Goal: Task Accomplishment & Management: Manage account settings

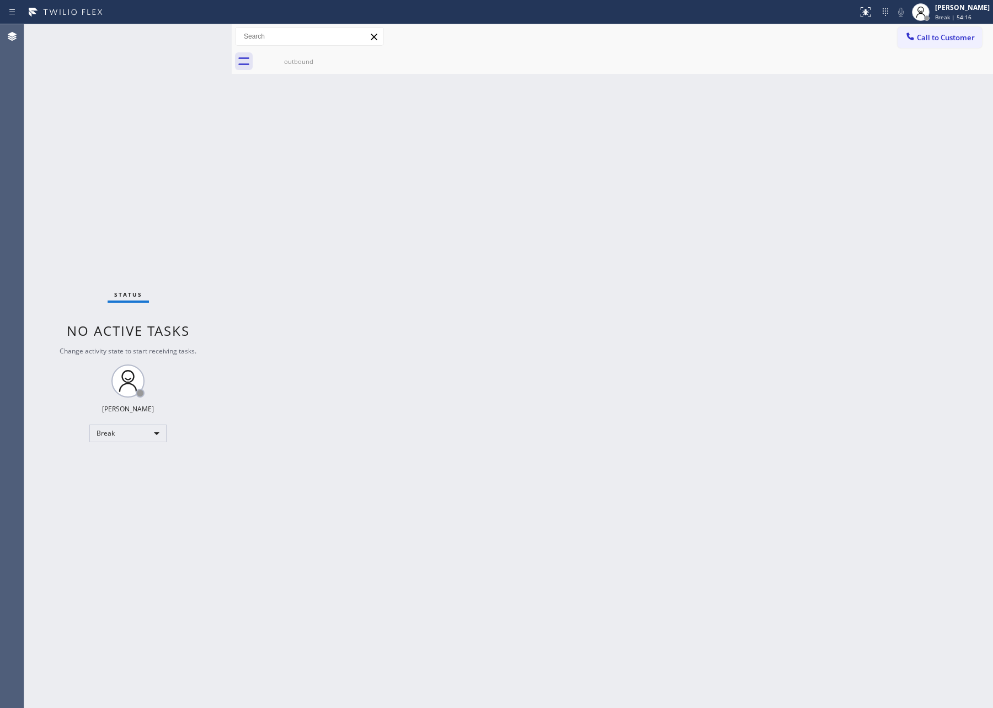
click at [768, 232] on div "Back to Dashboard Change Sender ID Customers Technicians Select a contact Outbo…" at bounding box center [612, 366] width 761 height 684
click at [586, 666] on div "Back to Dashboard Change Sender ID Customers Technicians Select a contact Outbo…" at bounding box center [612, 366] width 761 height 684
drag, startPoint x: 138, startPoint y: 415, endPoint x: 149, endPoint y: 434, distance: 21.8
click at [148, 432] on div "Status No active tasks Change activity state to start receiving tasks. Eva Mahi…" at bounding box center [127, 366] width 207 height 684
click at [149, 434] on div "Break" at bounding box center [127, 434] width 77 height 18
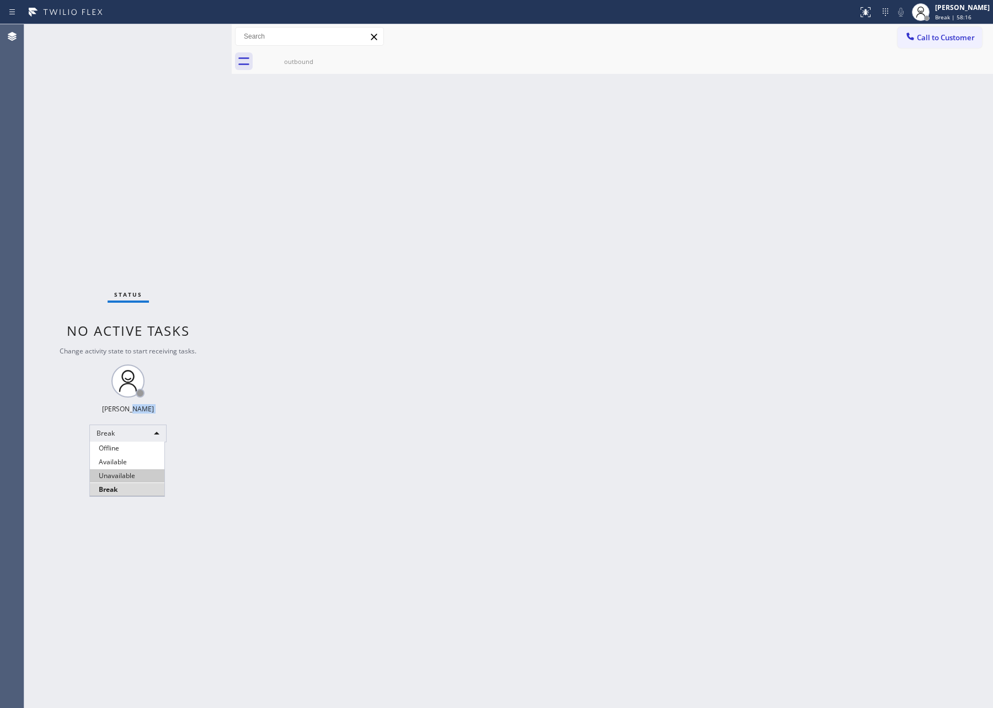
click at [140, 478] on li "Unavailable" at bounding box center [127, 475] width 74 height 13
click at [526, 480] on div "Back to Dashboard Change Sender ID Customers Technicians Select a contact Outbo…" at bounding box center [612, 366] width 761 height 684
click at [369, 470] on div "Back to Dashboard Change Sender ID Customers Technicians Select a contact Outbo…" at bounding box center [612, 366] width 761 height 684
click at [142, 425] on div "Unavailable" at bounding box center [127, 434] width 77 height 18
click at [138, 461] on li "Available" at bounding box center [127, 462] width 74 height 13
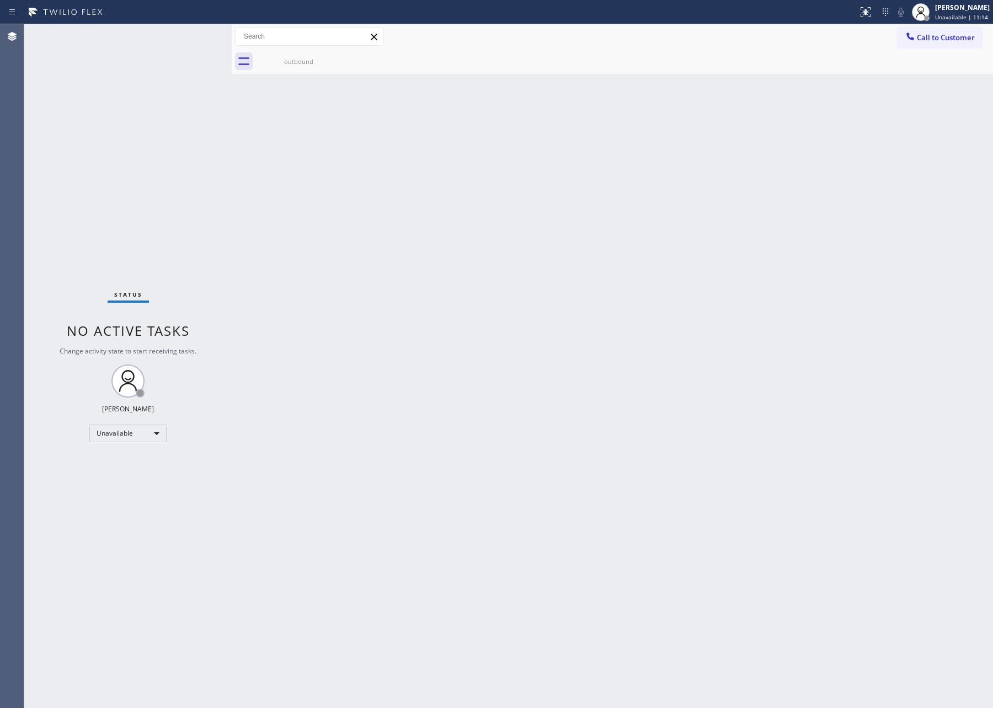
drag, startPoint x: 724, startPoint y: 541, endPoint x: 828, endPoint y: 28, distance: 523.4
click at [740, 529] on div "Back to Dashboard Change Sender ID Customers Technicians Select a contact Outbo…" at bounding box center [612, 366] width 761 height 684
drag, startPoint x: 630, startPoint y: 549, endPoint x: 629, endPoint y: 566, distance: 16.6
click at [631, 549] on div "Back to Dashboard Change Sender ID Customers Technicians Select a contact Outbo…" at bounding box center [612, 366] width 761 height 684
click at [702, 333] on div "Back to Dashboard Change Sender ID Customers Technicians Select a contact Outbo…" at bounding box center [612, 366] width 761 height 684
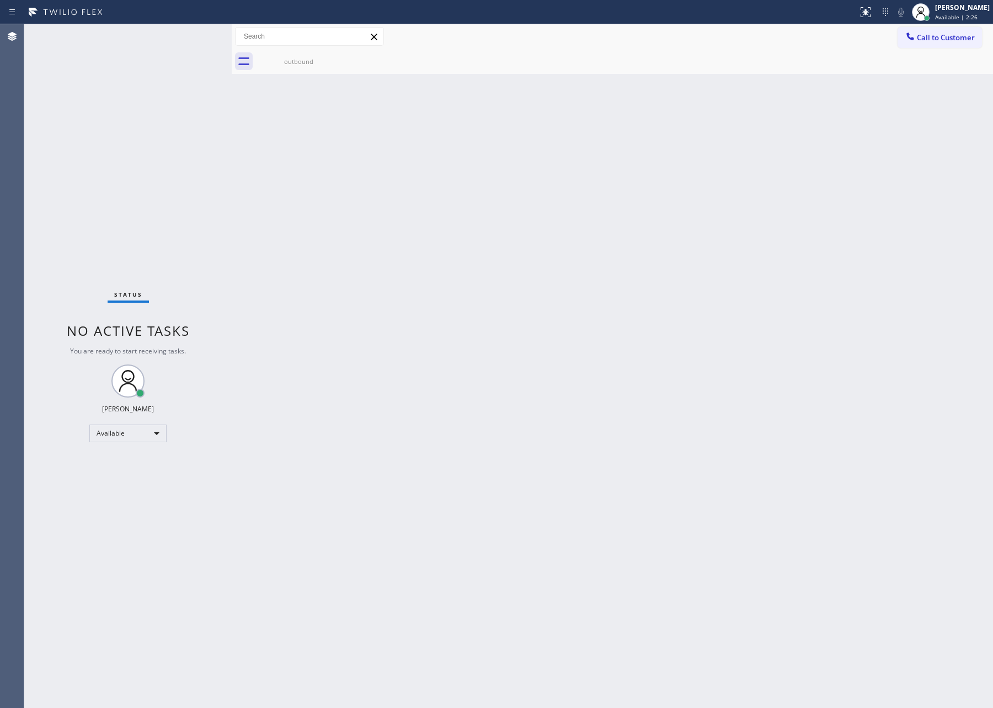
drag, startPoint x: 354, startPoint y: 245, endPoint x: 381, endPoint y: 251, distance: 27.2
click at [361, 240] on div "Back to Dashboard Change Sender ID Customers Technicians Select a contact Outbo…" at bounding box center [612, 366] width 761 height 684
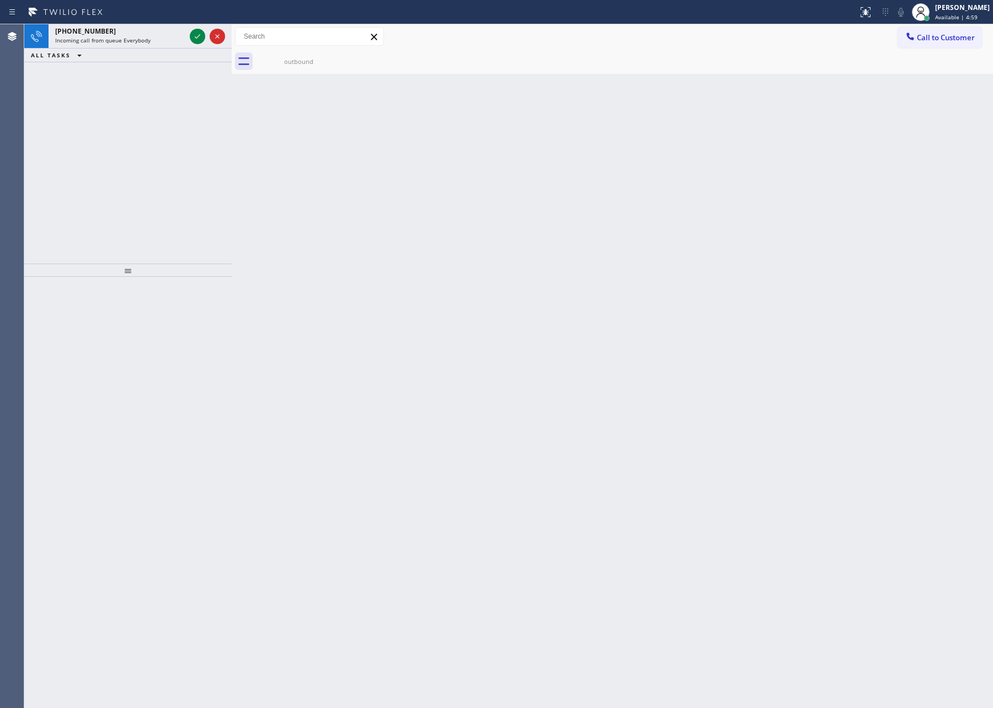
drag, startPoint x: 154, startPoint y: 185, endPoint x: 163, endPoint y: 180, distance: 9.6
click at [160, 180] on div "+12137524530 Incoming call from queue Everybody ALL TASKS ALL TASKS ACTIVE TASK…" at bounding box center [127, 143] width 207 height 239
click at [192, 47] on icon at bounding box center [197, 50] width 13 height 13
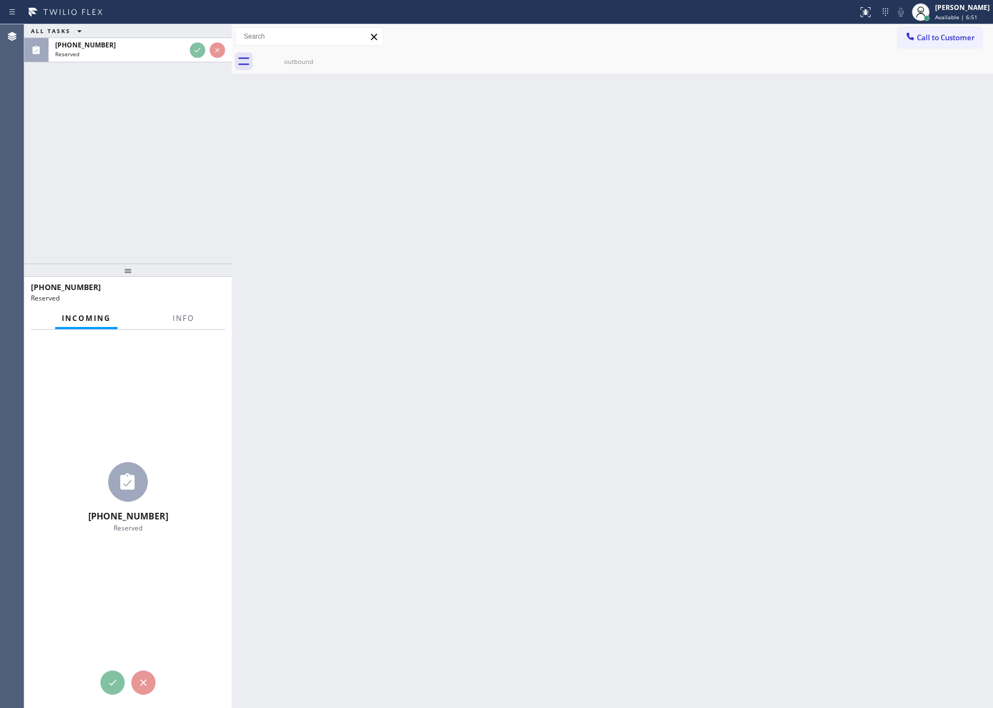
click at [183, 149] on div "ALL TASKS ALL TASKS ACTIVE TASKS TASKS IN WRAP UP (626) 233-0387 Reserved" at bounding box center [127, 143] width 207 height 239
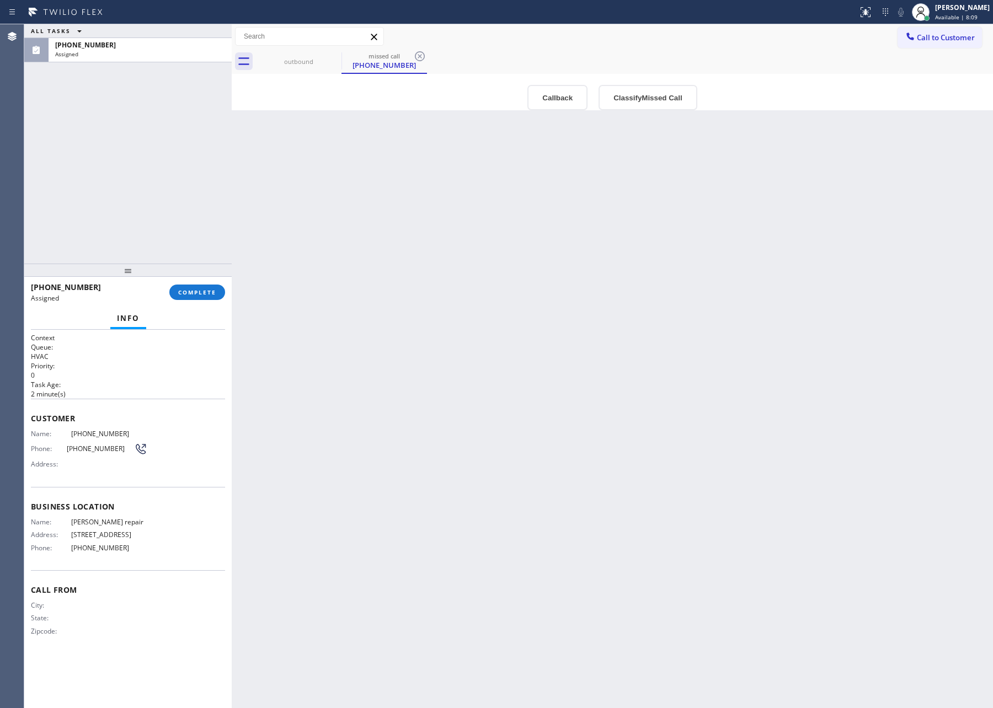
click at [506, 239] on div "Back to Dashboard Change Sender ID Customers Technicians Select a contact Outbo…" at bounding box center [612, 366] width 761 height 684
click at [675, 100] on button "Classify Missed Call" at bounding box center [647, 97] width 98 height 25
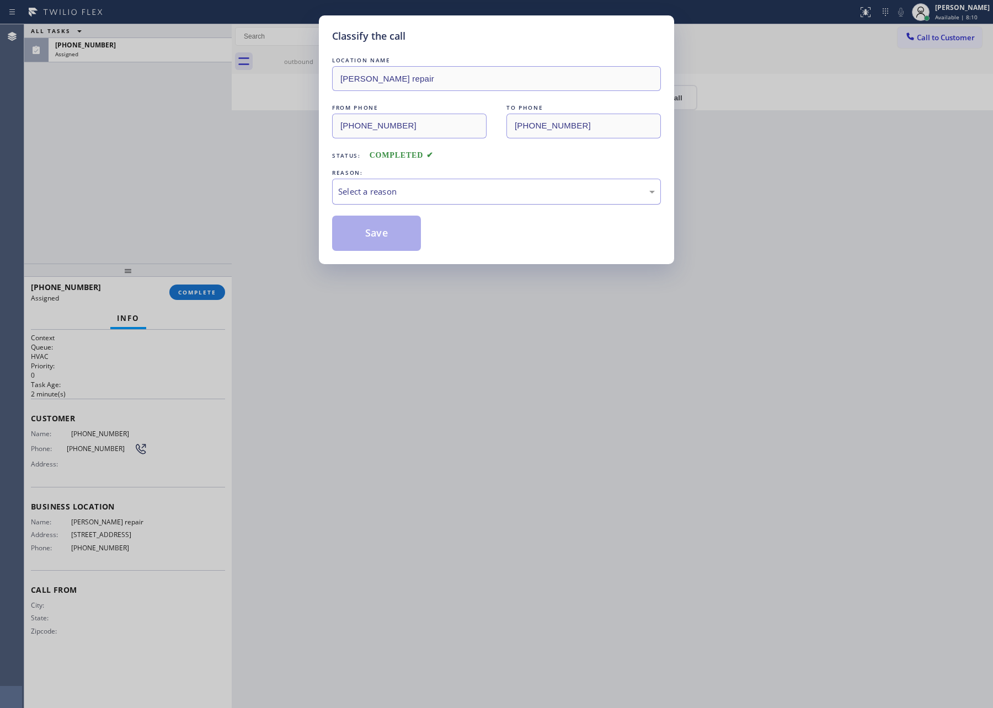
click at [451, 197] on div "Select a reason" at bounding box center [496, 191] width 317 height 13
click at [354, 240] on button "Save" at bounding box center [376, 233] width 89 height 35
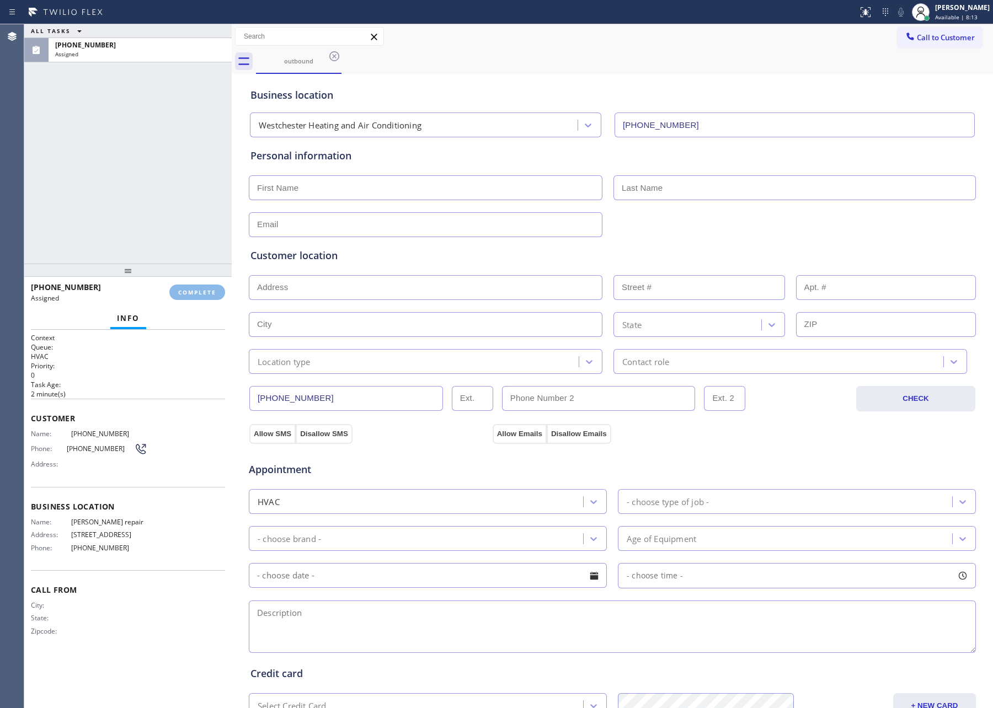
click at [497, 500] on div "HVAC" at bounding box center [417, 501] width 331 height 19
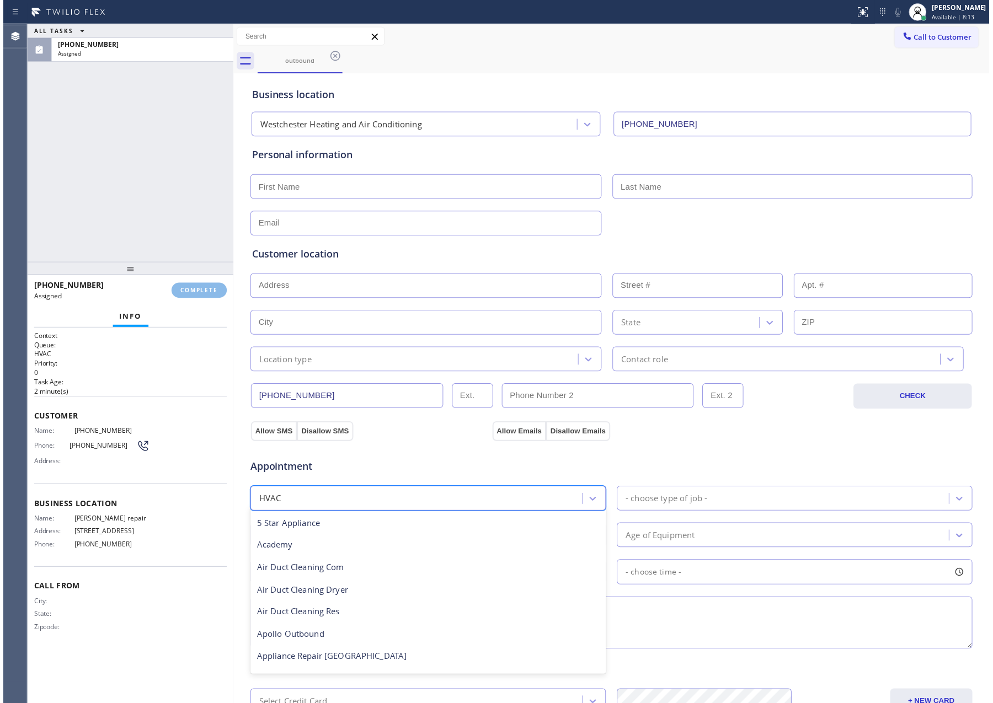
scroll to position [136, 0]
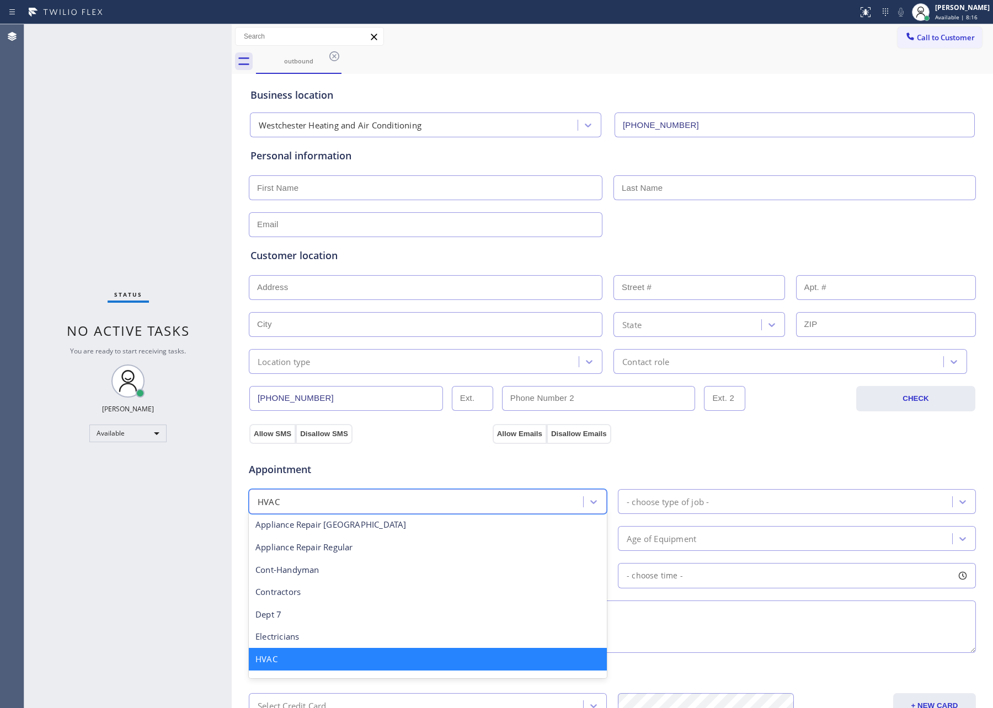
click at [117, 147] on div "Status No active tasks You are ready to start receiving tasks. [PERSON_NAME] Av…" at bounding box center [127, 366] width 207 height 684
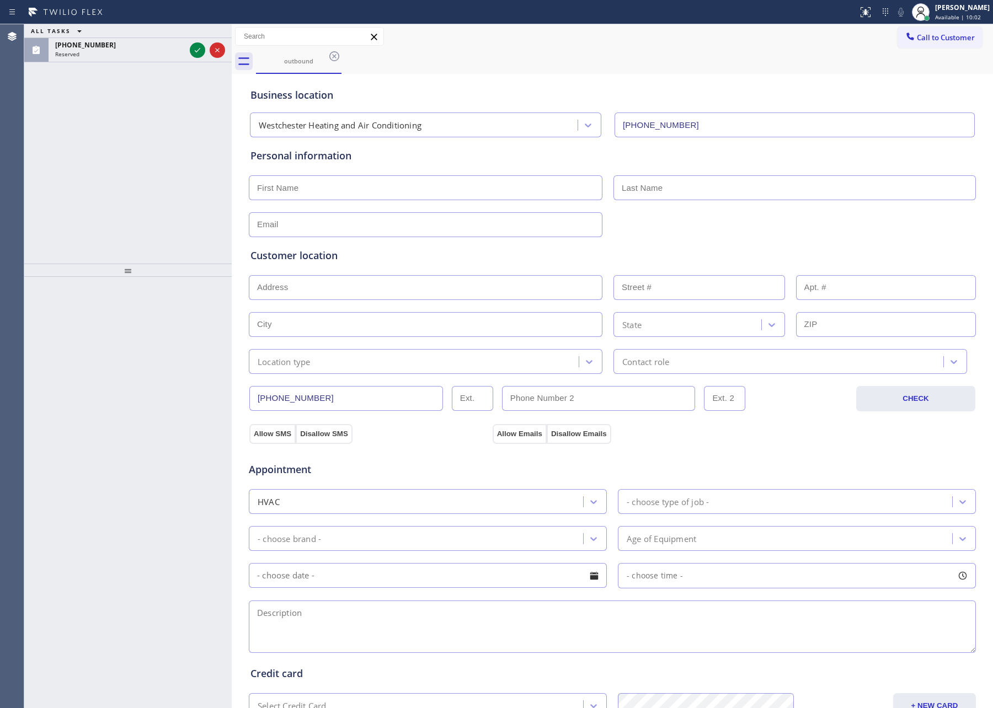
click at [179, 115] on div "ALL TASKS ALL TASKS ACTIVE TASKS TASKS IN WRAP UP (213) 786-5420 Reserved" at bounding box center [127, 143] width 207 height 239
click at [200, 52] on icon at bounding box center [197, 50] width 13 height 13
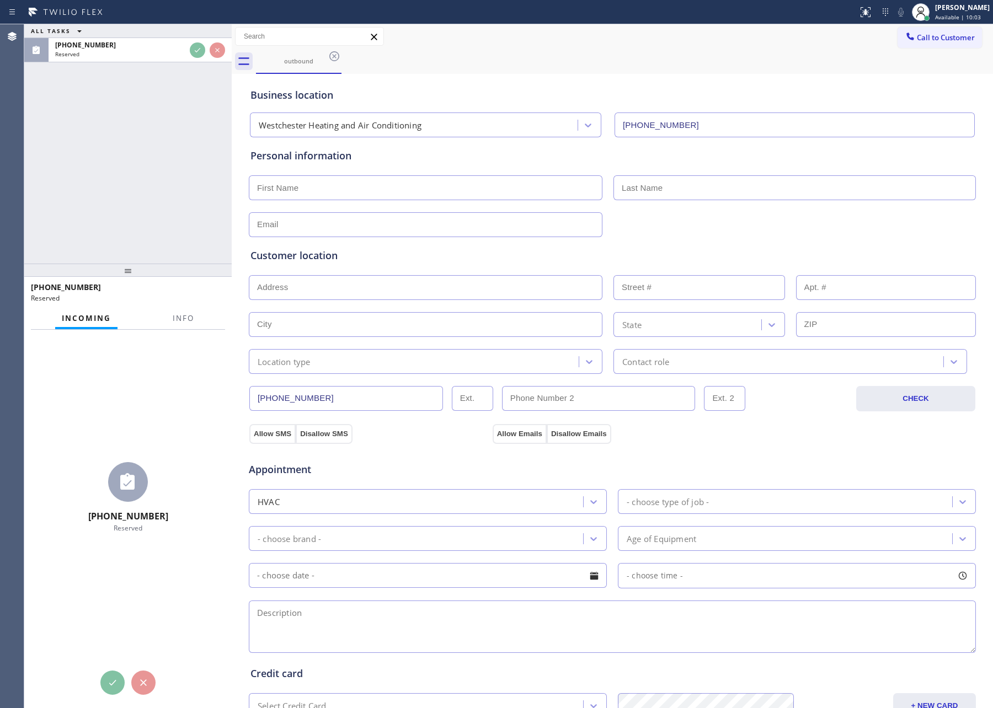
click at [178, 187] on div "ALL TASKS ALL TASKS ACTIVE TASKS TASKS IN WRAP UP (213) 786-5420 Reserved" at bounding box center [127, 143] width 207 height 239
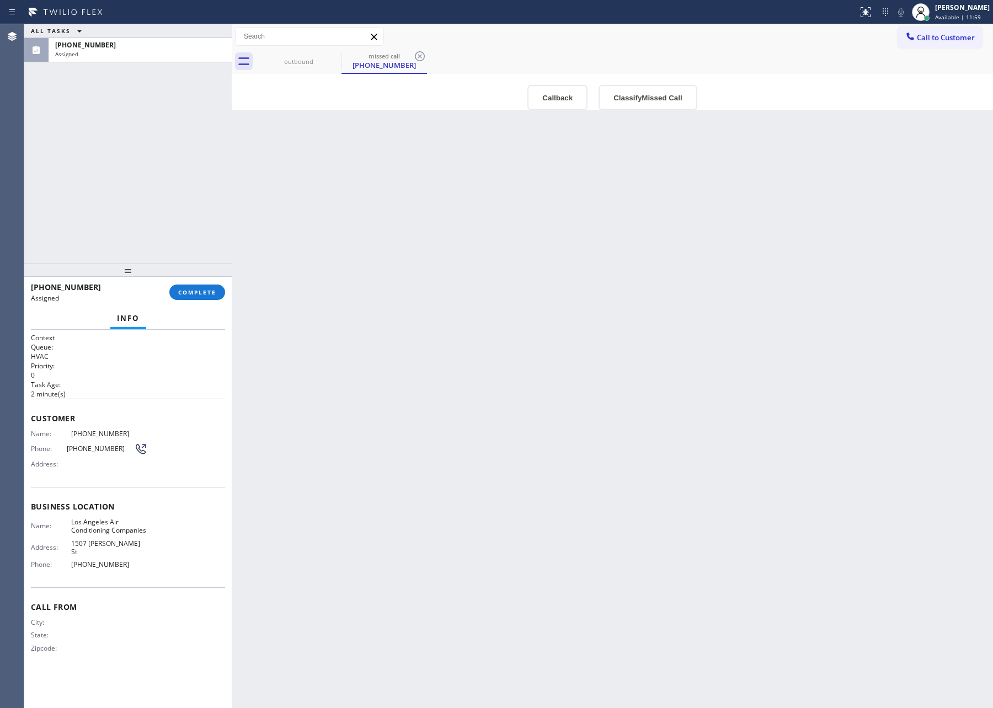
click at [303, 406] on div "Back to Dashboard Change Sender ID Customers Technicians Select a contact Outbo…" at bounding box center [612, 366] width 761 height 684
click at [687, 106] on button "Classify Missed Call" at bounding box center [647, 97] width 98 height 25
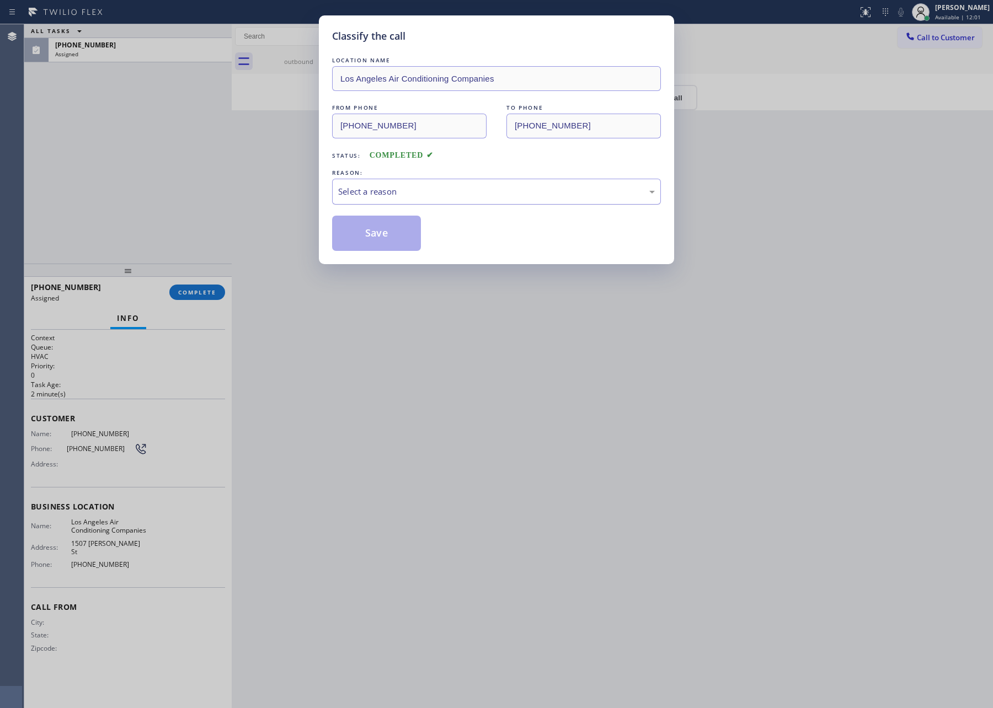
click at [478, 194] on div "Select a reason" at bounding box center [496, 191] width 317 height 13
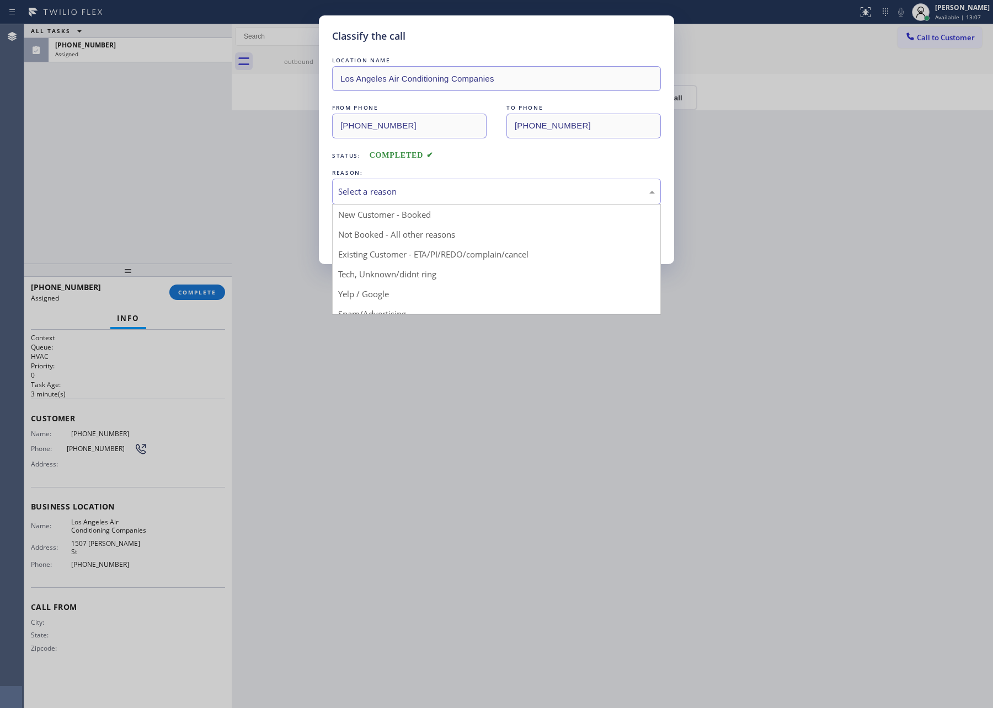
click at [687, 548] on div "Classify the call LOCATION NAME Los Angeles Air Conditioning Companies FROM PHO…" at bounding box center [496, 354] width 993 height 708
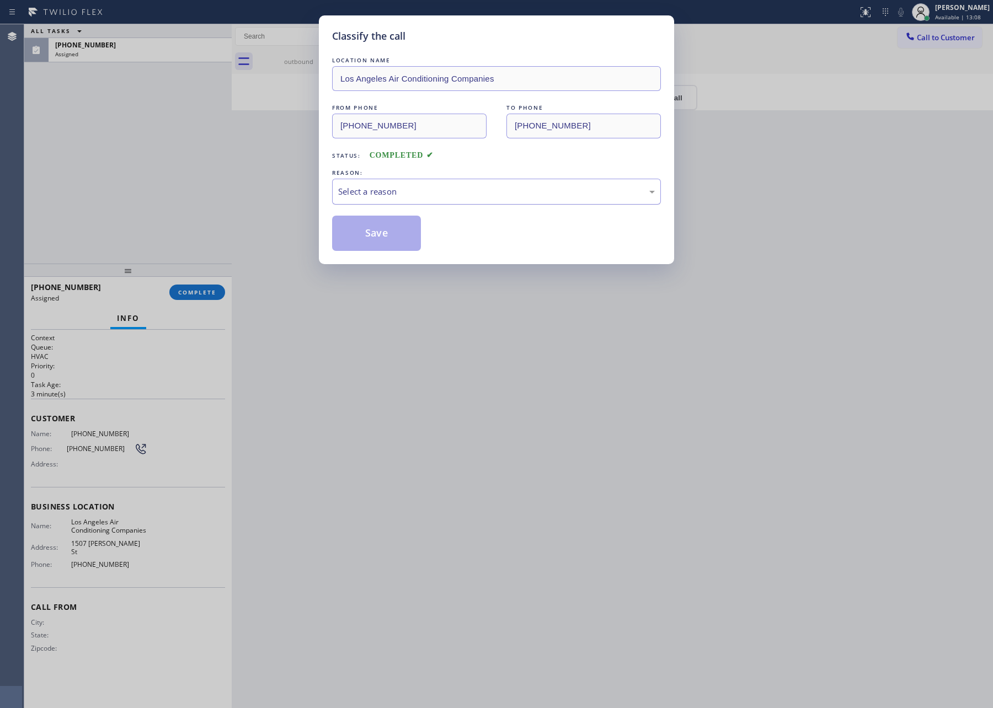
click at [413, 189] on div "Select a reason" at bounding box center [496, 191] width 317 height 13
click at [374, 232] on button "Save" at bounding box center [376, 233] width 89 height 35
click at [73, 136] on div "Classify the call LOCATION NAME Los Angeles Air Conditioning Companies FROM PHO…" at bounding box center [496, 354] width 993 height 708
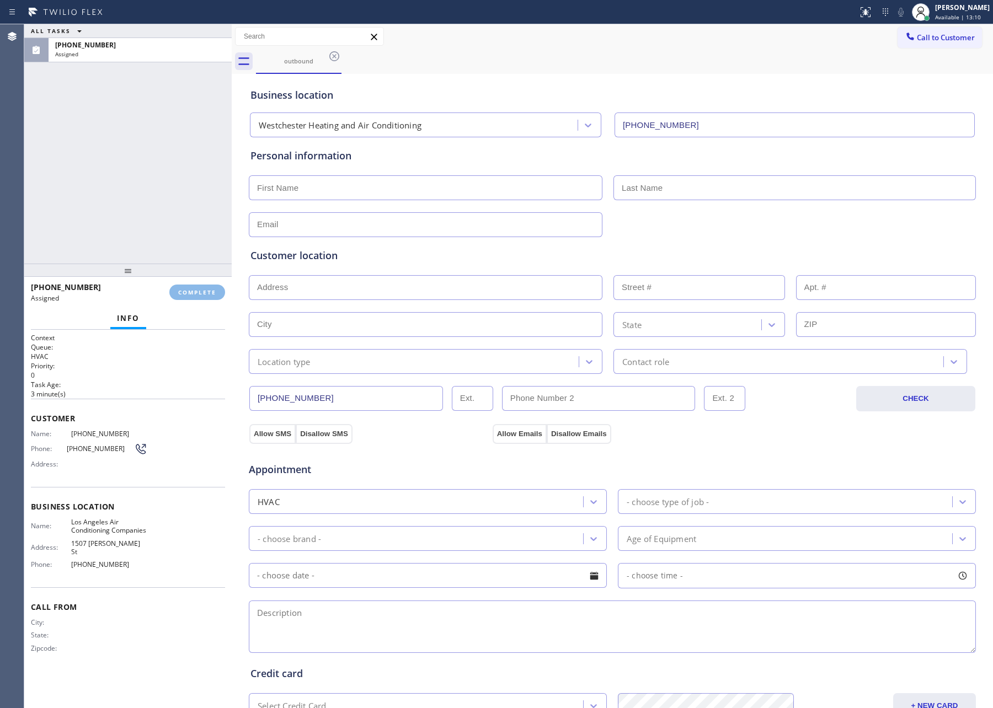
click at [87, 146] on div "ALL TASKS ALL TASKS ACTIVE TASKS TASKS IN WRAP UP (213) 786-5420 Assigned" at bounding box center [127, 143] width 207 height 239
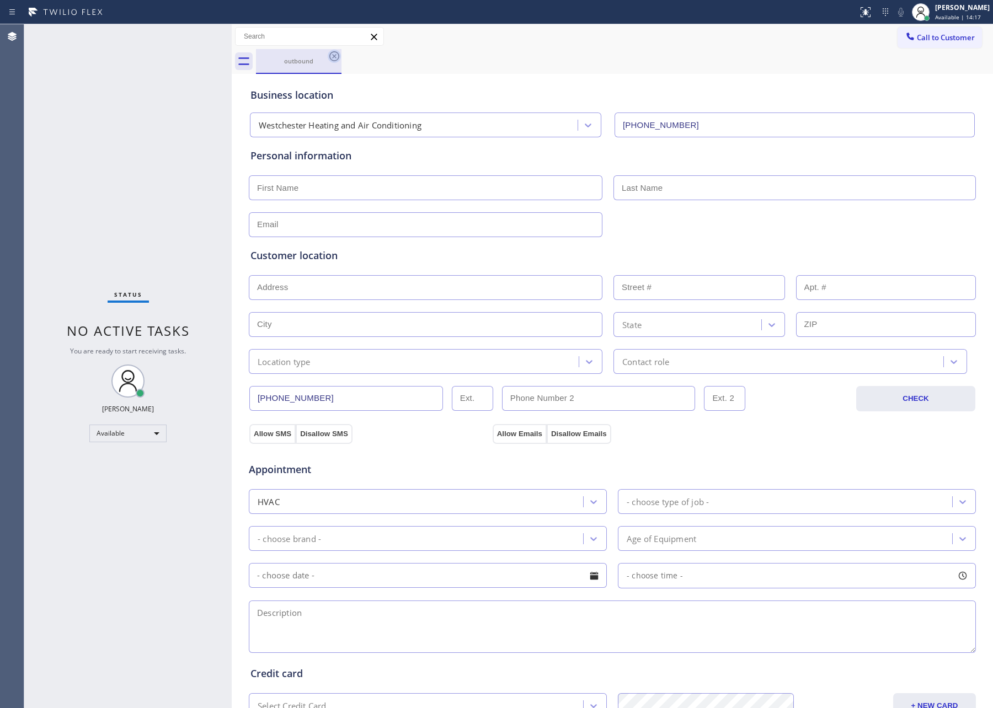
click at [335, 56] on icon at bounding box center [334, 56] width 13 height 13
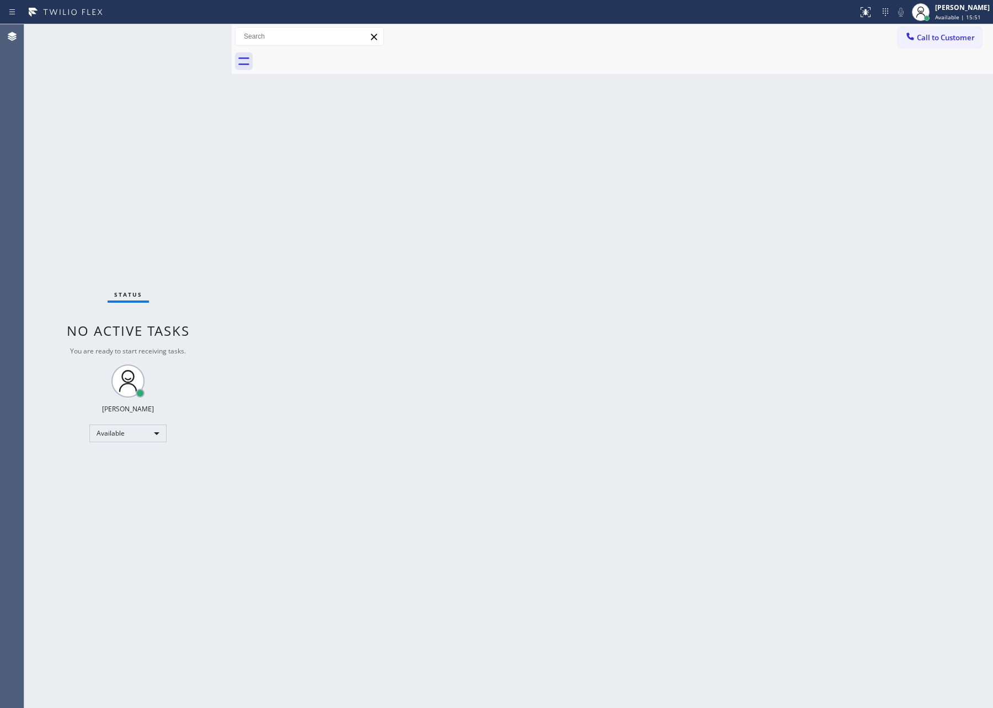
click at [311, 171] on div "Back to Dashboard Change Sender ID Customers Technicians Select a contact Outbo…" at bounding box center [612, 366] width 761 height 684
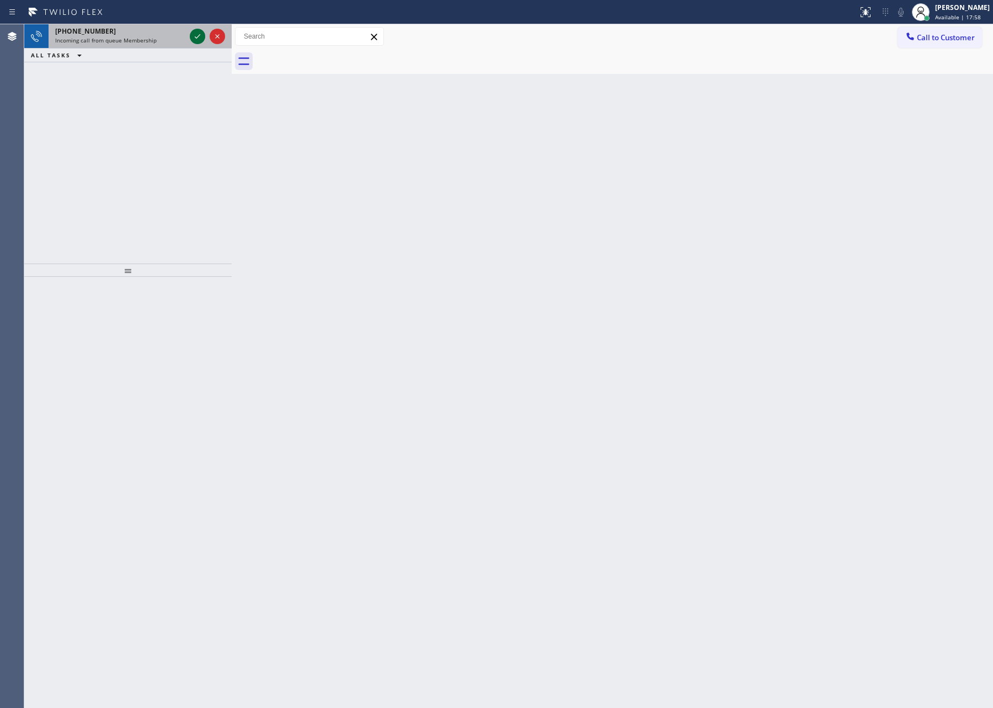
click at [196, 34] on icon at bounding box center [197, 36] width 13 height 13
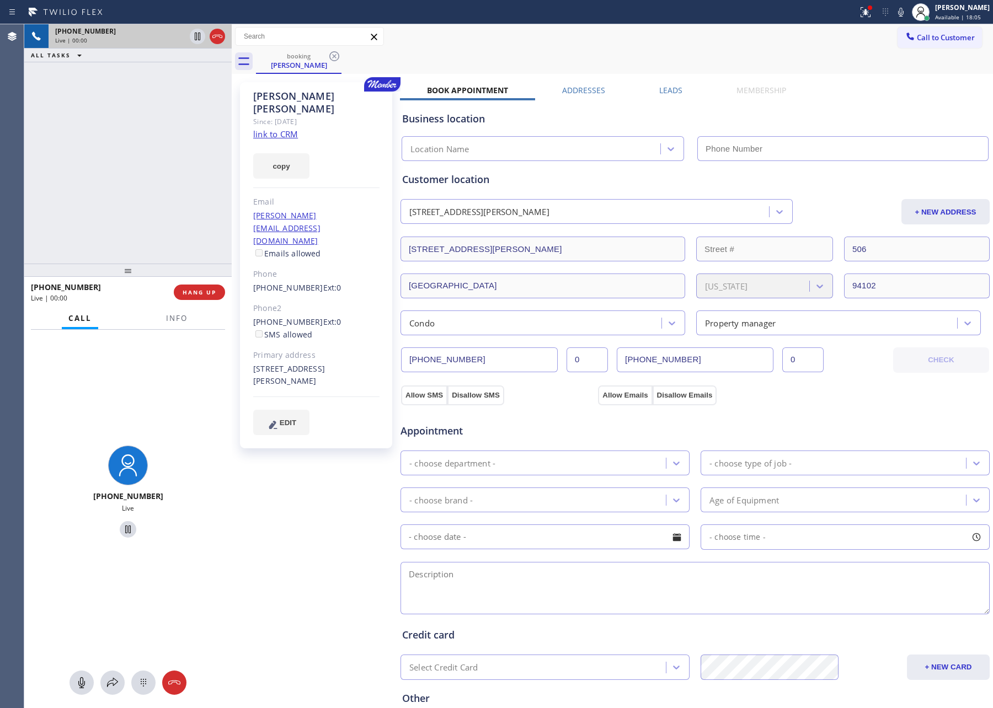
type input "(415) 841-2488"
click at [166, 156] on div "+14153127248 Live | 00:10 ALL TASKS ALL TASKS ACTIVE TASKS TASKS IN WRAP UP" at bounding box center [127, 143] width 207 height 239
click at [165, 156] on div "+14153127248 Live | 00:10 ALL TASKS ALL TASKS ACTIVE TASKS TASKS IN WRAP UP" at bounding box center [127, 143] width 207 height 239
click at [165, 156] on div "+14153127248 Live | 00:11 ALL TASKS ALL TASKS ACTIVE TASKS TASKS IN WRAP UP" at bounding box center [127, 143] width 207 height 239
click at [275, 128] on link "link to CRM" at bounding box center [275, 133] width 45 height 11
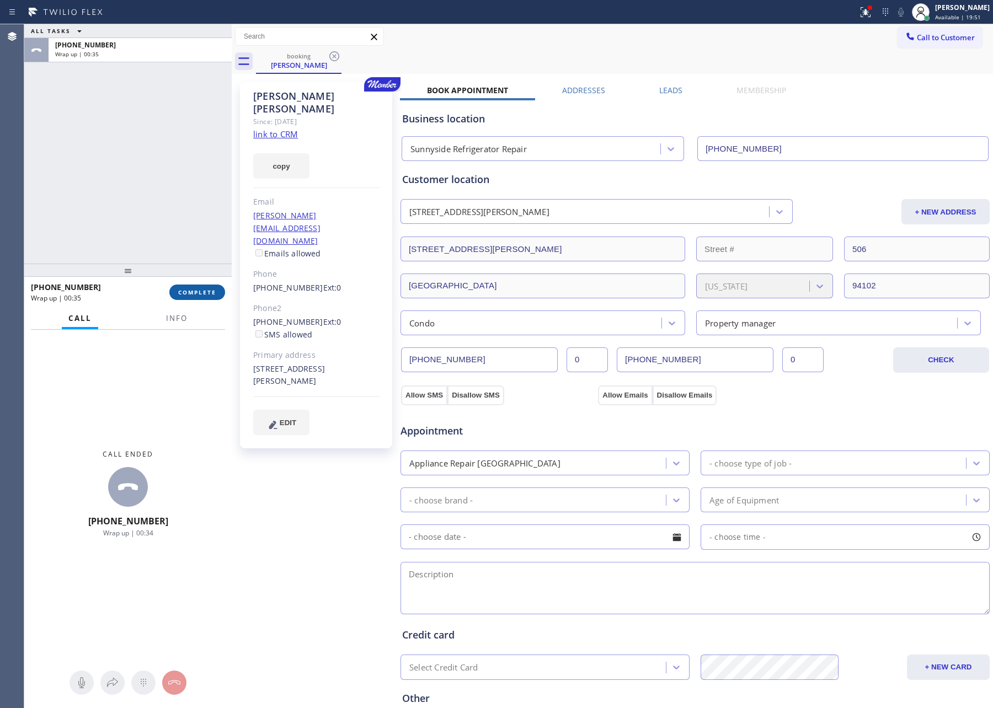
click at [211, 287] on button "COMPLETE" at bounding box center [197, 292] width 56 height 15
drag, startPoint x: 199, startPoint y: 135, endPoint x: 616, endPoint y: 414, distance: 502.0
click at [209, 138] on div "ALL TASKS ALL TASKS ACTIVE TASKS TASKS IN WRAP UP +14153127248 Wrap up | 00:35" at bounding box center [127, 143] width 207 height 239
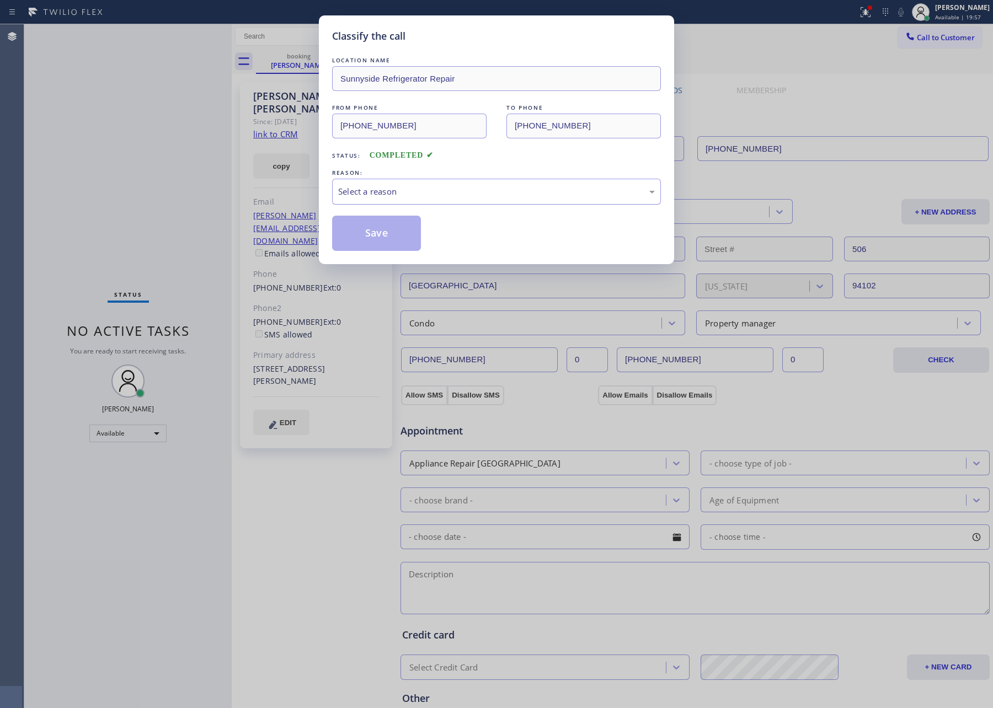
click at [434, 190] on div "Select a reason" at bounding box center [496, 191] width 317 height 13
click at [409, 235] on button "Save" at bounding box center [376, 233] width 89 height 35
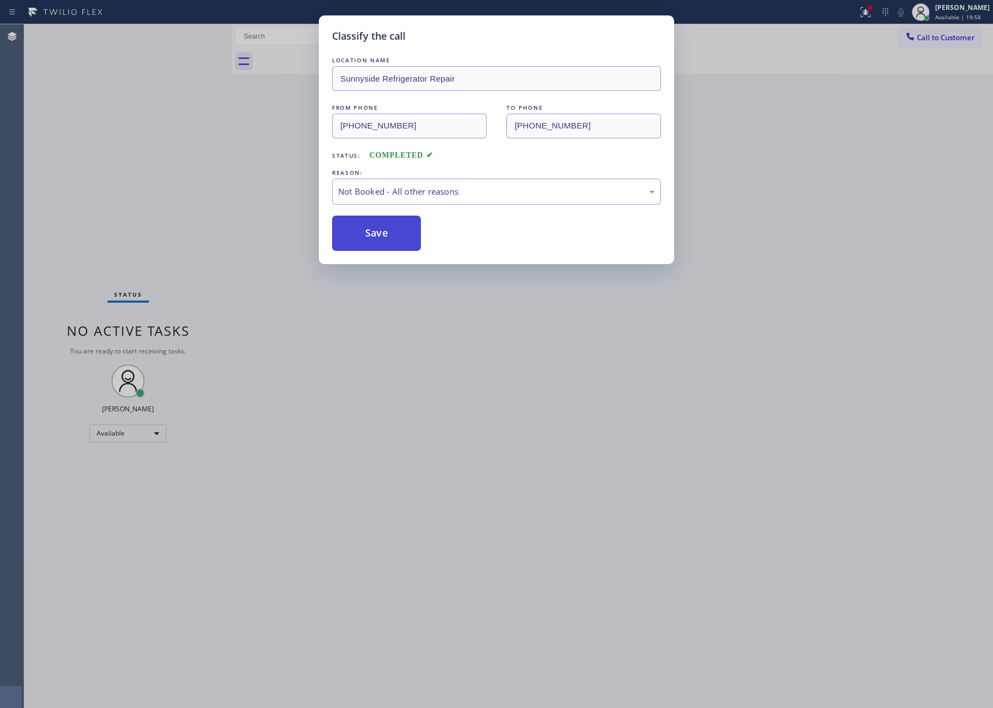
click at [409, 235] on button "Save" at bounding box center [376, 233] width 89 height 35
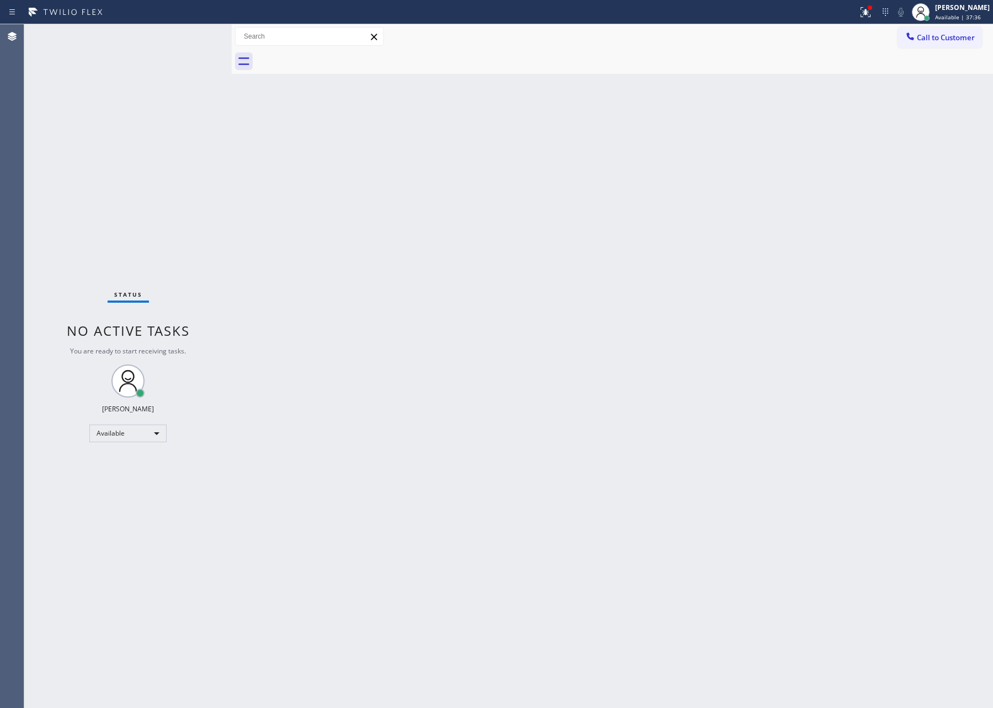
click at [296, 249] on div "Back to Dashboard Change Sender ID Customers Technicians Select a contact Outbo…" at bounding box center [612, 366] width 761 height 684
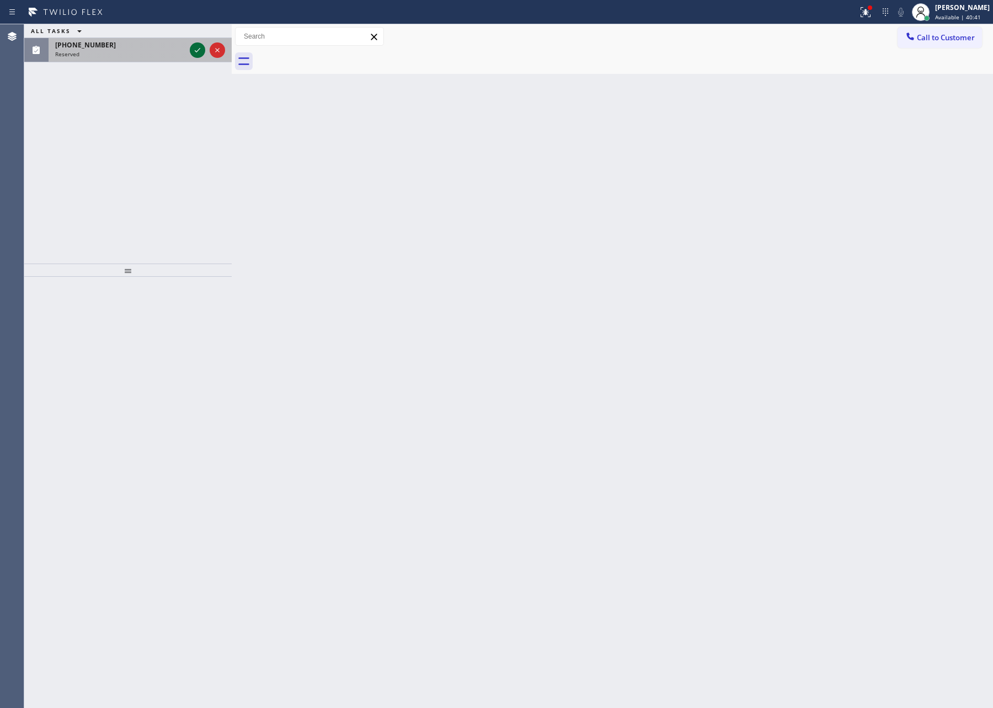
click at [200, 47] on icon at bounding box center [197, 50] width 13 height 13
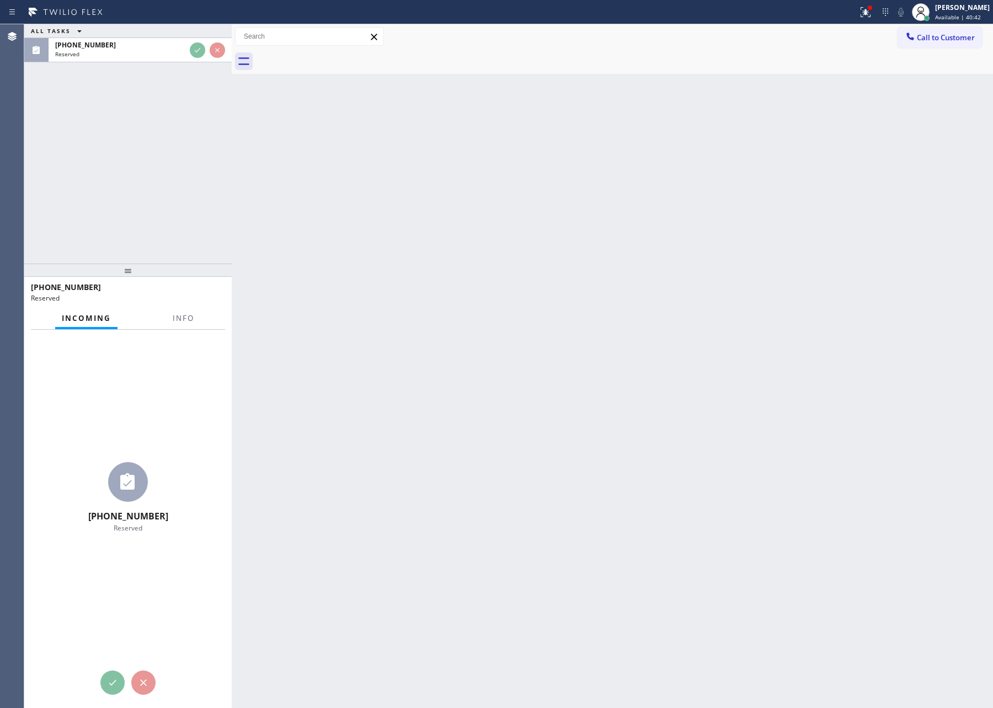
click at [176, 128] on div "ALL TASKS ALL TASKS ACTIVE TASKS TASKS IN WRAP UP (469) 529-0965 Reserved" at bounding box center [127, 143] width 207 height 239
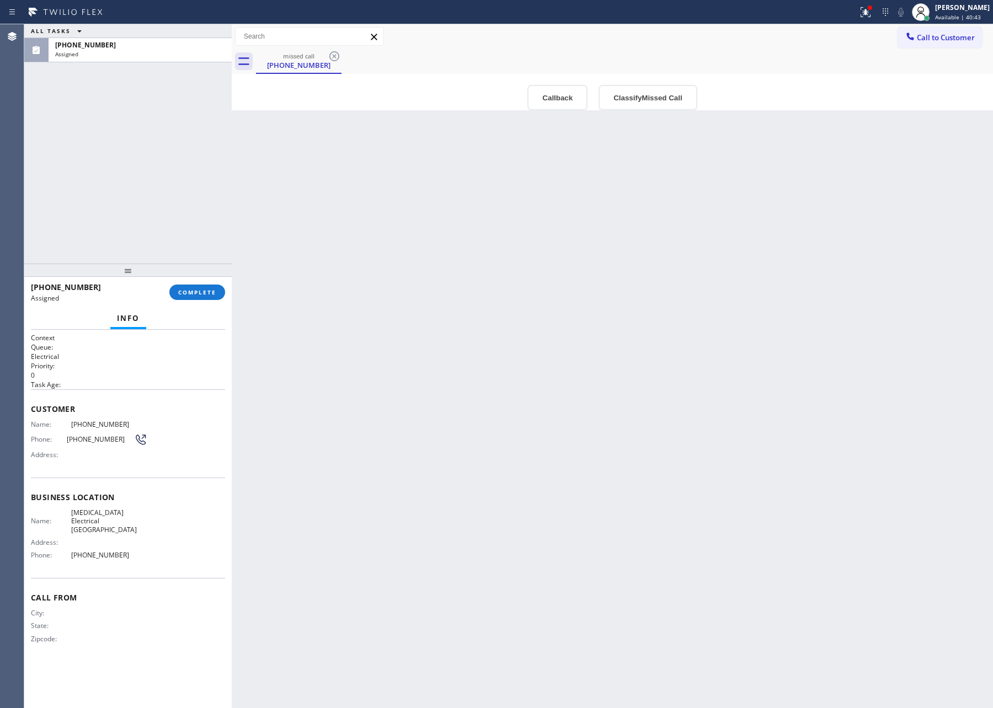
click at [191, 139] on div "ALL TASKS ALL TASKS ACTIVE TASKS TASKS IN WRAP UP (469) 529-0965 Assigned" at bounding box center [127, 143] width 207 height 239
click at [585, 390] on div "Back to Dashboard Change Sender ID Customers Technicians Select a contact Outbo…" at bounding box center [612, 366] width 761 height 684
click at [551, 98] on button "Callback" at bounding box center [557, 97] width 60 height 25
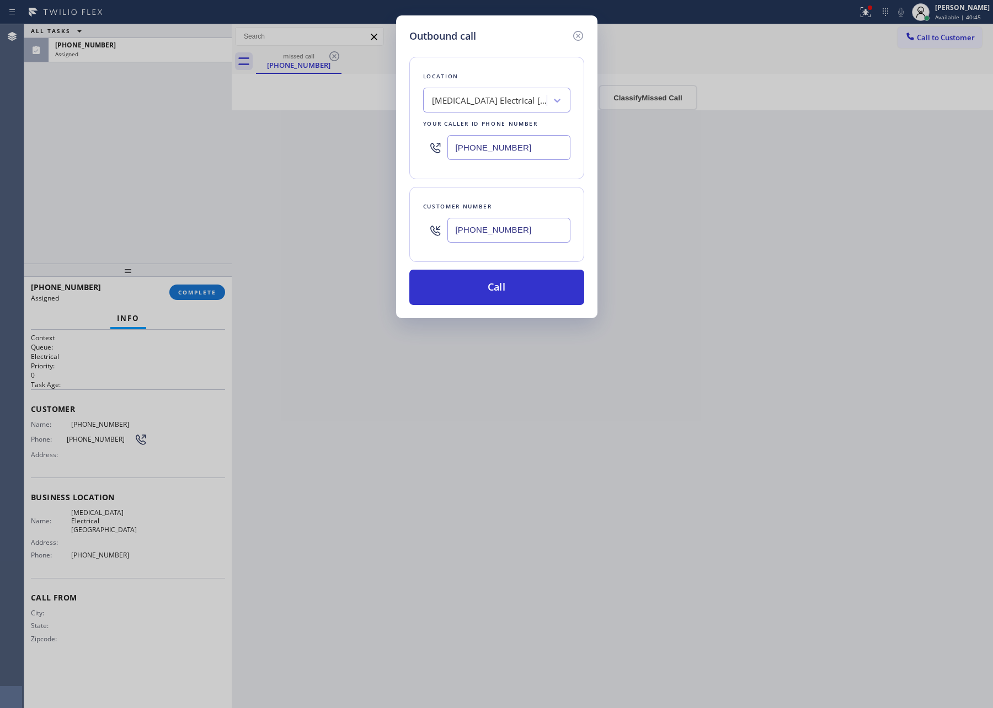
click at [508, 269] on div "Location High Voltage Electrical Laguna Beach Your caller id phone number (949)…" at bounding box center [496, 174] width 175 height 261
click at [497, 303] on button "Call" at bounding box center [496, 287] width 175 height 35
drag, startPoint x: 516, startPoint y: 291, endPoint x: 646, endPoint y: 53, distance: 270.7
click at [520, 293] on button "Call" at bounding box center [496, 287] width 175 height 35
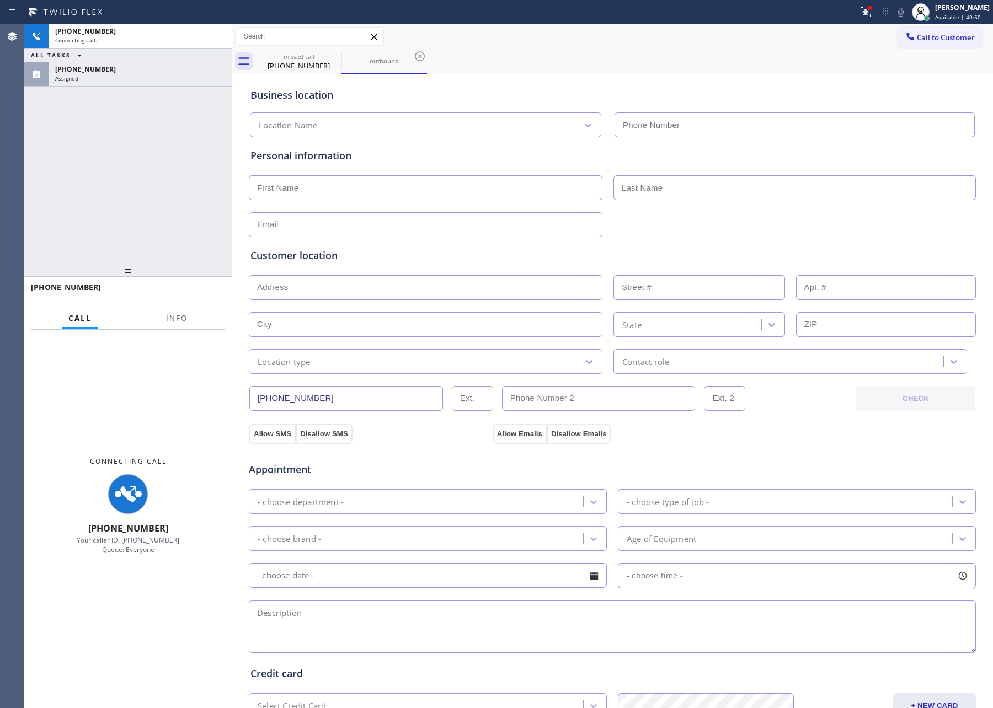
type input "(949) 998-4464"
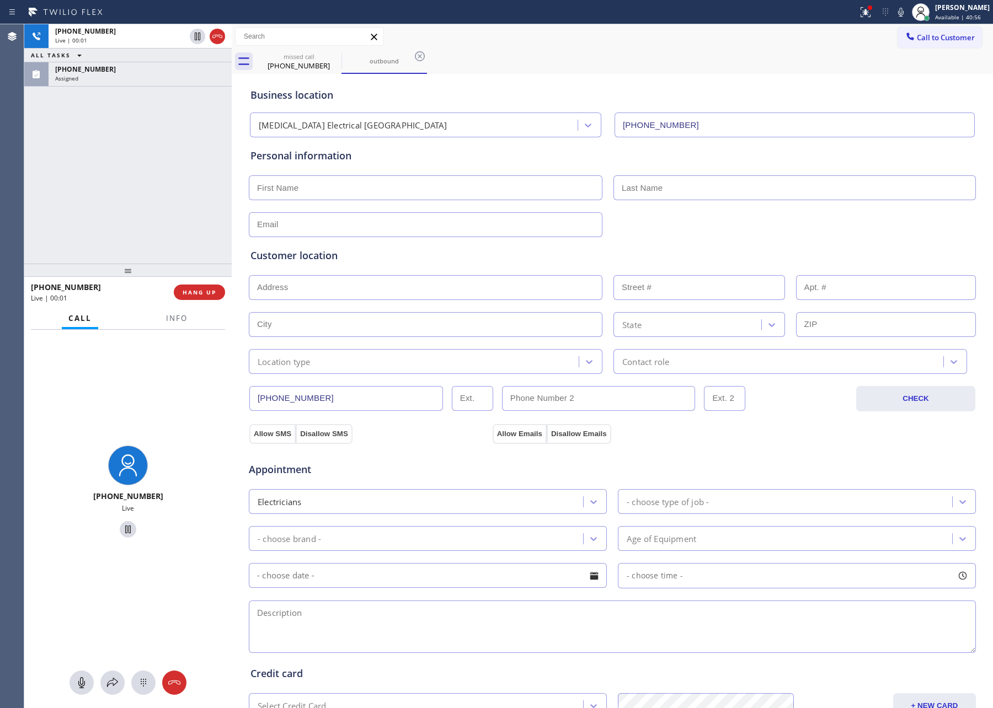
drag, startPoint x: 188, startPoint y: 290, endPoint x: 189, endPoint y: 189, distance: 100.4
click at [188, 290] on span "HANG UP" at bounding box center [200, 292] width 34 height 8
drag, startPoint x: 189, startPoint y: 189, endPoint x: 215, endPoint y: 251, distance: 67.5
click at [191, 191] on div "+14695290965 Live | 00:02 ALL TASKS ALL TASKS ACTIVE TASKS TASKS IN WRAP UP (46…" at bounding box center [127, 143] width 207 height 239
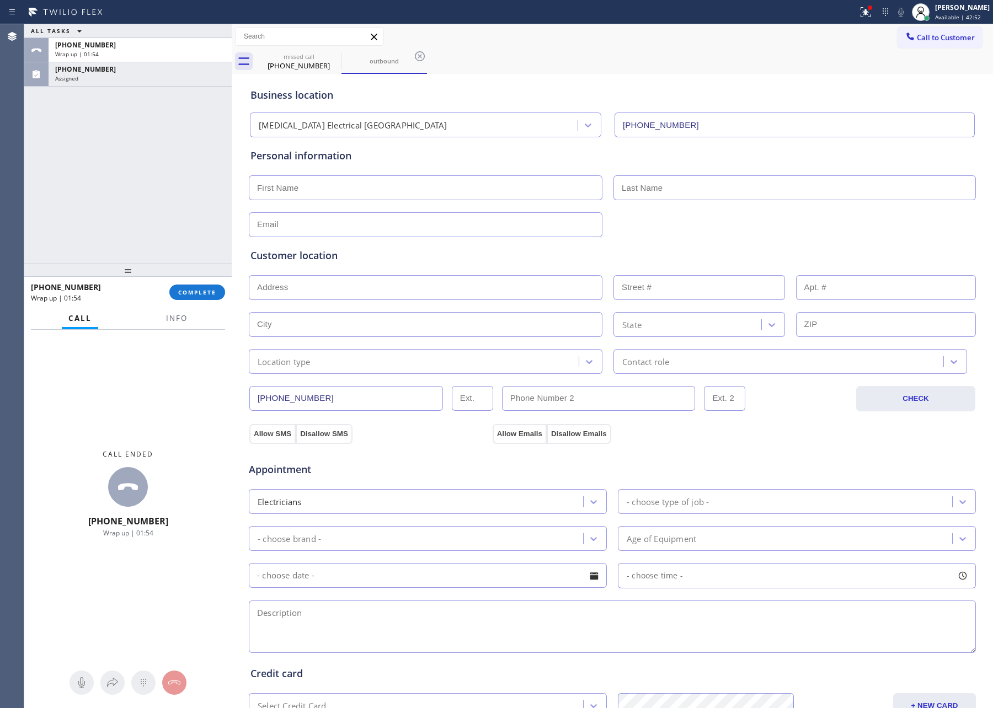
drag, startPoint x: 194, startPoint y: 288, endPoint x: 195, endPoint y: 263, distance: 24.9
click at [194, 282] on div "+14695290965 Wrap up | 01:54 COMPLETE" at bounding box center [128, 292] width 194 height 29
click at [194, 165] on div "ALL TASKS ALL TASKS ACTIVE TASKS TASKS IN WRAP UP +14695290965 Wrap up | 01:54 …" at bounding box center [127, 143] width 207 height 239
click at [204, 294] on span "COMPLETE" at bounding box center [197, 292] width 38 height 8
click at [204, 137] on div "ALL TASKS ALL TASKS ACTIVE TASKS TASKS IN WRAP UP +14695290965 Wrap up | 01:55 …" at bounding box center [127, 143] width 207 height 239
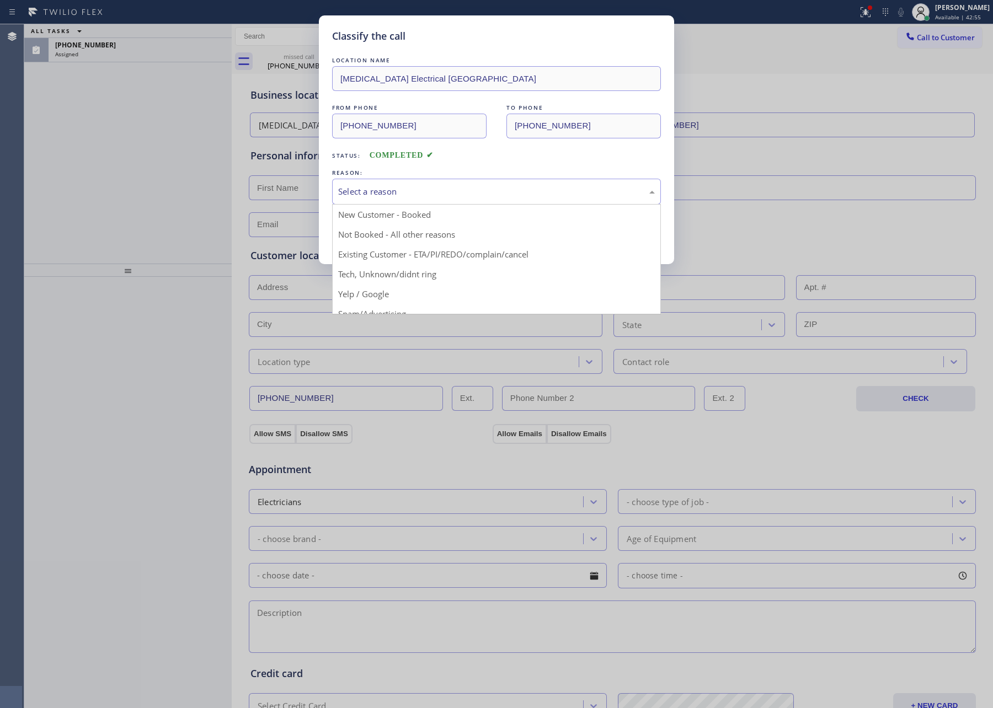
click at [350, 192] on div "Select a reason" at bounding box center [496, 191] width 317 height 13
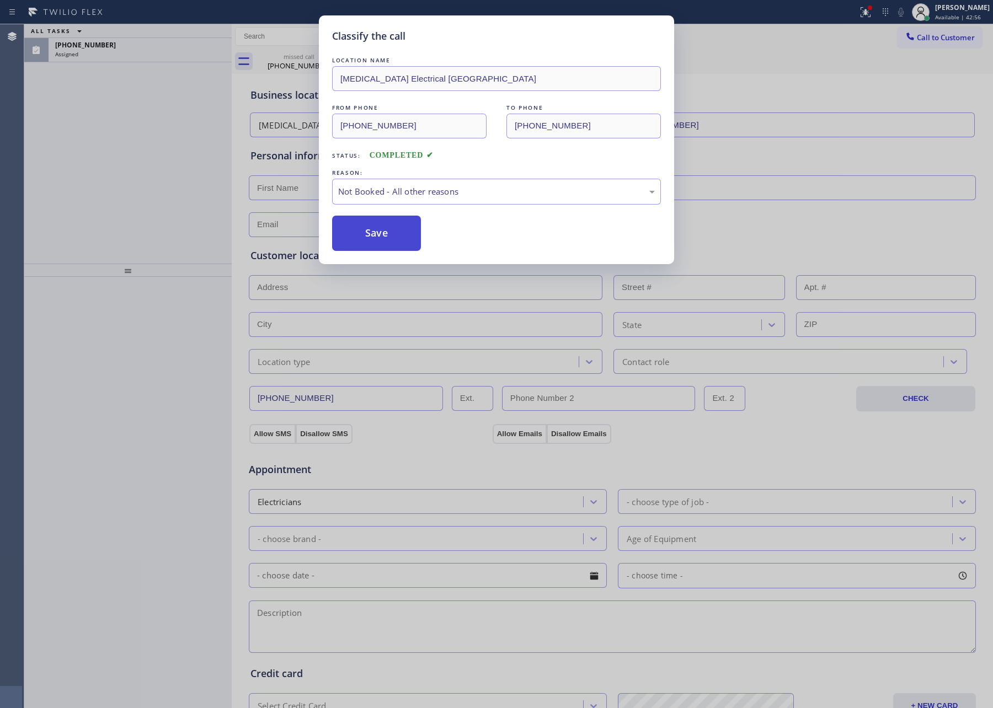
click at [372, 238] on button "Save" at bounding box center [376, 233] width 89 height 35
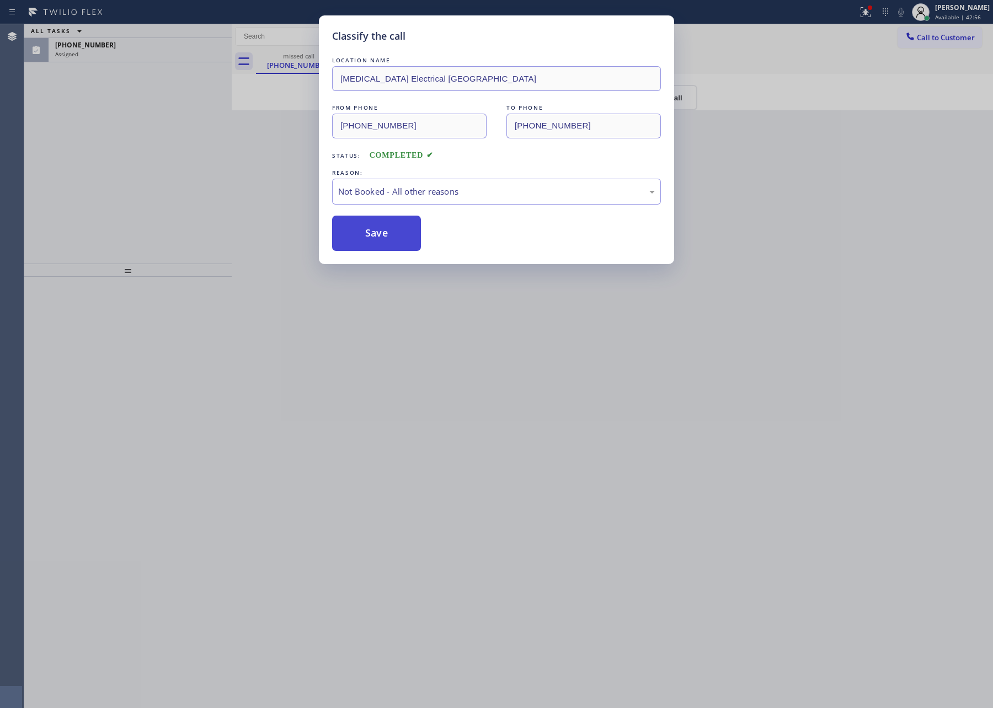
click at [372, 238] on button "Save" at bounding box center [376, 233] width 89 height 35
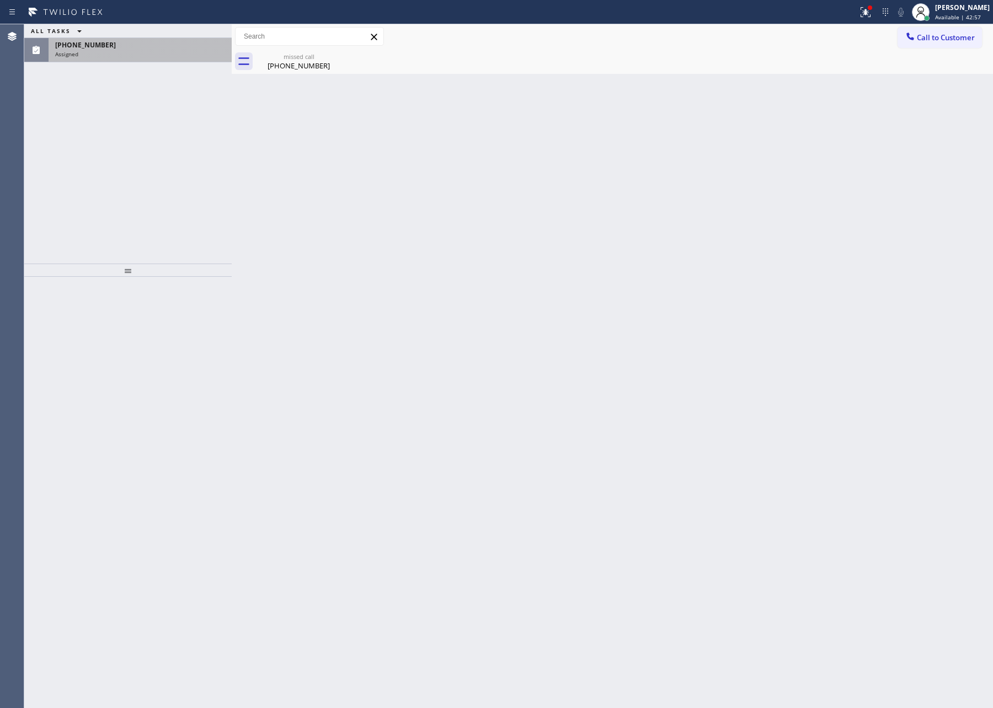
drag, startPoint x: 196, startPoint y: 200, endPoint x: 205, endPoint y: 47, distance: 153.6
click at [200, 174] on div "ALL TASKS ALL TASKS ACTIVE TASKS TASKS IN WRAP UP (469) 529-0965 Assigned" at bounding box center [127, 143] width 207 height 239
click at [205, 47] on div "(469) 529-0965" at bounding box center [140, 44] width 170 height 9
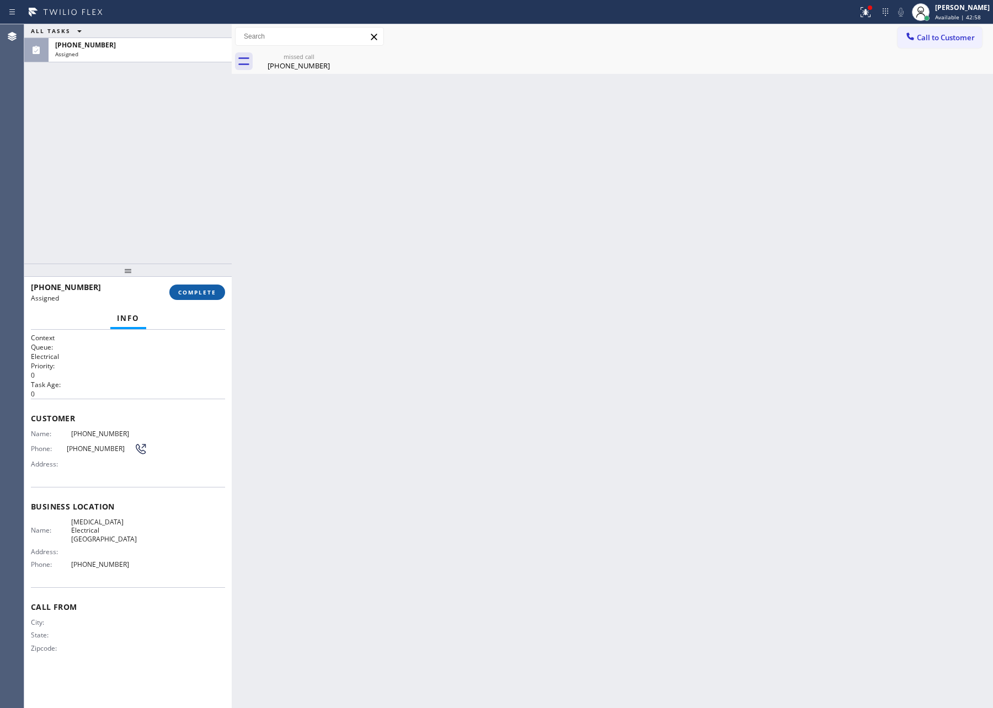
click at [208, 293] on span "COMPLETE" at bounding box center [197, 292] width 38 height 8
click at [209, 76] on div "ALL TASKS ALL TASKS ACTIVE TASKS TASKS IN WRAP UP (469) 529-0965 Assigned" at bounding box center [127, 143] width 207 height 239
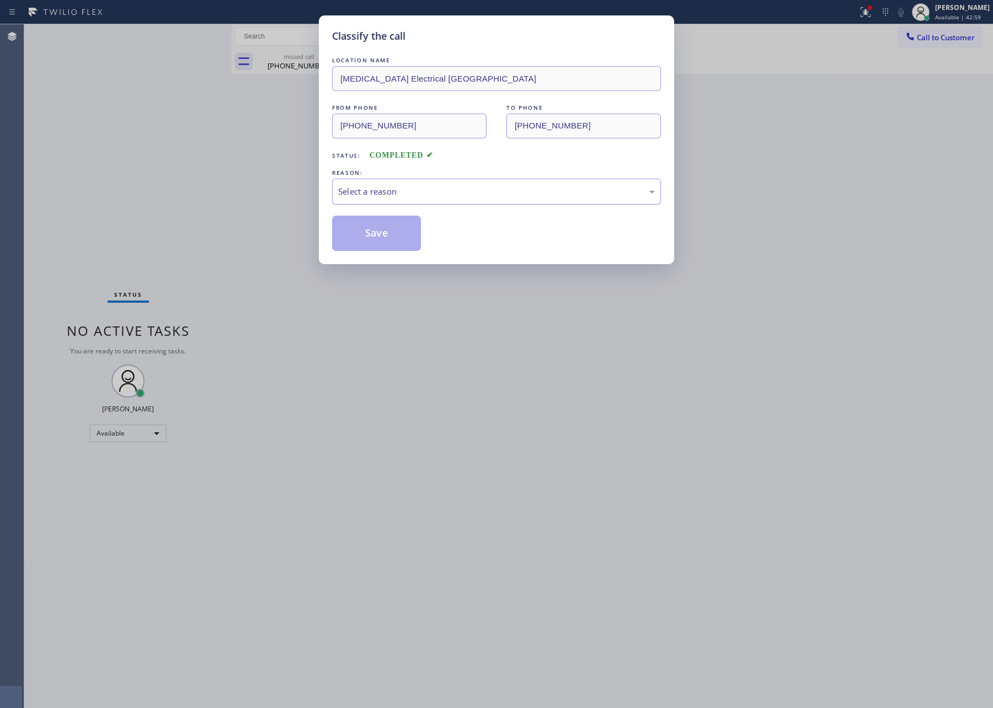
click at [397, 196] on div "Select a reason" at bounding box center [496, 191] width 317 height 13
click at [391, 229] on button "Save" at bounding box center [376, 233] width 89 height 35
click at [151, 114] on div "Classify the call LOCATION NAME High Voltage Electrical Laguna Beach FROM PHONE…" at bounding box center [496, 354] width 993 height 708
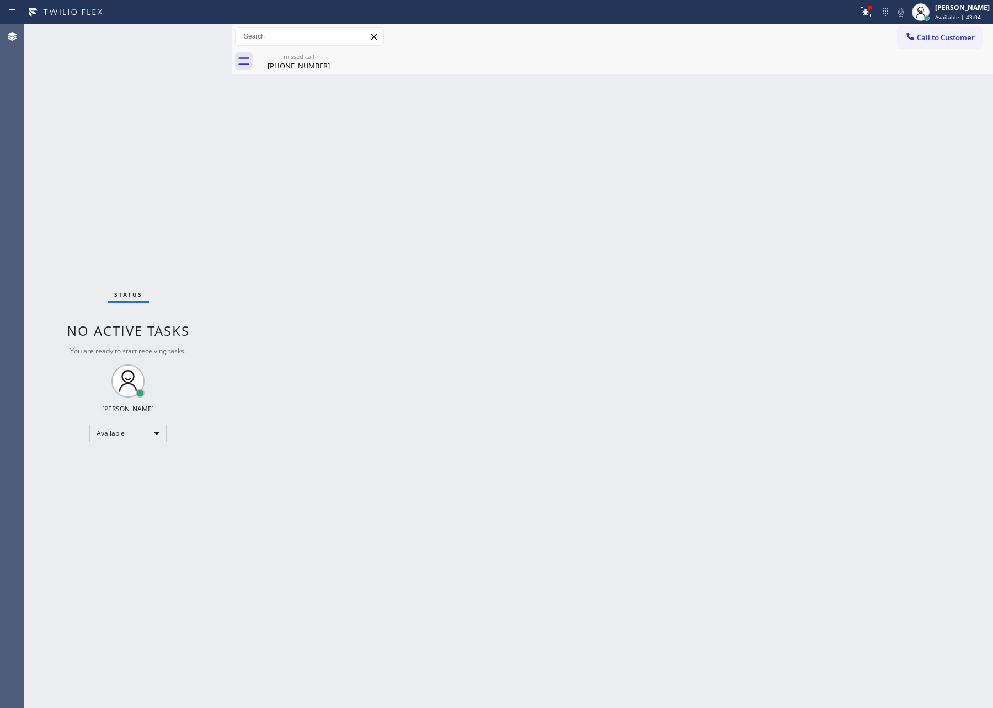
click at [601, 510] on div "Back to Dashboard Change Sender ID Customers Technicians Select a contact Outbo…" at bounding box center [612, 366] width 761 height 684
click at [507, 326] on div "Back to Dashboard Change Sender ID Customers Technicians Select a contact Outbo…" at bounding box center [612, 366] width 761 height 684
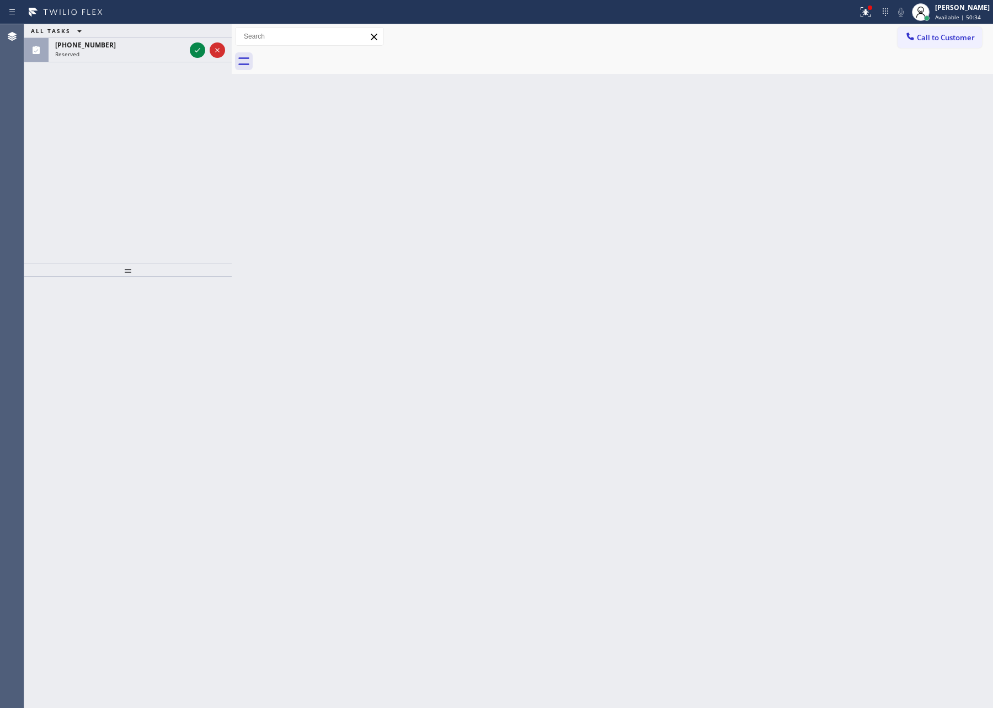
drag, startPoint x: 79, startPoint y: 233, endPoint x: 210, endPoint y: 19, distance: 251.2
click at [115, 204] on div "ALL TASKS ALL TASKS ACTIVE TASKS TASKS IN WRAP UP (772) 205-7477 Reserved" at bounding box center [127, 143] width 207 height 239
click at [197, 52] on icon at bounding box center [198, 50] width 6 height 4
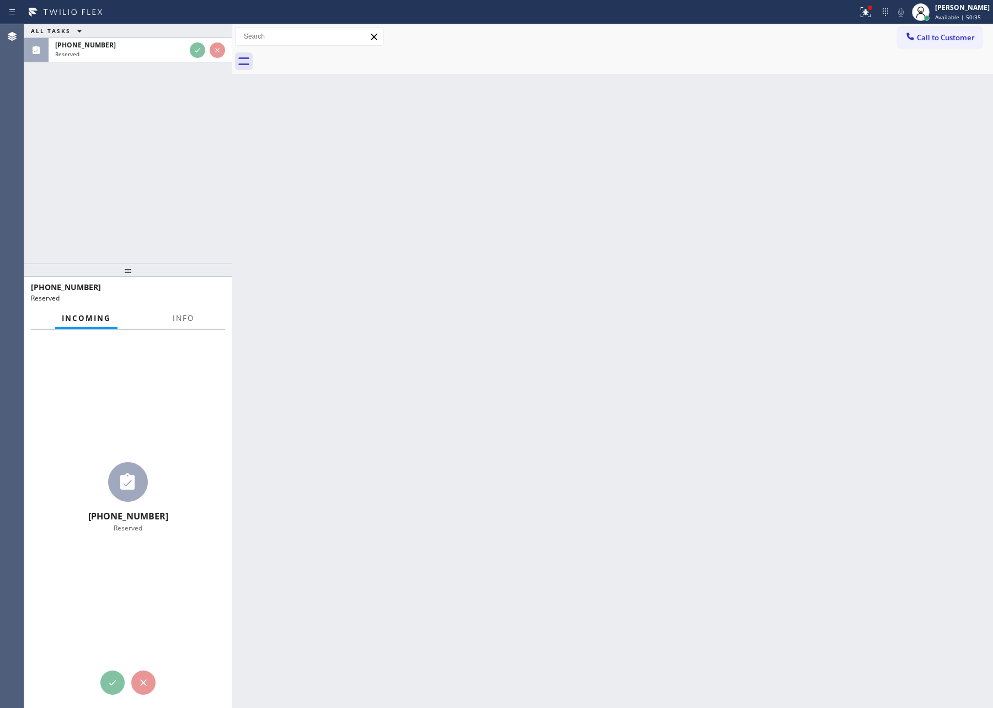
click at [183, 149] on div "ALL TASKS ALL TASKS ACTIVE TASKS TASKS IN WRAP UP (772) 205-7477 Reserved" at bounding box center [127, 143] width 207 height 239
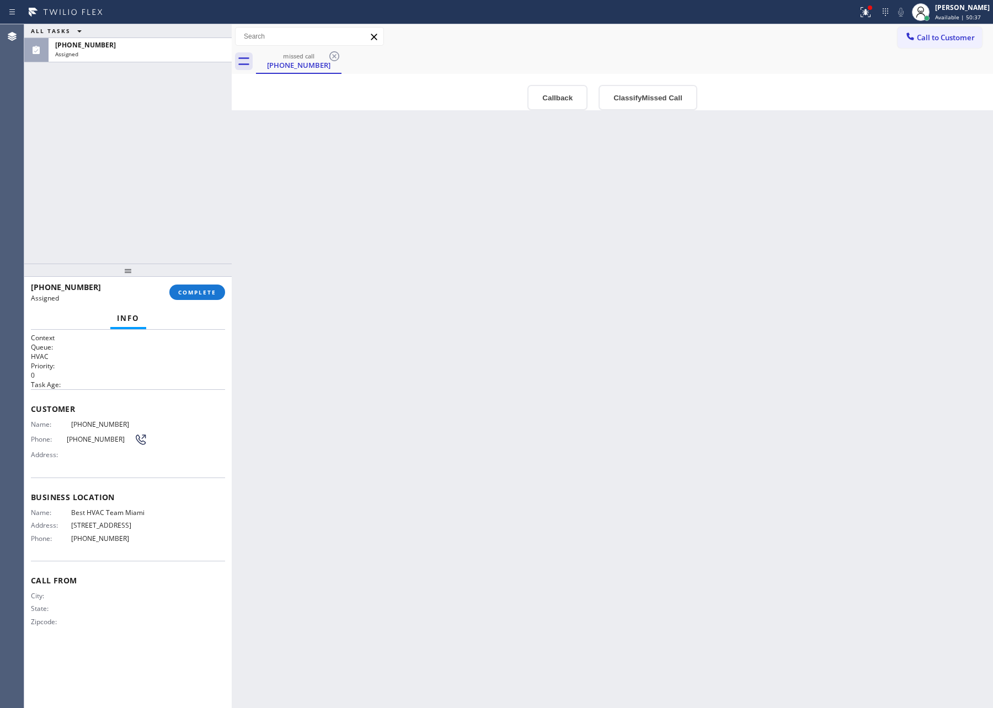
click at [183, 149] on div "ALL TASKS ALL TASKS ACTIVE TASKS TASKS IN WRAP UP (772) 205-7477 Assigned" at bounding box center [127, 143] width 207 height 239
click at [444, 316] on div "Back to Dashboard Change Sender ID Customers Technicians Select a contact Outbo…" at bounding box center [612, 366] width 761 height 684
click at [559, 101] on button "Callback" at bounding box center [557, 97] width 60 height 25
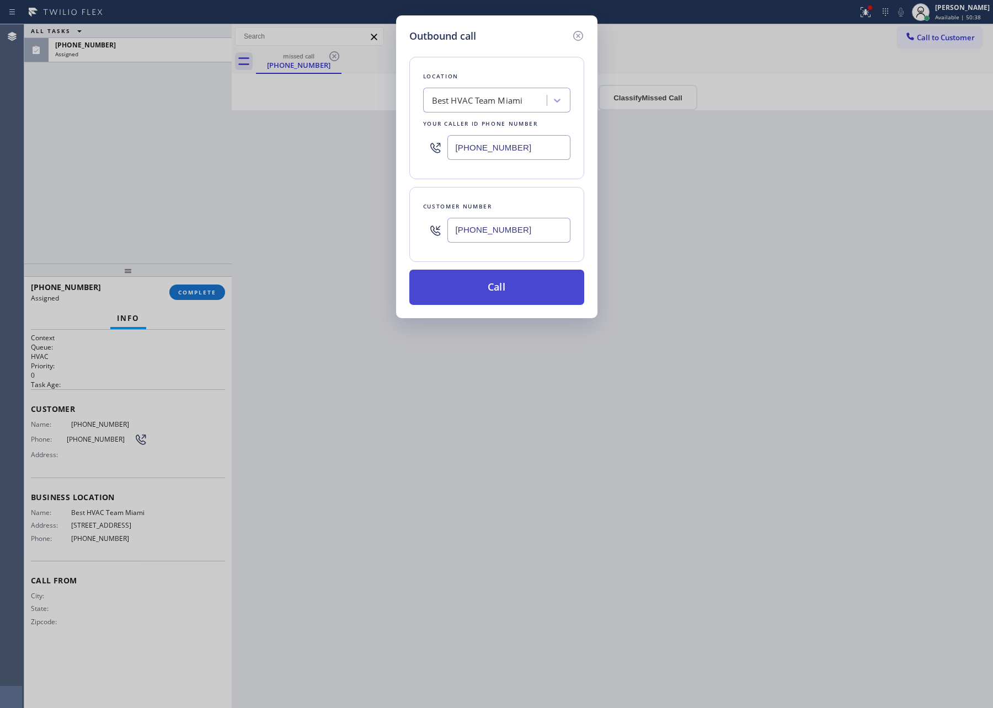
click at [518, 285] on button "Call" at bounding box center [496, 287] width 175 height 35
click at [255, 184] on div "Outbound call Location Best HVAC Team Miami Your caller id phone number (561) 9…" at bounding box center [496, 354] width 993 height 708
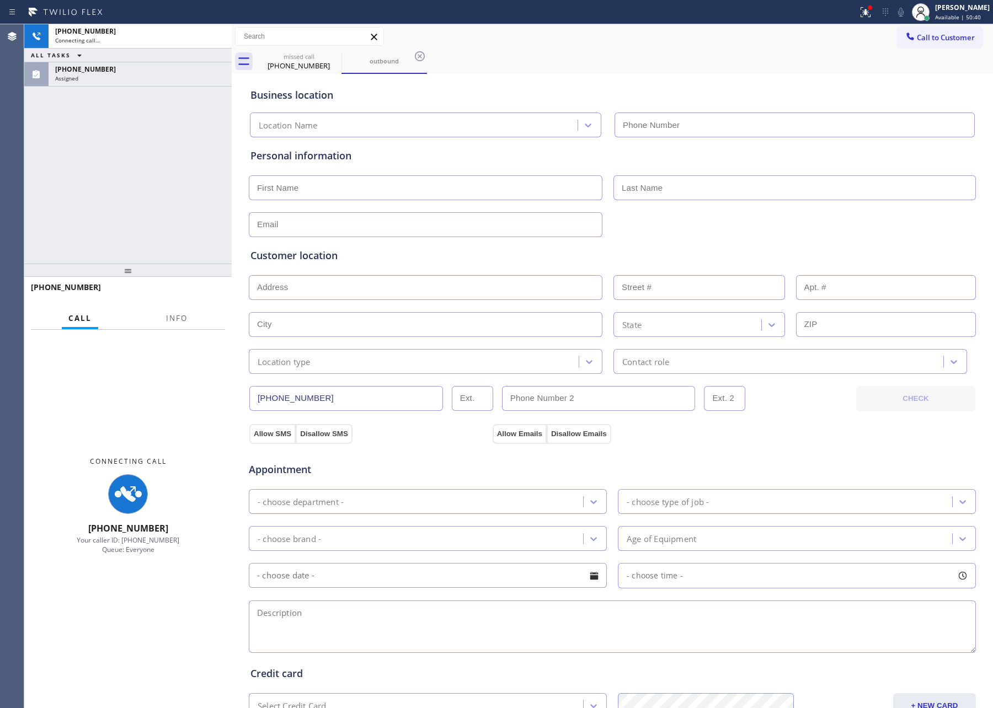
type input "[PHONE_NUMBER]"
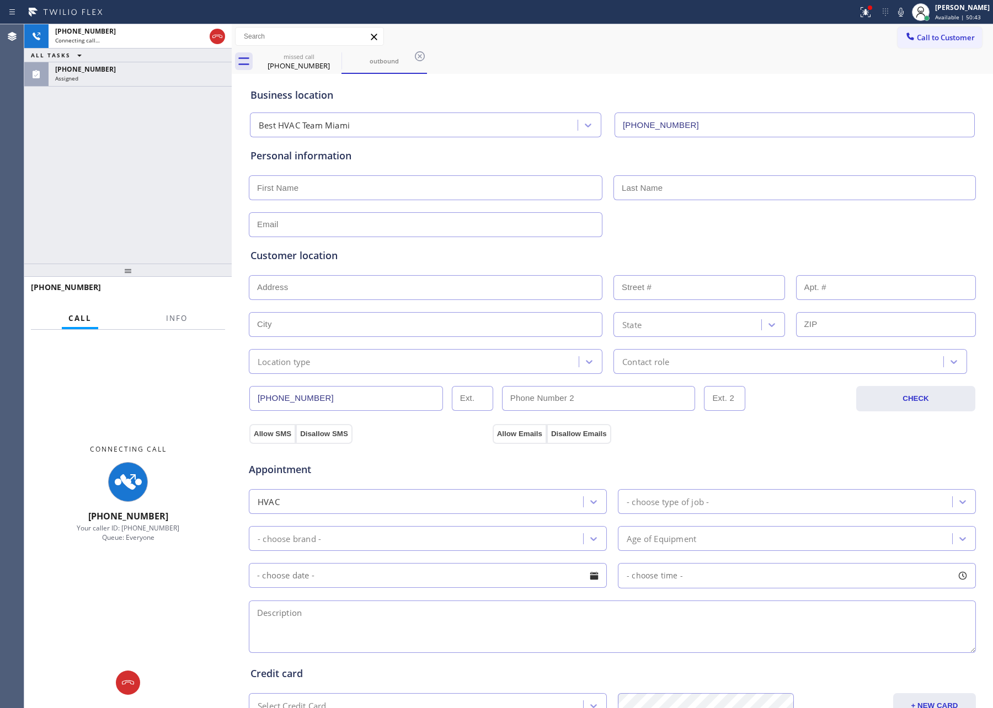
click at [160, 126] on div "+17722057477 Connecting call… ALL TASKS ALL TASKS ACTIVE TASKS TASKS IN WRAP UP…" at bounding box center [127, 143] width 207 height 239
click at [219, 37] on icon at bounding box center [217, 36] width 10 height 3
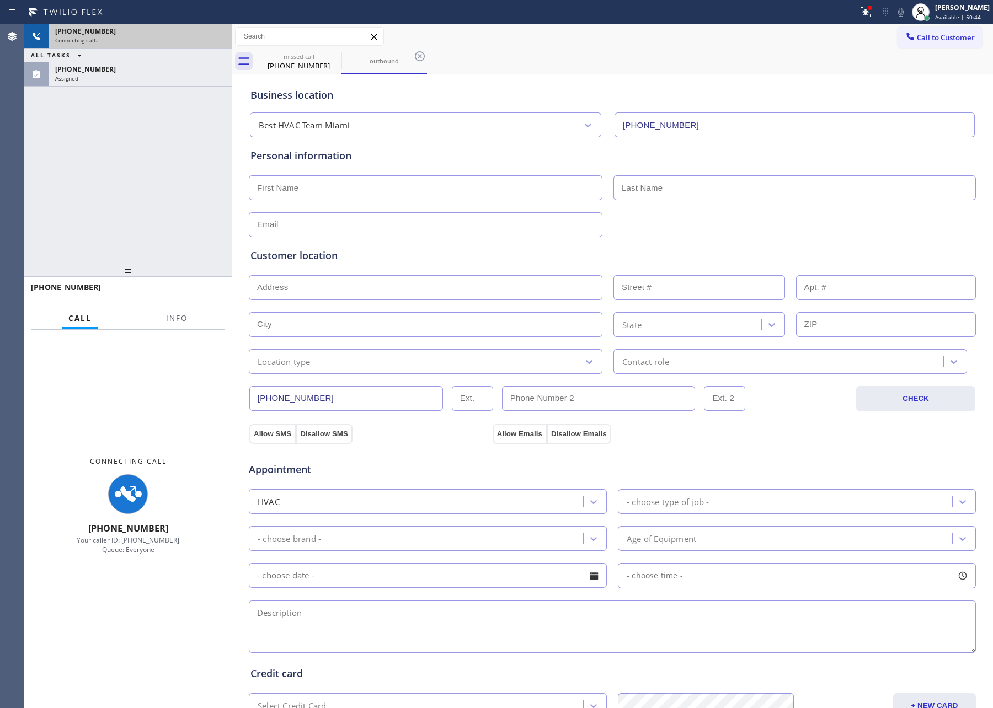
click at [212, 133] on div "+17722057477 Connecting call… ALL TASKS ALL TASKS ACTIVE TASKS TASKS IN WRAP UP…" at bounding box center [127, 143] width 207 height 239
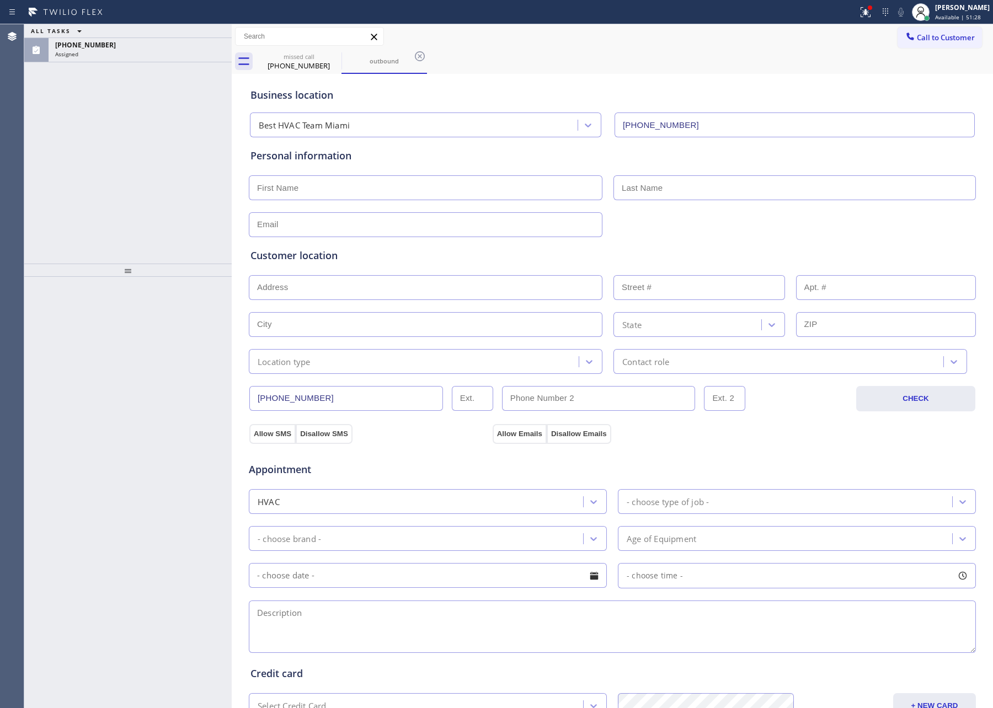
click at [212, 130] on div "ALL TASKS ALL TASKS ACTIVE TASKS TASKS IN WRAP UP (772) 205-7477 Assigned" at bounding box center [127, 143] width 207 height 239
drag, startPoint x: 261, startPoint y: 71, endPoint x: 260, endPoint y: 60, distance: 11.6
click at [269, 68] on div "missed call (772) 205-7477" at bounding box center [298, 61] width 83 height 25
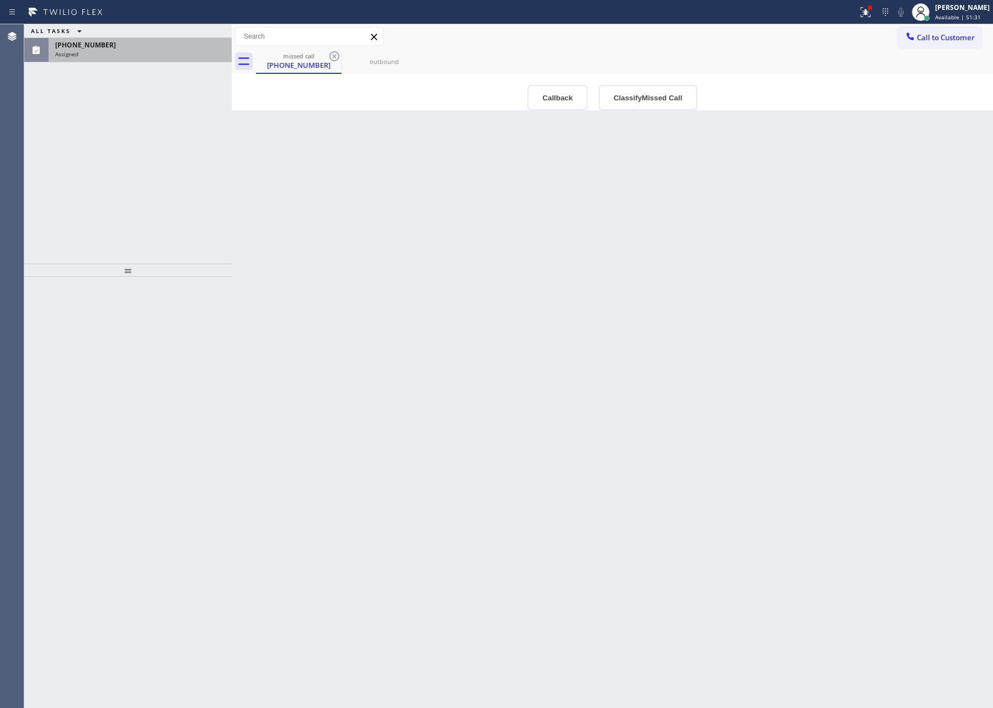
click at [140, 58] on div "(772) 205-7477 Assigned" at bounding box center [138, 50] width 179 height 24
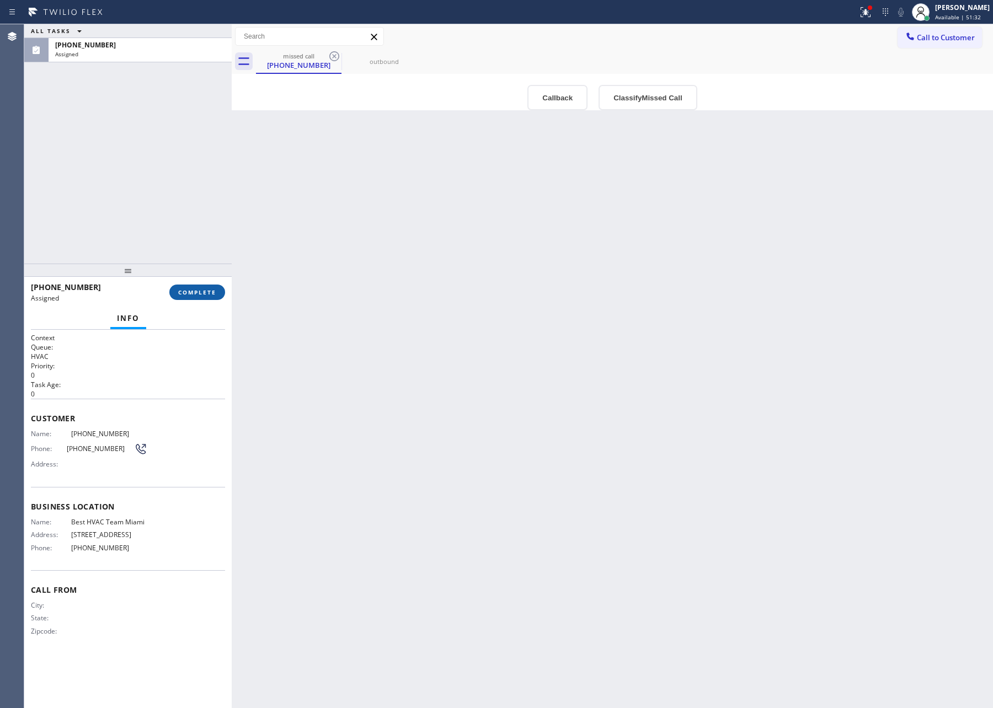
click at [194, 293] on span "COMPLETE" at bounding box center [197, 292] width 38 height 8
click at [186, 135] on div "ALL TASKS ALL TASKS ACTIVE TASKS TASKS IN WRAP UP (772) 205-7477 Assigned" at bounding box center [127, 143] width 207 height 239
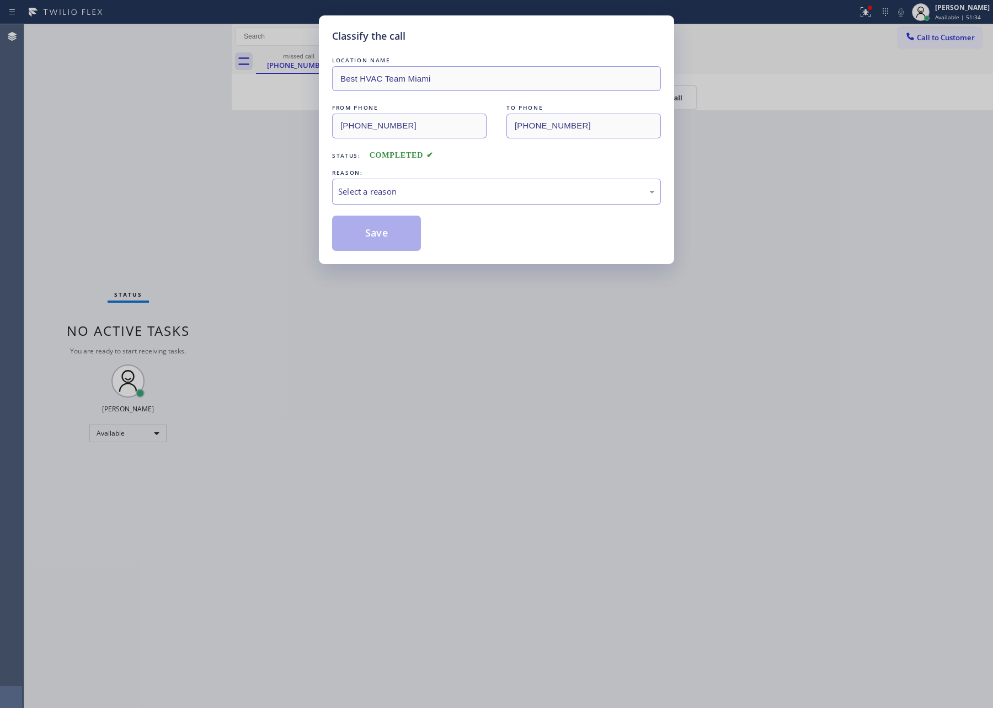
click at [350, 194] on div "Select a reason" at bounding box center [496, 191] width 317 height 13
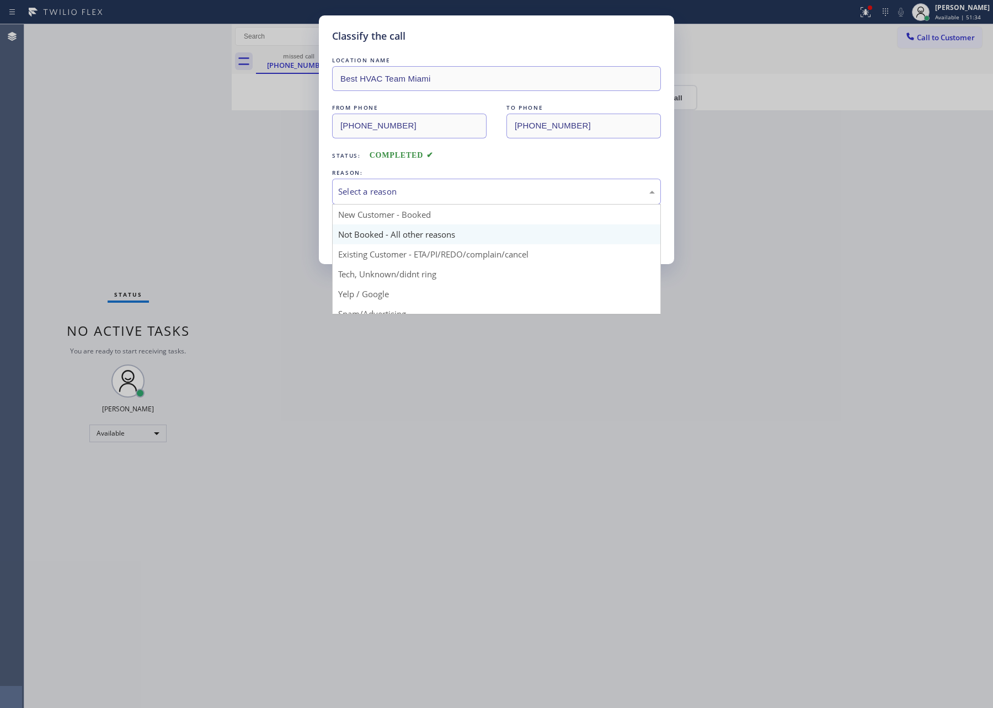
click at [373, 233] on button "Save" at bounding box center [376, 233] width 89 height 35
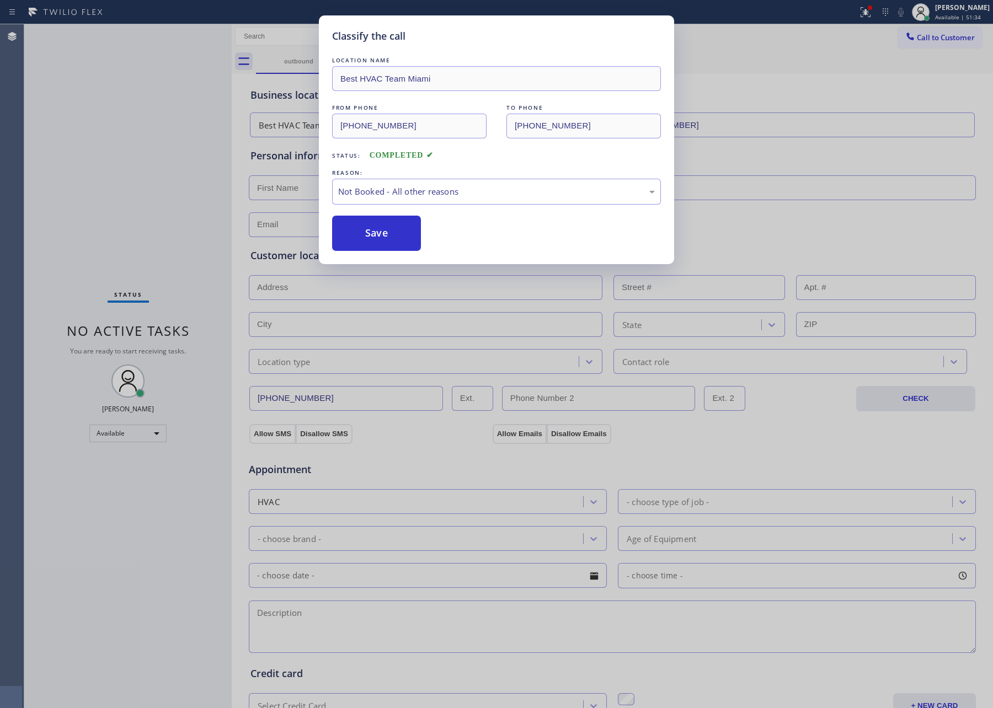
click at [373, 233] on button "Save" at bounding box center [376, 233] width 89 height 35
drag, startPoint x: 249, startPoint y: 189, endPoint x: 220, endPoint y: 183, distance: 29.3
click at [250, 189] on div "Classify the call LOCATION NAME Best HVAC Team Miami FROM PHONE (772) 205-7477 …" at bounding box center [496, 354] width 993 height 708
click at [93, 111] on div "Classify the call LOCATION NAME Home Alliance Membership FROM PHONE (855) 946-3…" at bounding box center [508, 366] width 968 height 684
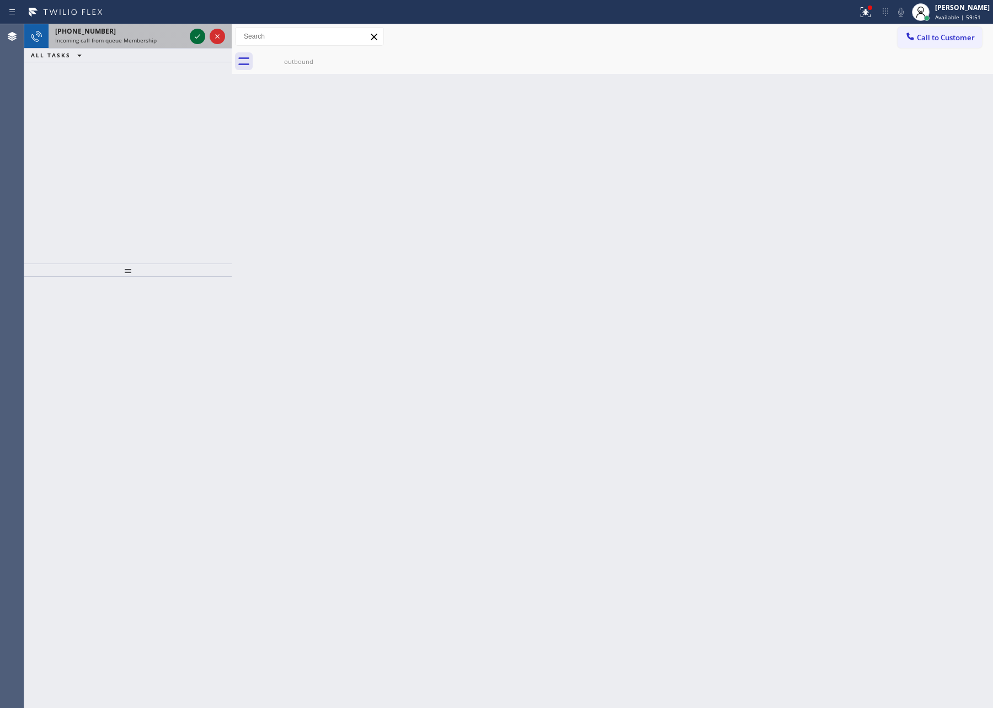
click at [197, 35] on icon at bounding box center [197, 36] width 13 height 13
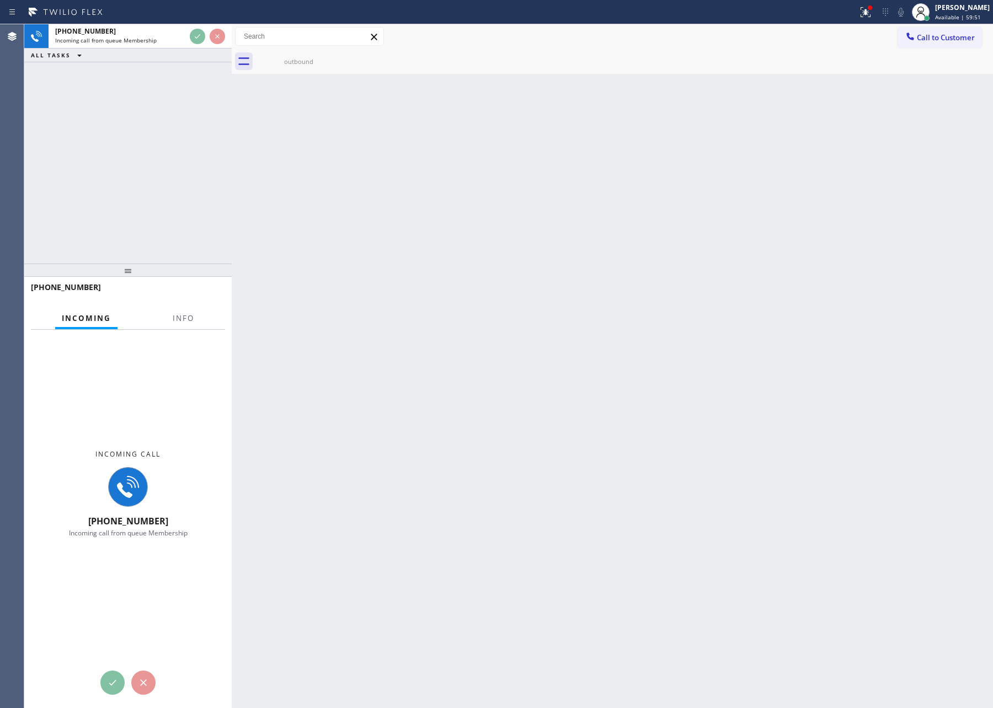
click at [184, 142] on div "+14083485144 Incoming call from queue Membership ALL TASKS ALL TASKS ACTIVE TAS…" at bounding box center [127, 143] width 207 height 239
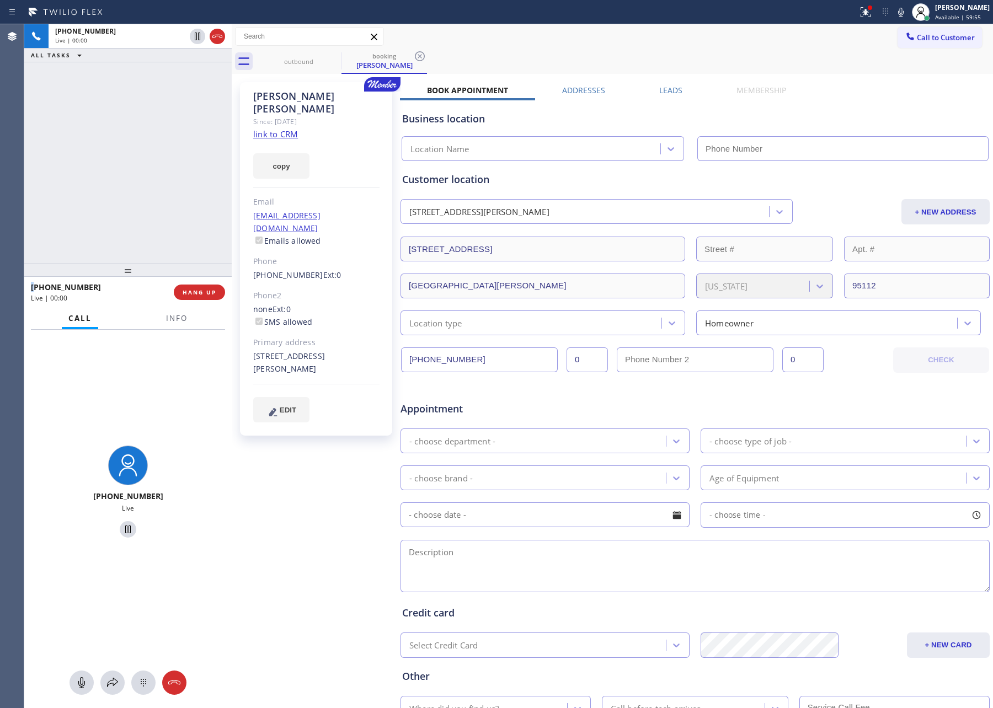
type input "(408) 638-6856"
click at [170, 146] on div "+14083485144 Live | 00:02 ALL TASKS ALL TASKS ACTIVE TASKS TASKS IN WRAP UP" at bounding box center [127, 143] width 207 height 239
click at [274, 128] on link "link to CRM" at bounding box center [275, 133] width 45 height 11
click at [163, 171] on div "+14083485144 Live | 00:02 ALL TASKS ALL TASKS ACTIVE TASKS TASKS IN WRAP UP" at bounding box center [127, 143] width 207 height 239
click at [132, 152] on div "+14083485144 Live | 00:40 ALL TASKS ALL TASKS ACTIVE TASKS TASKS IN WRAP UP" at bounding box center [127, 143] width 207 height 239
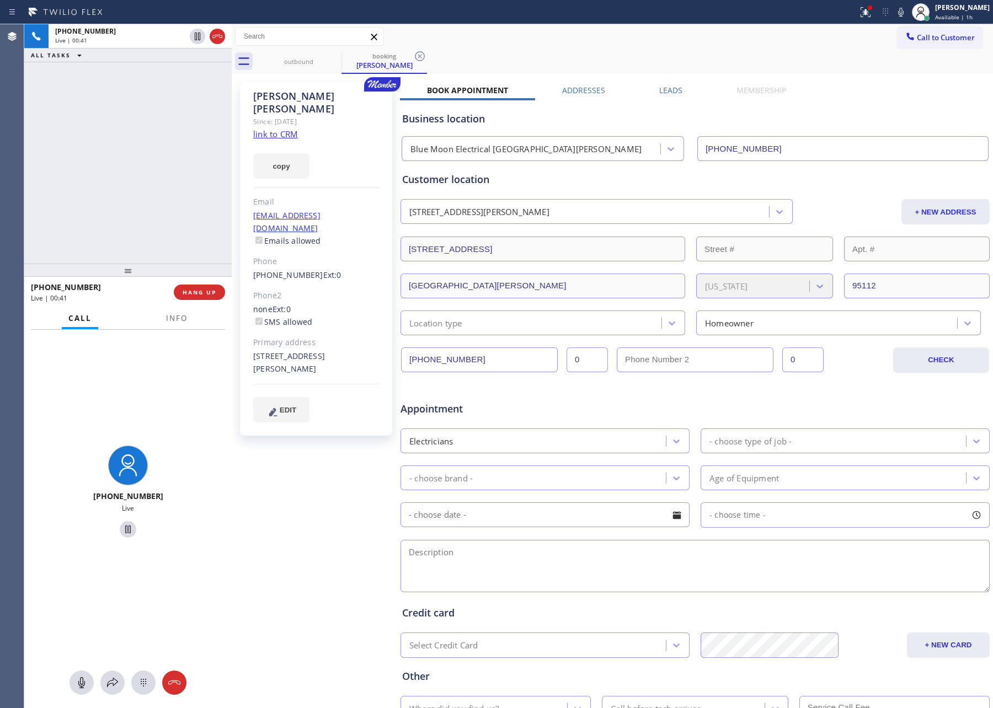
click at [132, 152] on div "+14083485144 Live | 00:41 ALL TASKS ALL TASKS ACTIVE TASKS TASKS IN WRAP UP" at bounding box center [127, 143] width 207 height 239
click at [133, 152] on div "+14083485144 Live | 00:41 ALL TASKS ALL TASKS ACTIVE TASKS TASKS IN WRAP UP" at bounding box center [127, 143] width 207 height 239
click at [151, 159] on div "+14083485144 Live | 00:42 ALL TASKS ALL TASKS ACTIVE TASKS TASKS IN WRAP UP" at bounding box center [127, 143] width 207 height 239
click at [79, 687] on icon at bounding box center [81, 682] width 13 height 13
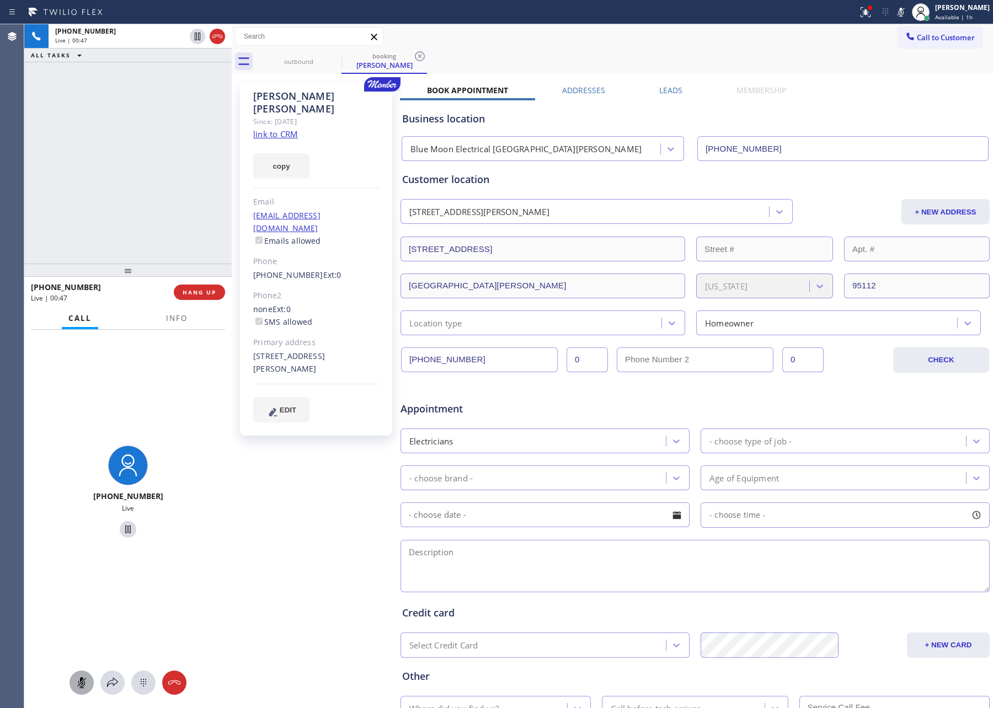
drag, startPoint x: 174, startPoint y: 192, endPoint x: 505, endPoint y: 10, distance: 378.1
click at [215, 189] on div "+14083485144 Live | 00:47 ALL TASKS ALL TASKS ACTIVE TASKS TASKS IN WRAP UP" at bounding box center [127, 143] width 207 height 239
drag, startPoint x: 89, startPoint y: 684, endPoint x: 99, endPoint y: 169, distance: 514.6
click at [91, 683] on div at bounding box center [81, 682] width 24 height 13
click at [101, 187] on div "+14083485144 Live | 00:52 ALL TASKS ALL TASKS ACTIVE TASKS TASKS IN WRAP UP" at bounding box center [127, 143] width 207 height 239
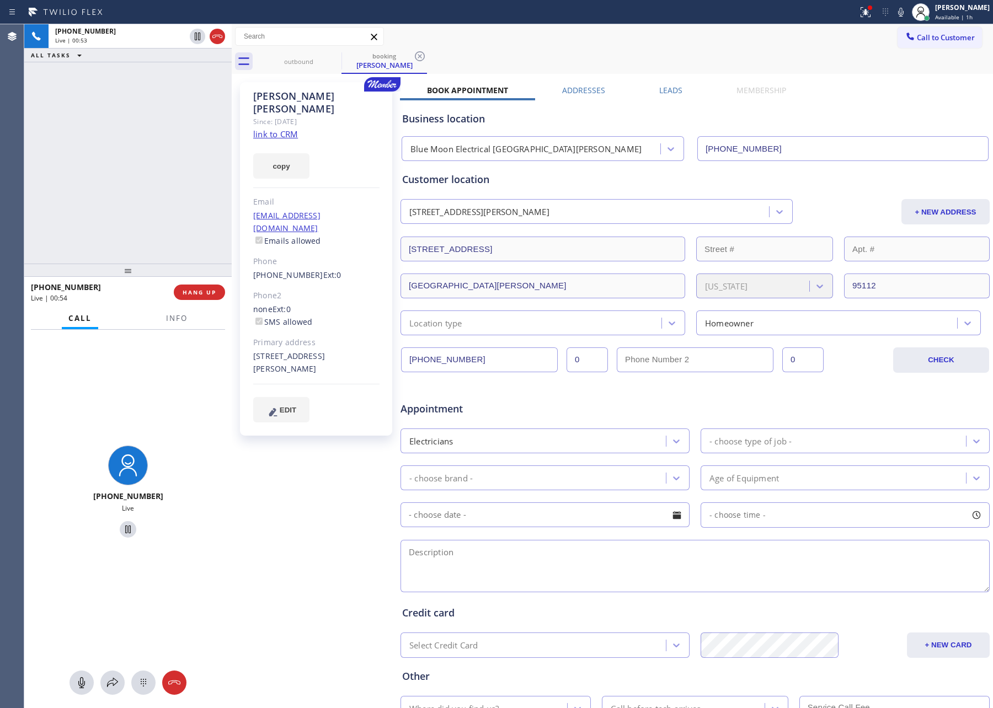
click at [104, 185] on div "+14083485144 Live | 00:53 ALL TASKS ALL TASKS ACTIVE TASKS TASKS IN WRAP UP" at bounding box center [127, 143] width 207 height 239
click at [153, 194] on div "+14083485144 Live | 01:06 ALL TASKS ALL TASKS ACTIVE TASKS TASKS IN WRAP UP" at bounding box center [127, 143] width 207 height 239
click at [168, 206] on div "+14083485144 Live | 01:06 ALL TASKS ALL TASKS ACTIVE TASKS TASKS IN WRAP UP" at bounding box center [127, 143] width 207 height 239
click at [169, 207] on div "+14083485144 Live | 01:07 ALL TASKS ALL TASKS ACTIVE TASKS TASKS IN WRAP UP" at bounding box center [127, 143] width 207 height 239
click at [169, 208] on div "+14083485144 Live | 01:07 ALL TASKS ALL TASKS ACTIVE TASKS TASKS IN WRAP UP" at bounding box center [127, 143] width 207 height 239
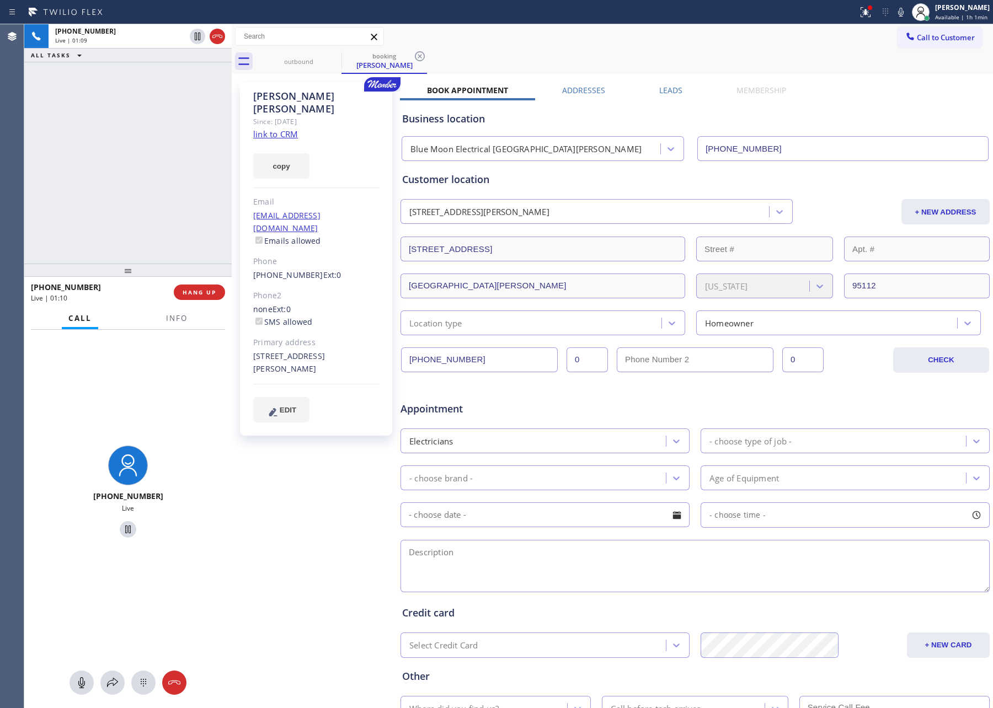
click at [170, 208] on div "+14083485144 Live | 01:09 ALL TASKS ALL TASKS ACTIVE TASKS TASKS IN WRAP UP" at bounding box center [127, 143] width 207 height 239
click at [170, 208] on div "+14083485144 Live | 01:10 ALL TASKS ALL TASKS ACTIVE TASKS TASKS IN WRAP UP" at bounding box center [127, 143] width 207 height 239
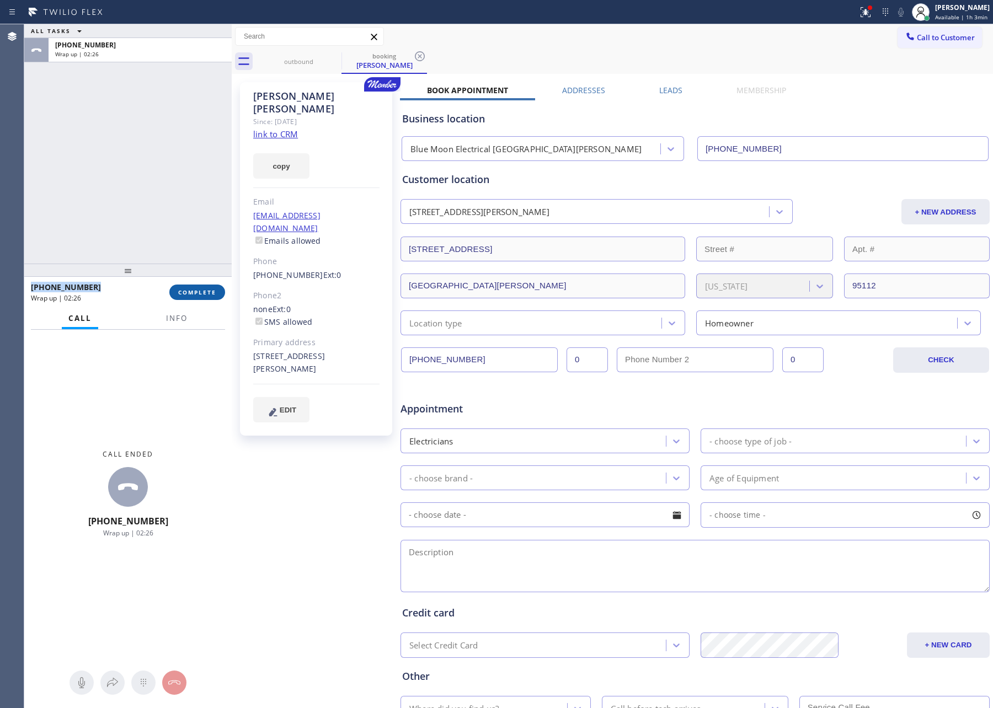
click at [194, 299] on button "COMPLETE" at bounding box center [197, 292] width 56 height 15
click at [184, 133] on div "ALL TASKS ALL TASKS ACTIVE TASKS TASKS IN WRAP UP +14083485144 Wrap up | 02:26" at bounding box center [127, 143] width 207 height 239
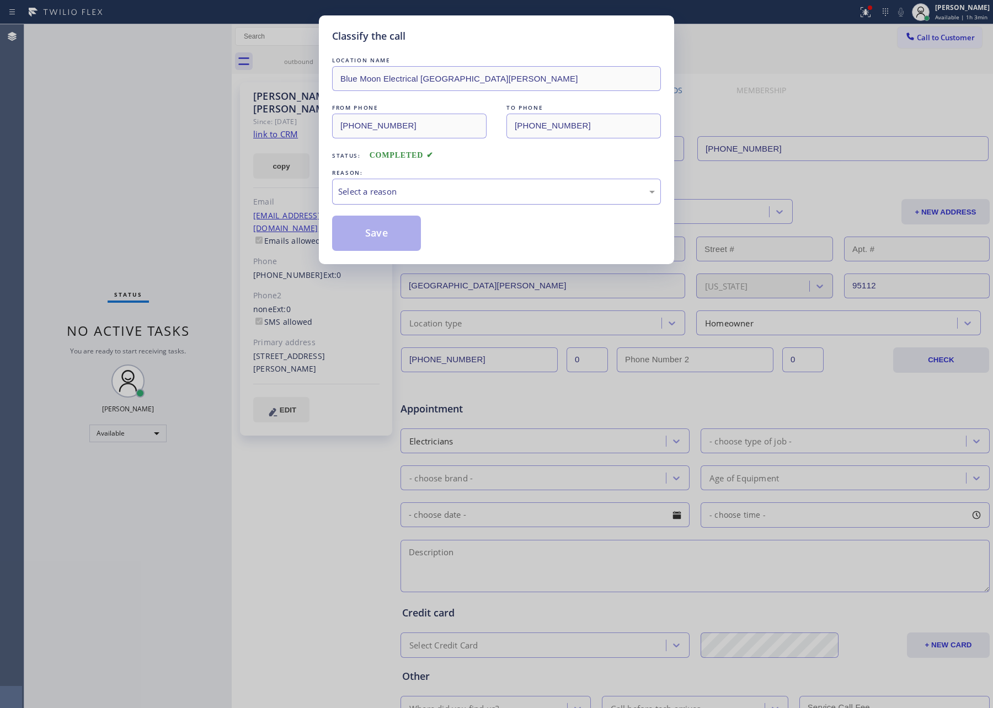
click at [399, 191] on div "Select a reason" at bounding box center [496, 191] width 317 height 13
click at [401, 238] on button "Save" at bounding box center [376, 233] width 89 height 35
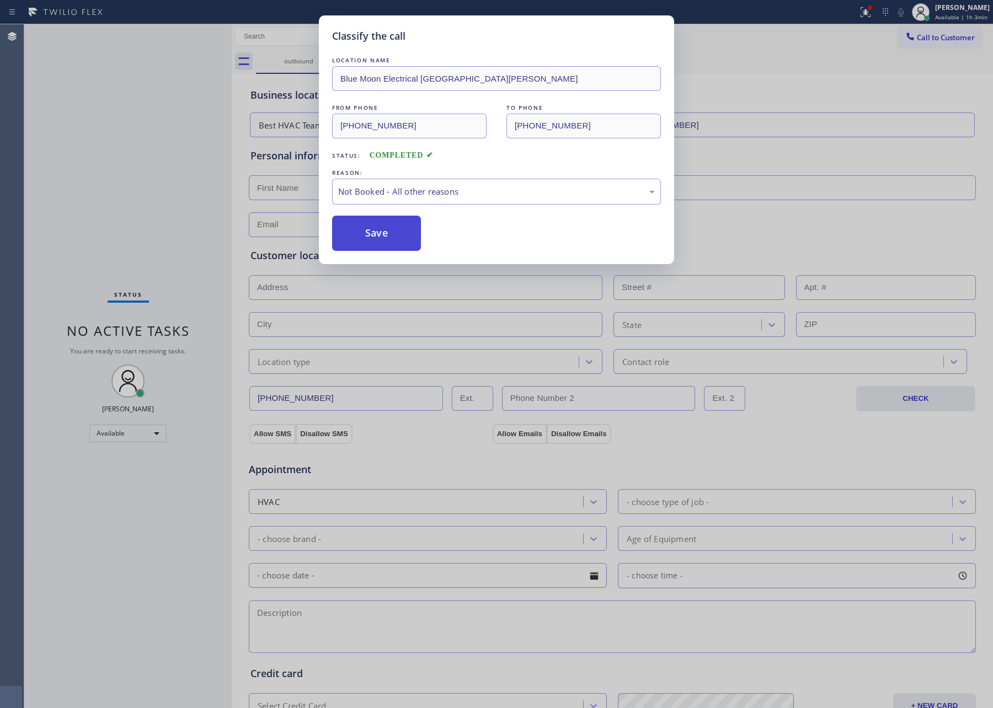
click at [401, 238] on button "Save" at bounding box center [376, 233] width 89 height 35
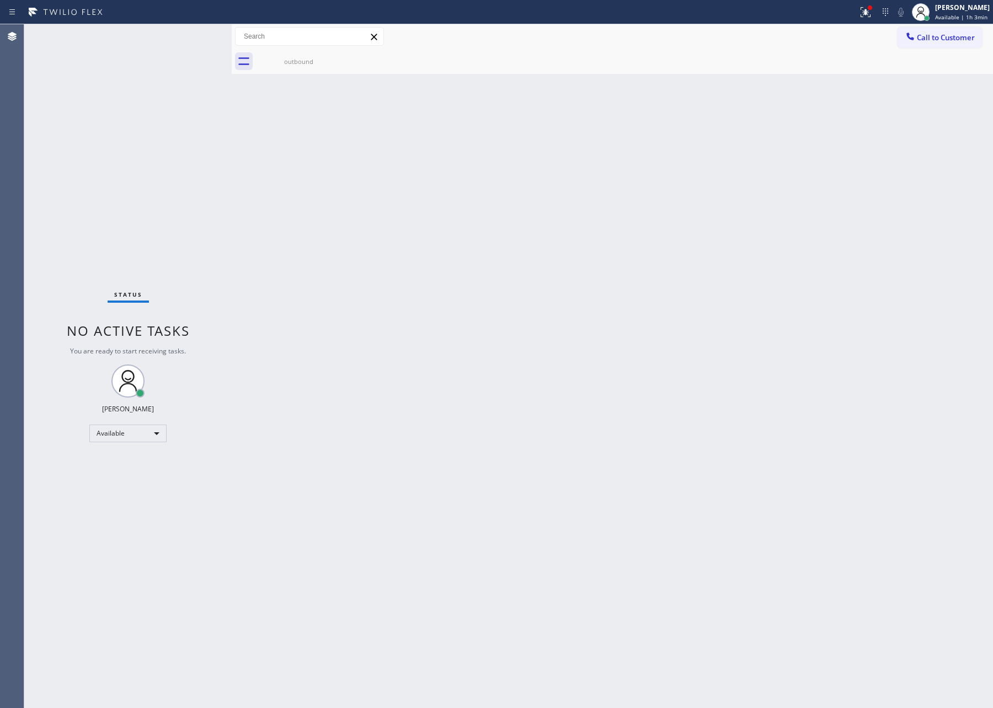
drag, startPoint x: 405, startPoint y: 229, endPoint x: 417, endPoint y: 232, distance: 11.9
click at [414, 232] on div "Back to Dashboard Change Sender ID Customers Technicians Select a contact Outbo…" at bounding box center [612, 366] width 761 height 684
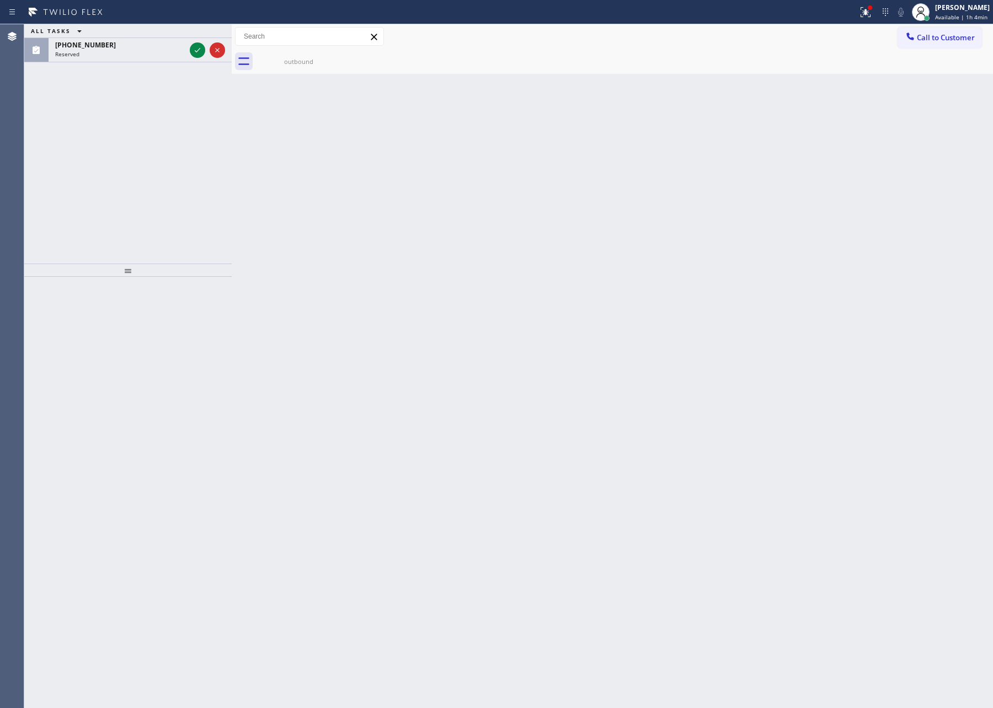
click at [174, 131] on div "ALL TASKS ALL TASKS ACTIVE TASKS TASKS IN WRAP UP (562) 270-7721 Reserved" at bounding box center [127, 143] width 207 height 239
click at [201, 55] on icon at bounding box center [197, 50] width 13 height 13
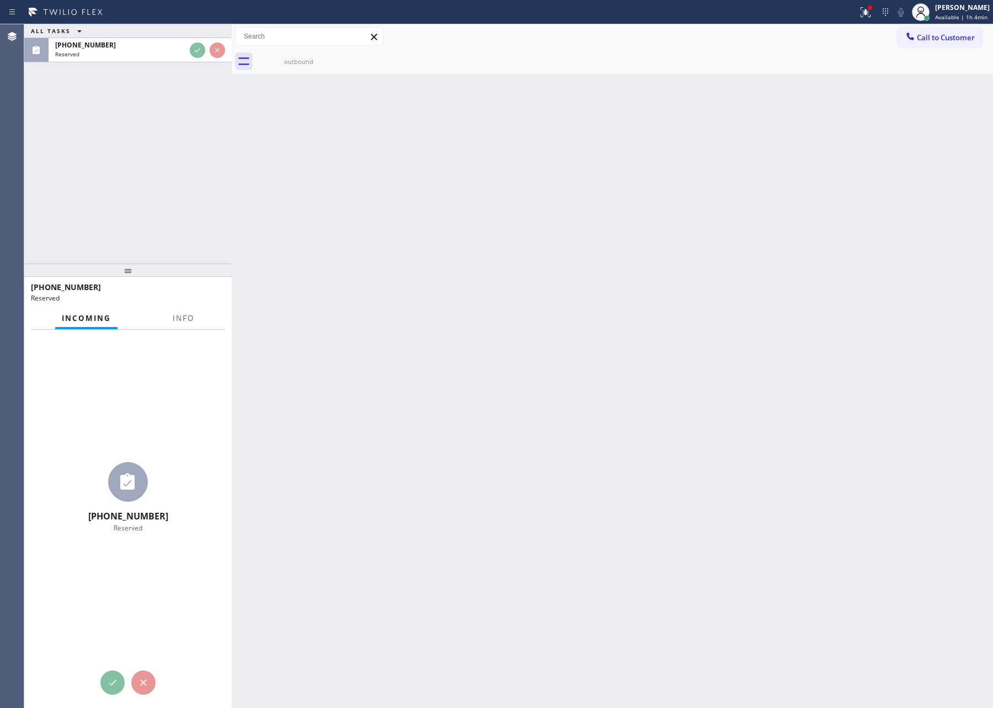
click at [194, 149] on div "ALL TASKS ALL TASKS ACTIVE TASKS TASKS IN WRAP UP (562) 270-7721 Reserved" at bounding box center [127, 143] width 207 height 239
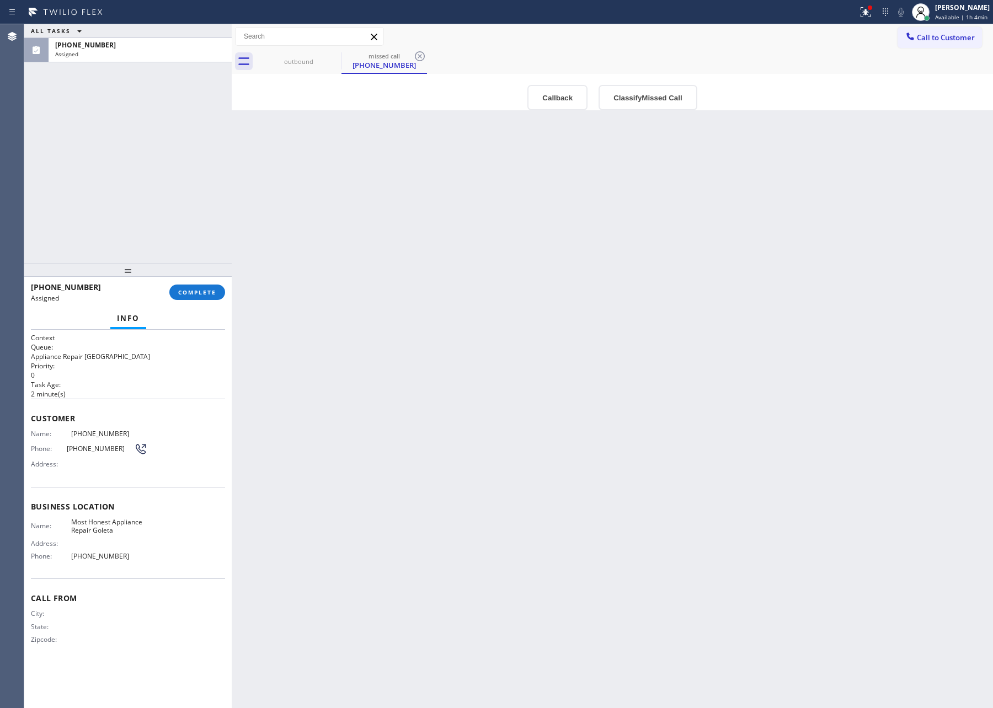
drag, startPoint x: 202, startPoint y: 146, endPoint x: 268, endPoint y: 207, distance: 90.2
click at [209, 151] on div "ALL TASKS ALL TASKS ACTIVE TASKS TASKS IN WRAP UP (562) 270-7721 Assigned" at bounding box center [127, 143] width 207 height 239
click at [529, 394] on div "Back to Dashboard Change Sender ID Customers Technicians Select a contact Outbo…" at bounding box center [612, 366] width 761 height 684
click at [556, 106] on button "Callback" at bounding box center [557, 97] width 60 height 25
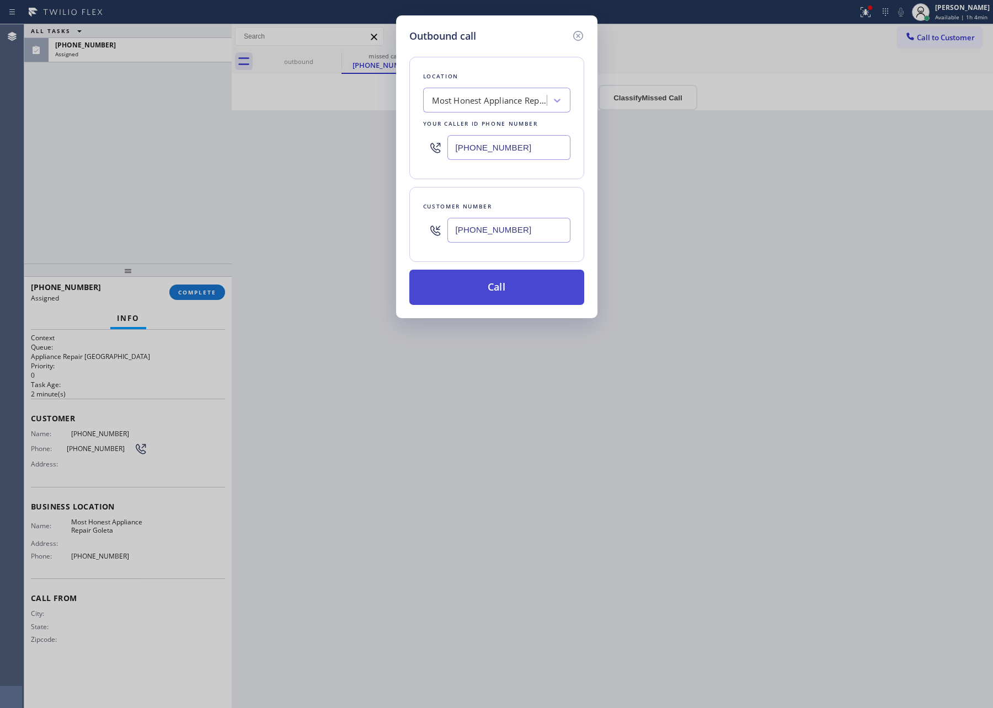
click at [517, 278] on button "Call" at bounding box center [496, 287] width 175 height 35
click at [521, 293] on button "Call" at bounding box center [496, 287] width 175 height 35
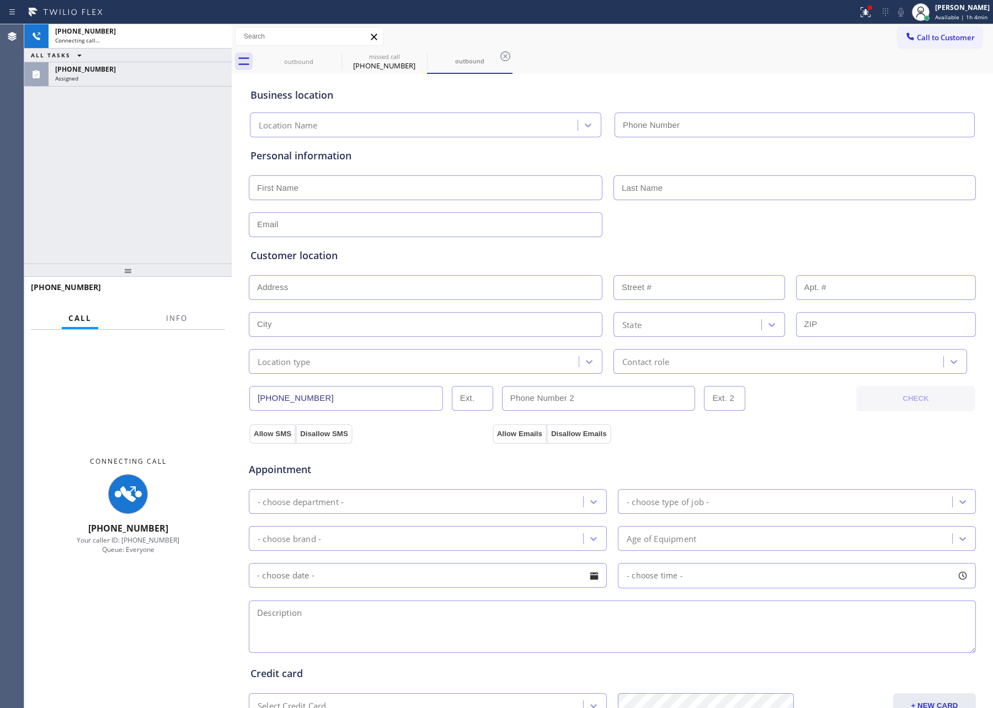
type input "(805) 519-8388"
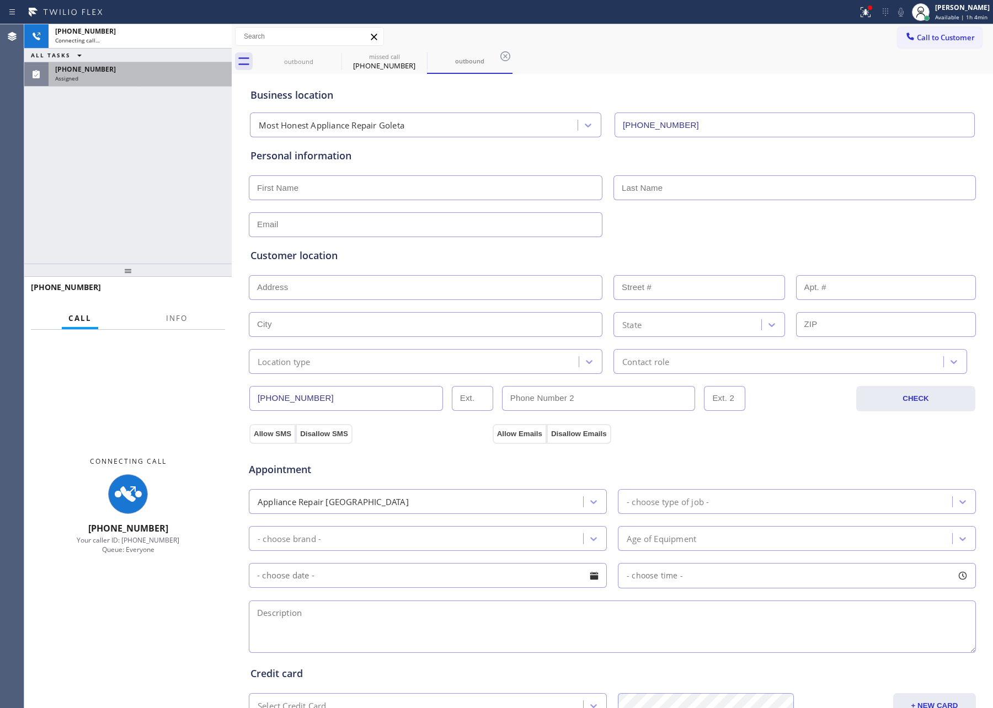
drag, startPoint x: 126, startPoint y: 184, endPoint x: 129, endPoint y: 71, distance: 112.5
click at [131, 174] on div "+15622707721 Connecting call… ALL TASKS ALL TASKS ACTIVE TASKS TASKS IN WRAP UP…" at bounding box center [127, 143] width 207 height 239
click at [130, 69] on div "(562) 270-7721" at bounding box center [140, 69] width 170 height 9
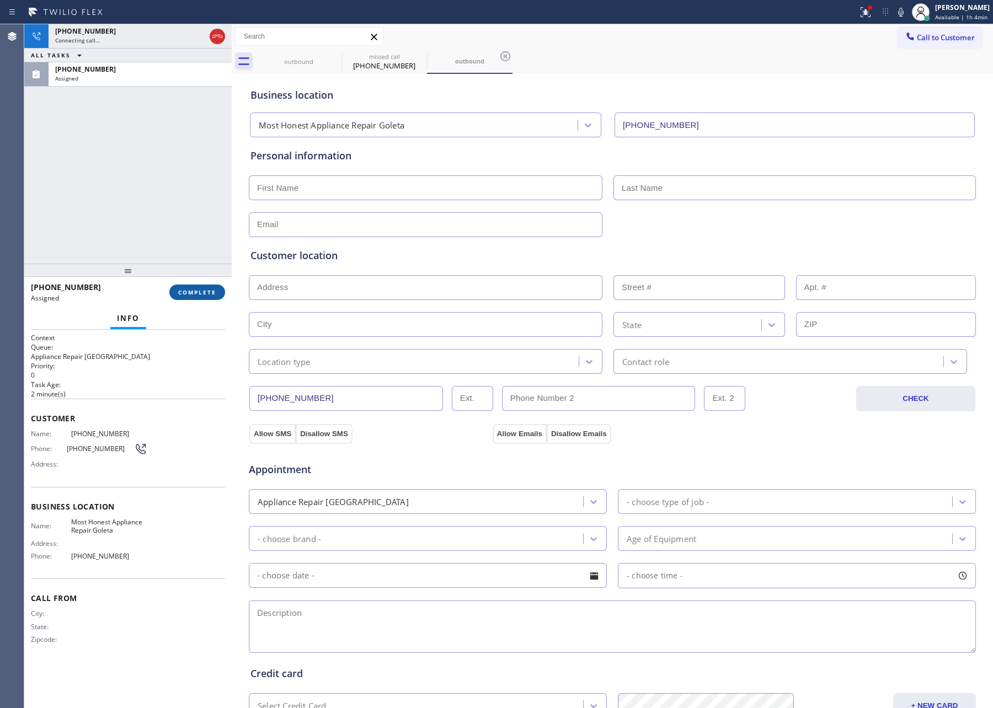
click at [194, 291] on span "COMPLETE" at bounding box center [197, 292] width 38 height 8
click at [178, 204] on div "+15622707721 Connecting call… ALL TASKS ALL TASKS ACTIVE TASKS TASKS IN WRAP UP…" at bounding box center [127, 143] width 207 height 239
click at [181, 204] on div "+15622707721 Connecting call… ALL TASKS ALL TASKS ACTIVE TASKS TASKS IN WRAP UP…" at bounding box center [127, 143] width 207 height 239
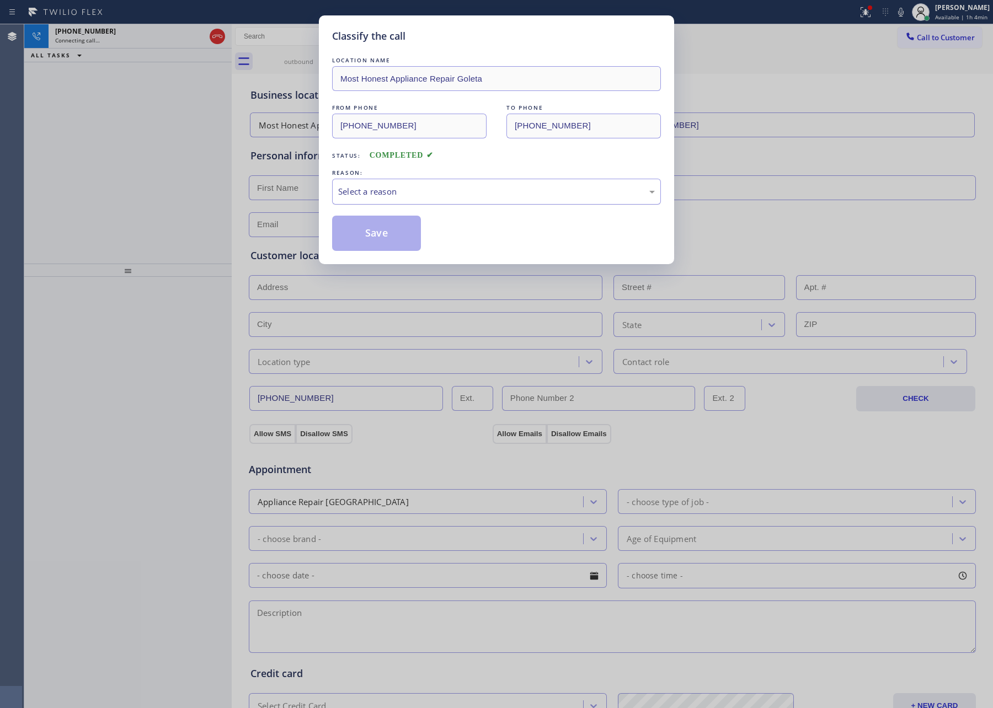
click at [411, 188] on div "Select a reason" at bounding box center [496, 191] width 317 height 13
click at [381, 237] on button "Save" at bounding box center [376, 233] width 89 height 35
click at [187, 182] on div "Classify the call LOCATION NAME Most Honest Appliance Repair Goleta FROM PHONE …" at bounding box center [496, 354] width 993 height 708
click at [195, 181] on div "Classify the call LOCATION NAME Most Honest Appliance Repair Goleta FROM PHONE …" at bounding box center [496, 354] width 993 height 708
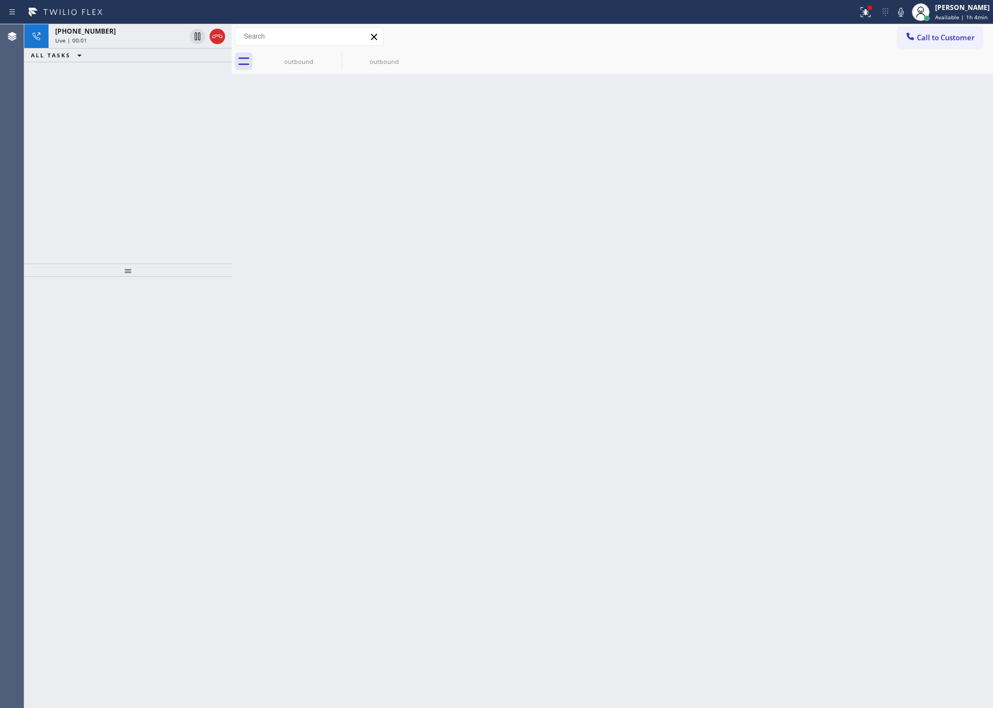
click at [217, 37] on icon at bounding box center [217, 36] width 13 height 13
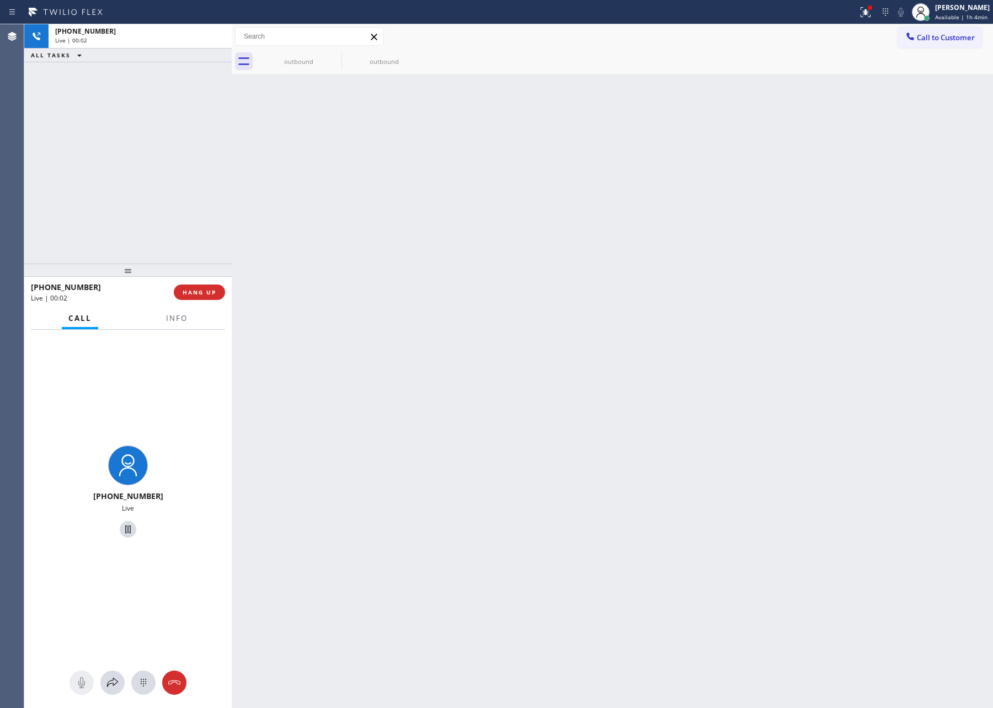
click at [179, 232] on div "+15622707721 Live | 00:02 ALL TASKS ALL TASKS ACTIVE TASKS TASKS IN WRAP UP" at bounding box center [127, 143] width 207 height 239
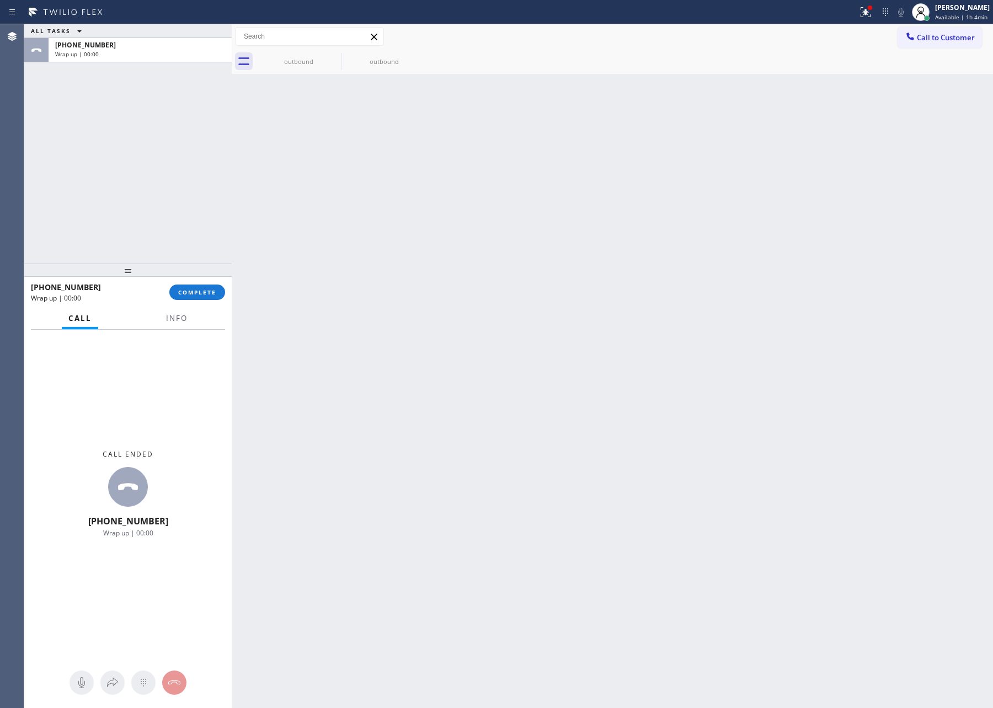
click at [177, 231] on div "ALL TASKS ALL TASKS ACTIVE TASKS TASKS IN WRAP UP +15622707721 Wrap up | 00:00" at bounding box center [127, 143] width 207 height 239
click at [202, 298] on button "COMPLETE" at bounding box center [197, 292] width 56 height 15
click at [183, 227] on div "ALL TASKS ALL TASKS ACTIVE TASKS TASKS IN WRAP UP +15622707721 Wrap up | 00:01" at bounding box center [127, 143] width 207 height 239
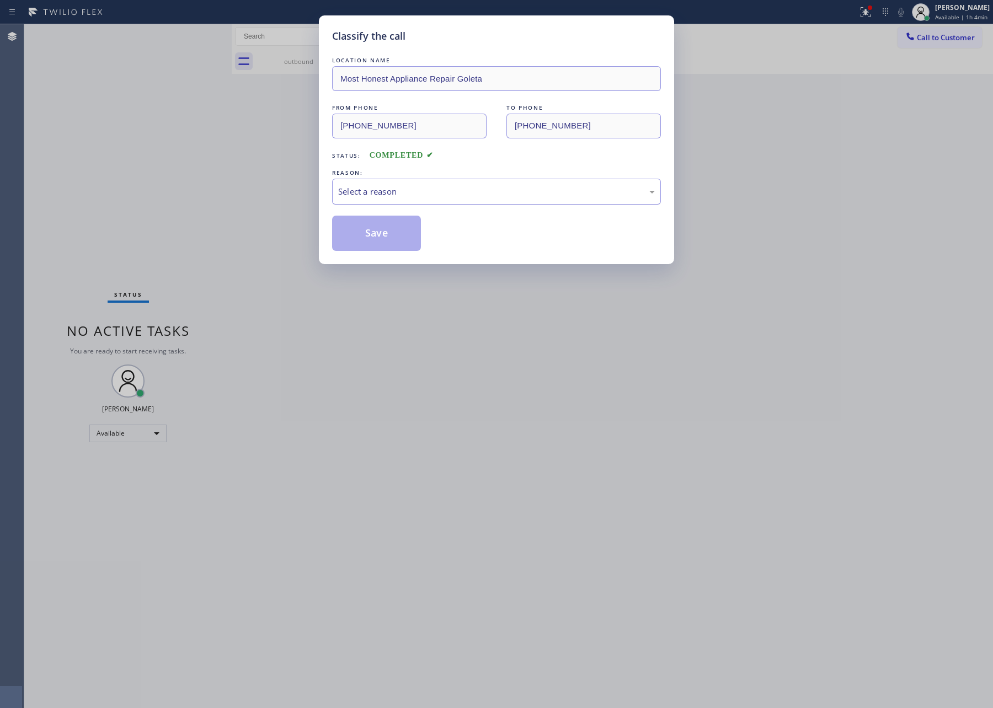
click at [359, 194] on div "Select a reason" at bounding box center [496, 191] width 317 height 13
click at [362, 230] on button "Save" at bounding box center [376, 233] width 89 height 35
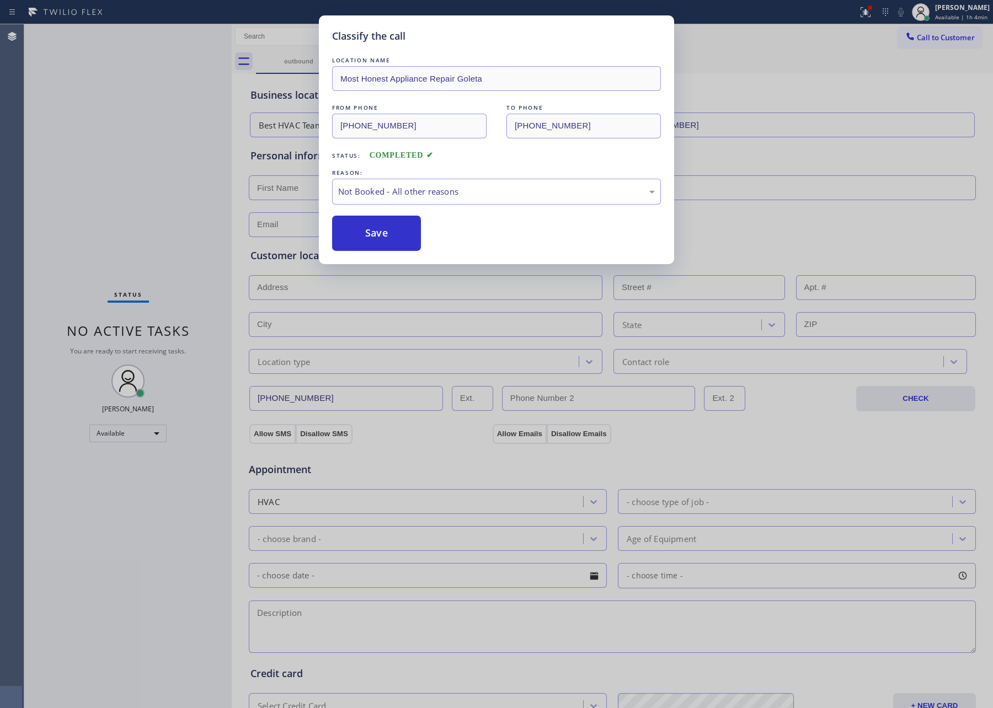
click at [362, 230] on button "Save" at bounding box center [376, 233] width 89 height 35
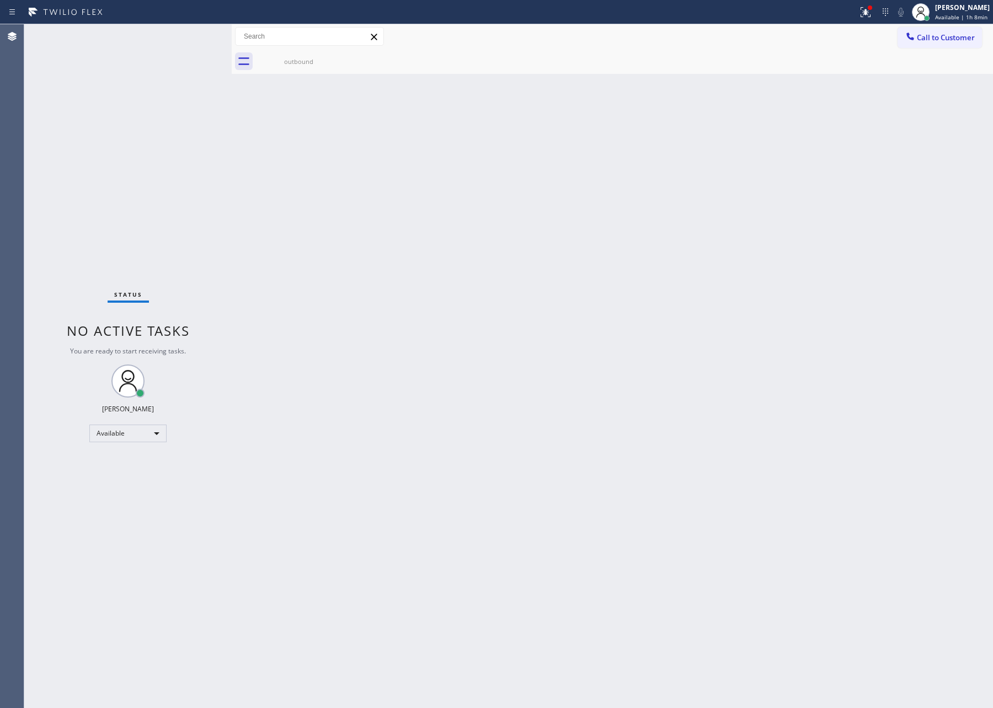
drag, startPoint x: 351, startPoint y: 208, endPoint x: 356, endPoint y: 213, distance: 7.0
click at [351, 208] on div "Back to Dashboard Change Sender ID Customers Technicians Select a contact Outbo…" at bounding box center [612, 366] width 761 height 684
drag, startPoint x: 596, startPoint y: 355, endPoint x: 621, endPoint y: 355, distance: 24.8
click at [606, 356] on div "Back to Dashboard Change Sender ID Customers Technicians Select a contact Outbo…" at bounding box center [612, 366] width 761 height 684
click at [621, 355] on div "Back to Dashboard Change Sender ID Customers Technicians Select a contact Outbo…" at bounding box center [612, 366] width 761 height 684
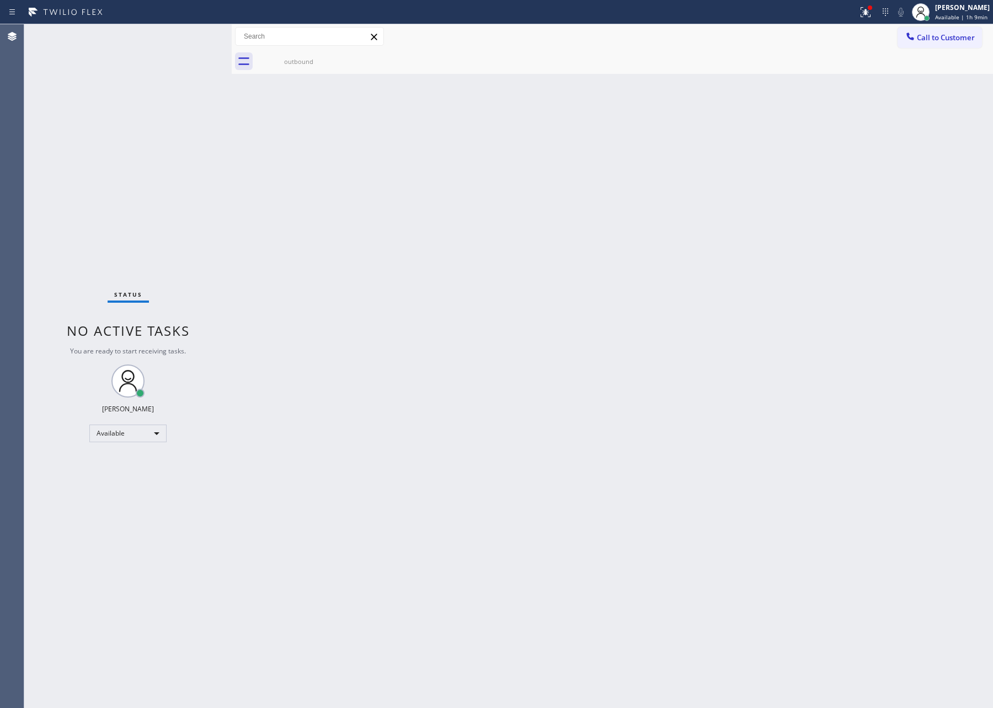
click at [245, 341] on div "Back to Dashboard Change Sender ID Customers Technicians Select a contact Outbo…" at bounding box center [612, 366] width 761 height 684
drag, startPoint x: 463, startPoint y: 298, endPoint x: 748, endPoint y: 78, distance: 359.7
click at [492, 269] on div "Back to Dashboard Change Sender ID Customers Technicians Select a contact Outbo…" at bounding box center [612, 366] width 761 height 684
click at [939, 44] on button "Call to Customer" at bounding box center [939, 37] width 84 height 21
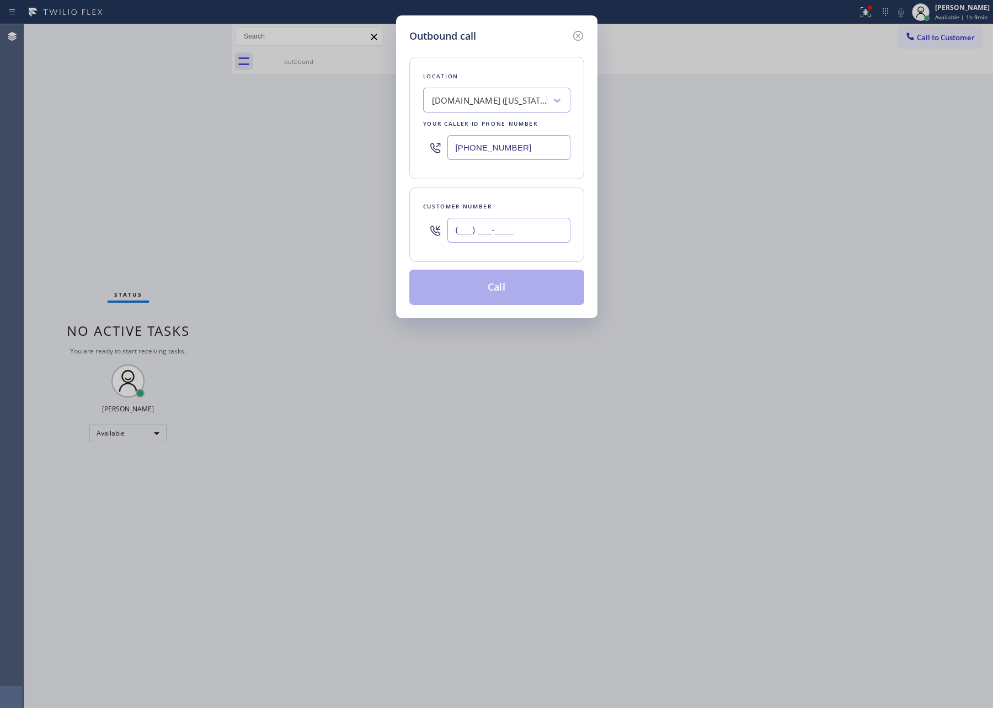
click at [504, 221] on input "(___) ___-____" at bounding box center [508, 230] width 123 height 25
paste input "305) 812-0097"
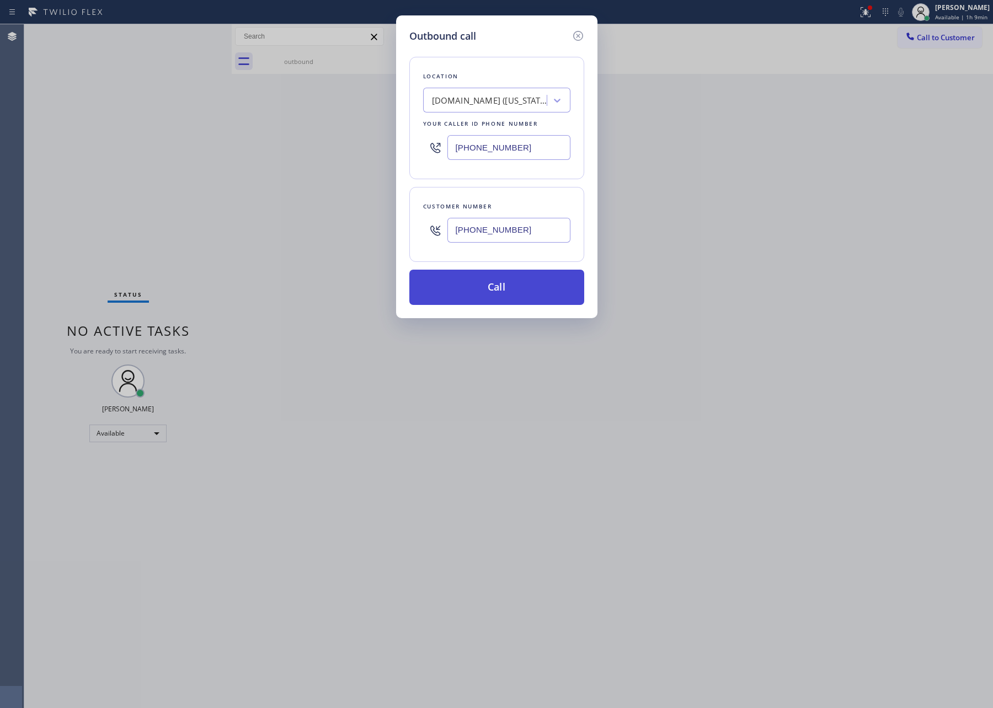
type input "(305) 812-0097"
click at [506, 293] on button "Call" at bounding box center [496, 287] width 175 height 35
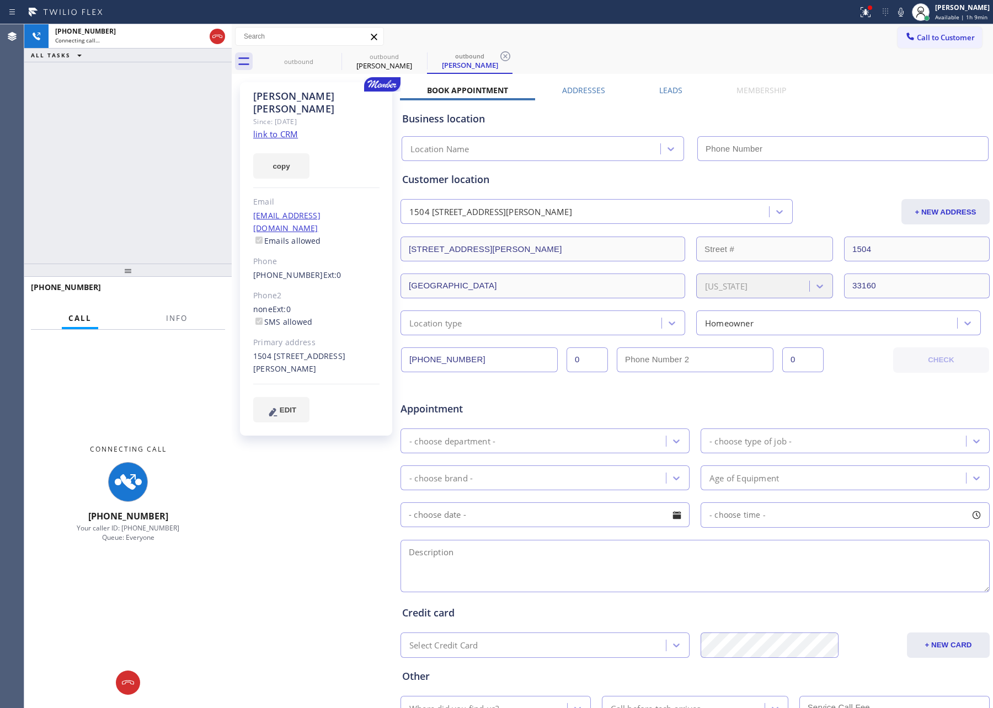
type input "(315) 973-1147"
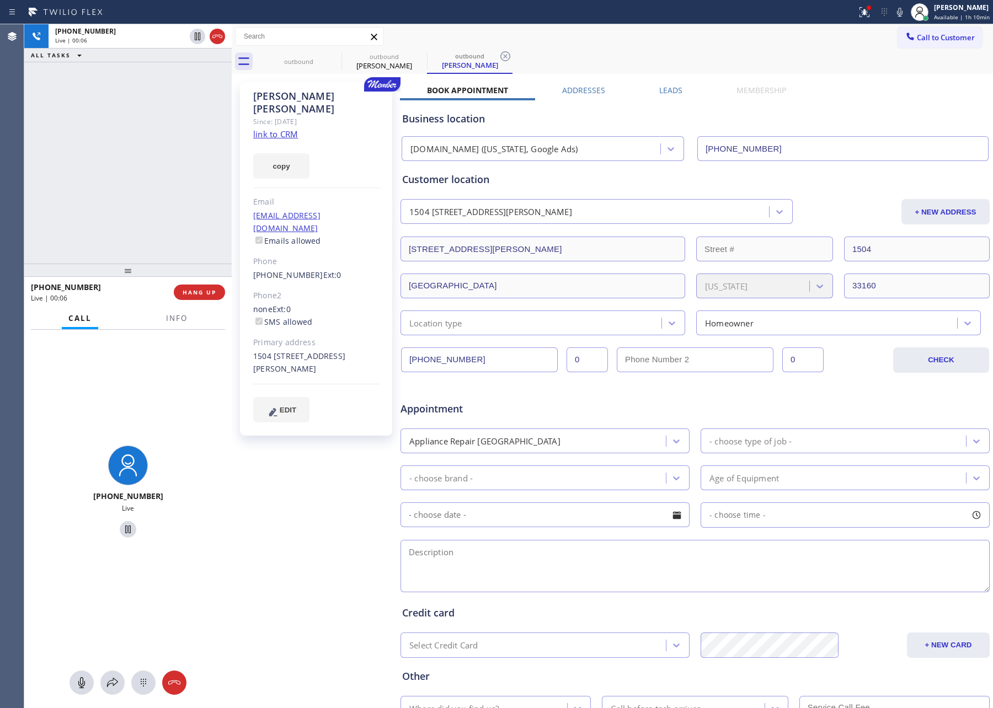
click at [622, 45] on div "Call to Customer Outbound call Location SubzeroCare.online (New York, Google Ad…" at bounding box center [612, 36] width 761 height 19
click at [162, 110] on div "+13058120097 Live | 00:08 ALL TASKS ALL TASKS ACTIVE TASKS TASKS IN WRAP UP" at bounding box center [127, 143] width 207 height 239
click at [275, 128] on link "link to CRM" at bounding box center [275, 133] width 45 height 11
click at [194, 293] on span "HANG UP" at bounding box center [200, 292] width 34 height 8
click at [173, 116] on div "+13058120097 Live | 00:24 ALL TASKS ALL TASKS ACTIVE TASKS TASKS IN WRAP UP" at bounding box center [127, 143] width 207 height 239
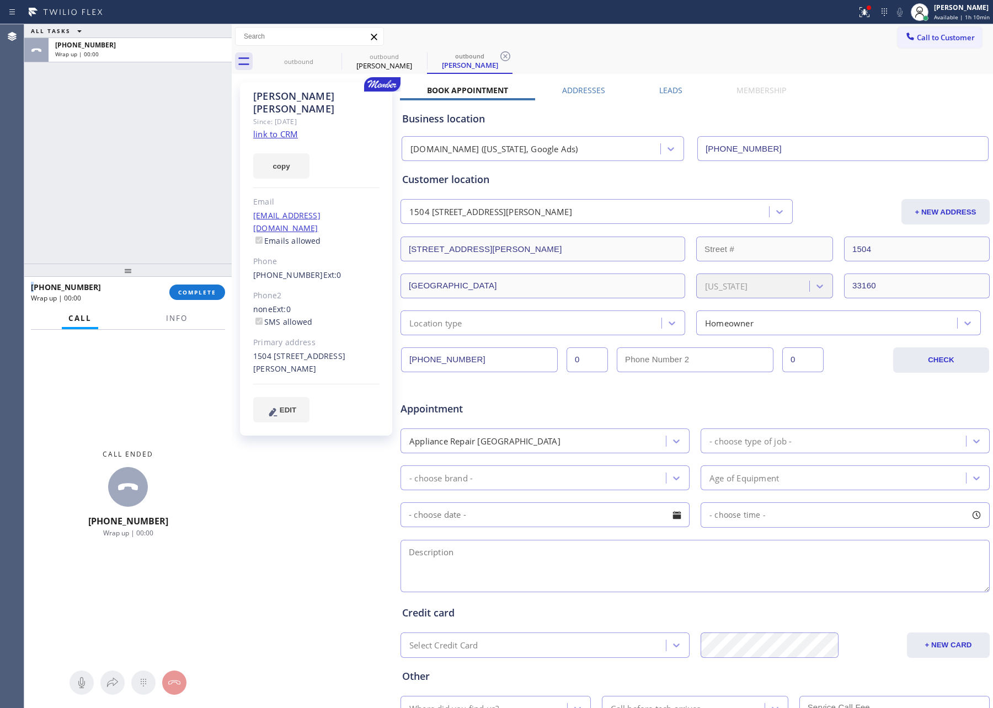
click at [173, 116] on div "ALL TASKS ALL TASKS ACTIVE TASKS TASKS IN WRAP UP +13058120097 Wrap up | 00:00" at bounding box center [127, 143] width 207 height 239
drag, startPoint x: 194, startPoint y: 91, endPoint x: 169, endPoint y: 169, distance: 81.6
click at [192, 93] on div "ALL TASKS ALL TASKS ACTIVE TASKS TASKS IN WRAP UP +13058120097 Wrap up | 00:28" at bounding box center [127, 143] width 207 height 239
click at [188, 288] on span "COMPLETE" at bounding box center [197, 292] width 38 height 8
click at [159, 148] on div "ALL TASKS ALL TASKS ACTIVE TASKS TASKS IN WRAP UP +13058120097 Wrap up | 00:29" at bounding box center [127, 143] width 207 height 239
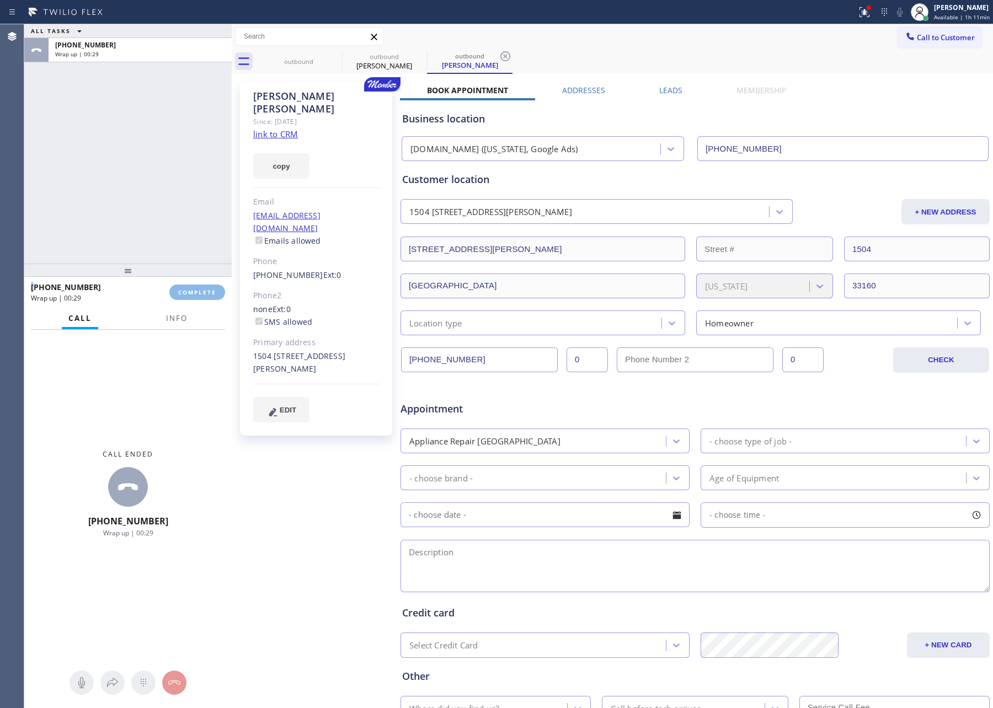
click at [159, 148] on div "ALL TASKS ALL TASKS ACTIVE TASKS TASKS IN WRAP UP +13058120097 Wrap up | 00:29" at bounding box center [127, 143] width 207 height 239
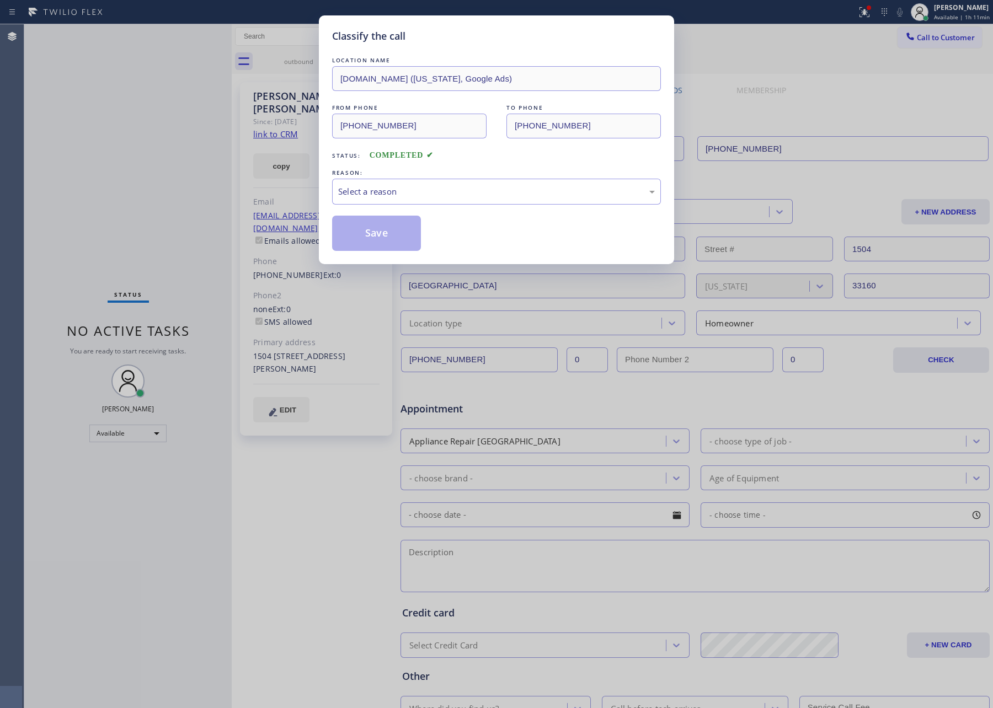
click at [160, 148] on div "Classify the call LOCATION NAME SubzeroCare.online (New York, Google Ads) FROM …" at bounding box center [496, 354] width 993 height 708
click at [386, 199] on div "Select a reason" at bounding box center [496, 192] width 329 height 26
click at [382, 235] on button "Save" at bounding box center [376, 233] width 89 height 35
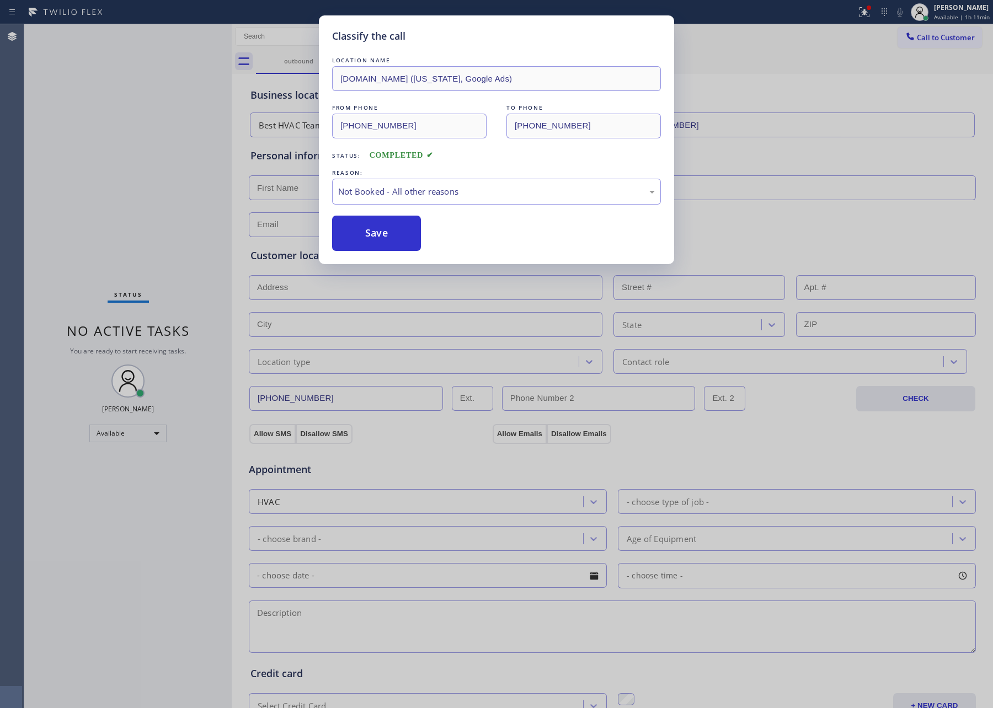
click at [382, 235] on button "Save" at bounding box center [376, 233] width 89 height 35
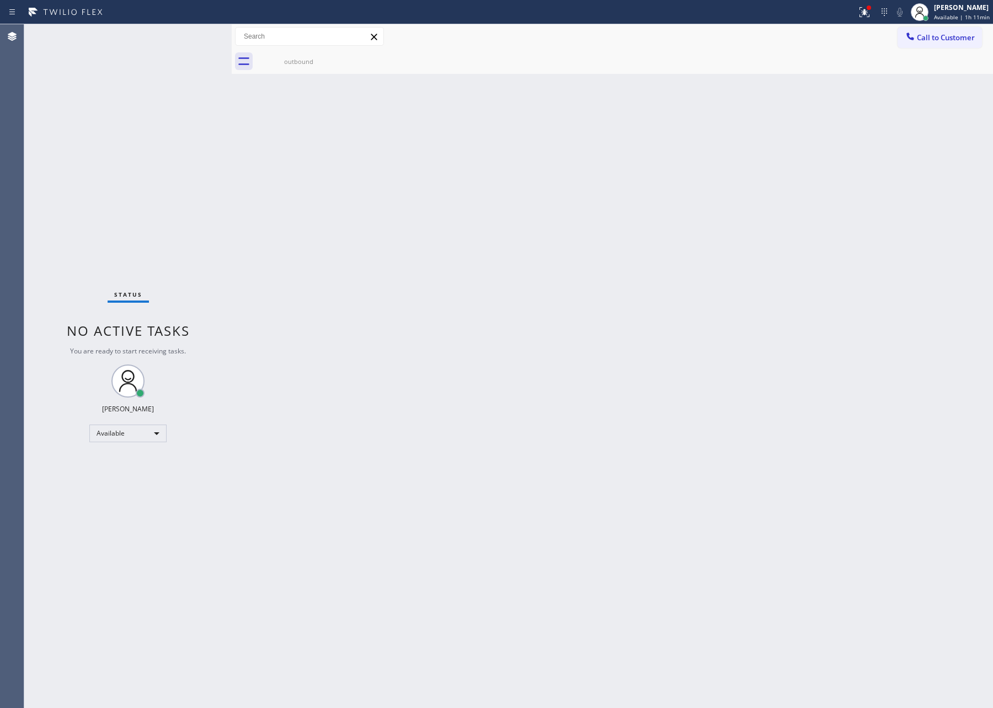
drag, startPoint x: 534, startPoint y: 371, endPoint x: 892, endPoint y: 68, distance: 468.4
click at [578, 347] on div "Back to Dashboard Change Sender ID Customers Technicians Select a contact Outbo…" at bounding box center [612, 366] width 761 height 684
click at [931, 35] on span "Call to Customer" at bounding box center [946, 38] width 58 height 10
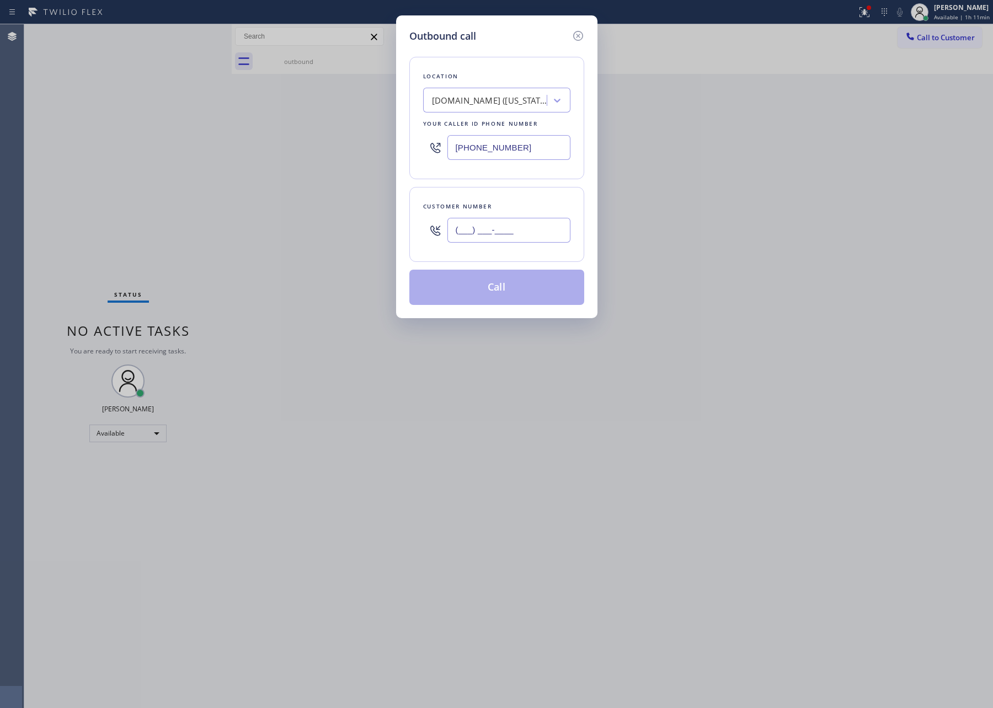
click at [560, 237] on input "(___) ___-____" at bounding box center [508, 230] width 123 height 25
paste input "949) 932-0059"
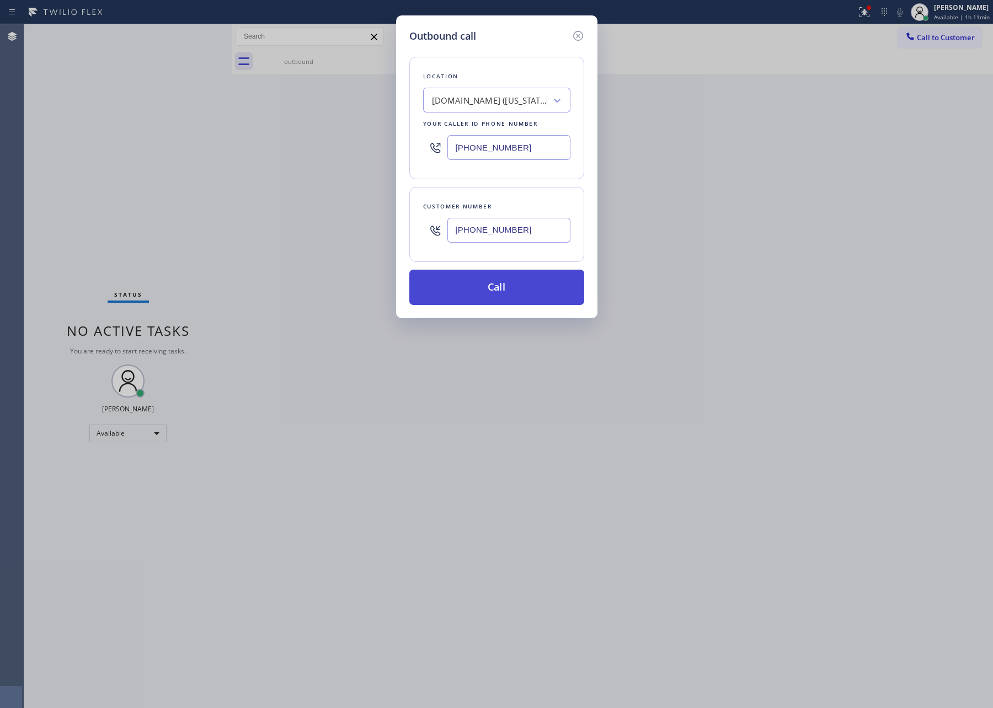
type input "[PHONE_NUMBER]"
click at [540, 290] on button "Call" at bounding box center [496, 287] width 175 height 35
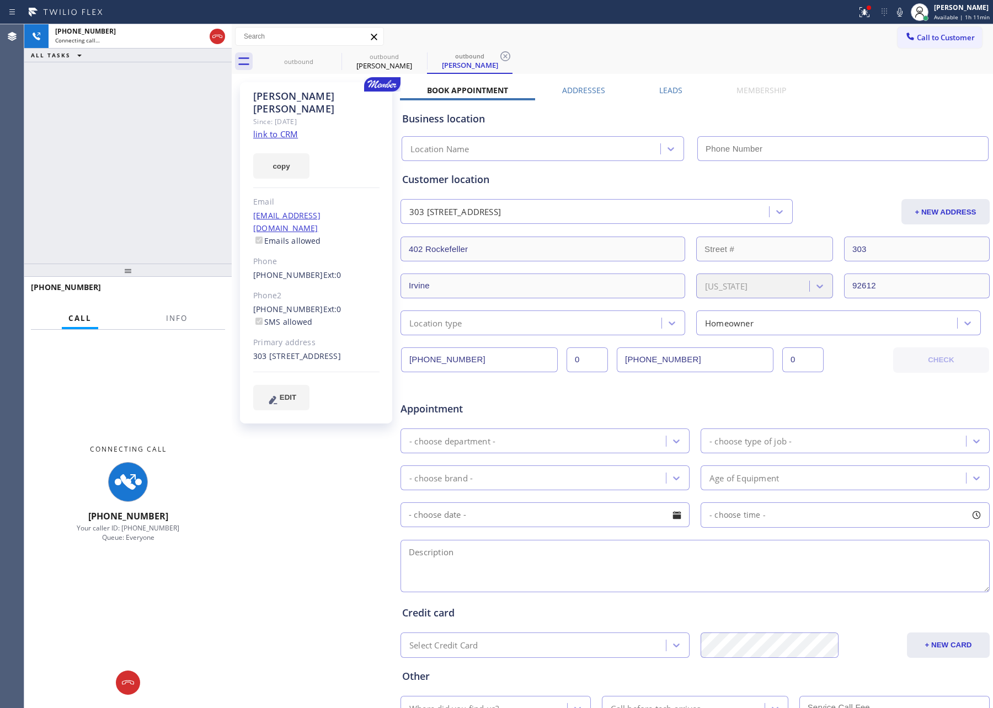
type input "(315) 973-1147"
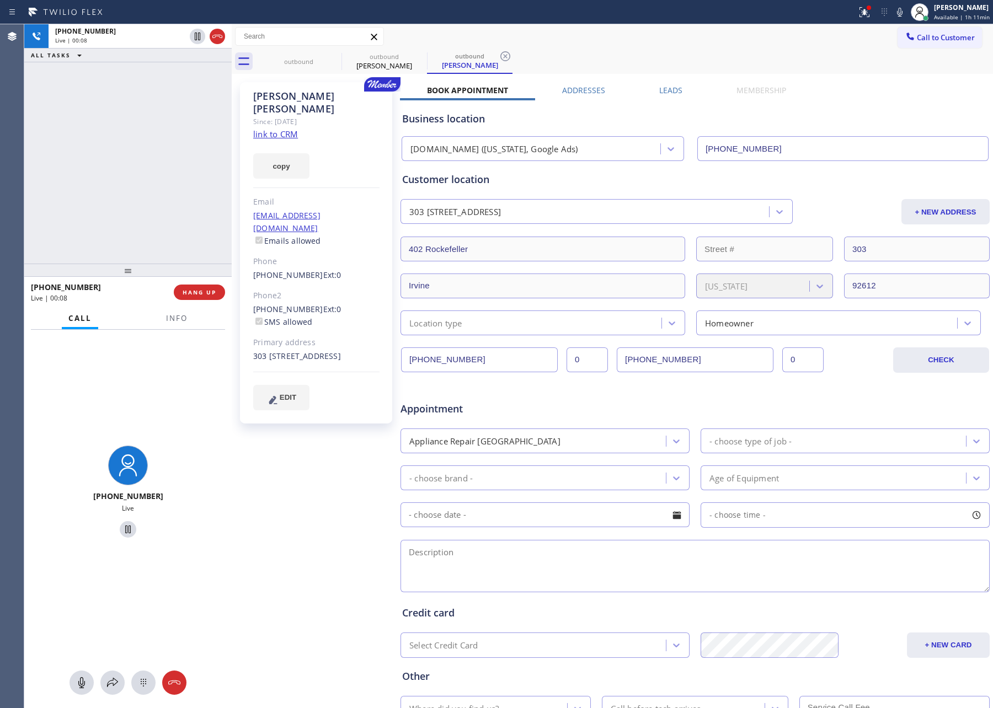
click at [666, 60] on div "outbound outbound Bobbi Dennis outbound Bobbi Dennis" at bounding box center [624, 61] width 737 height 25
click at [291, 128] on link "link to CRM" at bounding box center [275, 133] width 45 height 11
click at [161, 169] on div "+19499320059 Live | 01:41 ALL TASKS ALL TASKS ACTIVE TASKS TASKS IN WRAP UP" at bounding box center [127, 143] width 207 height 239
click at [163, 170] on div "+19499320059 Live | 01:42 ALL TASKS ALL TASKS ACTIVE TASKS TASKS IN WRAP UP" at bounding box center [127, 143] width 207 height 239
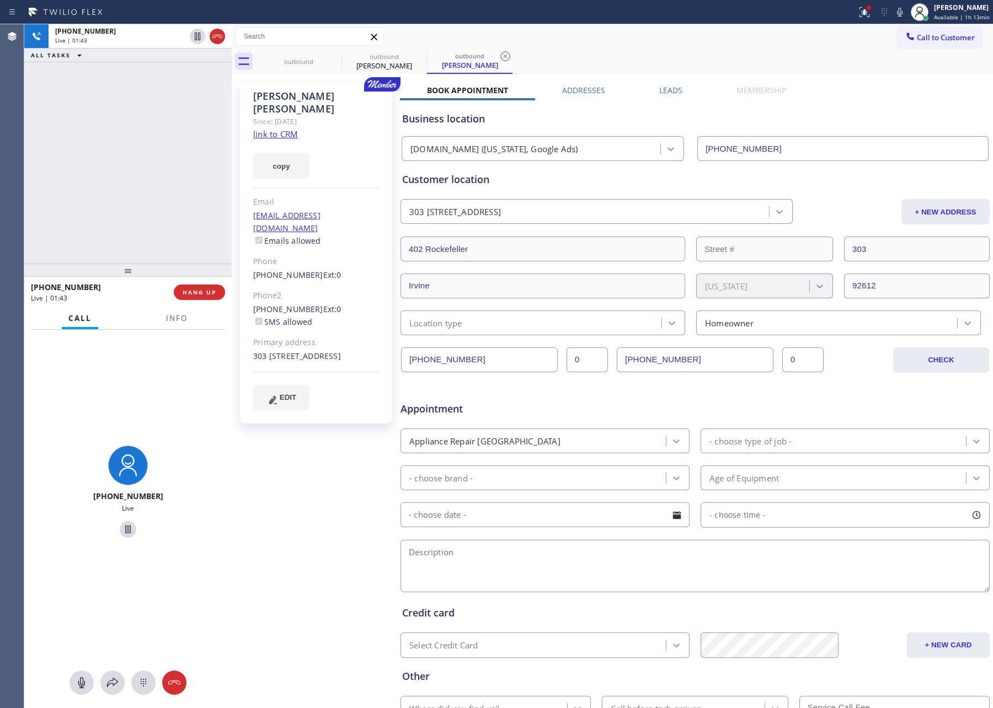
click at [163, 170] on div "+19499320059 Live | 01:43 ALL TASKS ALL TASKS ACTIVE TASKS TASKS IN WRAP UP" at bounding box center [127, 143] width 207 height 239
click at [163, 170] on div "+19499320059 Live | 01:47 ALL TASKS ALL TASKS ACTIVE TASKS TASKS IN WRAP UP" at bounding box center [127, 143] width 207 height 239
click at [163, 170] on div "+19499320059 Live | 01:48 ALL TASKS ALL TASKS ACTIVE TASKS TASKS IN WRAP UP" at bounding box center [127, 143] width 207 height 239
click at [86, 683] on icon at bounding box center [81, 682] width 13 height 13
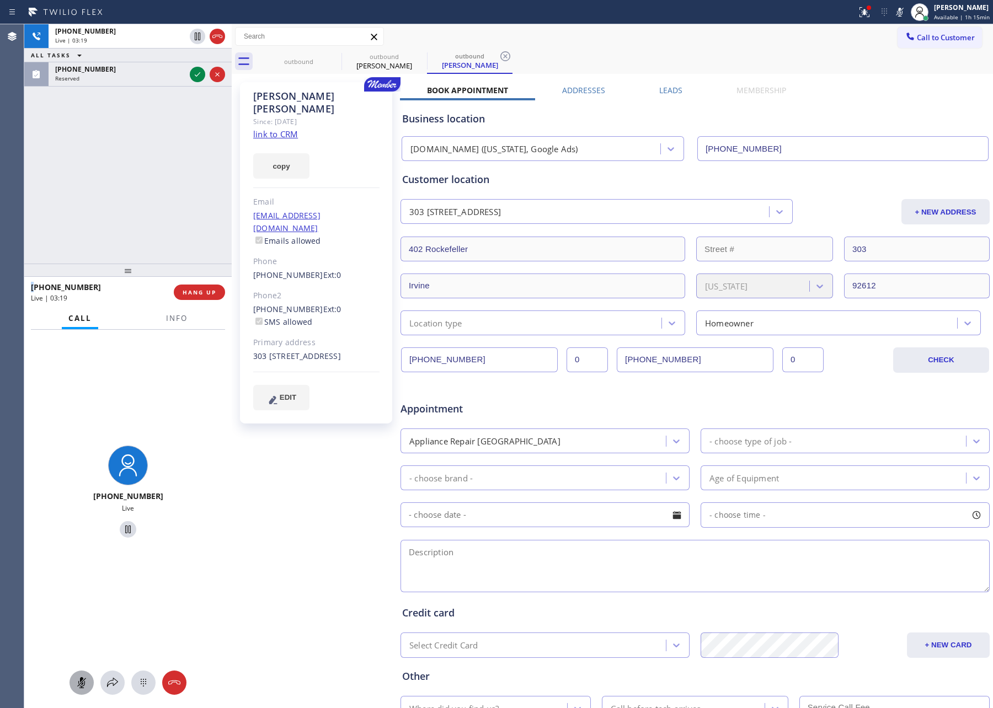
click at [70, 683] on div at bounding box center [81, 682] width 24 height 13
click at [169, 677] on icon at bounding box center [174, 682] width 13 height 13
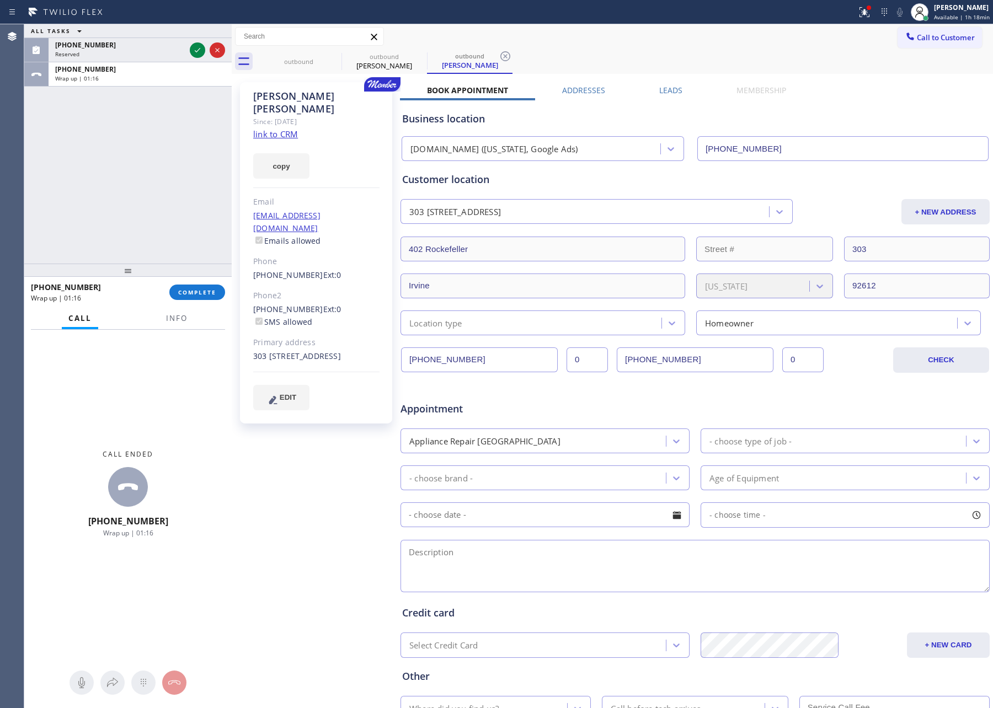
click at [121, 168] on div "ALL TASKS ALL TASKS ACTIVE TASKS TASKS IN WRAP UP (908) 416-7206 Reserved +1949…" at bounding box center [127, 143] width 207 height 239
drag, startPoint x: 157, startPoint y: 179, endPoint x: 169, endPoint y: 287, distance: 108.2
click at [156, 208] on div "ALL TASKS ALL TASKS ACTIVE TASKS TASKS IN WRAP UP (908) 416-7206 Reserved +1949…" at bounding box center [127, 143] width 207 height 239
click at [183, 293] on span "COMPLETE" at bounding box center [197, 292] width 38 height 8
click at [167, 184] on div "ALL TASKS ALL TASKS ACTIVE TASKS TASKS IN WRAP UP (908) 416-7206 Reserved +1949…" at bounding box center [127, 143] width 207 height 239
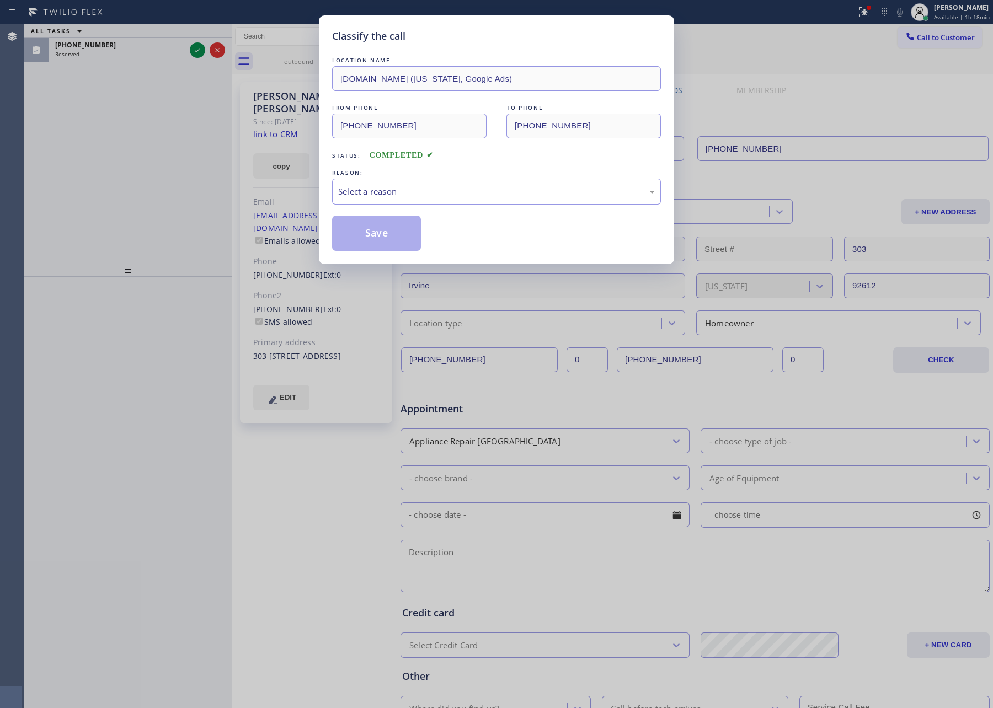
click at [227, 222] on div "Classify the call LOCATION NAME SubzeroCare.online (New York, Google Ads) FROM …" at bounding box center [496, 354] width 993 height 708
click at [558, 194] on div "Select a reason" at bounding box center [496, 191] width 317 height 13
click at [368, 235] on button "Save" at bounding box center [376, 233] width 89 height 35
drag, startPoint x: 368, startPoint y: 235, endPoint x: 137, endPoint y: 204, distance: 232.7
click at [360, 239] on button "Save" at bounding box center [376, 233] width 89 height 35
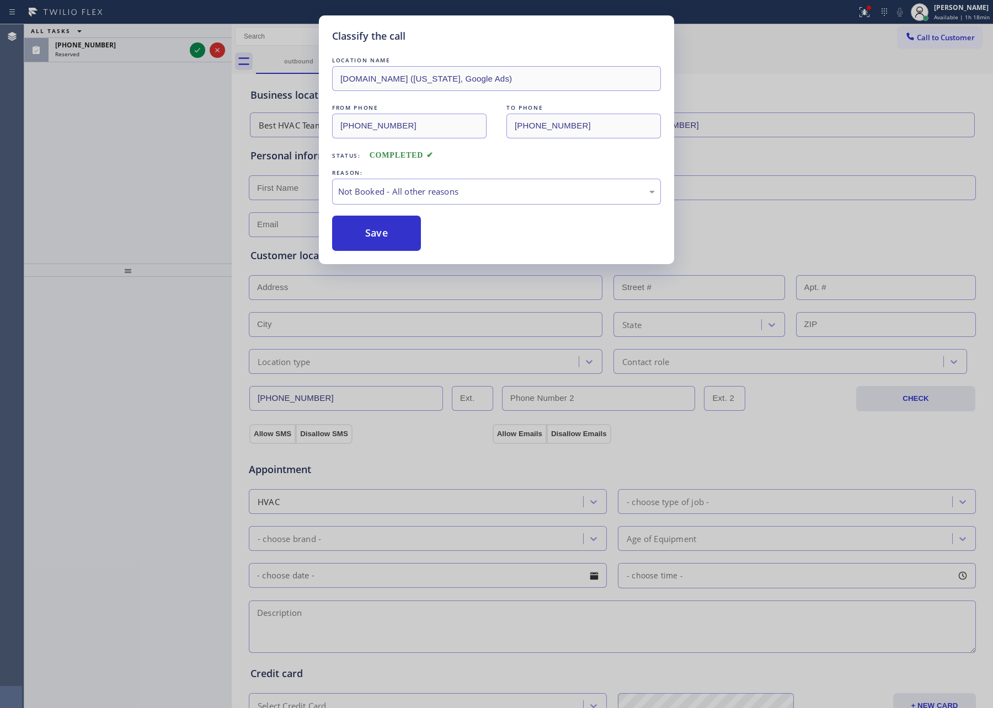
click at [135, 199] on div "Classify the call LOCATION NAME SubzeroCare.online (New York, Google Ads) FROM …" at bounding box center [496, 354] width 993 height 708
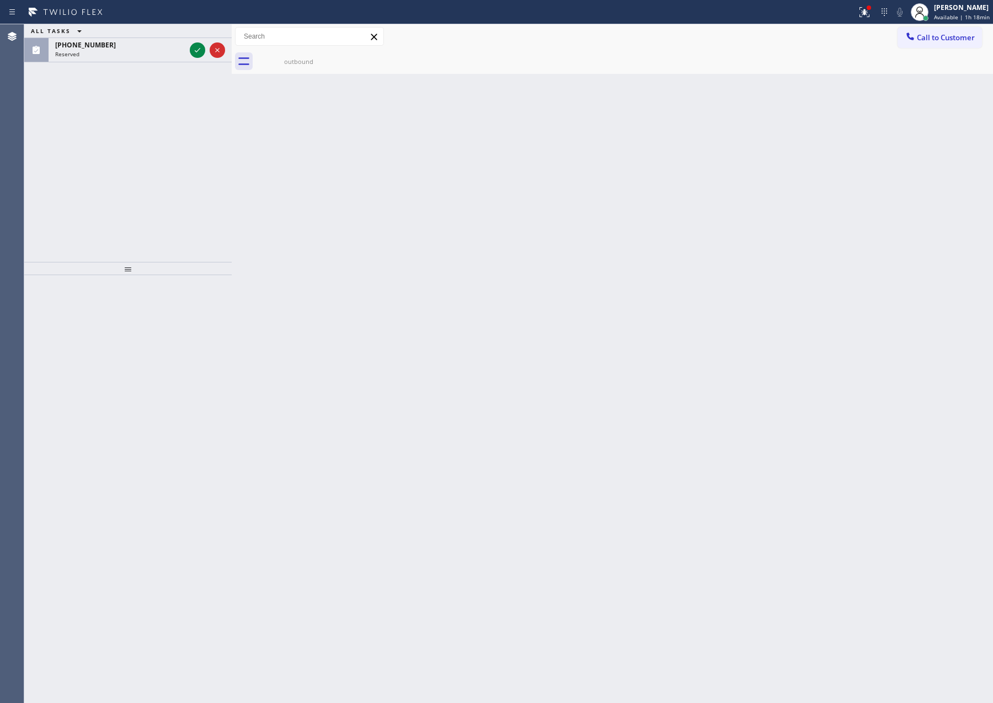
click at [189, 153] on div "ALL TASKS ALL TASKS ACTIVE TASKS TASKS IN WRAP UP (908) 416-7206 Reserved" at bounding box center [127, 143] width 207 height 238
click at [173, 178] on div "ALL TASKS ALL TASKS ACTIVE TASKS TASKS IN WRAP UP (908) 416-7206 Reserved" at bounding box center [127, 143] width 207 height 238
drag, startPoint x: 534, startPoint y: 271, endPoint x: 81, endPoint y: 174, distance: 463.7
click at [508, 271] on div "Back to Dashboard Change Sender ID Customers Technicians Select a contact Outbo…" at bounding box center [612, 363] width 761 height 679
drag, startPoint x: 60, startPoint y: 147, endPoint x: 146, endPoint y: 106, distance: 95.2
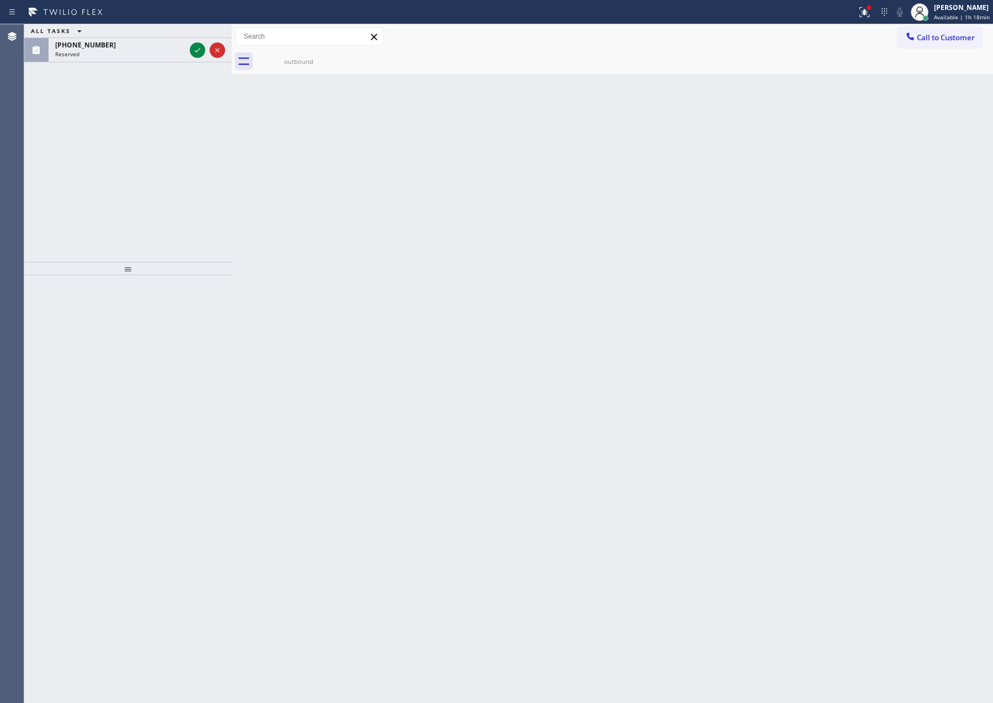
click at [101, 127] on div "ALL TASKS ALL TASKS ACTIVE TASKS TASKS IN WRAP UP (908) 416-7206 Reserved" at bounding box center [127, 143] width 207 height 238
click at [194, 53] on icon at bounding box center [197, 50] width 13 height 13
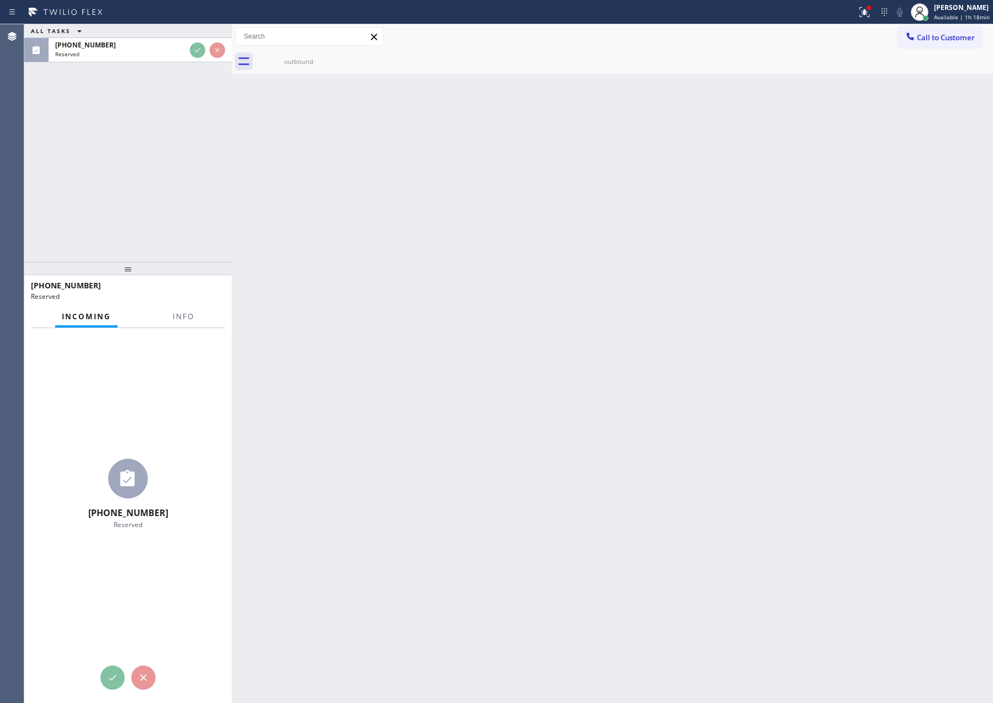
click at [146, 235] on div "ALL TASKS ALL TASKS ACTIVE TASKS TASKS IN WRAP UP (908) 416-7206 Reserved" at bounding box center [127, 143] width 207 height 238
click at [146, 232] on div "ALL TASKS ALL TASKS ACTIVE TASKS TASKS IN WRAP UP (908) 416-7206 Reserved" at bounding box center [127, 143] width 207 height 238
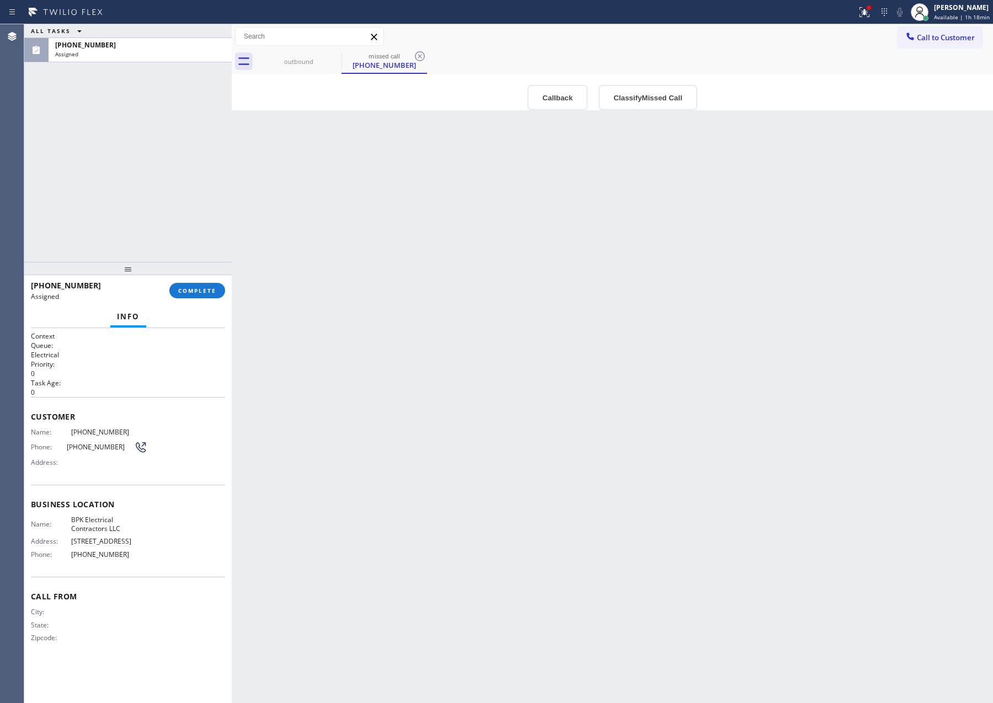
type input "[PHONE_NUMBER]"
drag, startPoint x: 149, startPoint y: 156, endPoint x: 240, endPoint y: 255, distance: 134.6
click at [156, 169] on div "ALL TASKS ALL TASKS ACTIVE TASKS TASKS IN WRAP UP [PHONE_NUMBER] Assigned" at bounding box center [127, 143] width 207 height 238
click at [410, 394] on div "Back to Dashboard Change Sender ID Customers Technicians Select a contact Outbo…" at bounding box center [612, 363] width 761 height 679
drag, startPoint x: 420, startPoint y: 405, endPoint x: 604, endPoint y: 204, distance: 272.9
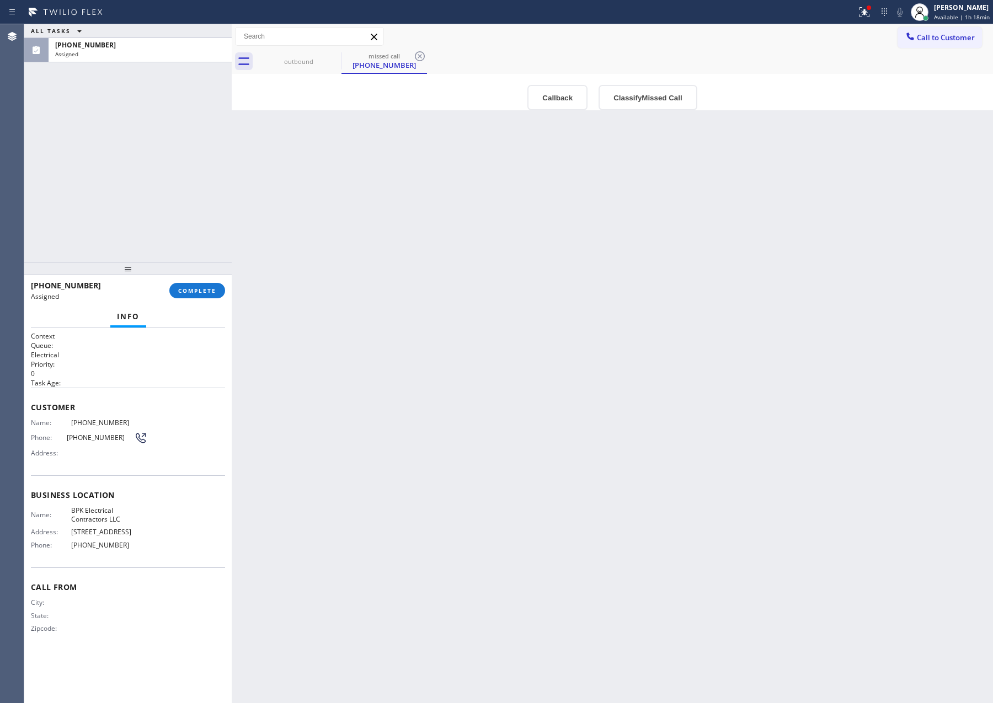
click at [453, 408] on div "Back to Dashboard Change Sender ID Customers Technicians Select a contact Outbo…" at bounding box center [612, 363] width 761 height 679
click at [536, 88] on button "Callback" at bounding box center [557, 97] width 60 height 25
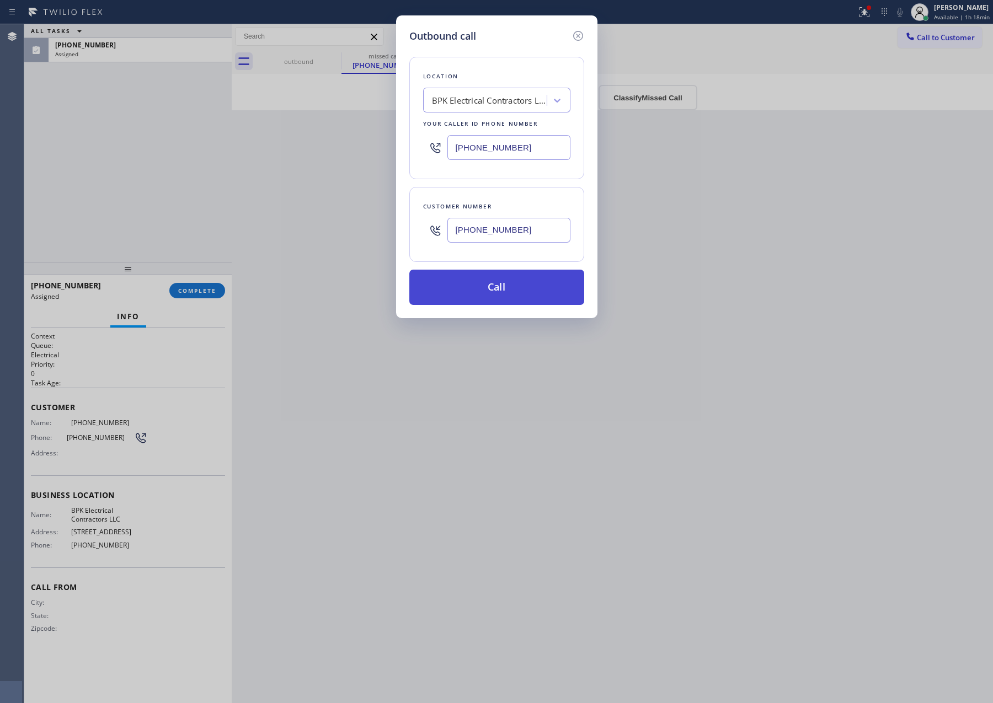
click at [490, 295] on button "Call" at bounding box center [496, 287] width 175 height 35
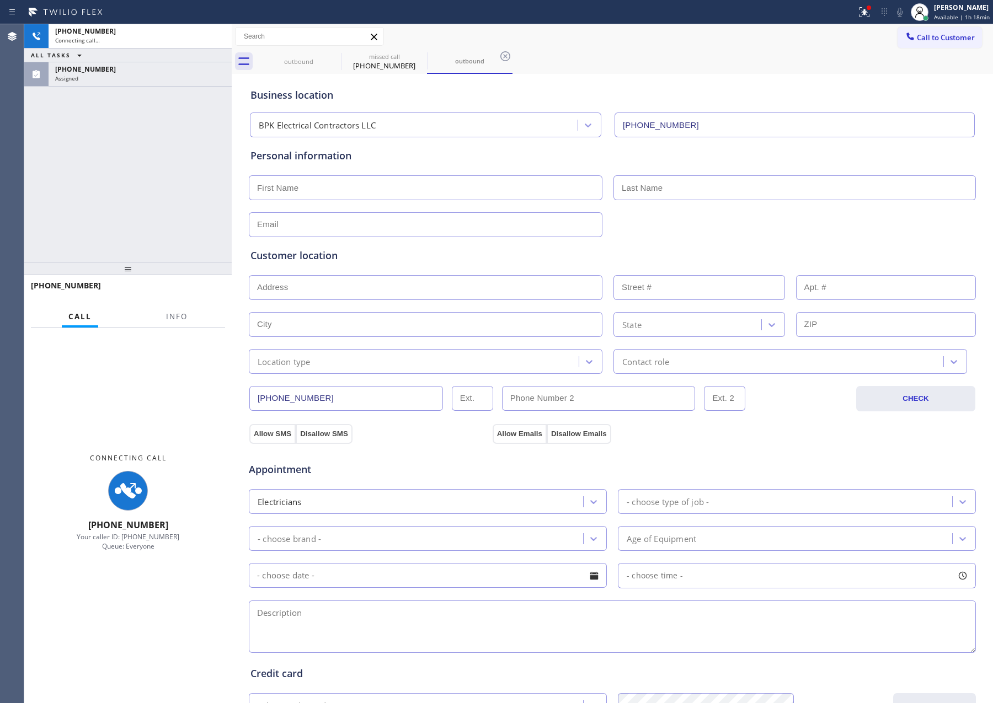
type input "[PHONE_NUMBER]"
click at [199, 157] on div "+19084167206 Connecting call… ALL TASKS ALL TASKS ACTIVE TASKS TASKS IN WRAP UP…" at bounding box center [127, 143] width 207 height 238
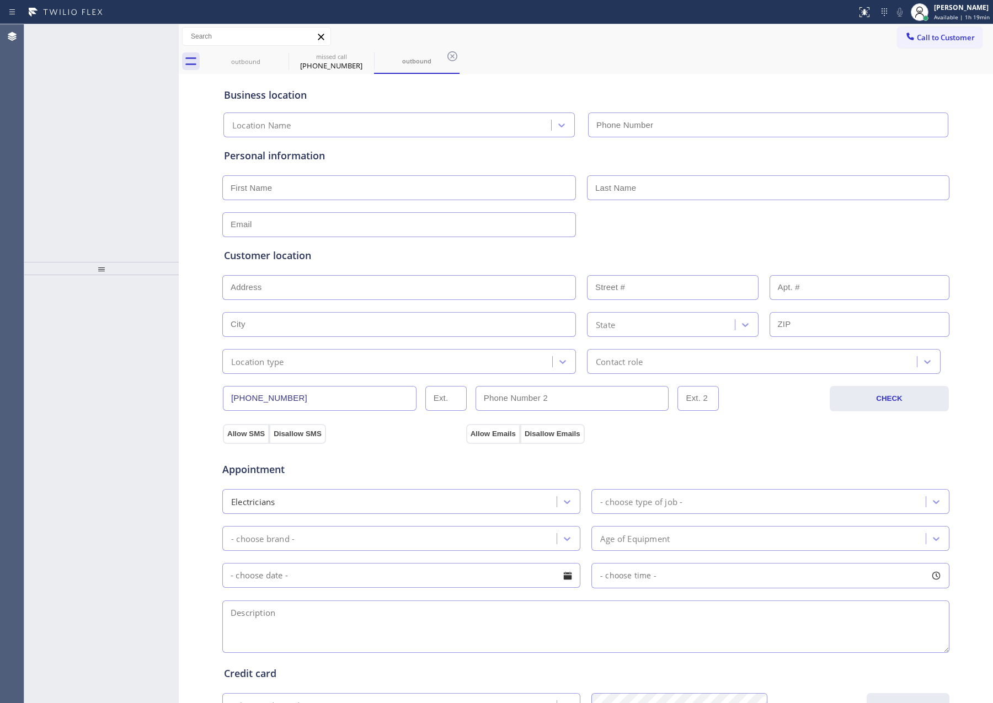
type input "[PHONE_NUMBER]"
click at [126, 185] on div "ALL TASKS ALL TASKS ACTIVE TASKS TASKS IN WRAP UP [PHONE_NUMBER] Assigned" at bounding box center [101, 143] width 154 height 238
click at [135, 50] on div "Assigned" at bounding box center [113, 54] width 117 height 8
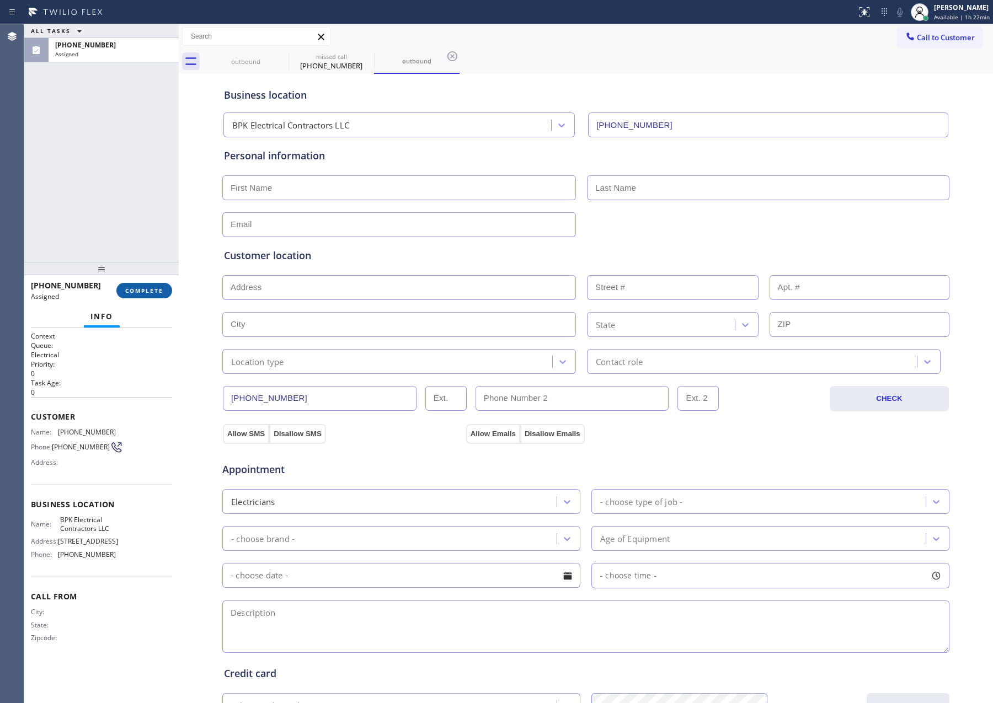
click at [151, 291] on span "COMPLETE" at bounding box center [144, 291] width 38 height 8
click at [126, 119] on div "ALL TASKS ALL TASKS ACTIVE TASKS TASKS IN WRAP UP [PHONE_NUMBER] Assigned" at bounding box center [101, 143] width 154 height 238
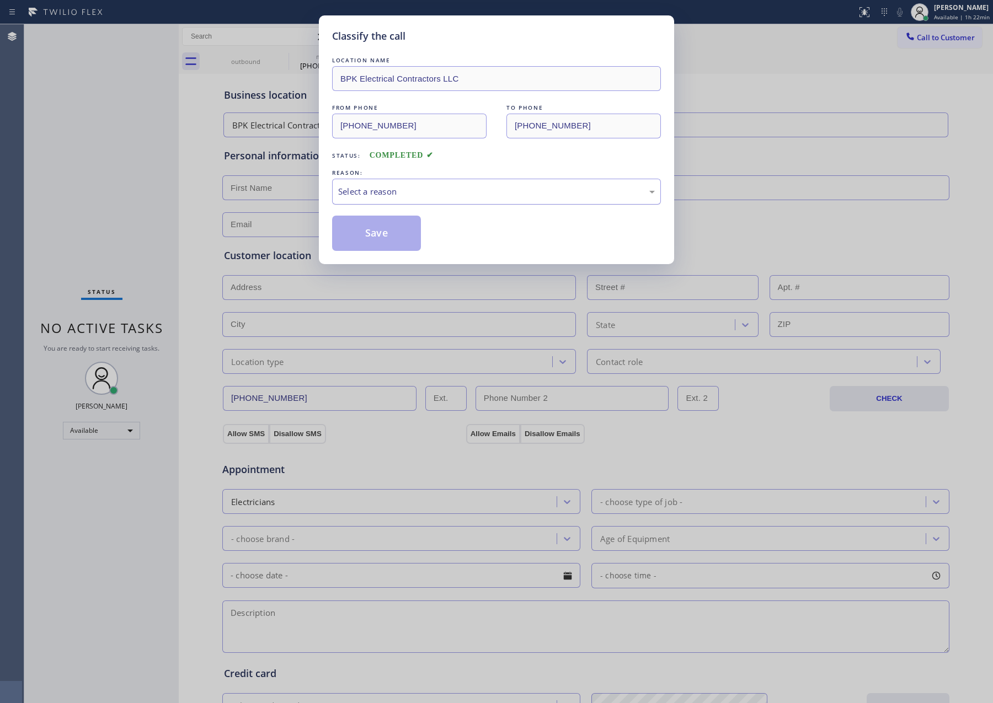
click at [359, 192] on div "Select a reason" at bounding box center [496, 191] width 317 height 13
click at [370, 229] on button "Save" at bounding box center [376, 233] width 89 height 35
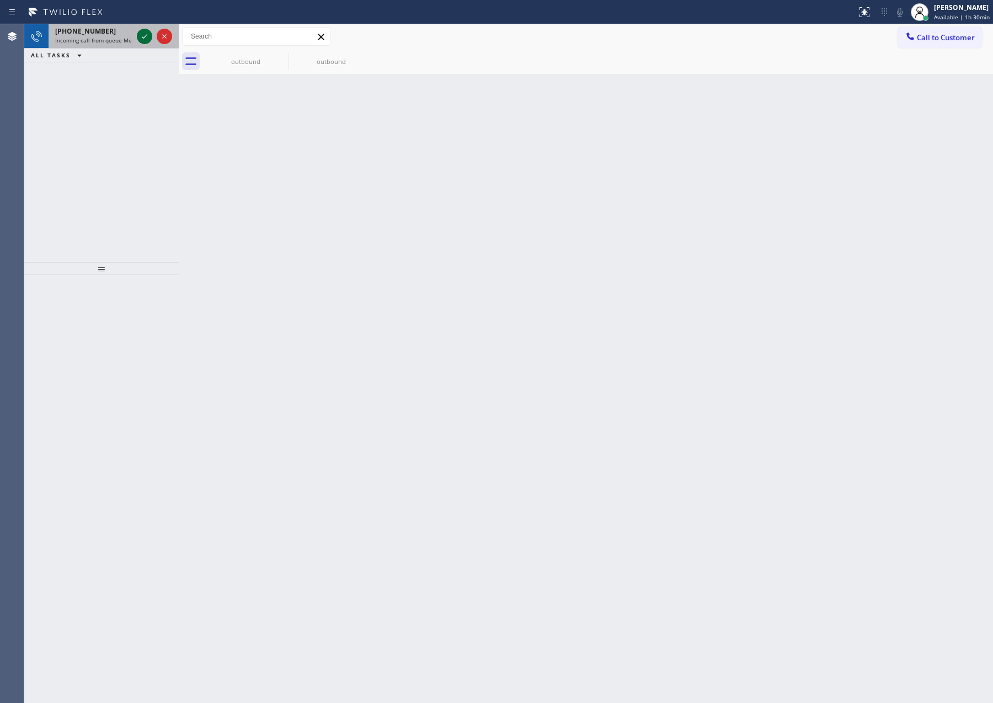
click at [148, 35] on icon at bounding box center [144, 36] width 13 height 13
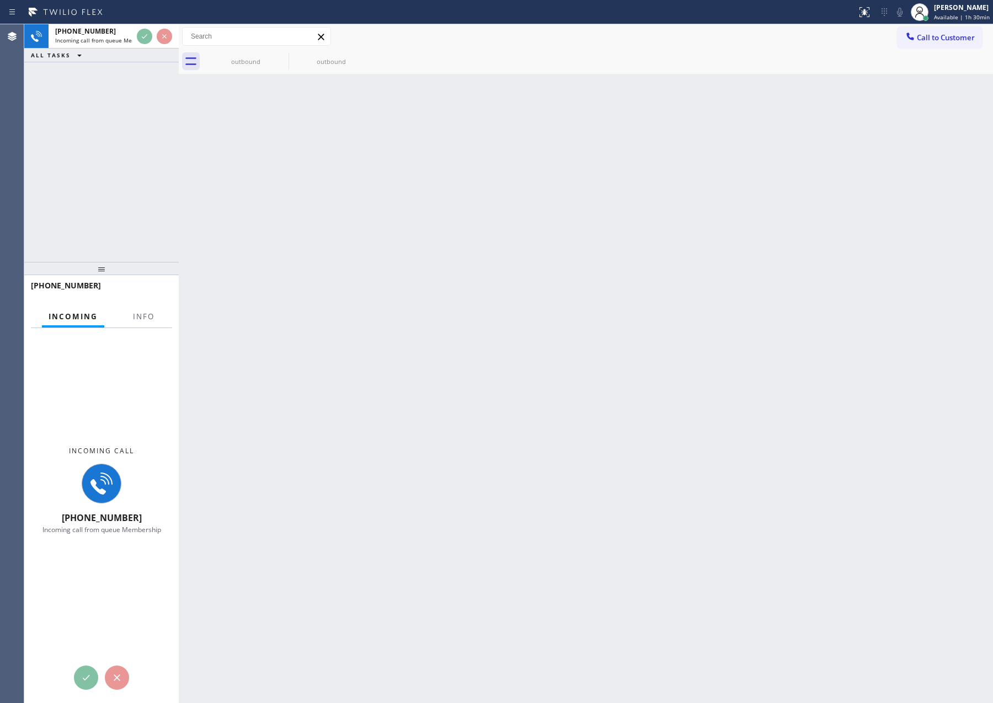
click at [149, 157] on div "[PHONE_NUMBER] Incoming call from queue Membership ALL TASKS ALL TASKS ACTIVE T…" at bounding box center [101, 143] width 154 height 238
click at [147, 159] on div "[PHONE_NUMBER] Incoming call from queue Membership ALL TASKS ALL TASKS ACTIVE T…" at bounding box center [101, 143] width 154 height 238
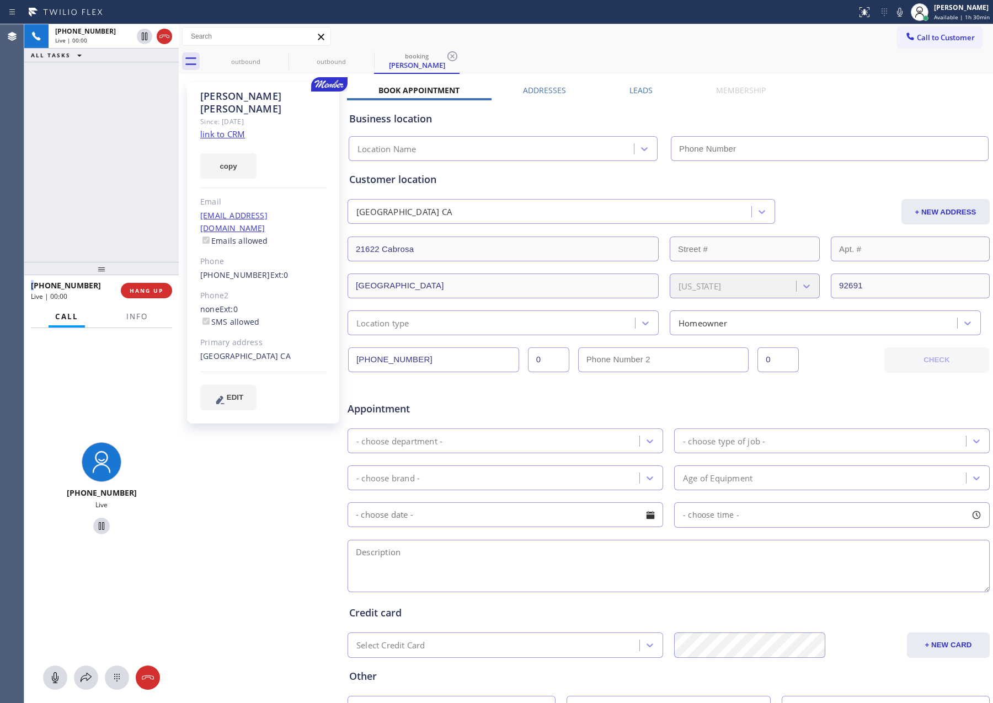
type input "[PHONE_NUMBER]"
click at [73, 154] on div "[PHONE_NUMBER] Live | 00:15 ALL TASKS ALL TASKS ACTIVE TASKS TASKS IN WRAP UP" at bounding box center [101, 143] width 154 height 238
click at [213, 128] on link "link to CRM" at bounding box center [222, 133] width 45 height 11
click at [88, 204] on div "[PHONE_NUMBER] Live | 01:57 ALL TASKS ALL TASKS ACTIVE TASKS TASKS IN WRAP UP" at bounding box center [101, 143] width 154 height 238
click at [88, 204] on div "[PHONE_NUMBER] Live | 01:58 ALL TASKS ALL TASKS ACTIVE TASKS TASKS IN WRAP UP" at bounding box center [101, 143] width 154 height 238
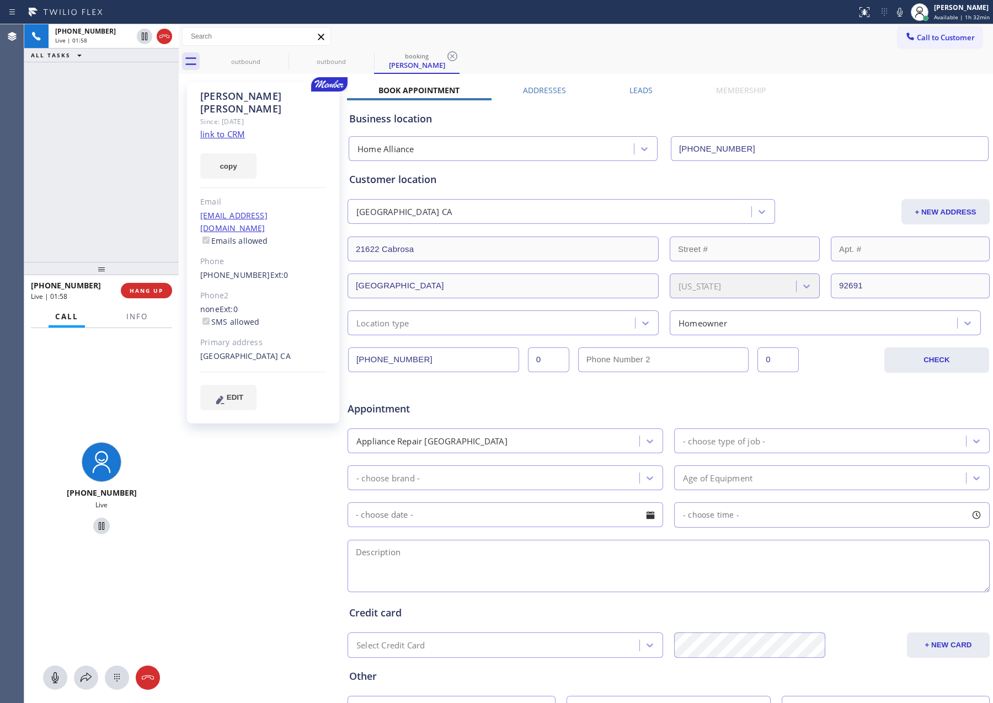
click at [663, 49] on div "outbound outbound booking [PERSON_NAME]" at bounding box center [598, 61] width 790 height 25
click at [108, 202] on div "[PHONE_NUMBER] Live | 02:20 ALL TASKS ALL TASKS ACTIVE TASKS TASKS IN WRAP UP" at bounding box center [101, 143] width 154 height 238
drag, startPoint x: 58, startPoint y: 672, endPoint x: 123, endPoint y: 699, distance: 70.5
click at [67, 677] on div at bounding box center [55, 677] width 24 height 13
drag, startPoint x: 74, startPoint y: 141, endPoint x: 81, endPoint y: 144, distance: 7.4
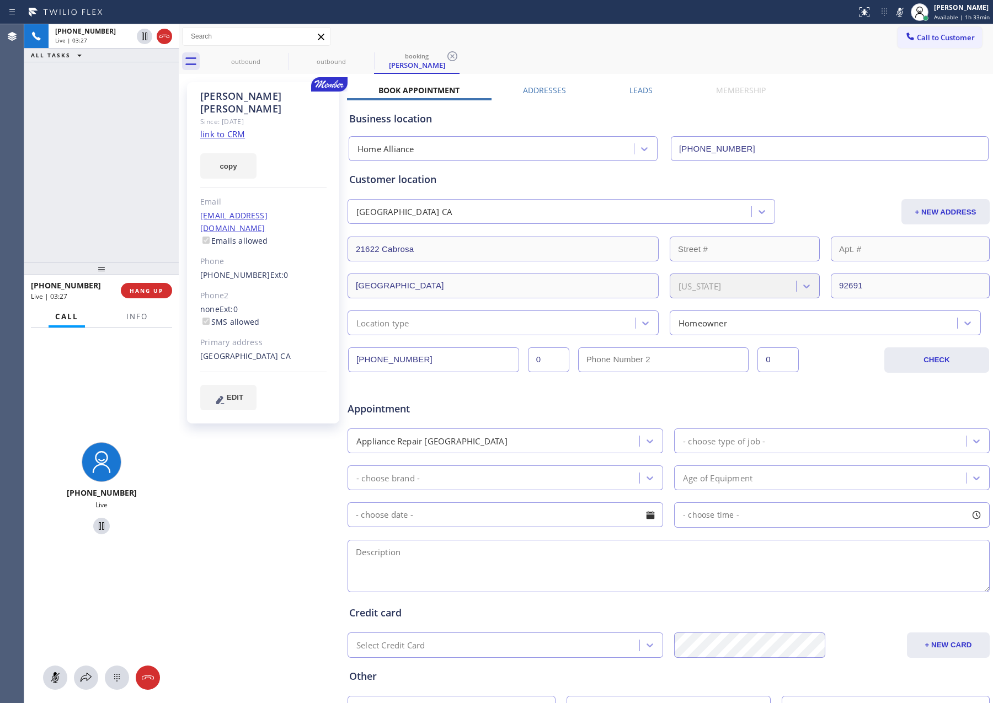
click at [74, 141] on div "[PHONE_NUMBER] Live | 03:27 ALL TASKS ALL TASKS ACTIVE TASKS TASKS IN WRAP UP" at bounding box center [101, 143] width 154 height 238
click at [86, 147] on div "[PHONE_NUMBER] Live | 03:27 ALL TASKS ALL TASKS ACTIVE TASKS TASKS IN WRAP UP" at bounding box center [101, 143] width 154 height 238
click at [104, 152] on div "[PHONE_NUMBER] Live | 03:30 ALL TASKS ALL TASKS ACTIVE TASKS TASKS IN WRAP UP" at bounding box center [101, 143] width 154 height 238
drag, startPoint x: 90, startPoint y: 207, endPoint x: 500, endPoint y: 12, distance: 454.2
click at [141, 197] on div "[PHONE_NUMBER] Live | 03:31 ALL TASKS ALL TASKS ACTIVE TASKS TASKS IN WRAP UP" at bounding box center [101, 143] width 154 height 238
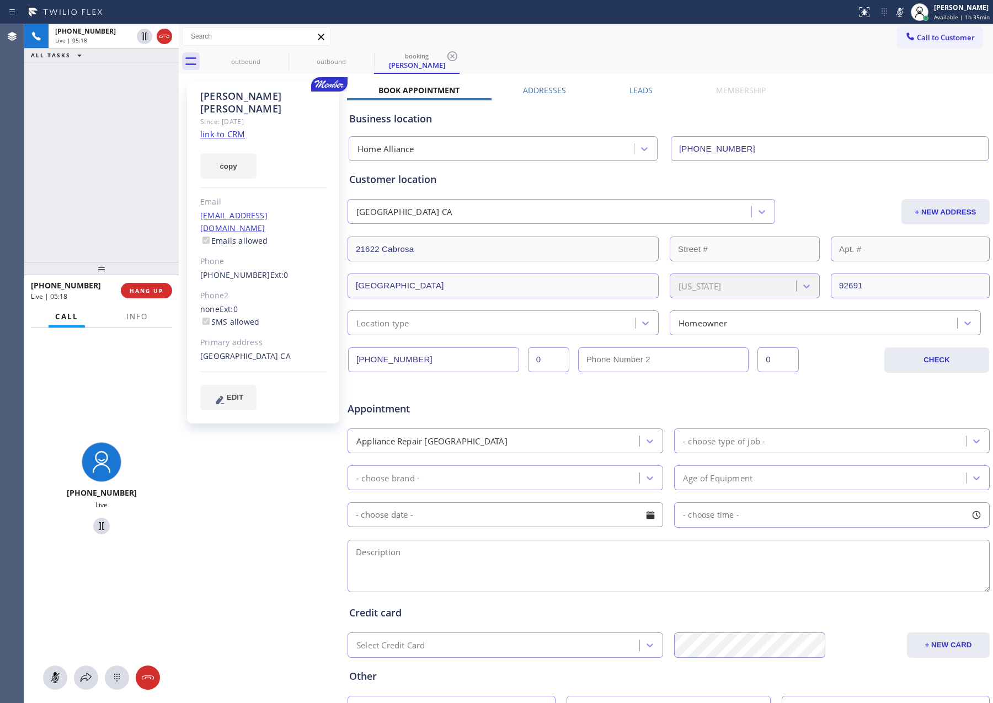
drag, startPoint x: 89, startPoint y: 156, endPoint x: 159, endPoint y: 547, distance: 396.6
click at [90, 170] on div "[PHONE_NUMBER] Live | 05:18 ALL TASKS ALL TASKS ACTIVE TASKS TASKS IN WRAP UP" at bounding box center [101, 143] width 154 height 238
drag, startPoint x: 53, startPoint y: 680, endPoint x: 60, endPoint y: 667, distance: 15.1
click at [55, 677] on rect at bounding box center [55, 677] width 9 height 9
click at [116, 186] on div "[PHONE_NUMBER] Live | 05:20 ALL TASKS ALL TASKS ACTIVE TASKS TASKS IN WRAP UP" at bounding box center [101, 143] width 154 height 238
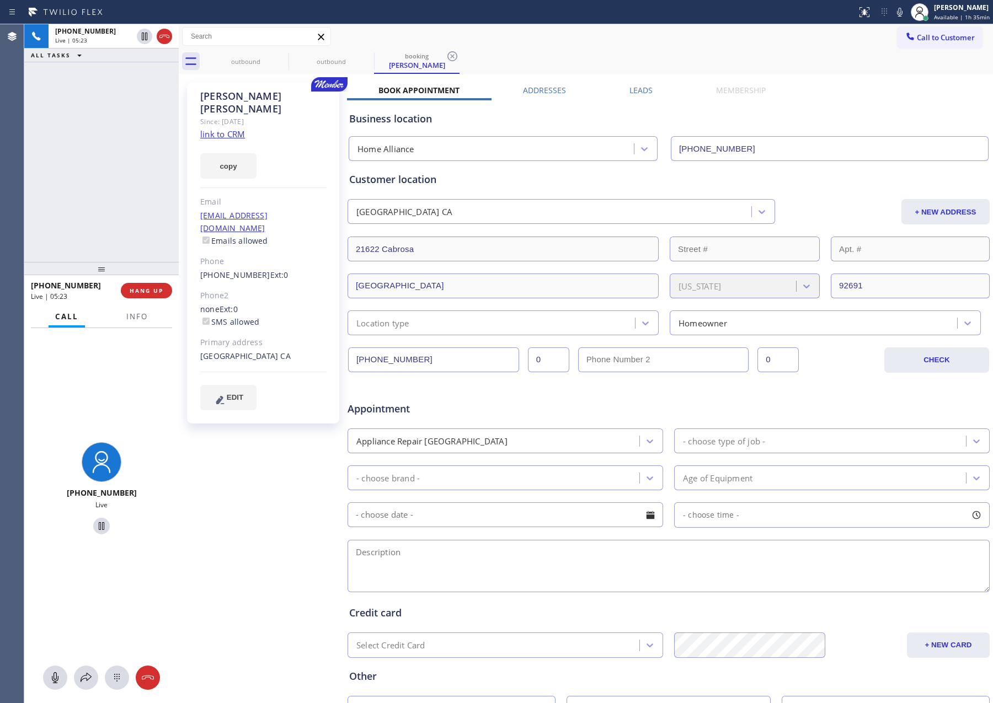
click at [116, 186] on div "[PHONE_NUMBER] Live | 05:23 ALL TASKS ALL TASKS ACTIVE TASKS TASKS IN WRAP UP" at bounding box center [101, 143] width 154 height 238
click at [50, 685] on button at bounding box center [55, 678] width 24 height 24
click at [33, 596] on div "[PHONE_NUMBER] Live" at bounding box center [101, 490] width 154 height 324
drag, startPoint x: 60, startPoint y: 677, endPoint x: 146, endPoint y: 385, distance: 303.5
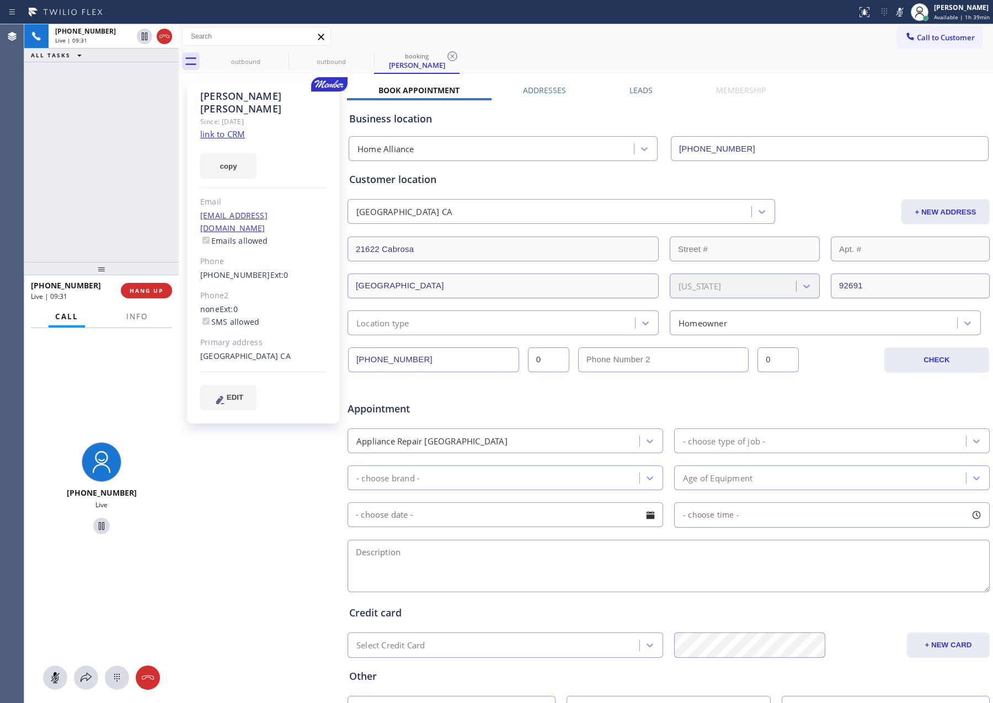
click at [60, 672] on icon at bounding box center [55, 677] width 13 height 13
click at [97, 164] on div "[PHONE_NUMBER] Live | 09:32 ALL TASKS ALL TASKS ACTIVE TASKS TASKS IN WRAP UP" at bounding box center [101, 143] width 154 height 238
click at [97, 128] on div "[PHONE_NUMBER] Live | 09:52 ALL TASKS ALL TASKS ACTIVE TASKS TASKS IN WRAP UP" at bounding box center [101, 143] width 154 height 238
click at [101, 131] on div "[PHONE_NUMBER] Live | 09:52 ALL TASKS ALL TASKS ACTIVE TASKS TASKS IN WRAP UP" at bounding box center [101, 143] width 154 height 238
click at [101, 131] on div "[PHONE_NUMBER] Live | 09:53 ALL TASKS ALL TASKS ACTIVE TASKS TASKS IN WRAP UP" at bounding box center [101, 143] width 154 height 238
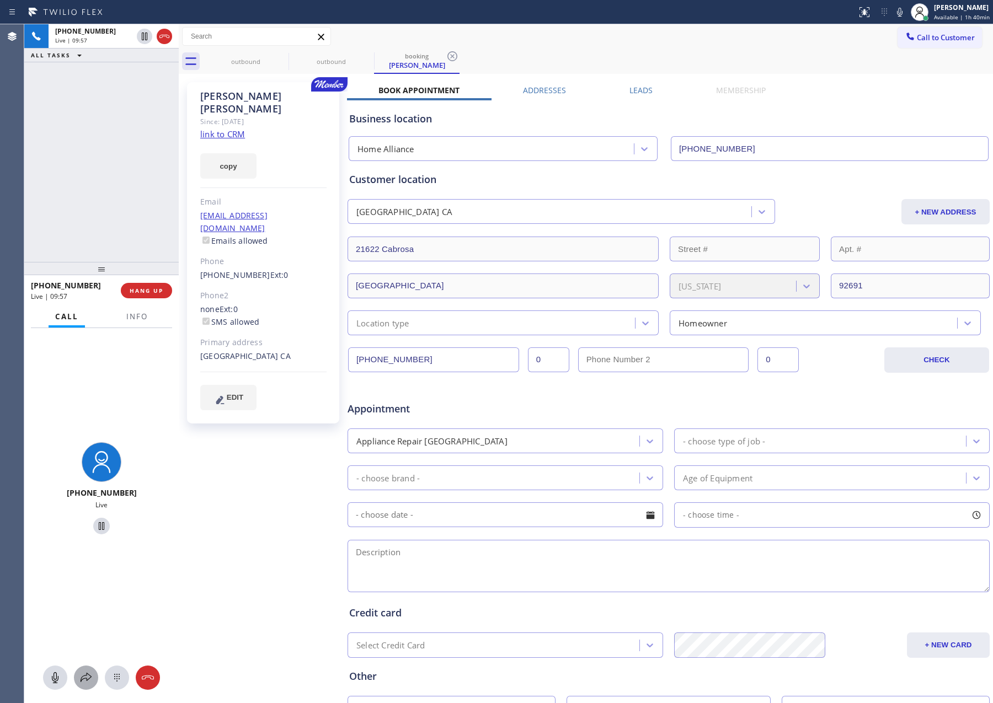
click at [87, 679] on icon at bounding box center [86, 677] width 11 height 9
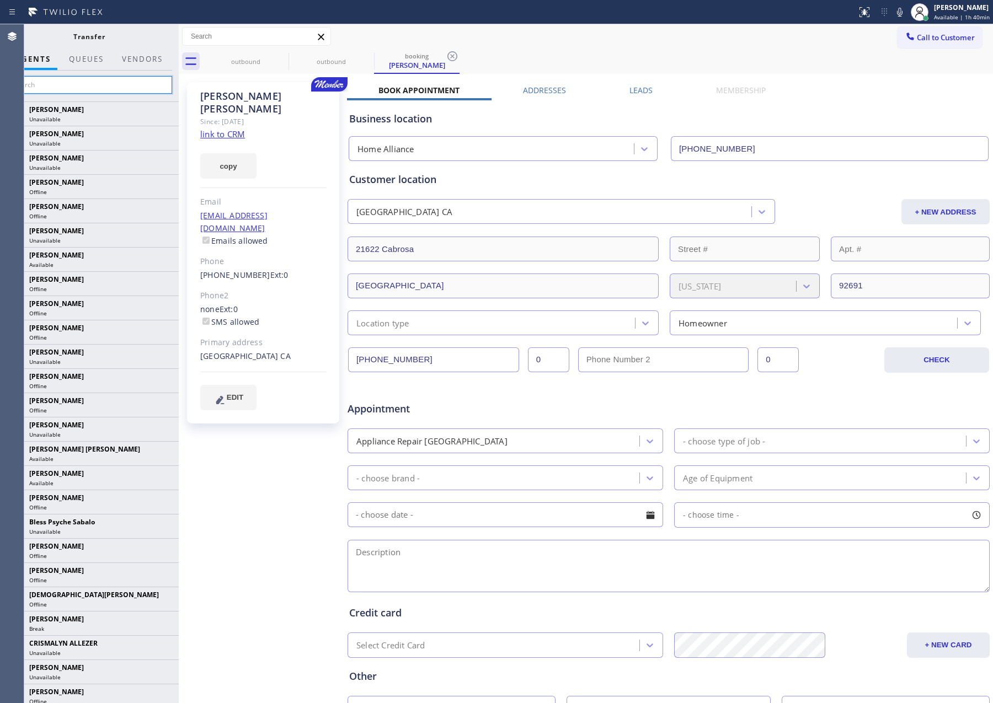
click at [106, 86] on input "text" at bounding box center [89, 85] width 166 height 18
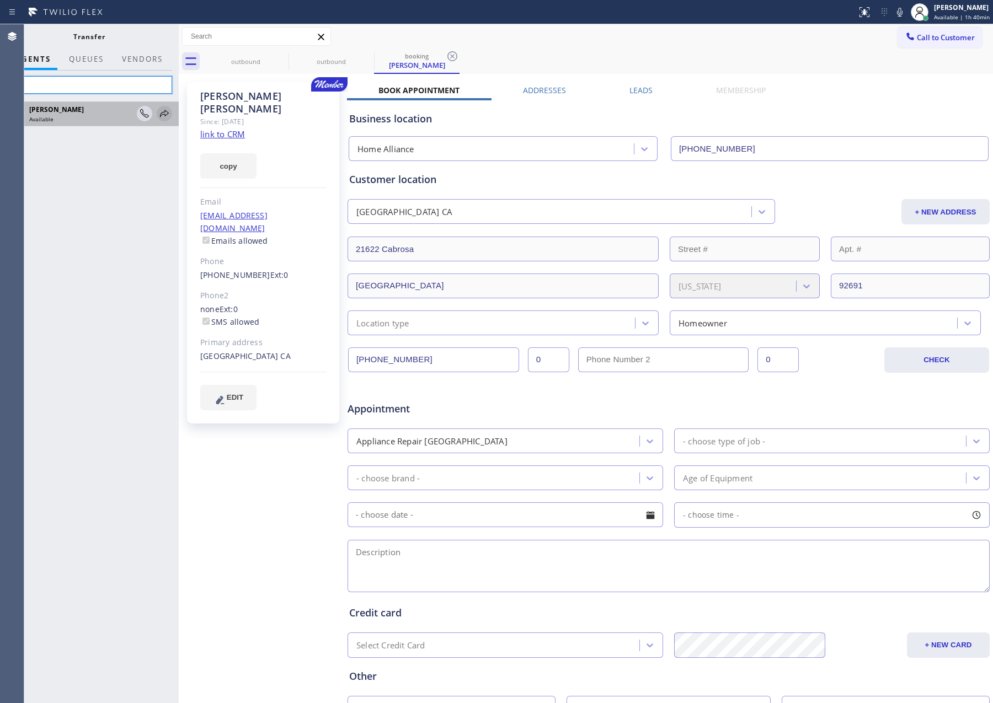
type input "axe"
click at [165, 115] on icon at bounding box center [164, 113] width 13 height 13
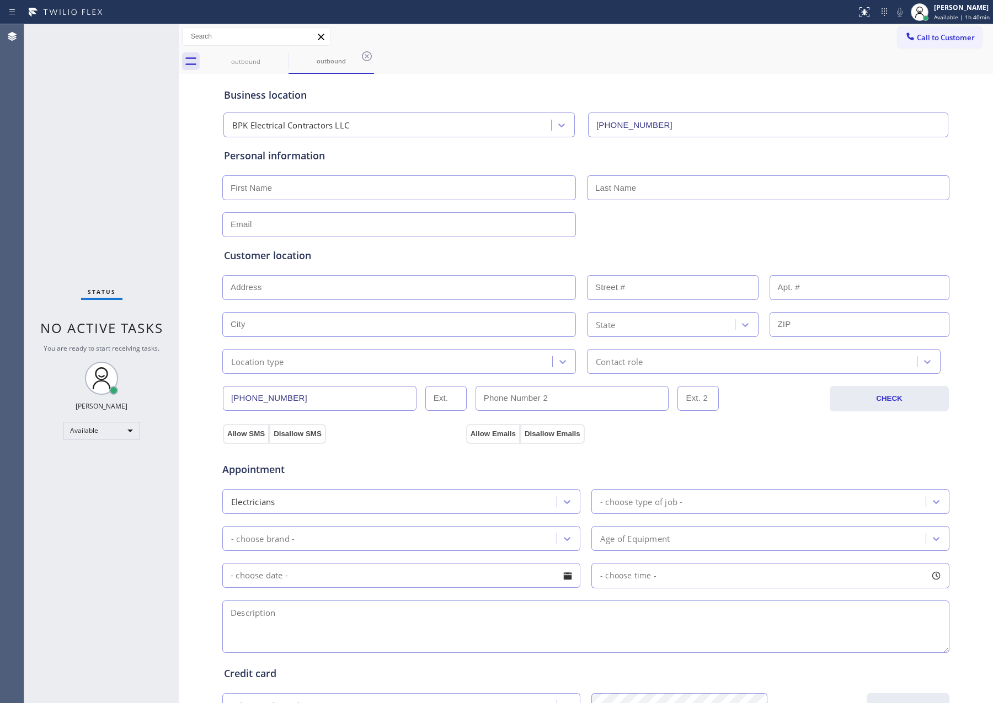
click at [146, 182] on div "Status No active tasks You are ready to start receiving tasks. [PERSON_NAME] Av…" at bounding box center [101, 363] width 154 height 679
click at [223, 68] on div "outbound" at bounding box center [245, 61] width 83 height 25
click at [283, 56] on icon at bounding box center [281, 56] width 13 height 13
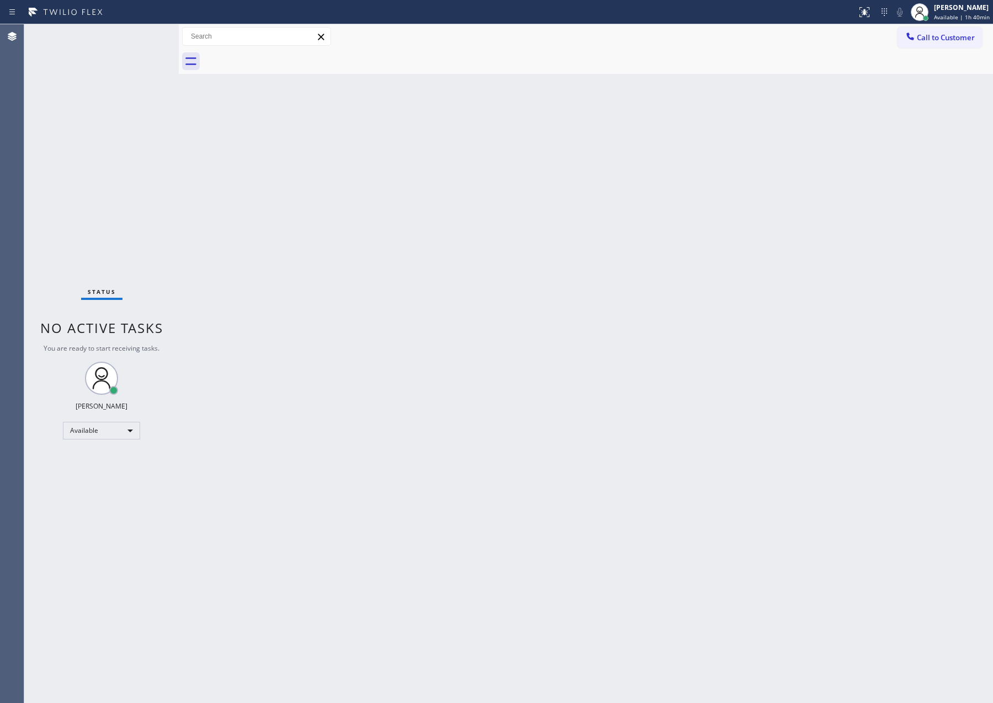
click at [505, 49] on div at bounding box center [598, 61] width 790 height 25
drag, startPoint x: 60, startPoint y: 217, endPoint x: 343, endPoint y: 365, distance: 319.2
click at [96, 240] on div "Status No active tasks You are ready to start receiving tasks. [PERSON_NAME] Av…" at bounding box center [101, 363] width 154 height 679
click at [351, 367] on div "Back to Dashboard Change Sender ID Customers Technicians Select a contact Outbo…" at bounding box center [586, 363] width 814 height 679
click at [401, 395] on div "Back to Dashboard Change Sender ID Customers Technicians Select a contact Outbo…" at bounding box center [586, 363] width 814 height 679
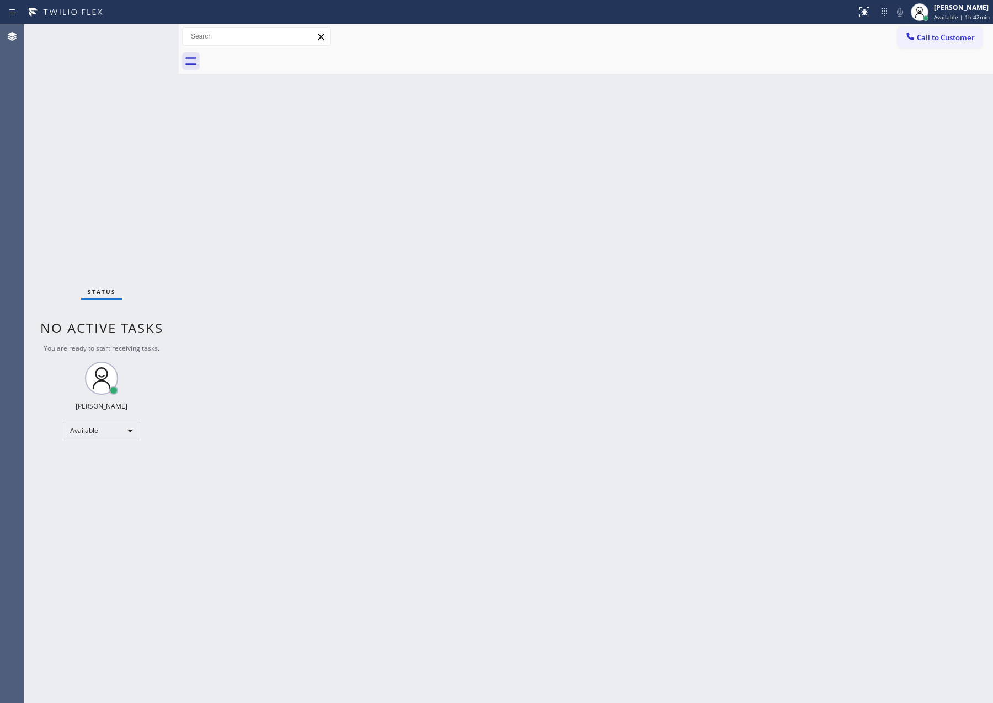
click at [384, 215] on div "Back to Dashboard Change Sender ID Customers Technicians Select a contact Outbo…" at bounding box center [586, 363] width 814 height 679
click at [234, 260] on div "Back to Dashboard Change Sender ID Customers Technicians Select a contact Outbo…" at bounding box center [586, 363] width 814 height 679
drag, startPoint x: 480, startPoint y: 539, endPoint x: 959, endPoint y: 655, distance: 492.0
click at [550, 563] on div "Back to Dashboard Change Sender ID Customers Technicians Select a contact Outbo…" at bounding box center [586, 363] width 814 height 679
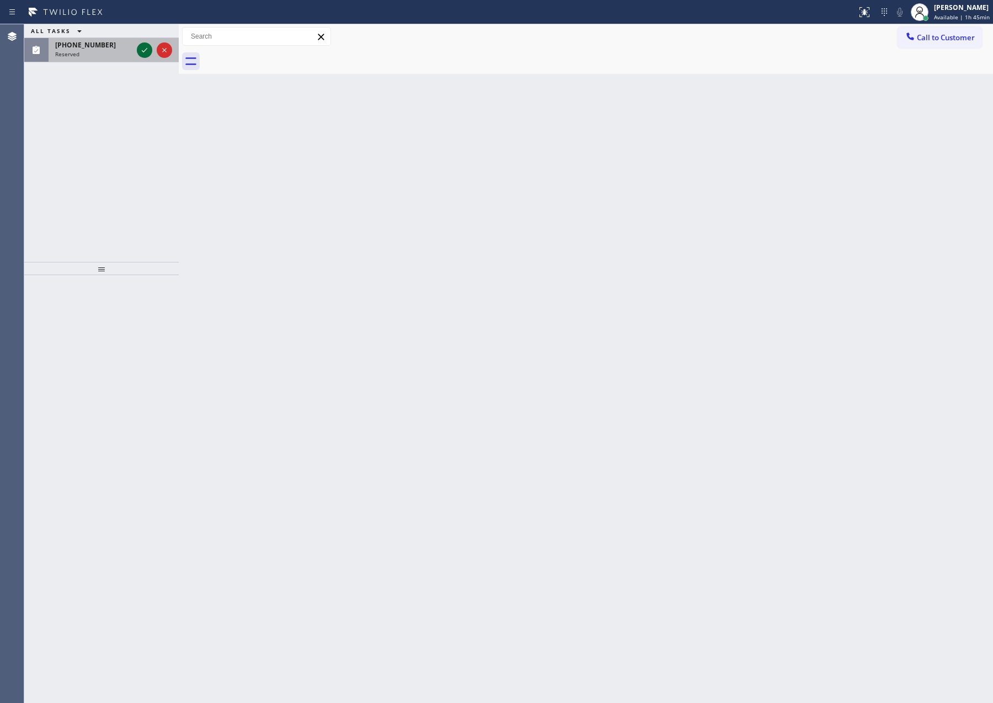
click at [141, 51] on icon at bounding box center [144, 50] width 13 height 13
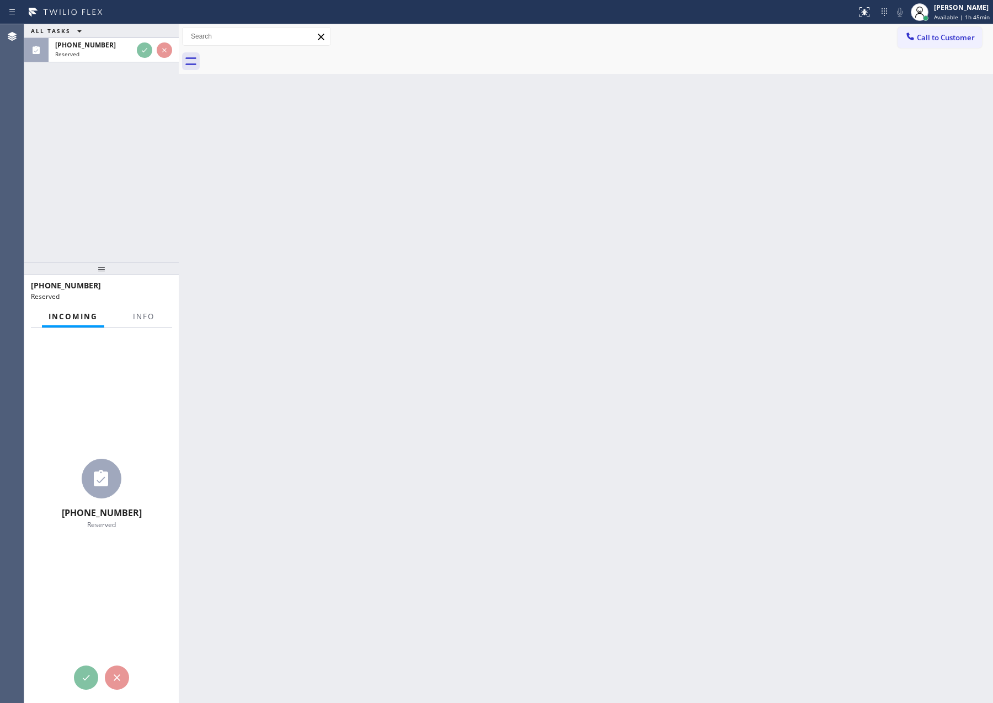
click at [137, 149] on div "ALL TASKS ALL TASKS ACTIVE TASKS TASKS IN WRAP UP [PHONE_NUMBER] Reserved" at bounding box center [101, 143] width 154 height 238
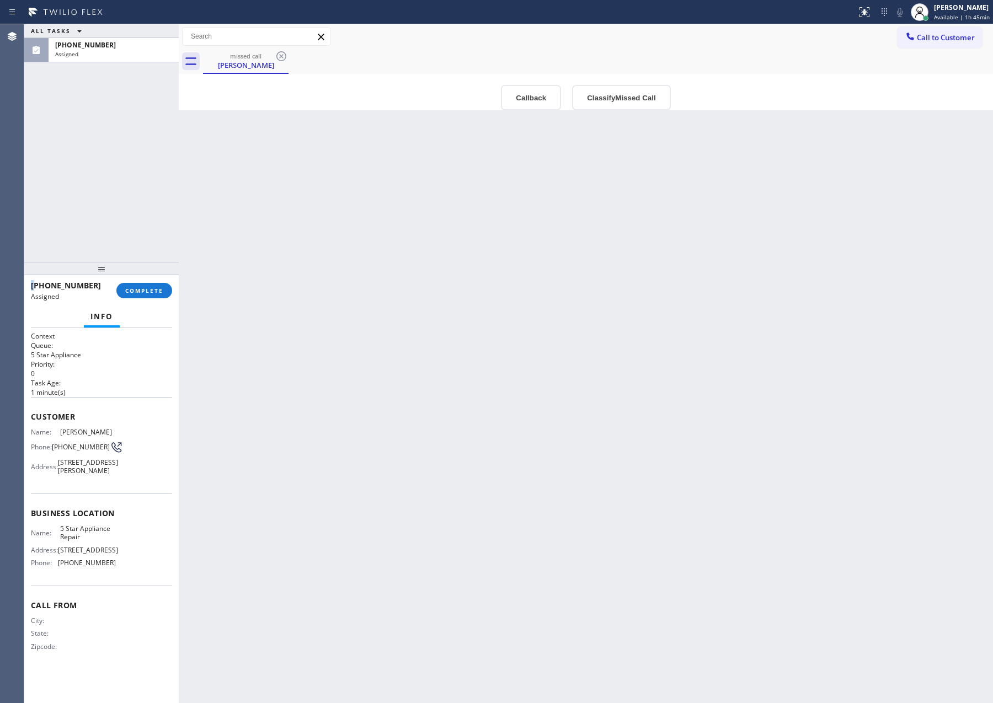
type input "[PHONE_NUMBER]"
drag, startPoint x: 177, startPoint y: 138, endPoint x: 260, endPoint y: 140, distance: 83.3
click at [179, 140] on div at bounding box center [179, 363] width 0 height 679
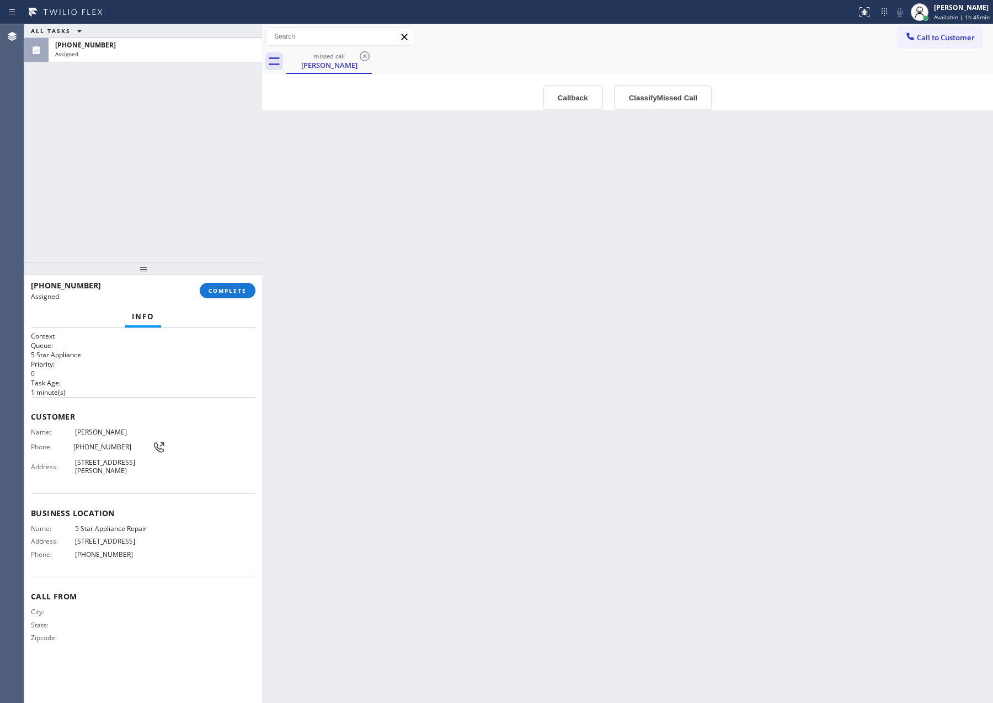
drag, startPoint x: 211, startPoint y: 211, endPoint x: 237, endPoint y: 273, distance: 67.5
click at [225, 234] on div "ALL TASKS ALL TASKS ACTIVE TASKS TASKS IN WRAP UP [PHONE_NUMBER] Assigned" at bounding box center [143, 143] width 238 height 238
click at [576, 103] on button "Callback" at bounding box center [573, 97] width 60 height 25
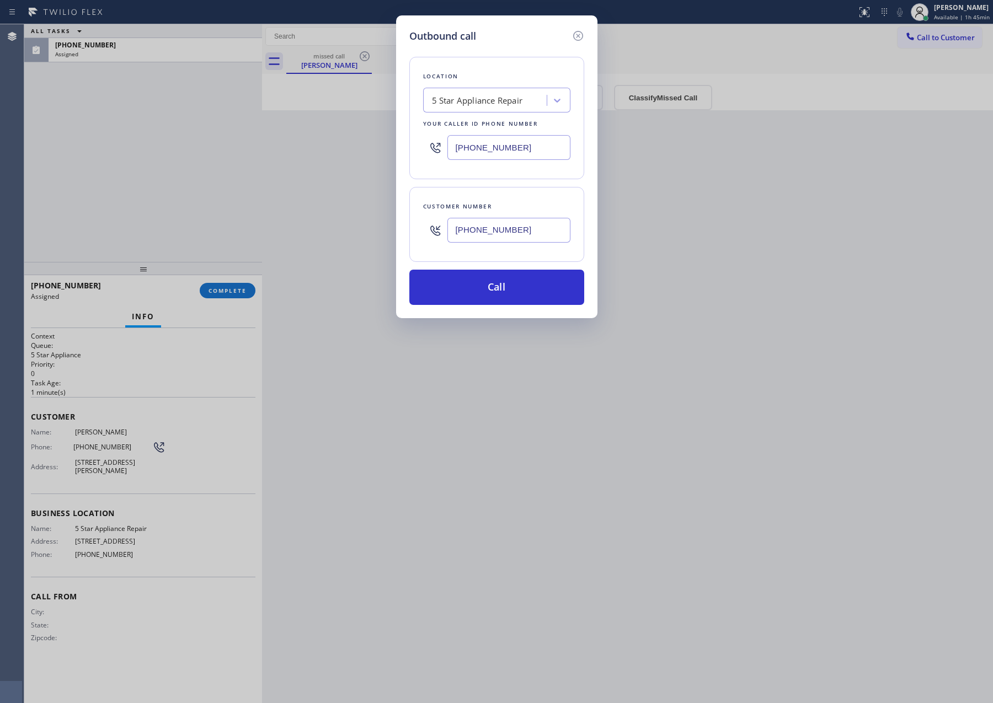
click at [495, 308] on div "Outbound call Location 5 Star Appliance Repair Your caller id phone number [PHO…" at bounding box center [496, 166] width 201 height 303
click at [487, 285] on button "Call" at bounding box center [496, 287] width 175 height 35
click at [183, 134] on div "ALL TASKS ALL TASKS ACTIVE TASKS TASKS IN WRAP UP [PHONE_NUMBER] Assigned [PHON…" at bounding box center [508, 363] width 968 height 679
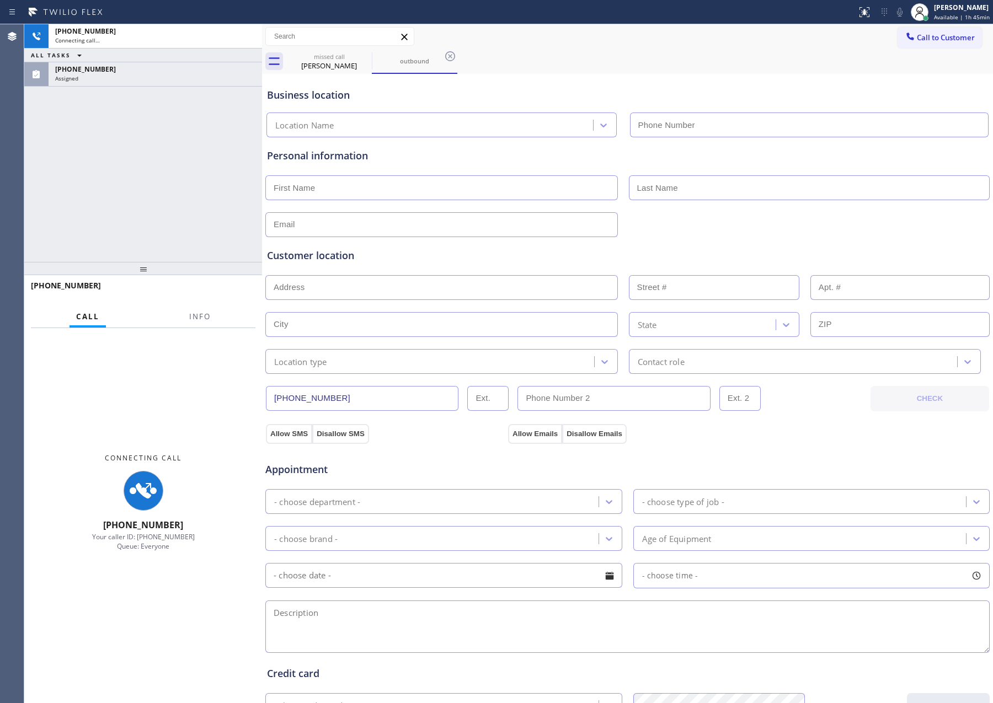
type input "[PHONE_NUMBER]"
click at [183, 134] on div "[PHONE_NUMBER] Connecting call… ALL TASKS ALL TASKS ACTIVE TASKS TASKS IN WRAP …" at bounding box center [143, 143] width 238 height 238
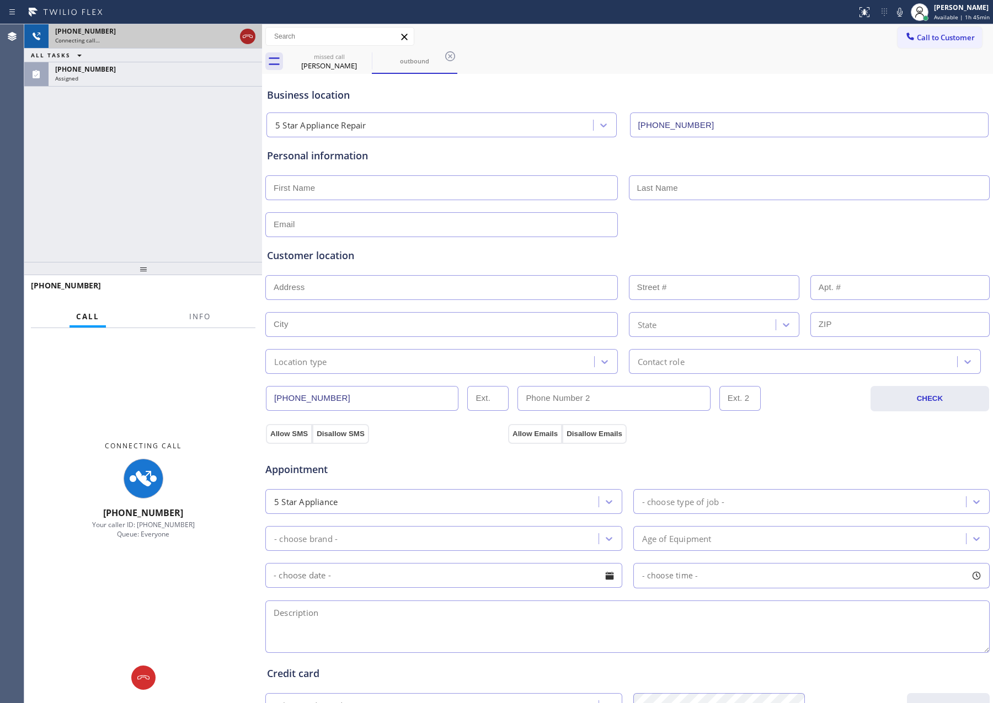
click at [245, 37] on icon at bounding box center [248, 36] width 10 height 3
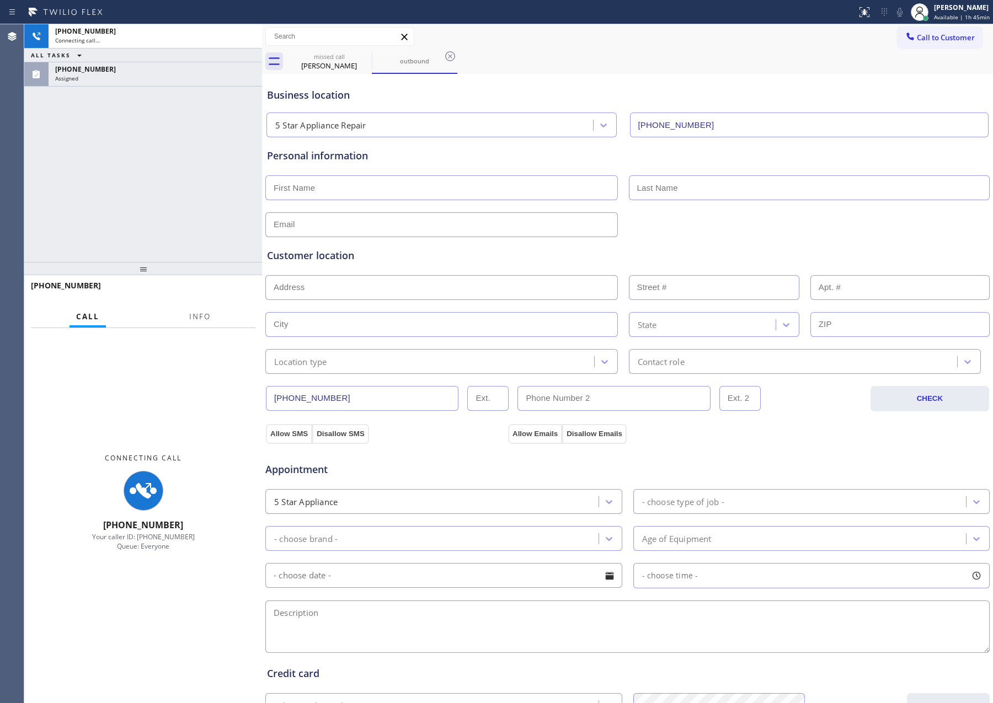
drag, startPoint x: 194, startPoint y: 197, endPoint x: 204, endPoint y: 278, distance: 81.7
click at [194, 212] on div "[PHONE_NUMBER] Connecting call… ALL TASKS ALL TASKS ACTIVE TASKS TASKS IN WRAP …" at bounding box center [143, 143] width 238 height 238
click at [183, 174] on div "[PHONE_NUMBER] Connecting call… ALL TASKS ALL TASKS ACTIVE TASKS TASKS IN WRAP …" at bounding box center [143, 143] width 238 height 238
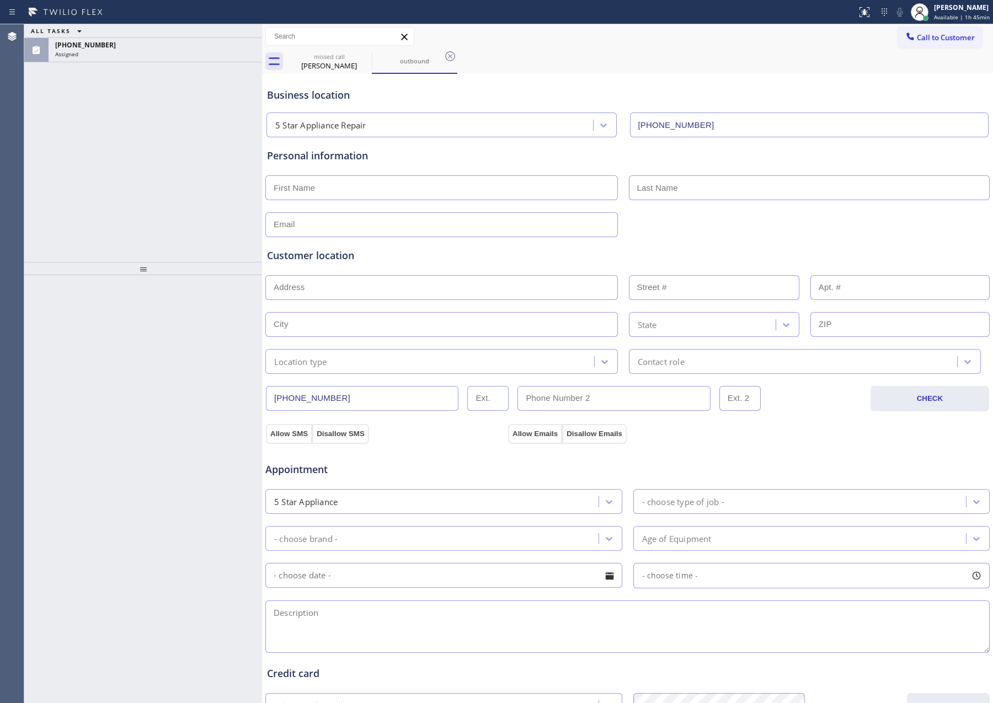
click at [184, 174] on div "ALL TASKS ALL TASKS ACTIVE TASKS TASKS IN WRAP UP [PHONE_NUMBER] Assigned" at bounding box center [143, 143] width 238 height 238
drag, startPoint x: 184, startPoint y: 174, endPoint x: 446, endPoint y: 141, distance: 264.0
click at [214, 175] on div "ALL TASKS ALL TASKS ACTIVE TASKS TASKS IN WRAP UP [PHONE_NUMBER] Assigned" at bounding box center [143, 143] width 238 height 238
click at [834, 334] on input "text" at bounding box center [899, 324] width 179 height 25
drag, startPoint x: 110, startPoint y: 172, endPoint x: 151, endPoint y: 126, distance: 61.3
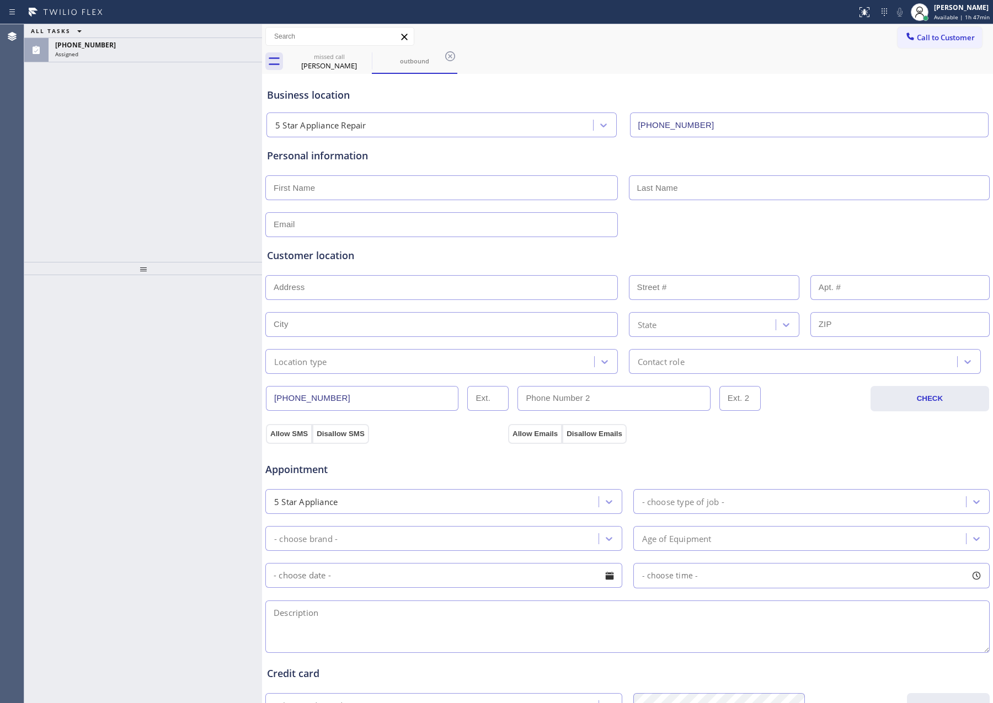
click at [122, 160] on div "ALL TASKS ALL TASKS ACTIVE TASKS TASKS IN WRAP UP [PHONE_NUMBER] Assigned" at bounding box center [143, 143] width 238 height 238
click at [164, 50] on div "Assigned" at bounding box center [155, 54] width 200 height 8
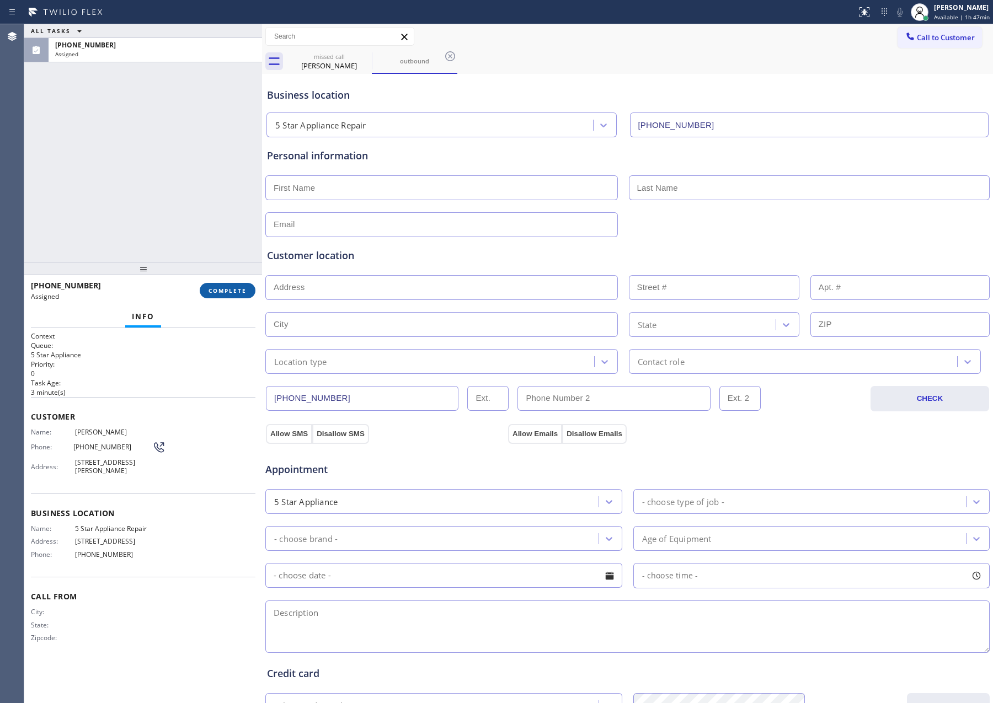
click at [244, 293] on span "COMPLETE" at bounding box center [227, 291] width 38 height 8
click at [205, 131] on div "ALL TASKS ALL TASKS ACTIVE TASKS TASKS IN WRAP UP [PHONE_NUMBER] Assigned" at bounding box center [143, 143] width 238 height 238
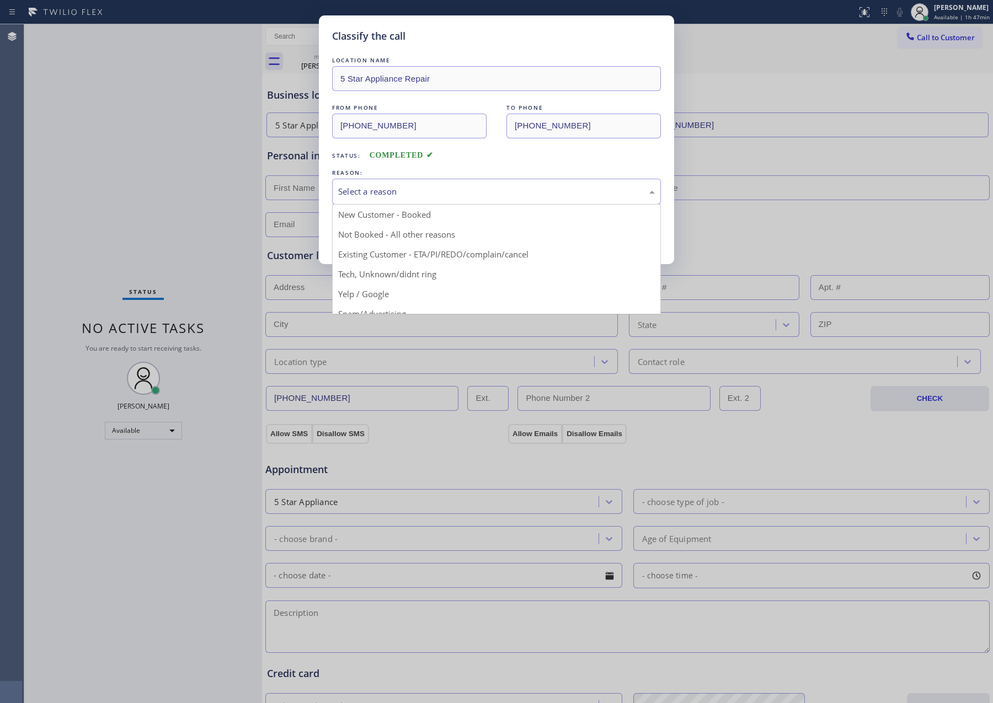
click at [347, 194] on div "Select a reason" at bounding box center [496, 191] width 317 height 13
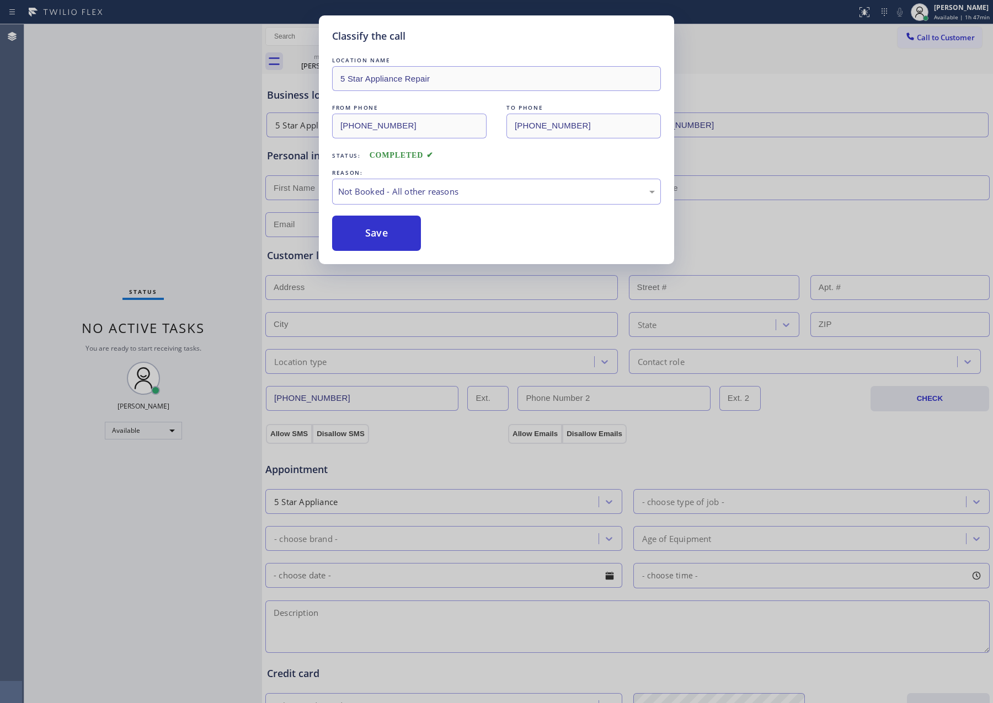
click at [348, 235] on button "Save" at bounding box center [376, 233] width 89 height 35
click at [164, 42] on div "Classify the call LOCATION NAME 5 Star Appliance Repair FROM PHONE [PHONE_NUMBE…" at bounding box center [496, 351] width 993 height 703
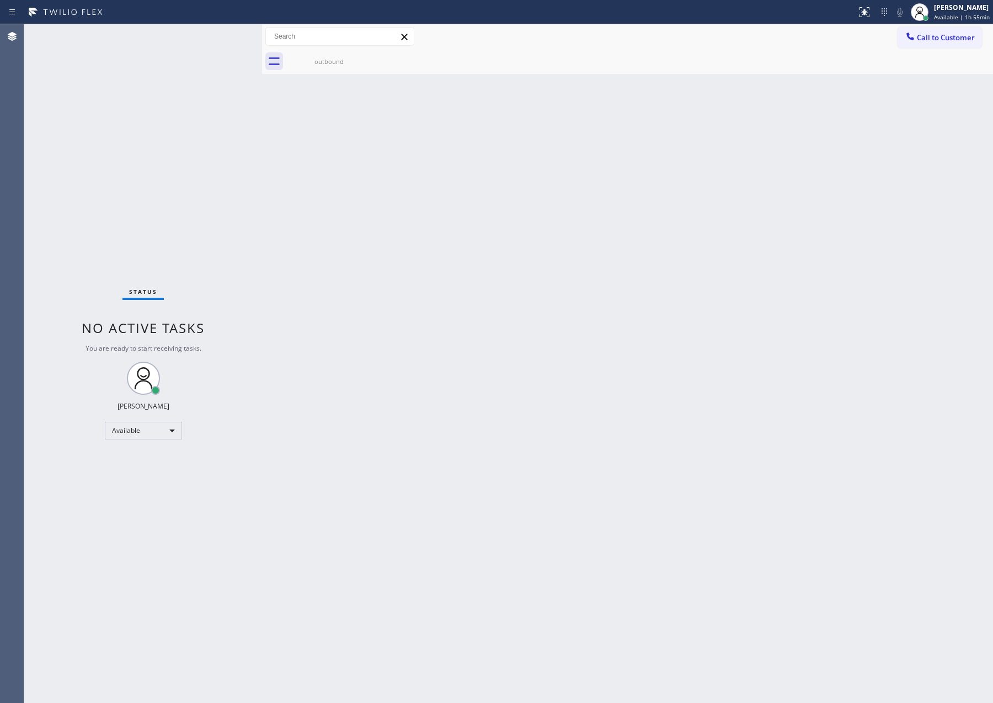
drag, startPoint x: 656, startPoint y: 426, endPoint x: 668, endPoint y: 443, distance: 21.7
click at [661, 432] on div "Back to Dashboard Change Sender ID Customers Technicians Select a contact Outbo…" at bounding box center [627, 363] width 731 height 679
click at [341, 370] on div "Back to Dashboard Change Sender ID Customers Technicians Select a contact Outbo…" at bounding box center [627, 363] width 731 height 679
drag, startPoint x: 569, startPoint y: 325, endPoint x: 735, endPoint y: 37, distance: 332.0
click at [581, 305] on div "Back to Dashboard Change Sender ID Customers Technicians Select a contact Outbo…" at bounding box center [627, 363] width 731 height 679
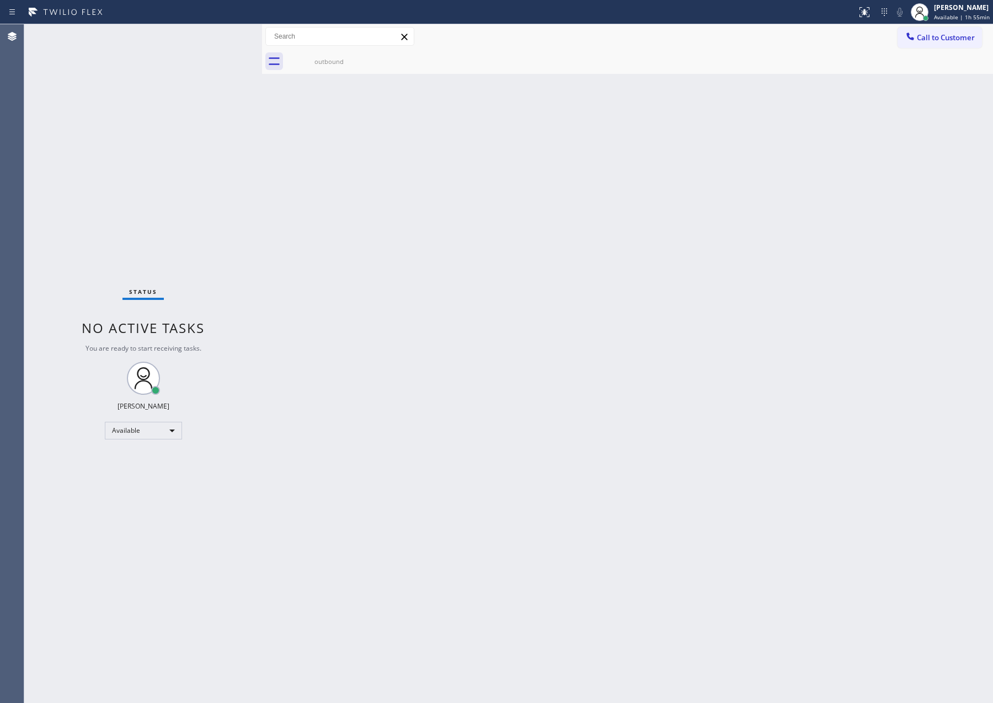
click at [657, 363] on div "Back to Dashboard Change Sender ID Customers Technicians Select a contact Outbo…" at bounding box center [627, 363] width 731 height 679
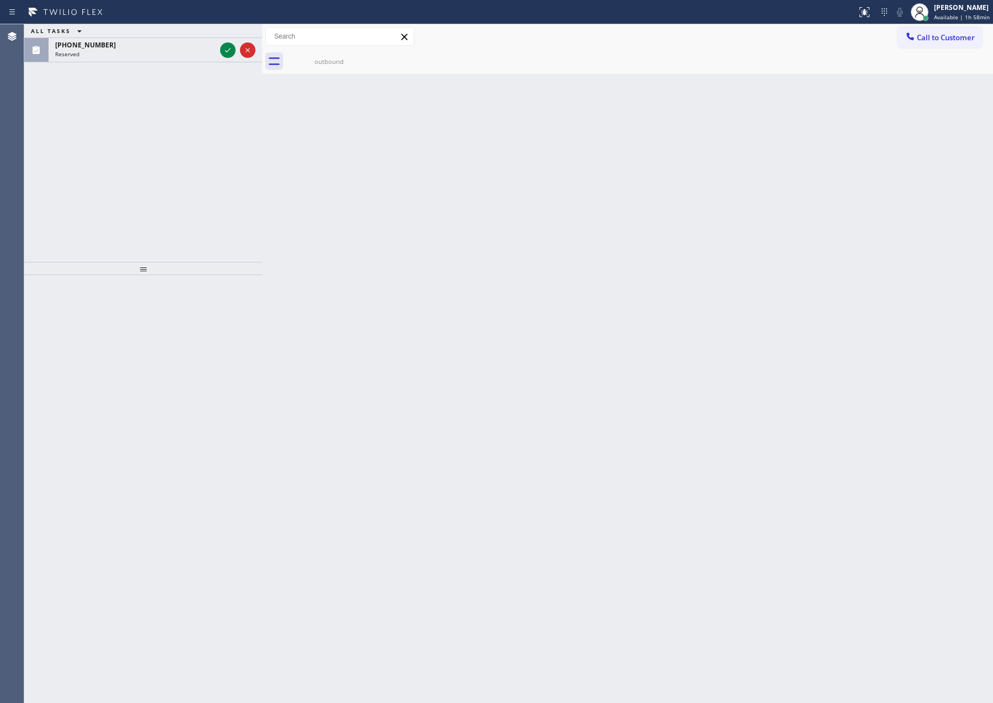
drag, startPoint x: 207, startPoint y: 154, endPoint x: 187, endPoint y: 40, distance: 116.0
click at [205, 144] on div "ALL TASKS ALL TASKS ACTIVE TASKS TASKS IN WRAP UP [PHONE_NUMBER] Reserved" at bounding box center [143, 143] width 238 height 238
click at [228, 45] on icon at bounding box center [227, 50] width 13 height 13
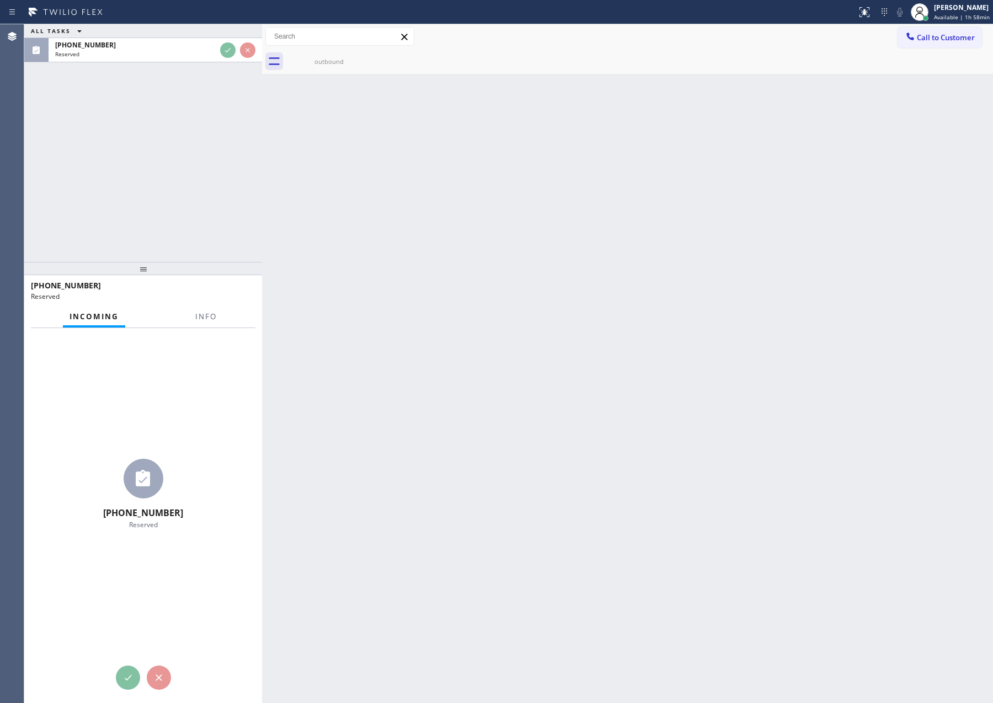
click at [205, 151] on div "ALL TASKS ALL TASKS ACTIVE TASKS TASKS IN WRAP UP [PHONE_NUMBER] Reserved" at bounding box center [143, 143] width 238 height 238
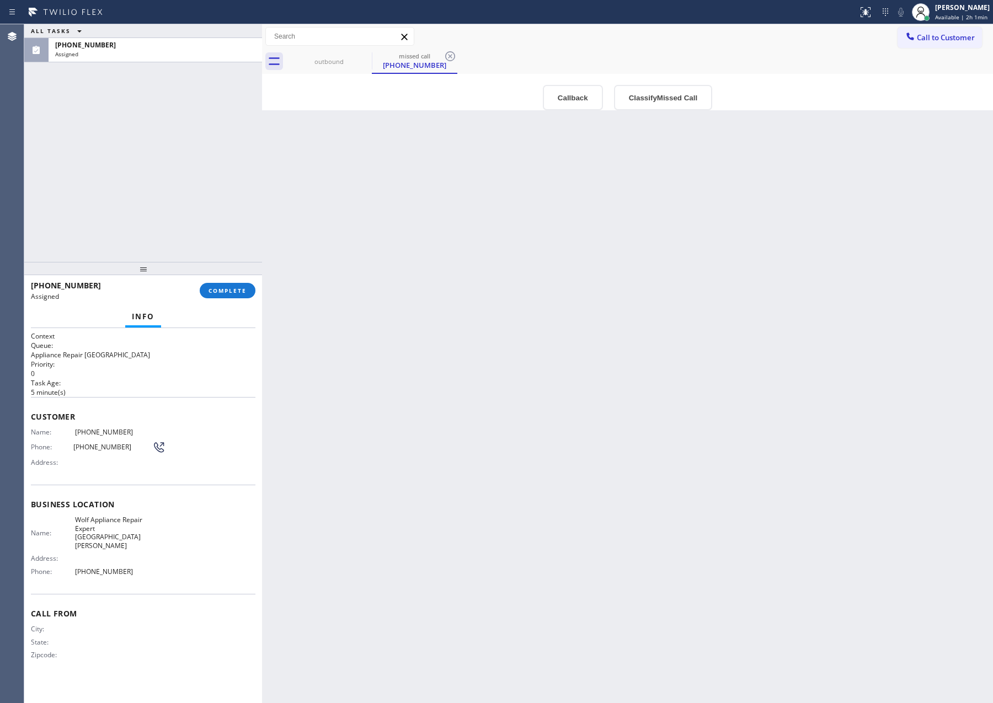
drag, startPoint x: 554, startPoint y: 348, endPoint x: 551, endPoint y: 50, distance: 297.8
click at [561, 331] on div "Back to Dashboard Change Sender ID Customers Technicians Select a contact Outbo…" at bounding box center [627, 363] width 731 height 679
click at [551, 97] on button "Callback" at bounding box center [573, 97] width 60 height 25
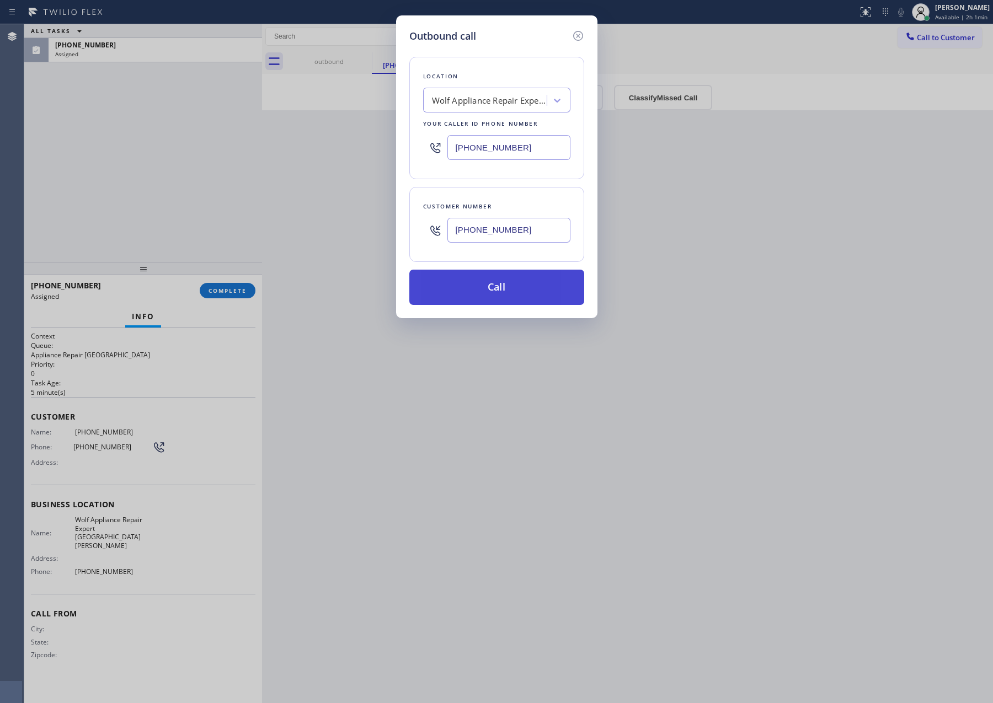
click at [497, 290] on button "Call" at bounding box center [496, 287] width 175 height 35
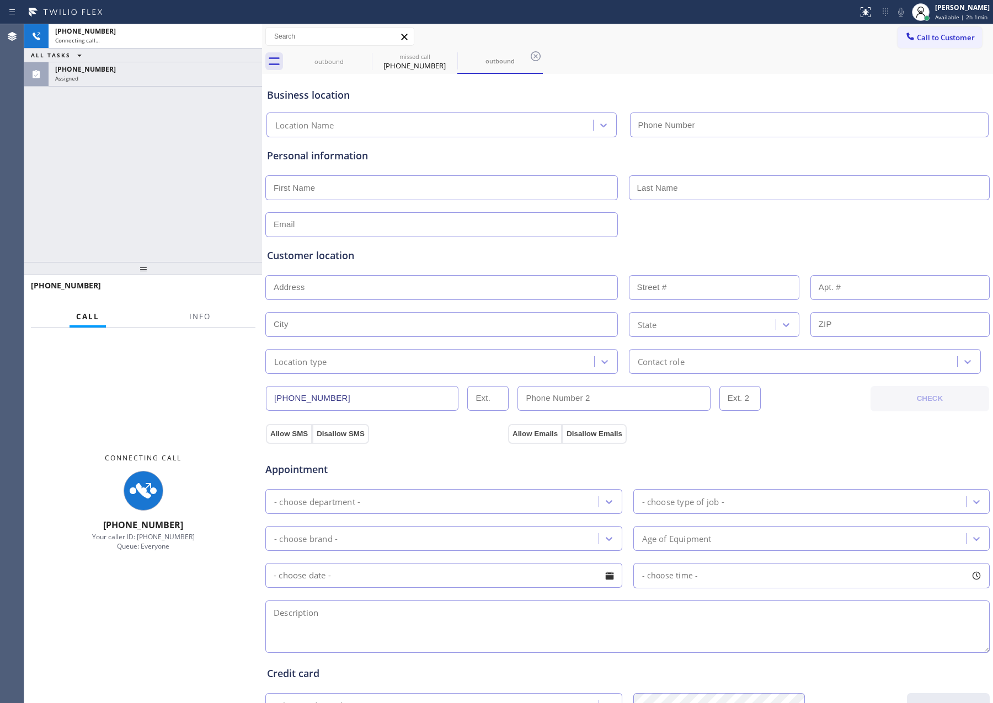
click at [119, 133] on div "[PHONE_NUMBER] Connecting call… ALL TASKS ALL TASKS ACTIVE TASKS TASKS IN WRAP …" at bounding box center [143, 143] width 238 height 238
type input "[PHONE_NUMBER]"
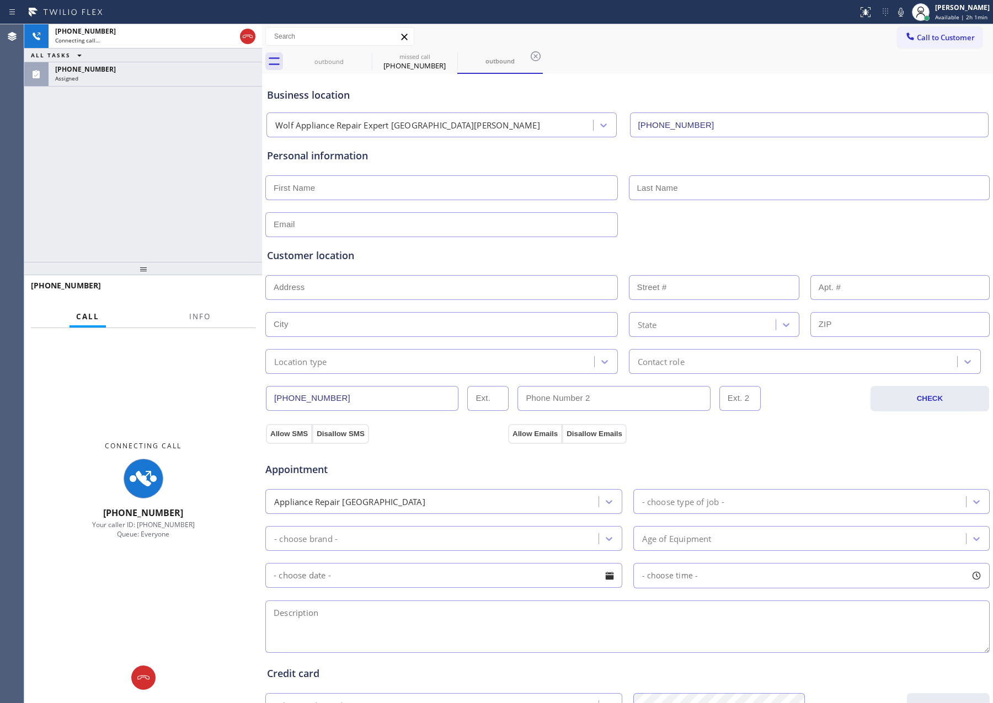
click at [119, 134] on div "[PHONE_NUMBER] Connecting call… ALL TASKS ALL TASKS ACTIVE TASKS TASKS IN WRAP …" at bounding box center [143, 143] width 238 height 238
drag, startPoint x: 43, startPoint y: 149, endPoint x: 136, endPoint y: 87, distance: 112.4
click at [63, 141] on div "[PHONE_NUMBER] Connecting call… ALL TASKS ALL TASKS ACTIVE TASKS TASKS IN WRAP …" at bounding box center [143, 143] width 238 height 238
click at [247, 32] on icon at bounding box center [247, 36] width 13 height 13
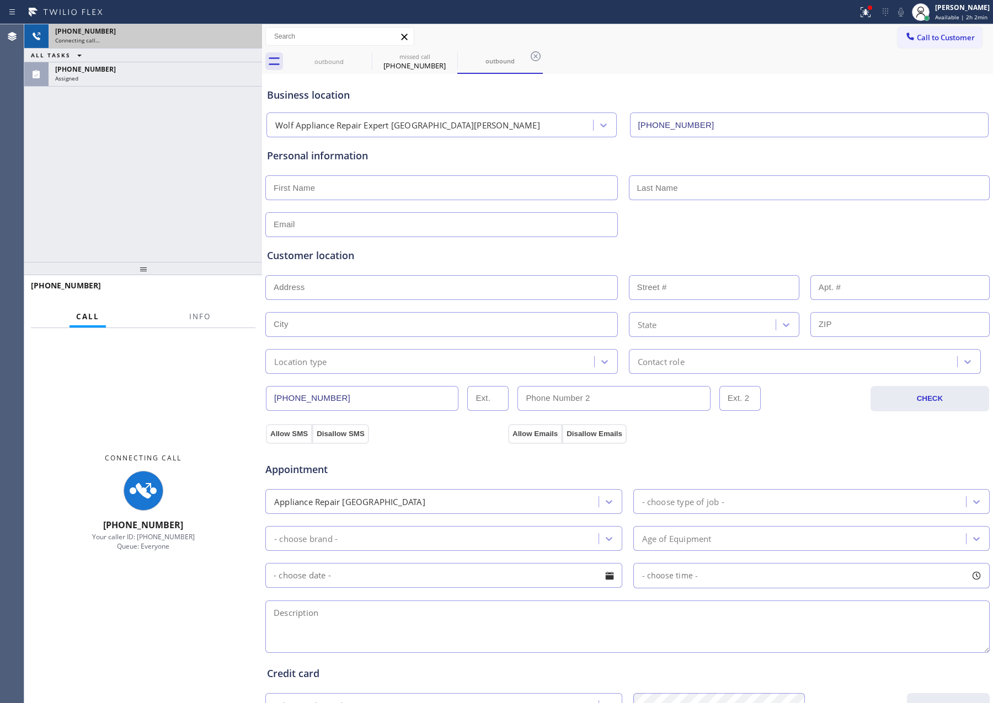
click at [222, 153] on div "[PHONE_NUMBER] Connecting call… ALL TASKS ALL TASKS ACTIVE TASKS TASKS IN WRAP …" at bounding box center [143, 143] width 238 height 238
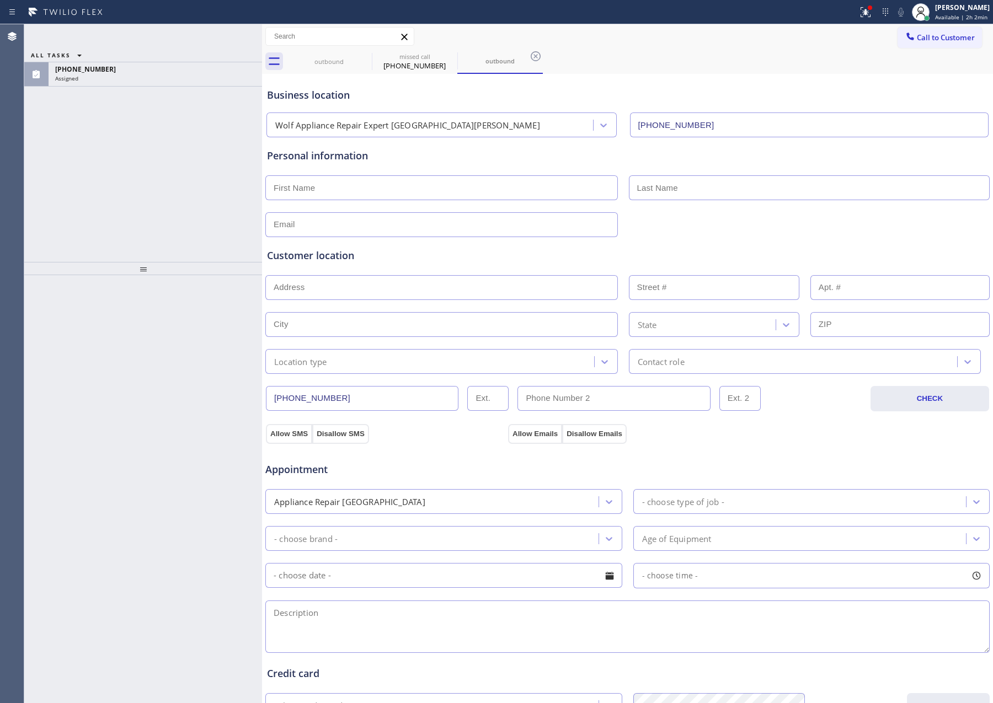
click at [222, 153] on div "ALL TASKS ALL TASKS ACTIVE TASKS TASKS IN WRAP UP [PHONE_NUMBER] Assigned" at bounding box center [143, 143] width 238 height 238
click at [498, 57] on div "outbound" at bounding box center [499, 61] width 83 height 8
click at [537, 56] on icon at bounding box center [535, 56] width 13 height 13
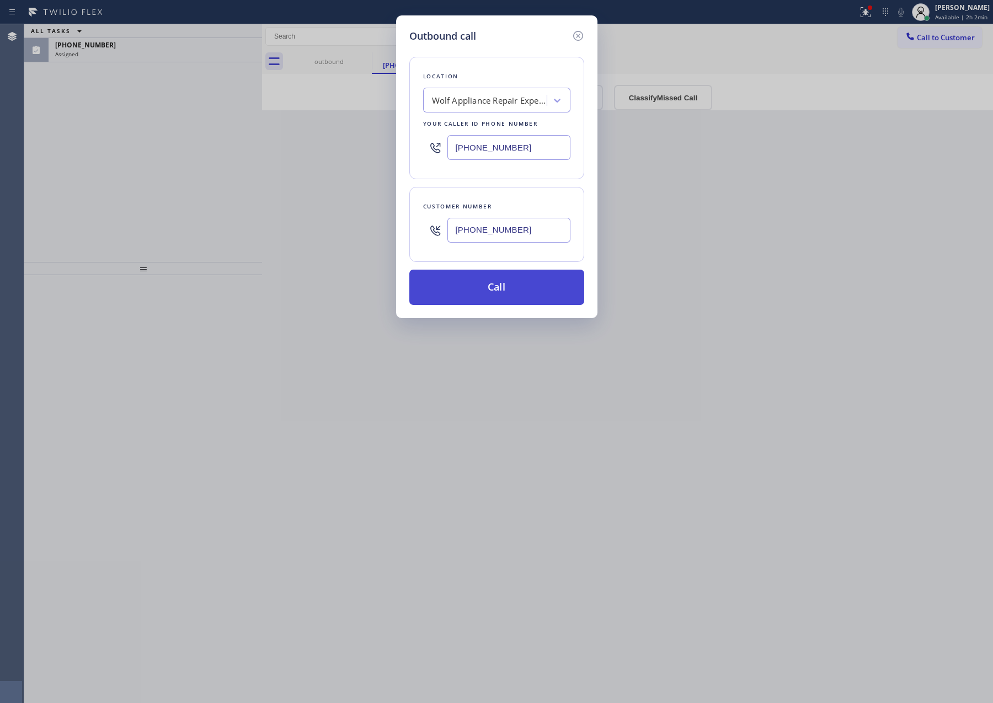
click at [499, 283] on button "Call" at bounding box center [496, 287] width 175 height 35
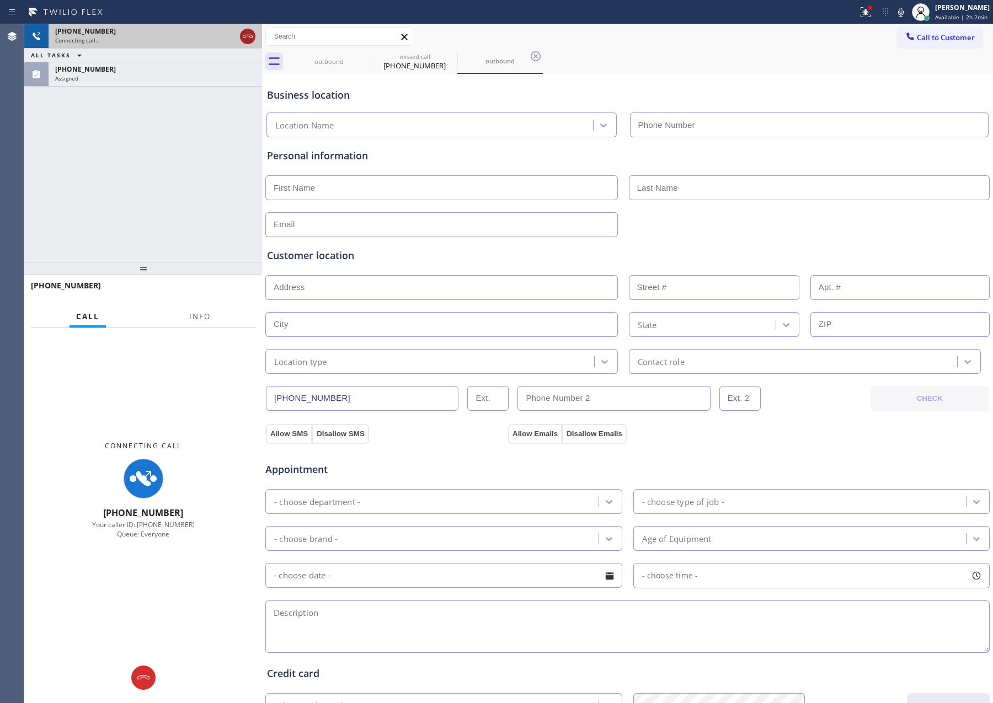
type input "[PHONE_NUMBER]"
click at [252, 30] on icon at bounding box center [247, 36] width 13 height 13
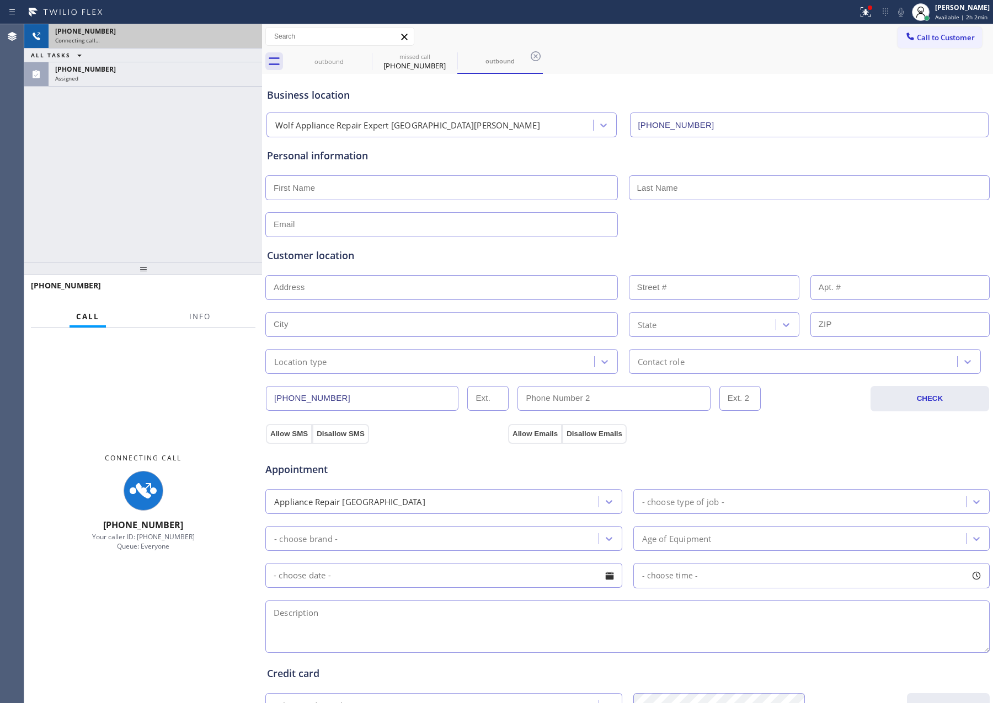
click at [250, 30] on div "[PHONE_NUMBER]" at bounding box center [155, 30] width 200 height 9
click at [213, 185] on div "[PHONE_NUMBER] Connecting call… ALL TASKS ALL TASKS ACTIVE TASKS TASKS IN WRAP …" at bounding box center [143, 143] width 238 height 238
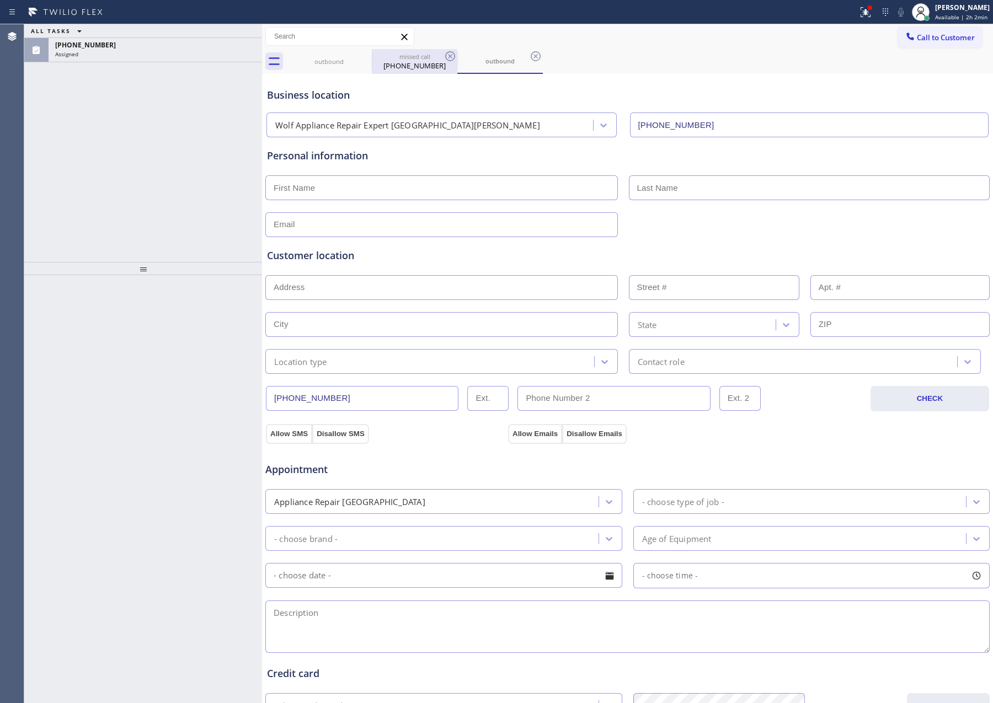
click at [424, 53] on div "missed call" at bounding box center [414, 56] width 83 height 8
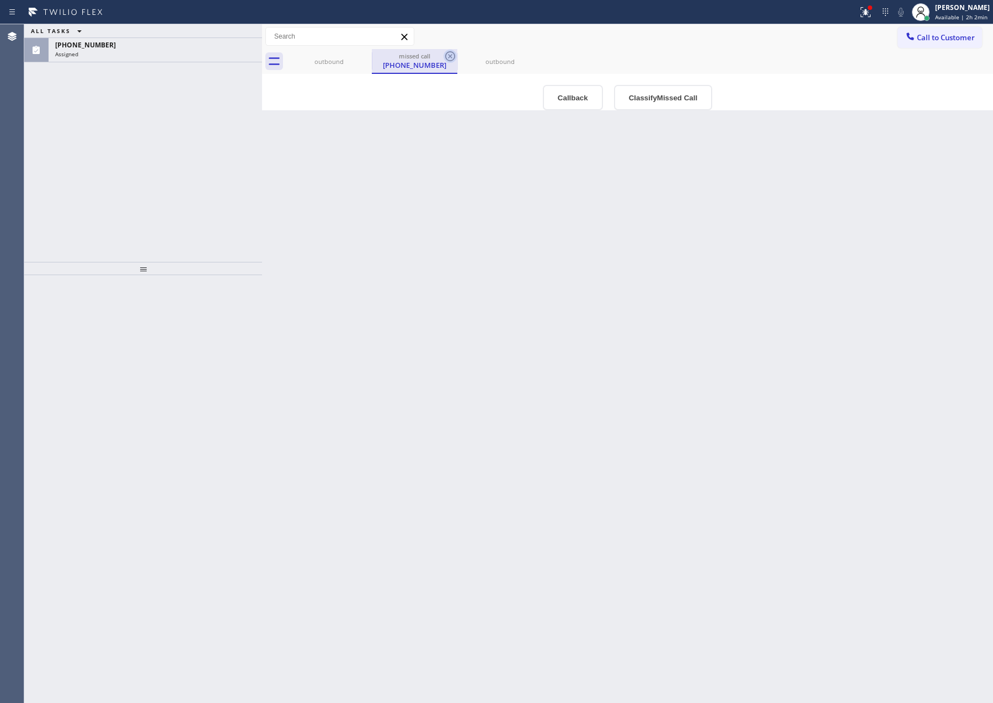
click at [447, 56] on icon at bounding box center [449, 56] width 13 height 13
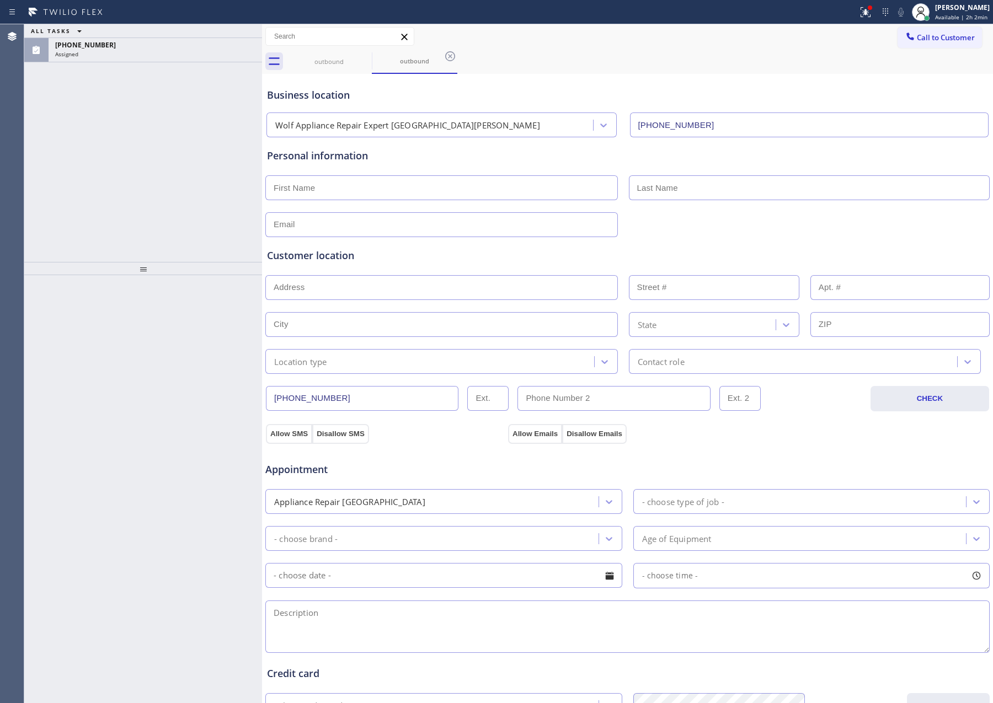
click at [447, 56] on icon at bounding box center [449, 56] width 13 height 13
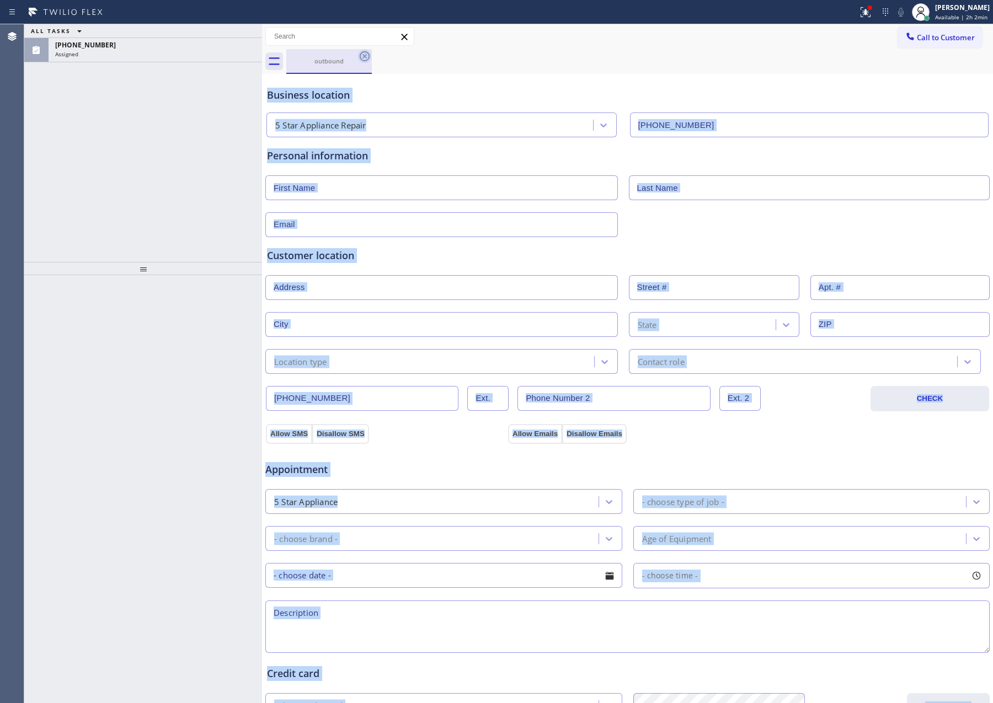
click at [369, 58] on icon at bounding box center [365, 56] width 10 height 10
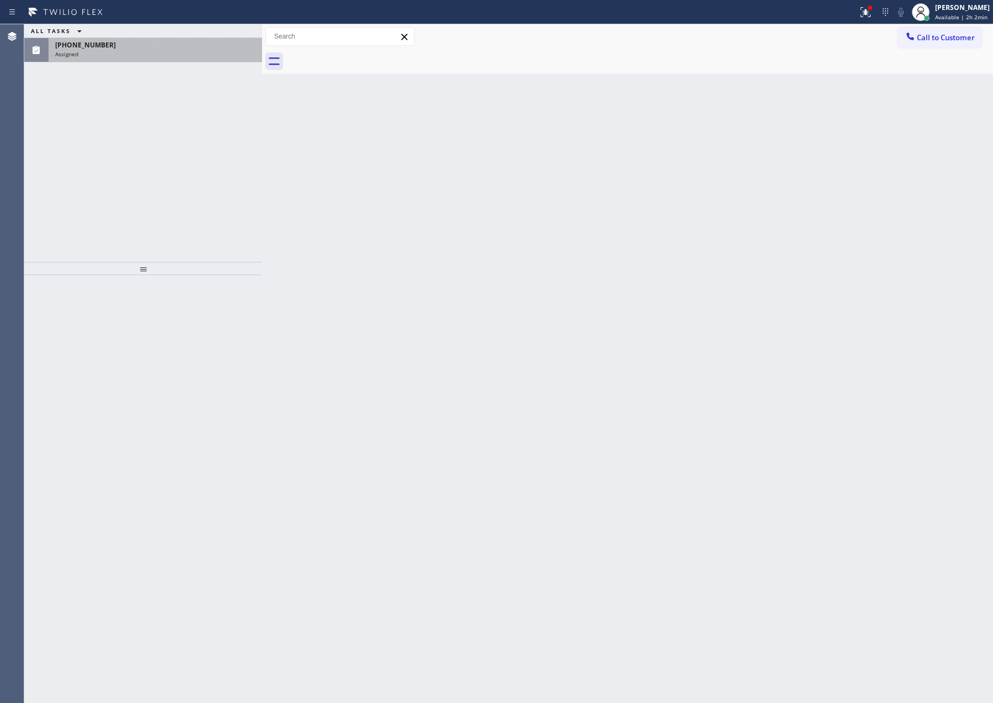
click at [227, 47] on div "[PHONE_NUMBER]" at bounding box center [155, 44] width 200 height 9
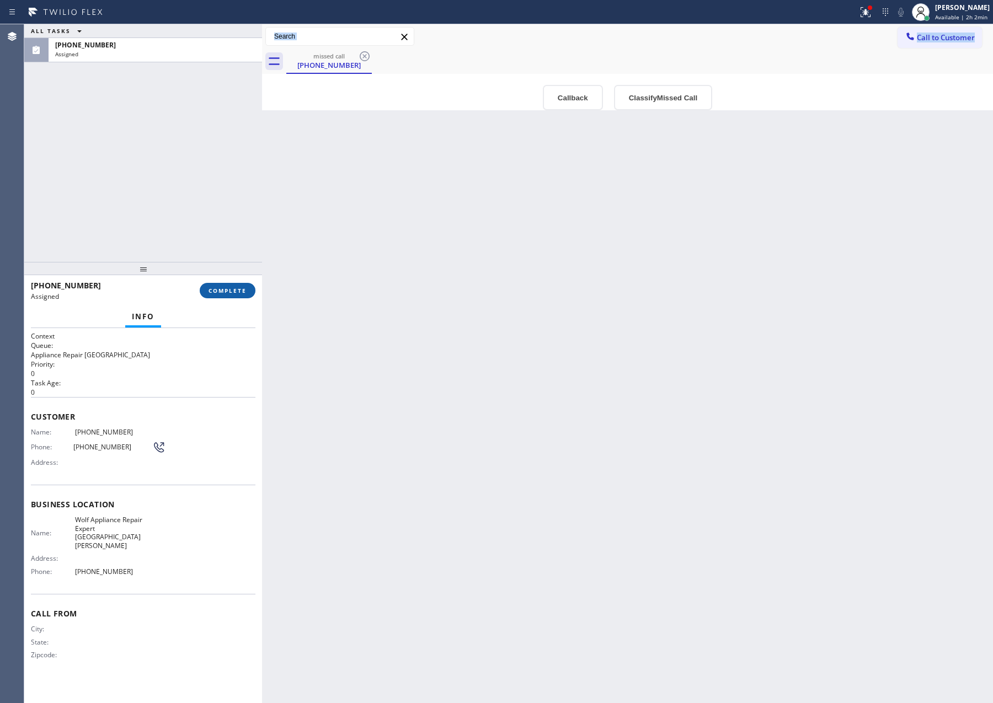
click at [235, 292] on span "COMPLETE" at bounding box center [227, 291] width 38 height 8
click at [191, 156] on div "ALL TASKS ALL TASKS ACTIVE TASKS TASKS IN WRAP UP [PHONE_NUMBER] Assigned" at bounding box center [143, 143] width 238 height 238
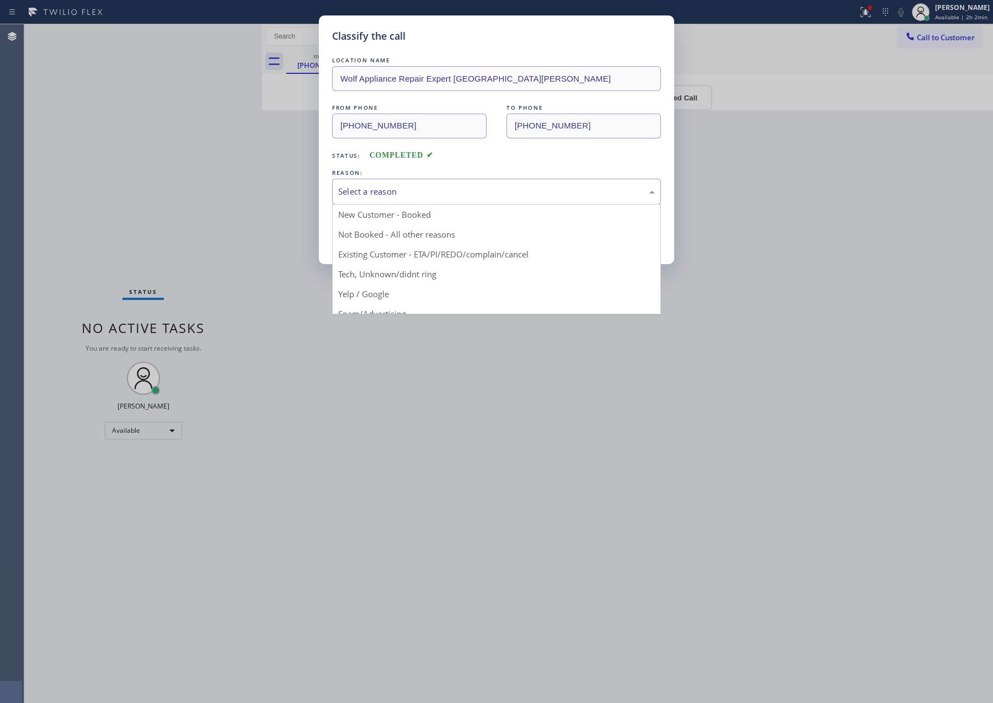
click at [379, 189] on div "Select a reason" at bounding box center [496, 191] width 317 height 13
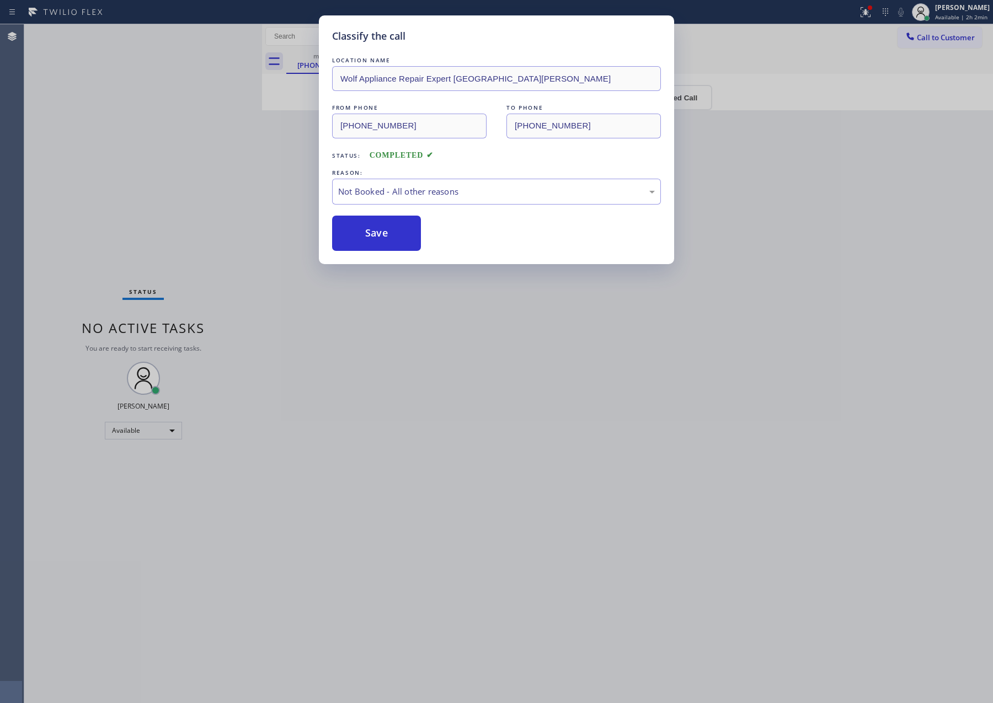
click at [369, 237] on button "Save" at bounding box center [376, 233] width 89 height 35
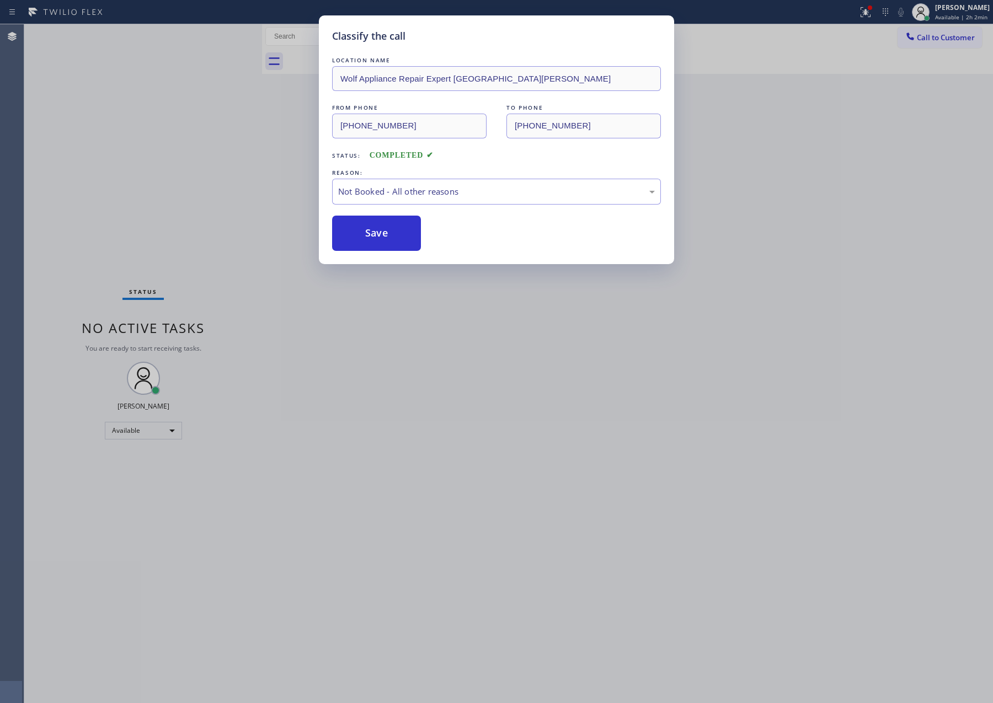
click at [369, 237] on button "Save" at bounding box center [376, 233] width 89 height 35
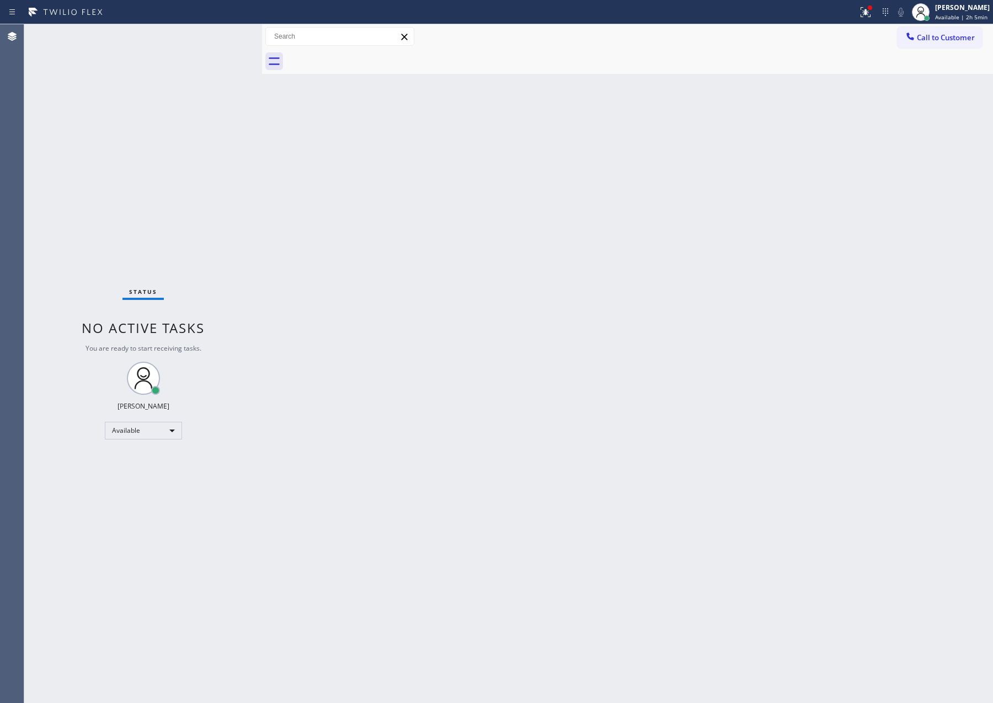
click at [349, 252] on div "Back to Dashboard Change Sender ID Customers Technicians Select a contact Outbo…" at bounding box center [627, 363] width 731 height 679
drag, startPoint x: 364, startPoint y: 199, endPoint x: 452, endPoint y: 212, distance: 89.2
click at [432, 210] on div "Back to Dashboard Change Sender ID Customers Technicians Select a contact Outbo…" at bounding box center [627, 363] width 731 height 679
click at [922, 45] on button "Call to Customer" at bounding box center [939, 37] width 84 height 21
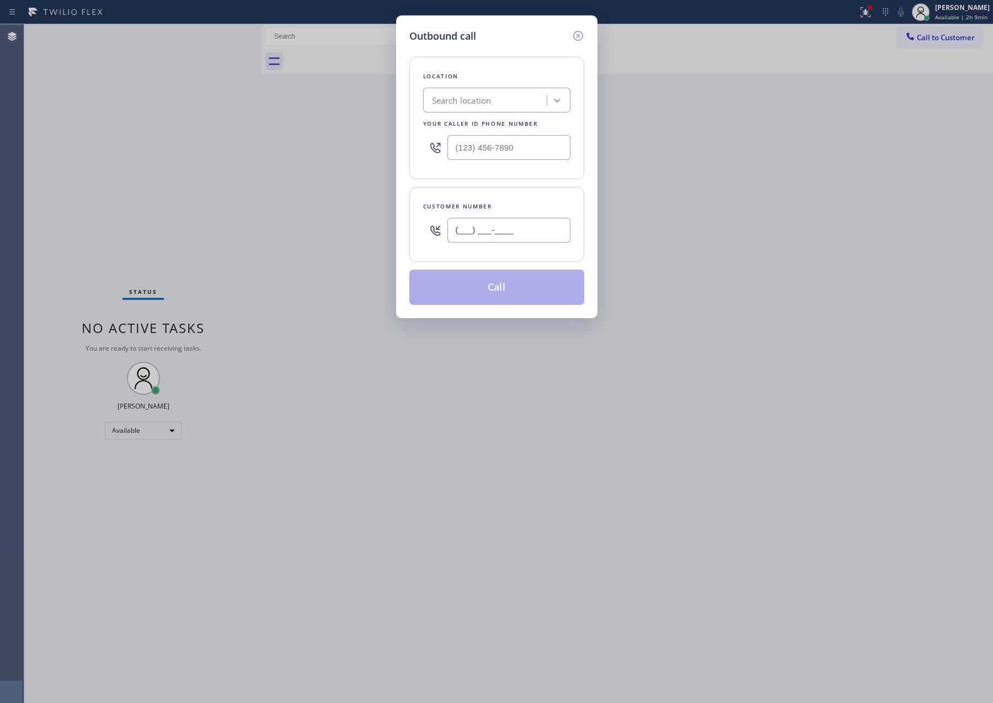
click at [525, 239] on input "(___) ___-____" at bounding box center [508, 230] width 123 height 25
paste input "312) 593-7252"
type input "[PHONE_NUMBER]"
click at [498, 106] on div "Search location" at bounding box center [486, 100] width 120 height 19
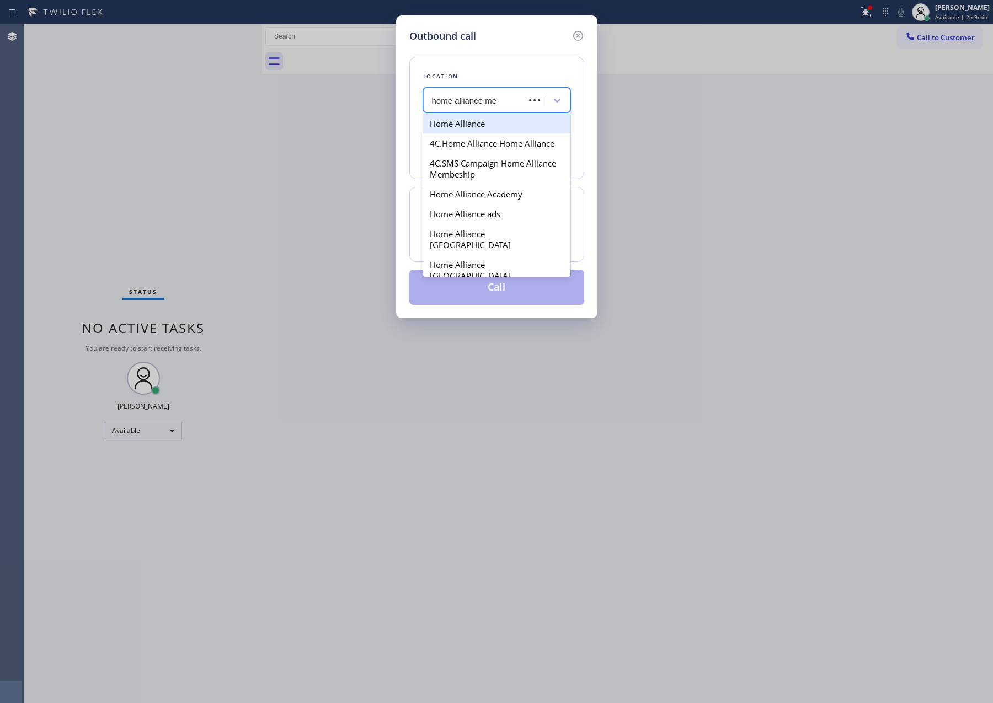
type input "home alliance mem"
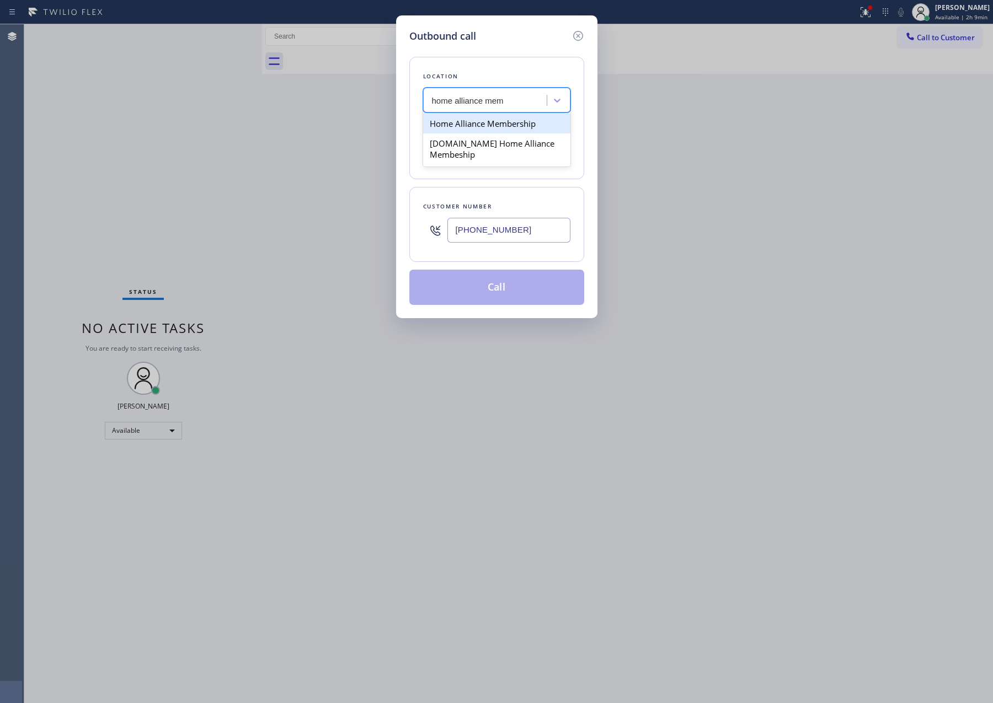
type input "[PHONE_NUMBER]"
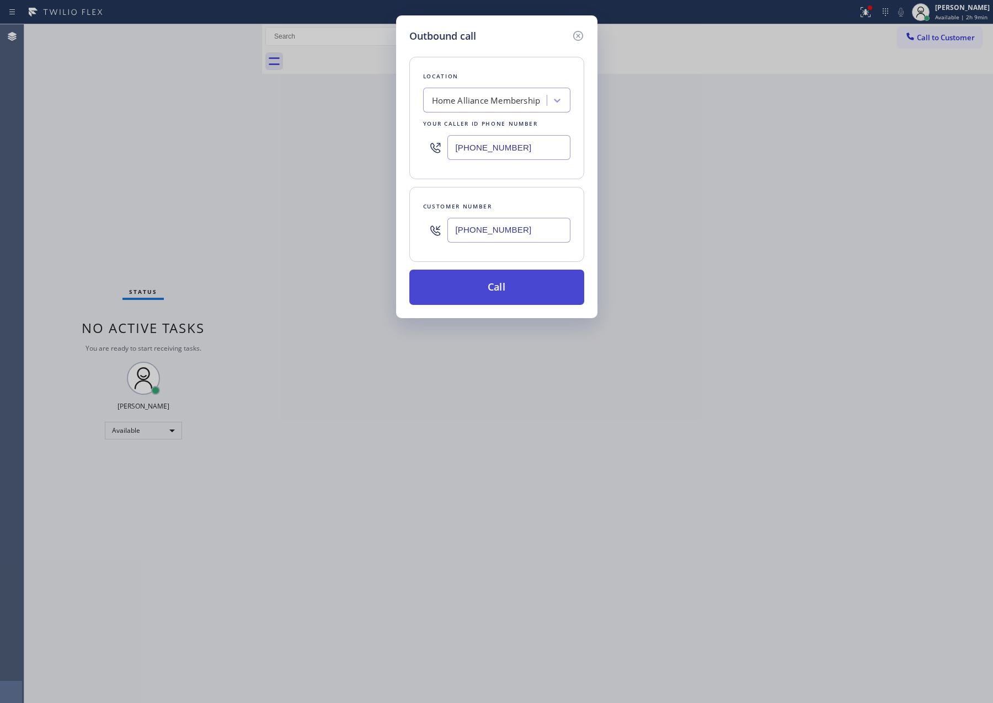
click at [522, 299] on button "Call" at bounding box center [496, 287] width 175 height 35
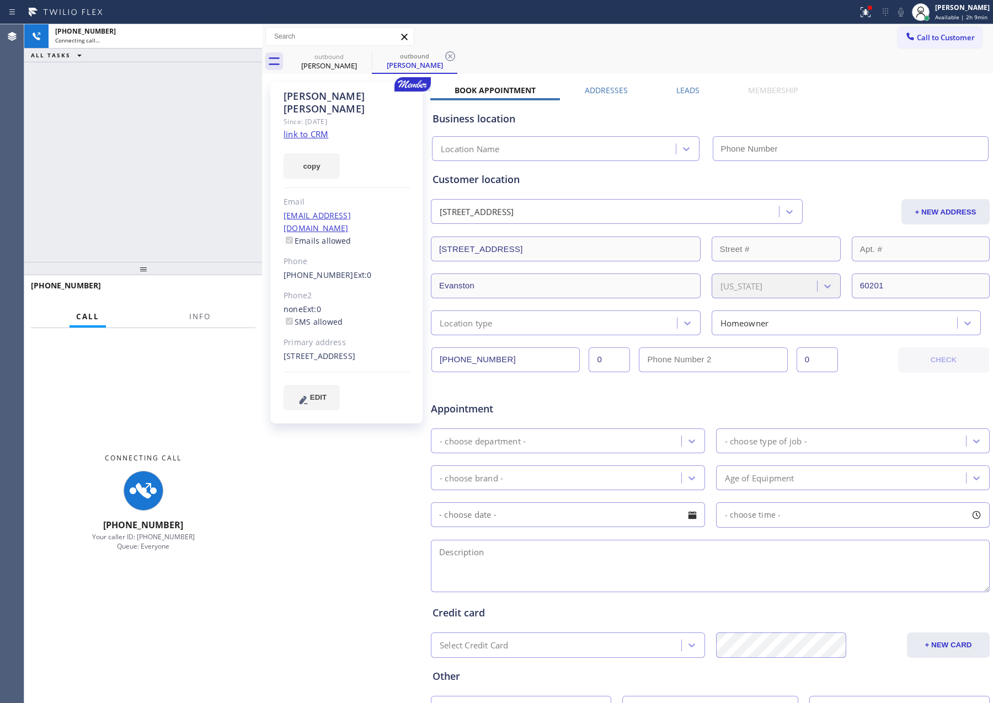
type input "[PHONE_NUMBER]"
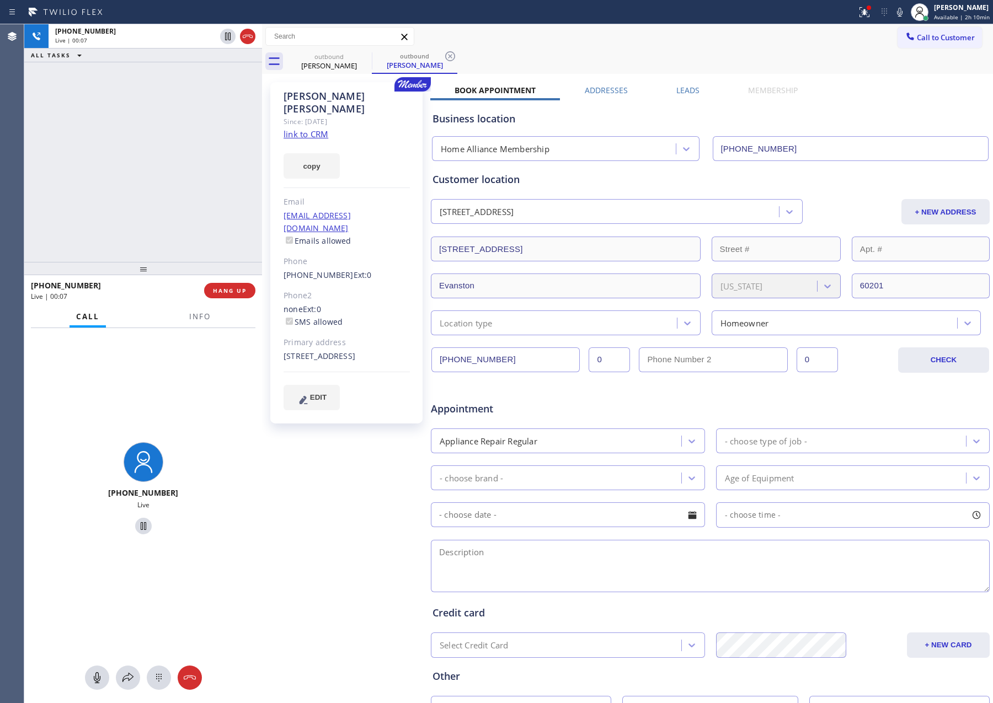
click at [682, 91] on label "Leads" at bounding box center [687, 90] width 23 height 10
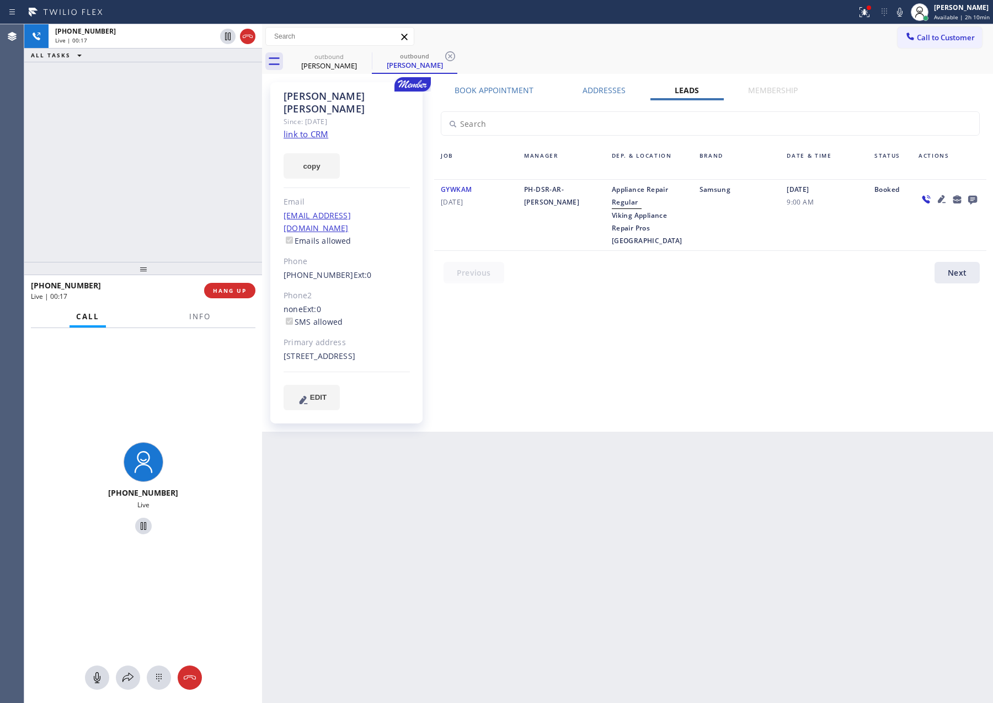
click at [451, 331] on div "Book Appointment Addresses Leads Membership Business location Home Alliance Mem…" at bounding box center [710, 257] width 560 height 344
click at [974, 200] on icon at bounding box center [972, 200] width 9 height 9
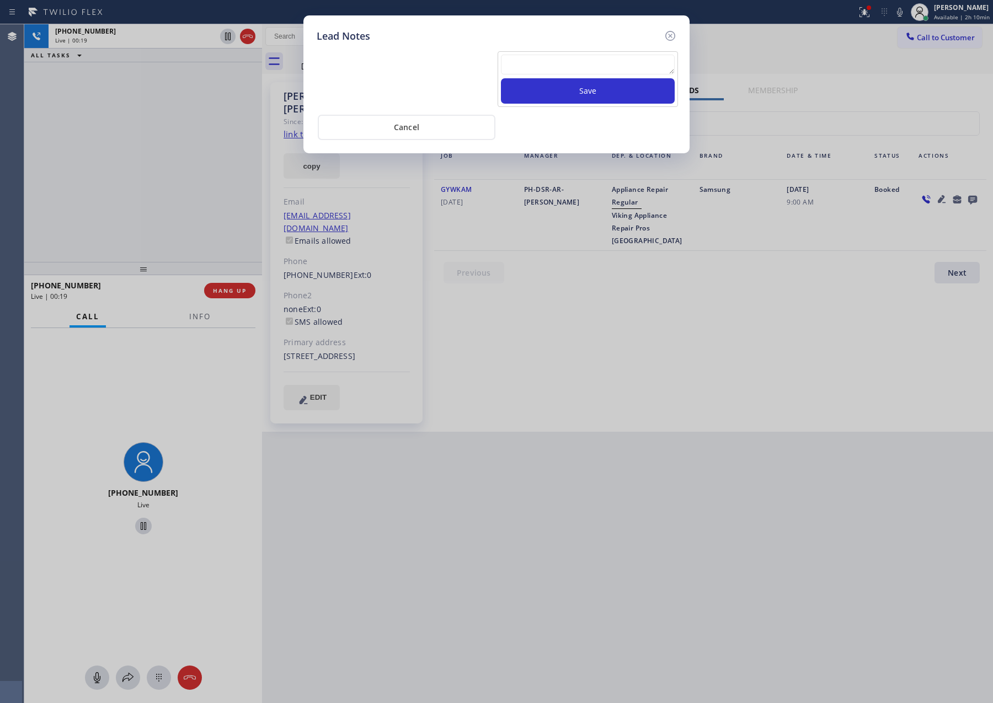
click at [573, 63] on textarea at bounding box center [588, 65] width 174 height 20
paste textarea "For the welcome call, please transfer the customer if they call back.""
type textarea "For the welcome call, please transfer the customer if they call back.""
click at [586, 90] on button "Save" at bounding box center [588, 90] width 174 height 25
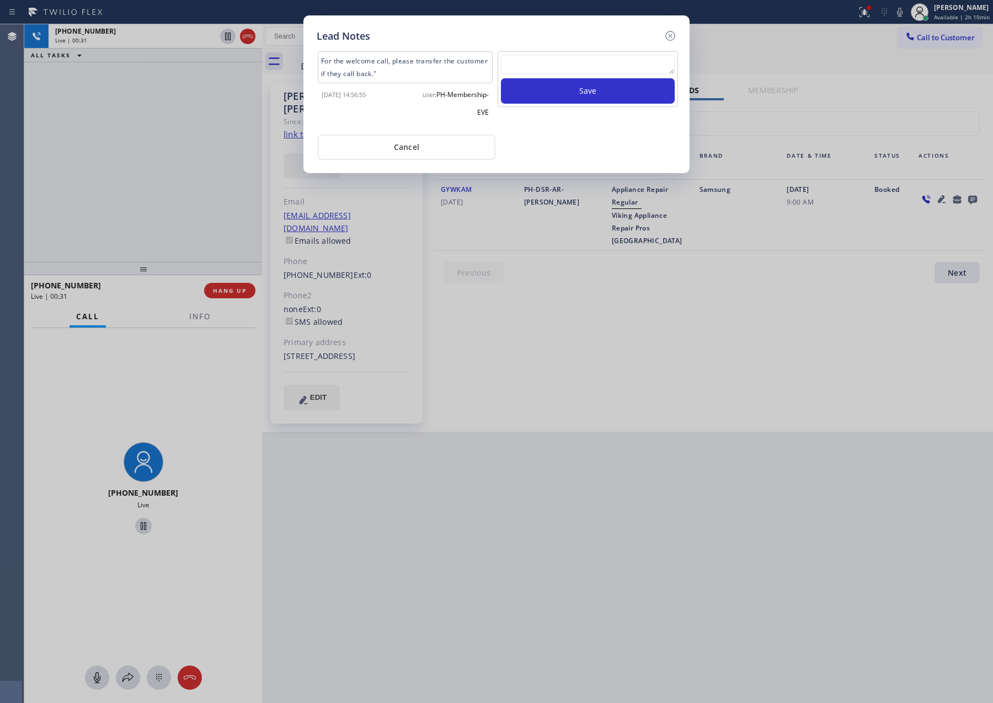
drag, startPoint x: 432, startPoint y: 146, endPoint x: 356, endPoint y: 156, distance: 76.8
click at [432, 146] on button "Cancel" at bounding box center [407, 147] width 178 height 25
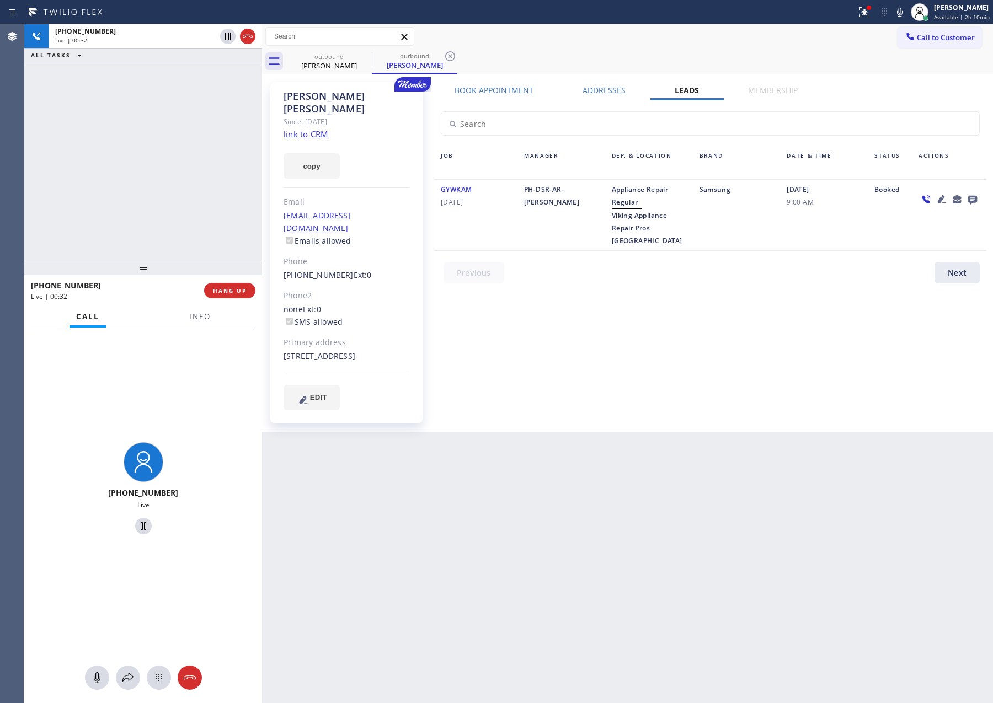
drag, startPoint x: 199, startPoint y: 182, endPoint x: 223, endPoint y: 260, distance: 81.5
click at [217, 235] on div "[PHONE_NUMBER] Live | 00:32 ALL TASKS ALL TASKS ACTIVE TASKS TASKS IN WRAP UP" at bounding box center [143, 143] width 238 height 238
click at [235, 290] on span "HANG UP" at bounding box center [230, 291] width 34 height 8
click at [206, 170] on div "[PHONE_NUMBER] Live | 00:33 ALL TASKS ALL TASKS ACTIVE TASKS TASKS IN WRAP UP" at bounding box center [143, 143] width 238 height 238
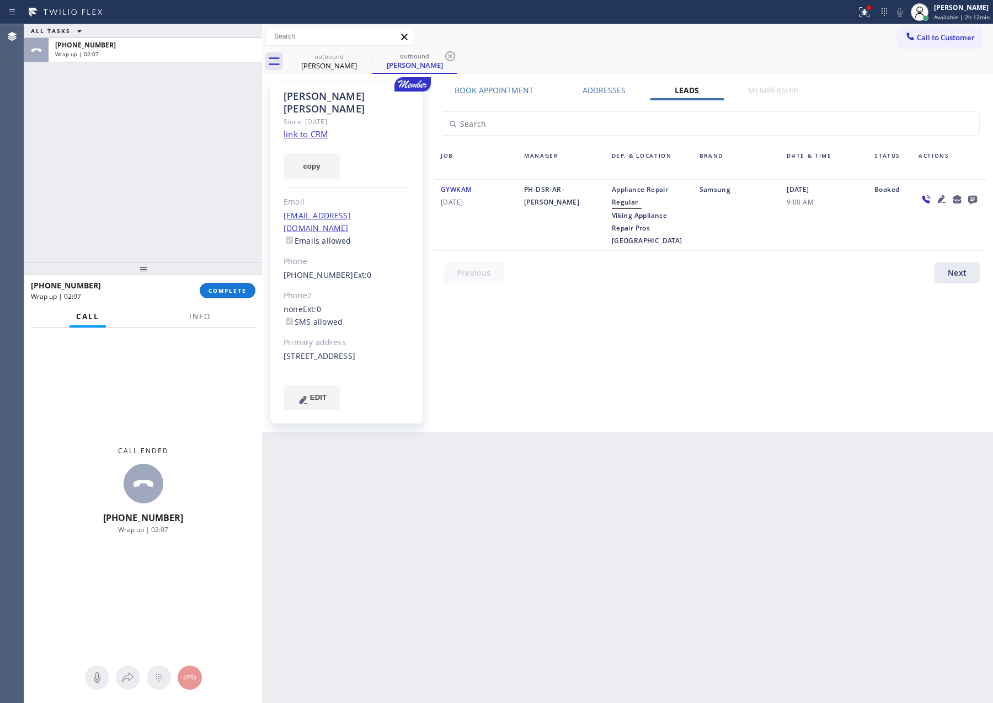
click at [581, 326] on div "Book Appointment Addresses Leads Membership Business location Home Alliance Mem…" at bounding box center [710, 257] width 560 height 344
click at [923, 33] on span "Call to Customer" at bounding box center [946, 38] width 58 height 10
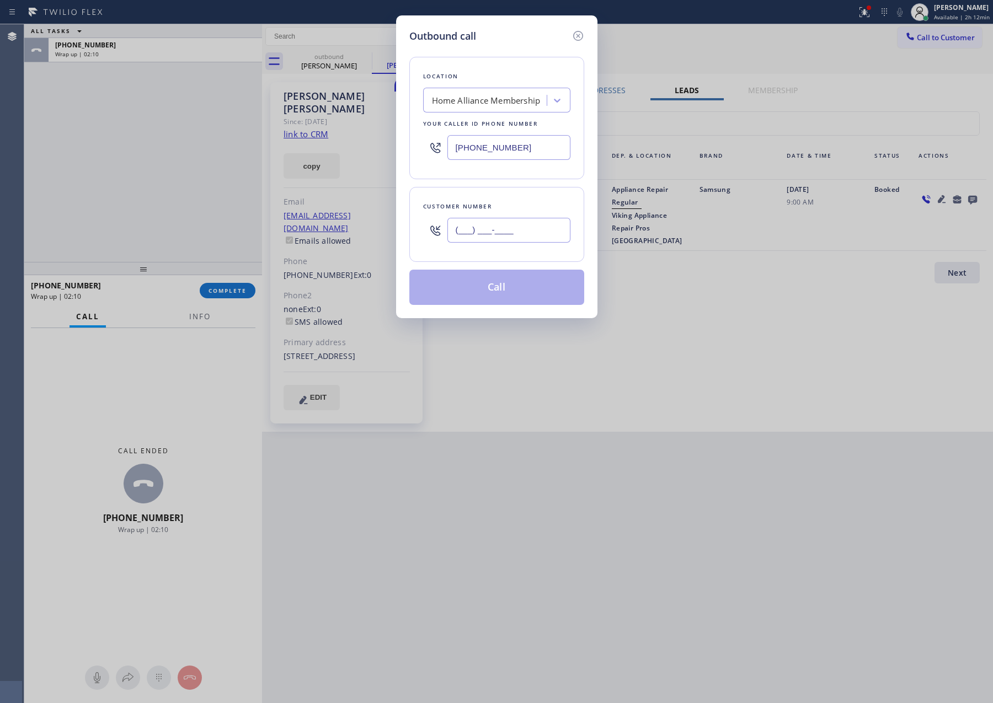
click at [533, 242] on input "(___) ___-____" at bounding box center [508, 230] width 123 height 25
paste input "310) 404-1888"
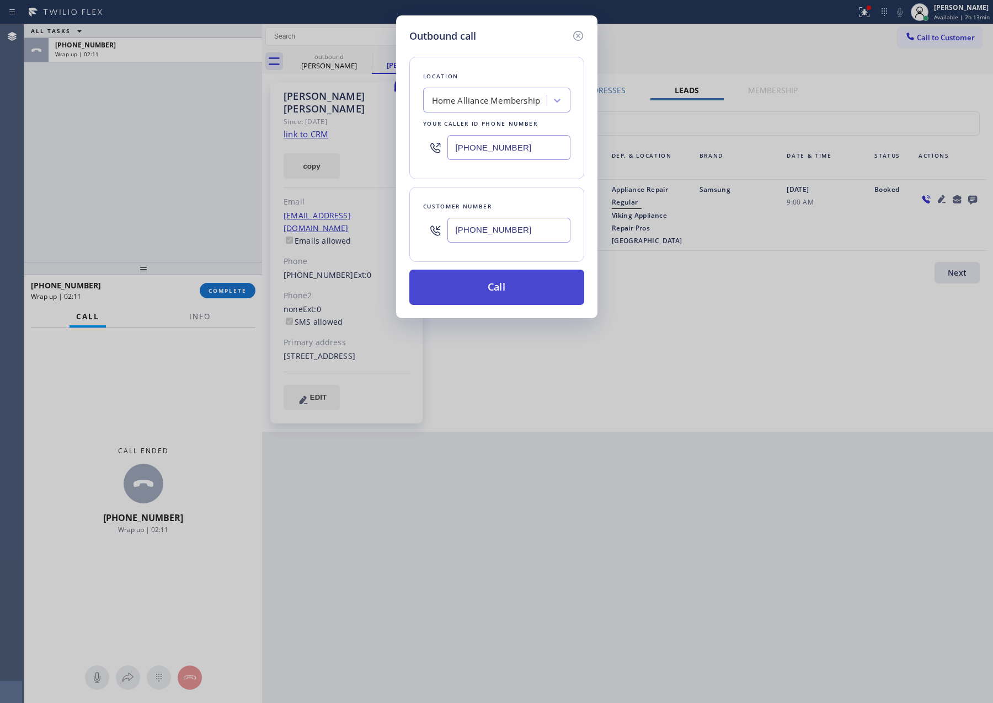
type input "[PHONE_NUMBER]"
click at [512, 299] on button "Call" at bounding box center [496, 287] width 175 height 35
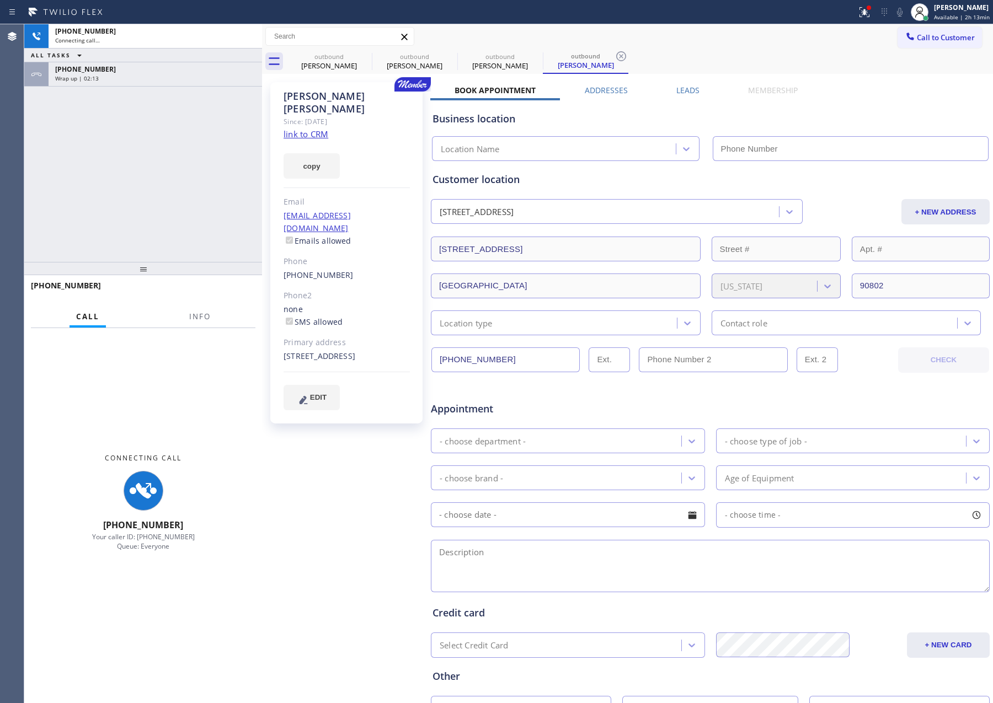
drag, startPoint x: 127, startPoint y: 172, endPoint x: 164, endPoint y: 85, distance: 94.6
click at [130, 172] on div "[PHONE_NUMBER] Connecting call… ALL TASKS ALL TASKS ACTIVE TASKS TASKS IN WRAP …" at bounding box center [143, 143] width 238 height 238
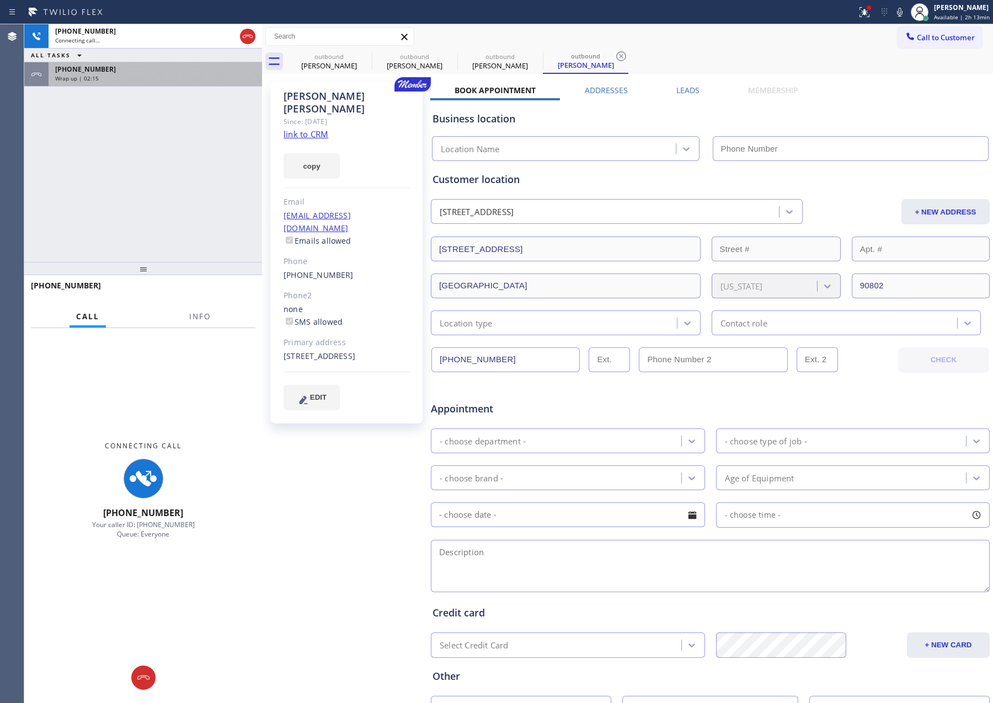
click at [170, 73] on div "[PHONE_NUMBER]" at bounding box center [155, 69] width 200 height 9
click at [191, 164] on div "[PHONE_NUMBER] Connecting call… ALL TASKS ALL TASKS ACTIVE TASKS TASKS IN WRAP …" at bounding box center [143, 143] width 238 height 238
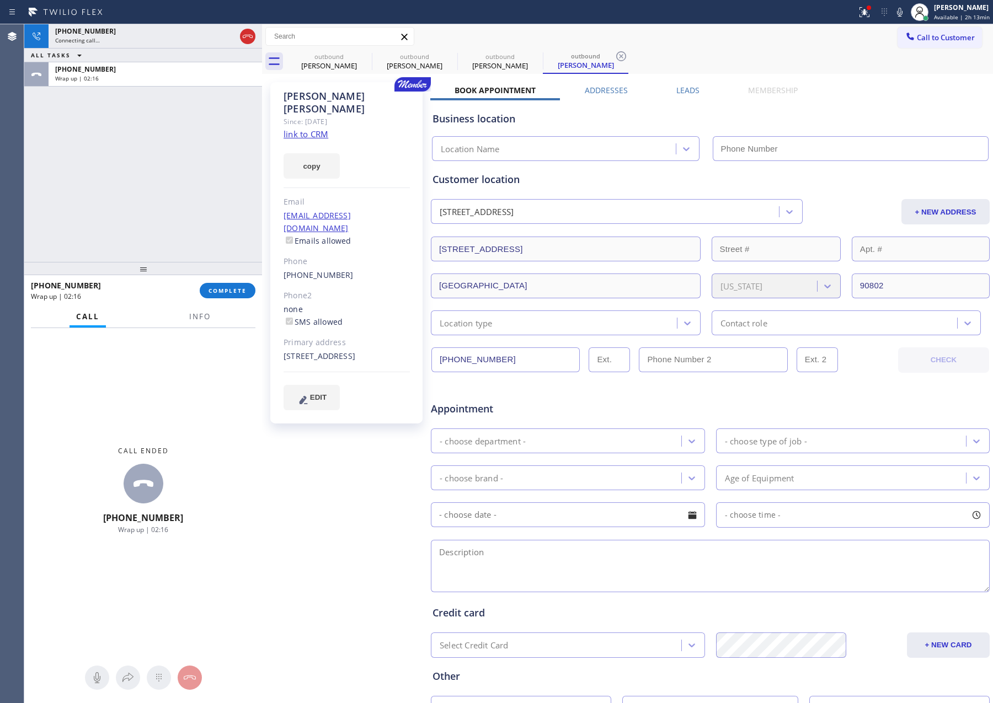
click at [202, 77] on div "Wrap up | 02:16" at bounding box center [155, 78] width 200 height 8
type input "[PHONE_NUMBER]"
click at [229, 292] on span "COMPLETE" at bounding box center [227, 291] width 38 height 8
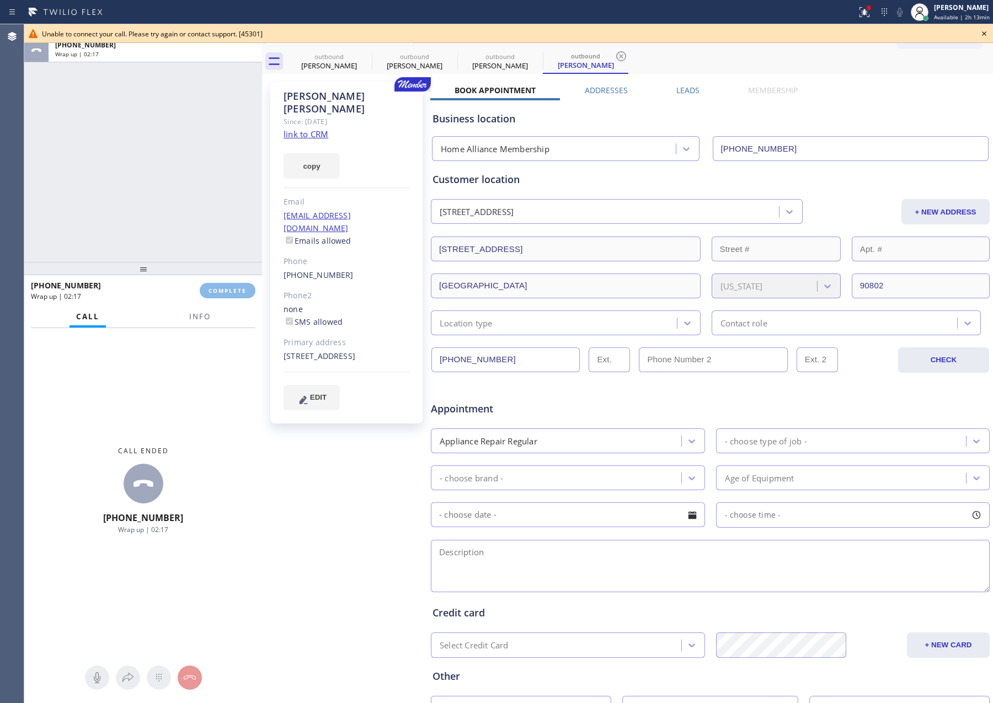
click at [222, 141] on div "ALL TASKS ALL TASKS ACTIVE TASKS TASKS IN WRAP UP [PHONE_NUMBER] Wrap up | 02:17" at bounding box center [143, 143] width 238 height 238
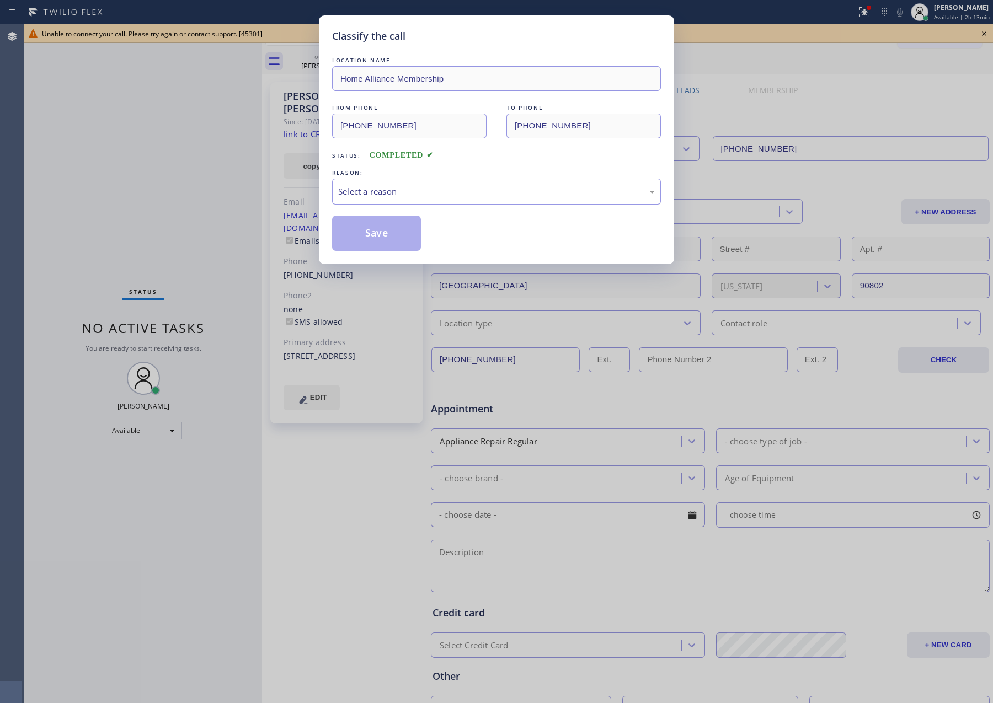
click at [382, 189] on div "Select a reason" at bounding box center [496, 191] width 317 height 13
click at [366, 232] on button "Save" at bounding box center [376, 233] width 89 height 35
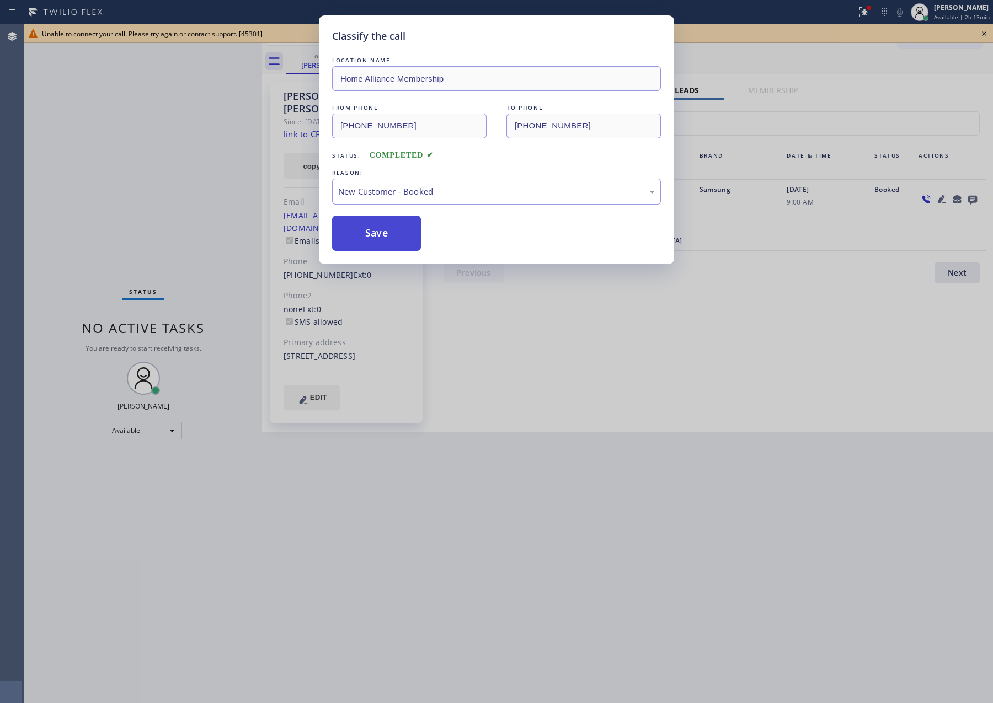
click at [367, 232] on button "Save" at bounding box center [376, 233] width 89 height 35
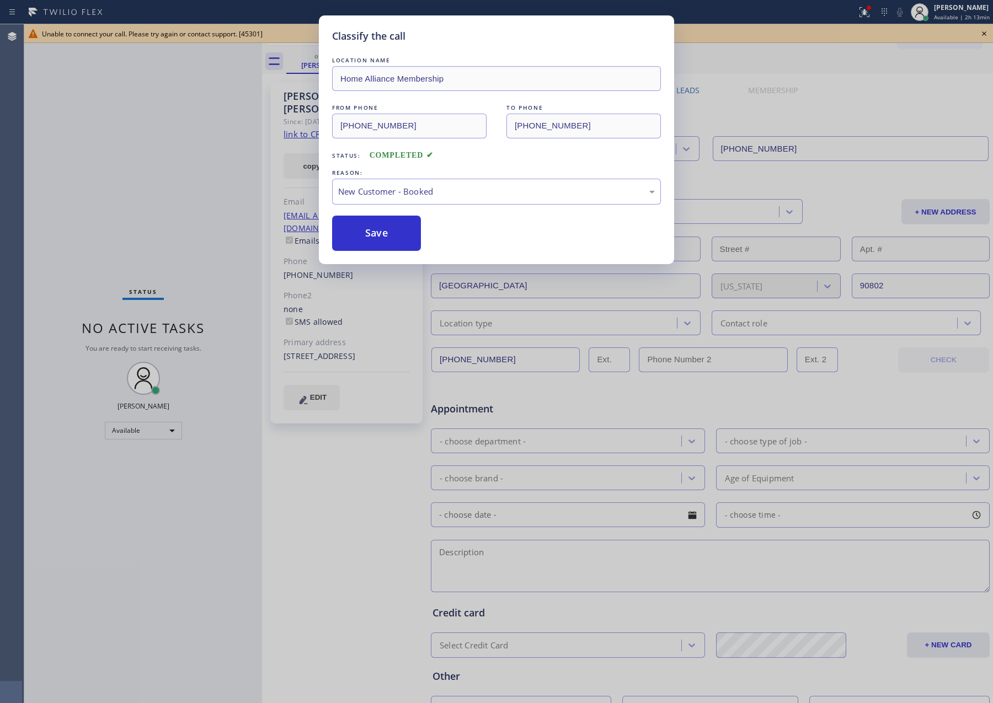
click at [190, 169] on div "Classify the call LOCATION NAME Home Alliance Membership FROM PHONE [PHONE_NUMB…" at bounding box center [496, 351] width 993 height 703
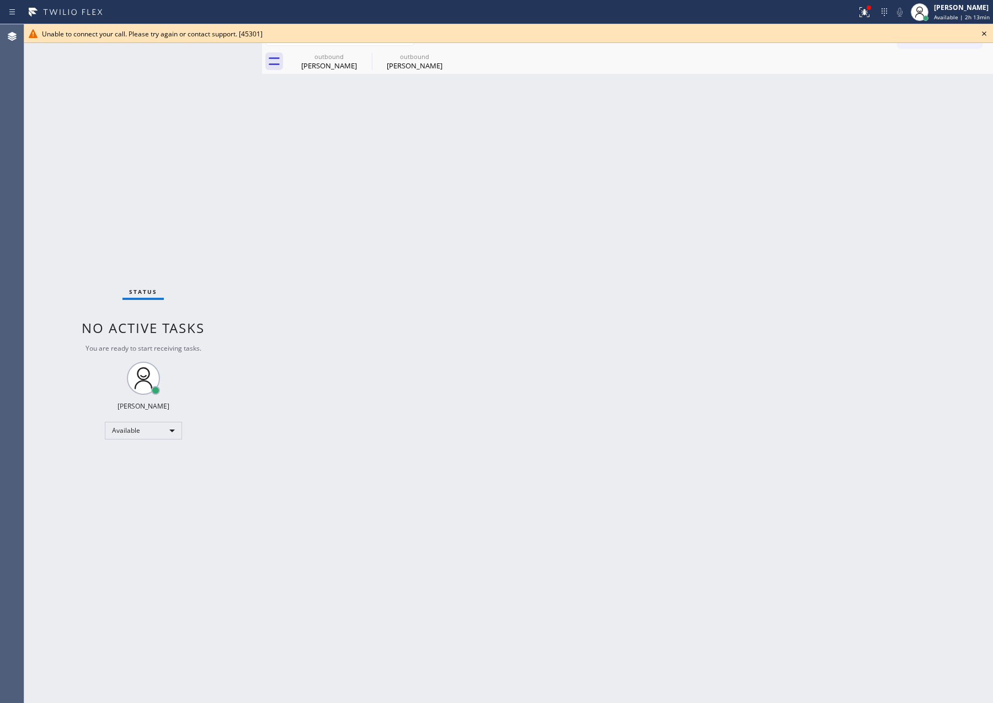
click at [191, 169] on div "Status No active tasks You are ready to start receiving tasks. [PERSON_NAME] Av…" at bounding box center [143, 363] width 238 height 679
click at [338, 67] on div "[PERSON_NAME]" at bounding box center [328, 66] width 83 height 10
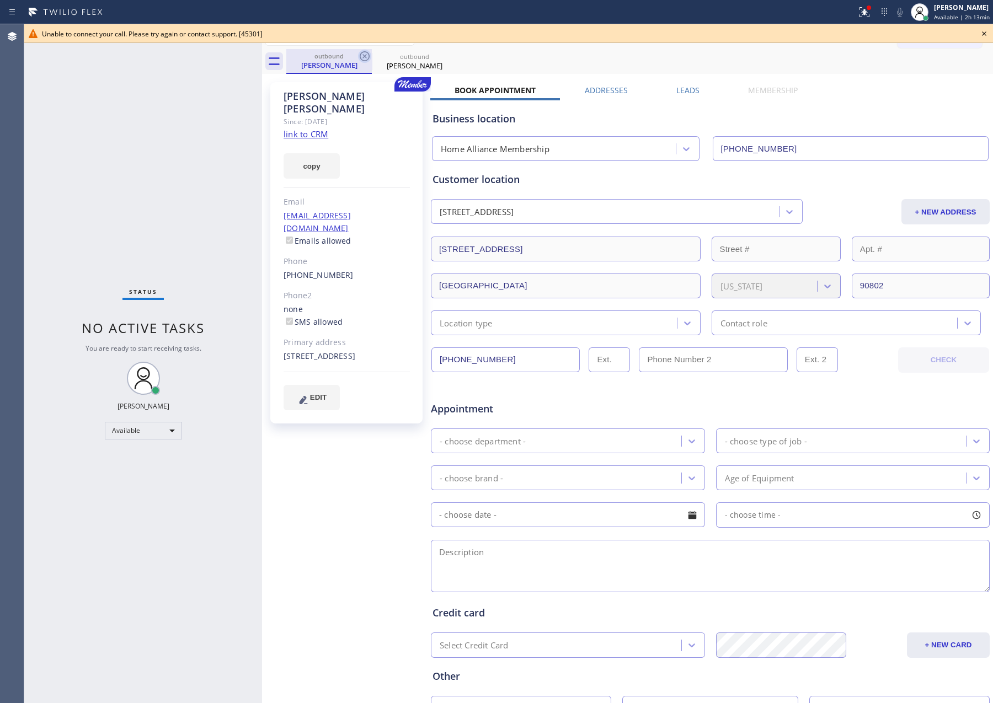
click at [361, 53] on icon at bounding box center [364, 56] width 13 height 13
click at [682, 89] on label "Leads" at bounding box center [687, 90] width 23 height 10
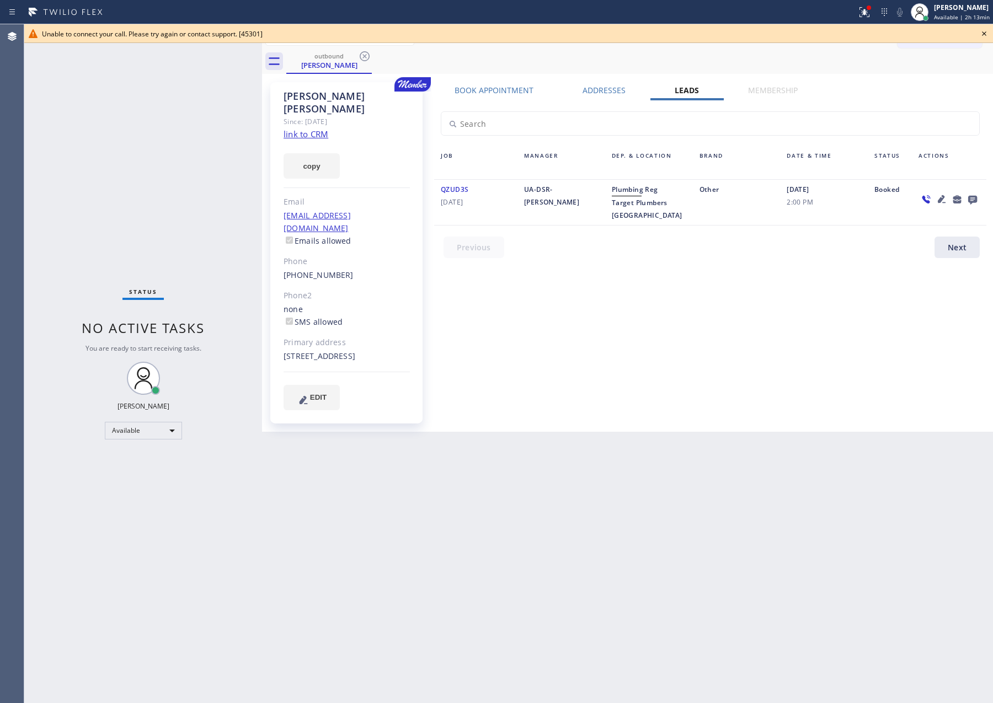
drag, startPoint x: 535, startPoint y: 290, endPoint x: 541, endPoint y: 294, distance: 7.8
click at [536, 288] on div "Book Appointment Addresses Leads Membership Business location Home Alliance Mem…" at bounding box center [710, 257] width 560 height 344
click at [974, 197] on icon at bounding box center [972, 200] width 9 height 9
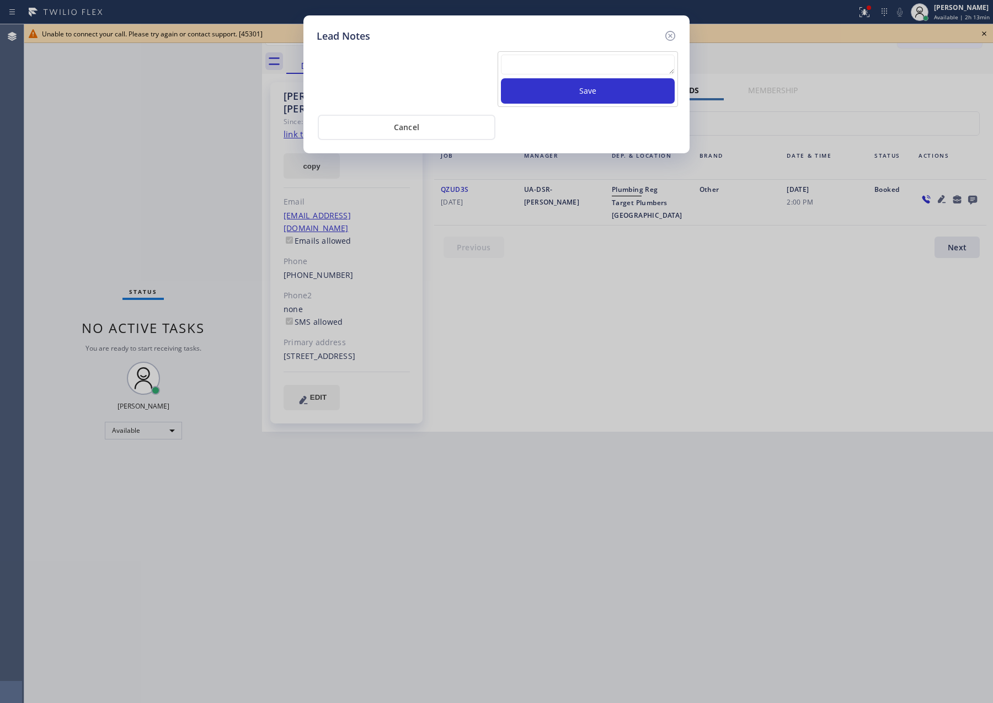
click at [585, 68] on textarea at bounding box center [588, 65] width 174 height 20
paste textarea "For the welcome call, please transfer the customer if they call back.""
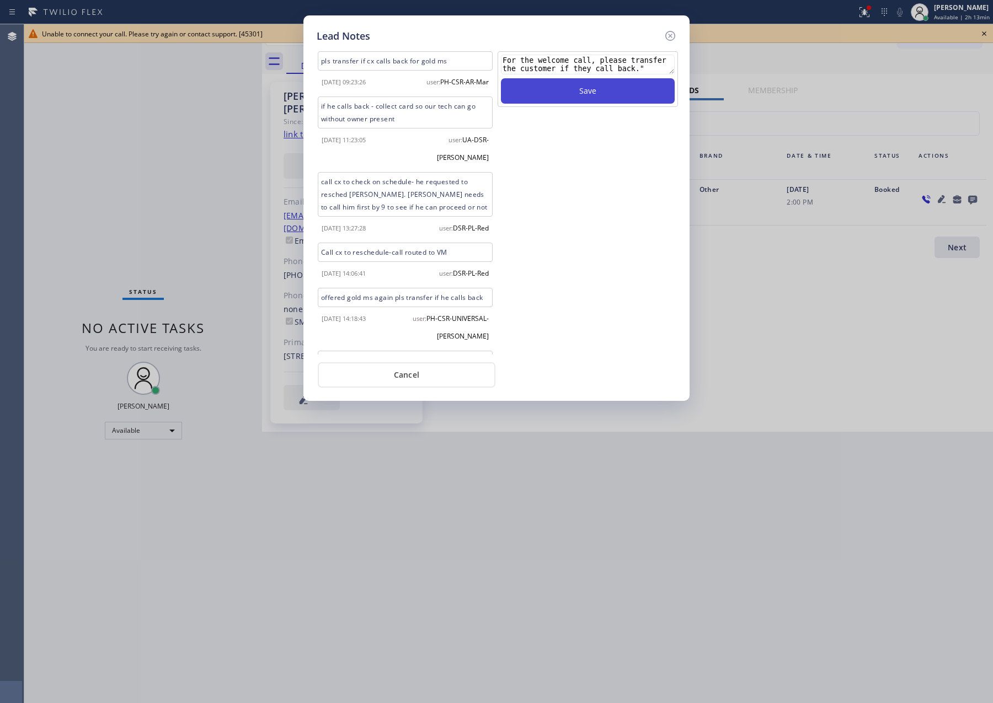
type textarea "For the welcome call, please transfer the customer if they call back.""
click at [559, 92] on button "Save" at bounding box center [588, 90] width 174 height 25
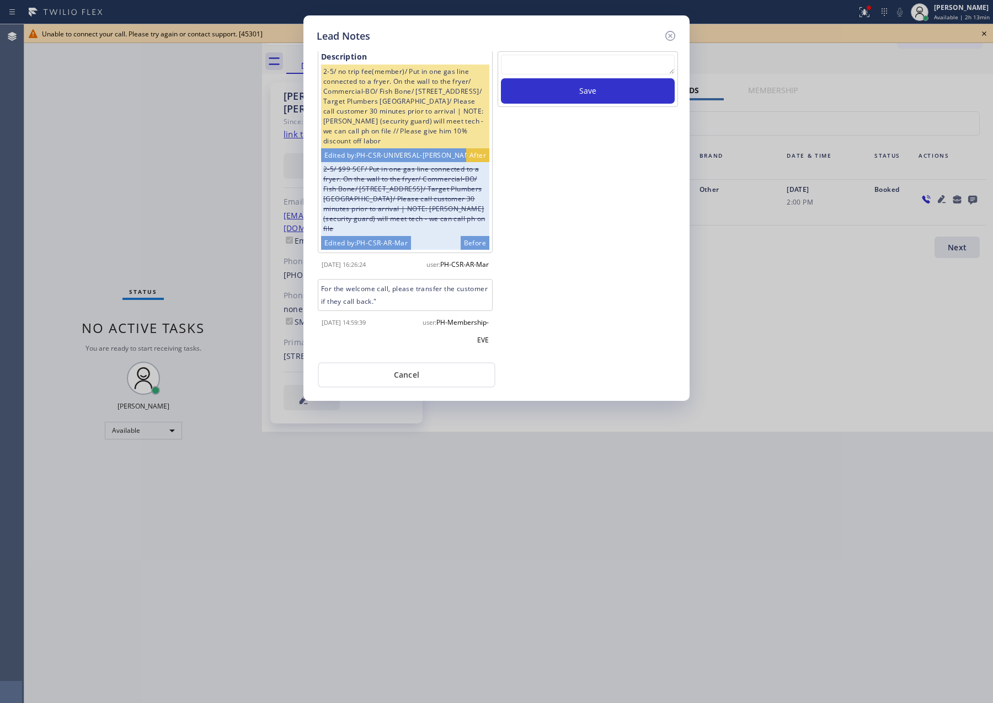
scroll to position [844, 0]
click at [420, 371] on button "Cancel" at bounding box center [407, 374] width 178 height 25
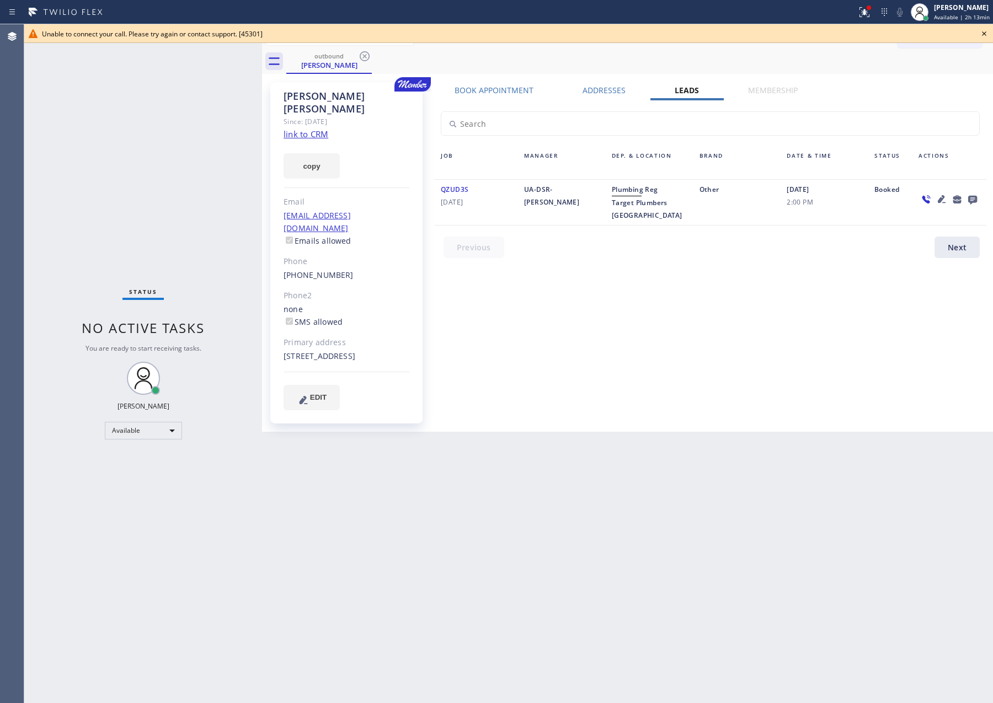
click at [633, 298] on div "Book Appointment Addresses Leads Membership Business location Home Alliance Mem…" at bounding box center [710, 257] width 560 height 344
click at [984, 36] on icon at bounding box center [983, 33] width 13 height 13
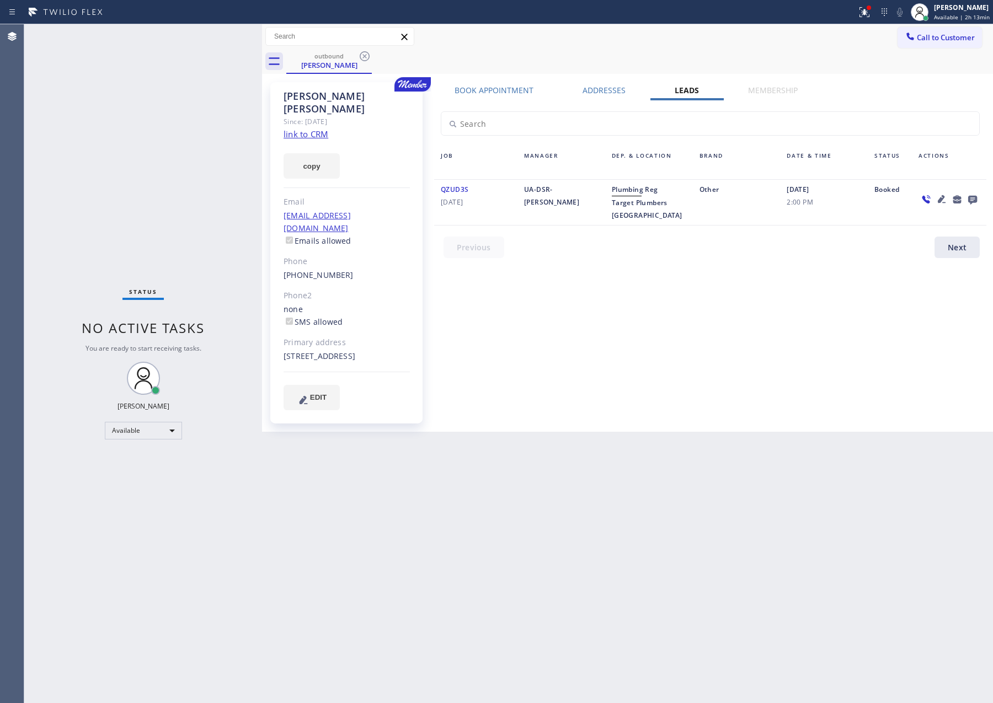
click at [595, 300] on div "Book Appointment Addresses Leads Membership Business location Home Alliance Mem…" at bounding box center [710, 257] width 560 height 344
click at [362, 55] on icon at bounding box center [364, 56] width 13 height 13
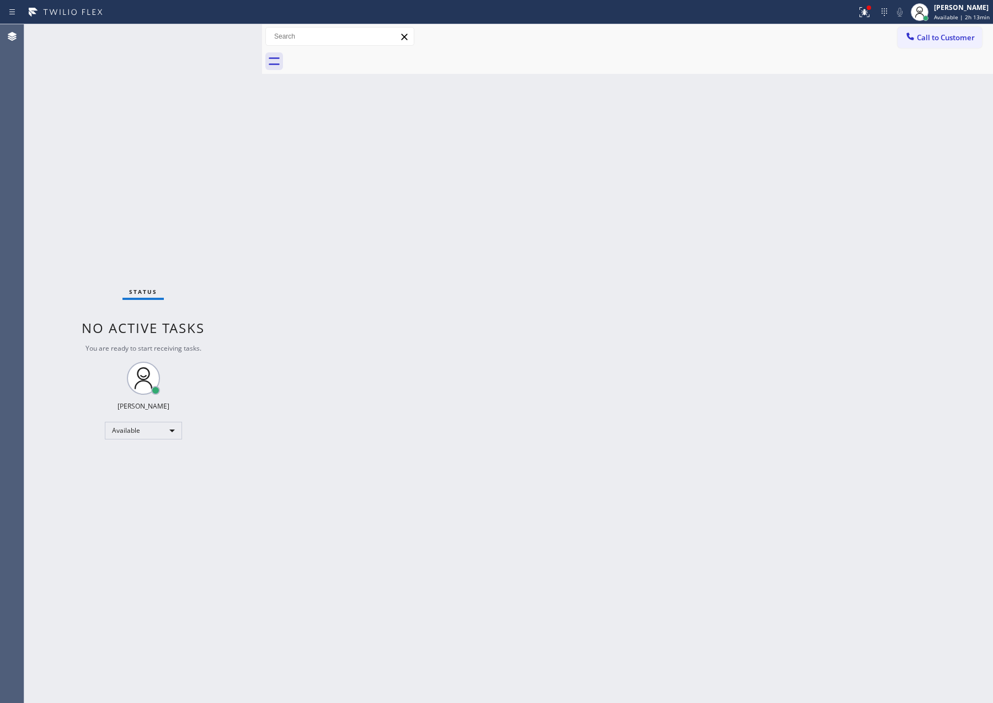
drag, startPoint x: 144, startPoint y: 197, endPoint x: 199, endPoint y: 396, distance: 206.1
click at [159, 231] on div "Status No active tasks You are ready to start receiving tasks. [PERSON_NAME] Av…" at bounding box center [143, 363] width 238 height 679
click at [161, 426] on div "Available" at bounding box center [143, 431] width 77 height 18
click at [152, 472] on li "Unavailable" at bounding box center [142, 473] width 74 height 13
click at [602, 408] on div "Back to Dashboard Change Sender ID Customers Technicians Select a contact Outbo…" at bounding box center [627, 363] width 731 height 679
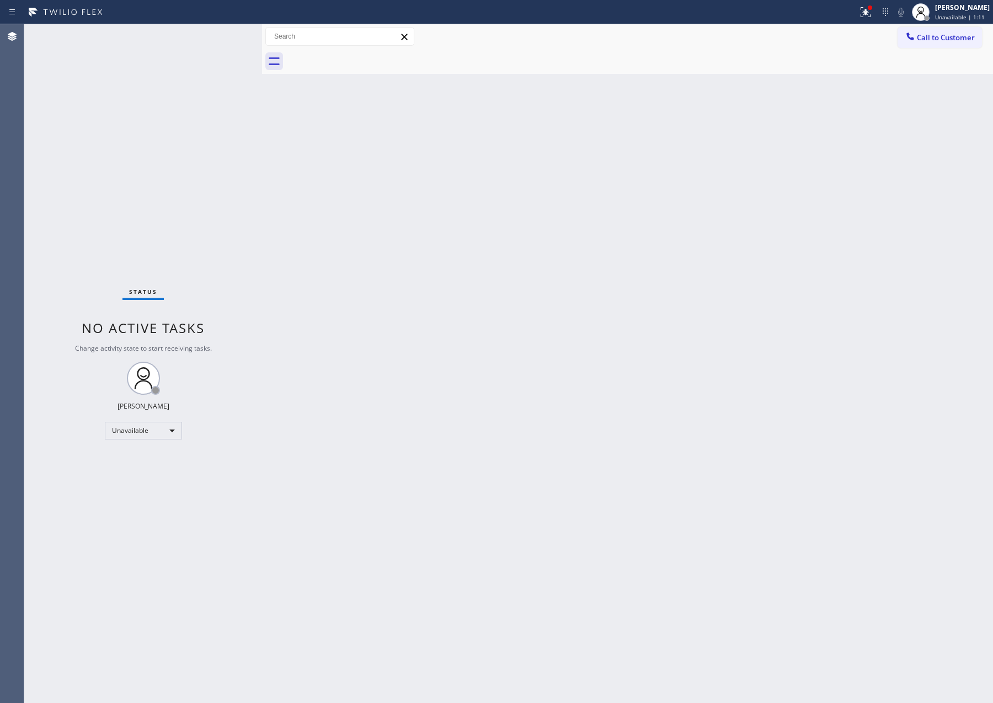
click at [169, 475] on div "Status No active tasks Change activity state to start receiving tasks. [PERSON_…" at bounding box center [143, 363] width 238 height 679
click at [151, 429] on div "Unavailable" at bounding box center [143, 431] width 77 height 18
click at [458, 367] on div at bounding box center [496, 351] width 993 height 703
click at [604, 277] on div "Back to Dashboard Change Sender ID Customers Technicians Select a contact Outbo…" at bounding box center [627, 363] width 731 height 679
drag, startPoint x: 596, startPoint y: 281, endPoint x: 606, endPoint y: 297, distance: 18.4
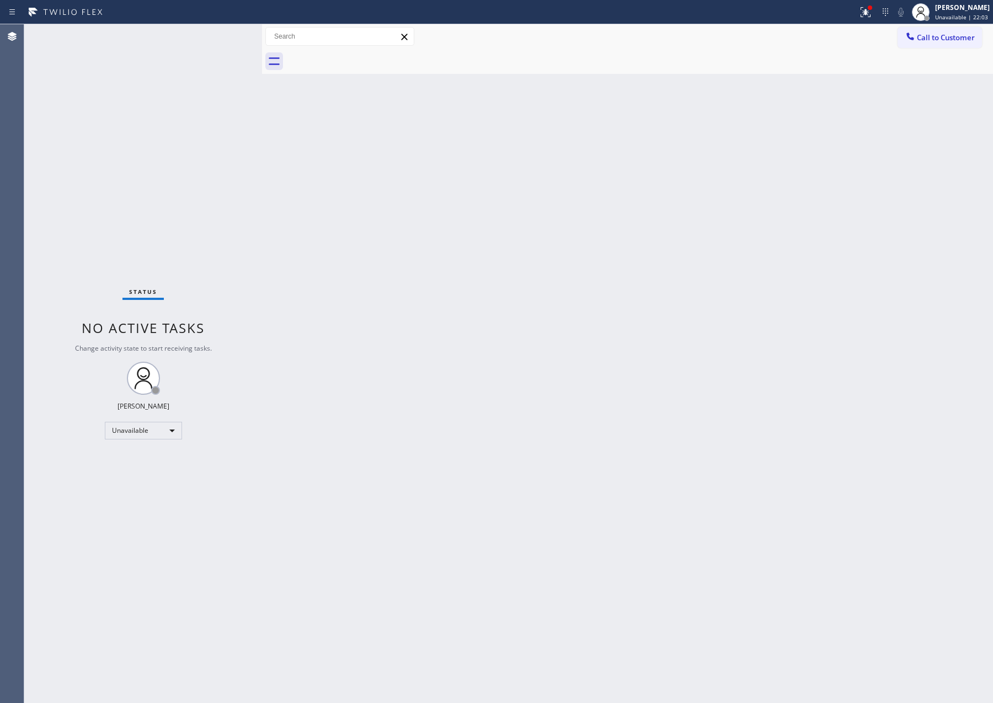
click at [599, 286] on div "Back to Dashboard Change Sender ID Customers Technicians Select a contact Outbo…" at bounding box center [627, 363] width 731 height 679
click at [545, 318] on div "Back to Dashboard Change Sender ID Customers Technicians Select a contact Outbo…" at bounding box center [627, 363] width 731 height 679
drag, startPoint x: 599, startPoint y: 353, endPoint x: 317, endPoint y: 566, distance: 354.0
click at [594, 361] on div "Back to Dashboard Change Sender ID Customers Technicians Select a contact Outbo…" at bounding box center [627, 363] width 731 height 679
click at [138, 430] on div "Unavailable" at bounding box center [143, 431] width 77 height 18
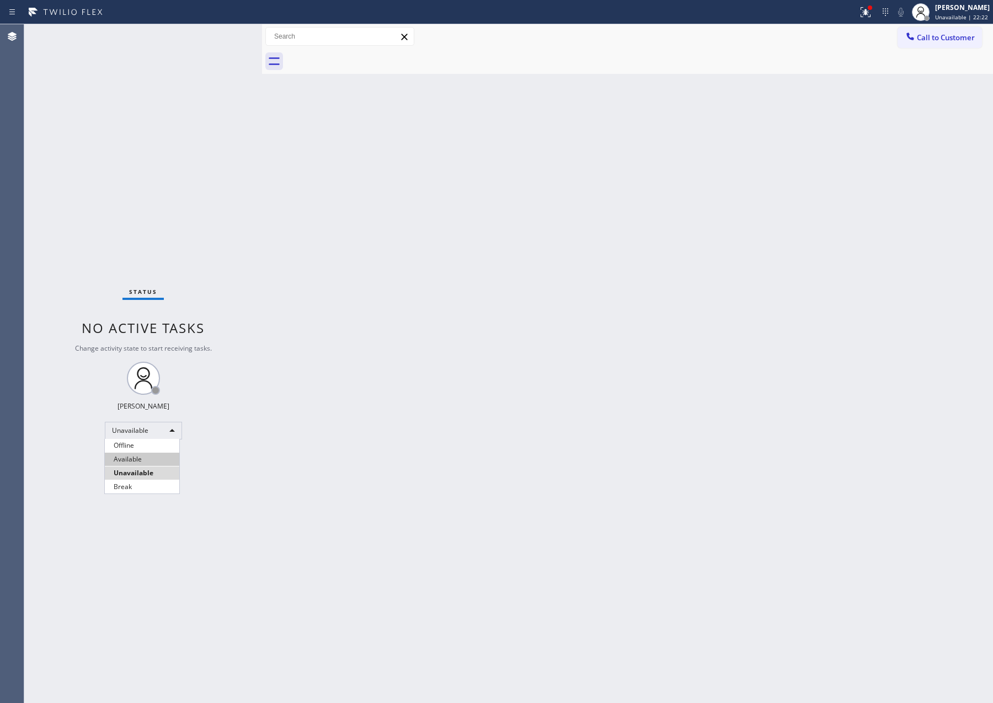
drag, startPoint x: 146, startPoint y: 457, endPoint x: 158, endPoint y: 458, distance: 12.2
click at [151, 457] on li "Available" at bounding box center [142, 459] width 74 height 13
click at [621, 453] on div "Back to Dashboard Change Sender ID Customers Technicians Select a contact Outbo…" at bounding box center [627, 363] width 731 height 679
click at [618, 451] on div "Back to Dashboard Change Sender ID Customers Technicians Select a contact Outbo…" at bounding box center [627, 363] width 731 height 679
click at [627, 362] on div "Back to Dashboard Change Sender ID Customers Technicians Select a contact Outbo…" at bounding box center [627, 363] width 731 height 679
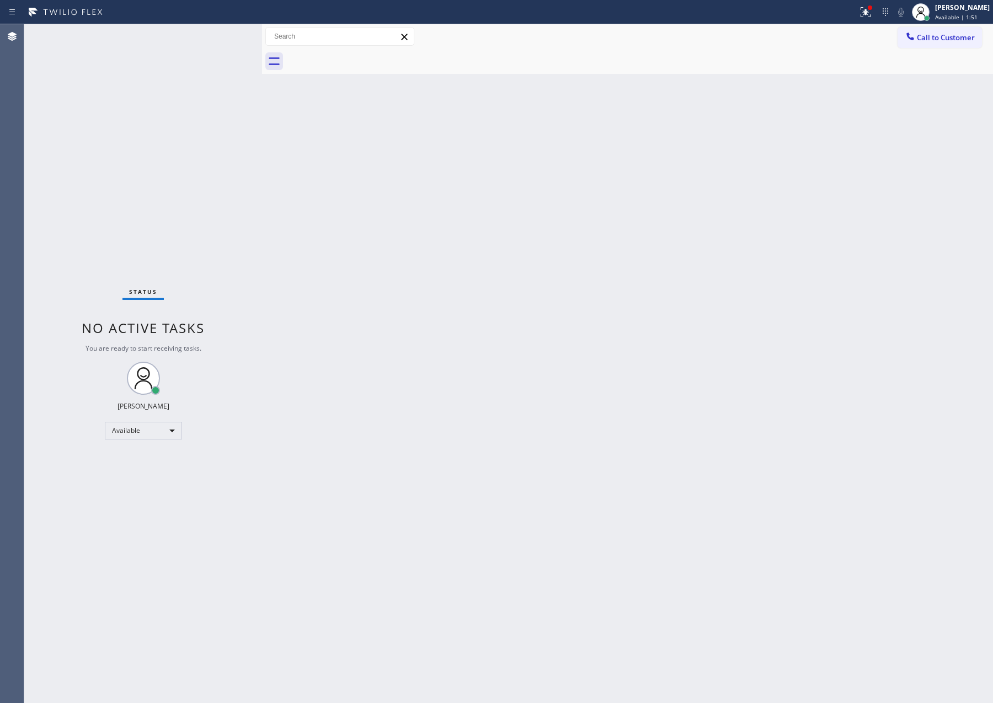
click at [400, 288] on div "Back to Dashboard Change Sender ID Customers Technicians Select a contact Outbo…" at bounding box center [627, 363] width 731 height 679
click at [435, 263] on div "Back to Dashboard Change Sender ID Customers Technicians Select a contact Outbo…" at bounding box center [627, 363] width 731 height 679
drag, startPoint x: 619, startPoint y: 281, endPoint x: 876, endPoint y: 81, distance: 325.3
click at [681, 226] on div "Back to Dashboard Change Sender ID Customers Technicians Select a contact Outbo…" at bounding box center [627, 363] width 731 height 679
click at [913, 40] on icon at bounding box center [909, 36] width 11 height 11
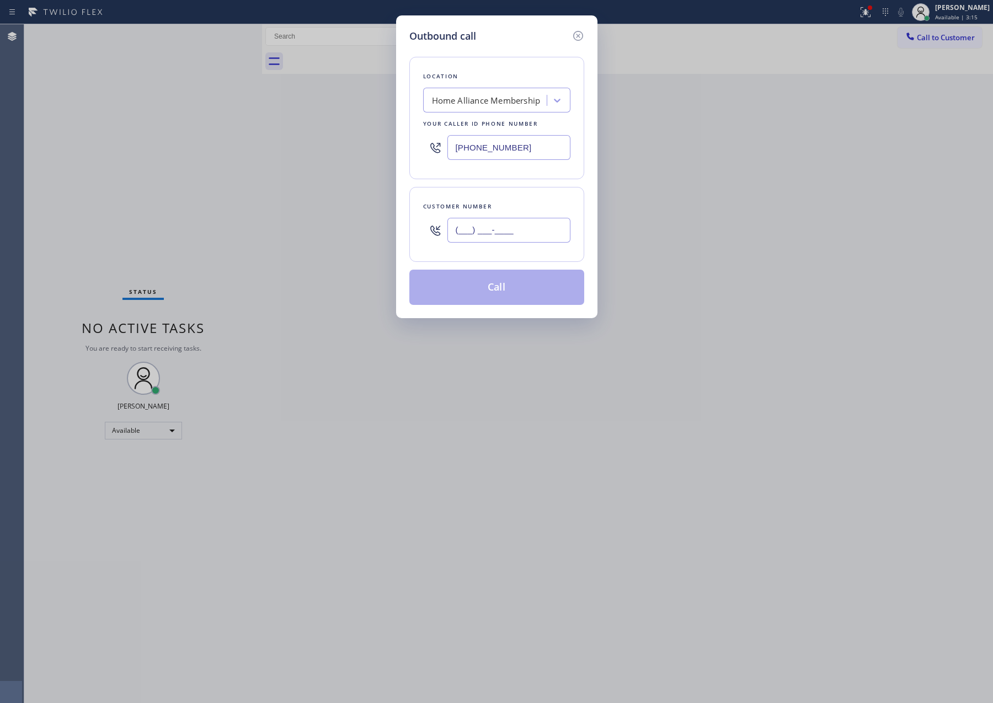
click at [515, 233] on input "(___) ___-____" at bounding box center [508, 230] width 123 height 25
paste input "310) 404-1888"
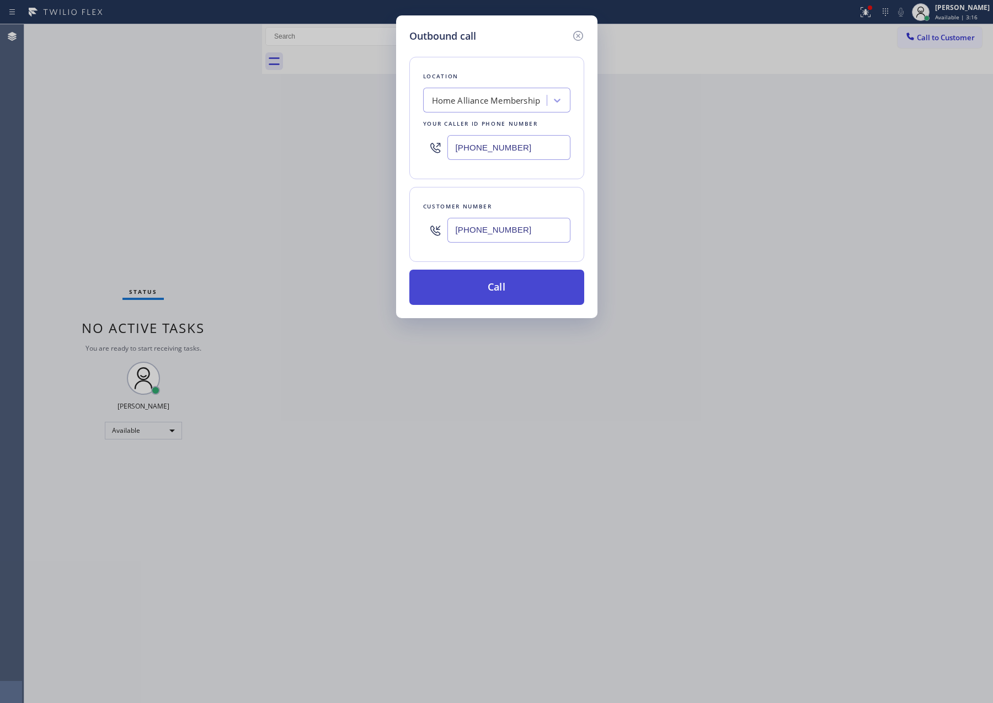
type input "[PHONE_NUMBER]"
click at [546, 286] on button "Call" at bounding box center [496, 287] width 175 height 35
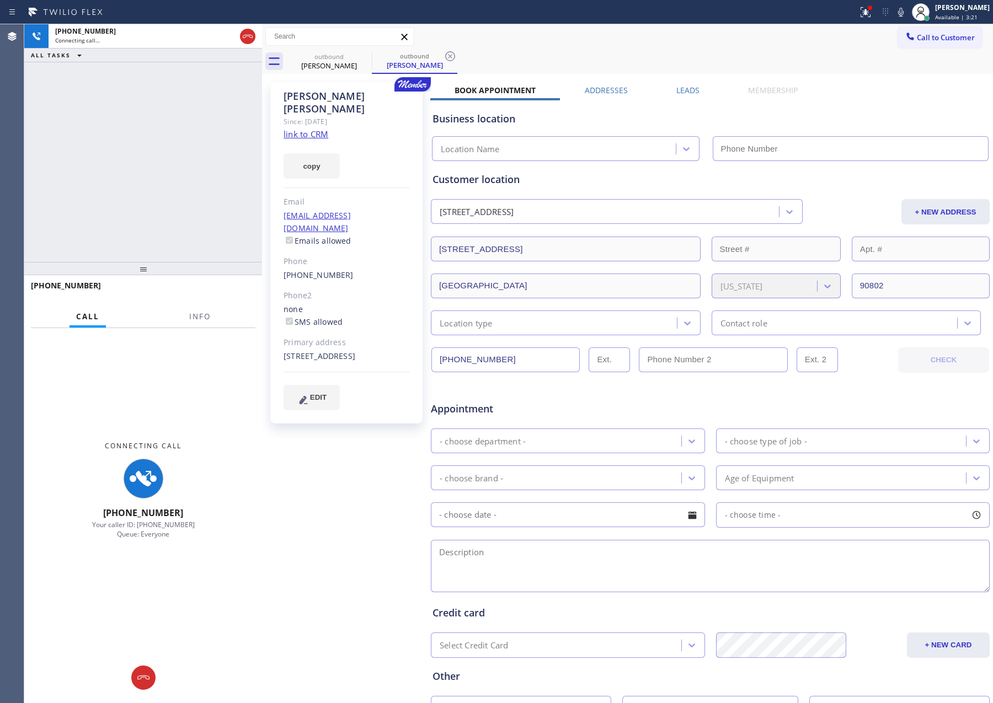
type input "[PHONE_NUMBER]"
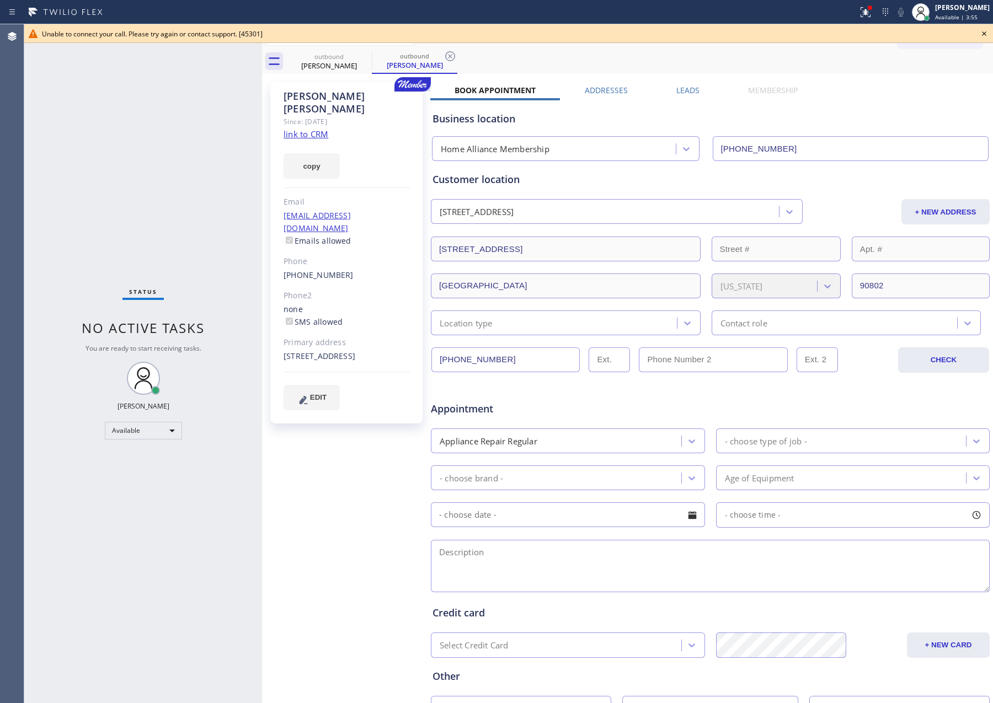
click at [149, 202] on div "Status No active tasks You are ready to start receiving tasks. [PERSON_NAME] Av…" at bounding box center [143, 363] width 238 height 679
click at [181, 222] on div "Status No active tasks You are ready to start receiving tasks. [PERSON_NAME] Av…" at bounding box center [143, 363] width 238 height 679
click at [983, 32] on icon at bounding box center [984, 33] width 4 height 4
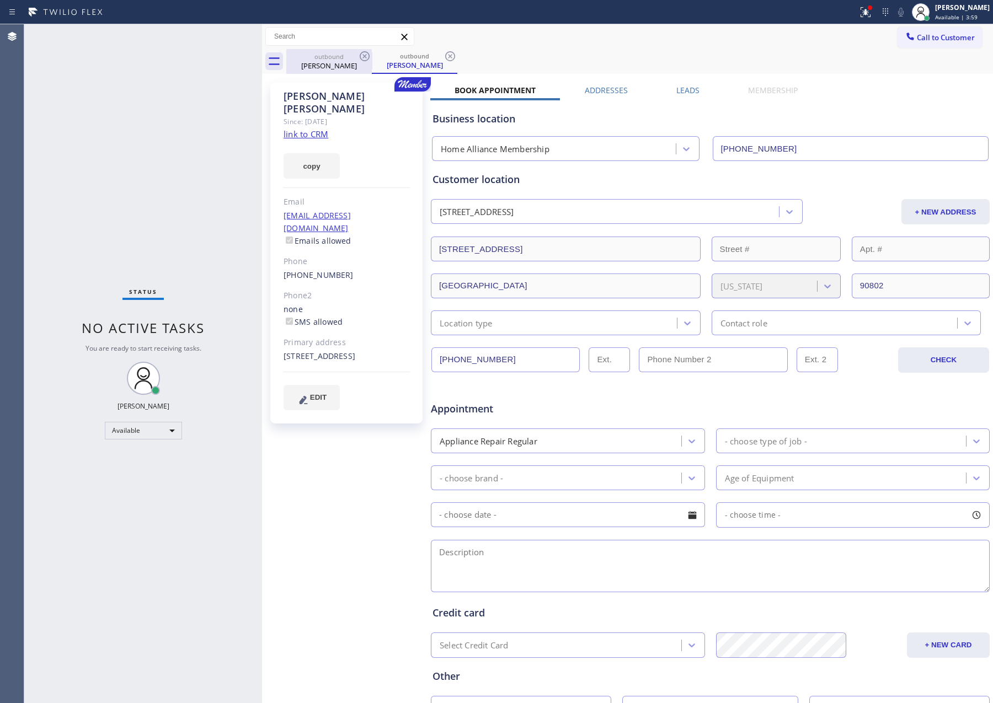
click at [331, 65] on div "[PERSON_NAME]" at bounding box center [328, 66] width 83 height 10
click at [366, 53] on icon at bounding box center [364, 56] width 13 height 13
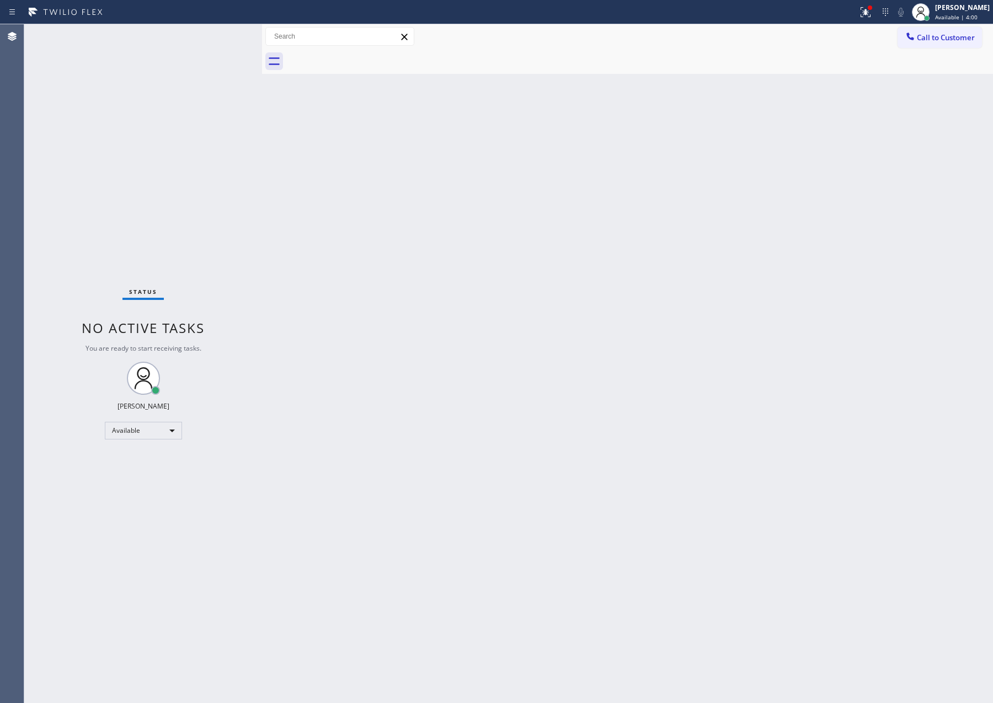
click at [366, 53] on div at bounding box center [639, 61] width 706 height 25
click at [937, 27] on button "Call to Customer" at bounding box center [939, 37] width 84 height 21
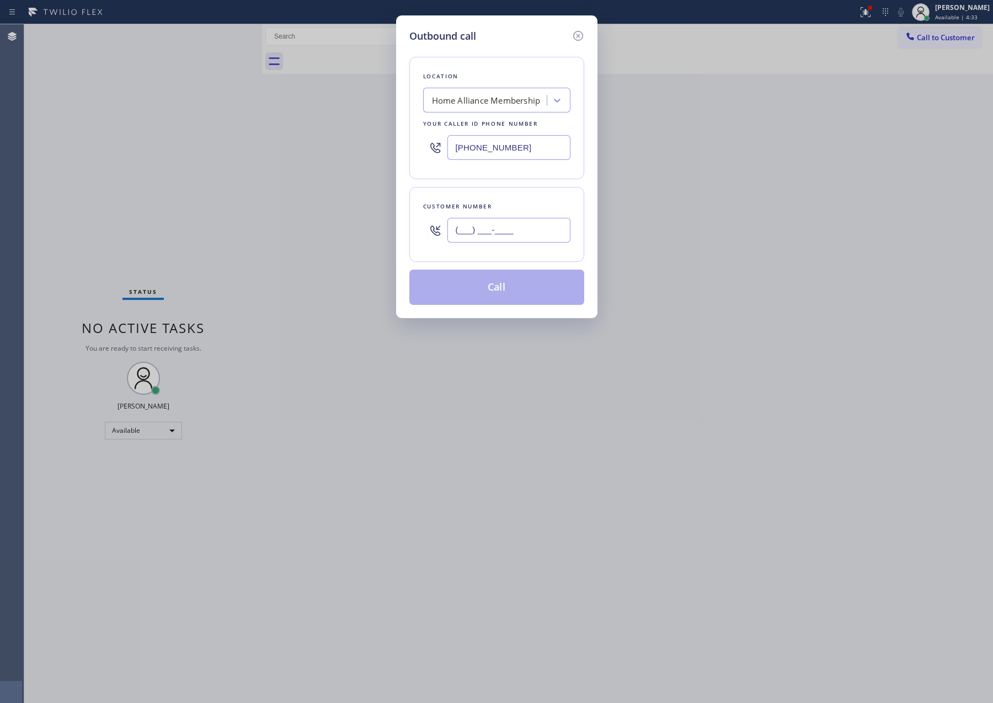
click at [542, 234] on input "(___) ___-____" at bounding box center [508, 230] width 123 height 25
paste input "619) 200-2731"
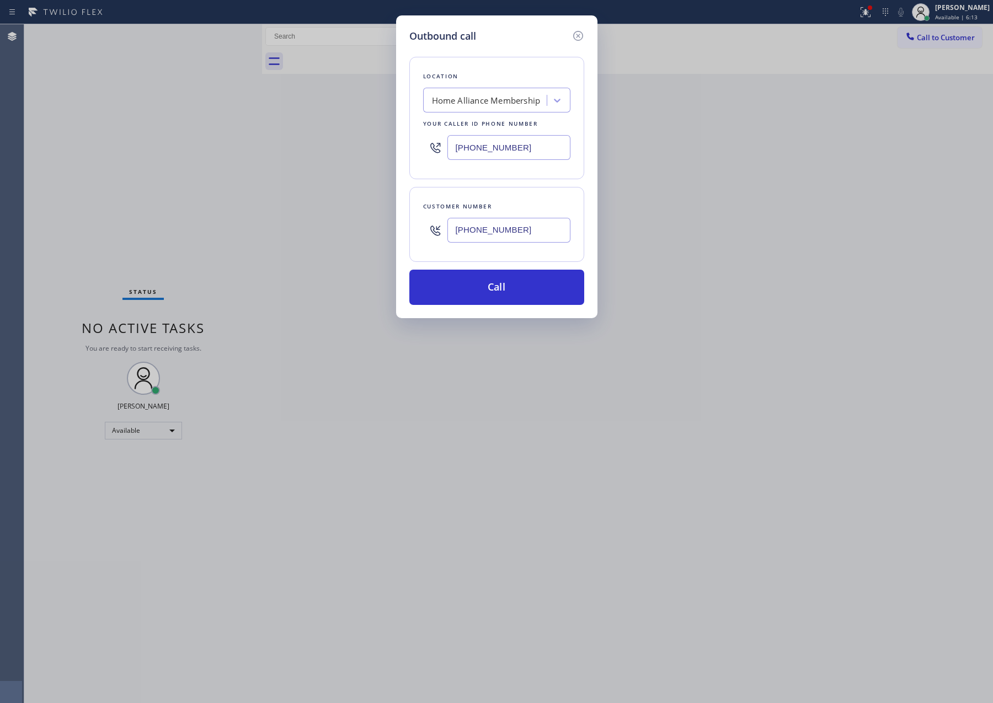
type input "[PHONE_NUMBER]"
click at [523, 282] on button "Call" at bounding box center [496, 287] width 175 height 35
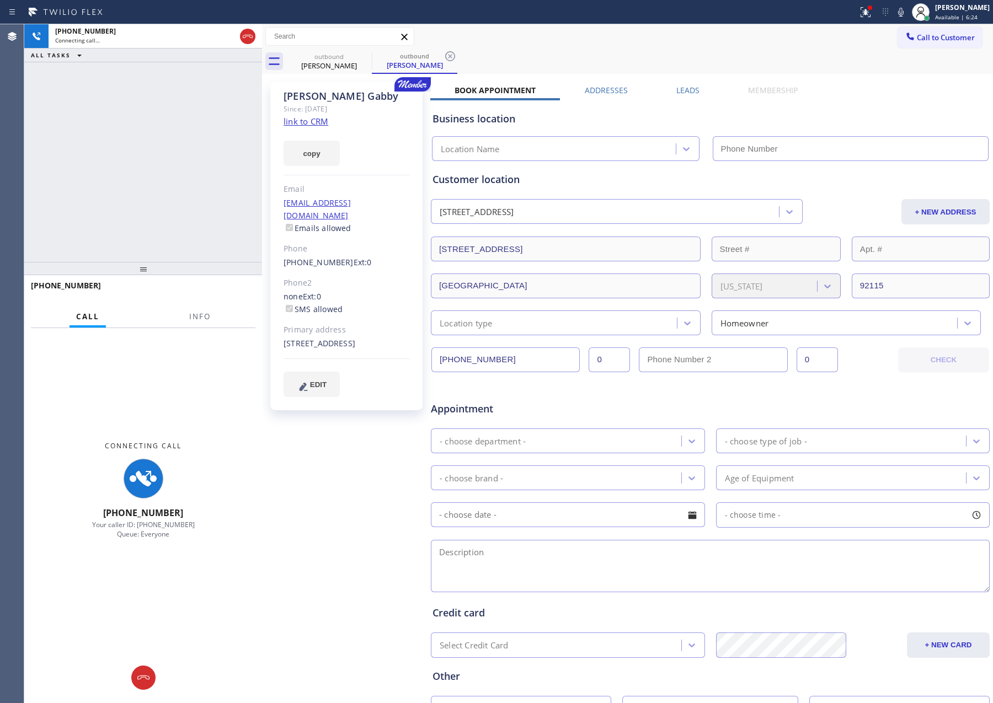
type input "[PHONE_NUMBER]"
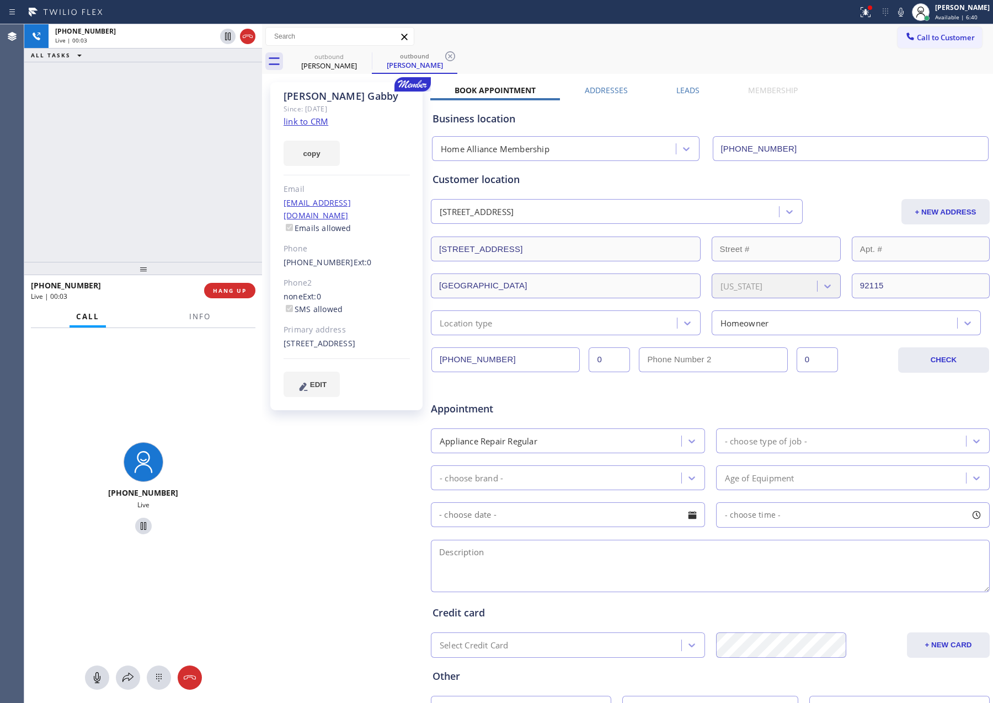
click at [132, 132] on div "[PHONE_NUMBER] Live | 00:03 ALL TASKS ALL TASKS ACTIVE TASKS TASKS IN WRAP UP" at bounding box center [143, 143] width 238 height 238
click at [157, 148] on div "[PHONE_NUMBER] Live | 00:03 ALL TASKS ALL TASKS ACTIVE TASKS TASKS IN WRAP UP" at bounding box center [143, 143] width 238 height 238
click at [157, 148] on div "[PHONE_NUMBER] Live | 00:04 ALL TASKS ALL TASKS ACTIVE TASKS TASKS IN WRAP UP" at bounding box center [143, 143] width 238 height 238
drag, startPoint x: 160, startPoint y: 153, endPoint x: 168, endPoint y: 240, distance: 88.0
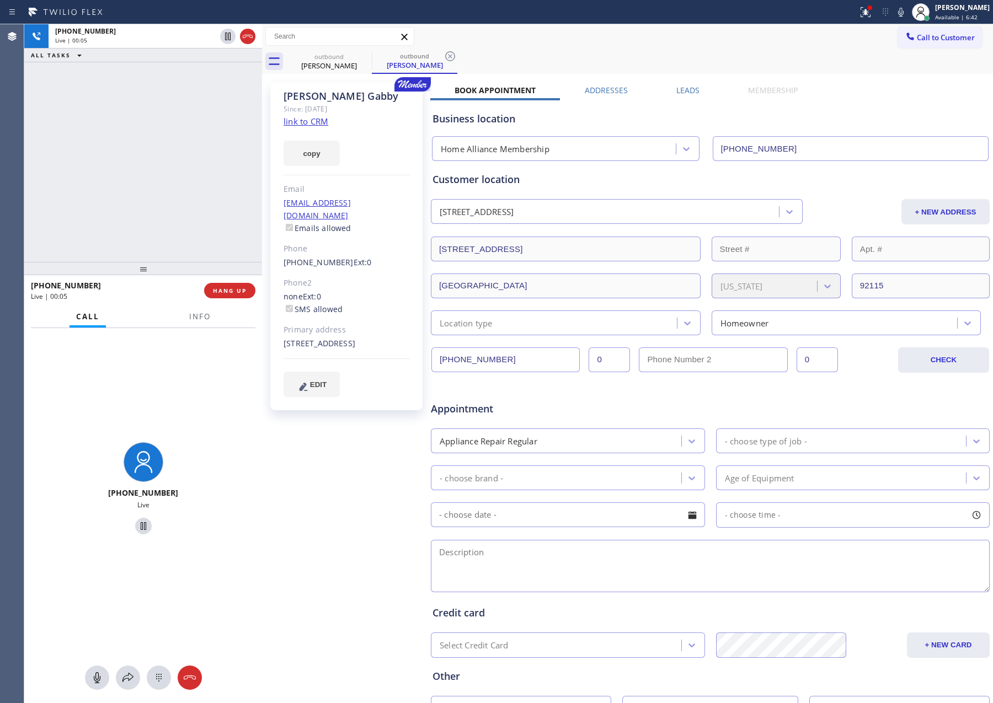
click at [161, 157] on div "[PHONE_NUMBER] Live | 00:05 ALL TASKS ALL TASKS ACTIVE TASKS TASKS IN WRAP UP" at bounding box center [143, 143] width 238 height 238
click at [170, 247] on div "[PHONE_NUMBER] Live | 00:05 ALL TASKS ALL TASKS ACTIVE TASKS TASKS IN WRAP UP" at bounding box center [143, 143] width 238 height 238
drag, startPoint x: 224, startPoint y: 199, endPoint x: 248, endPoint y: 292, distance: 95.8
click at [233, 232] on div "[PHONE_NUMBER] Live | 00:06 ALL TASKS ALL TASKS ACTIVE TASKS TASKS IN WRAP UP" at bounding box center [143, 143] width 238 height 238
click at [247, 292] on button "HANG UP" at bounding box center [229, 290] width 51 height 15
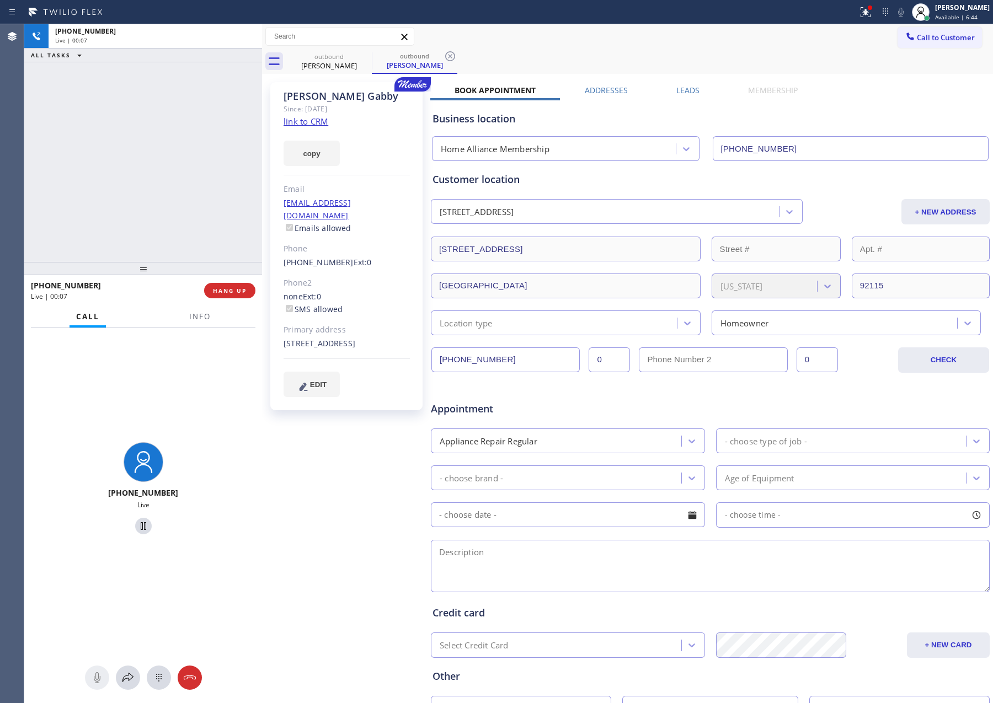
click at [209, 149] on div "[PHONE_NUMBER] Live | 00:07 ALL TASKS ALL TASKS ACTIVE TASKS TASKS IN WRAP UP" at bounding box center [143, 143] width 238 height 238
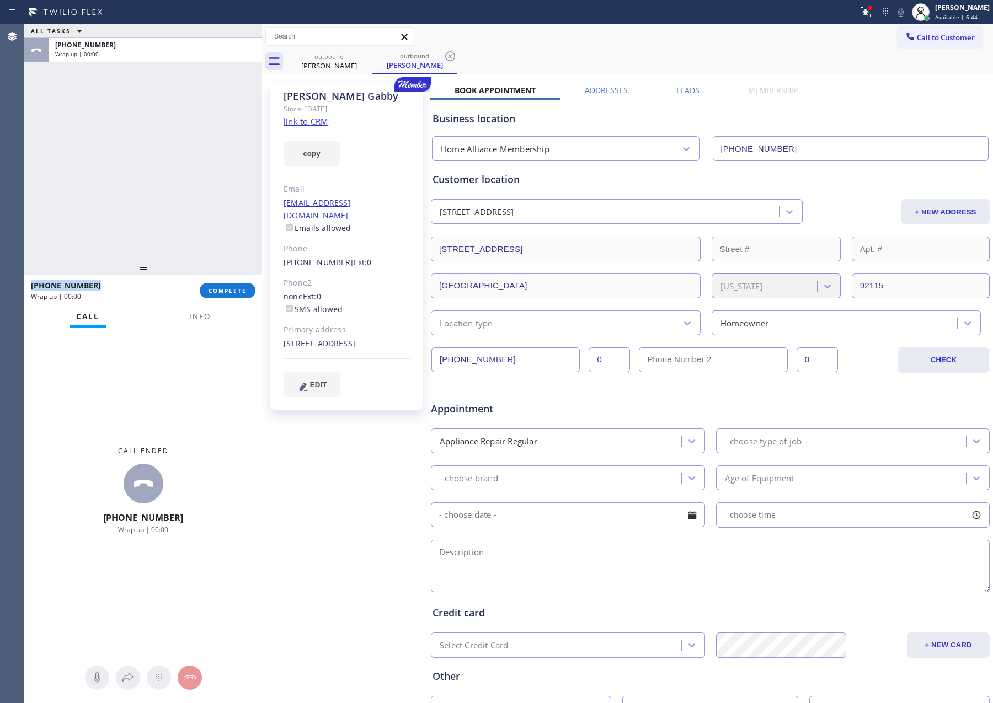
click at [209, 149] on div "ALL TASKS ALL TASKS ACTIVE TASKS TASKS IN WRAP UP [PHONE_NUMBER] Wrap up | 00:00" at bounding box center [143, 143] width 238 height 238
drag, startPoint x: 184, startPoint y: 117, endPoint x: 253, endPoint y: 351, distance: 243.4
click at [194, 141] on div "ALL TASKS ALL TASKS ACTIVE TASKS TASKS IN WRAP UP [PHONE_NUMBER] Wrap up | 00:02" at bounding box center [143, 143] width 238 height 238
click at [245, 287] on span "COMPLETE" at bounding box center [227, 291] width 38 height 8
click at [156, 118] on div "ALL TASKS ALL TASKS ACTIVE TASKS TASKS IN WRAP UP [PHONE_NUMBER] Wrap up | 00:04" at bounding box center [143, 143] width 238 height 238
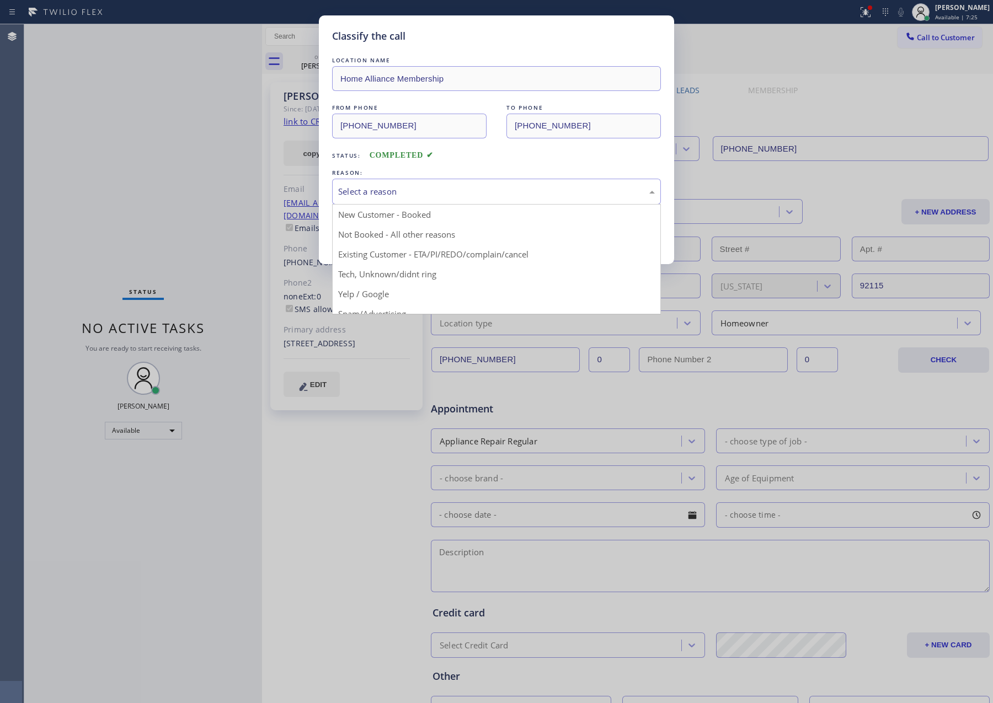
click at [366, 195] on div "Select a reason" at bounding box center [496, 191] width 317 height 13
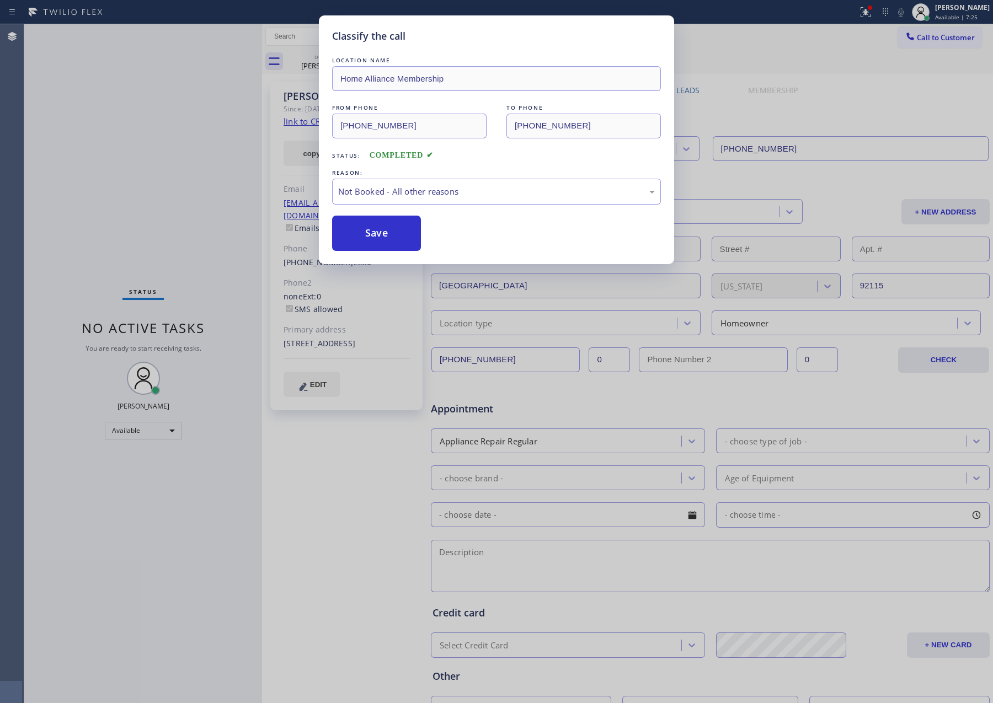
click at [351, 237] on button "Save" at bounding box center [376, 233] width 89 height 35
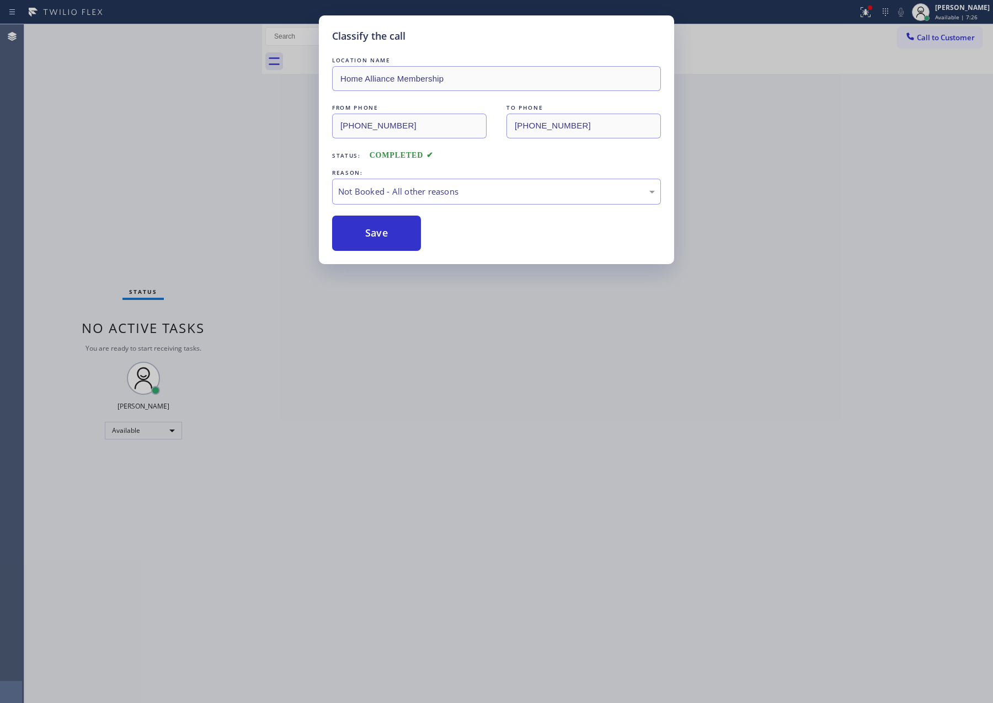
click at [151, 161] on div "Classify the call LOCATION NAME Home Alliance Membership FROM PHONE [PHONE_NUMB…" at bounding box center [496, 351] width 993 height 703
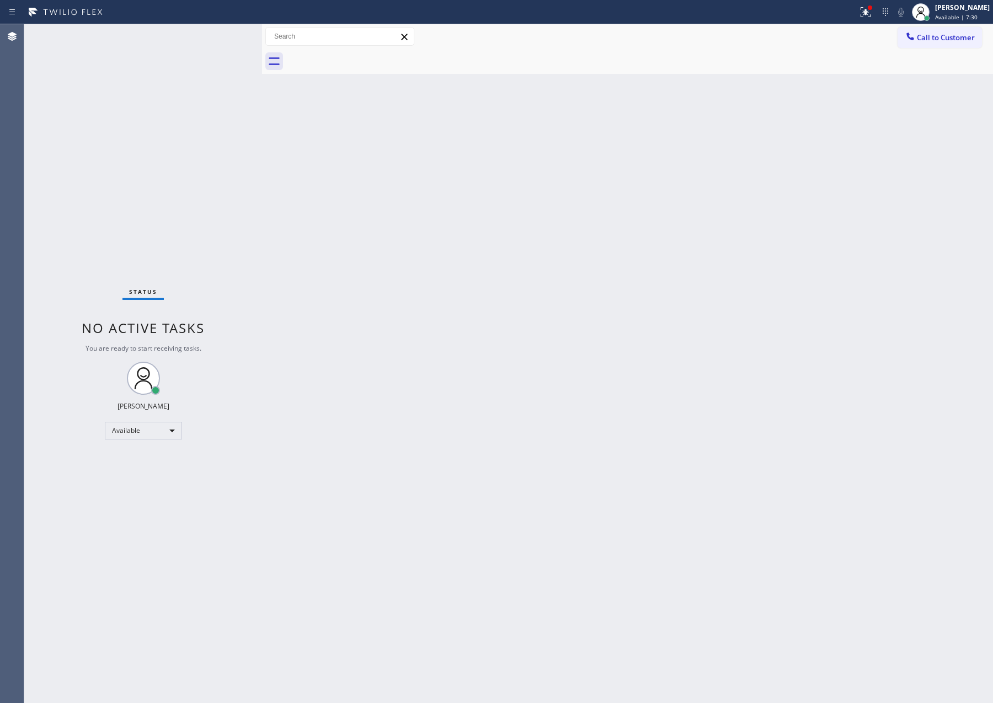
drag, startPoint x: 818, startPoint y: 365, endPoint x: 965, endPoint y: 387, distance: 148.4
click at [822, 365] on div "Back to Dashboard Change Sender ID Customers Technicians Select a contact Outbo…" at bounding box center [627, 363] width 731 height 679
drag, startPoint x: 583, startPoint y: 235, endPoint x: 780, endPoint y: 149, distance: 214.9
click at [615, 218] on div "Back to Dashboard Change Sender ID Customers Technicians Select a contact Outbo…" at bounding box center [627, 363] width 731 height 679
click at [903, 27] on button "Call to Customer" at bounding box center [939, 37] width 84 height 21
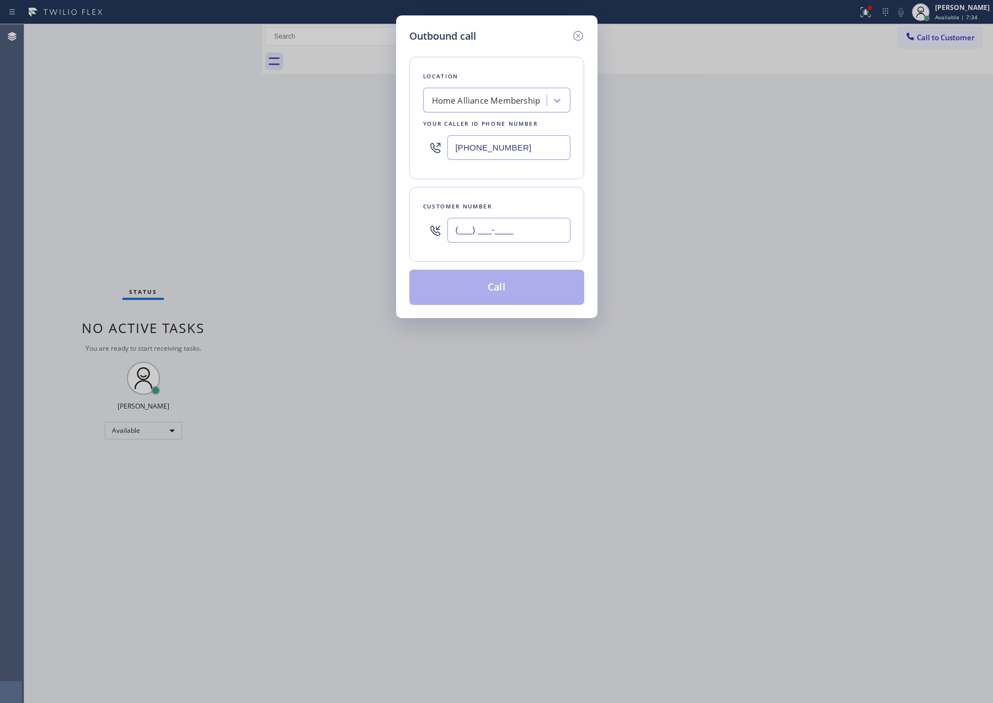
click at [556, 243] on input "(___) ___-____" at bounding box center [508, 230] width 123 height 25
paste input "650) 365-9797"
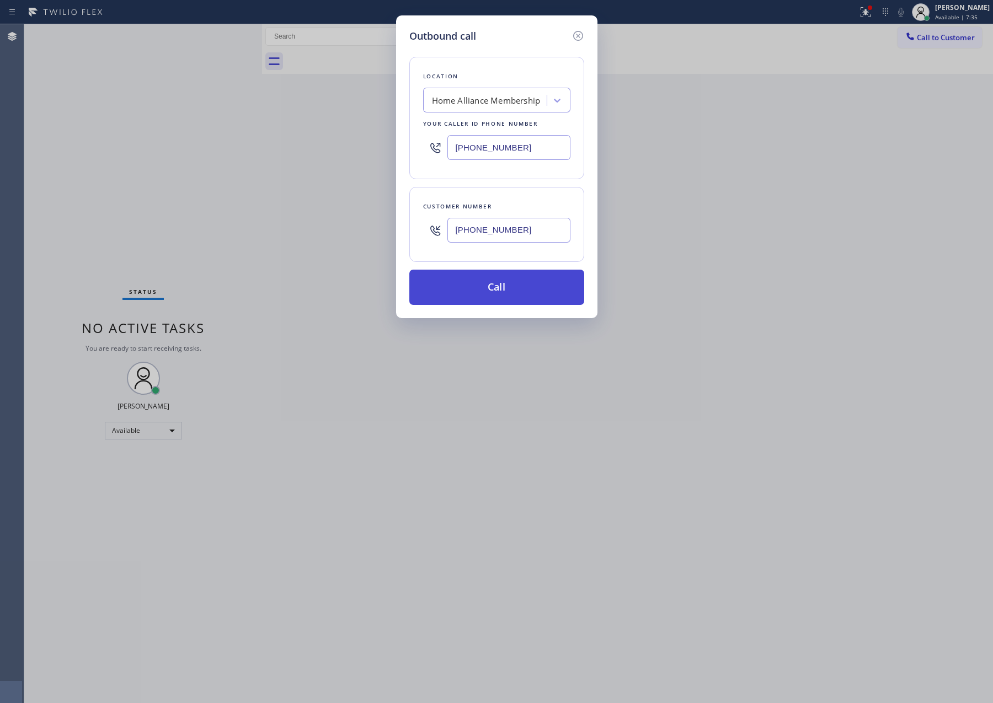
type input "[PHONE_NUMBER]"
click at [524, 285] on button "Call" at bounding box center [496, 287] width 175 height 35
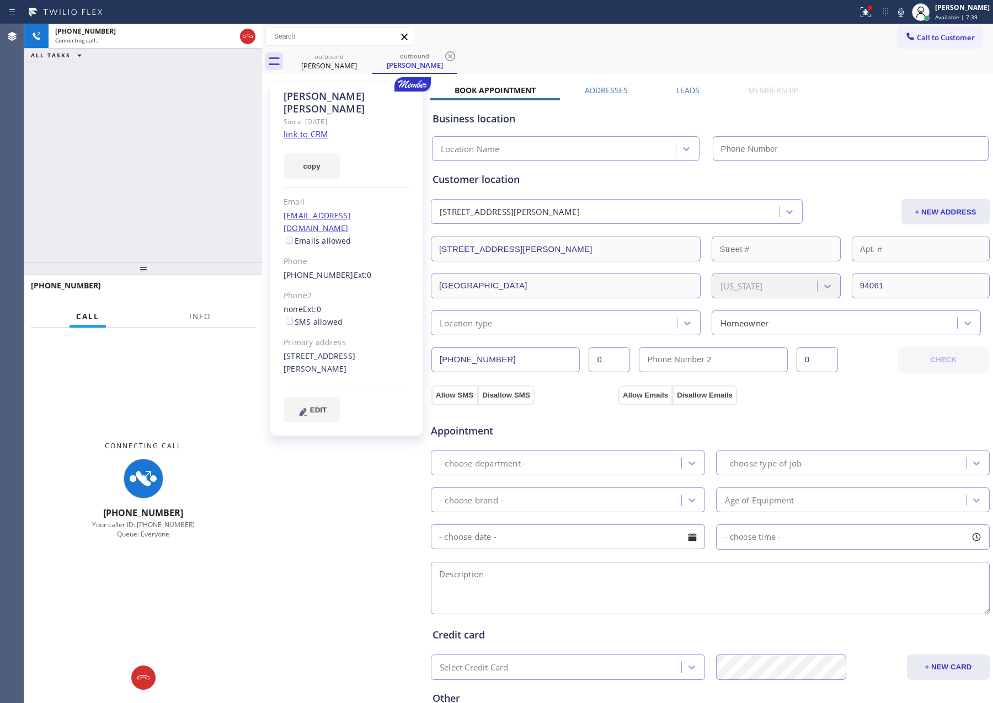
type input "[PHONE_NUMBER]"
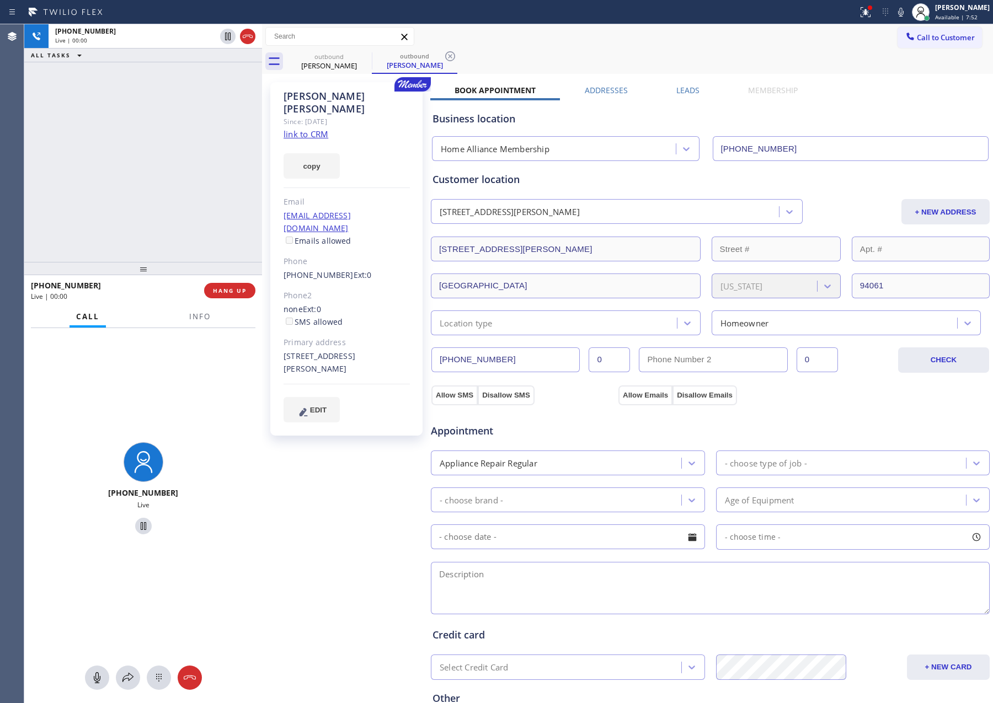
click at [151, 164] on div "[PHONE_NUMBER] Live | 00:00 ALL TASKS ALL TASKS ACTIVE TASKS TASKS IN WRAP UP" at bounding box center [143, 143] width 238 height 238
click at [151, 165] on div "[PHONE_NUMBER] Live | 00:00 ALL TASKS ALL TASKS ACTIVE TASKS TASKS IN WRAP UP" at bounding box center [143, 143] width 238 height 238
click at [650, 63] on div "outbound [PERSON_NAME] outbound [PERSON_NAME]" at bounding box center [639, 61] width 706 height 25
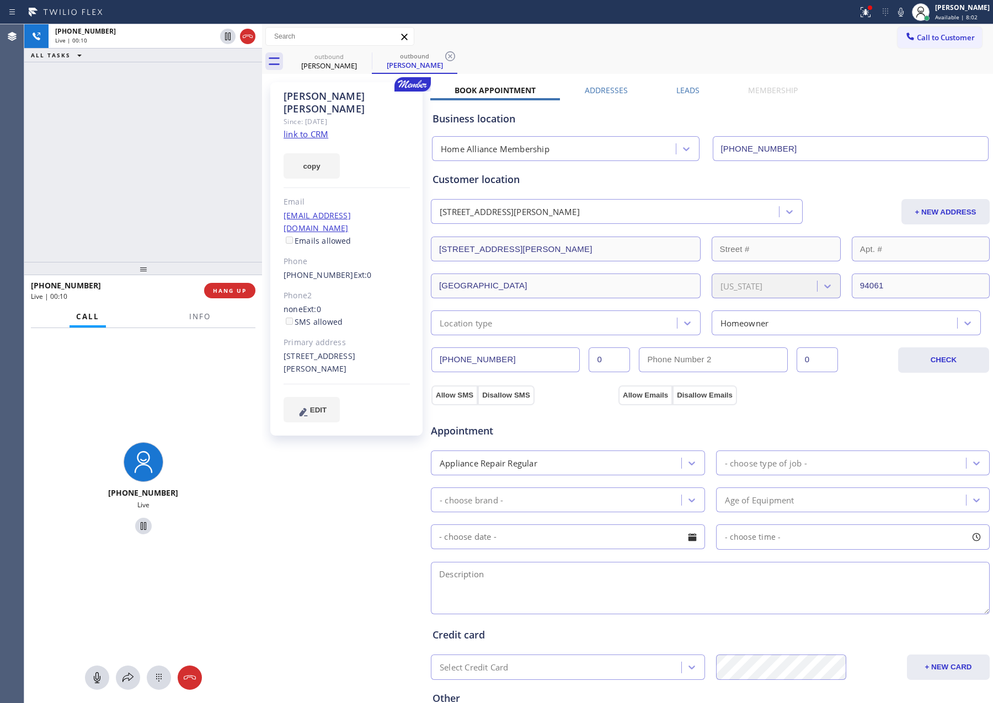
click at [659, 68] on div "outbound [PERSON_NAME] outbound [PERSON_NAME]" at bounding box center [639, 61] width 706 height 25
drag, startPoint x: 218, startPoint y: 173, endPoint x: 260, endPoint y: 171, distance: 41.9
click at [225, 174] on div "[PHONE_NUMBER] Live | 00:11 ALL TASKS ALL TASKS ACTIVE TASKS TASKS IN WRAP UP" at bounding box center [143, 143] width 238 height 238
click at [311, 128] on link "link to CRM" at bounding box center [305, 133] width 45 height 11
click at [225, 295] on button "HANG UP" at bounding box center [229, 290] width 51 height 15
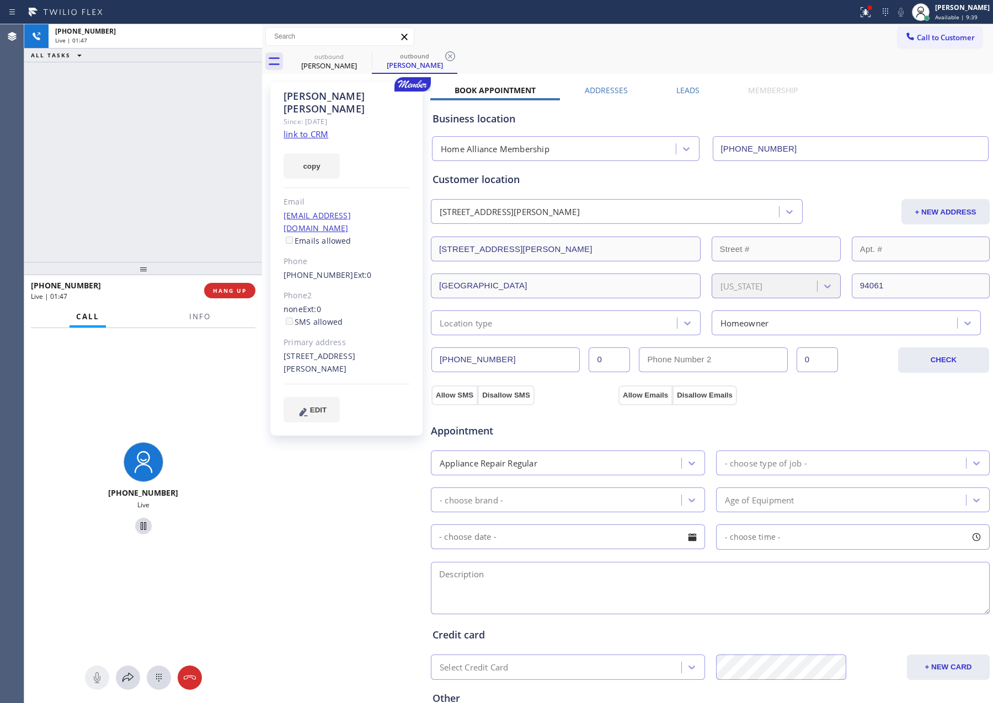
click at [201, 175] on div "[PHONE_NUMBER] Live | 01:47 ALL TASKS ALL TASKS ACTIVE TASKS TASKS IN WRAP UP" at bounding box center [143, 143] width 238 height 238
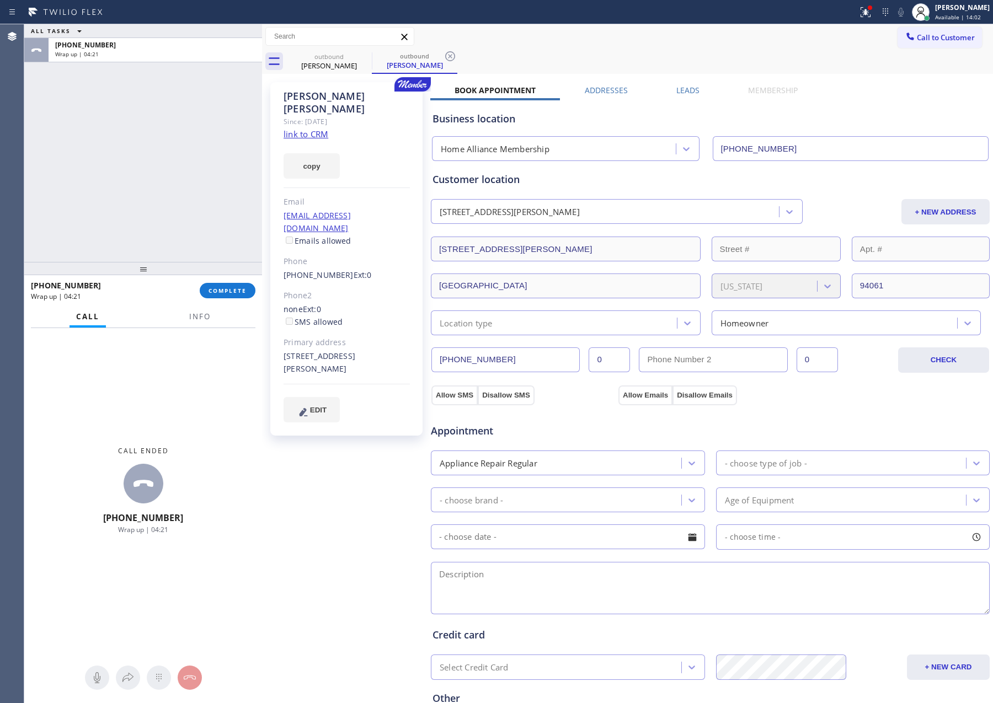
click at [122, 209] on div "ALL TASKS ALL TASKS ACTIVE TASKS TASKS IN WRAP UP [PHONE_NUMBER] Wrap up | 04:21" at bounding box center [143, 143] width 238 height 238
click at [228, 288] on span "COMPLETE" at bounding box center [227, 291] width 38 height 8
click at [194, 108] on div "ALL TASKS ALL TASKS ACTIVE TASKS TASKS IN WRAP UP [PHONE_NUMBER] Wrap up | 04:22" at bounding box center [143, 143] width 238 height 238
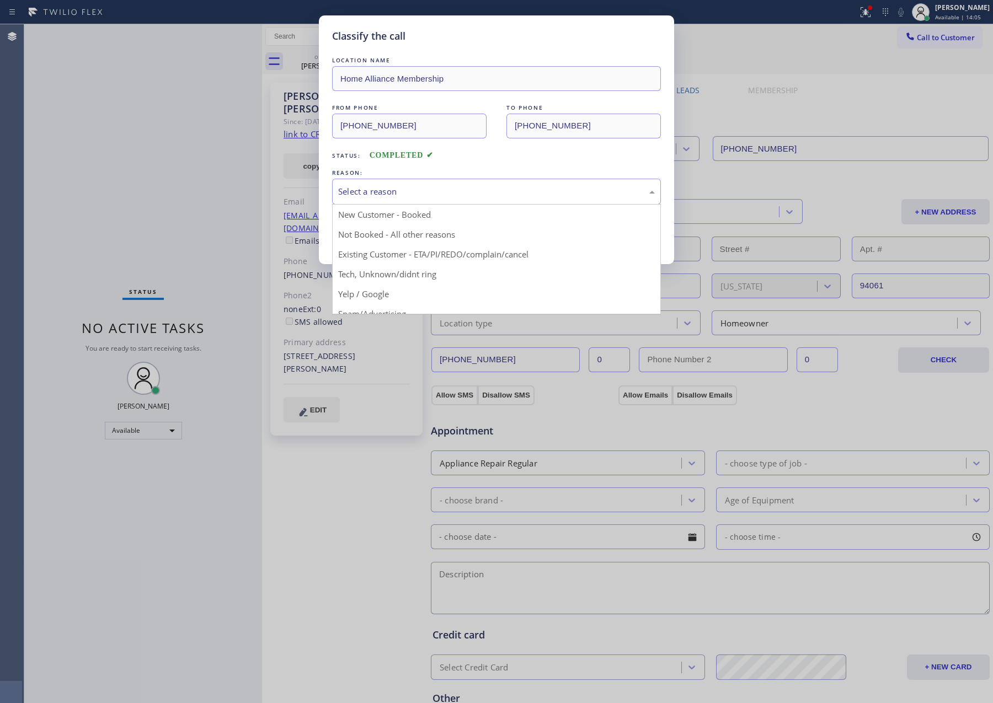
click at [385, 194] on div "Select a reason" at bounding box center [496, 191] width 317 height 13
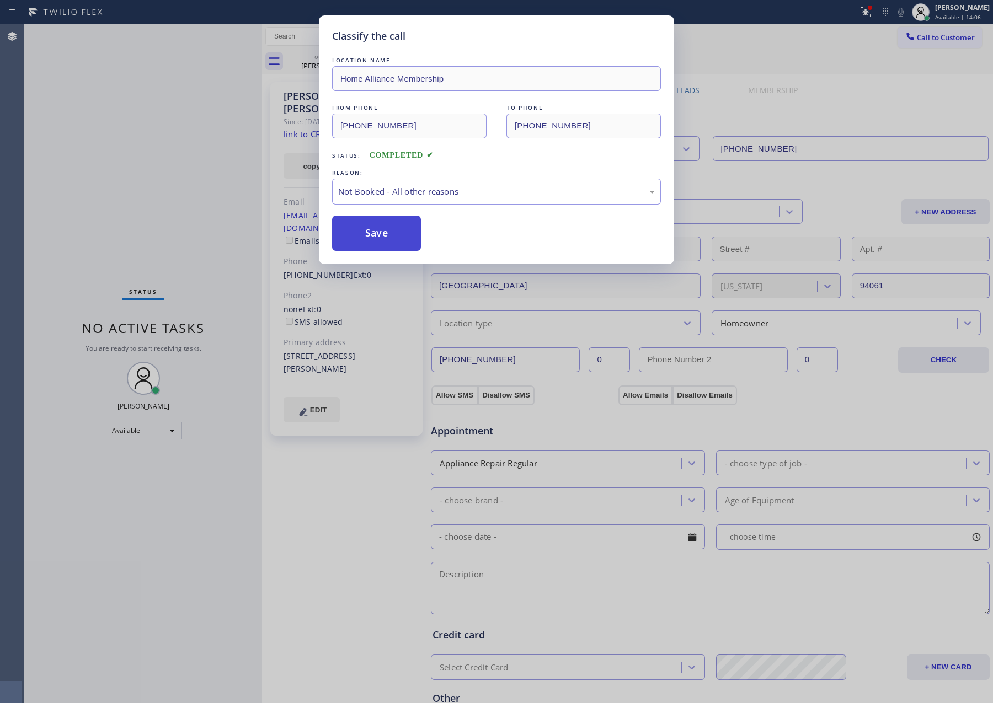
click at [356, 233] on button "Save" at bounding box center [376, 233] width 89 height 35
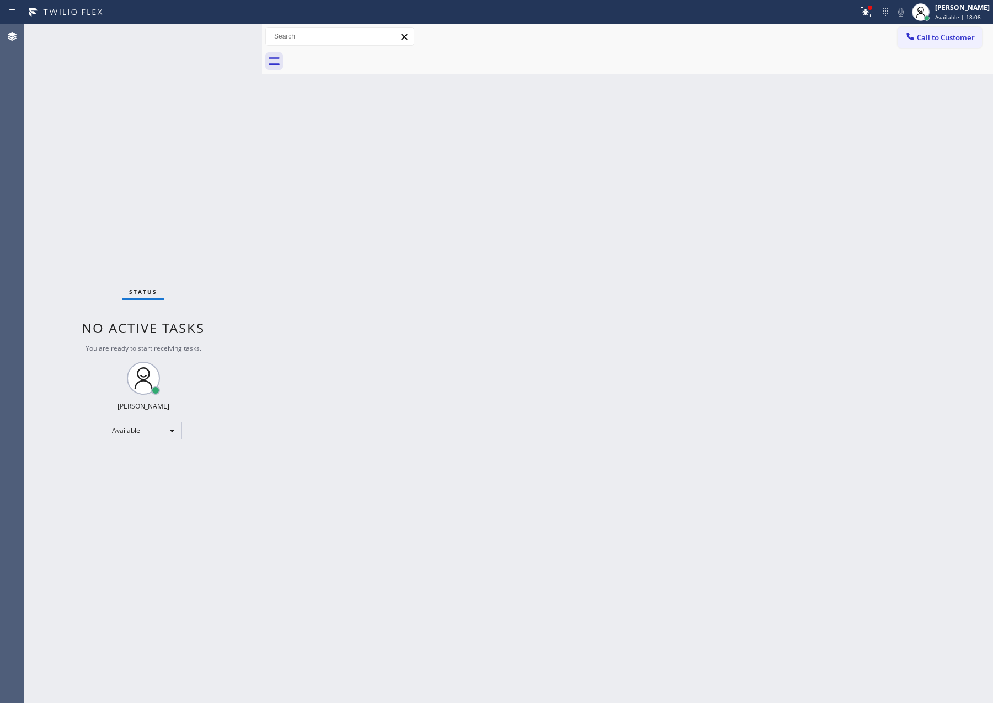
click at [687, 140] on div "Back to Dashboard Change Sender ID Customers Technicians Select a contact Outbo…" at bounding box center [627, 363] width 731 height 679
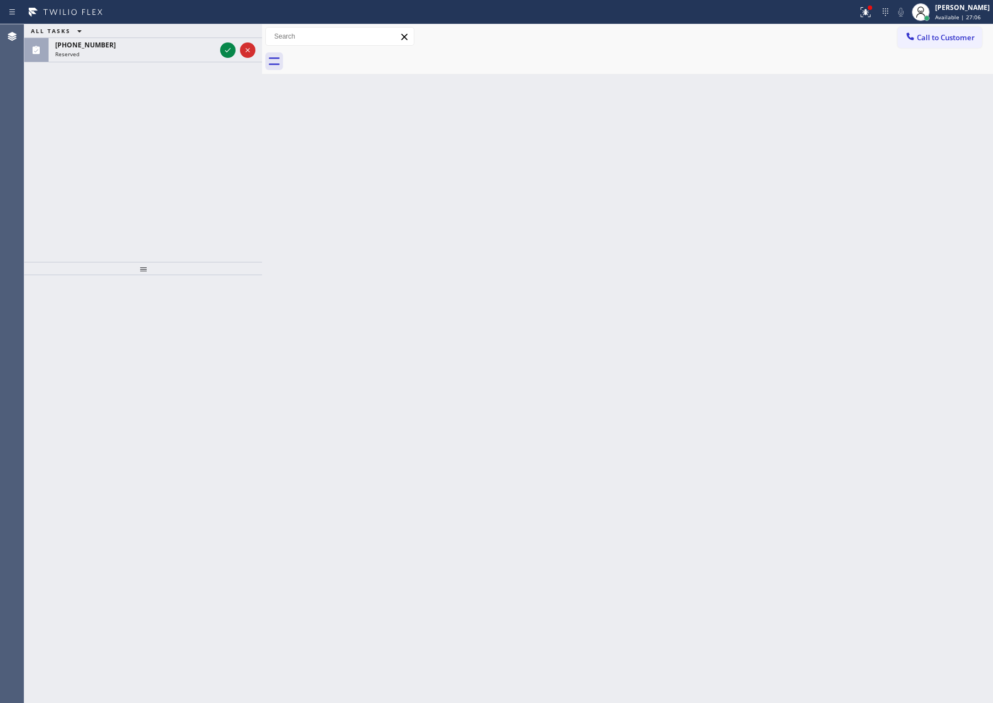
drag, startPoint x: 115, startPoint y: 200, endPoint x: 121, endPoint y: 199, distance: 6.2
click at [116, 200] on div "ALL TASKS ALL TASKS ACTIVE TASKS TASKS IN WRAP UP [PHONE_NUMBER] Reserved" at bounding box center [143, 143] width 238 height 238
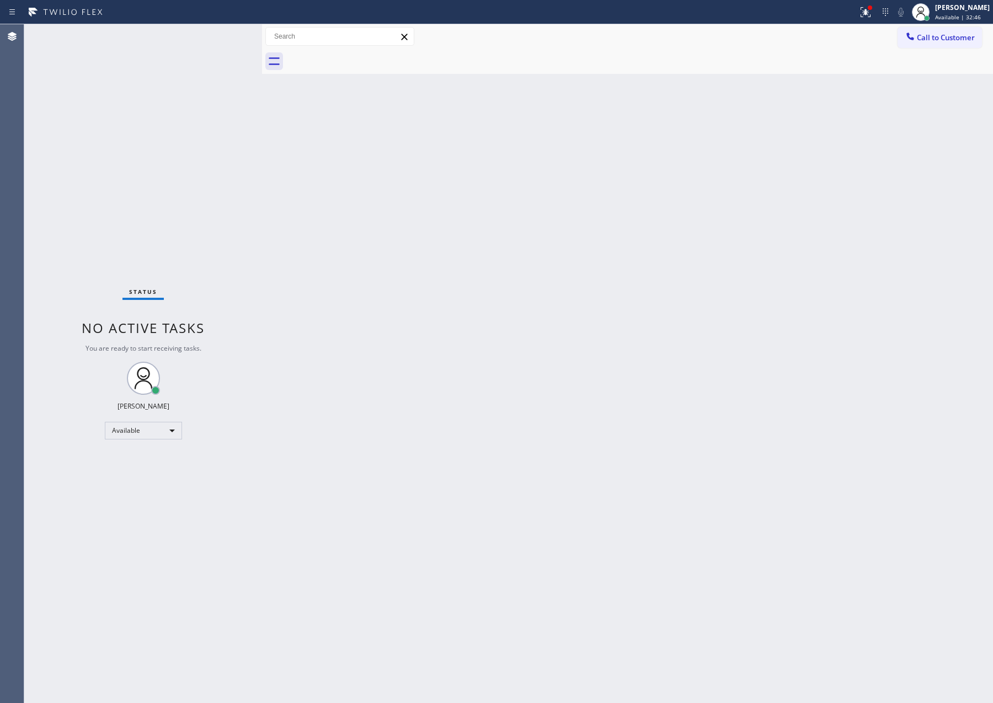
click at [591, 407] on div "Back to Dashboard Change Sender ID Customers Technicians Select a contact Outbo…" at bounding box center [627, 363] width 731 height 679
click at [426, 339] on div "Back to Dashboard Change Sender ID Customers Technicians Select a contact Outbo…" at bounding box center [627, 363] width 731 height 679
click at [425, 339] on div "Back to Dashboard Change Sender ID Customers Technicians Select a contact Outbo…" at bounding box center [627, 363] width 731 height 679
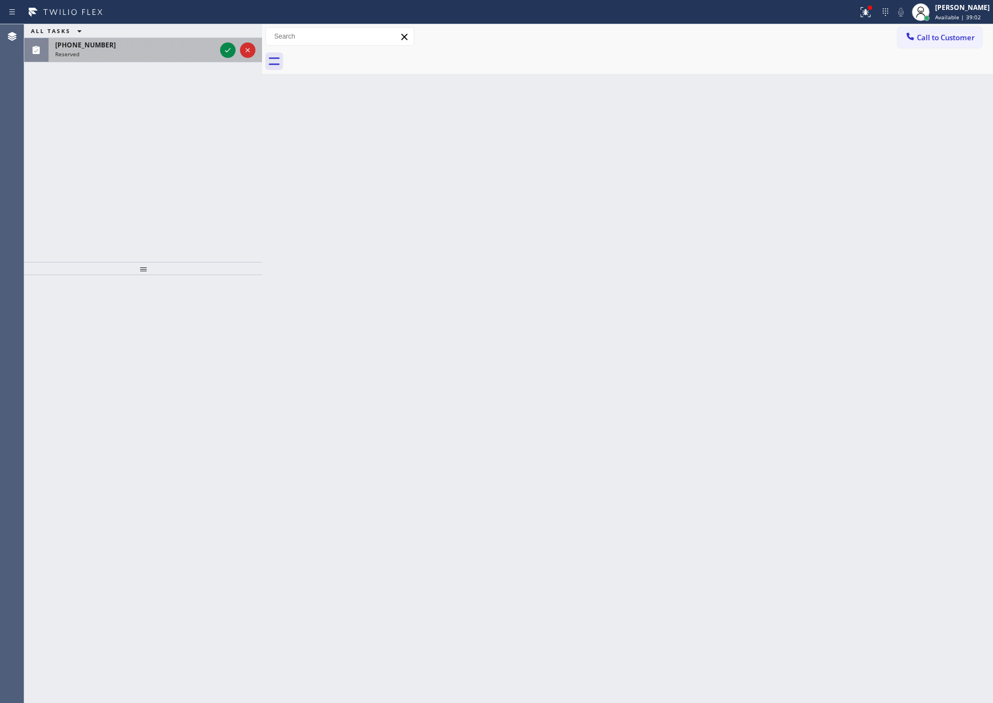
click at [187, 188] on div "ALL TASKS ALL TASKS ACTIVE TASKS TASKS IN WRAP UP [PHONE_NUMBER] Reserved" at bounding box center [143, 143] width 238 height 238
click at [225, 49] on icon at bounding box center [227, 50] width 13 height 13
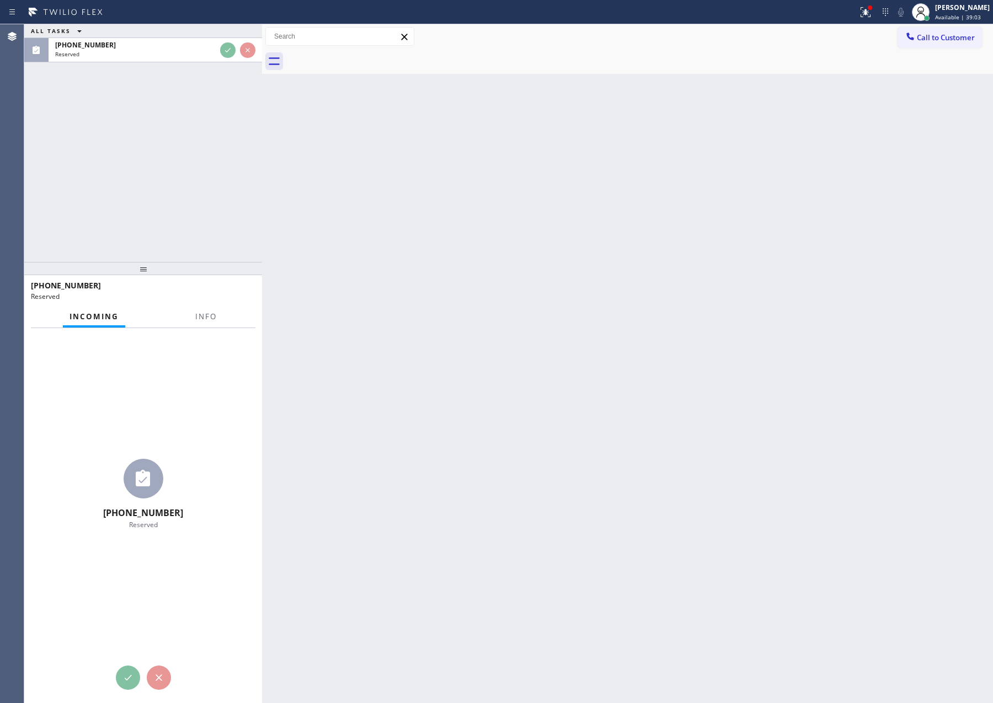
click at [199, 156] on div "ALL TASKS ALL TASKS ACTIVE TASKS TASKS IN WRAP UP [PHONE_NUMBER] Reserved" at bounding box center [143, 143] width 238 height 238
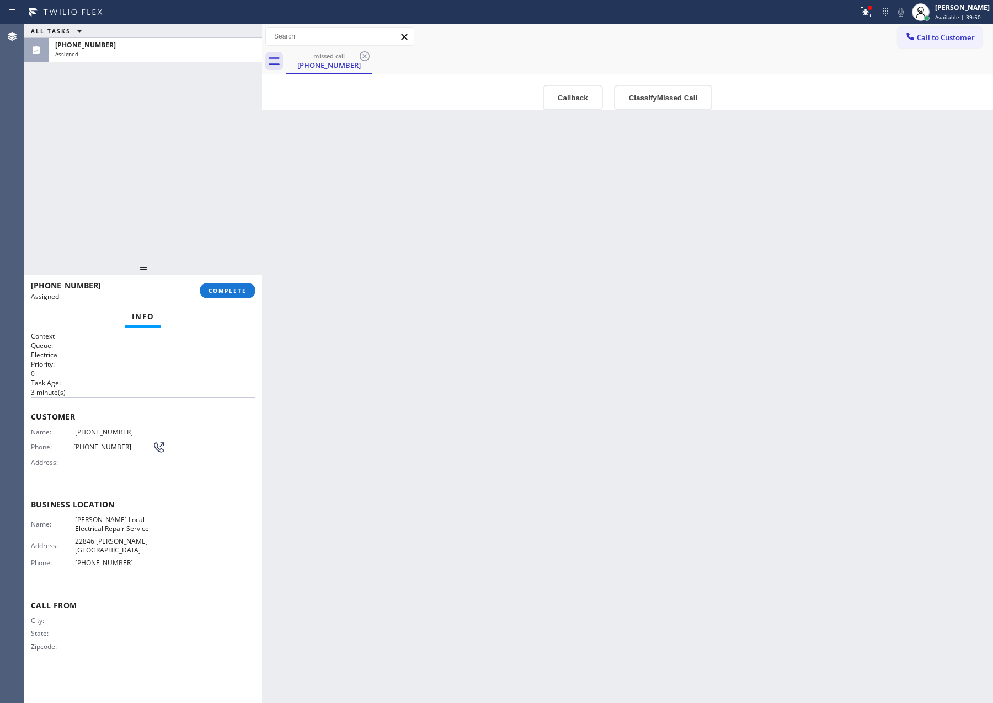
click at [207, 161] on div "ALL TASKS ALL TASKS ACTIVE TASKS TASKS IN WRAP UP [PHONE_NUMBER] Assigned" at bounding box center [143, 143] width 238 height 238
drag, startPoint x: 429, startPoint y: 256, endPoint x: 379, endPoint y: 230, distance: 55.8
click at [429, 256] on div "Back to Dashboard Change Sender ID Customers Technicians Select a contact Outbo…" at bounding box center [627, 363] width 731 height 679
click at [267, 171] on div "Back to Dashboard Change Sender ID Customers Technicians Select a contact Outbo…" at bounding box center [627, 363] width 731 height 679
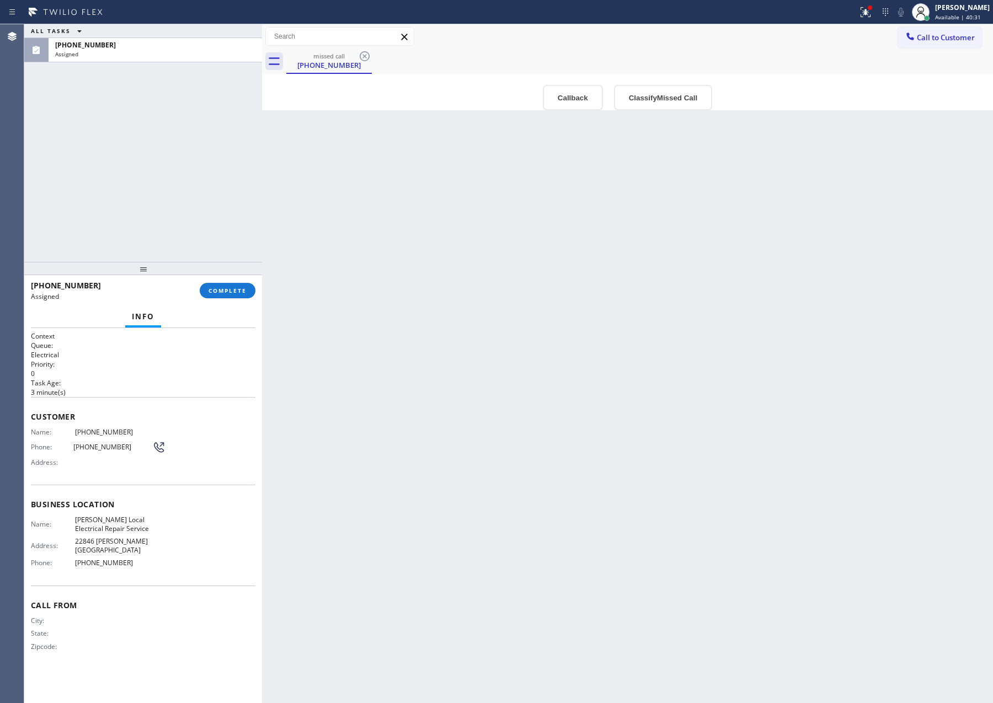
click at [291, 182] on div "Back to Dashboard Change Sender ID Customers Technicians Select a contact Outbo…" at bounding box center [627, 363] width 731 height 679
click at [640, 171] on div "Back to Dashboard Change Sender ID Customers Technicians Select a contact Outbo…" at bounding box center [627, 363] width 731 height 679
click at [646, 98] on button "Classify Missed Call" at bounding box center [663, 97] width 98 height 25
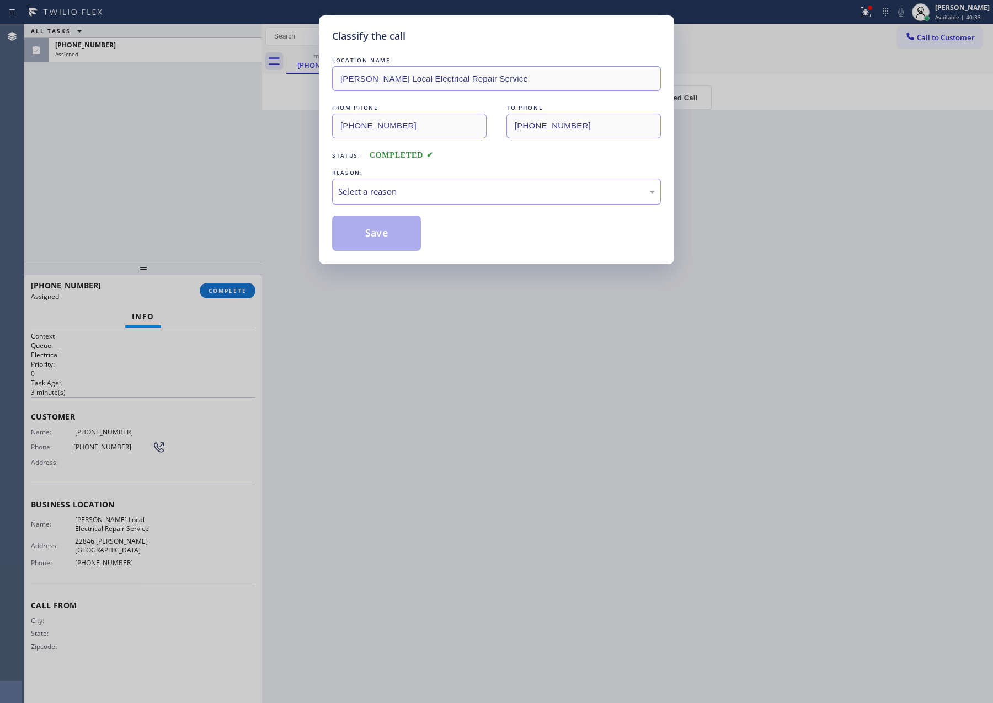
click at [381, 192] on div "Select a reason" at bounding box center [496, 191] width 317 height 13
click at [381, 232] on button "Save" at bounding box center [376, 233] width 89 height 35
click at [55, 129] on div "Classify the call LOCATION NAME [PERSON_NAME] Local Electrical Repair Service F…" at bounding box center [496, 351] width 993 height 703
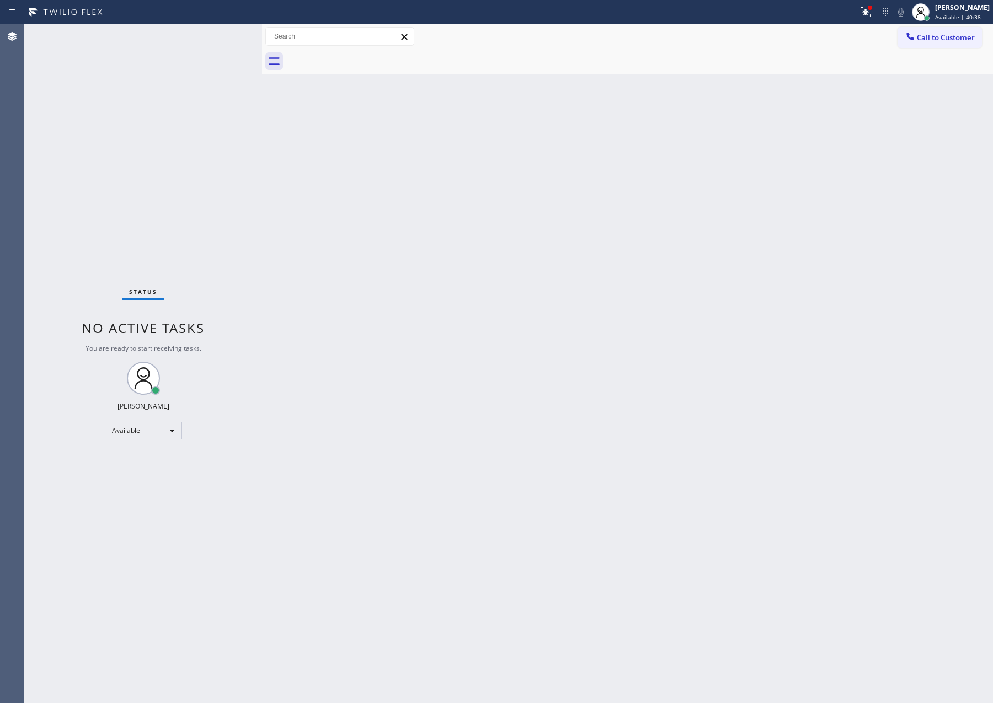
click at [344, 256] on div "Back to Dashboard Change Sender ID Customers Technicians Select a contact Outbo…" at bounding box center [627, 363] width 731 height 679
drag, startPoint x: 454, startPoint y: 242, endPoint x: 722, endPoint y: 58, distance: 324.9
click at [465, 235] on div "Back to Dashboard Change Sender ID Customers Technicians Select a contact Outbo…" at bounding box center [627, 363] width 731 height 679
click at [935, 36] on span "Call to Customer" at bounding box center [946, 38] width 58 height 10
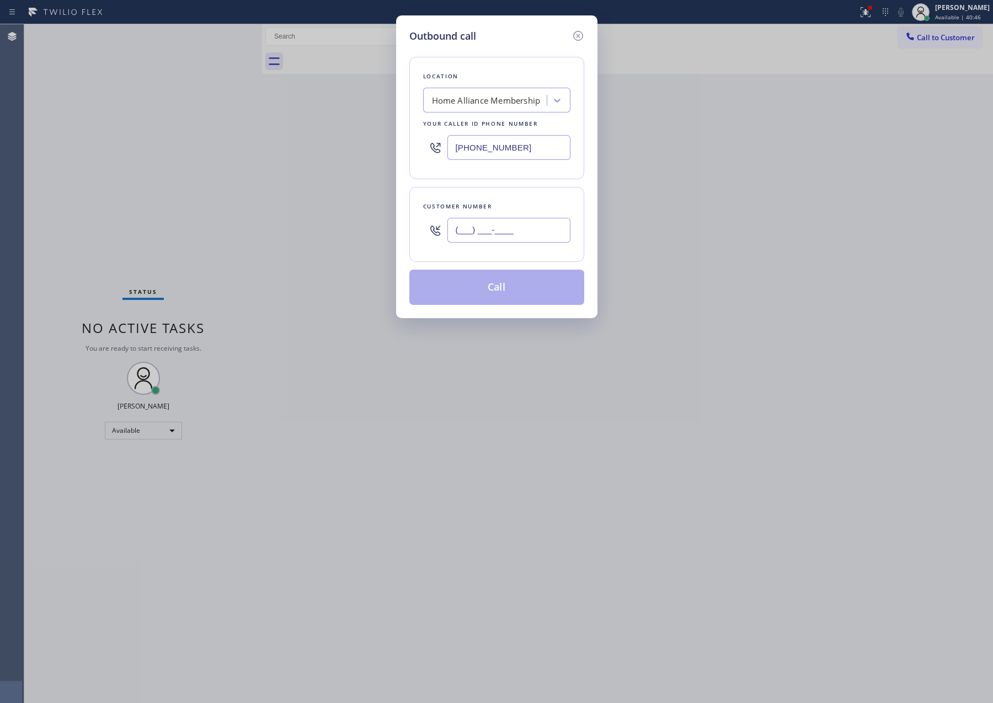
click at [523, 237] on input "(___) ___-____" at bounding box center [508, 230] width 123 height 25
paste input "209) 256-4881"
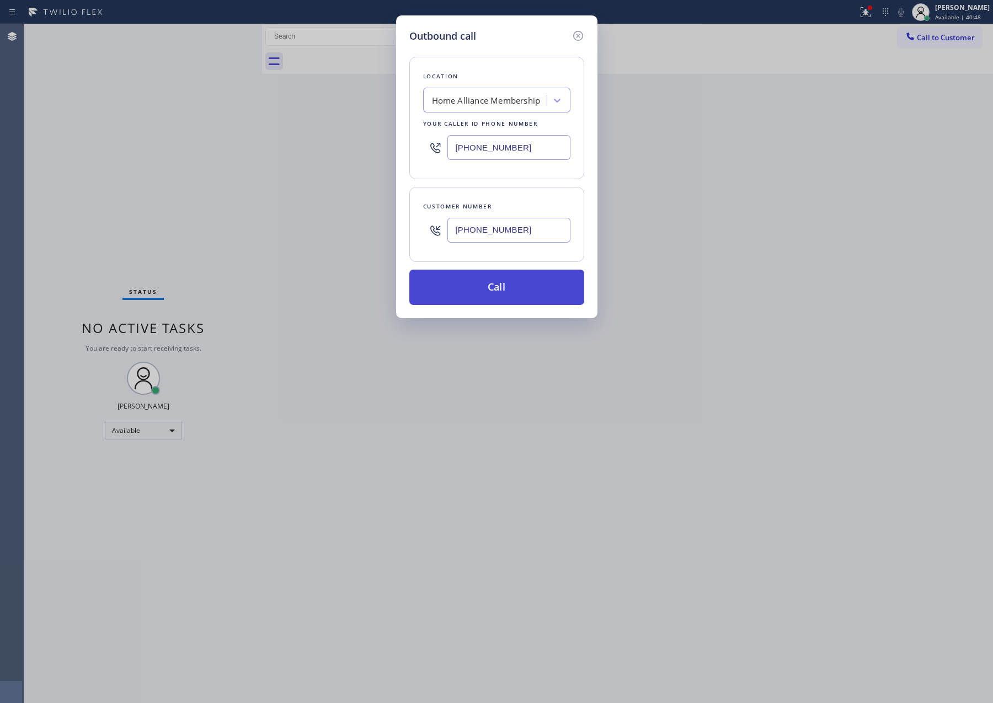
type input "[PHONE_NUMBER]"
click at [506, 283] on button "Call" at bounding box center [496, 287] width 175 height 35
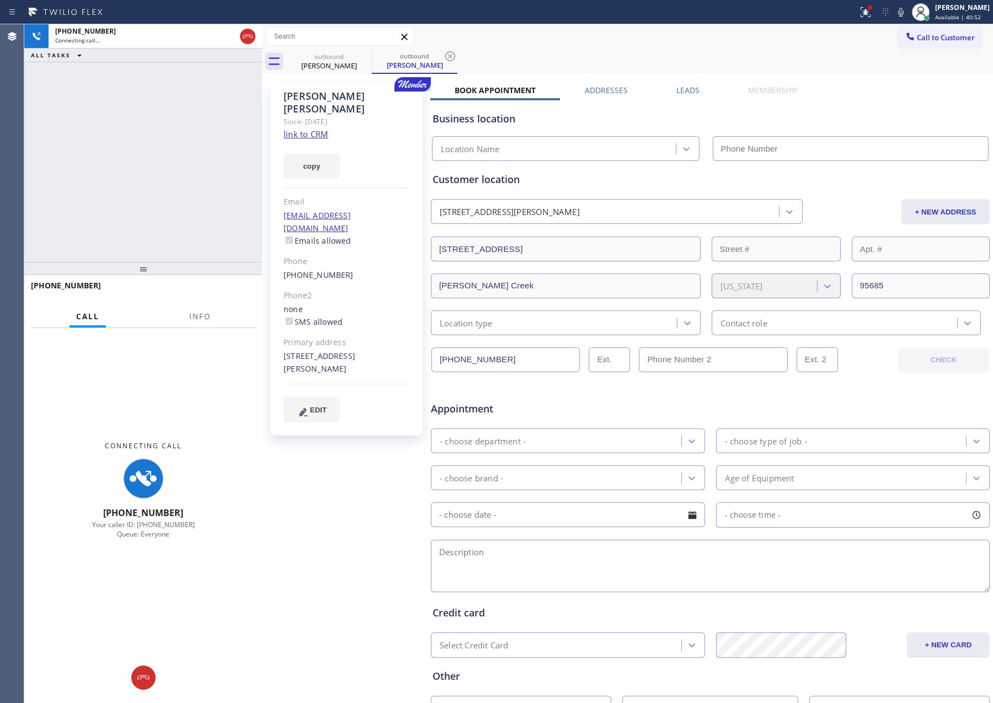
type input "[PHONE_NUMBER]"
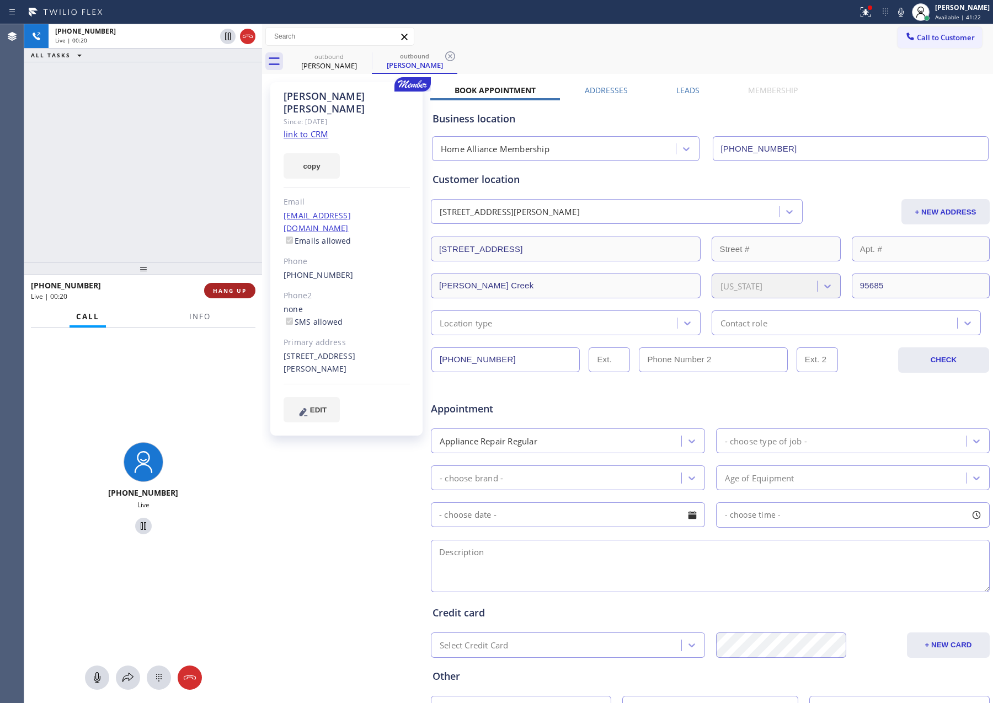
click at [222, 287] on span "HANG UP" at bounding box center [230, 291] width 34 height 8
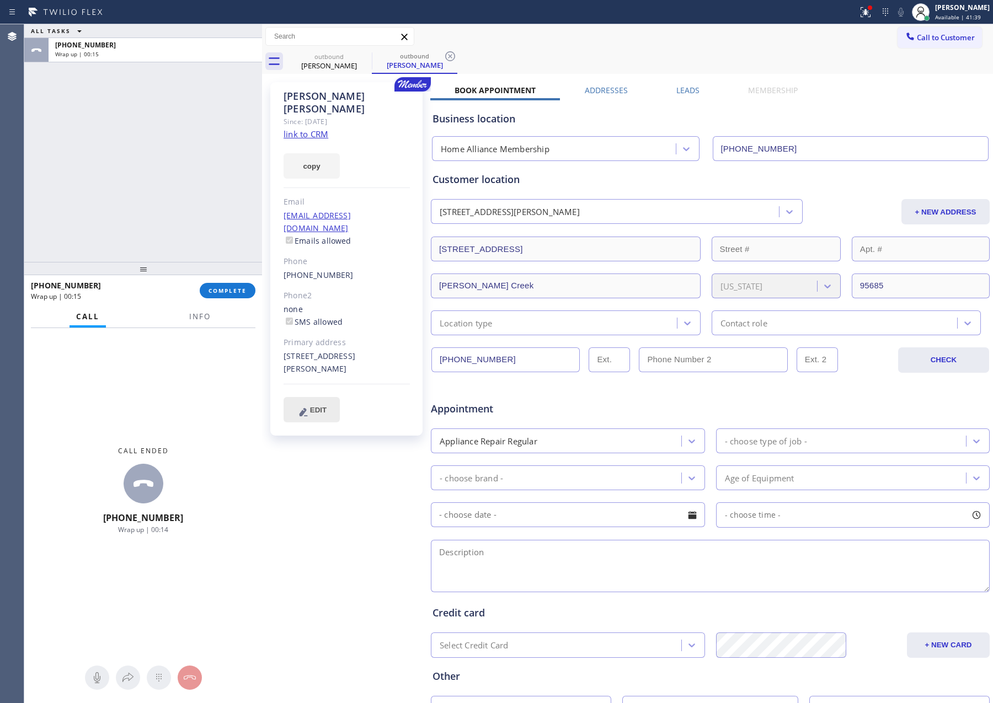
drag, startPoint x: 149, startPoint y: 147, endPoint x: 321, endPoint y: 372, distance: 282.9
click at [175, 182] on div "ALL TASKS ALL TASKS ACTIVE TASKS TASKS IN WRAP UP [PHONE_NUMBER] Wrap up | 00:15" at bounding box center [143, 143] width 238 height 238
click at [242, 294] on button "COMPLETE" at bounding box center [228, 290] width 56 height 15
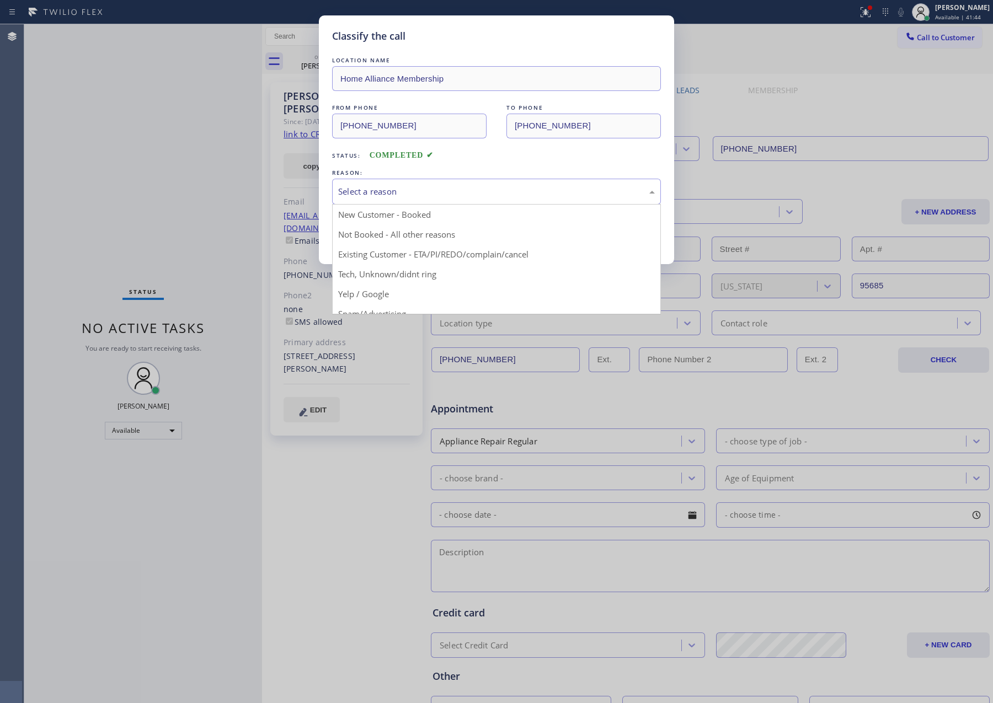
click at [398, 184] on div "Select a reason" at bounding box center [496, 192] width 329 height 26
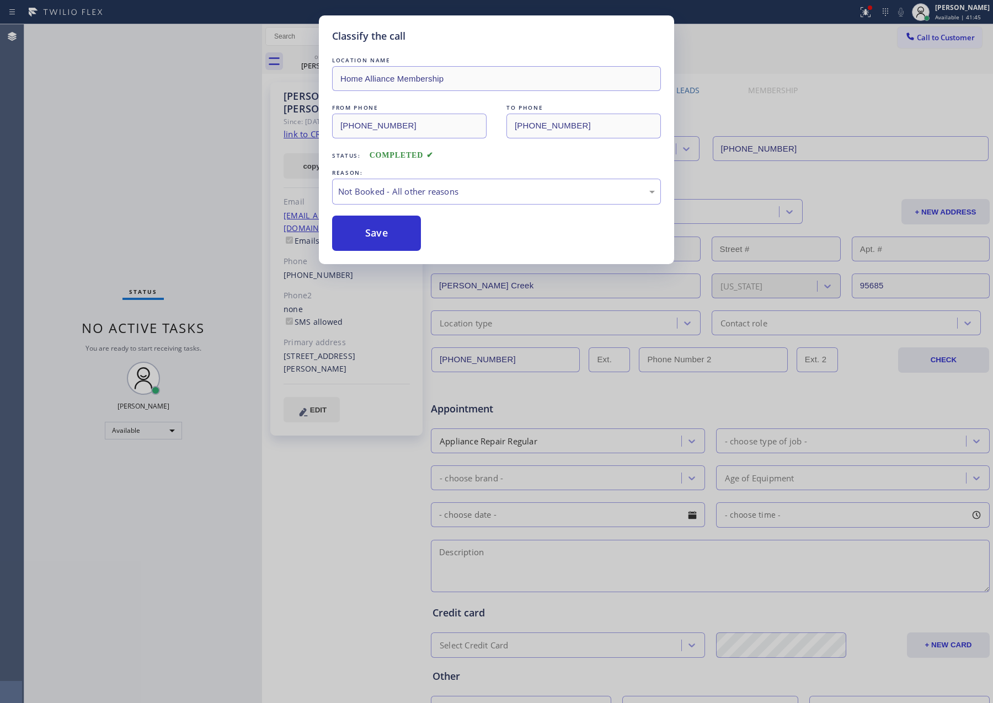
click at [379, 232] on button "Save" at bounding box center [376, 233] width 89 height 35
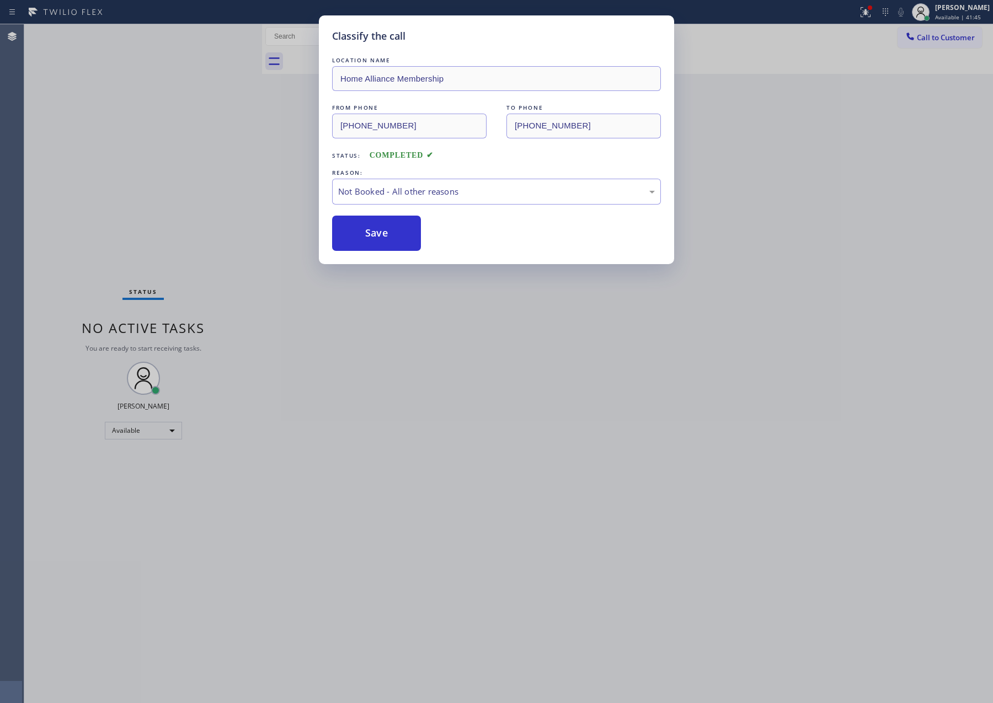
click at [121, 185] on div "Classify the call LOCATION NAME Home Alliance Membership FROM PHONE [PHONE_NUMB…" at bounding box center [496, 351] width 993 height 703
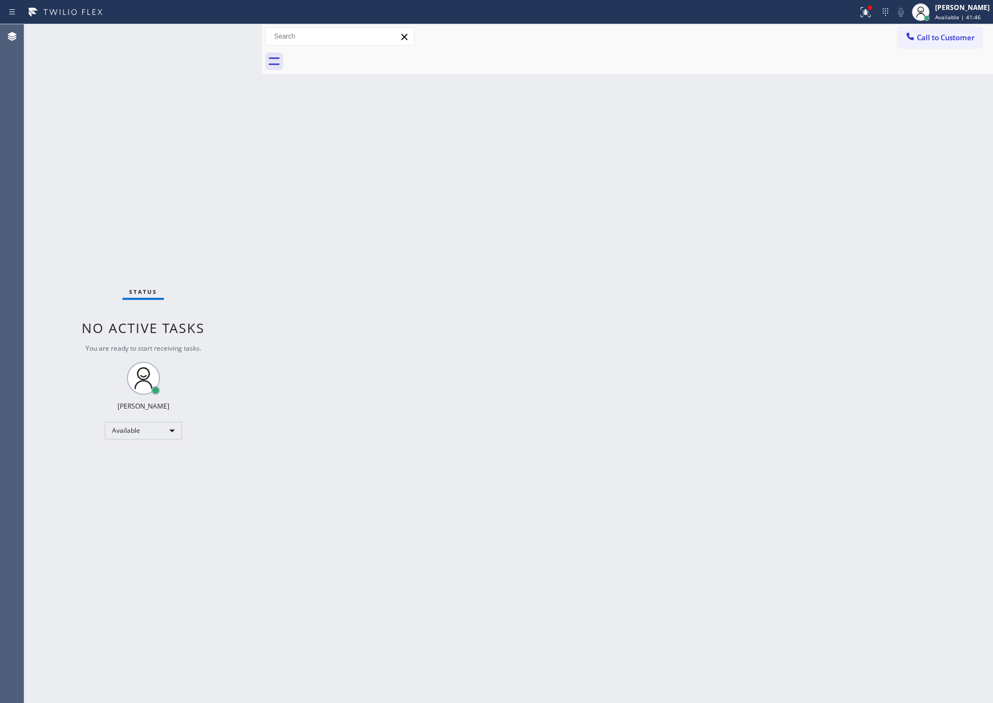
click at [755, 392] on div "Back to Dashboard Change Sender ID Customers Technicians Select a contact Outbo…" at bounding box center [627, 363] width 731 height 679
click at [565, 205] on div "Back to Dashboard Change Sender ID Customers Technicians Select a contact Outbo…" at bounding box center [627, 363] width 731 height 679
click at [598, 355] on div "Back to Dashboard Change Sender ID Customers Technicians Select a contact Outbo…" at bounding box center [627, 363] width 731 height 679
click at [513, 298] on div "Back to Dashboard Change Sender ID Customers Technicians Select a contact Outbo…" at bounding box center [627, 363] width 731 height 679
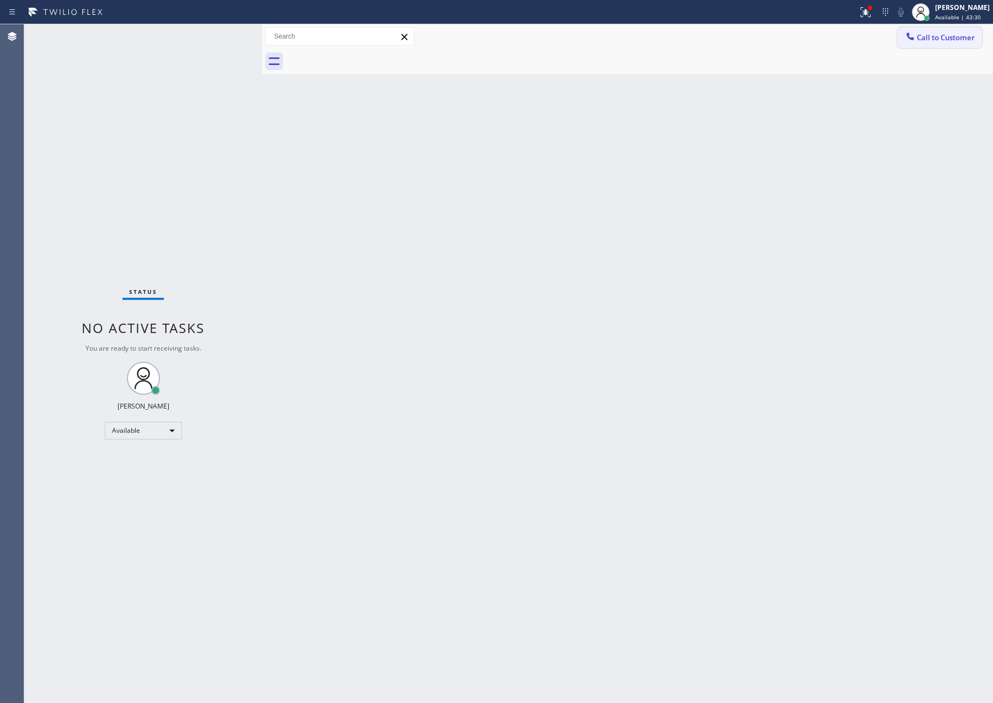
click at [965, 39] on span "Call to Customer" at bounding box center [946, 38] width 58 height 10
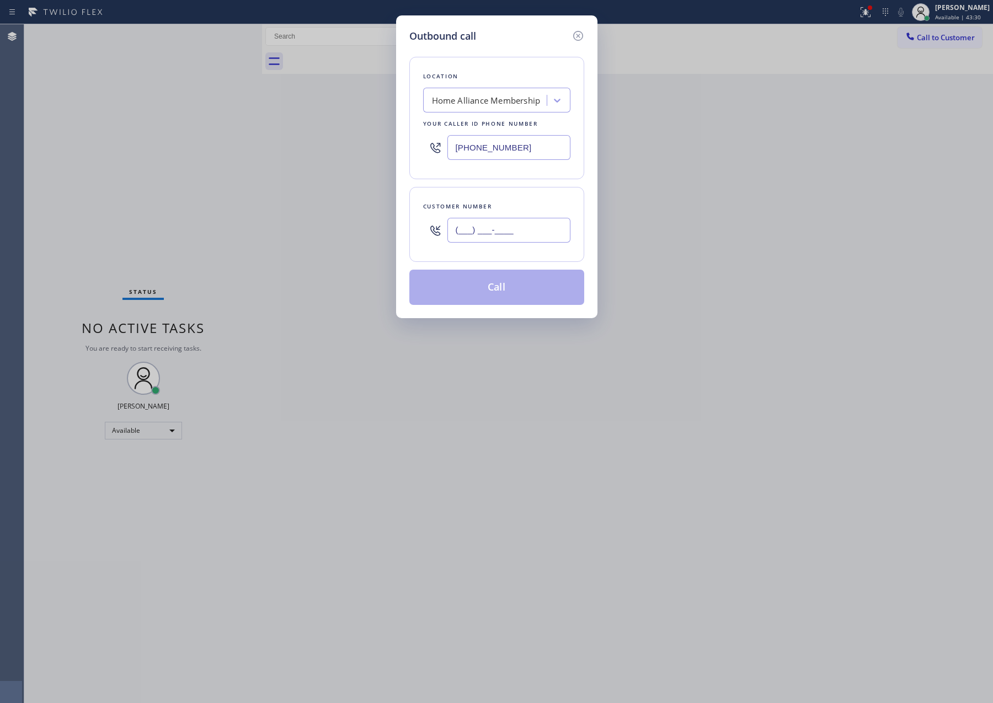
click at [510, 227] on input "(___) ___-____" at bounding box center [508, 230] width 123 height 25
paste input "347) 631-1156"
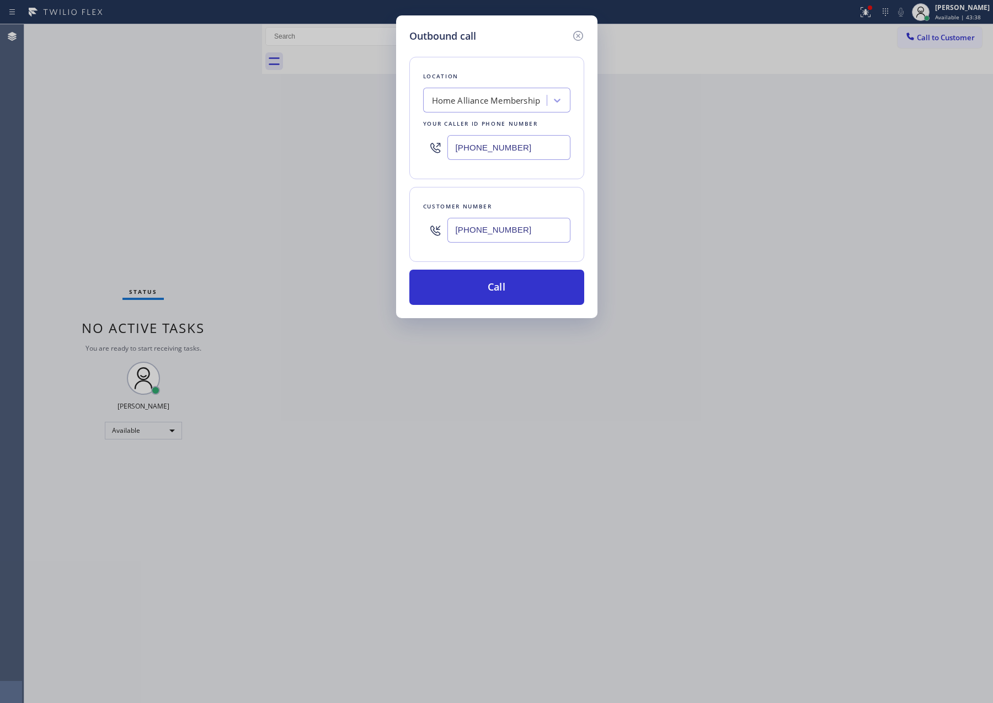
type input "[PHONE_NUMBER]"
click at [515, 40] on div "Outbound call" at bounding box center [496, 36] width 175 height 15
click at [512, 296] on button "Call" at bounding box center [496, 287] width 175 height 35
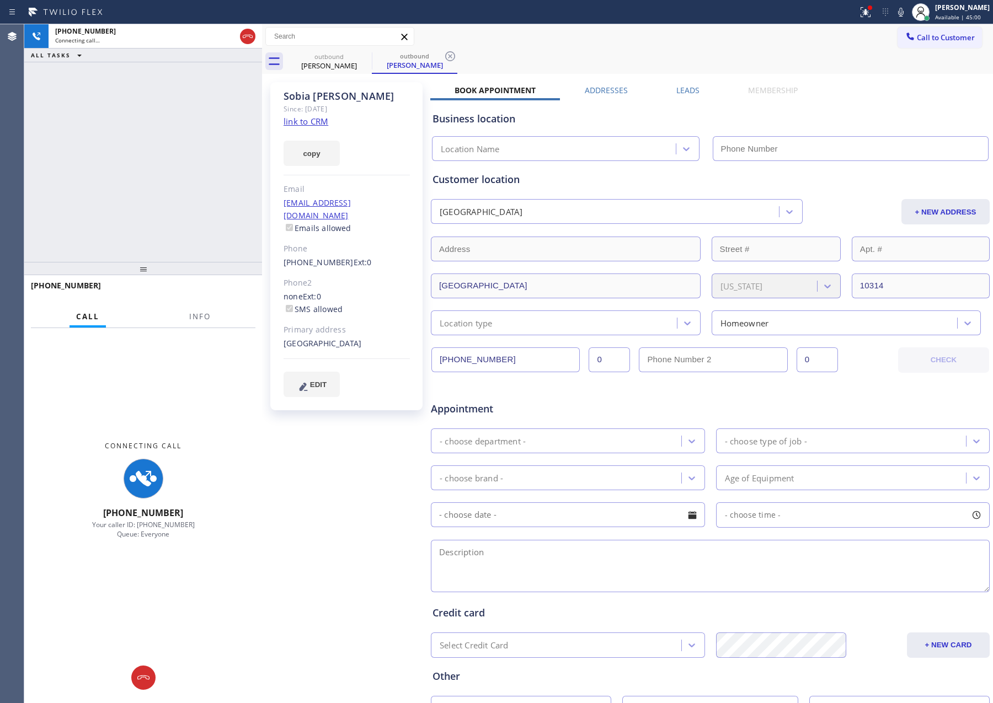
type input "[PHONE_NUMBER]"
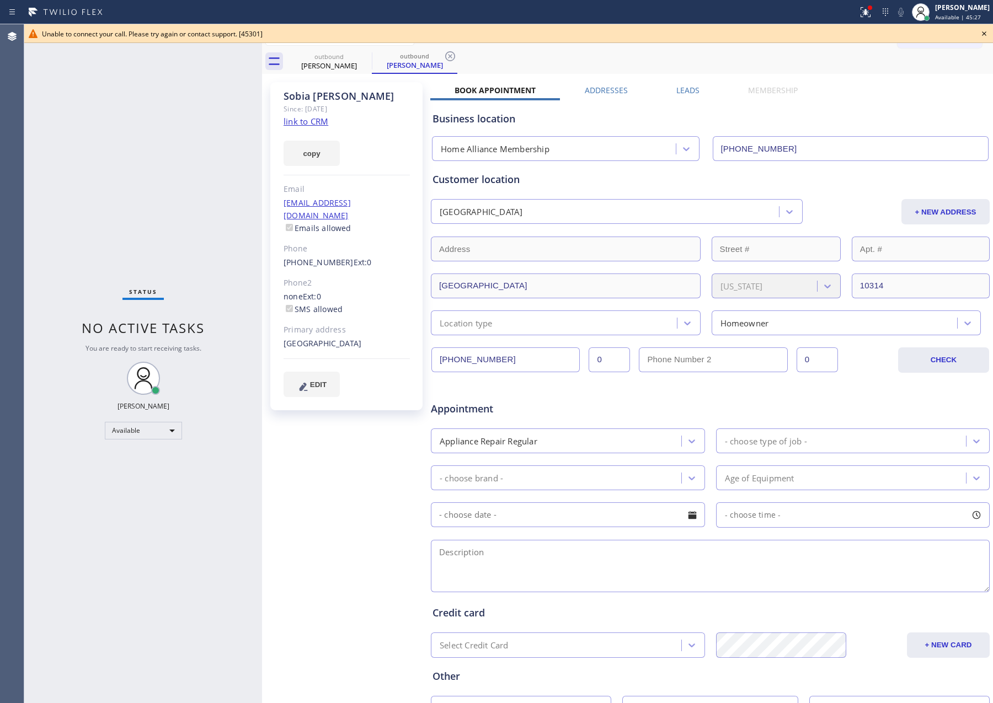
click at [983, 35] on icon at bounding box center [983, 33] width 13 height 13
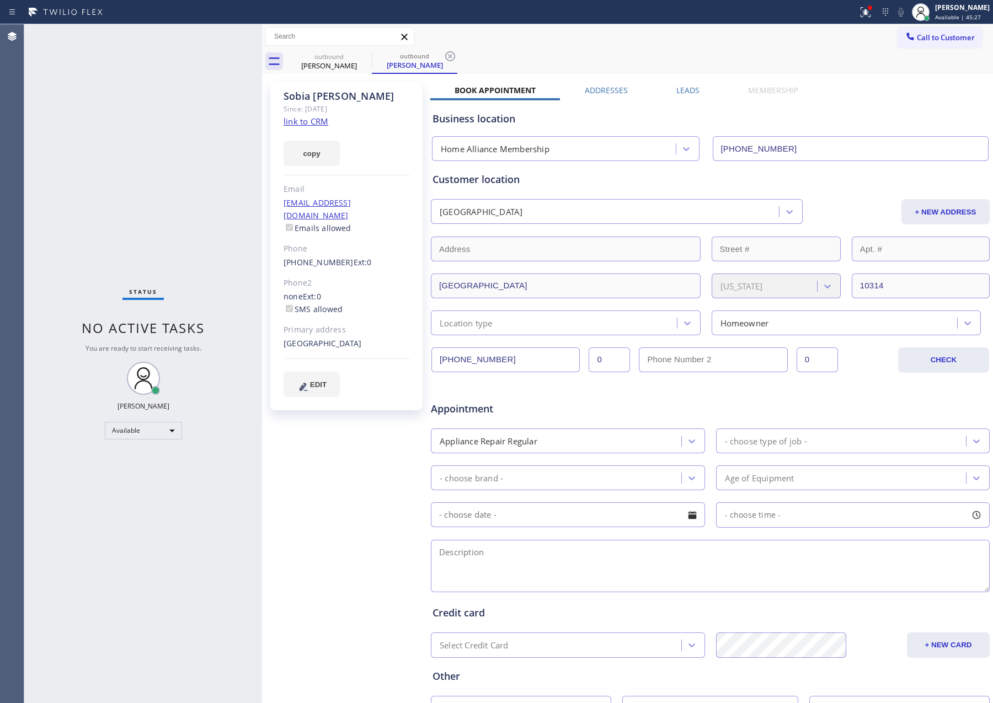
click at [208, 206] on div "Status No active tasks You are ready to start receiving tasks. [PERSON_NAME] Av…" at bounding box center [143, 363] width 238 height 679
click at [326, 63] on div "[PERSON_NAME]" at bounding box center [328, 66] width 83 height 10
click at [608, 50] on div "outbound [PERSON_NAME] outbound [PERSON_NAME]" at bounding box center [639, 61] width 706 height 25
click at [207, 192] on div "Status No active tasks You are ready to start receiving tasks. [PERSON_NAME] Av…" at bounding box center [143, 363] width 238 height 679
click at [109, 99] on div "Status No active tasks You are ready to start receiving tasks. [PERSON_NAME] Av…" at bounding box center [143, 363] width 238 height 679
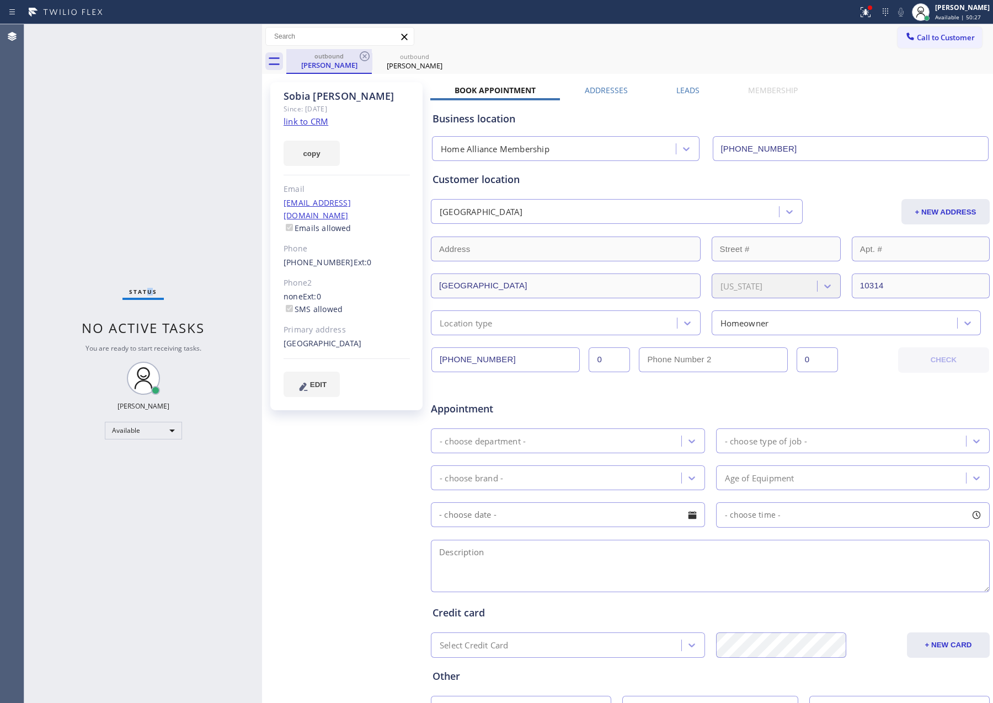
drag, startPoint x: 148, startPoint y: 157, endPoint x: 333, endPoint y: 70, distance: 204.3
click at [231, 120] on div "Status No active tasks You are ready to start receiving tasks. [PERSON_NAME] Av…" at bounding box center [143, 363] width 238 height 679
click at [363, 57] on icon at bounding box center [365, 56] width 10 height 10
click at [362, 57] on icon at bounding box center [364, 56] width 13 height 13
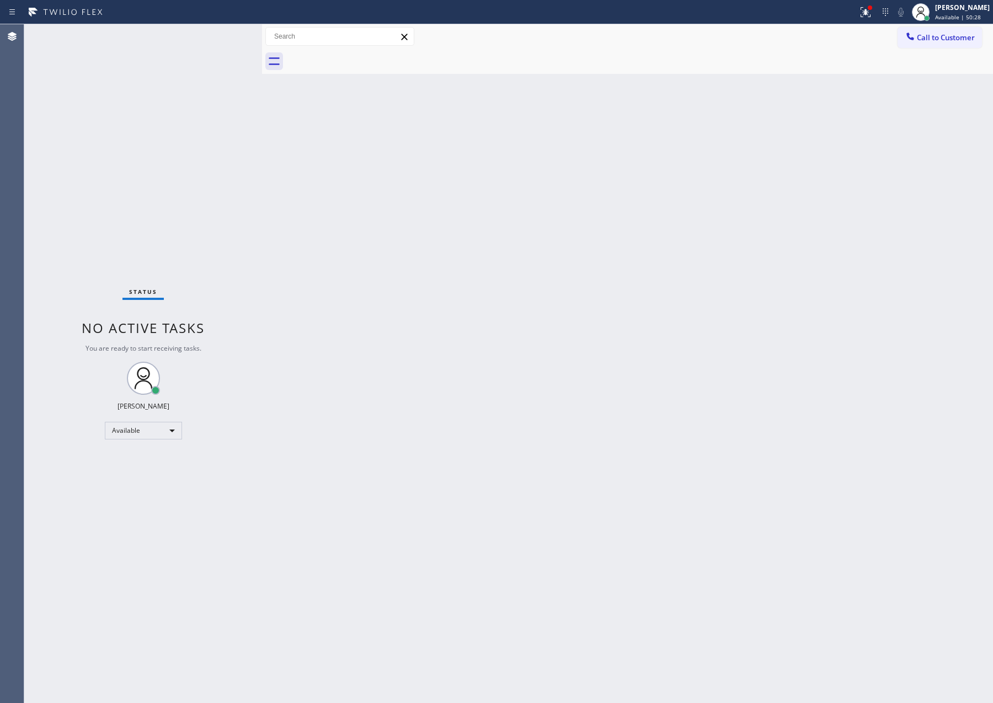
drag, startPoint x: 570, startPoint y: 66, endPoint x: 575, endPoint y: 63, distance: 5.7
click at [575, 63] on div at bounding box center [639, 61] width 706 height 25
drag, startPoint x: 587, startPoint y: 217, endPoint x: 768, endPoint y: 465, distance: 306.8
click at [666, 368] on div "Back to Dashboard Change Sender ID Customers Technicians Select a contact Outbo…" at bounding box center [627, 363] width 731 height 679
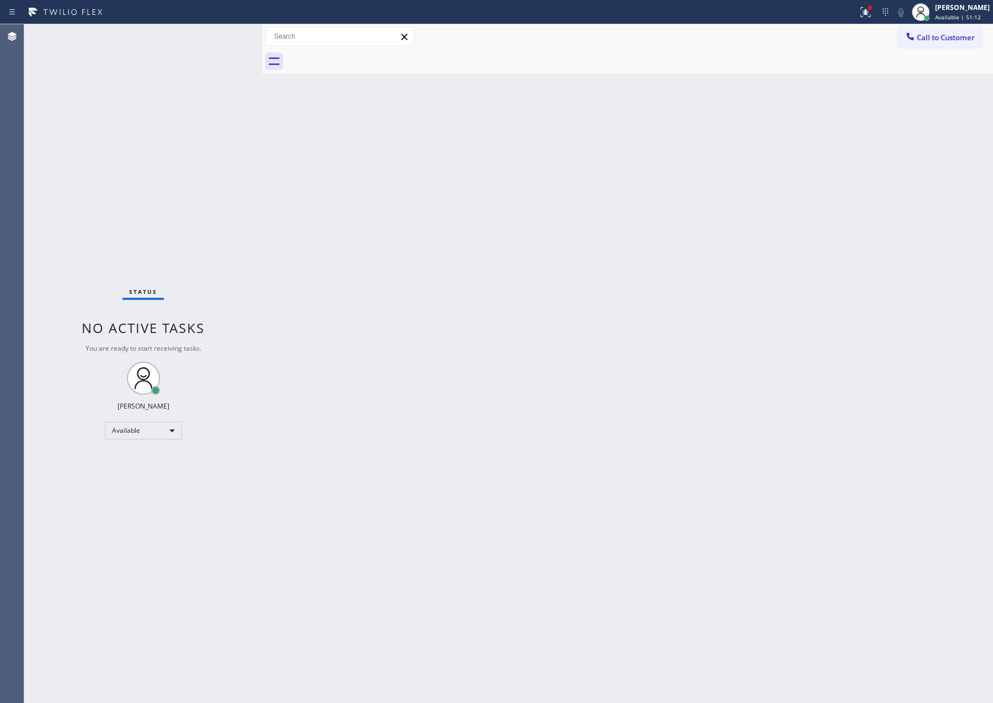
click at [490, 291] on div "Back to Dashboard Change Sender ID Customers Technicians Select a contact Outbo…" at bounding box center [627, 363] width 731 height 679
click at [517, 306] on div "Back to Dashboard Change Sender ID Customers Technicians Select a contact Outbo…" at bounding box center [627, 363] width 731 height 679
click at [617, 99] on div "Back to Dashboard Change Sender ID Customers Technicians Select a contact Outbo…" at bounding box center [627, 363] width 731 height 679
click at [561, 385] on div "Back to Dashboard Change Sender ID Customers Technicians Select a contact Outbo…" at bounding box center [627, 363] width 731 height 679
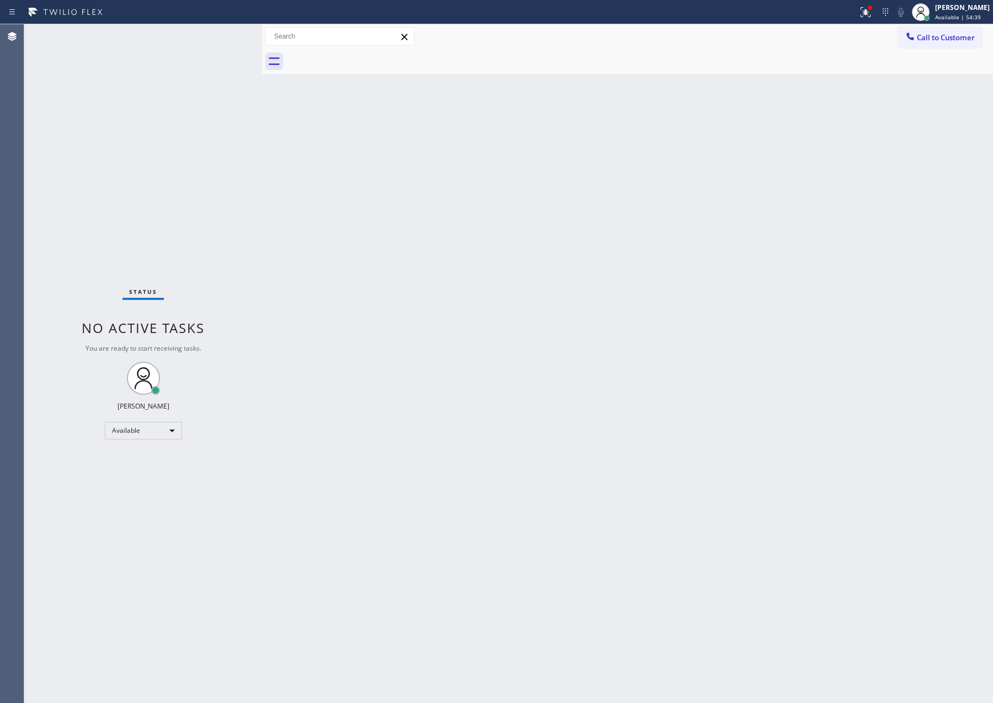
click at [619, 259] on div "Back to Dashboard Change Sender ID Customers Technicians Select a contact Outbo…" at bounding box center [627, 363] width 731 height 679
click at [527, 254] on div "Back to Dashboard Change Sender ID Customers Technicians Select a contact Outbo…" at bounding box center [627, 363] width 731 height 679
click at [398, 374] on div "Back to Dashboard Change Sender ID Customers Technicians Select a contact Outbo…" at bounding box center [627, 363] width 731 height 679
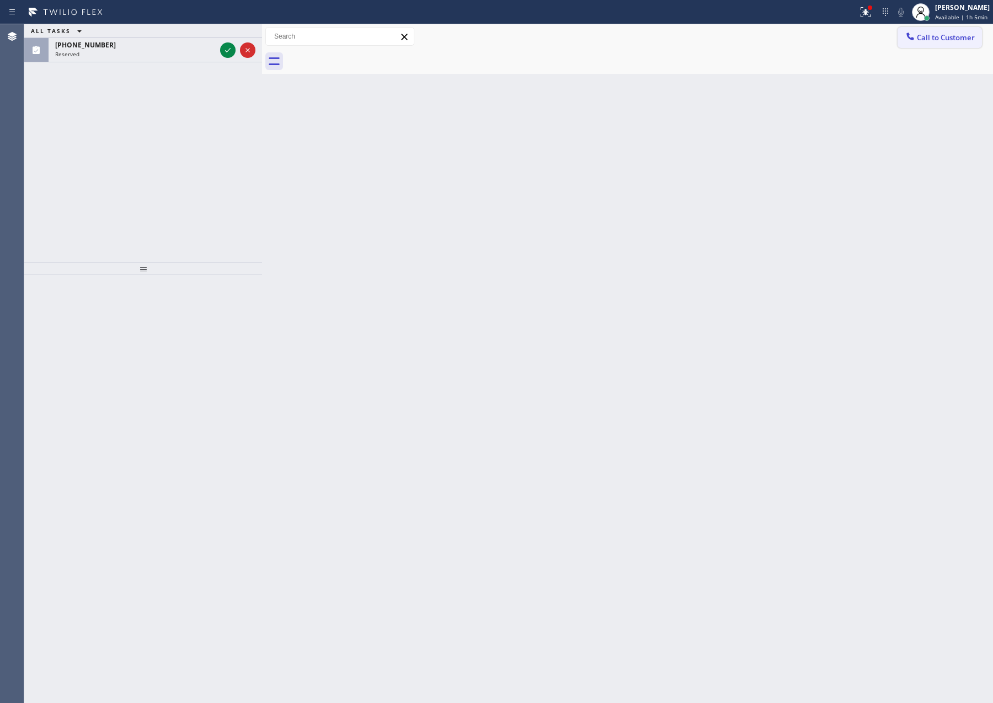
click at [932, 38] on span "Call to Customer" at bounding box center [946, 38] width 58 height 10
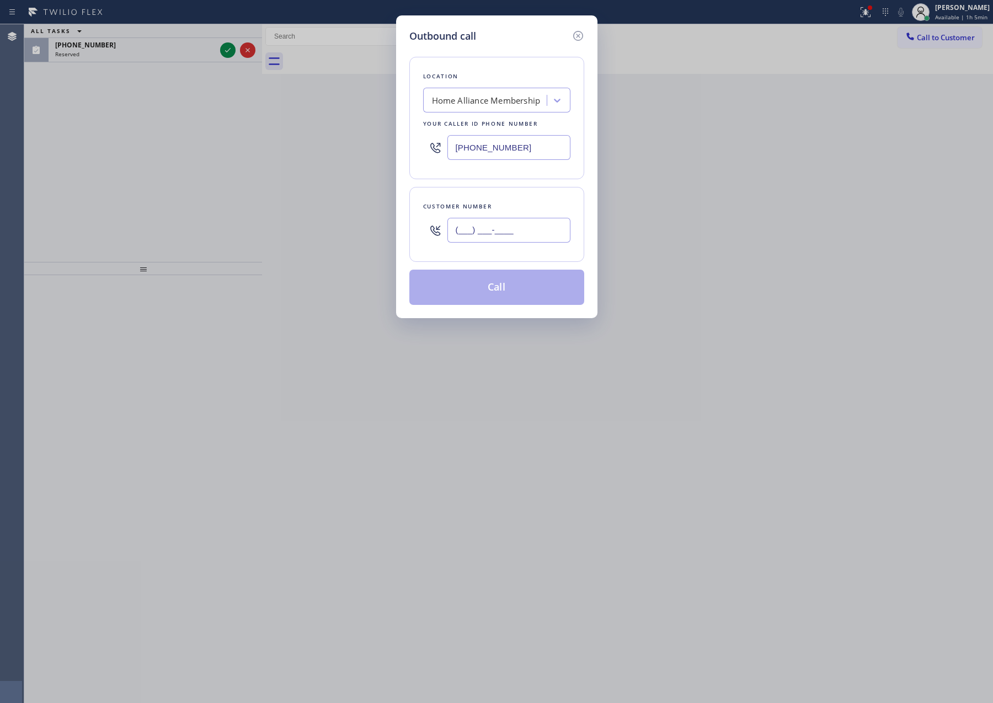
click at [541, 232] on input "(___) ___-____" at bounding box center [508, 230] width 123 height 25
paste input "949) 932-0052"
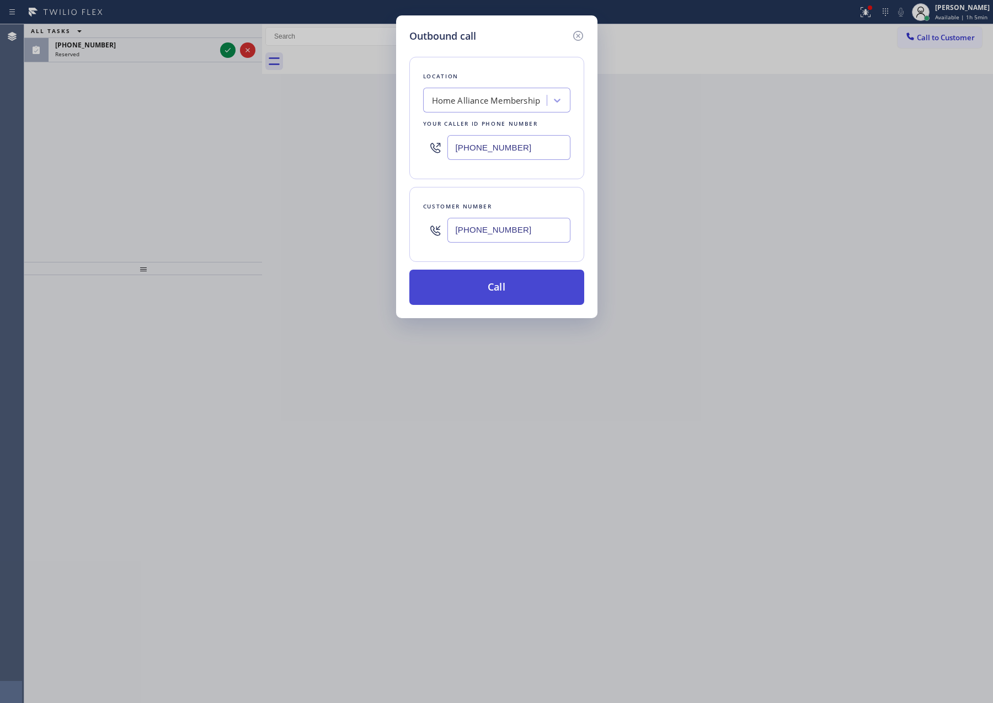
type input "[PHONE_NUMBER]"
click at [534, 294] on button "Call" at bounding box center [496, 287] width 175 height 35
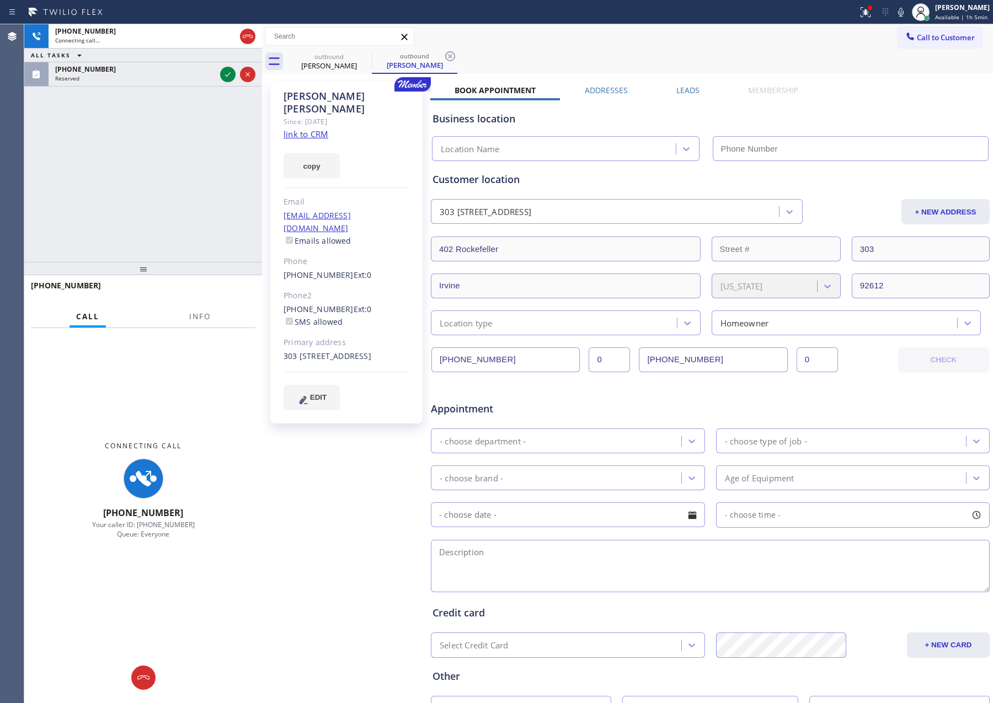
drag, startPoint x: 98, startPoint y: 123, endPoint x: 192, endPoint y: 90, distance: 99.4
click at [100, 123] on div "[PHONE_NUMBER] Connecting call… ALL TASKS ALL TASKS ACTIVE TASKS TASKS IN WRAP …" at bounding box center [143, 143] width 238 height 238
click at [226, 74] on icon at bounding box center [227, 74] width 13 height 13
type input "[PHONE_NUMBER]"
click at [228, 251] on div "[PHONE_NUMBER] Connecting call… ALL TASKS ALL TASKS ACTIVE TASKS TASKS IN WRAP …" at bounding box center [143, 143] width 238 height 238
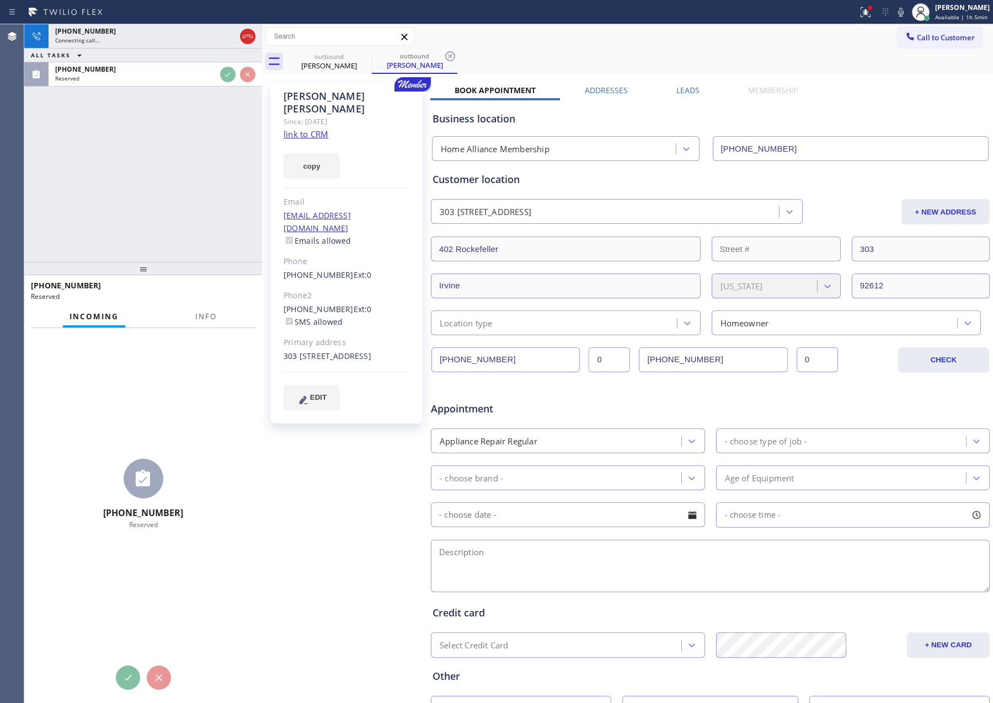
click at [232, 188] on div "[PHONE_NUMBER] Connecting call… ALL TASKS ALL TASKS ACTIVE TASKS TASKS IN WRAP …" at bounding box center [143, 143] width 238 height 238
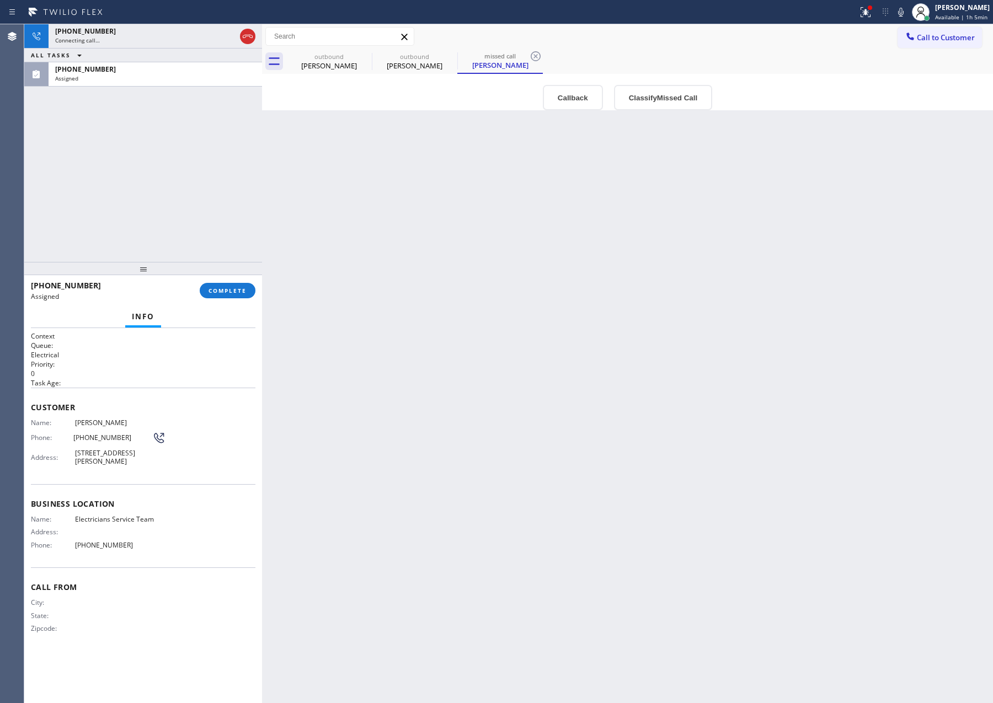
click at [233, 186] on div "[PHONE_NUMBER] Connecting call… ALL TASKS ALL TASKS ACTIVE TASKS TASKS IN WRAP …" at bounding box center [143, 143] width 238 height 238
drag, startPoint x: 477, startPoint y: 61, endPoint x: 227, endPoint y: 214, distance: 292.8
click at [475, 62] on div "[PERSON_NAME]" at bounding box center [499, 65] width 83 height 10
click at [253, 38] on icon at bounding box center [247, 36] width 13 height 13
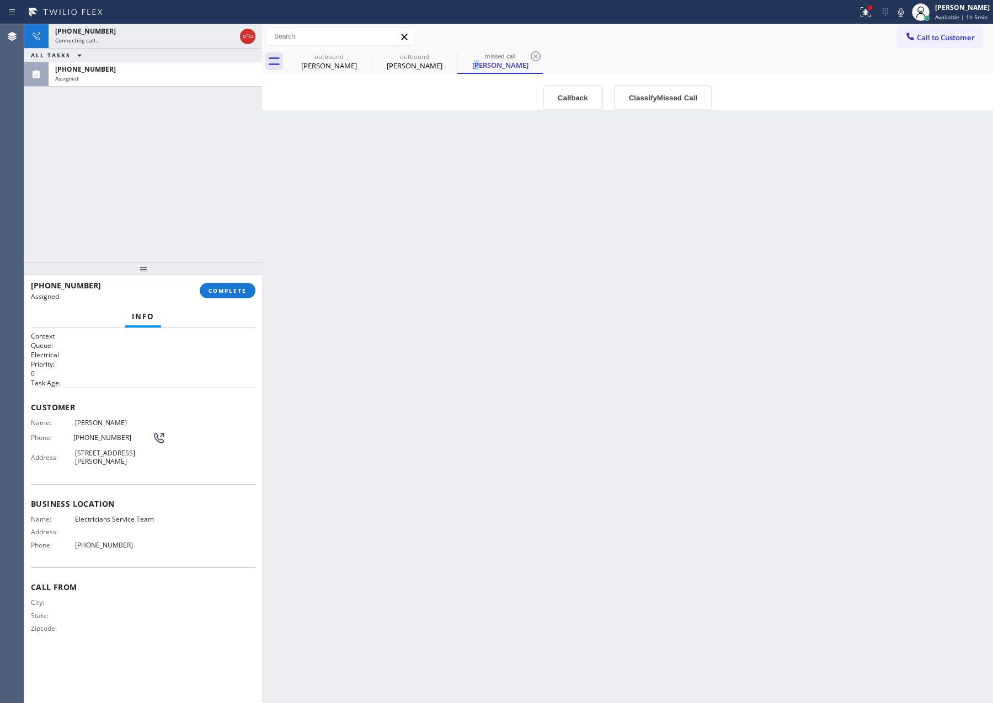
click at [201, 181] on div "[PHONE_NUMBER] Connecting call… ALL TASKS ALL TASKS ACTIVE TASKS TASKS IN WRAP …" at bounding box center [143, 143] width 238 height 238
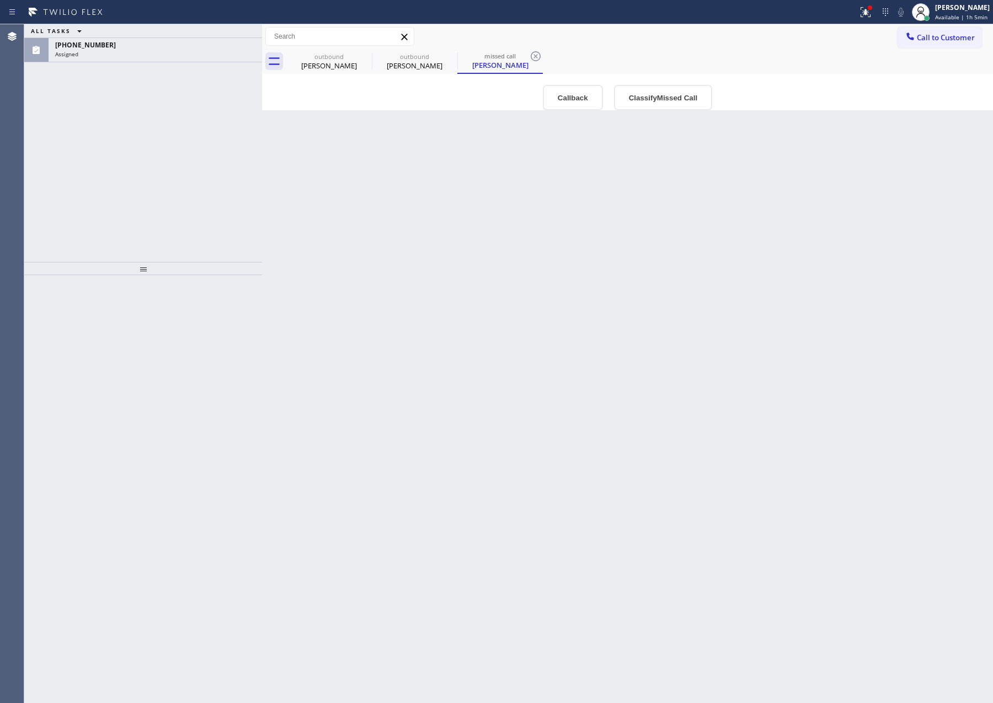
drag, startPoint x: 424, startPoint y: 235, endPoint x: 730, endPoint y: 184, distance: 310.4
click at [480, 245] on div "Back to Dashboard Change Sender ID Customers Technicians Select a contact Outbo…" at bounding box center [627, 363] width 731 height 679
click at [328, 61] on div "[PERSON_NAME]" at bounding box center [328, 66] width 83 height 10
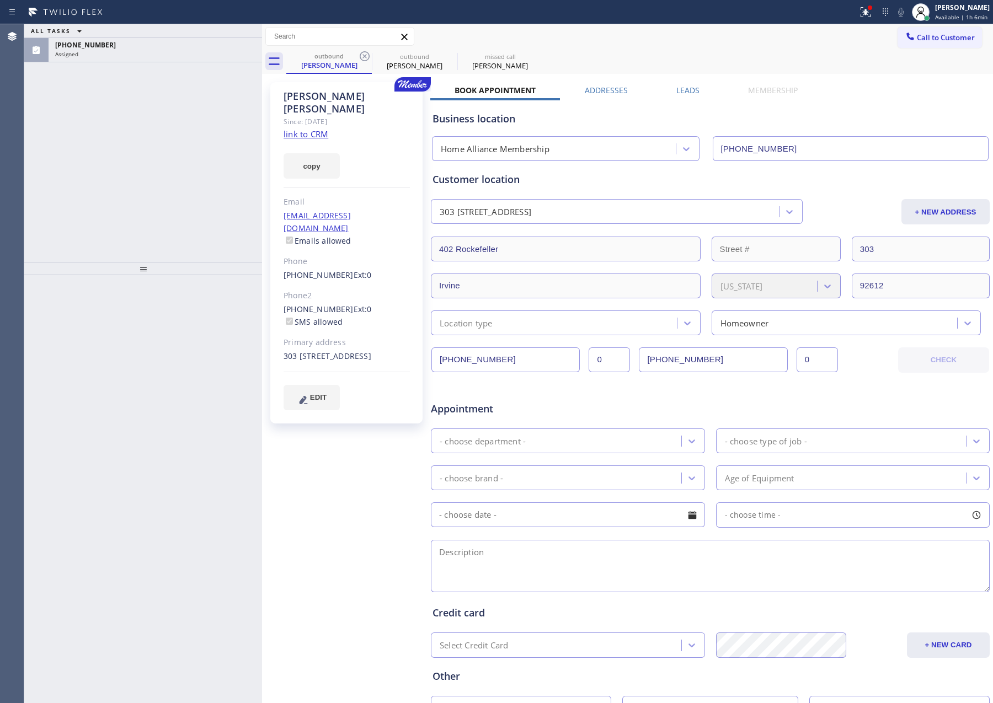
click at [719, 361] on input "[PHONE_NUMBER]" at bounding box center [713, 359] width 148 height 25
click at [938, 27] on button "Call to Customer" at bounding box center [939, 37] width 84 height 21
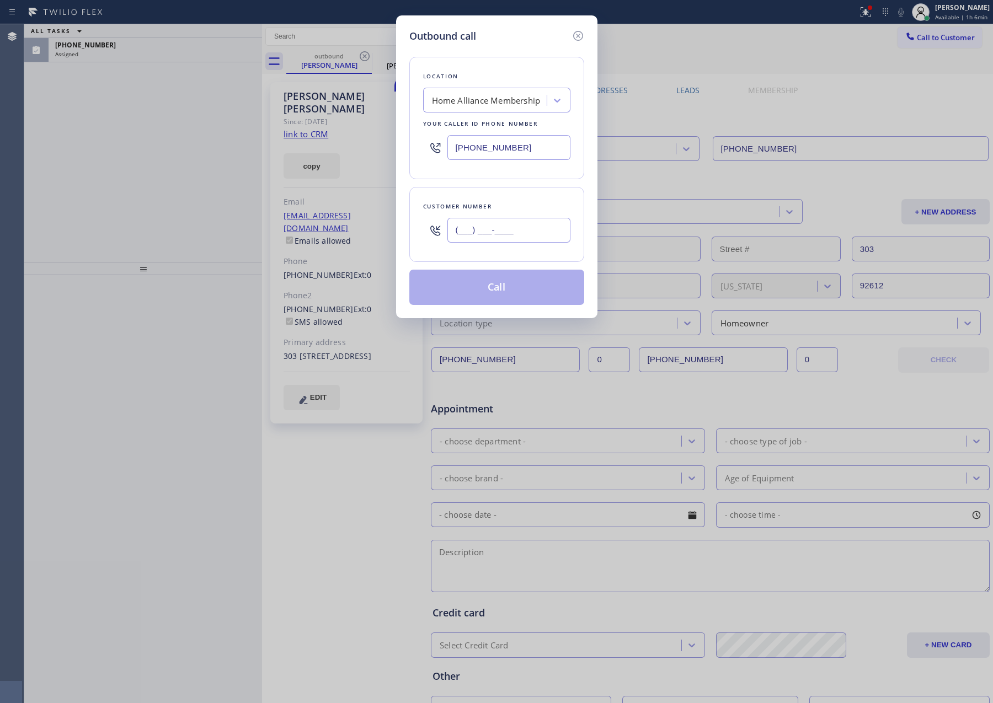
click at [503, 235] on input "(___) ___-____" at bounding box center [508, 230] width 123 height 25
paste input "949) 932-0059"
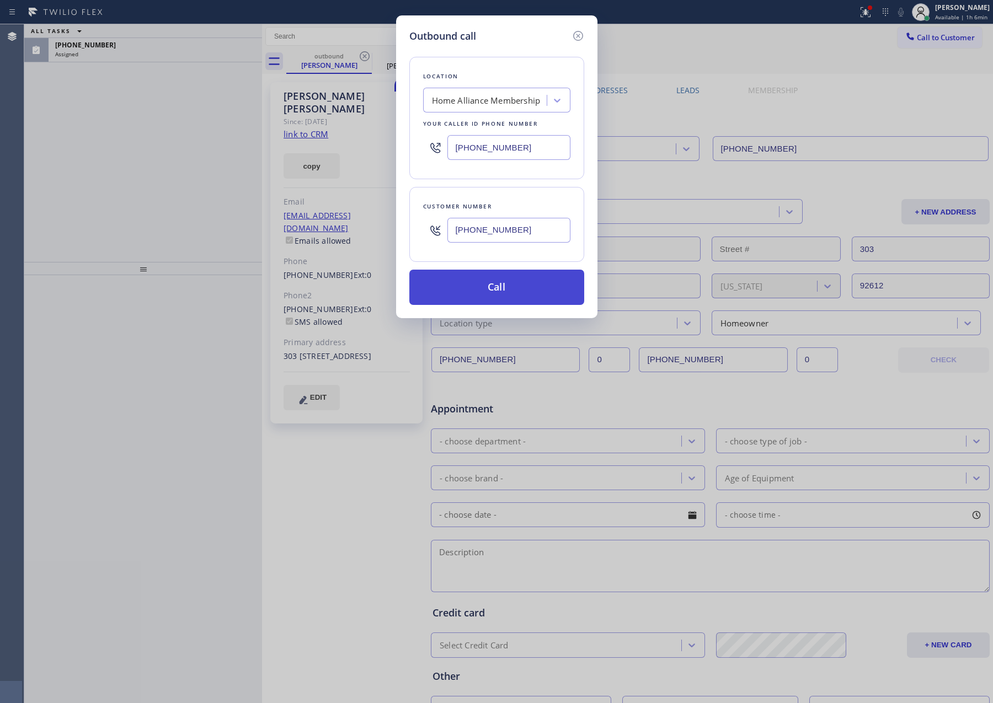
type input "[PHONE_NUMBER]"
click at [499, 288] on button "Call" at bounding box center [496, 287] width 175 height 35
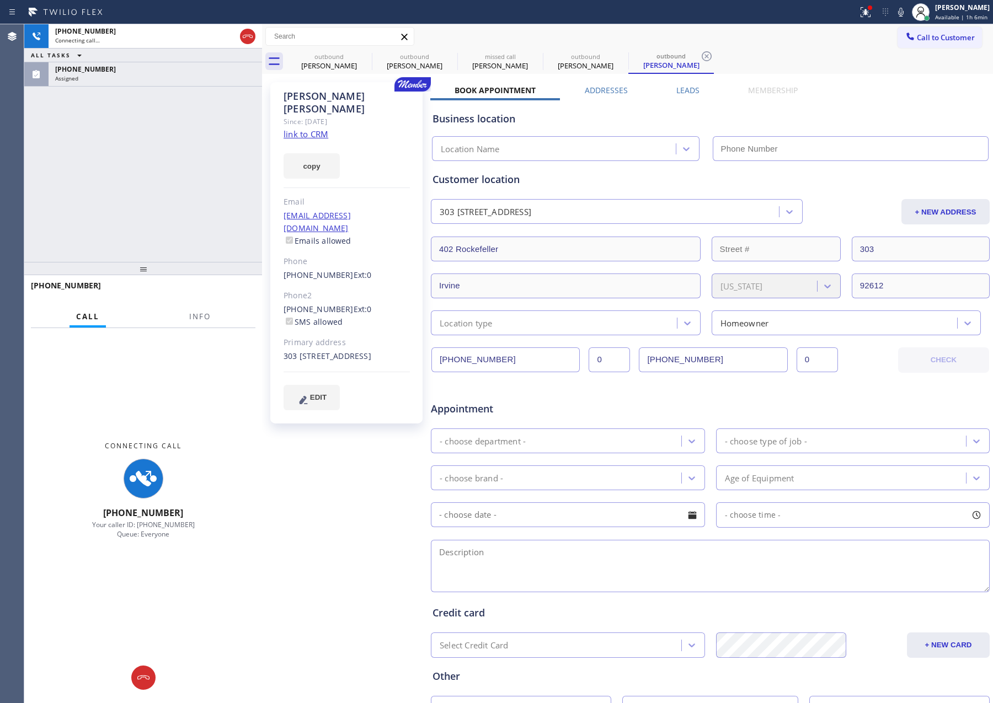
click at [194, 170] on div "[PHONE_NUMBER] Connecting call… ALL TASKS ALL TASKS ACTIVE TASKS TASKS IN WRAP …" at bounding box center [143, 143] width 238 height 238
click at [318, 62] on div "[PERSON_NAME]" at bounding box center [328, 66] width 83 height 10
click at [462, 60] on div "missed call" at bounding box center [499, 56] width 83 height 8
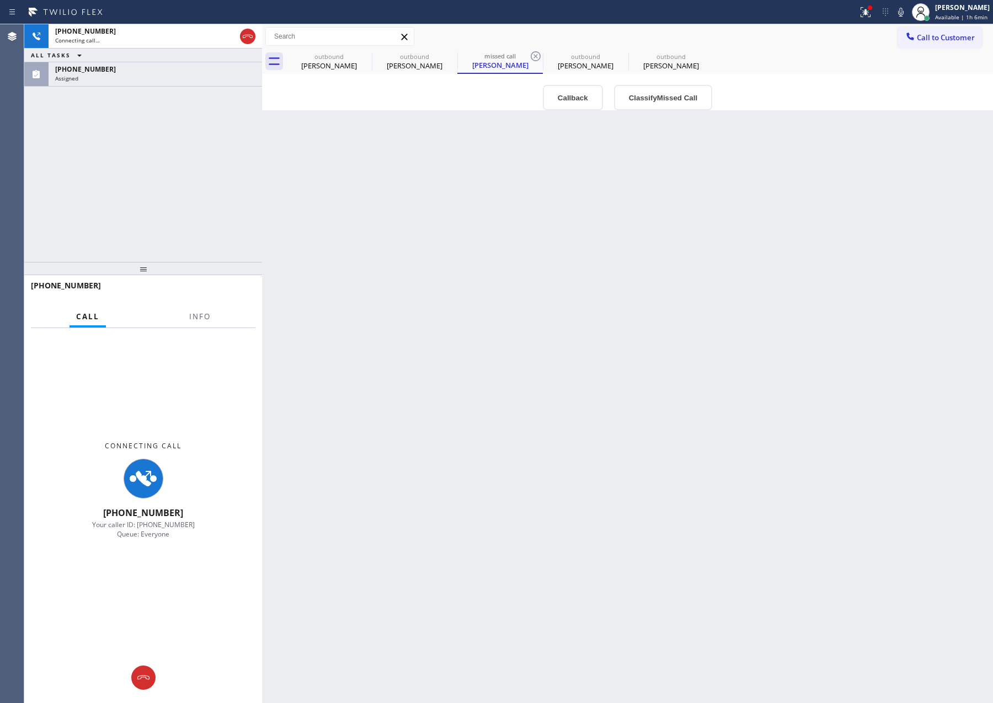
click at [470, 216] on div "Back to Dashboard Change Sender ID Customers Technicians Select a contact Outbo…" at bounding box center [627, 363] width 731 height 679
click at [322, 66] on div "[PERSON_NAME]" at bounding box center [328, 66] width 83 height 10
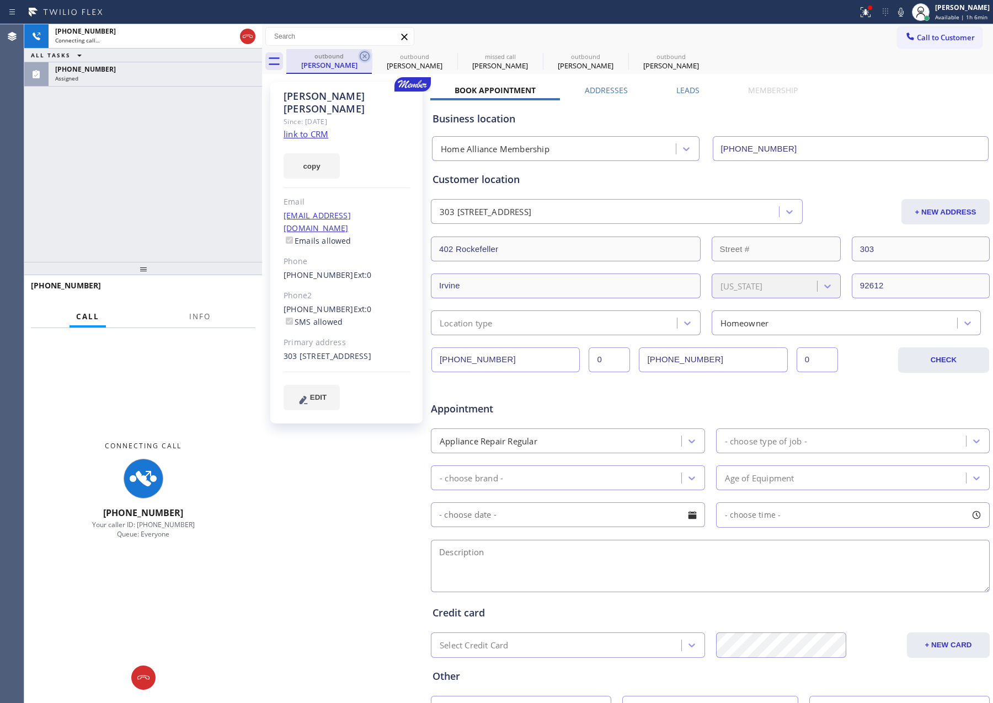
click at [368, 58] on icon at bounding box center [365, 56] width 10 height 10
click at [0, 0] on icon at bounding box center [0, 0] width 0 height 0
click at [368, 58] on icon at bounding box center [365, 56] width 10 height 10
click at [0, 0] on icon at bounding box center [0, 0] width 0 height 0
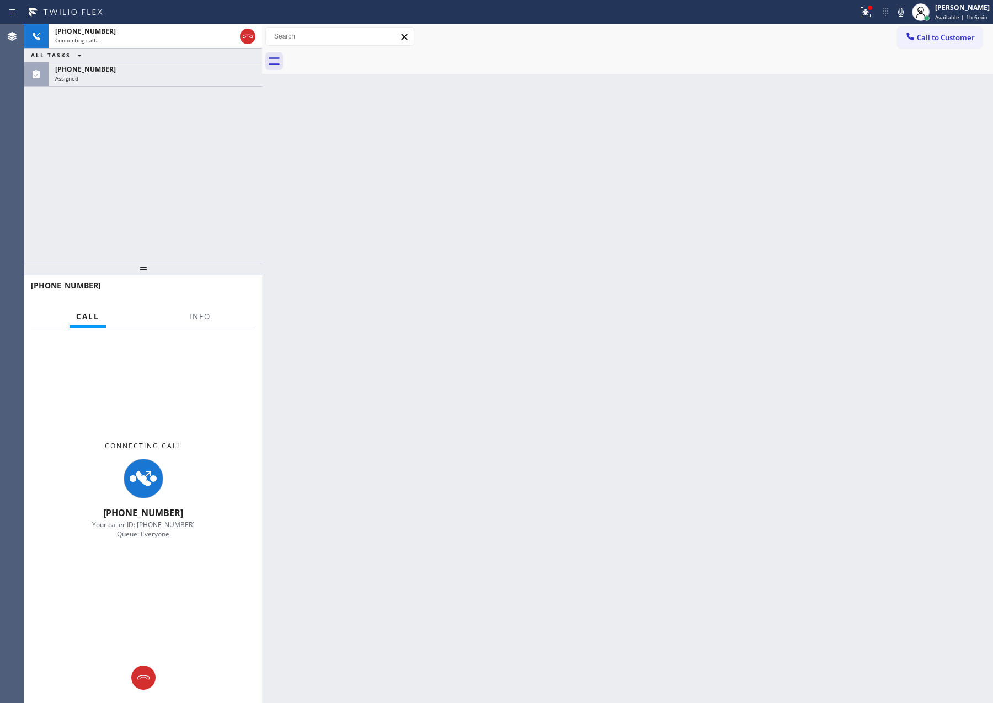
click at [140, 144] on div "[PHONE_NUMBER] Connecting call… ALL TASKS ALL TASKS ACTIVE TASKS TASKS IN WRAP …" at bounding box center [143, 143] width 238 height 238
click at [147, 61] on div "ALL TASKS ALL TASKS ACTIVE TASKS TASKS IN WRAP UP" at bounding box center [143, 56] width 238 height 14
click at [149, 72] on div "[PHONE_NUMBER]" at bounding box center [155, 69] width 200 height 9
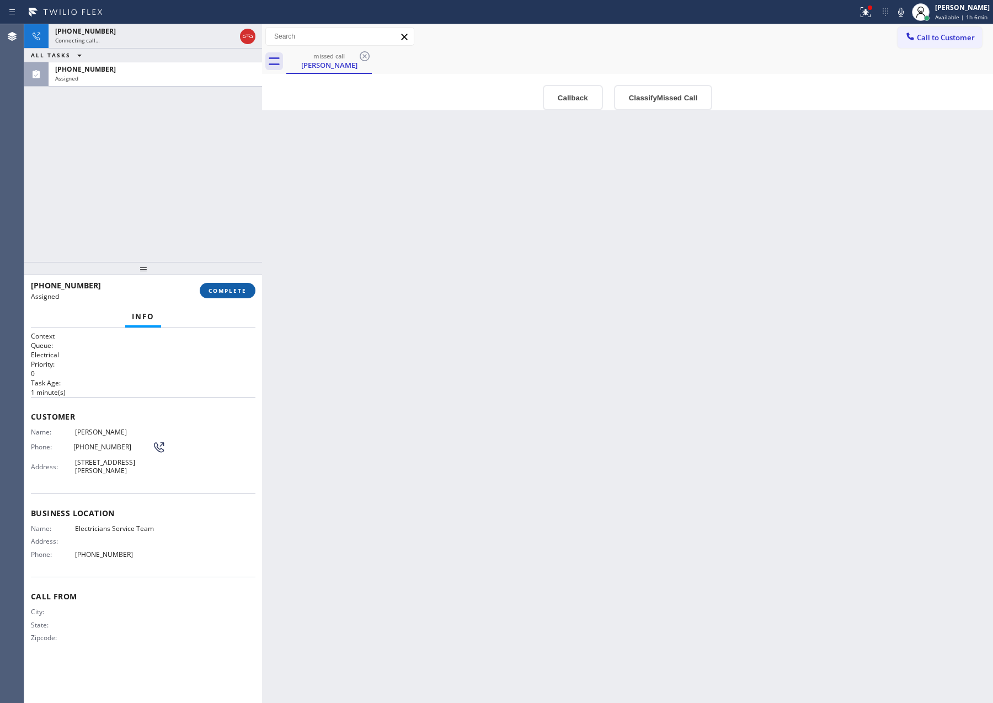
click at [229, 296] on button "COMPLETE" at bounding box center [228, 290] width 56 height 15
click at [216, 197] on div "[PHONE_NUMBER] Connecting call… ALL TASKS ALL TASKS ACTIVE TASKS TASKS IN WRAP …" at bounding box center [143, 143] width 238 height 238
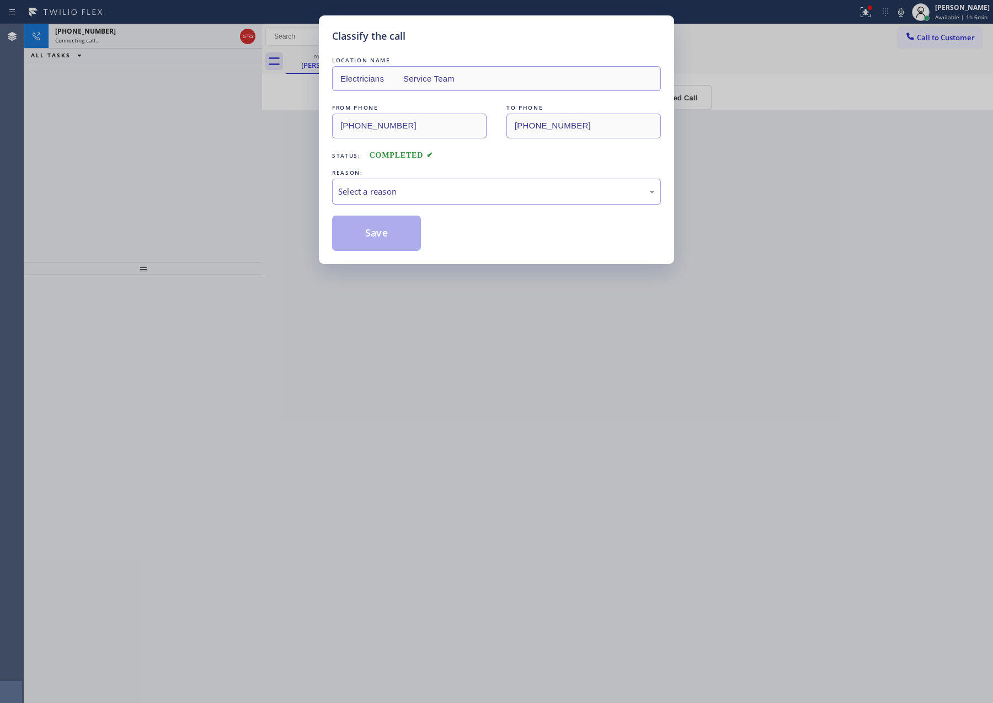
click at [415, 192] on div "Select a reason" at bounding box center [496, 192] width 329 height 26
click at [381, 235] on button "Save" at bounding box center [376, 233] width 89 height 35
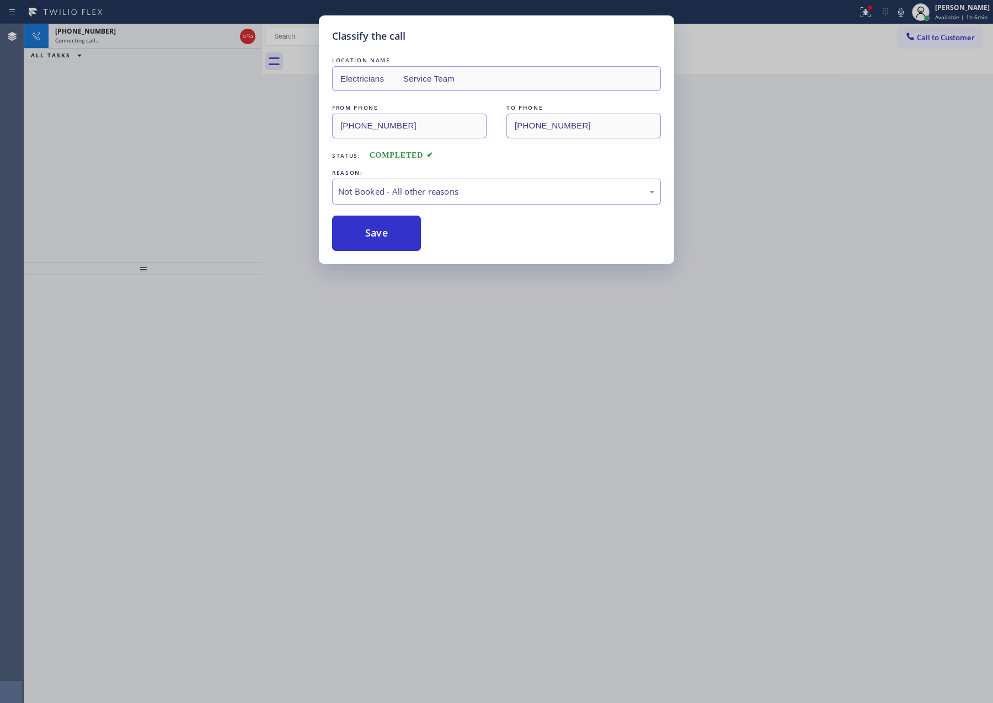
click at [177, 174] on div "Classify the call LOCATION NAME Electricians Service Team FROM PHONE [PHONE_NUM…" at bounding box center [496, 351] width 993 height 703
click at [177, 171] on div "[PHONE_NUMBER] Connecting call… ALL TASKS ALL TASKS ACTIVE TASKS TASKS IN WRAP …" at bounding box center [143, 143] width 238 height 238
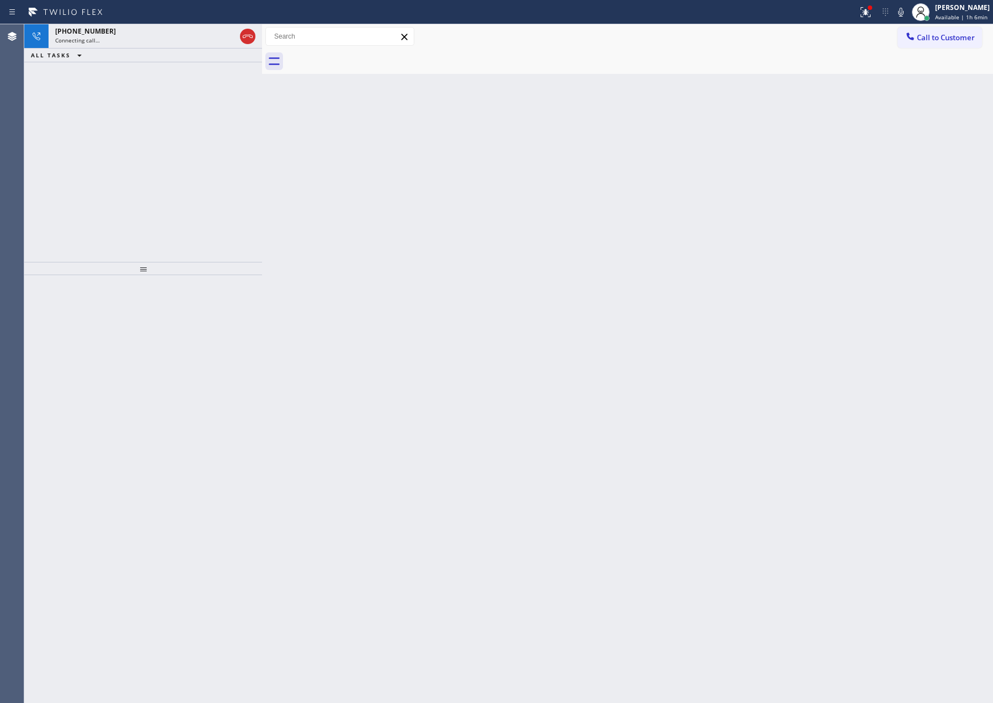
click at [247, 40] on icon at bounding box center [247, 36] width 13 height 13
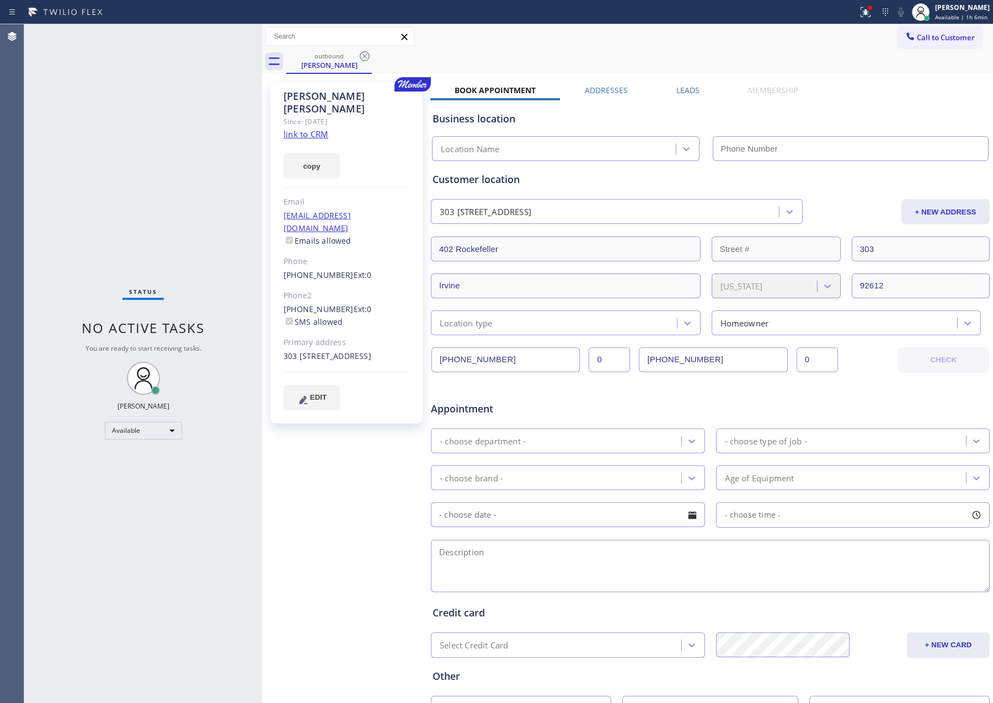
type input "[PHONE_NUMBER]"
click at [943, 33] on span "Call to Customer" at bounding box center [946, 38] width 58 height 10
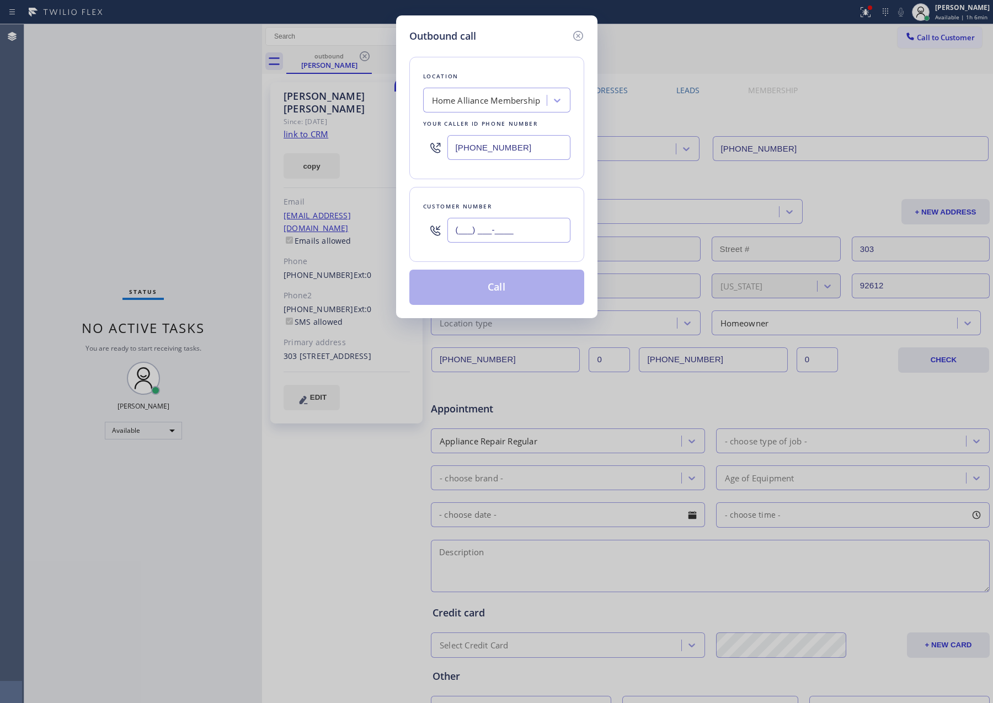
click at [543, 231] on input "(___) ___-____" at bounding box center [508, 230] width 123 height 25
paste input "949) 932-0052"
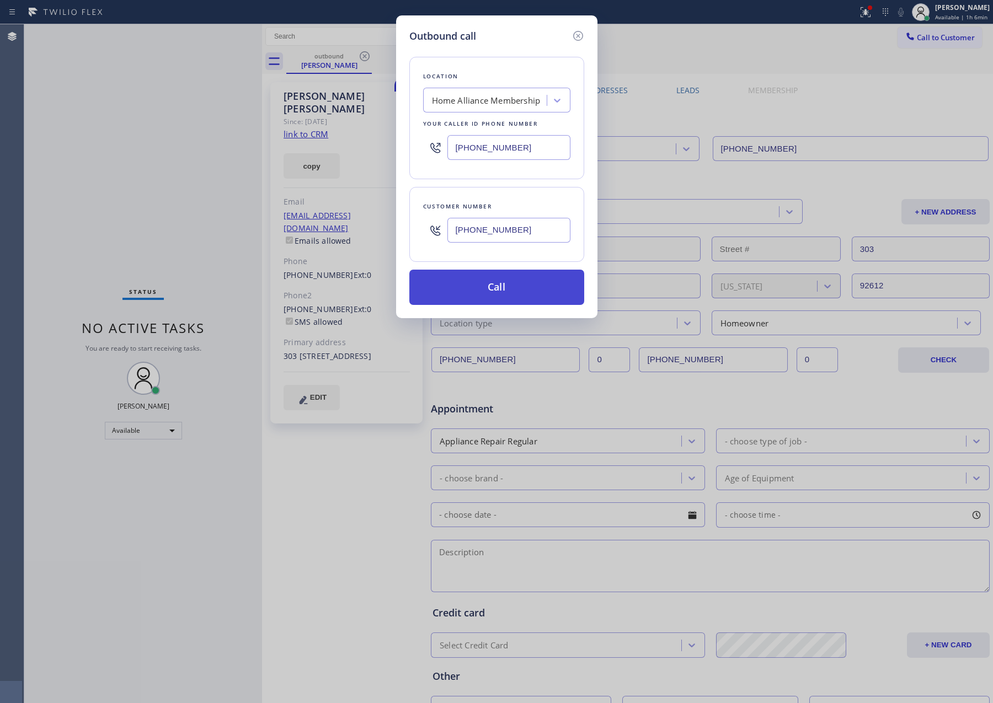
type input "[PHONE_NUMBER]"
click at [525, 283] on button "Call" at bounding box center [496, 287] width 175 height 35
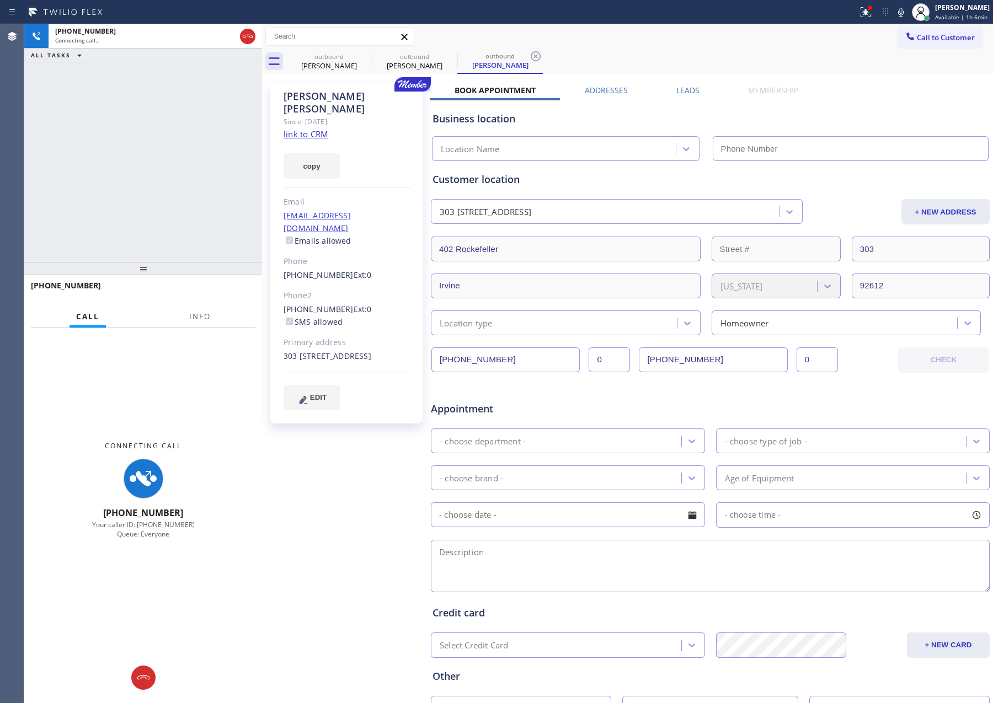
click at [138, 179] on div "[PHONE_NUMBER] Connecting call… ALL TASKS ALL TASKS ACTIVE TASKS TASKS IN WRAP …" at bounding box center [143, 143] width 238 height 238
type input "[PHONE_NUMBER]"
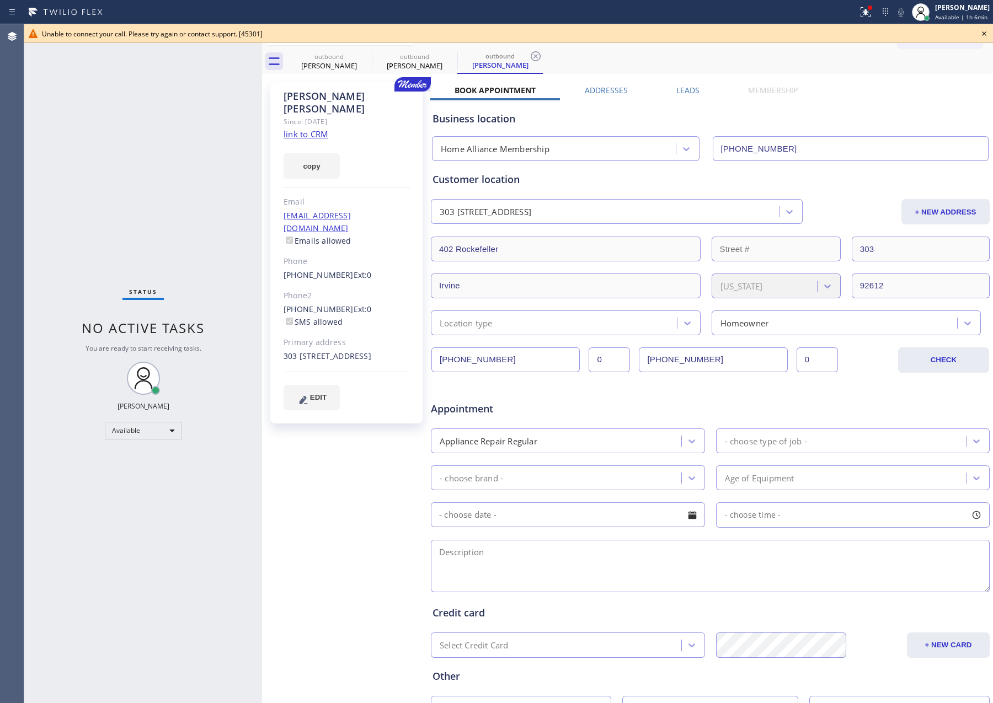
click at [197, 182] on div "Status No active tasks You are ready to start receiving tasks. [PERSON_NAME] Av…" at bounding box center [143, 363] width 238 height 679
click at [981, 32] on icon at bounding box center [983, 33] width 13 height 13
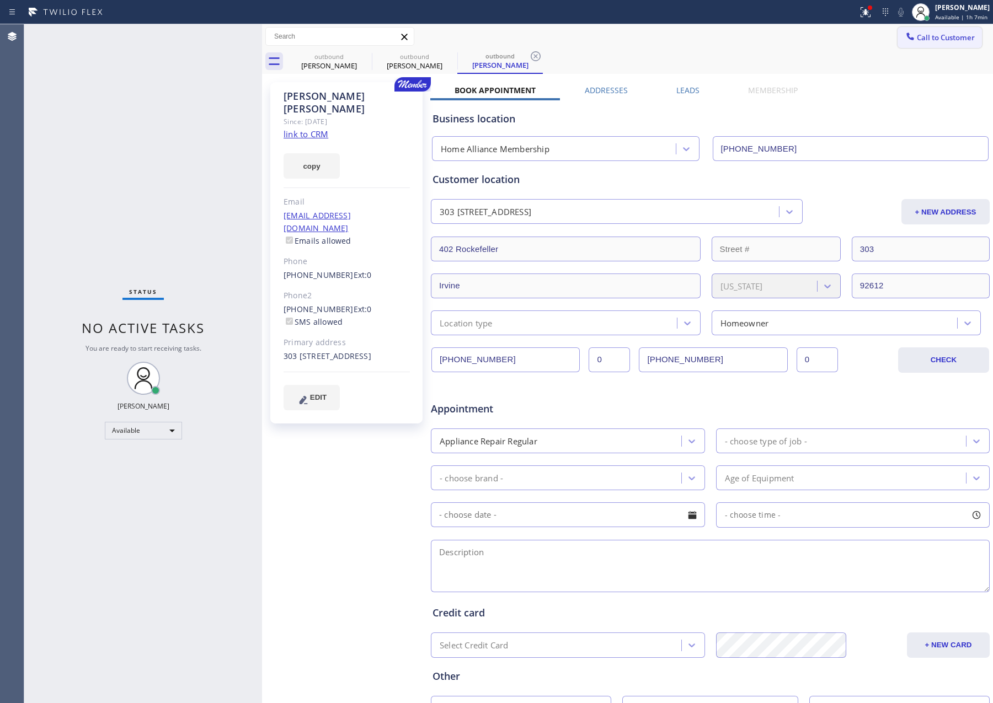
click at [922, 37] on span "Call to Customer" at bounding box center [946, 38] width 58 height 10
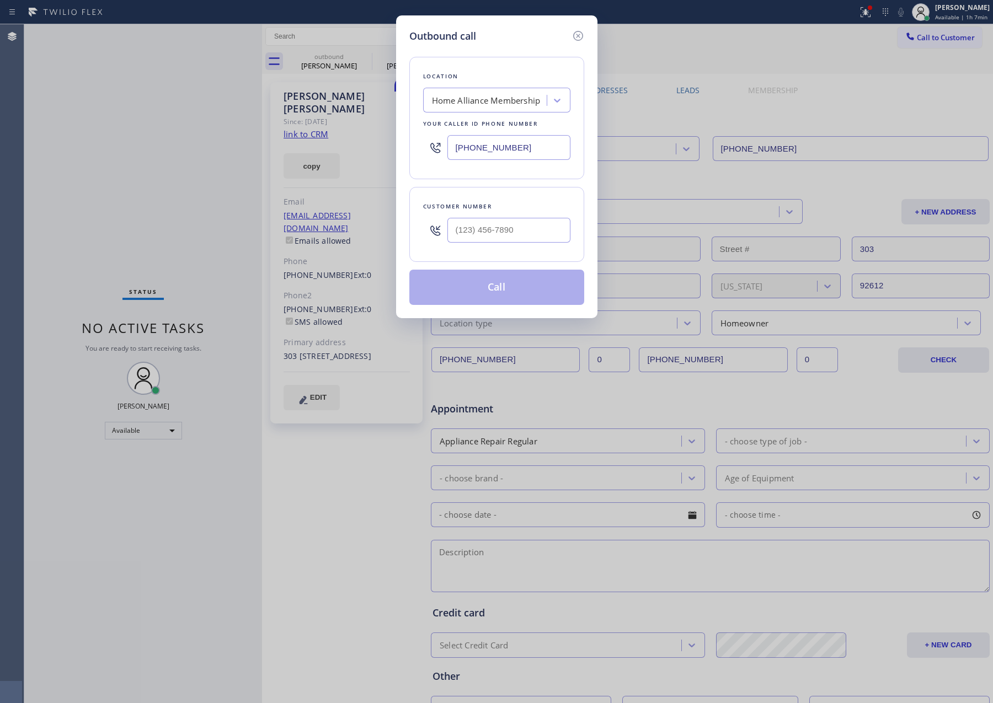
drag, startPoint x: 556, startPoint y: 148, endPoint x: 366, endPoint y: 144, distance: 190.9
click at [374, 146] on div "Outbound call Location Home Alliance Membership Your caller id phone number [PH…" at bounding box center [496, 351] width 993 height 703
paste input "731-4952"
type input "[PHONE_NUMBER]"
click at [536, 225] on input "(___) ___-____" at bounding box center [508, 230] width 123 height 25
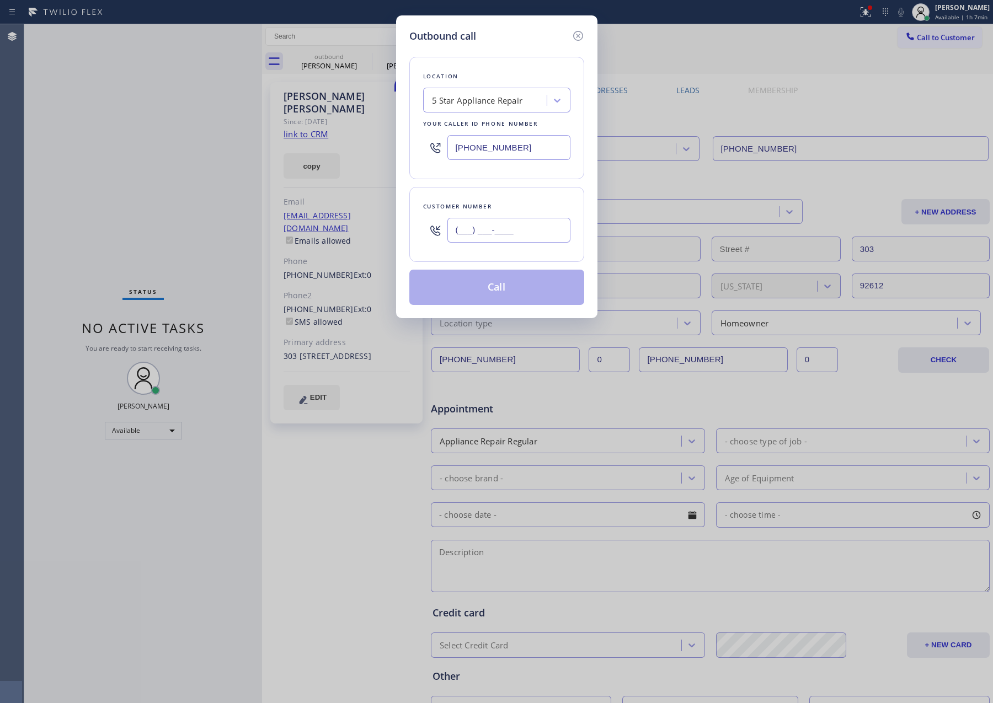
paste input "949) 932-0052"
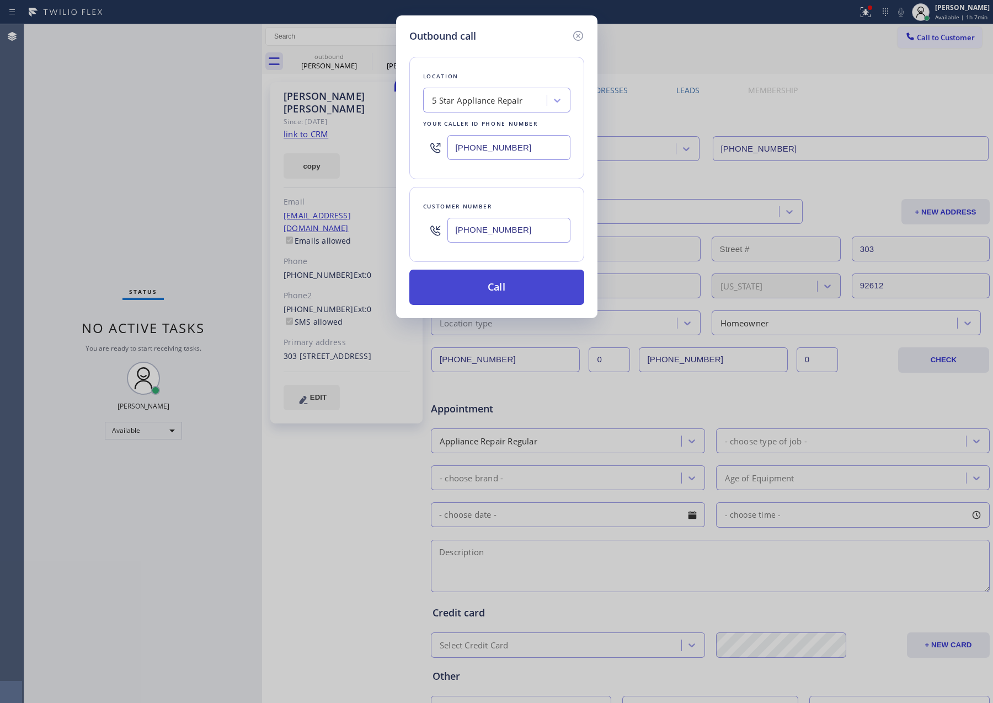
type input "[PHONE_NUMBER]"
click at [521, 295] on button "Call" at bounding box center [496, 287] width 175 height 35
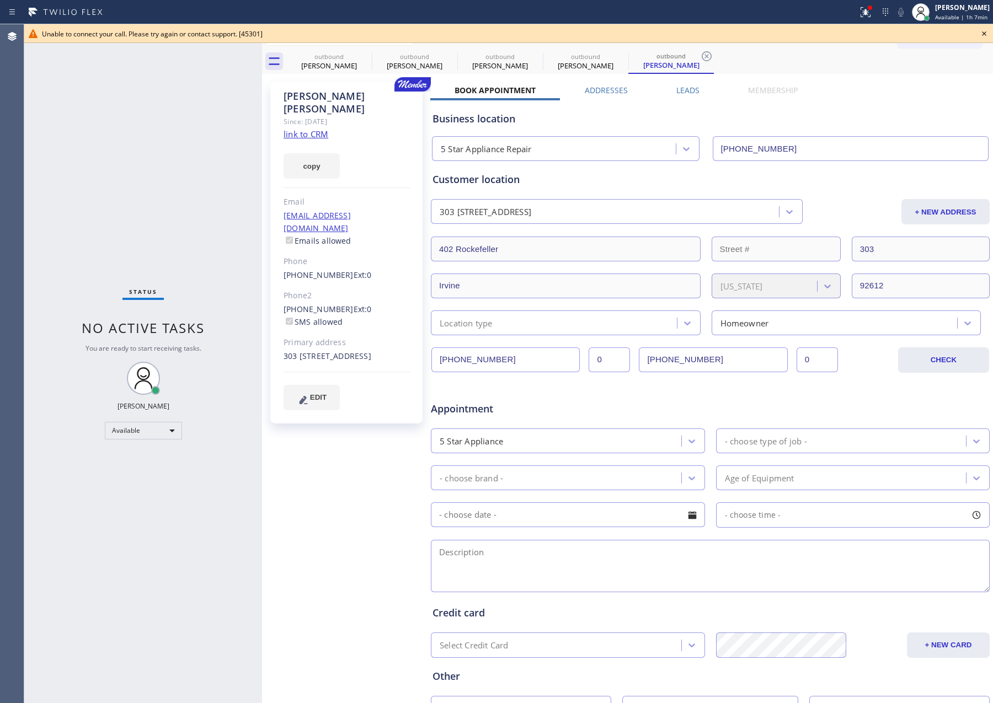
click at [86, 116] on div "Status No active tasks You are ready to start receiving tasks. [PERSON_NAME] Av…" at bounding box center [143, 363] width 238 height 679
click at [984, 35] on icon at bounding box center [983, 33] width 13 height 13
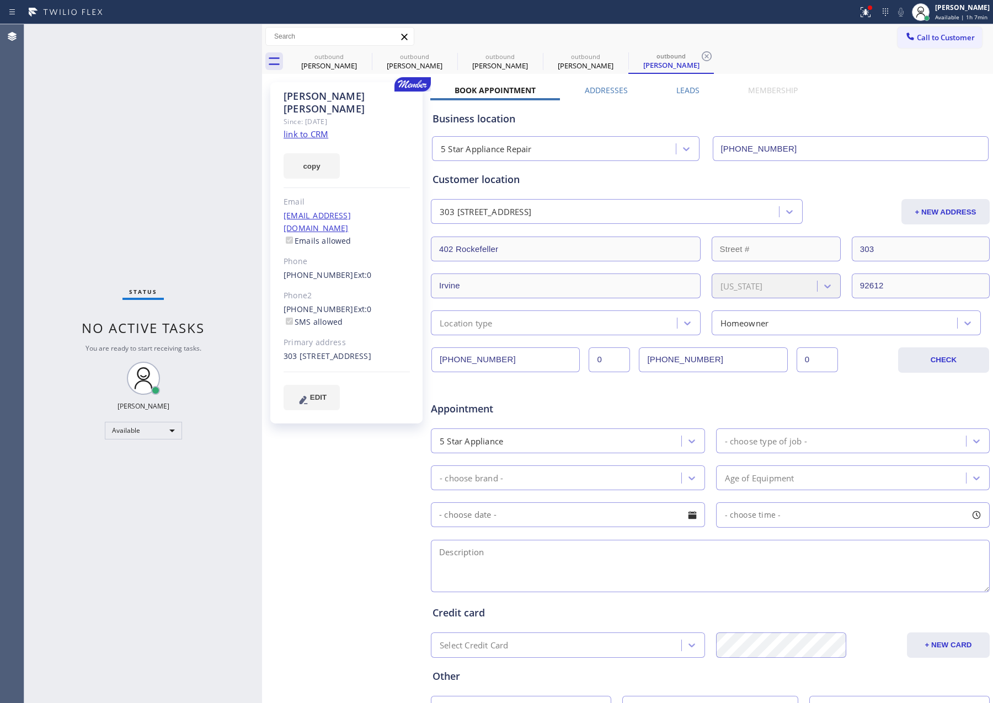
click at [933, 90] on div "Book Appointment Addresses Leads Membership Business location 5 Star Appliance …" at bounding box center [710, 438] width 560 height 706
drag, startPoint x: 933, startPoint y: 90, endPoint x: 687, endPoint y: 103, distance: 246.9
click at [927, 90] on div "Book Appointment Addresses Leads Membership Business location 5 Star Appliance …" at bounding box center [710, 438] width 560 height 706
drag, startPoint x: 310, startPoint y: 48, endPoint x: 363, endPoint y: 65, distance: 55.6
click at [312, 48] on div "Call to Customer Outbound call Location 5 Star Appliance Repair Your caller id …" at bounding box center [627, 36] width 731 height 25
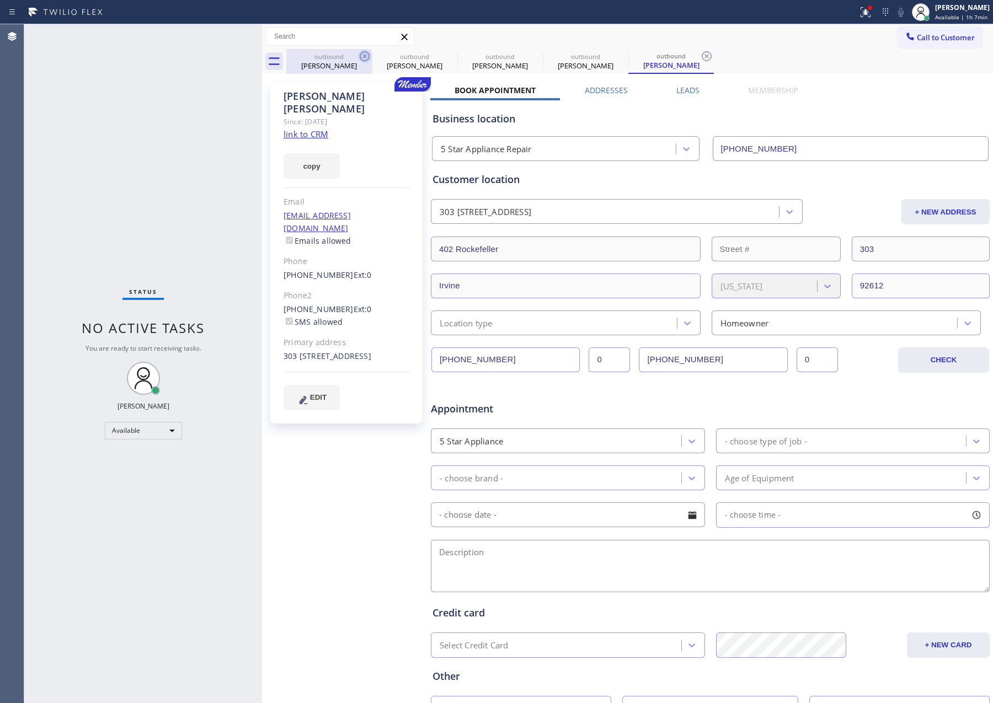
click at [363, 55] on icon at bounding box center [365, 56] width 10 height 10
click at [0, 0] on icon at bounding box center [0, 0] width 0 height 0
type input "[PHONE_NUMBER]"
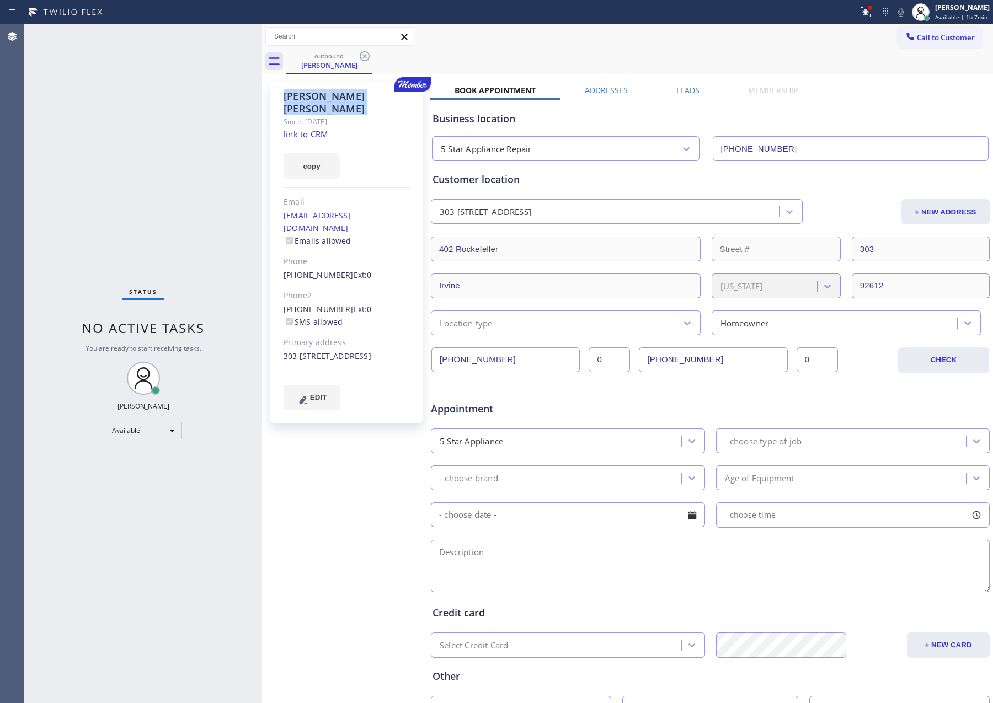
click at [363, 55] on icon at bounding box center [365, 56] width 10 height 10
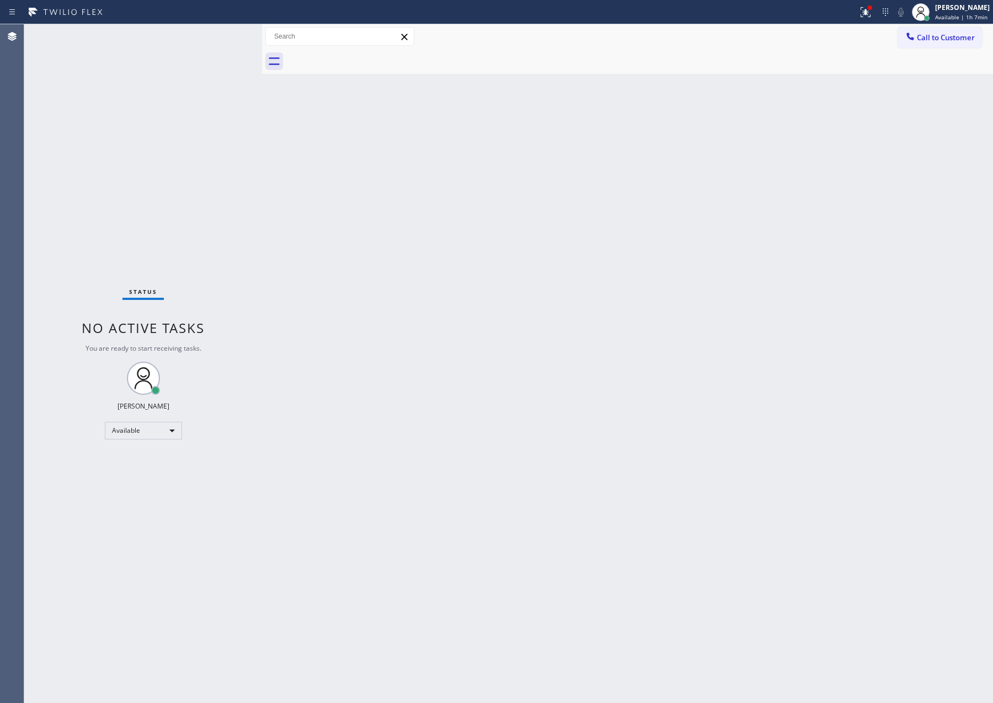
click at [363, 55] on div at bounding box center [639, 61] width 706 height 25
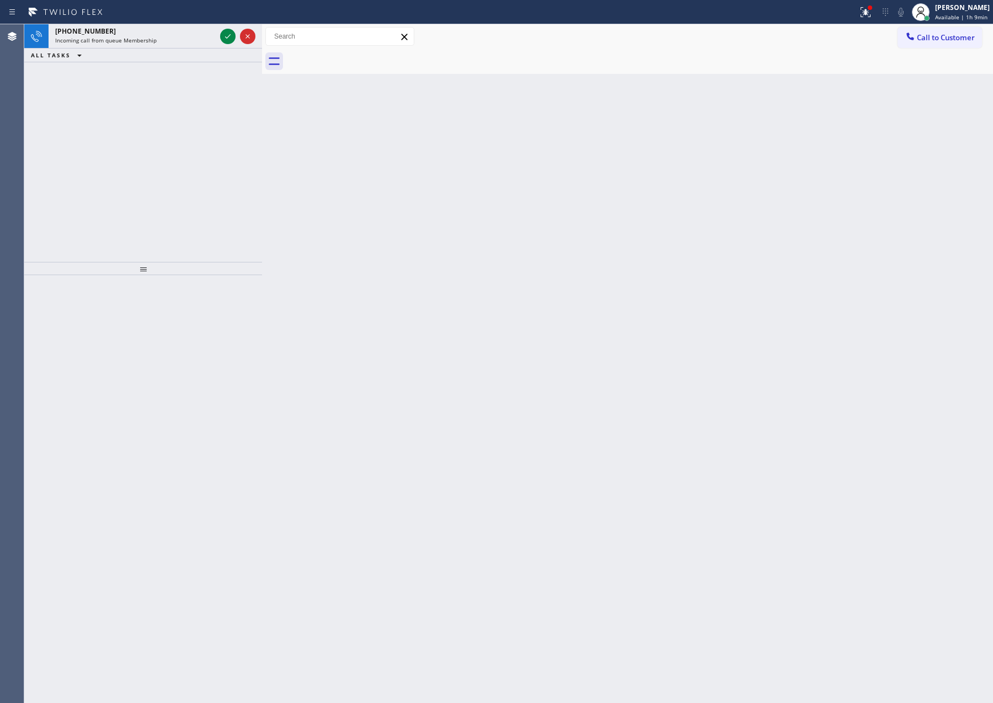
drag, startPoint x: 178, startPoint y: 136, endPoint x: 208, endPoint y: 77, distance: 66.6
click at [191, 123] on div "[PHONE_NUMBER] Incoming call from queue Membership ALL TASKS ALL TASKS ACTIVE T…" at bounding box center [143, 143] width 238 height 238
click at [226, 36] on icon at bounding box center [227, 36] width 13 height 13
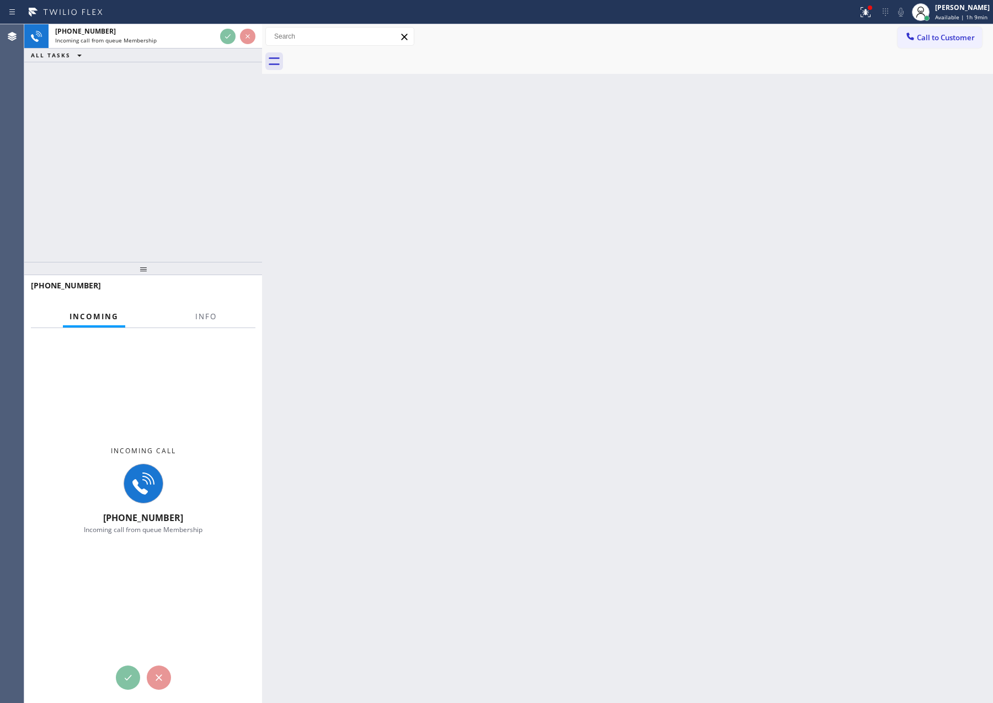
click at [192, 187] on div "[PHONE_NUMBER] Incoming call from queue Membership ALL TASKS ALL TASKS ACTIVE T…" at bounding box center [143, 143] width 238 height 238
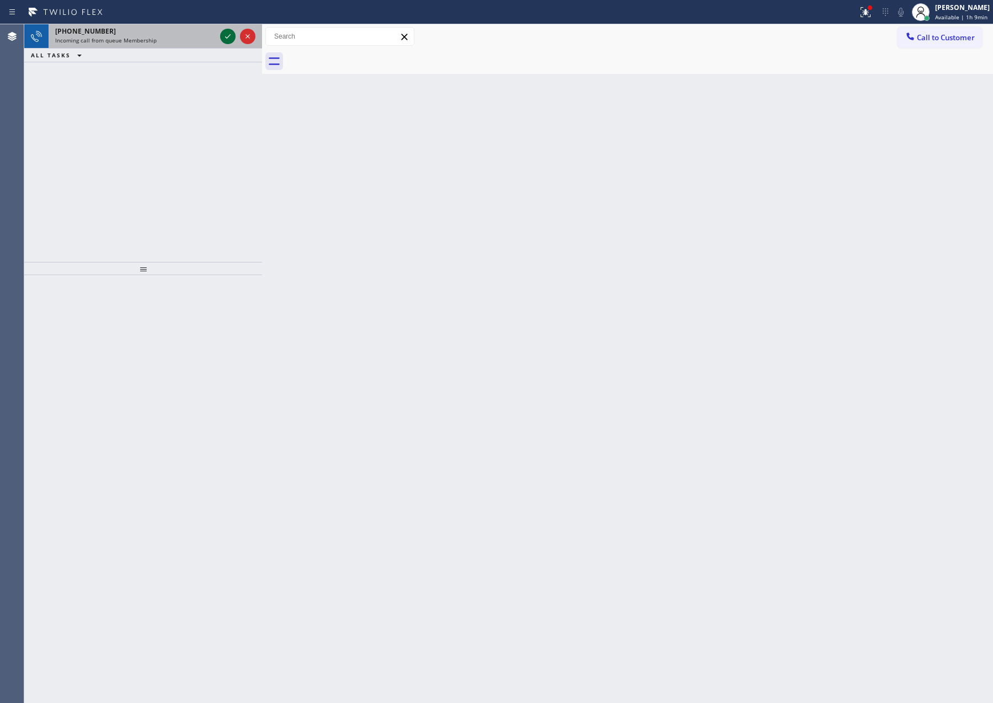
click at [222, 31] on icon at bounding box center [227, 36] width 13 height 13
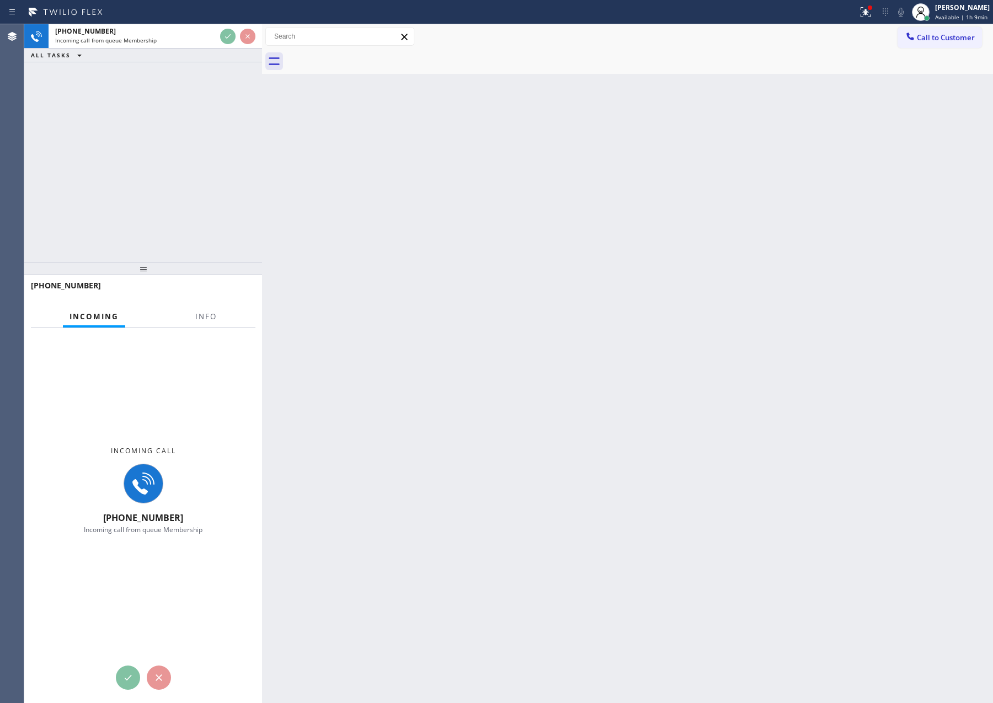
click at [220, 154] on div "[PHONE_NUMBER] Incoming call from queue Membership ALL TASKS ALL TASKS ACTIVE T…" at bounding box center [143, 143] width 238 height 238
click at [219, 154] on div "[PHONE_NUMBER] Incoming call from queue Membership ALL TASKS ALL TASKS ACTIVE T…" at bounding box center [143, 143] width 238 height 238
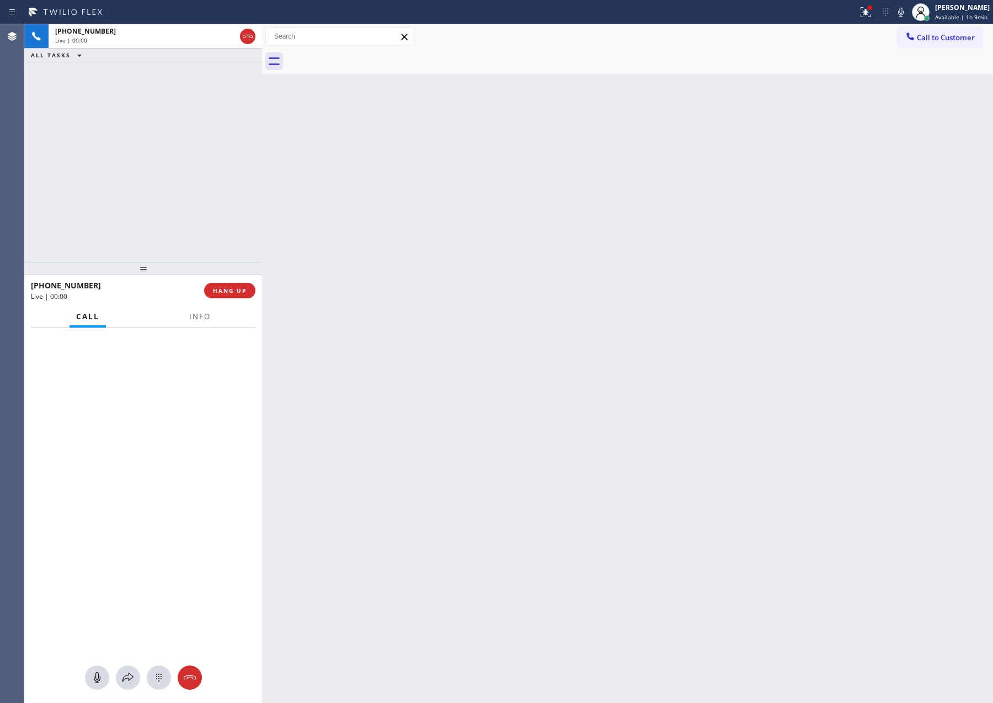
click at [218, 153] on div "[PHONE_NUMBER] Live | 00:00 ALL TASKS ALL TASKS ACTIVE TASKS TASKS IN WRAP UP" at bounding box center [143, 143] width 238 height 238
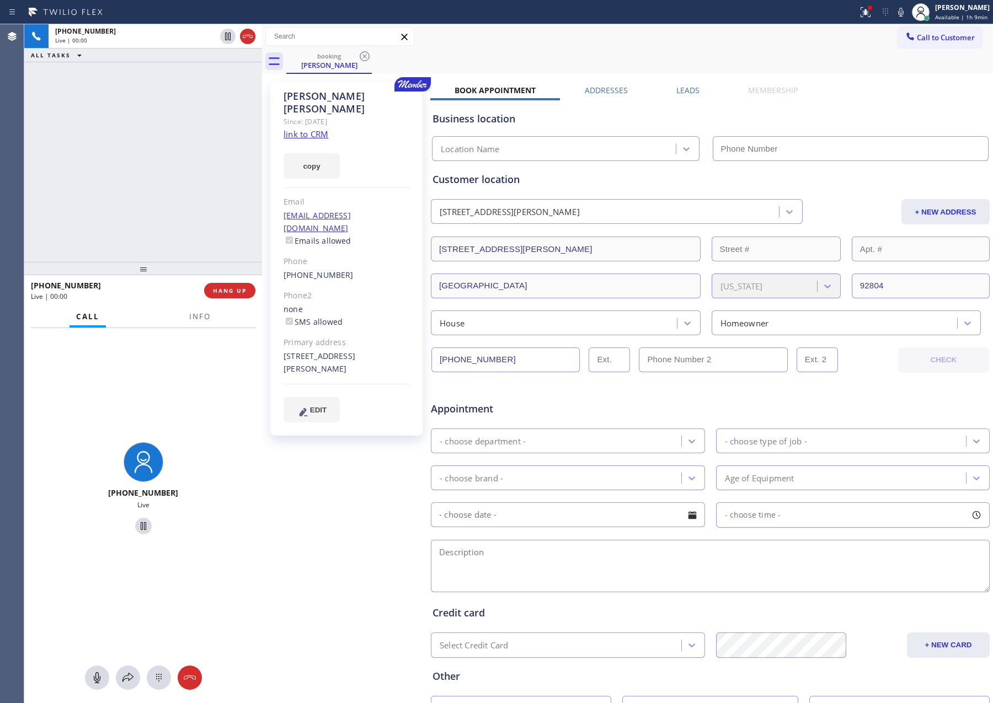
type input "[PHONE_NUMBER]"
click at [217, 153] on div "[PHONE_NUMBER] Live | 00:00 ALL TASKS ALL TASKS ACTIVE TASKS TASKS IN WRAP UP" at bounding box center [143, 143] width 238 height 238
click at [306, 128] on link "link to CRM" at bounding box center [305, 133] width 45 height 11
drag, startPoint x: 156, startPoint y: 184, endPoint x: 153, endPoint y: 206, distance: 21.7
click at [163, 183] on div "[PHONE_NUMBER] Live | 00:01 ALL TASKS ALL TASKS ACTIVE TASKS TASKS IN WRAP UP" at bounding box center [143, 143] width 238 height 238
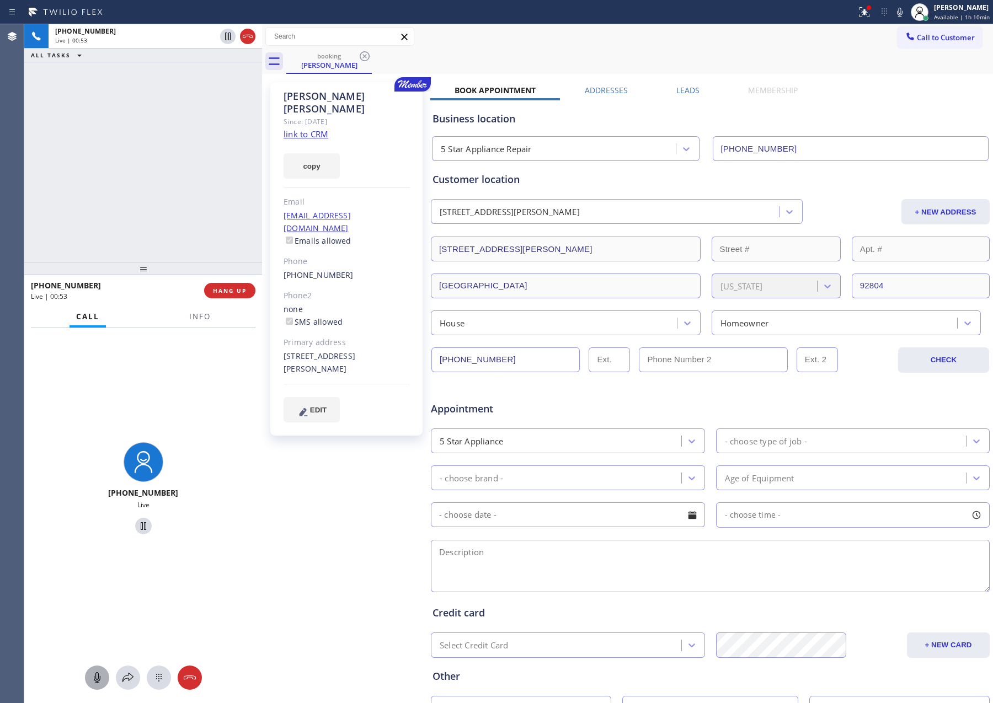
click at [93, 682] on icon at bounding box center [96, 677] width 13 height 13
click at [211, 98] on div "[PHONE_NUMBER] Live | 00:53 ALL TASKS ALL TASKS ACTIVE TASKS TASKS IN WRAP UP" at bounding box center [143, 143] width 238 height 238
click at [224, 37] on icon at bounding box center [227, 36] width 13 height 13
click at [93, 677] on icon at bounding box center [96, 677] width 7 height 11
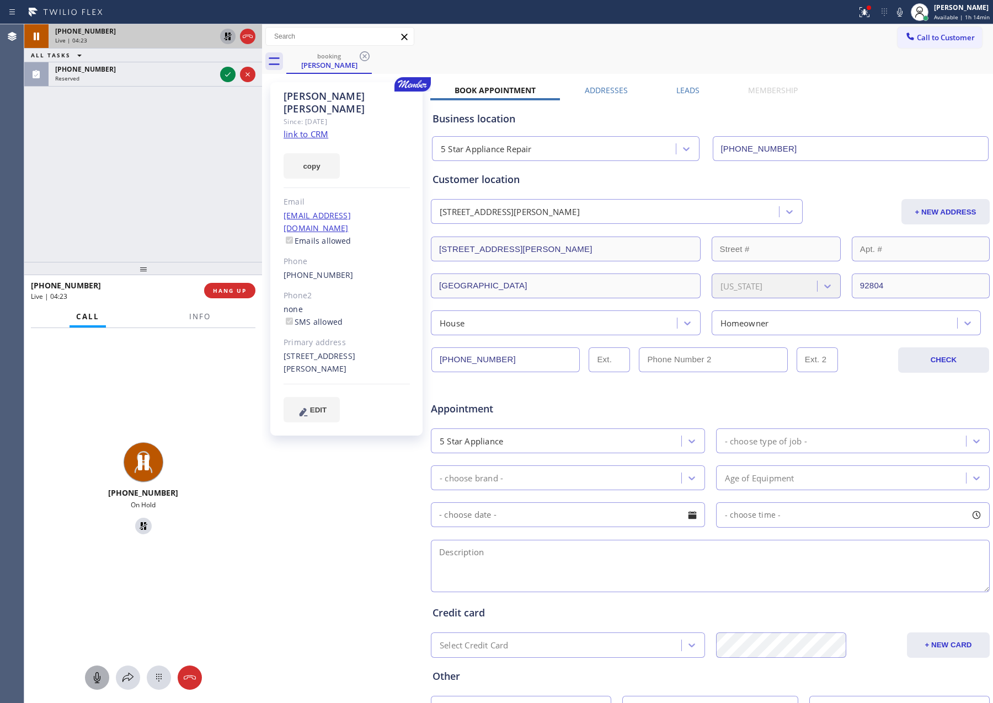
click at [224, 35] on icon at bounding box center [227, 36] width 13 height 13
click at [221, 164] on div "[PHONE_NUMBER] Live | 04:24 ALL TASKS ALL TASKS ACTIVE TASKS TASKS IN WRAP UP […" at bounding box center [143, 143] width 238 height 238
click at [221, 164] on div "[PHONE_NUMBER] Live | 04:25 ALL TASKS ALL TASKS ACTIVE TASKS TASKS IN WRAP UP […" at bounding box center [143, 143] width 238 height 238
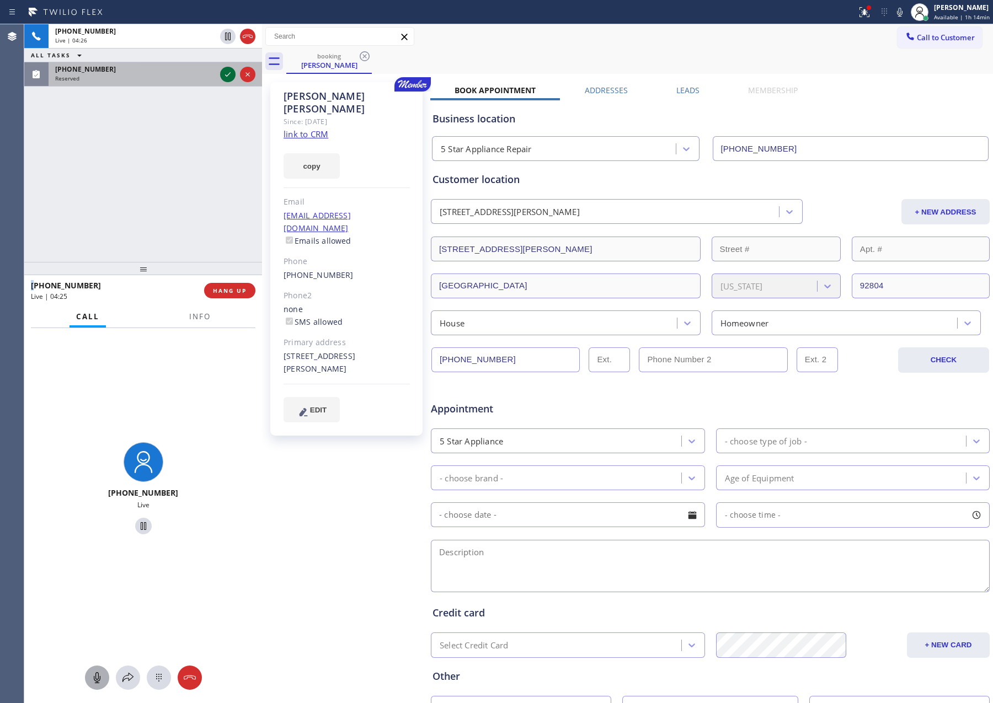
click at [225, 71] on icon at bounding box center [227, 74] width 13 height 13
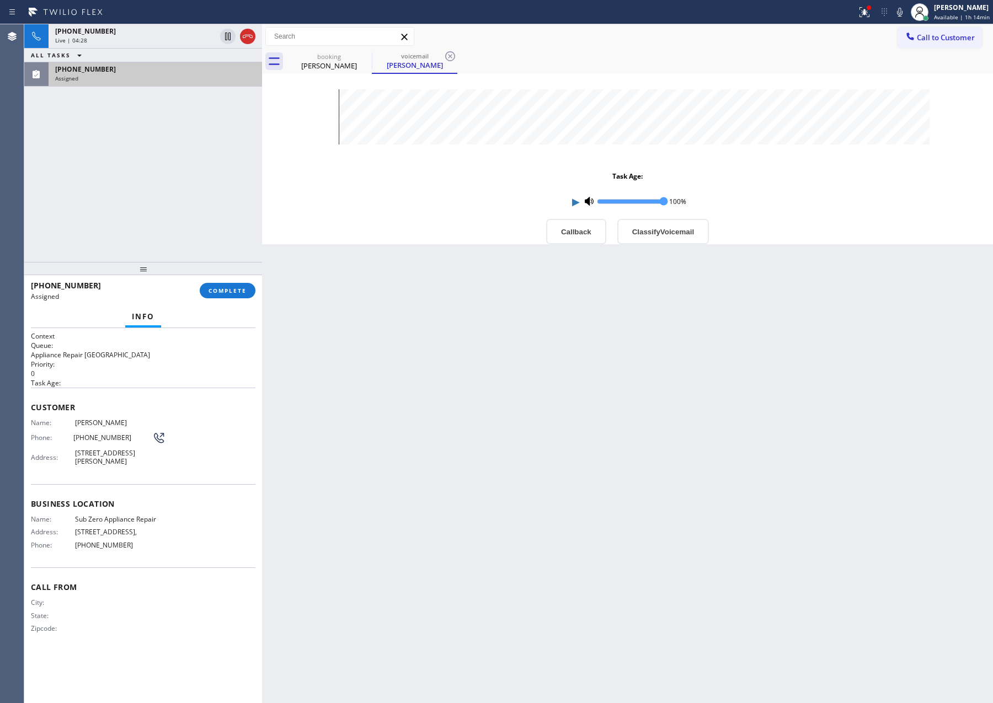
click at [220, 162] on div "[PHONE_NUMBER] Live | 04:28 ALL TASKS ALL TASKS ACTIVE TASKS TASKS IN WRAP UP […" at bounding box center [143, 143] width 238 height 238
click at [219, 162] on div "[PHONE_NUMBER] Live | 04:28 ALL TASKS ALL TASKS ACTIVE TASKS TASKS IN WRAP UP […" at bounding box center [143, 143] width 238 height 238
click at [218, 164] on div "[PHONE_NUMBER] Live | 04:28 ALL TASKS ALL TASKS ACTIVE TASKS TASKS IN WRAP UP […" at bounding box center [143, 143] width 238 height 238
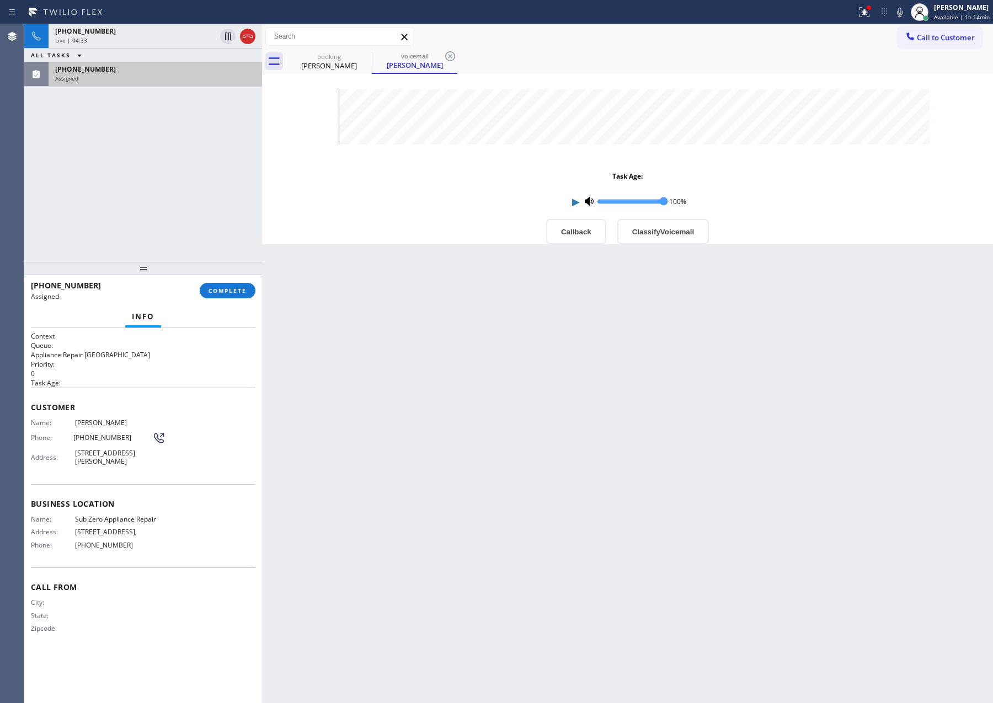
click at [219, 165] on div "[PHONE_NUMBER] Live | 04:33 ALL TASKS ALL TASKS ACTIVE TASKS TASKS IN WRAP UP […" at bounding box center [143, 143] width 238 height 238
click at [667, 232] on button "Classify Voicemail" at bounding box center [663, 231] width 92 height 25
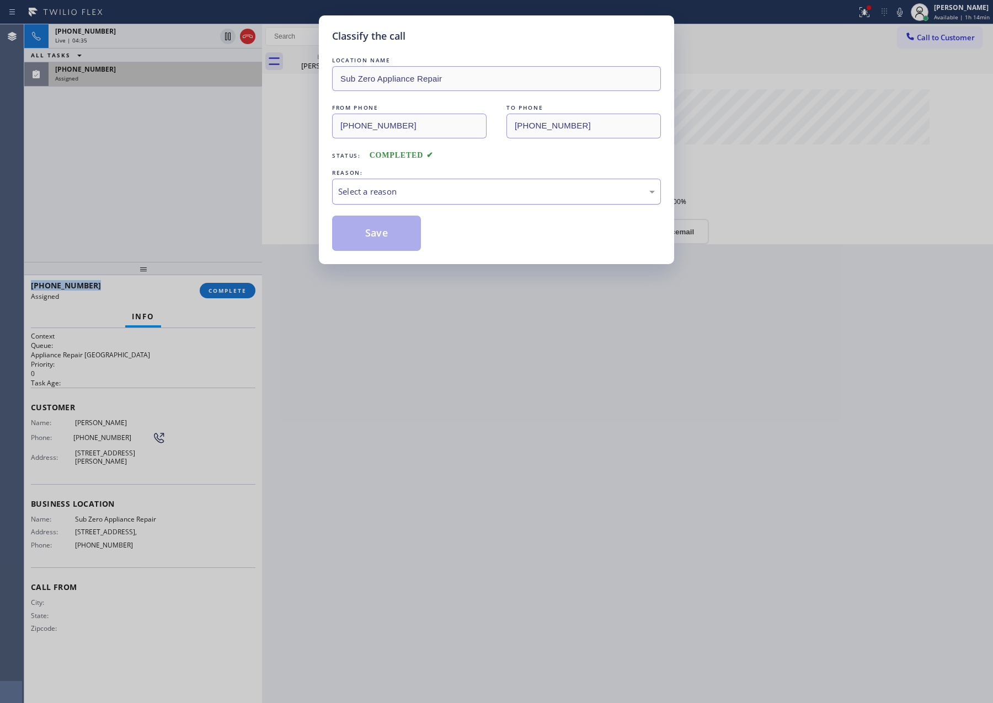
click at [489, 189] on div "Select a reason" at bounding box center [496, 191] width 317 height 13
click at [383, 234] on button "Save" at bounding box center [376, 233] width 89 height 35
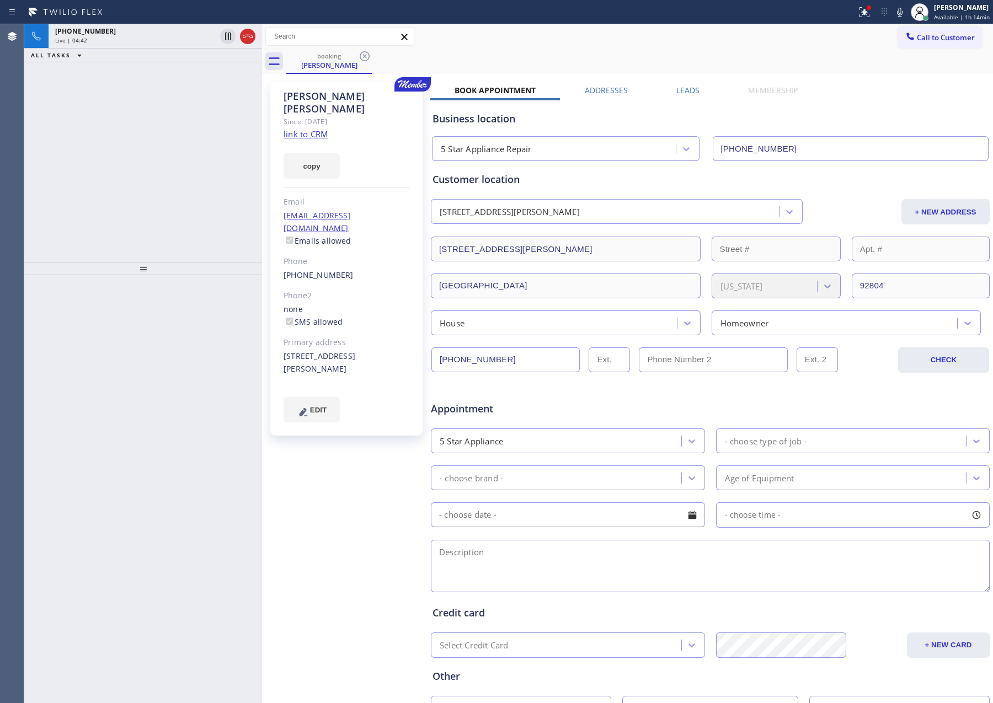
click at [136, 179] on div "[PHONE_NUMBER] Live | 04:42 ALL TASKS ALL TASKS ACTIVE TASKS TASKS IN WRAP UP" at bounding box center [143, 143] width 238 height 238
click at [134, 179] on div "[PHONE_NUMBER] Live | 04:42 ALL TASKS ALL TASKS ACTIVE TASKS TASKS IN WRAP UP" at bounding box center [143, 143] width 238 height 238
click at [639, 58] on div "booking [PERSON_NAME]" at bounding box center [639, 61] width 706 height 25
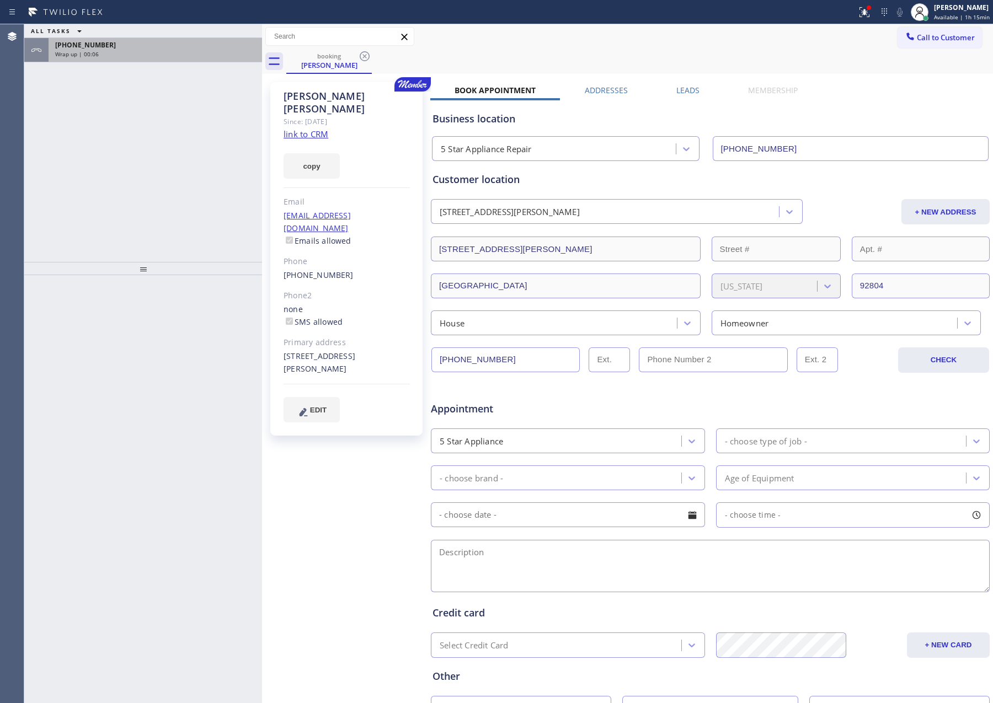
click at [169, 50] on div "Wrap up | 00:06" at bounding box center [155, 54] width 200 height 8
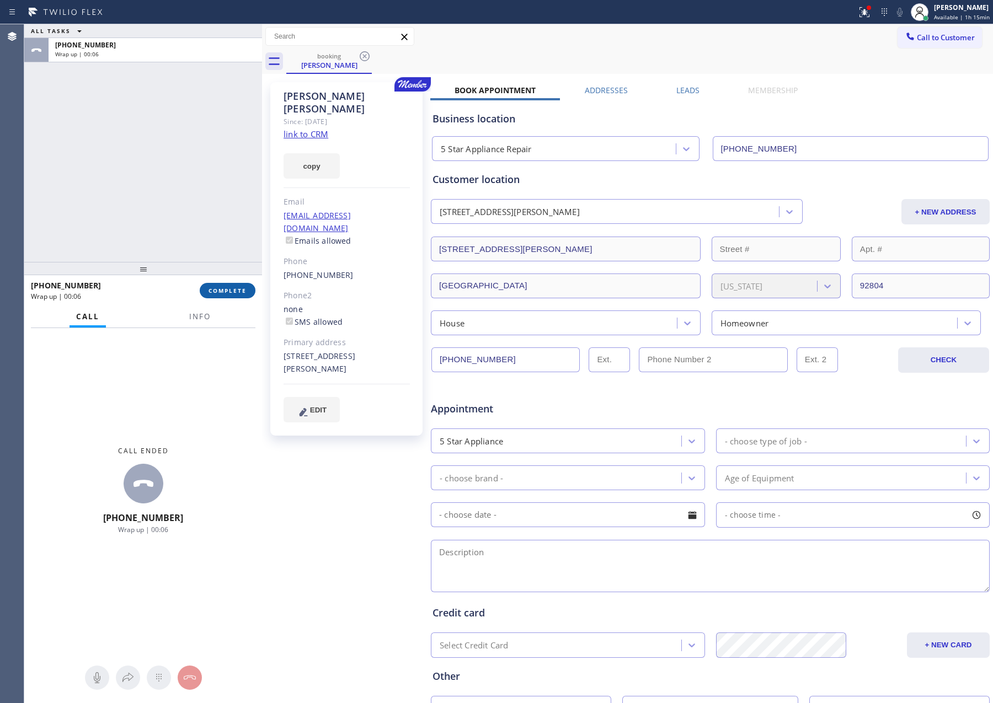
click at [226, 293] on span "COMPLETE" at bounding box center [227, 291] width 38 height 8
click at [207, 126] on div "ALL TASKS ALL TASKS ACTIVE TASKS TASKS IN WRAP UP [PHONE_NUMBER] Wrap up | 00:07" at bounding box center [143, 143] width 238 height 238
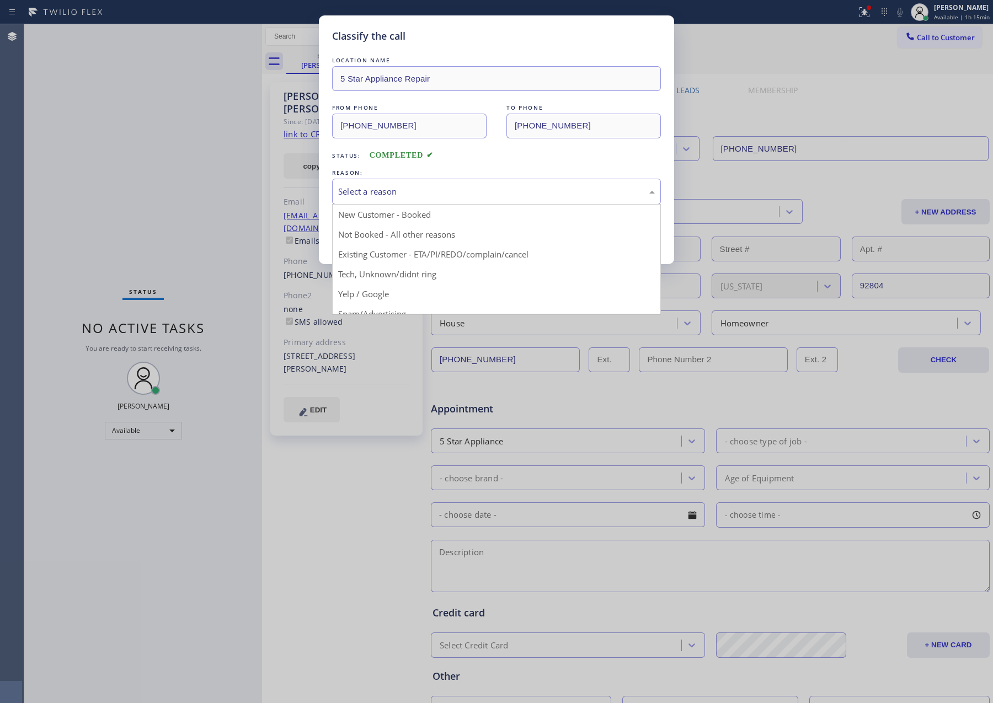
click at [353, 187] on div "Select a reason" at bounding box center [496, 191] width 317 height 13
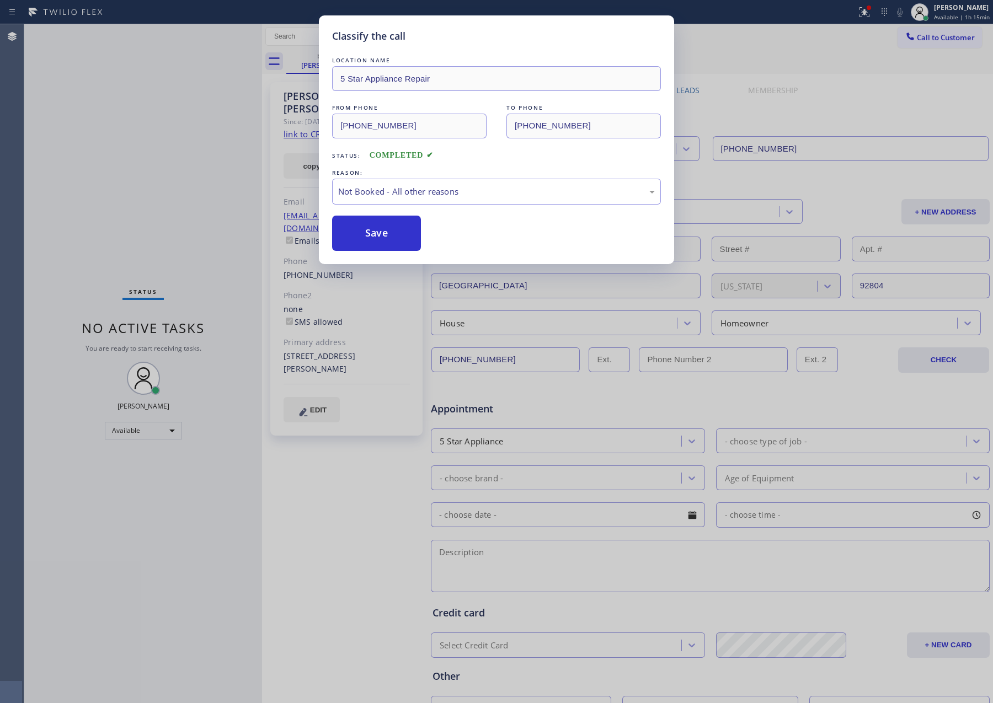
click at [367, 235] on button "Save" at bounding box center [376, 233] width 89 height 35
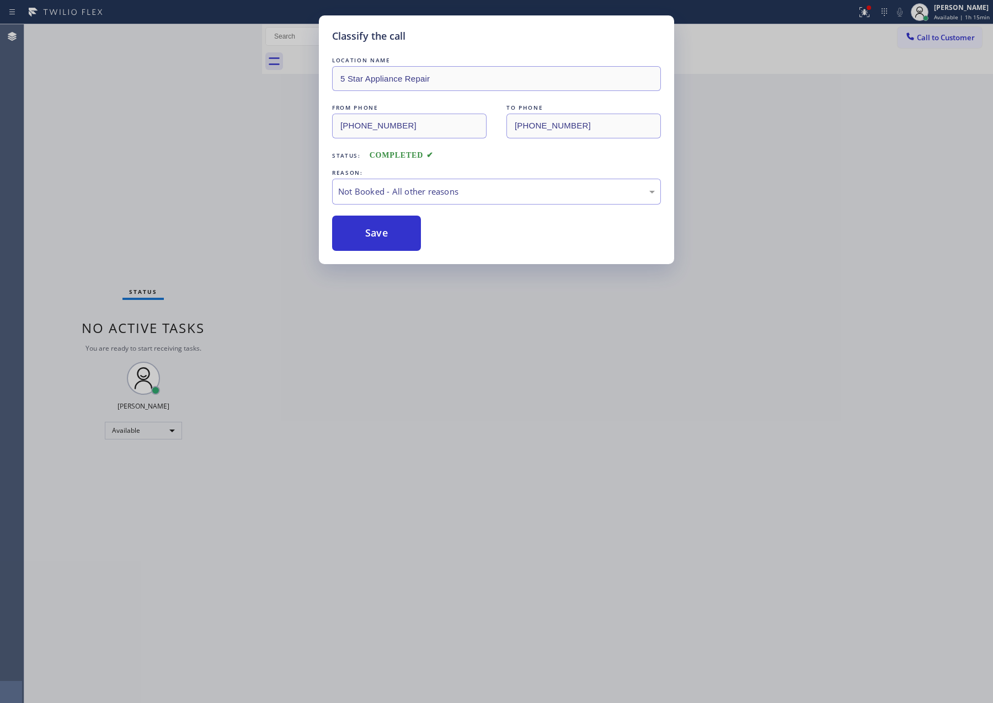
click at [367, 235] on button "Save" at bounding box center [376, 233] width 89 height 35
click at [184, 111] on div "Classify the call LOCATION NAME 5 Star Appliance Repair FROM PHONE [PHONE_NUMBE…" at bounding box center [496, 351] width 993 height 703
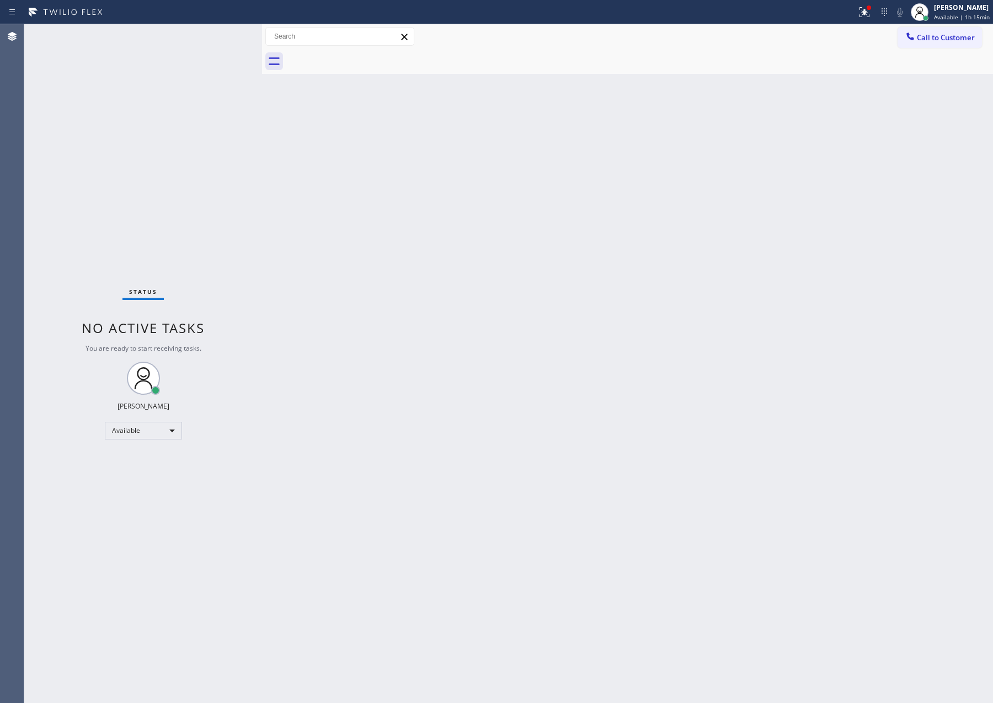
click at [189, 114] on div "Status No active tasks You are ready to start receiving tasks. [PERSON_NAME] Av…" at bounding box center [143, 363] width 238 height 679
click at [191, 115] on div "Status No active tasks You are ready to start receiving tasks. [PERSON_NAME] Av…" at bounding box center [143, 363] width 238 height 679
click at [200, 116] on div "Status No active tasks You are ready to start receiving tasks. [PERSON_NAME] Av…" at bounding box center [143, 363] width 238 height 679
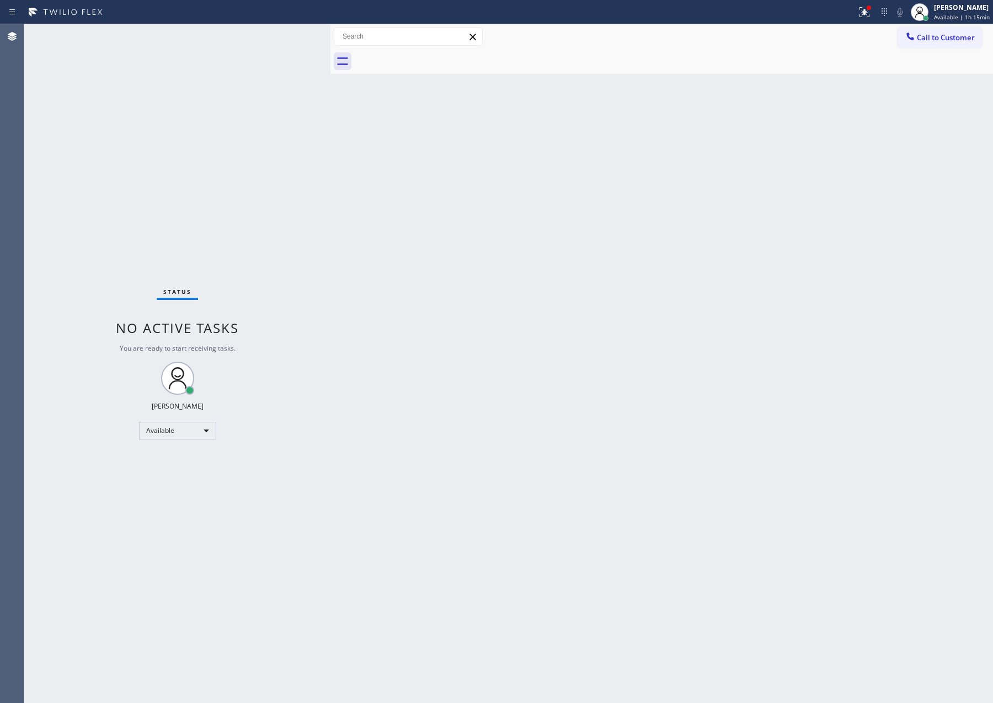
drag, startPoint x: 260, startPoint y: 111, endPoint x: 328, endPoint y: 113, distance: 68.4
click at [330, 113] on div at bounding box center [330, 363] width 0 height 679
drag, startPoint x: 237, startPoint y: 121, endPoint x: 351, endPoint y: 232, distance: 158.3
click at [256, 138] on div "Status No active tasks You are ready to start receiving tasks. [PERSON_NAME] Av…" at bounding box center [177, 363] width 306 height 679
click at [581, 343] on div "Back to Dashboard Change Sender ID Customers Technicians Select a contact Outbo…" at bounding box center [661, 363] width 662 height 679
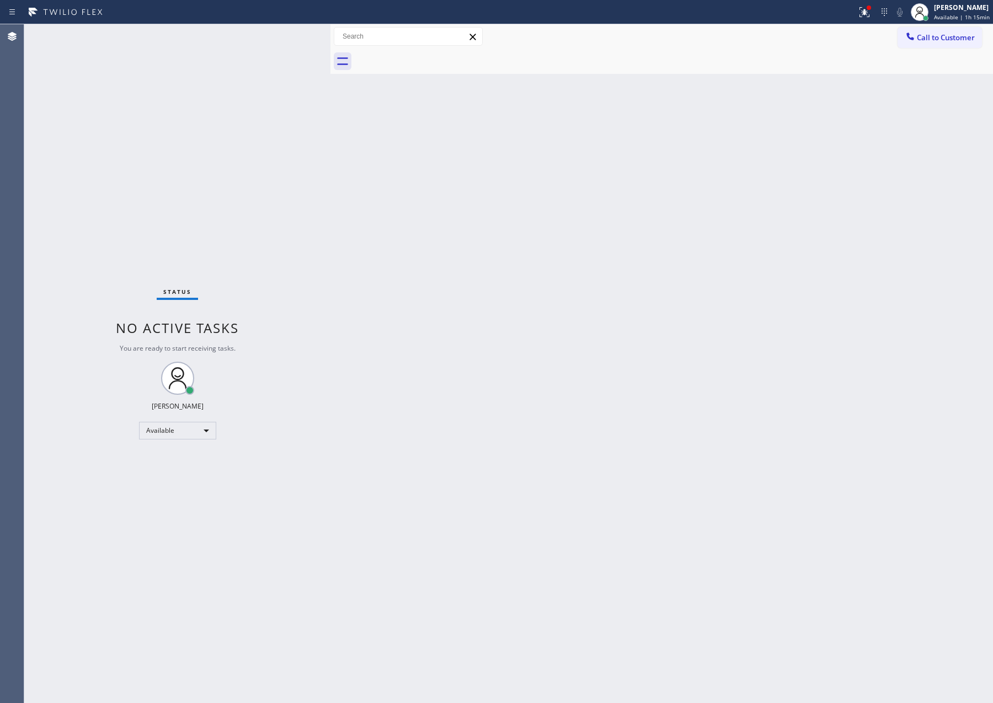
click at [257, 280] on div "Status No active tasks You are ready to start receiving tasks. [PERSON_NAME] Av…" at bounding box center [177, 363] width 306 height 679
drag, startPoint x: 667, startPoint y: 433, endPoint x: 700, endPoint y: 415, distance: 37.8
click at [693, 424] on div "Back to Dashboard Change Sender ID Customers Technicians Select a contact Outbo…" at bounding box center [661, 363] width 662 height 679
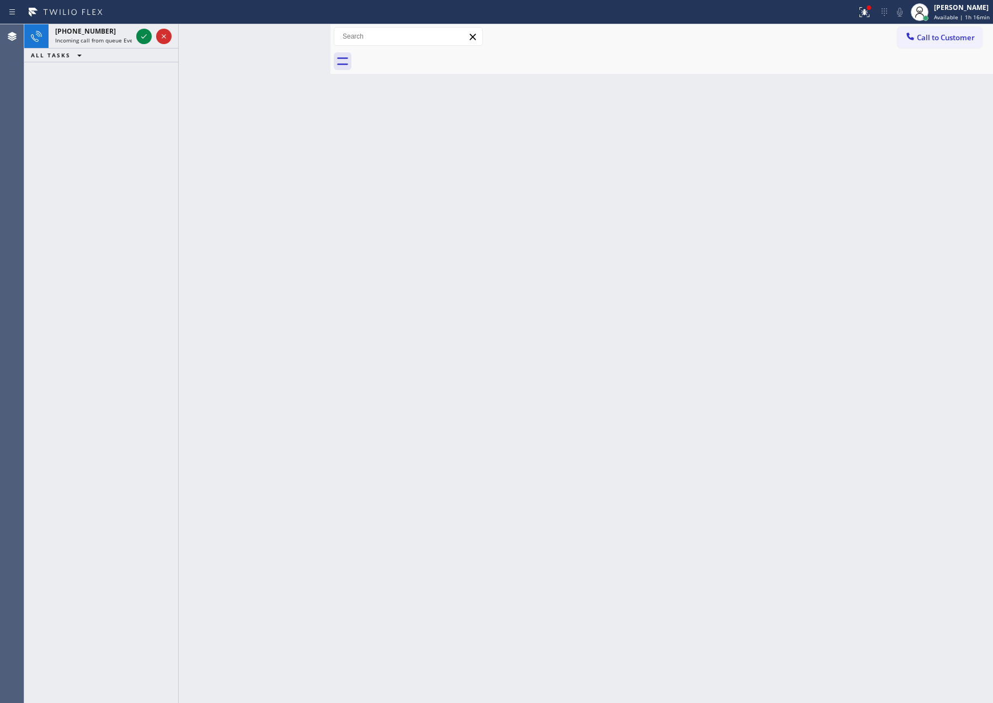
click at [190, 141] on div at bounding box center [255, 363] width 152 height 679
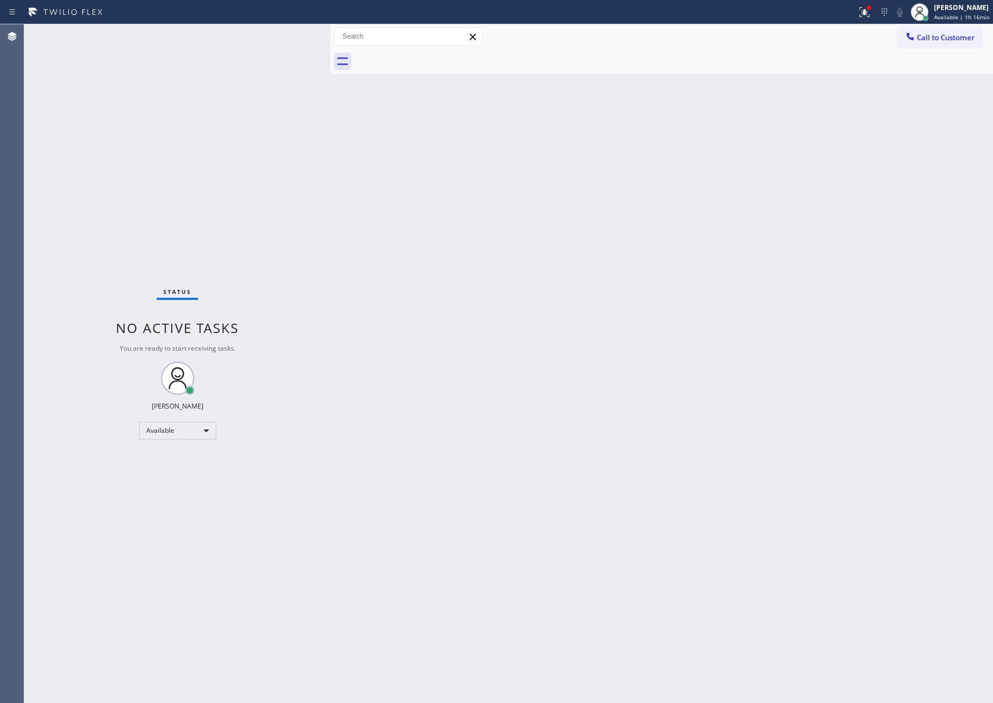
click at [208, 106] on div "Status No active tasks You are ready to start receiving tasks. [PERSON_NAME] Av…" at bounding box center [177, 363] width 306 height 679
click at [950, 42] on span "Call to Customer" at bounding box center [946, 38] width 58 height 10
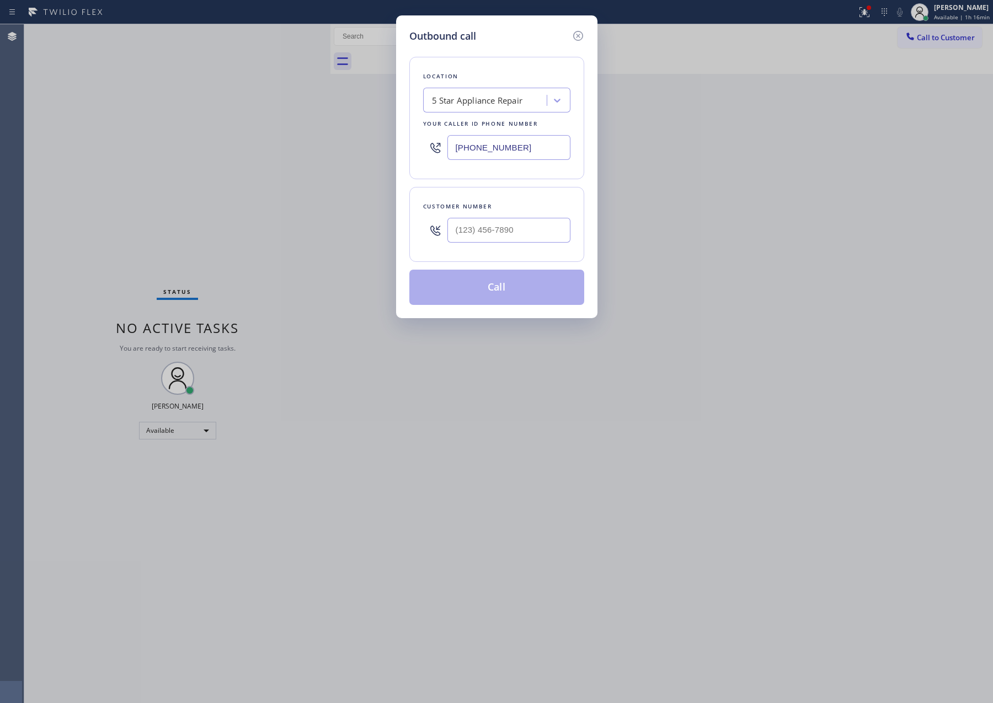
click at [511, 97] on div "5 Star Appliance Repair" at bounding box center [477, 100] width 91 height 13
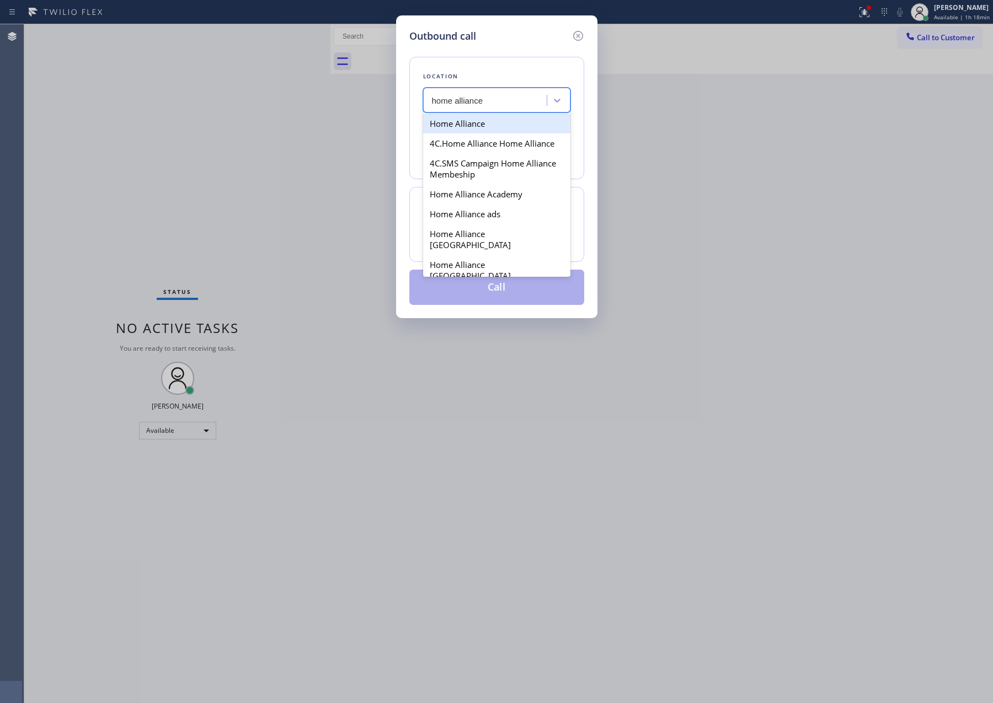
type input "home alliance"
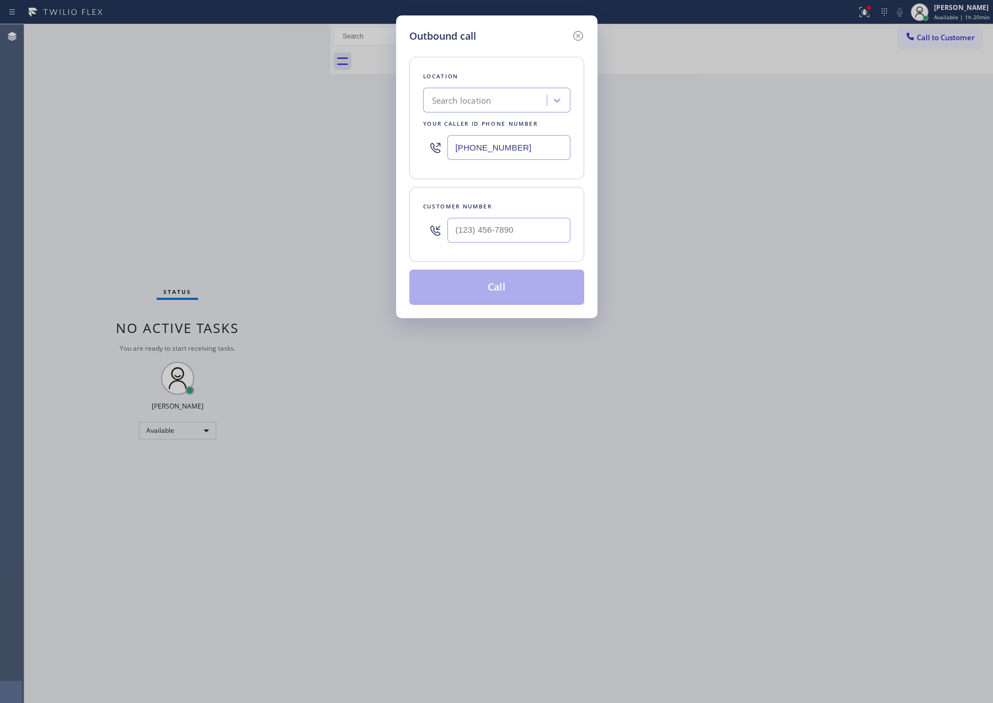
click at [690, 384] on div "Outbound call Location Search location Your caller id phone number [PHONE_NUMBE…" at bounding box center [496, 351] width 993 height 703
click at [655, 227] on div "Outbound call Location Search location Your caller id phone number [PHONE_NUMBE…" at bounding box center [496, 351] width 993 height 703
click at [656, 227] on div "Outbound call Location Search location Your caller id phone number [PHONE_NUMBE…" at bounding box center [496, 351] width 993 height 703
click at [672, 202] on div "Outbound call Location Search location Your caller id phone number [PHONE_NUMBE…" at bounding box center [496, 351] width 993 height 703
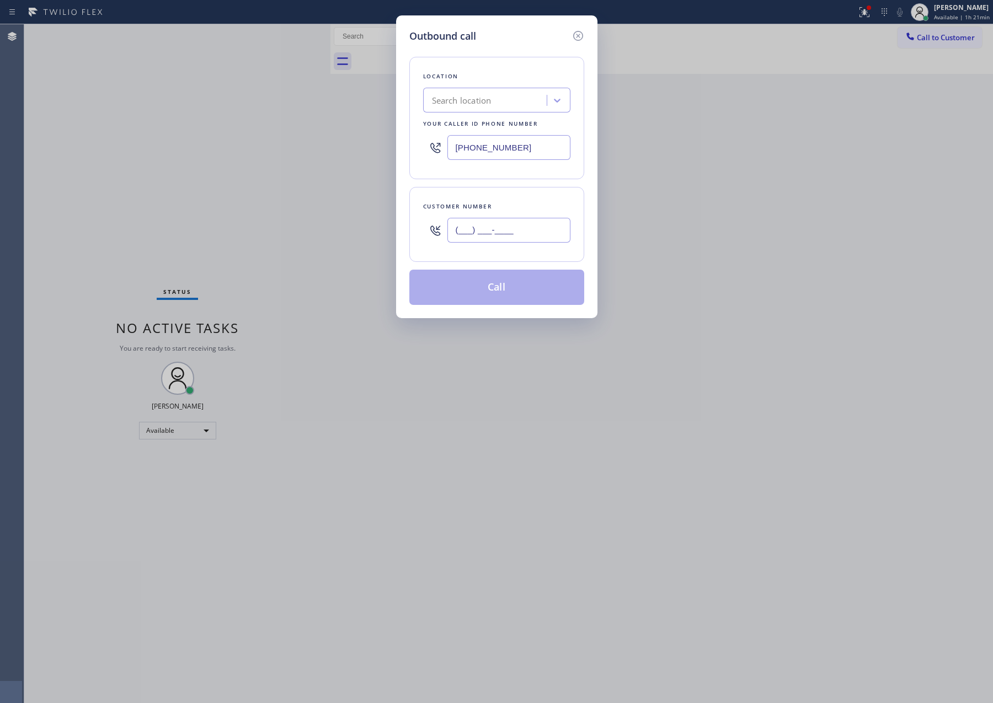
click at [487, 240] on input "(___) ___-____" at bounding box center [508, 230] width 123 height 25
paste input "541) 231-2751"
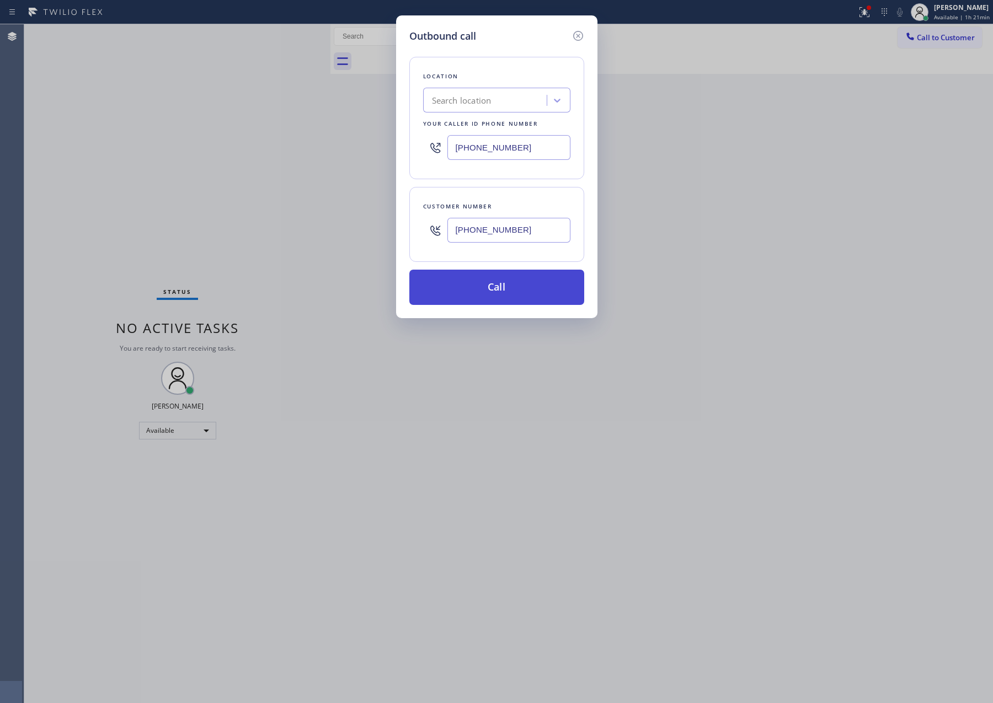
type input "[PHONE_NUMBER]"
click at [490, 290] on button "Call" at bounding box center [496, 287] width 175 height 35
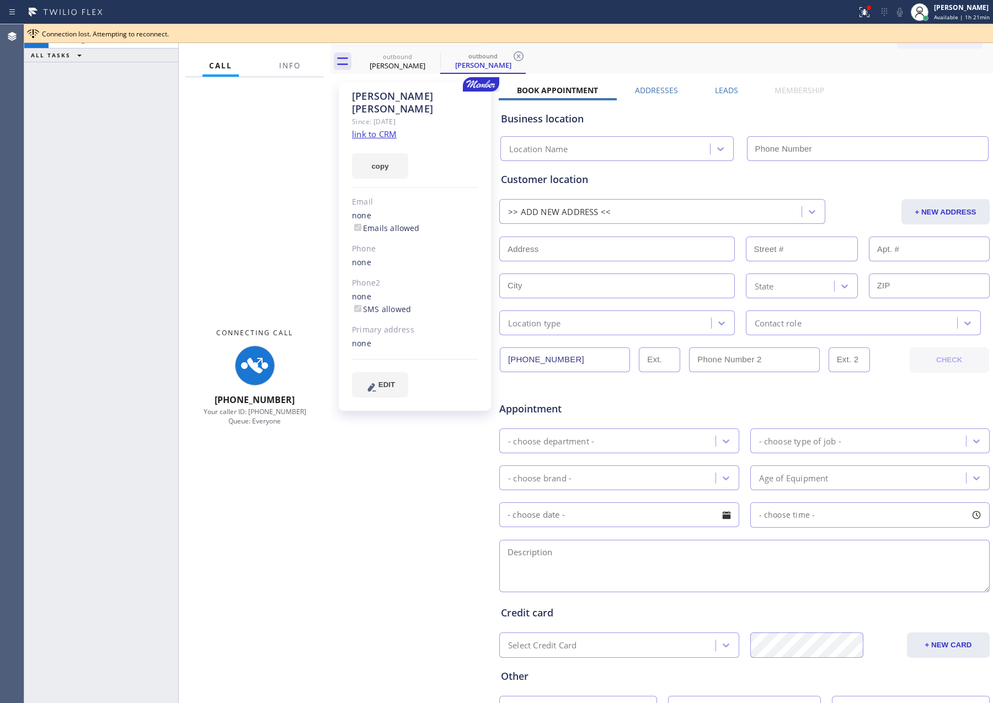
type input "[PHONE_NUMBER]"
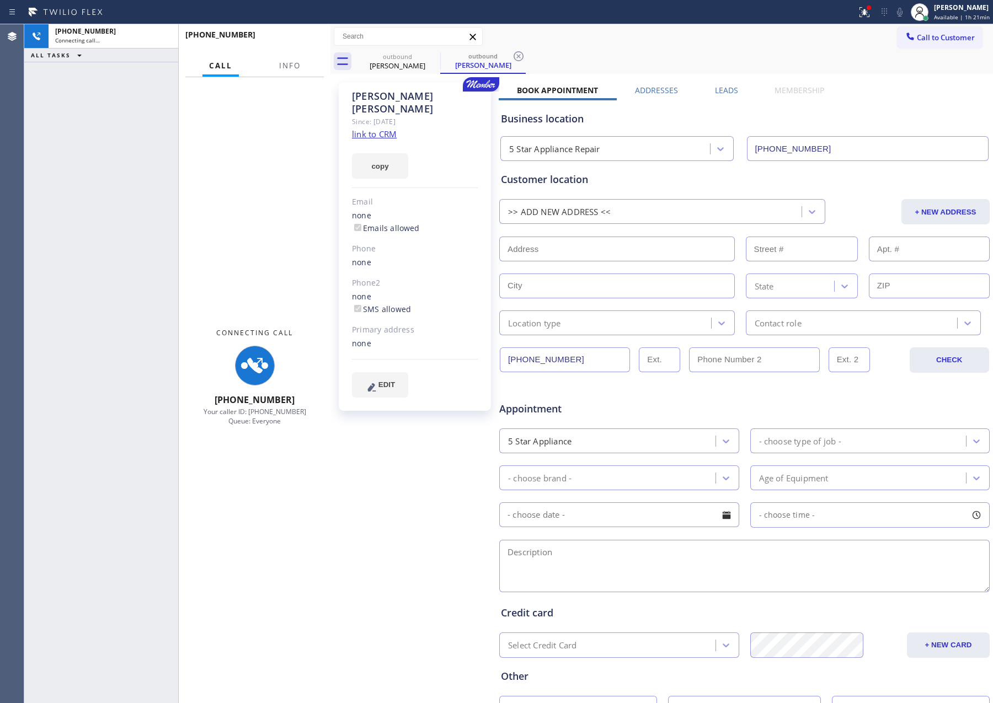
drag, startPoint x: 298, startPoint y: 173, endPoint x: 334, endPoint y: 140, distance: 48.8
click at [300, 171] on div "Connecting Call [PHONE_NUMBER] Your caller ID: [PHONE_NUMBER] Queue: Everyone" at bounding box center [255, 376] width 152 height 599
click at [367, 128] on link "link to CRM" at bounding box center [374, 133] width 45 height 11
click at [244, 174] on div "Connecting Call [PHONE_NUMBER] Your caller ID: [PHONE_NUMBER] Queue: Everyone" at bounding box center [255, 376] width 152 height 599
drag, startPoint x: 177, startPoint y: 153, endPoint x: 93, endPoint y: 151, distance: 84.4
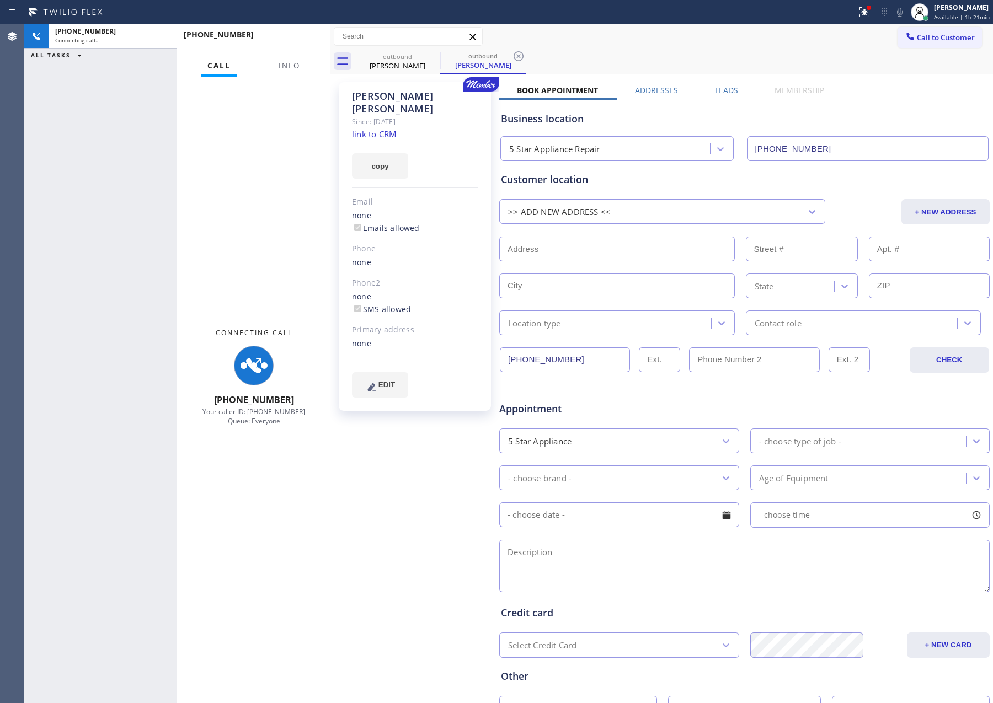
click at [93, 151] on div "[PHONE_NUMBER] Connecting call… ALL TASKS ALL TASKS ACTIVE TASKS TASKS IN WRAP …" at bounding box center [177, 363] width 306 height 679
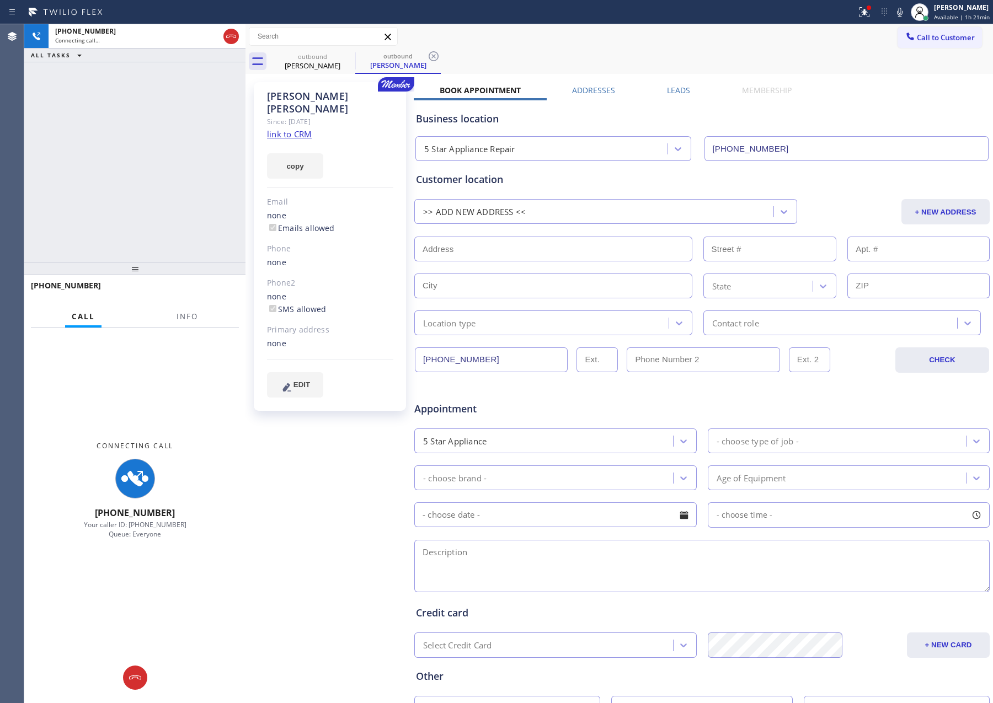
drag, startPoint x: 330, startPoint y: 151, endPoint x: 245, endPoint y: 151, distance: 84.9
click at [245, 151] on div at bounding box center [245, 363] width 0 height 679
click at [140, 169] on div "[PHONE_NUMBER] Connecting call… ALL TASKS ALL TASKS ACTIVE TASKS TASKS IN WRAP …" at bounding box center [134, 143] width 221 height 238
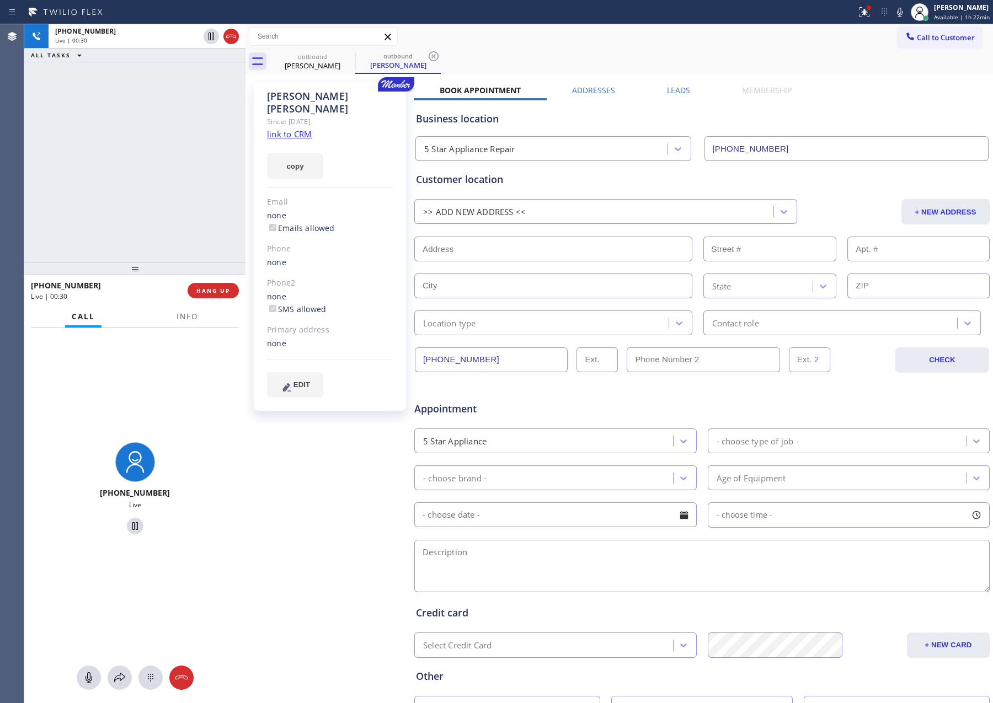
click at [187, 207] on div "[PHONE_NUMBER] Live | 00:30 ALL TASKS ALL TASKS ACTIVE TASKS TASKS IN WRAP UP" at bounding box center [134, 143] width 221 height 238
click at [202, 299] on div "[PHONE_NUMBER] Live | 00:31 HANG UP" at bounding box center [135, 290] width 208 height 29
click at [213, 291] on span "HANG UP" at bounding box center [213, 291] width 34 height 8
click at [192, 169] on div "[PHONE_NUMBER] Live | 00:32 ALL TASKS ALL TASKS ACTIVE TASKS TASKS IN WRAP UP" at bounding box center [134, 143] width 221 height 238
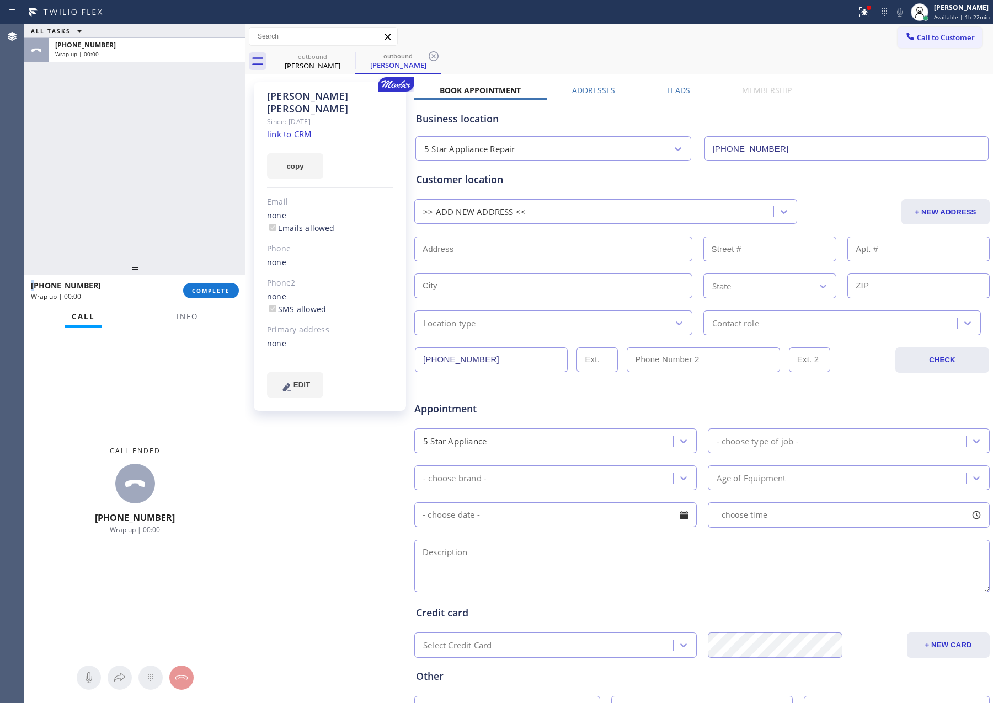
drag, startPoint x: 195, startPoint y: 169, endPoint x: 202, endPoint y: 171, distance: 6.8
click at [200, 169] on div "ALL TASKS ALL TASKS ACTIVE TASKS TASKS IN WRAP UP [PHONE_NUMBER] Wrap up | 00:00" at bounding box center [134, 143] width 221 height 238
drag, startPoint x: 188, startPoint y: 164, endPoint x: 188, endPoint y: 240, distance: 76.7
click at [188, 177] on div "ALL TASKS ALL TASKS ACTIVE TASKS TASKS IN WRAP UP [PHONE_NUMBER] Wrap up | 01:57" at bounding box center [134, 143] width 221 height 238
click at [207, 285] on button "COMPLETE" at bounding box center [211, 290] width 56 height 15
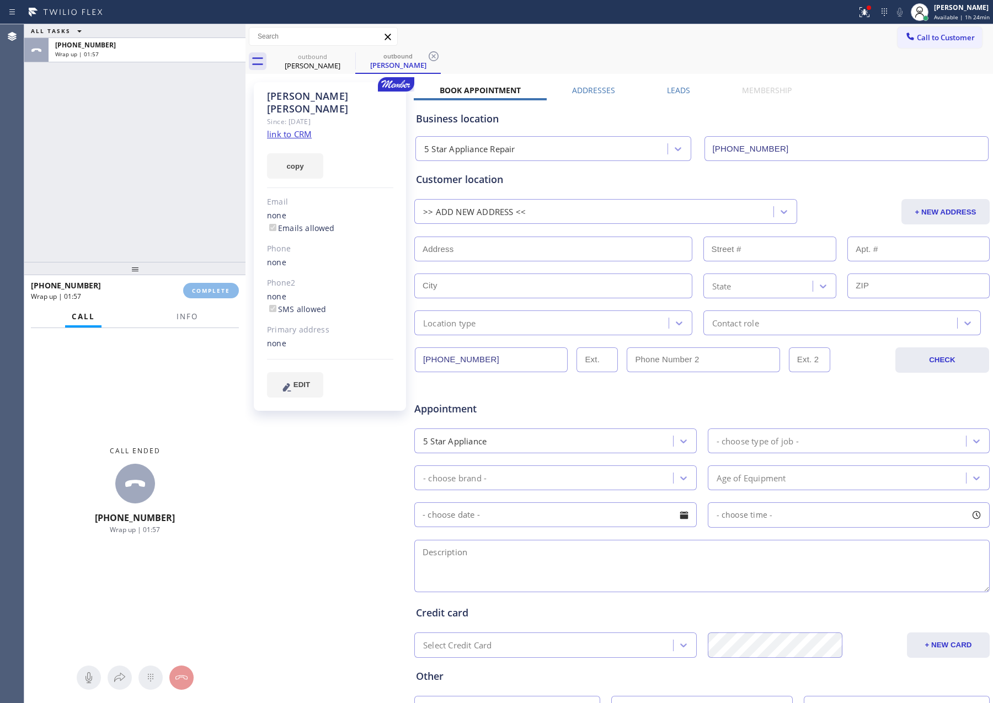
click at [197, 141] on div "ALL TASKS ALL TASKS ACTIVE TASKS TASKS IN WRAP UP [PHONE_NUMBER] Wrap up | 01:57" at bounding box center [134, 143] width 221 height 238
click at [197, 141] on div "ALL TASKS ALL TASKS ACTIVE TASKS TASKS IN WRAP UP [PHONE_NUMBER] Wrap up | 01:58" at bounding box center [134, 143] width 221 height 238
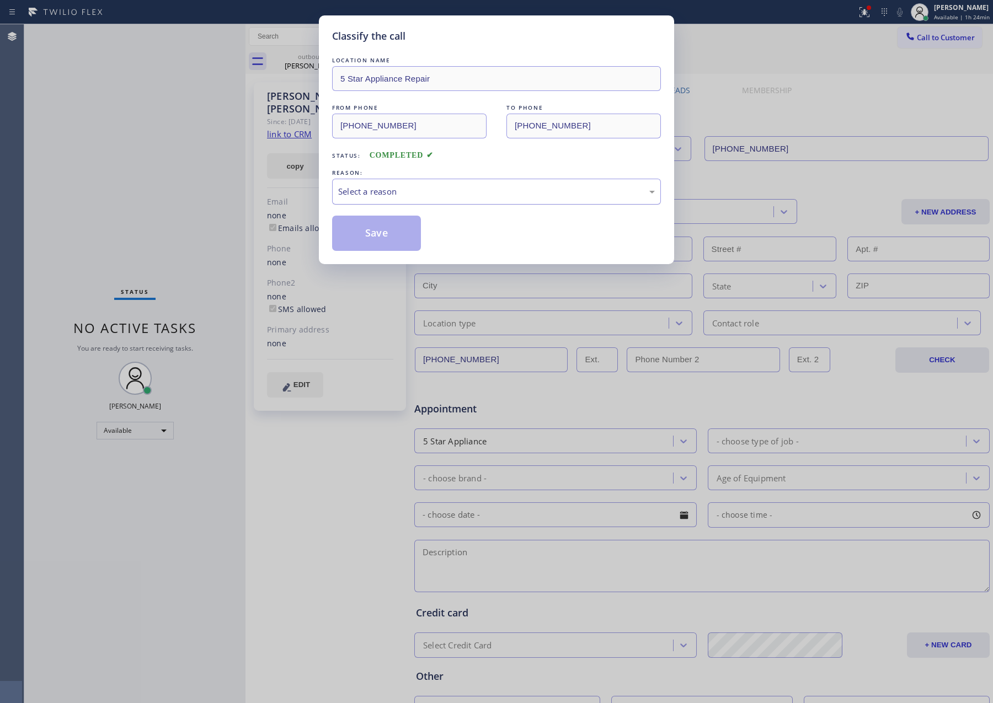
click at [373, 189] on div "Select a reason" at bounding box center [496, 191] width 317 height 13
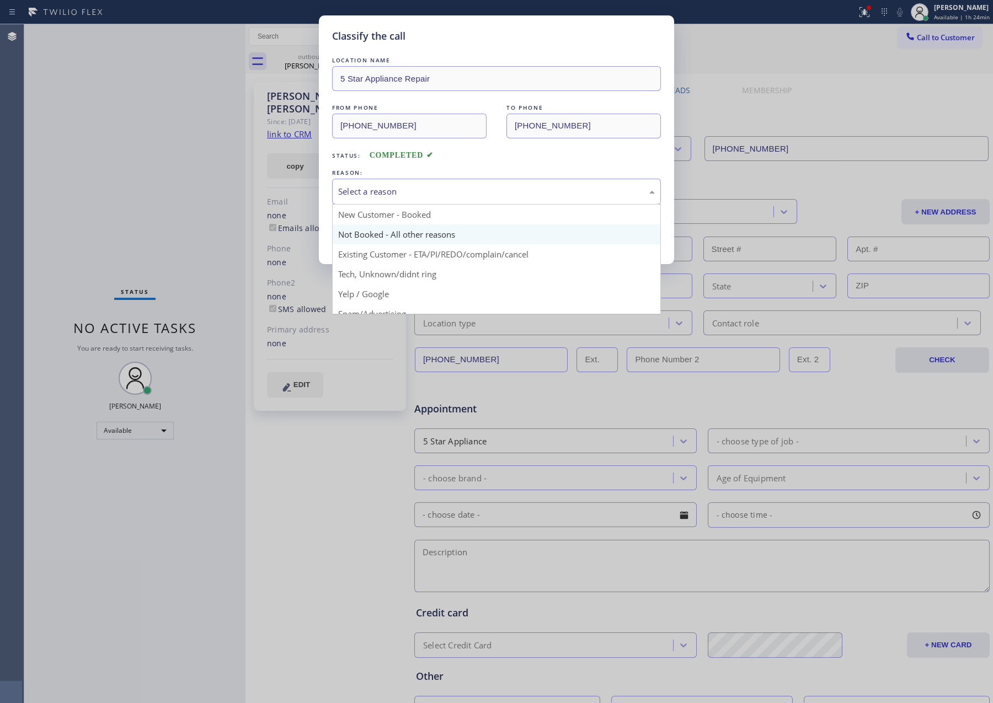
click at [371, 237] on button "Save" at bounding box center [376, 233] width 89 height 35
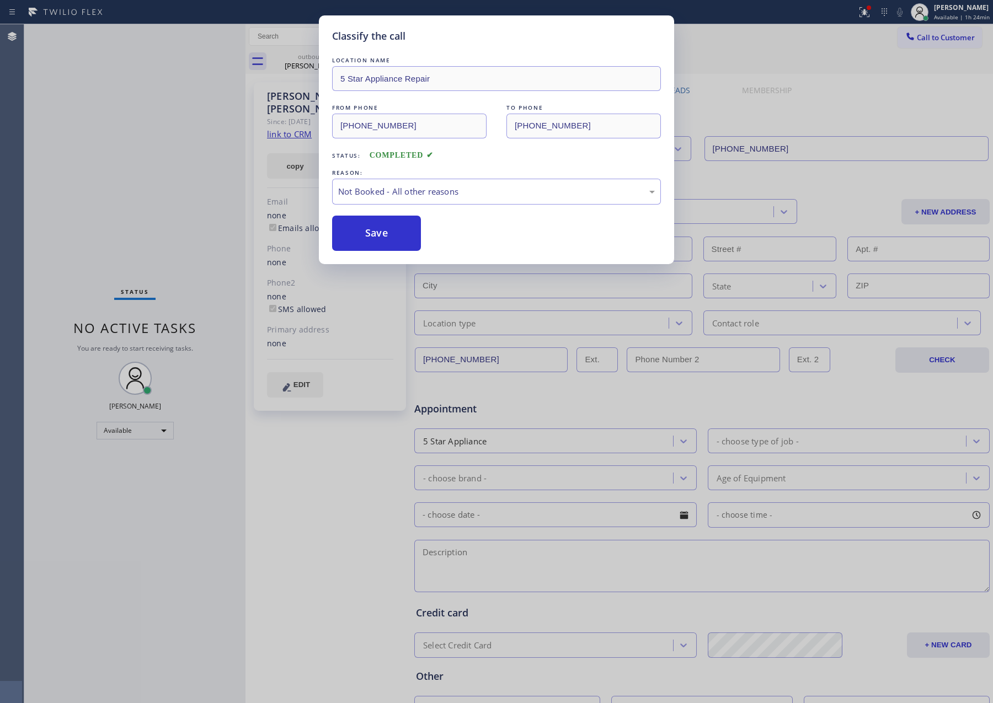
drag, startPoint x: 371, startPoint y: 237, endPoint x: 611, endPoint y: 29, distance: 317.0
click at [384, 237] on button "Save" at bounding box center [376, 233] width 89 height 35
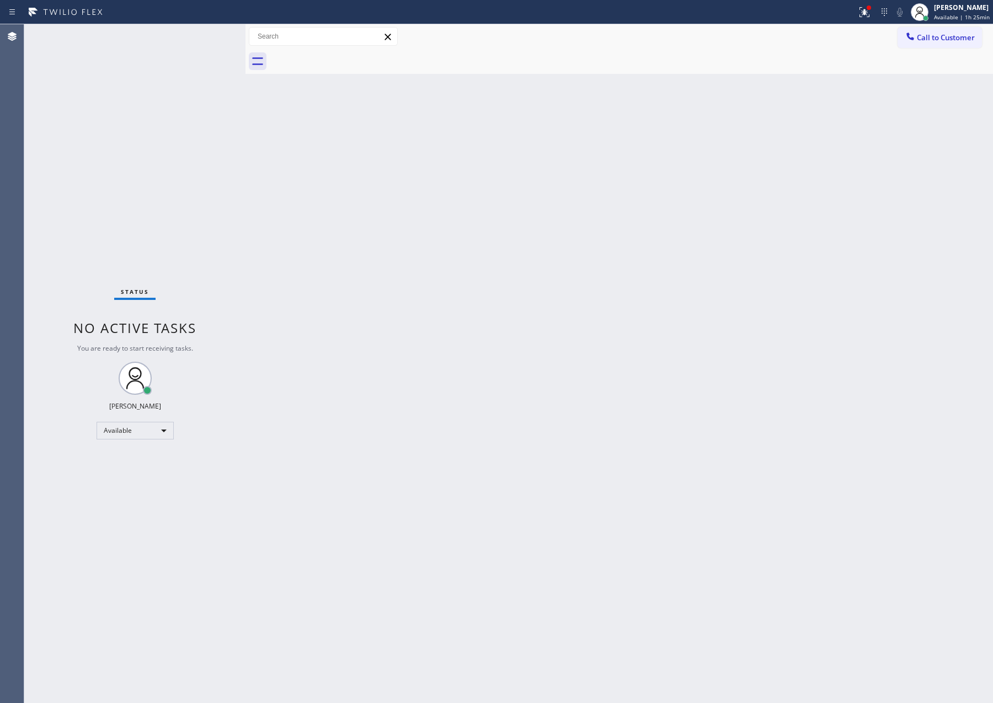
click at [644, 301] on div "Back to Dashboard Change Sender ID Customers Technicians Select a contact Outbo…" at bounding box center [618, 363] width 747 height 679
click at [867, 183] on div "Back to Dashboard Change Sender ID Customers Technicians Select a contact Outbo…" at bounding box center [618, 363] width 747 height 679
drag, startPoint x: 299, startPoint y: 271, endPoint x: 430, endPoint y: 221, distance: 140.2
click at [328, 260] on div "Back to Dashboard Change Sender ID Customers Technicians Select a contact Outbo…" at bounding box center [618, 363] width 747 height 679
click at [917, 40] on span "Call to Customer" at bounding box center [946, 38] width 58 height 10
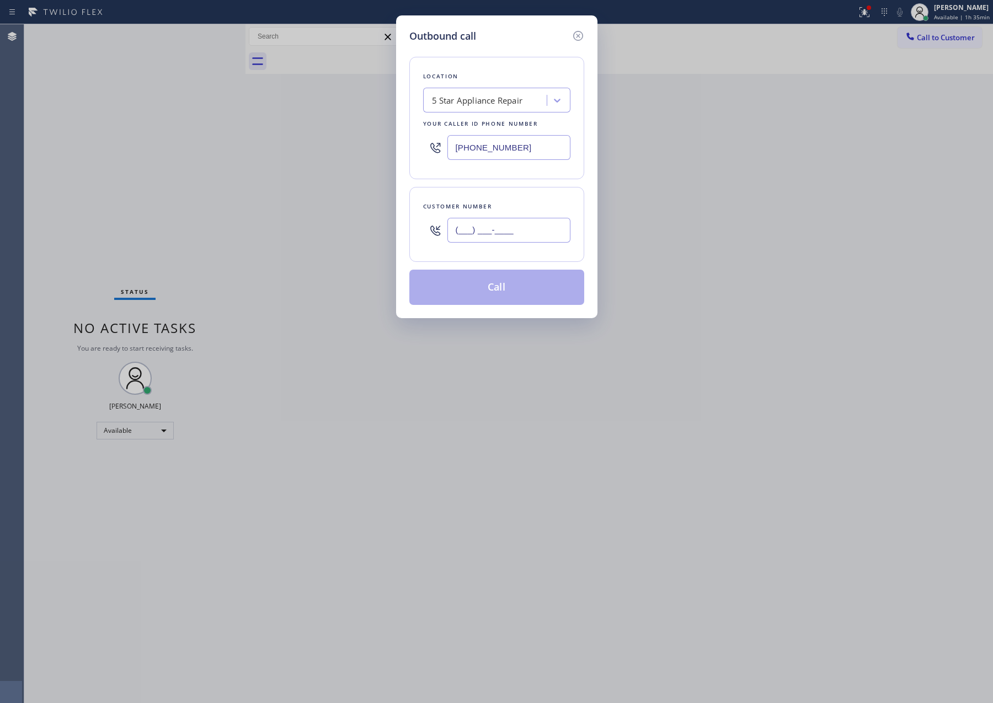
click at [523, 231] on input "(___) ___-____" at bounding box center [508, 230] width 123 height 25
paste input "415) 250-1369"
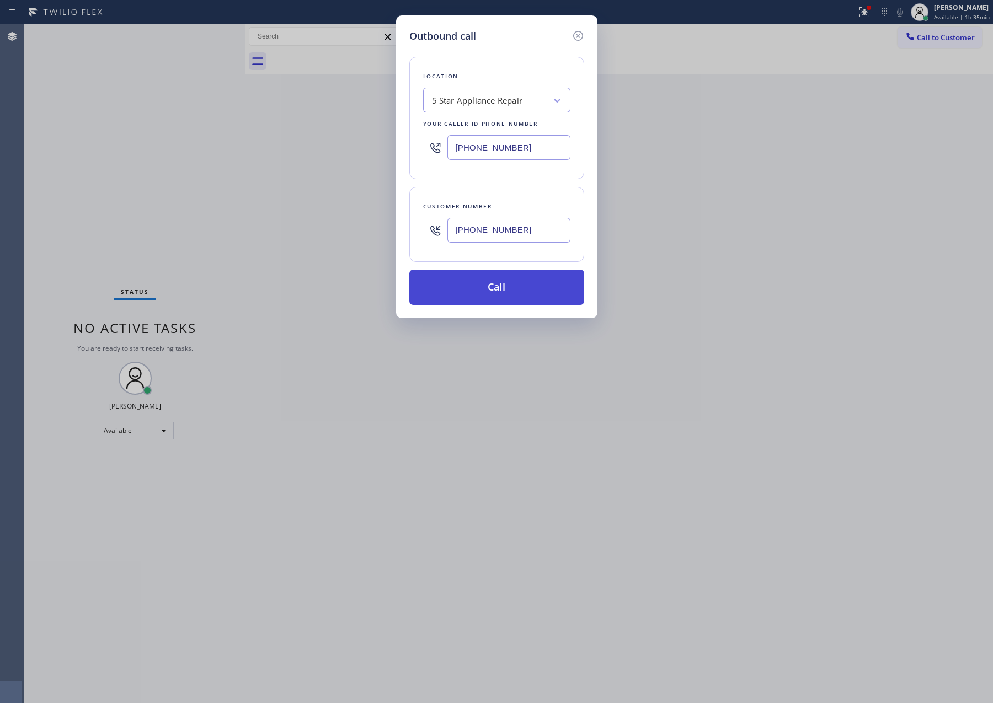
type input "[PHONE_NUMBER]"
click at [515, 293] on button "Call" at bounding box center [496, 287] width 175 height 35
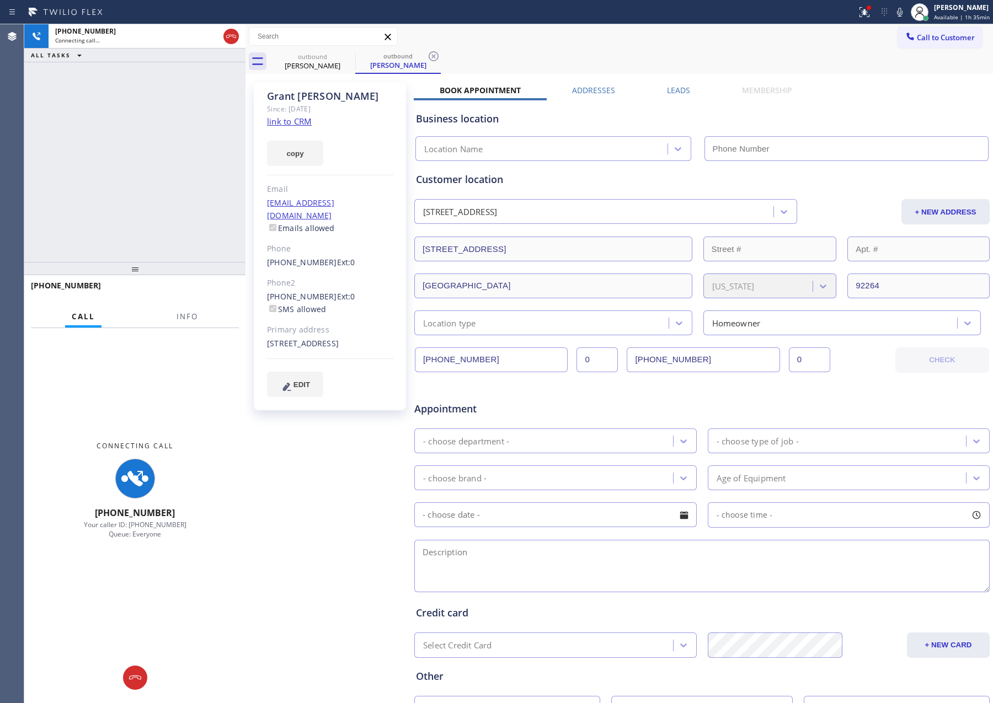
type input "[PHONE_NUMBER]"
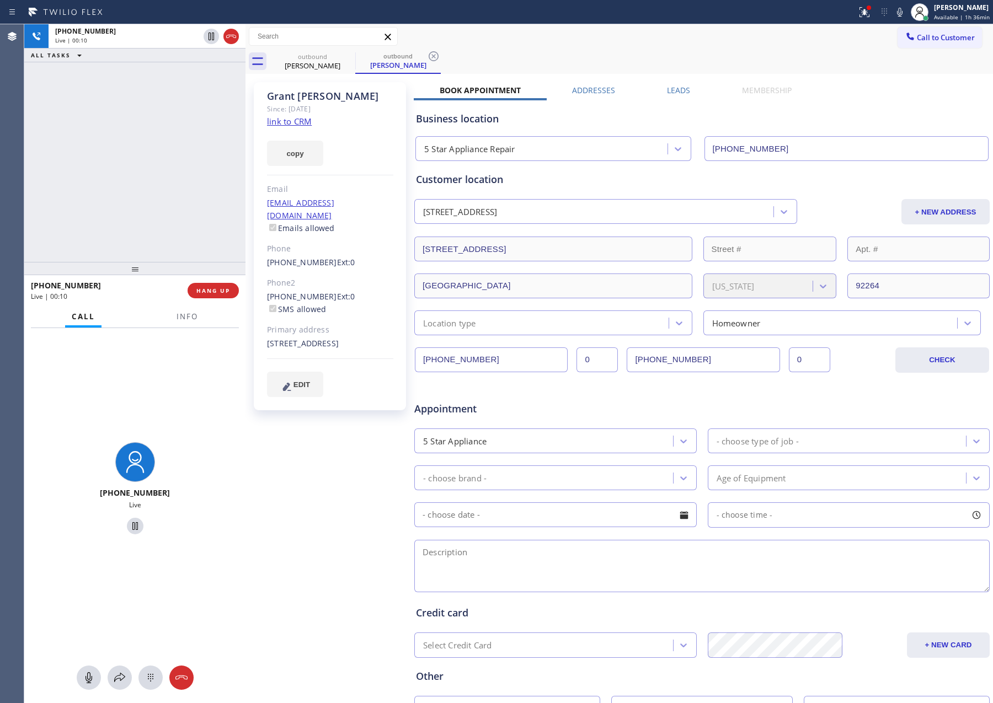
drag, startPoint x: 182, startPoint y: 170, endPoint x: 264, endPoint y: 310, distance: 161.6
click at [195, 196] on div "[PHONE_NUMBER] Live | 00:10 ALL TASKS ALL TASKS ACTIVE TASKS TASKS IN WRAP UP" at bounding box center [134, 143] width 221 height 238
click at [217, 292] on span "HANG UP" at bounding box center [213, 291] width 34 height 8
drag, startPoint x: 200, startPoint y: 110, endPoint x: 293, endPoint y: 143, distance: 98.9
click at [227, 120] on div "[PHONE_NUMBER] Live | 00:12 ALL TASKS ALL TASKS ACTIVE TASKS TASKS IN WRAP UP" at bounding box center [134, 143] width 221 height 238
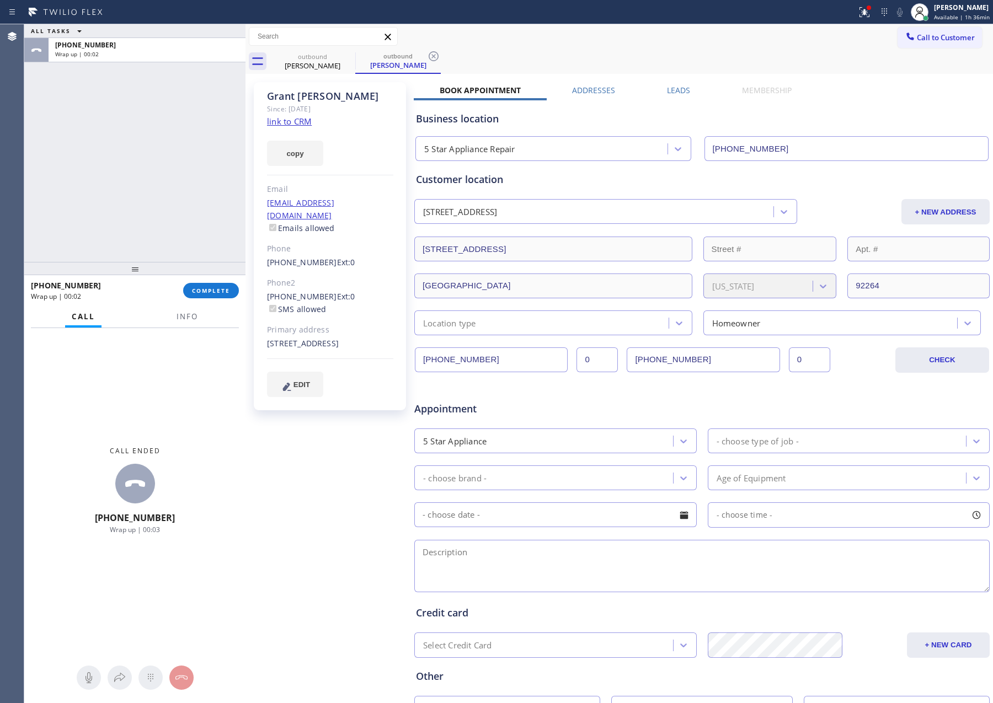
drag, startPoint x: 657, startPoint y: 53, endPoint x: 678, endPoint y: 52, distance: 21.0
click at [664, 53] on div "outbound [PERSON_NAME] outbound [PERSON_NAME]" at bounding box center [631, 61] width 723 height 25
click at [917, 42] on span "Call to Customer" at bounding box center [946, 38] width 58 height 10
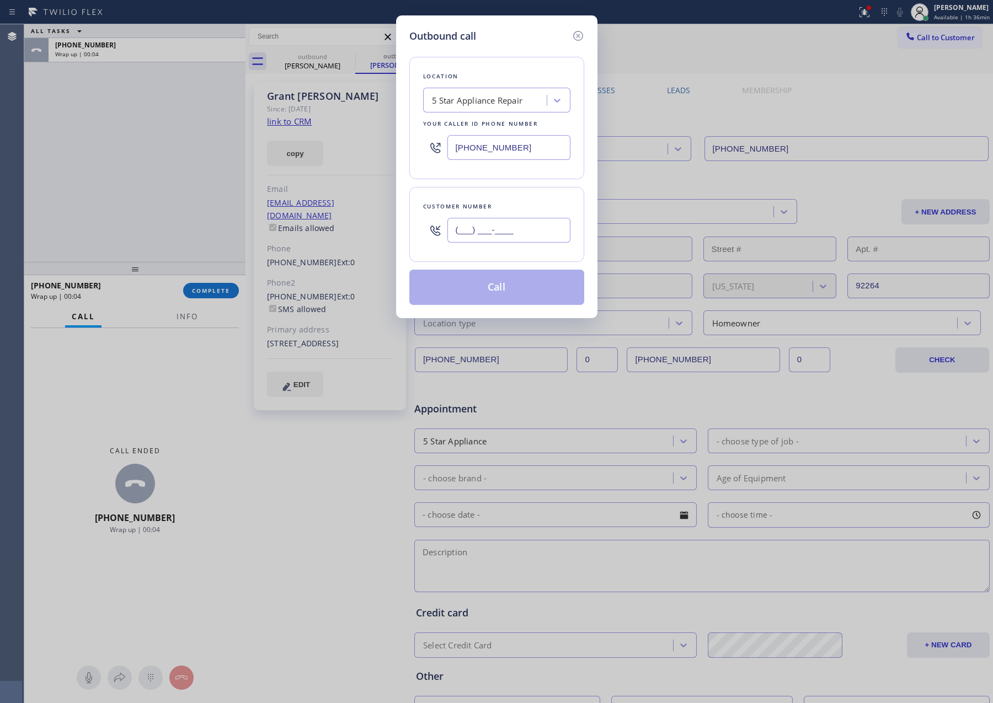
click at [538, 234] on input "(___) ___-____" at bounding box center [508, 230] width 123 height 25
paste input "661) 406-3283"
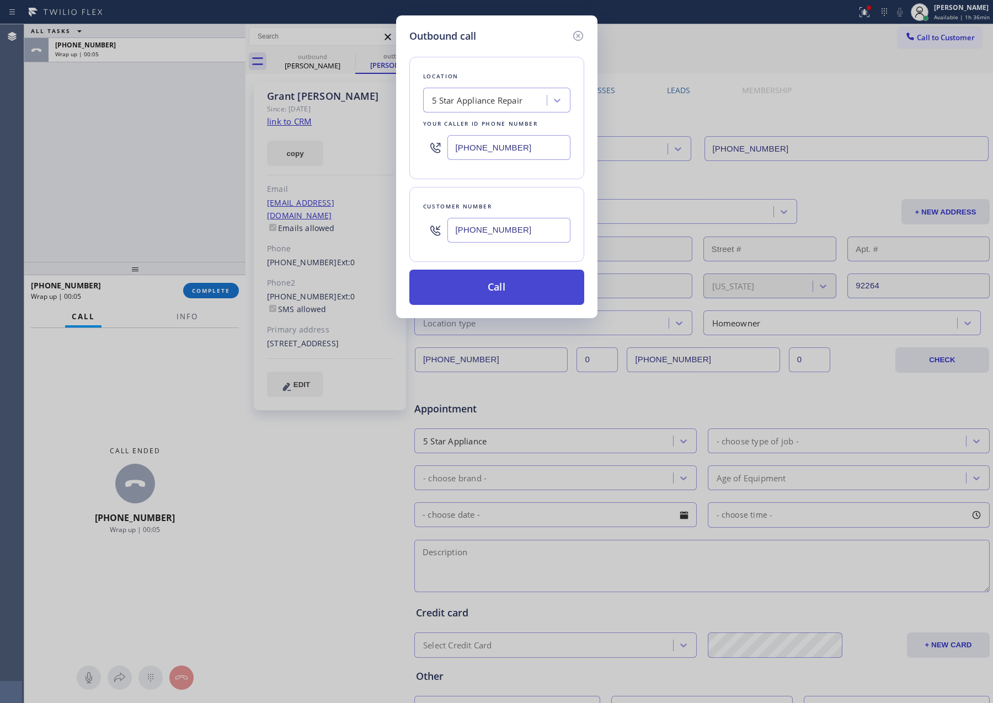
type input "[PHONE_NUMBER]"
click at [513, 288] on button "Call" at bounding box center [496, 287] width 175 height 35
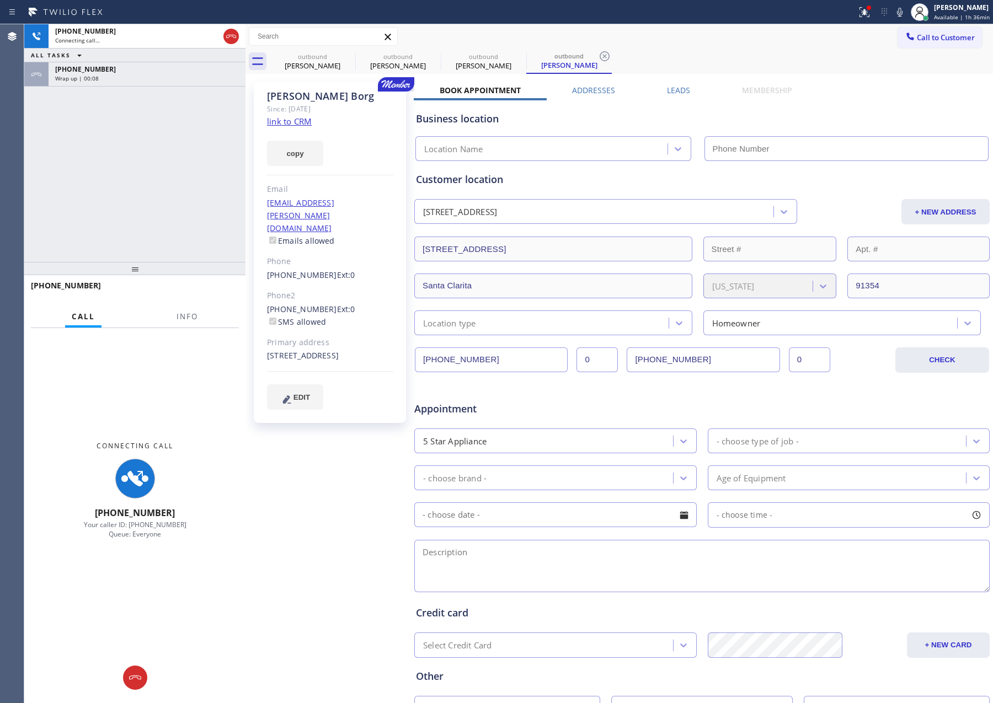
type input "[PHONE_NUMBER]"
click at [124, 73] on div "[PHONE_NUMBER]" at bounding box center [147, 69] width 184 height 9
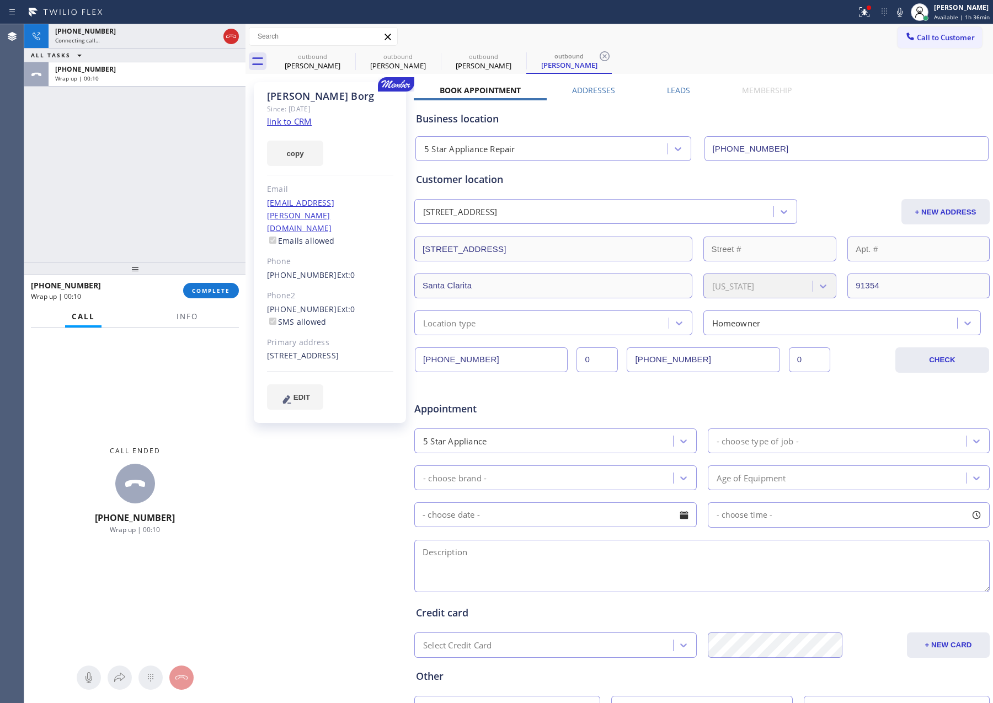
click at [219, 287] on span "COMPLETE" at bounding box center [211, 291] width 38 height 8
click at [184, 205] on div "[PHONE_NUMBER] Connecting call… ALL TASKS ALL TASKS ACTIVE TASKS TASKS IN WRAP …" at bounding box center [134, 143] width 221 height 238
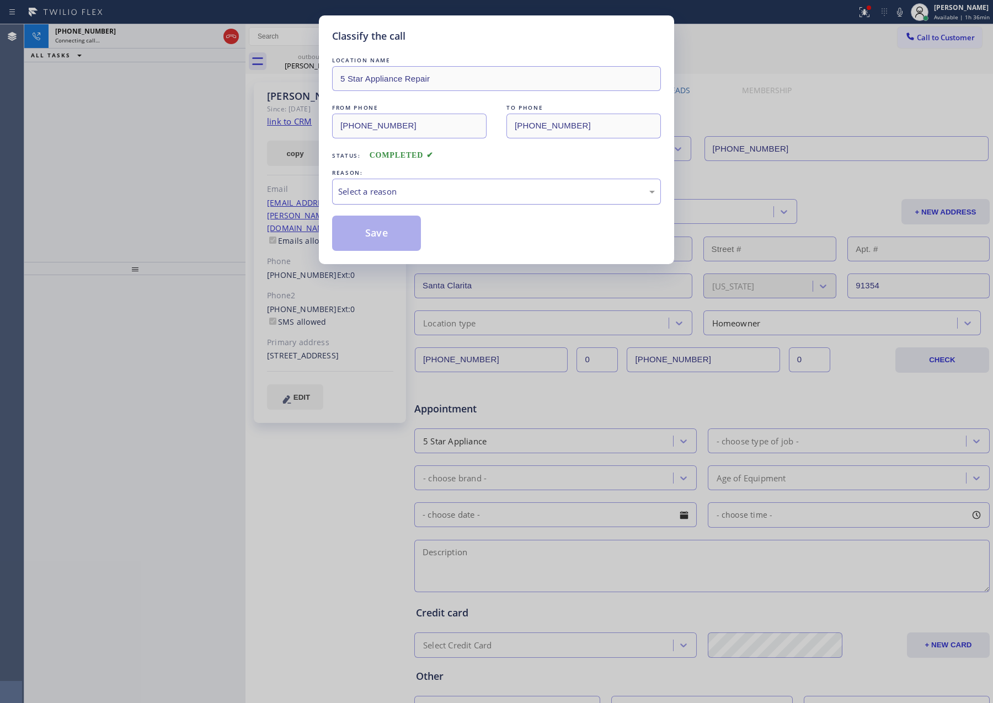
click at [373, 197] on div "Select a reason" at bounding box center [496, 191] width 317 height 13
click at [372, 234] on button "Save" at bounding box center [376, 233] width 89 height 35
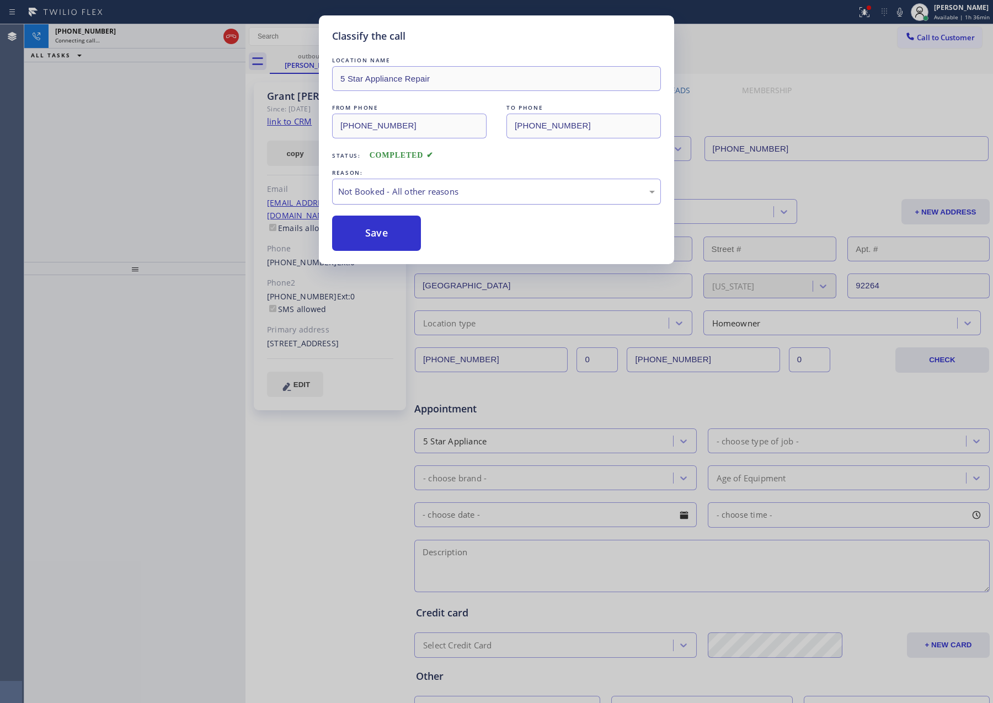
click at [372, 234] on button "Save" at bounding box center [376, 233] width 89 height 35
click at [111, 136] on div "Classify the call LOCATION NAME 5 Star Appliance Repair FROM PHONE [PHONE_NUMBE…" at bounding box center [496, 351] width 993 height 703
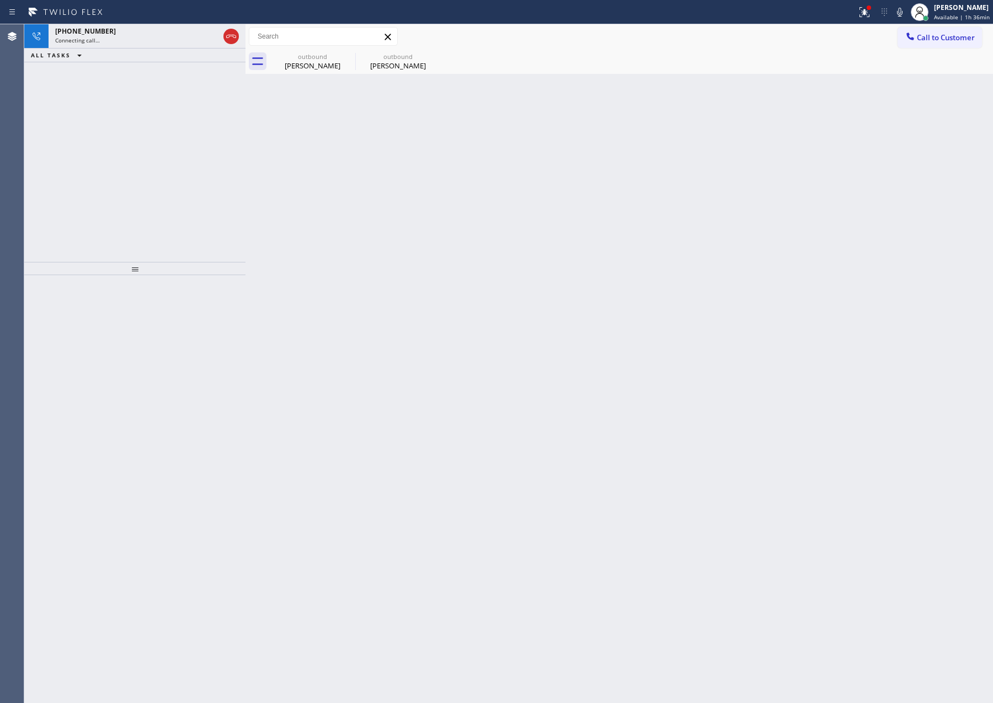
click at [281, 209] on div "Back to Dashboard Change Sender ID Customers Technicians Select a contact Outbo…" at bounding box center [618, 363] width 747 height 679
click at [196, 136] on div "[PHONE_NUMBER] Connecting call… ALL TASKS ALL TASKS ACTIVE TASKS TASKS IN WRAP …" at bounding box center [134, 143] width 221 height 238
drag, startPoint x: 225, startPoint y: 32, endPoint x: 130, endPoint y: 214, distance: 205.5
click at [225, 35] on icon at bounding box center [230, 36] width 13 height 13
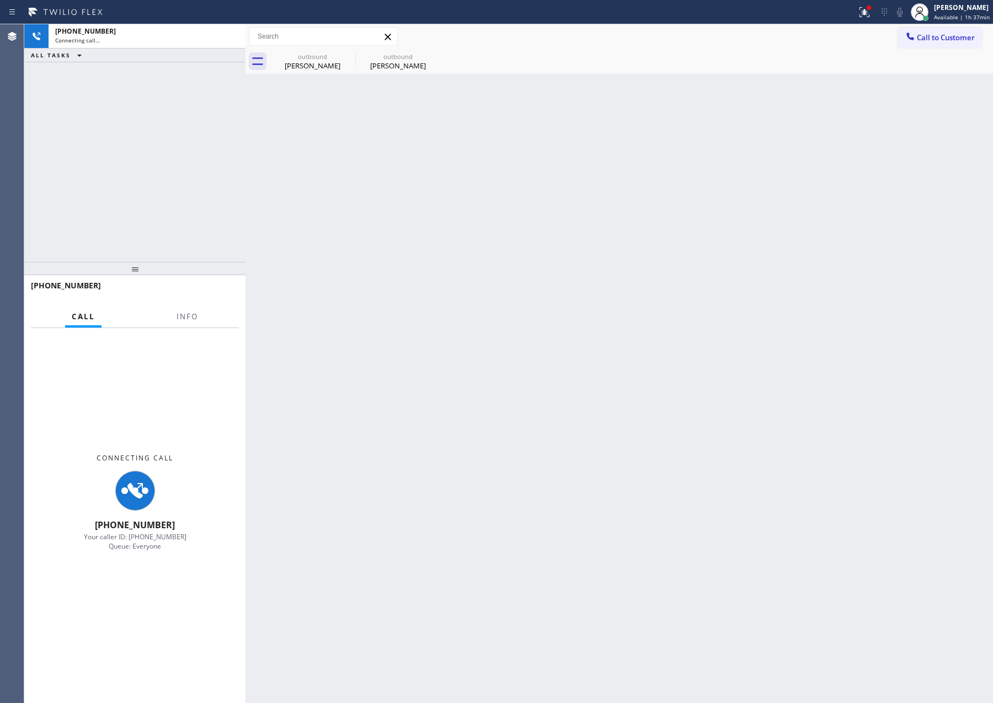
click at [283, 234] on div "[PHONE_NUMBER] Connecting call… ALL TASKS ALL TASKS ACTIVE TASKS TASKS IN WRAP …" at bounding box center [508, 363] width 968 height 679
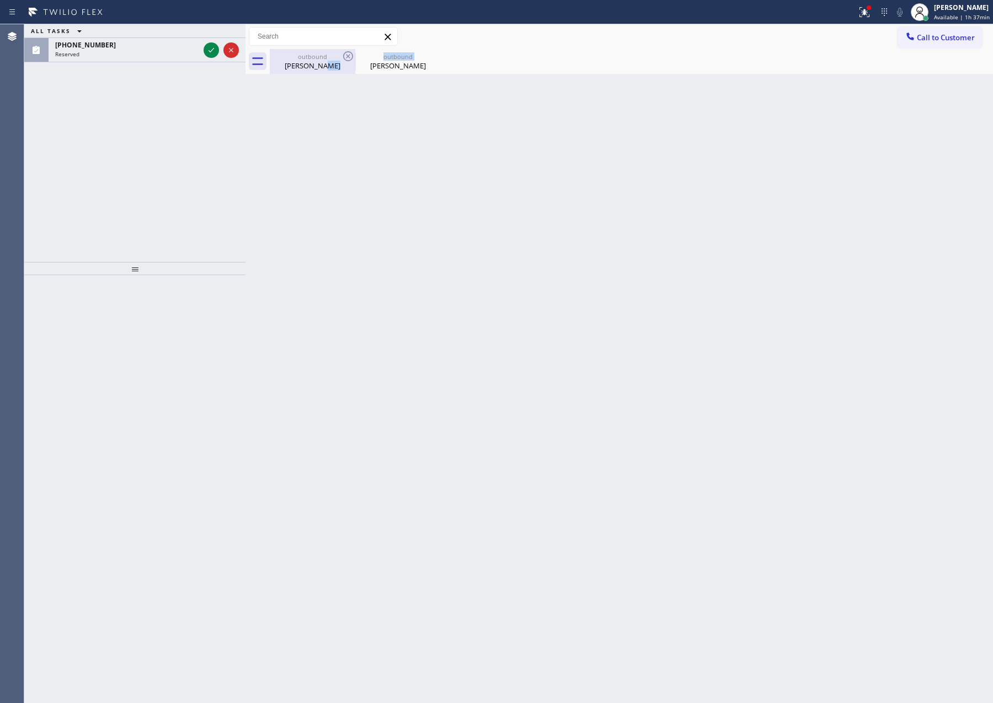
drag, startPoint x: 355, startPoint y: 182, endPoint x: 334, endPoint y: 49, distance: 135.0
click at [355, 162] on div "Back to Dashboard Change Sender ID Customers Technicians Select a contact Outbo…" at bounding box center [618, 363] width 747 height 679
click at [326, 58] on div "outbound" at bounding box center [312, 56] width 83 height 8
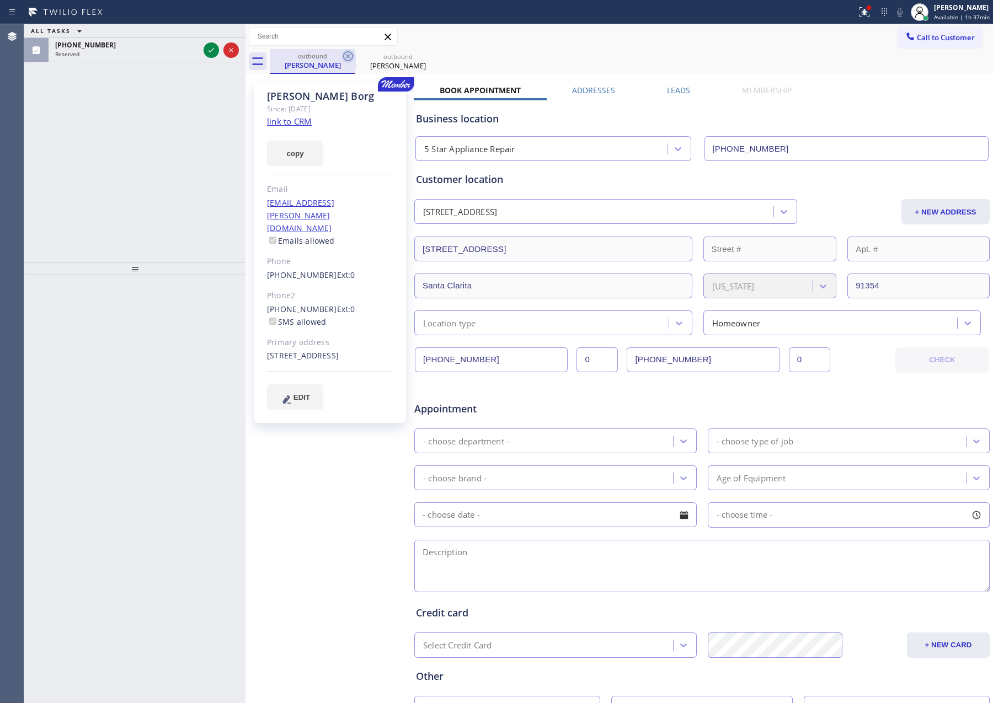
click at [348, 56] on icon at bounding box center [348, 56] width 10 height 10
click at [0, 0] on icon at bounding box center [0, 0] width 0 height 0
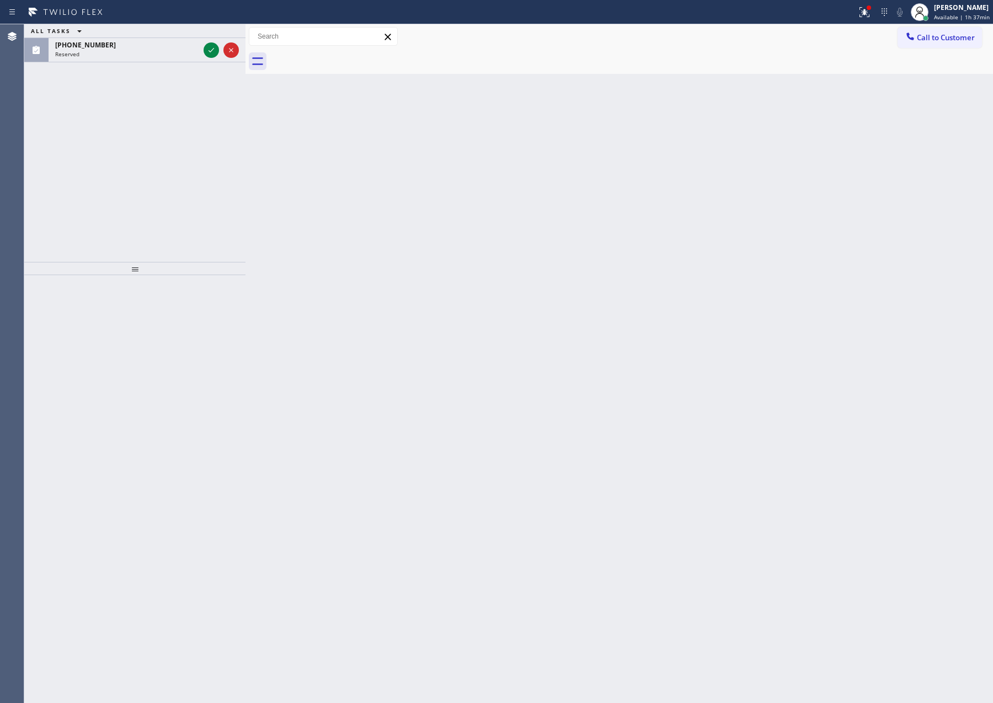
click at [348, 56] on div at bounding box center [631, 61] width 723 height 25
drag, startPoint x: 194, startPoint y: 154, endPoint x: 211, endPoint y: 67, distance: 88.7
click at [201, 138] on div "ALL TASKS ALL TASKS ACTIVE TASKS TASKS IN WRAP UP [PHONE_NUMBER] Reserved" at bounding box center [134, 143] width 221 height 238
drag, startPoint x: 208, startPoint y: 51, endPoint x: 186, endPoint y: 183, distance: 133.2
click at [208, 53] on icon at bounding box center [211, 50] width 13 height 13
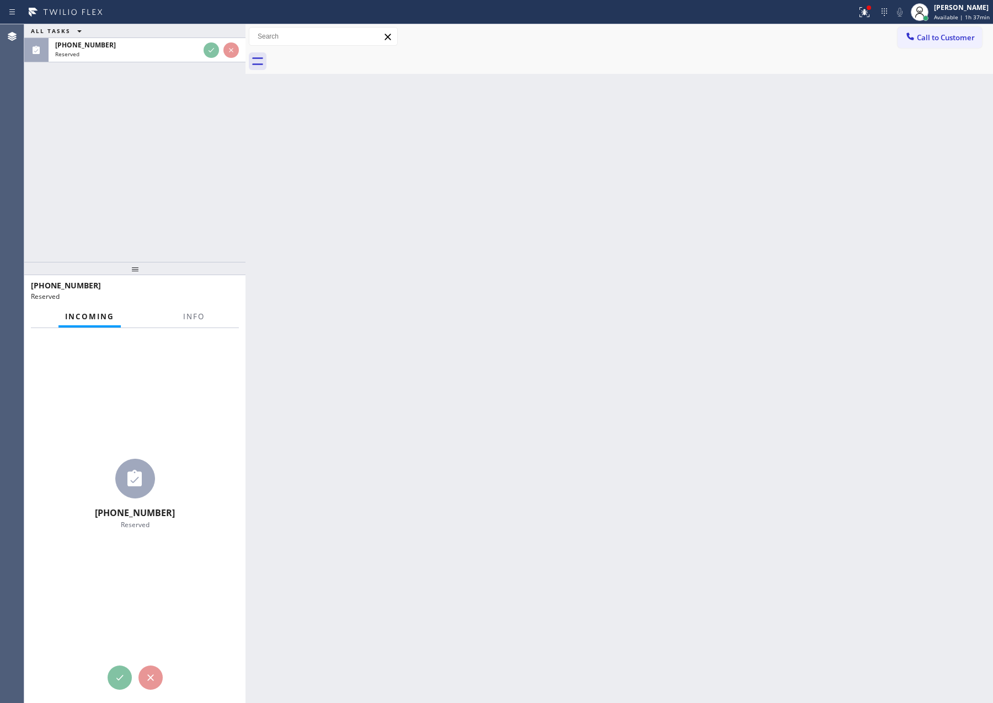
click at [186, 183] on div "ALL TASKS ALL TASKS ACTIVE TASKS TASKS IN WRAP UP [PHONE_NUMBER] Reserved" at bounding box center [134, 143] width 221 height 238
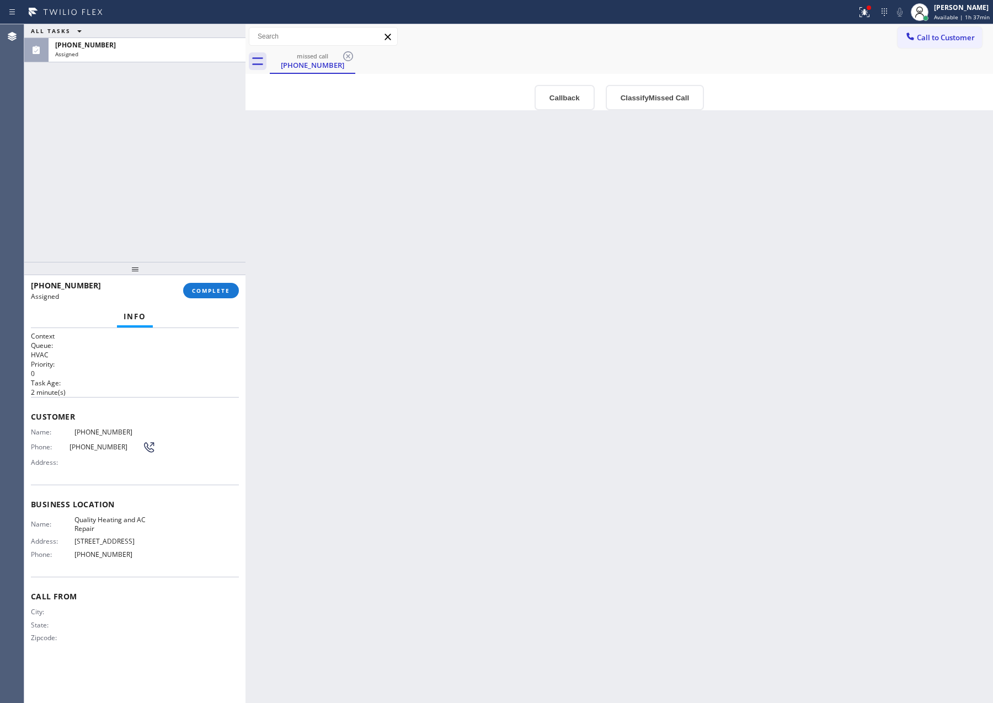
click at [188, 185] on div "ALL TASKS ALL TASKS ACTIVE TASKS TASKS IN WRAP UP [PHONE_NUMBER] Assigned" at bounding box center [134, 143] width 221 height 238
click at [338, 310] on div "Back to Dashboard Change Sender ID Customers Technicians Select a contact Outbo…" at bounding box center [618, 363] width 747 height 679
click at [574, 99] on button "Callback" at bounding box center [564, 97] width 60 height 25
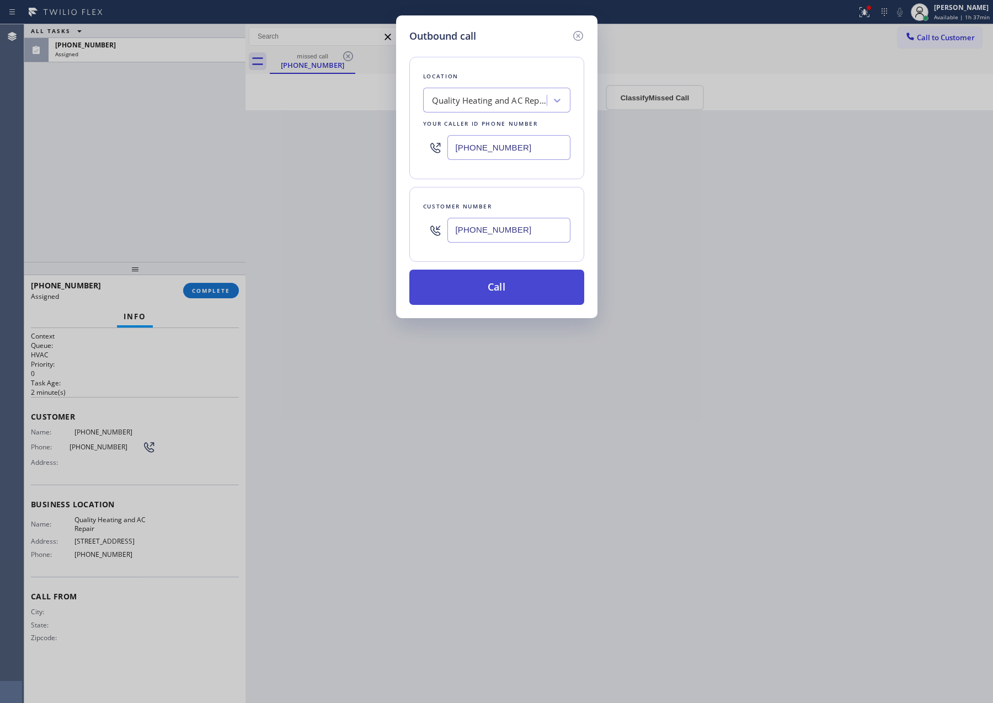
click at [533, 295] on button "Call" at bounding box center [496, 287] width 175 height 35
click at [136, 160] on div "Outbound call Location Quality Heating and AC Repair Your caller id phone numbe…" at bounding box center [496, 351] width 993 height 703
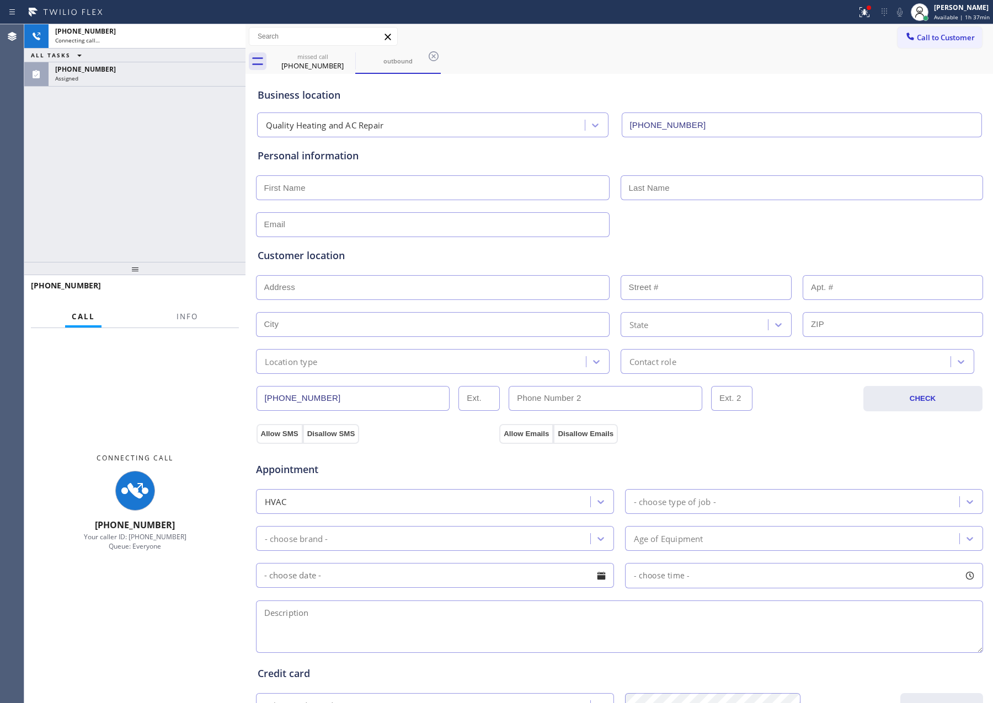
type input "[PHONE_NUMBER]"
click at [152, 170] on div "[PHONE_NUMBER] Connecting call… ALL TASKS ALL TASKS ACTIVE TASKS TASKS IN WRAP …" at bounding box center [134, 143] width 221 height 238
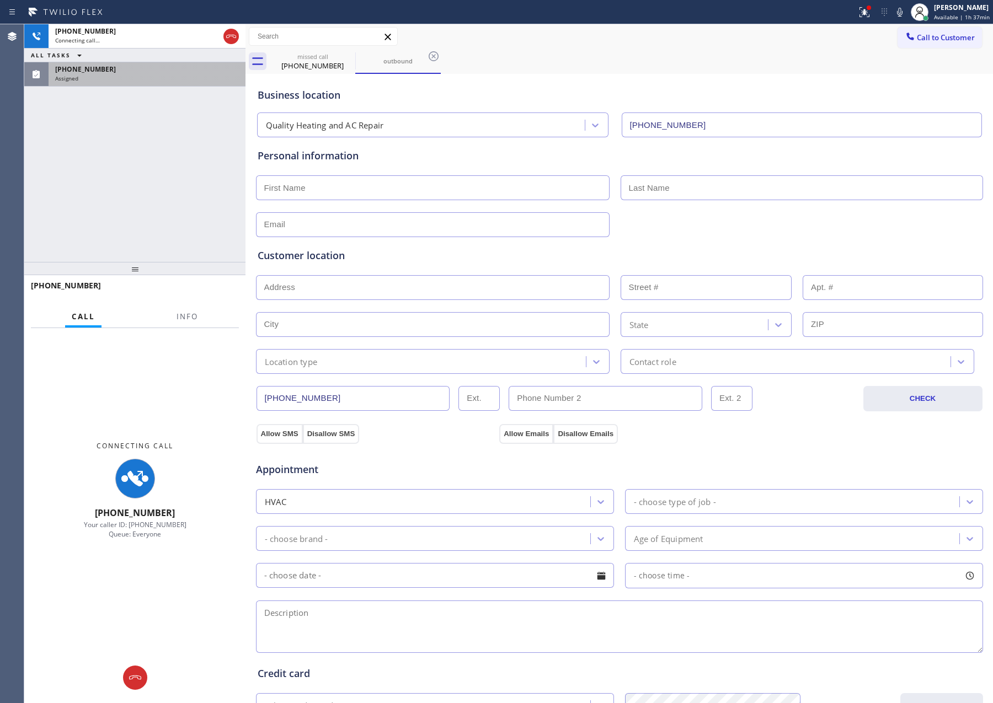
click at [165, 78] on div "Assigned" at bounding box center [147, 78] width 184 height 8
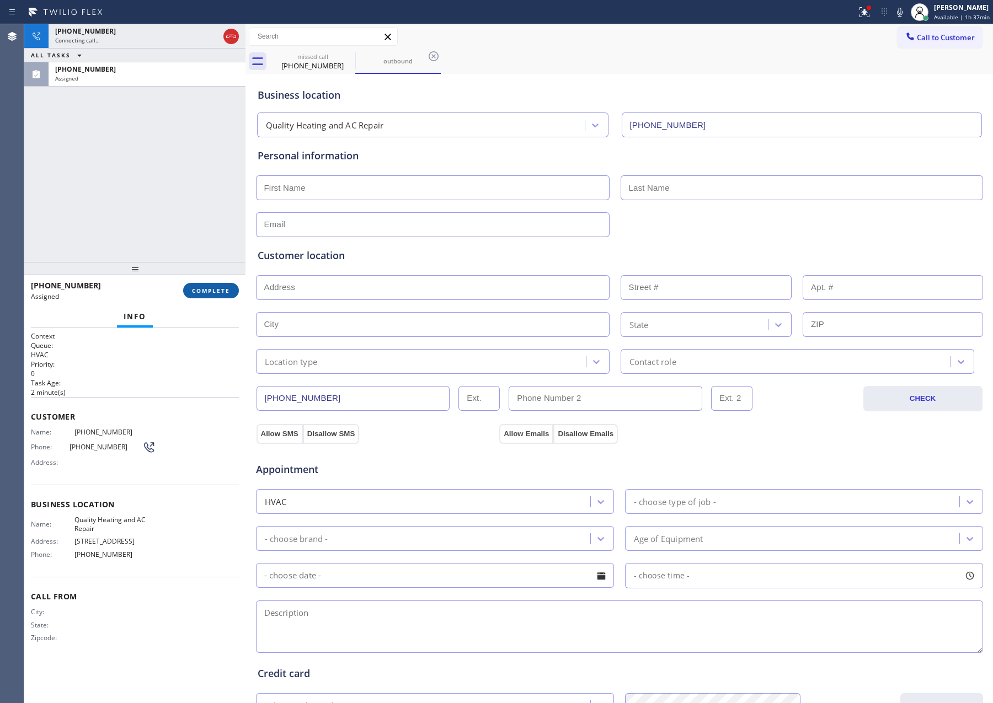
click at [204, 285] on button "COMPLETE" at bounding box center [211, 290] width 56 height 15
drag, startPoint x: 164, startPoint y: 103, endPoint x: 164, endPoint y: 116, distance: 13.8
click at [164, 106] on div "[PHONE_NUMBER] Connecting call… ALL TASKS ALL TASKS ACTIVE TASKS TASKS IN WRAP …" at bounding box center [134, 143] width 221 height 238
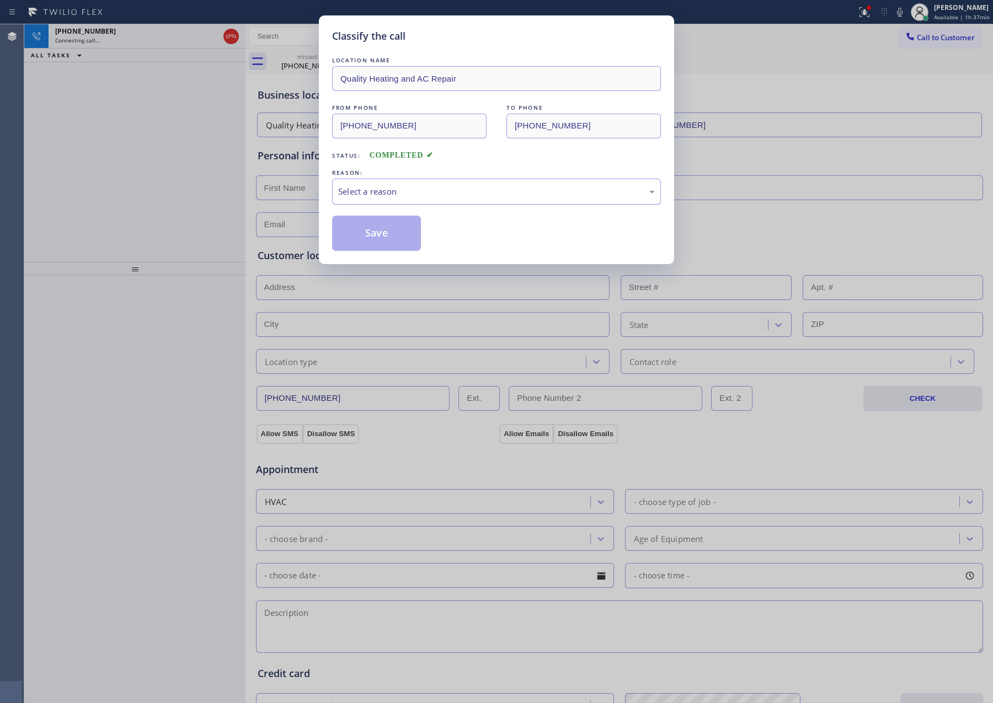
click at [419, 199] on div "Select a reason" at bounding box center [496, 192] width 329 height 26
click at [381, 229] on button "Save" at bounding box center [376, 233] width 89 height 35
click at [213, 204] on div "Classify the call LOCATION NAME Quality Heating and AC Repair FROM PHONE [PHONE…" at bounding box center [496, 351] width 993 height 703
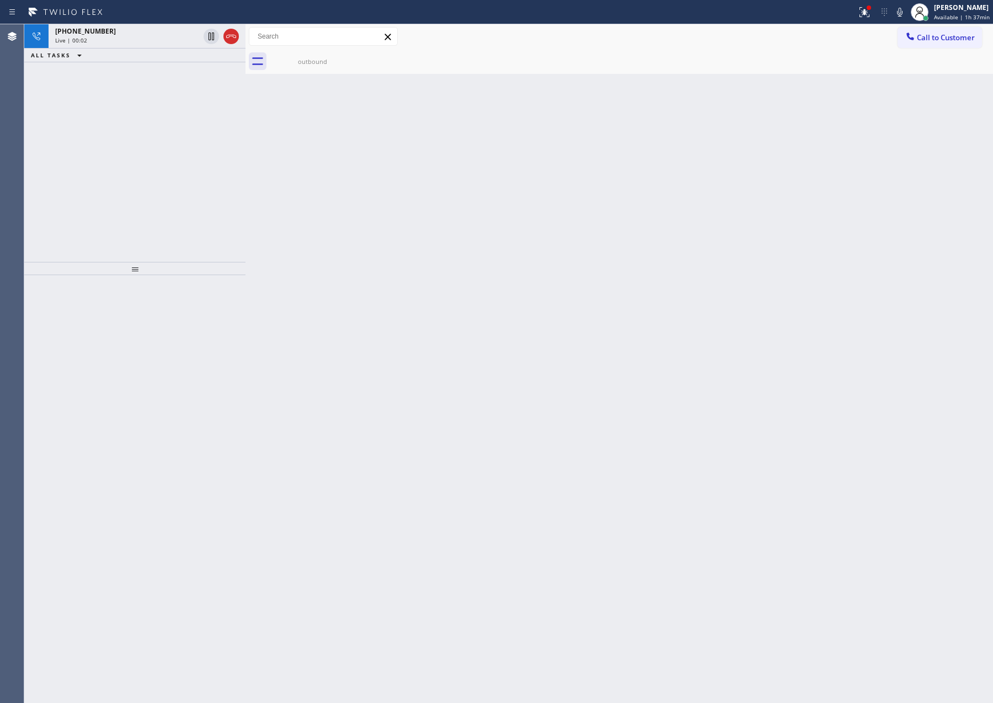
click at [141, 40] on div "Live | 00:02" at bounding box center [127, 40] width 144 height 8
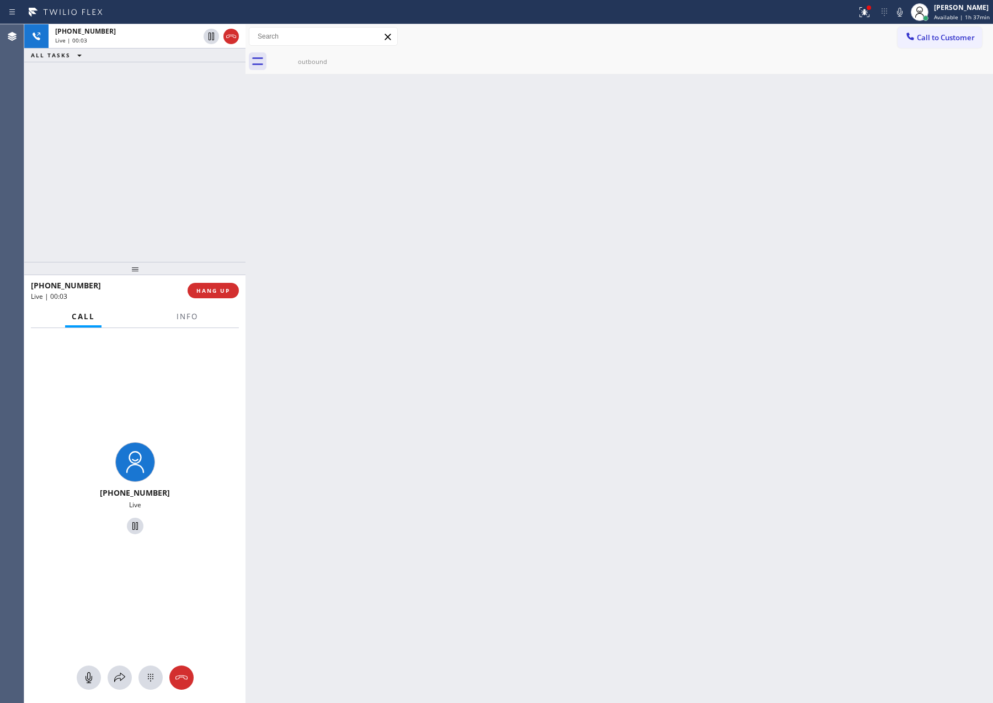
click at [141, 197] on div "[PHONE_NUMBER] Live | 00:03 ALL TASKS ALL TASKS ACTIVE TASKS TASKS IN WRAP UP" at bounding box center [134, 143] width 221 height 238
click at [189, 204] on div "[PHONE_NUMBER] Live | 00:03 ALL TASKS ALL TASKS ACTIVE TASKS TASKS IN WRAP UP" at bounding box center [134, 143] width 221 height 238
click at [317, 53] on div "outbound" at bounding box center [312, 61] width 83 height 25
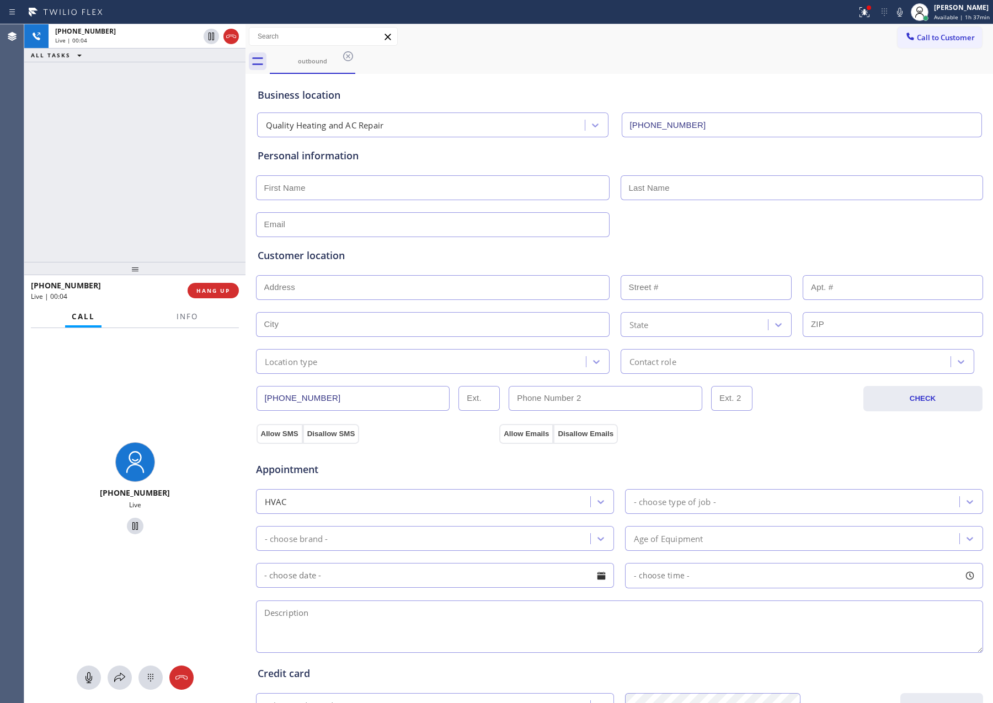
click at [125, 164] on div "[PHONE_NUMBER] Live | 00:04 ALL TASKS ALL TASKS ACTIVE TASKS TASKS IN WRAP UP" at bounding box center [134, 143] width 221 height 238
click at [130, 160] on div "[PHONE_NUMBER] Live | 00:05 ALL TASKS ALL TASKS ACTIVE TASKS TASKS IN WRAP UP" at bounding box center [134, 143] width 221 height 238
click at [139, 165] on div "[PHONE_NUMBER] Live | 00:05 ALL TASKS ALL TASKS ACTIVE TASKS TASKS IN WRAP UP" at bounding box center [134, 143] width 221 height 238
click at [219, 283] on button "HANG UP" at bounding box center [213, 290] width 51 height 15
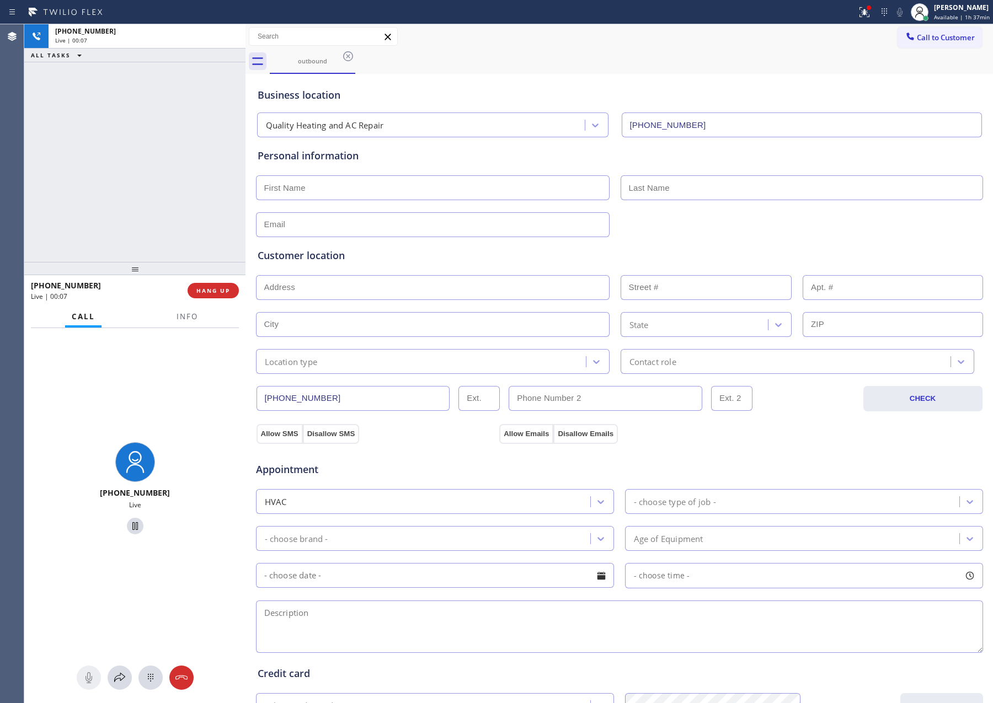
click at [169, 116] on div "[PHONE_NUMBER] Live | 00:07 ALL TASKS ALL TASKS ACTIVE TASKS TASKS IN WRAP UP" at bounding box center [134, 143] width 221 height 238
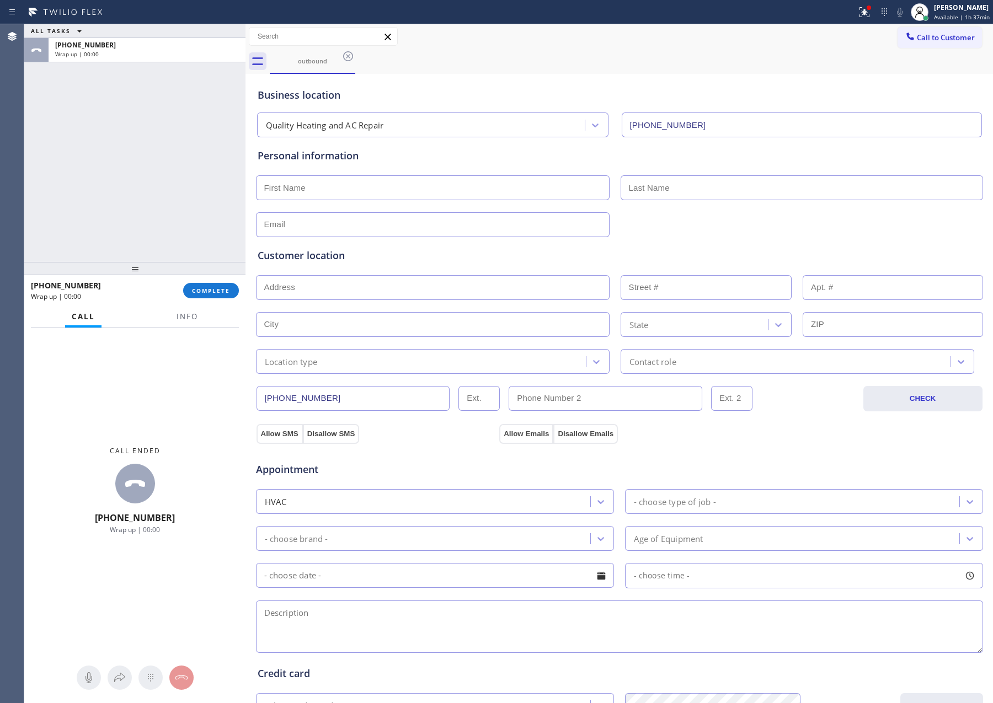
click at [725, 53] on div "Call to Customer Outbound call Location 5 Star Appliance Repair Your caller id …" at bounding box center [618, 49] width 747 height 50
click at [957, 46] on button "Call to Customer" at bounding box center [939, 37] width 84 height 21
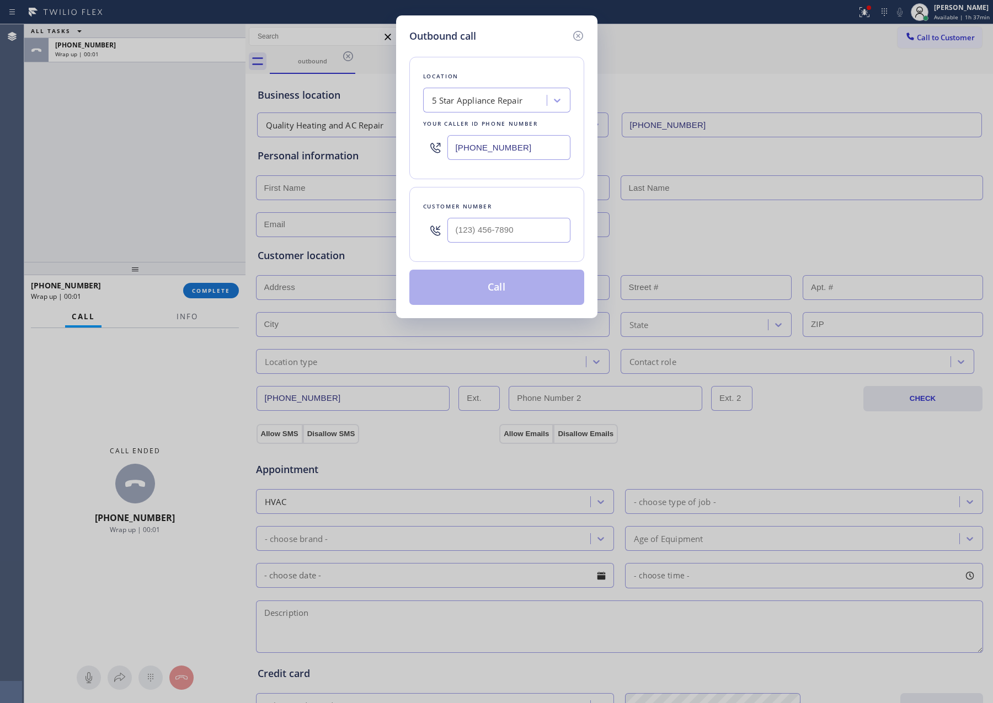
click at [487, 99] on div "5 Star Appliance Repair" at bounding box center [477, 100] width 91 height 13
click at [528, 192] on div "Customer number" at bounding box center [496, 224] width 175 height 75
click at [515, 235] on input "text" at bounding box center [508, 230] width 123 height 25
type input "(___) ___-____"
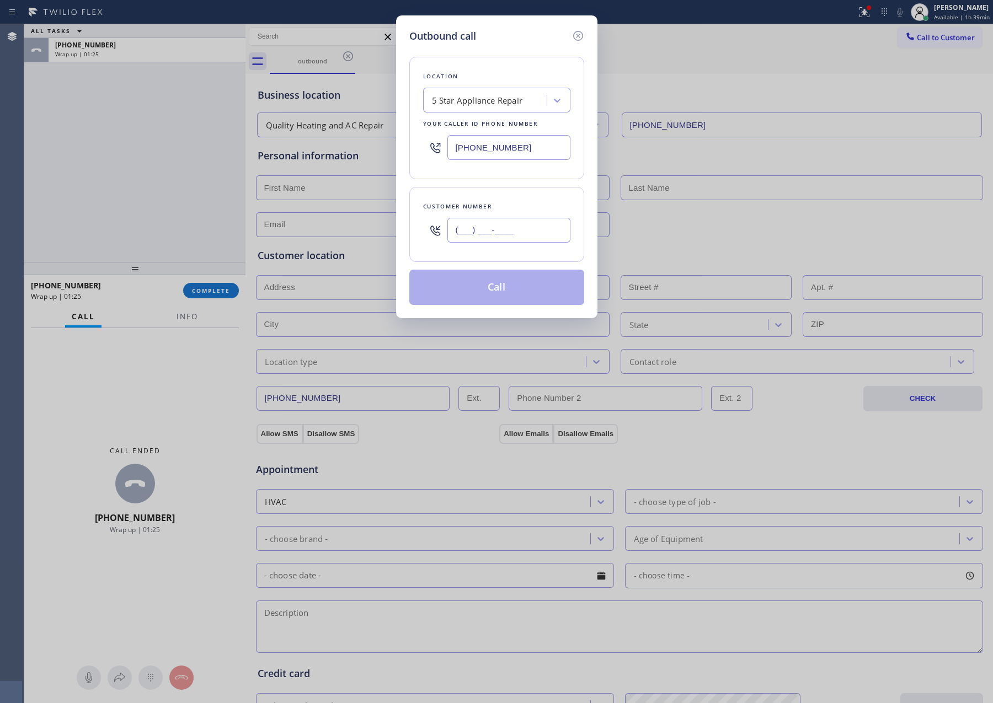
click at [528, 232] on input "(___) ___-____" at bounding box center [508, 230] width 123 height 25
paste input "text"
click at [528, 232] on input "(___) ___-____" at bounding box center [508, 230] width 123 height 25
paste input "760) 985-6523"
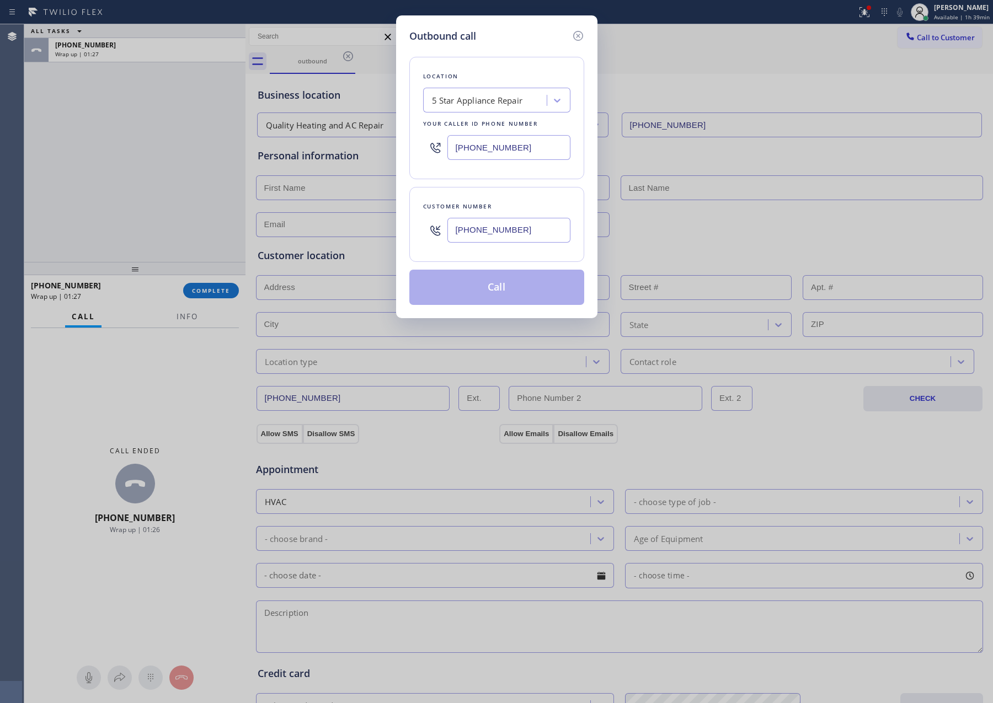
click at [528, 232] on input "[PHONE_NUMBER]" at bounding box center [508, 230] width 123 height 25
type input "[PHONE_NUMBER]"
click at [501, 295] on button "Call" at bounding box center [496, 287] width 175 height 35
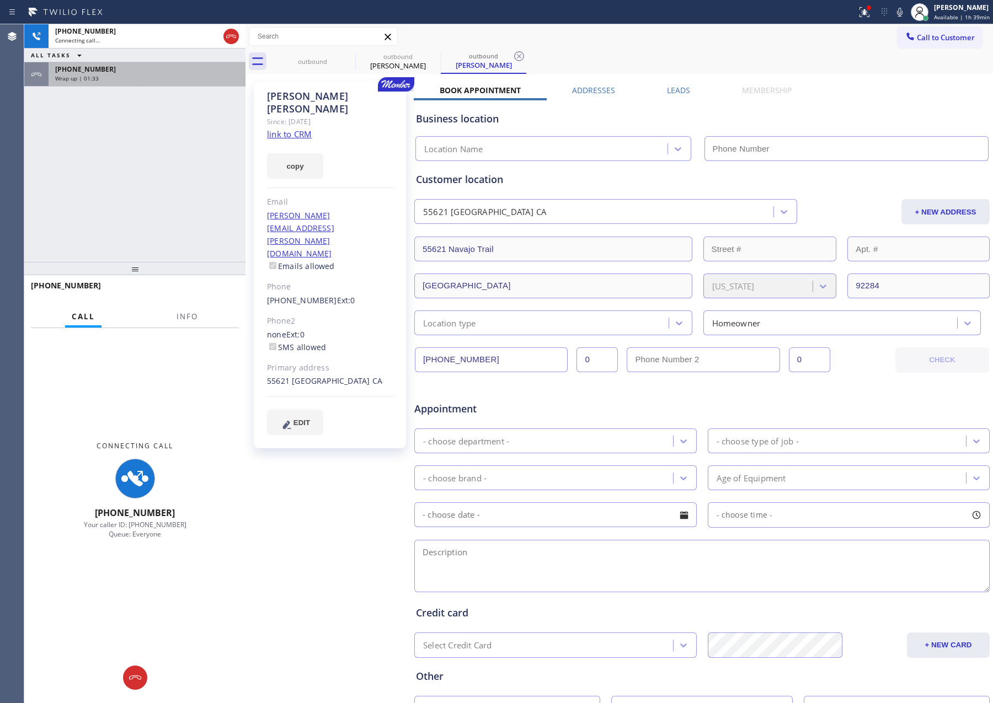
click at [215, 80] on div "Wrap up | 01:33" at bounding box center [147, 78] width 184 height 8
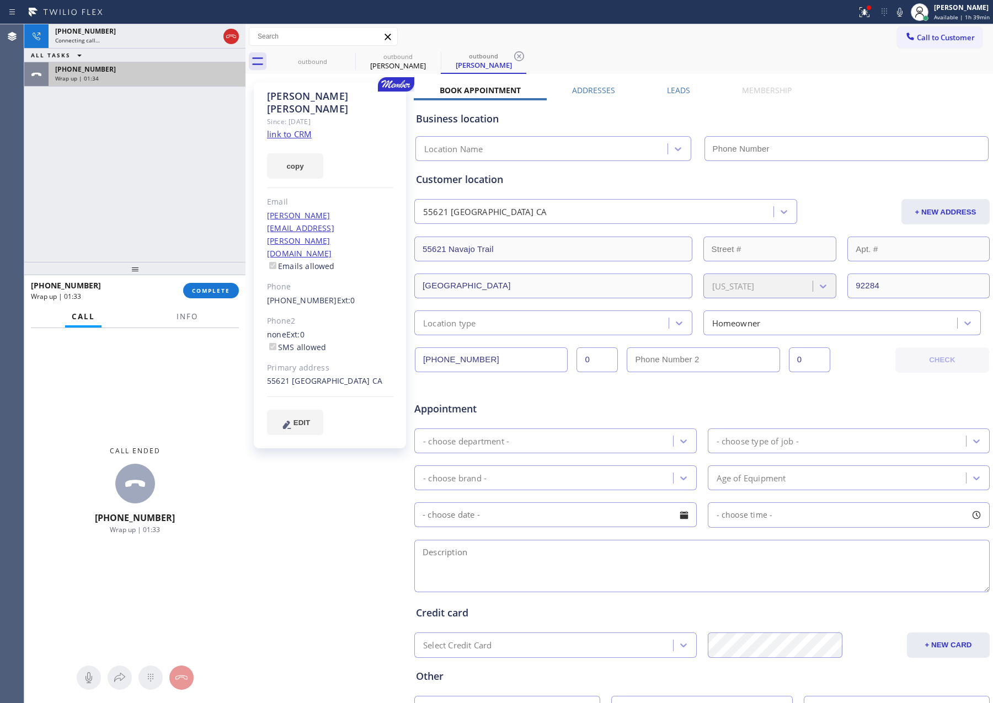
type input "[PHONE_NUMBER]"
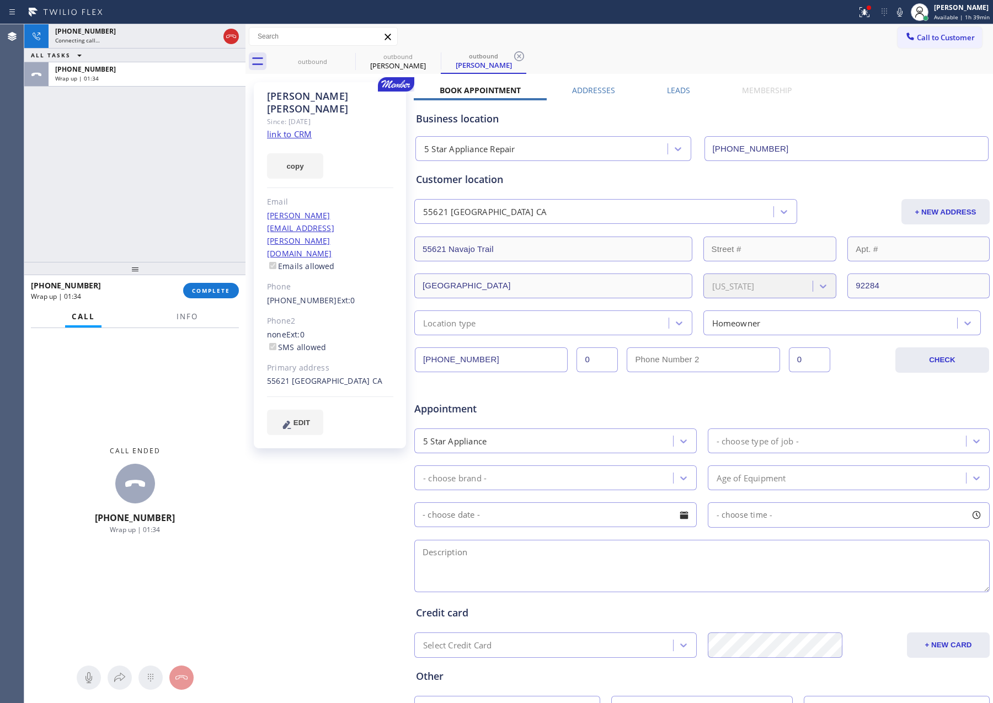
drag, startPoint x: 212, startPoint y: 293, endPoint x: 172, endPoint y: 166, distance: 133.1
click at [212, 290] on span "COMPLETE" at bounding box center [211, 291] width 38 height 8
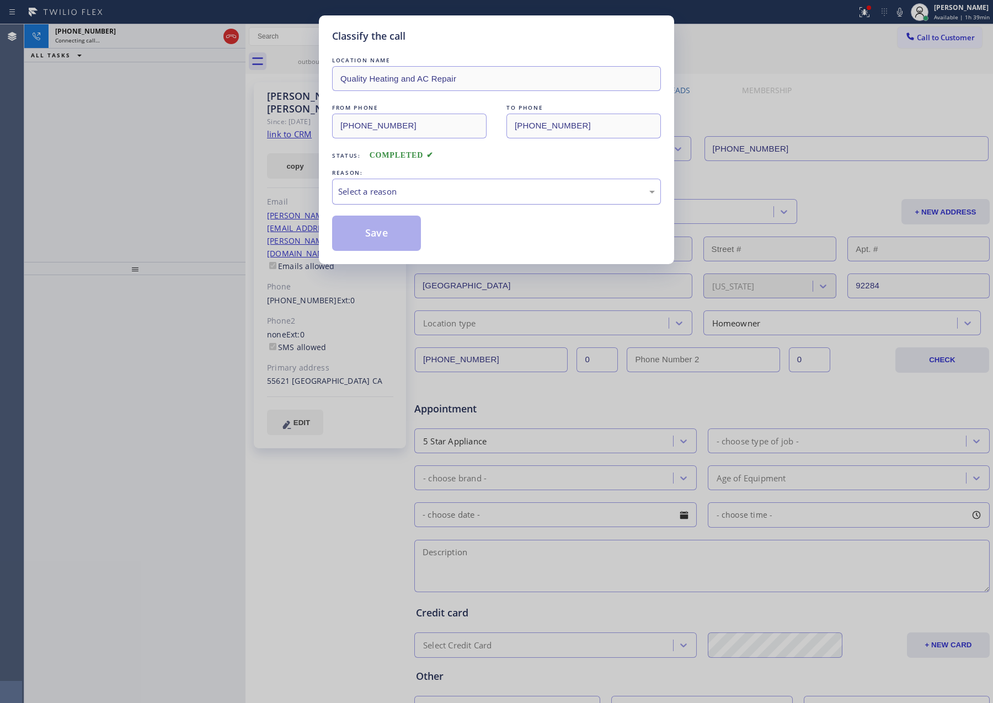
click at [447, 189] on div "Select a reason" at bounding box center [496, 191] width 317 height 13
click at [373, 234] on button "Save" at bounding box center [376, 233] width 89 height 35
click at [149, 168] on div "Classify the call LOCATION NAME Quality Heating and AC Repair FROM PHONE [PHONE…" at bounding box center [496, 351] width 993 height 703
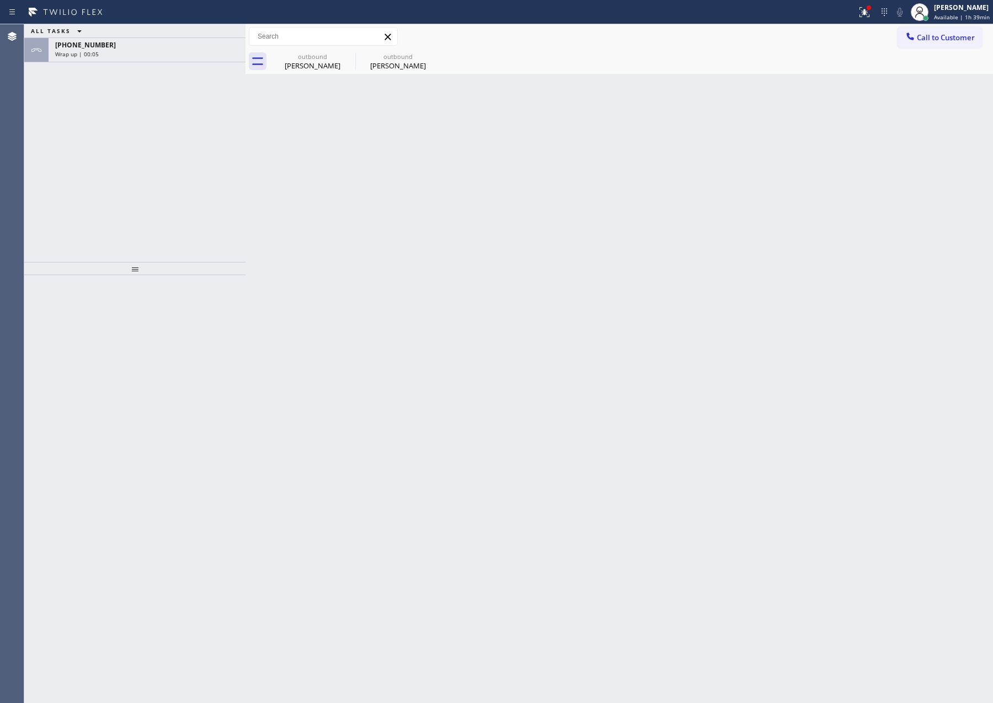
click at [508, 278] on div "Back to Dashboard Change Sender ID Customers Technicians Select a contact Outbo…" at bounding box center [618, 363] width 747 height 679
drag, startPoint x: 311, startPoint y: 63, endPoint x: 304, endPoint y: 128, distance: 65.4
click at [311, 63] on div "[PERSON_NAME]" at bounding box center [312, 66] width 83 height 10
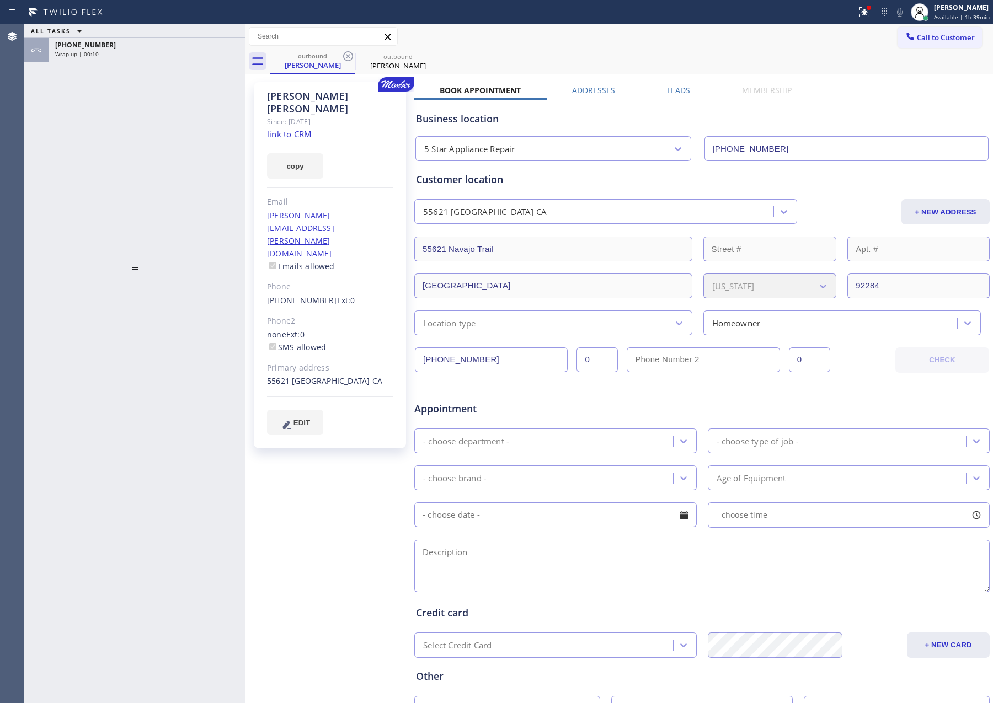
click at [303, 128] on link "link to CRM" at bounding box center [289, 133] width 45 height 11
drag, startPoint x: 142, startPoint y: 164, endPoint x: 226, endPoint y: 141, distance: 86.6
click at [144, 170] on div "ALL TASKS ALL TASKS ACTIVE TASKS TASKS IN WRAP UP [PHONE_NUMBER] Wrap up | 06:39" at bounding box center [134, 143] width 221 height 238
click at [197, 52] on div "Wrap up | 06:41" at bounding box center [147, 54] width 184 height 8
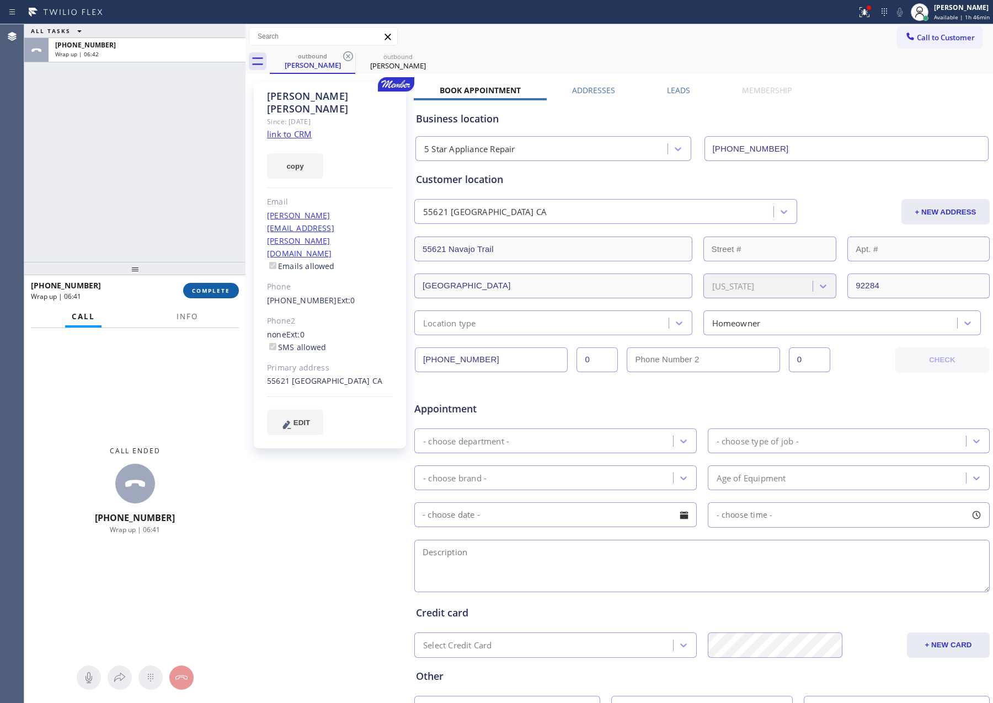
click at [214, 293] on span "COMPLETE" at bounding box center [211, 291] width 38 height 8
click at [170, 144] on div "ALL TASKS ALL TASKS ACTIVE TASKS TASKS IN WRAP UP [PHONE_NUMBER] Wrap up | 06:42" at bounding box center [134, 143] width 221 height 238
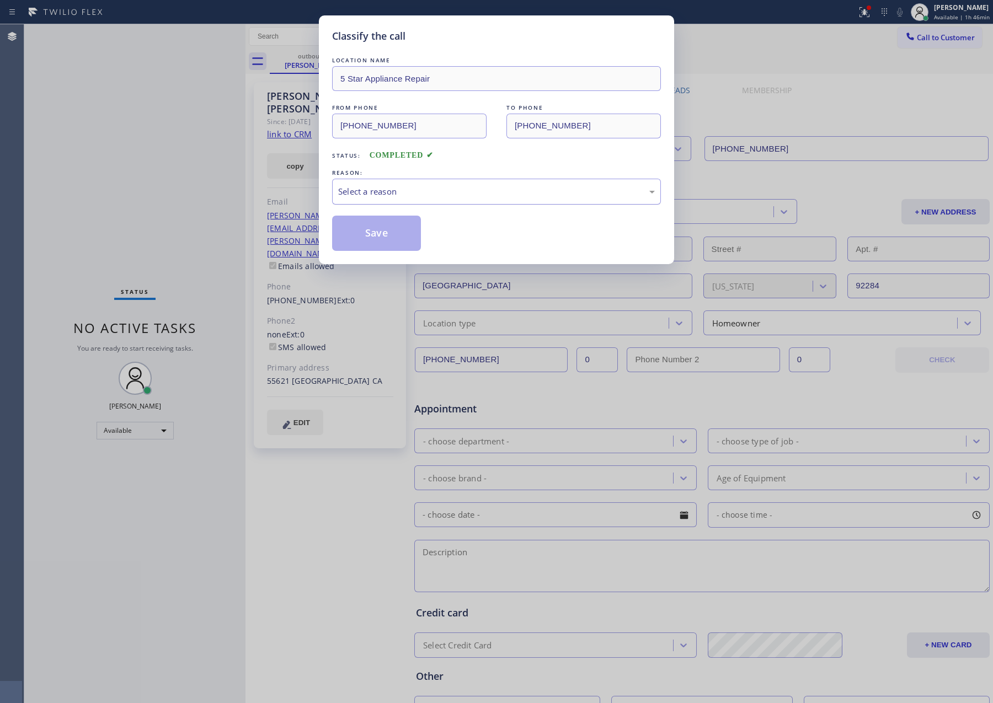
click at [364, 200] on div "Select a reason" at bounding box center [496, 192] width 329 height 26
click at [371, 239] on button "Save" at bounding box center [376, 233] width 89 height 35
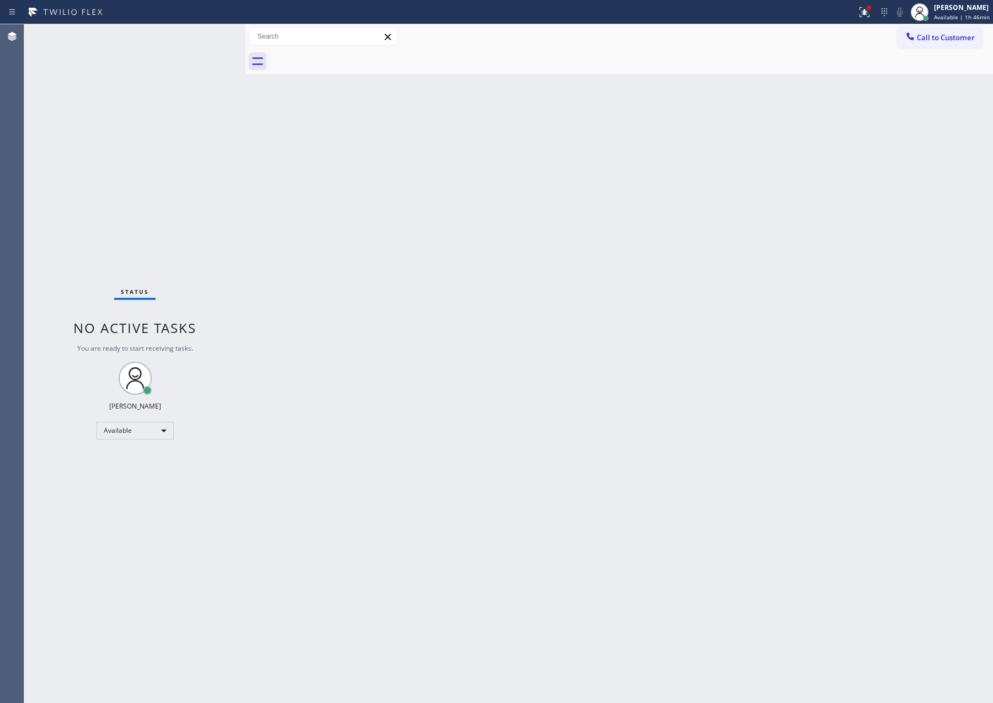
drag, startPoint x: 523, startPoint y: 351, endPoint x: 515, endPoint y: 379, distance: 30.0
click at [523, 351] on div "Back to Dashboard Change Sender ID Customers Technicians Select a contact Outbo…" at bounding box center [618, 363] width 747 height 679
click at [956, 13] on span "Available | 1h 46min" at bounding box center [962, 17] width 56 height 8
click at [917, 74] on button "Unavailable" at bounding box center [937, 73] width 110 height 14
click at [617, 229] on div "Back to Dashboard Change Sender ID Customers Technicians Select a contact Outbo…" at bounding box center [618, 363] width 747 height 679
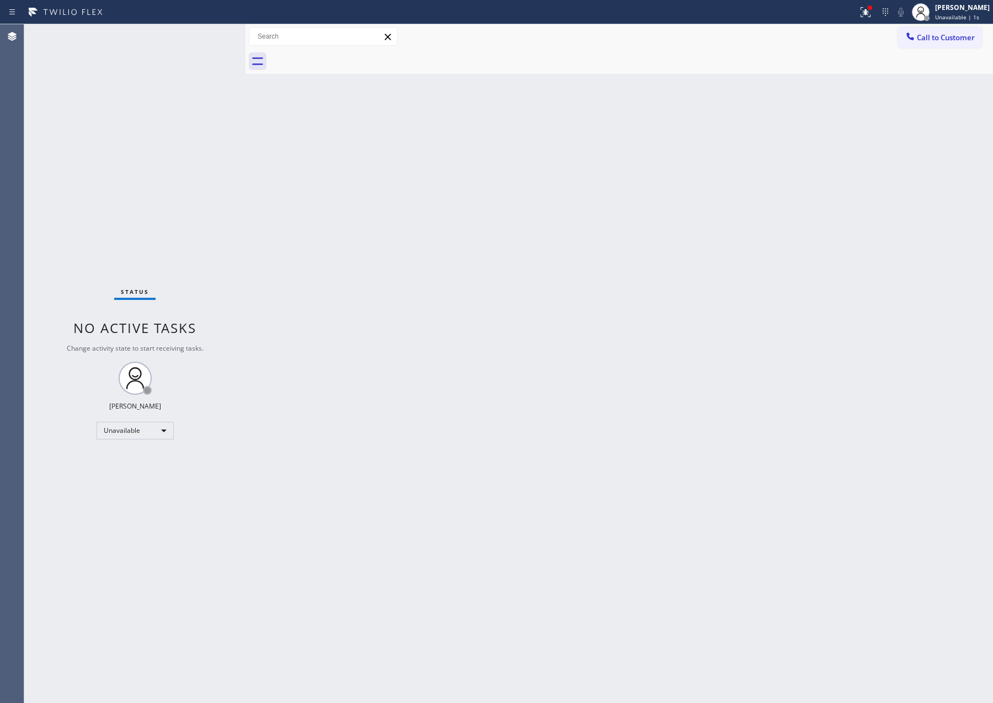
click at [827, 175] on div "Back to Dashboard Change Sender ID Customers Technicians Select a contact Outbo…" at bounding box center [618, 363] width 747 height 679
click at [442, 482] on div "Back to Dashboard Change Sender ID Customers Technicians Select a contact Outbo…" at bounding box center [618, 363] width 747 height 679
click at [963, 3] on div "[PERSON_NAME]" at bounding box center [962, 7] width 55 height 9
click at [919, 106] on button "Log out" at bounding box center [937, 107] width 110 height 24
click at [791, 162] on div "Back to Dashboard Change Sender ID Customers Technicians Select a contact Outbo…" at bounding box center [618, 363] width 747 height 679
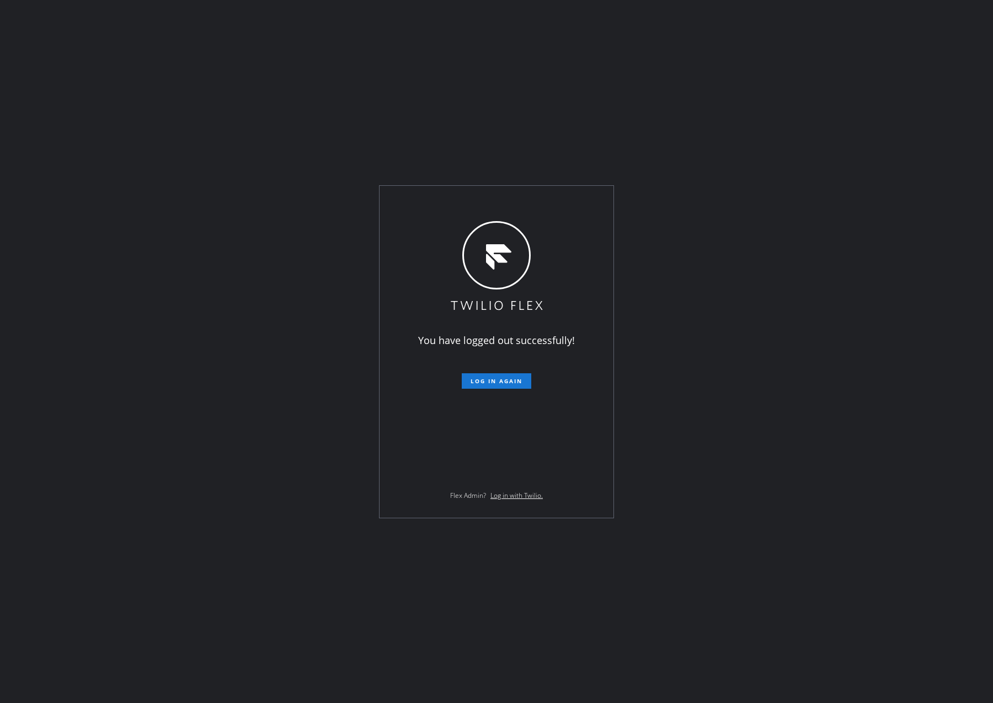
drag, startPoint x: 791, startPoint y: 387, endPoint x: 988, endPoint y: 650, distance: 328.3
click at [808, 407] on div "You have logged out successfully! Log in again Flex Admin? Log in with Twilio." at bounding box center [496, 351] width 993 height 703
